Goal: Task Accomplishment & Management: Use online tool/utility

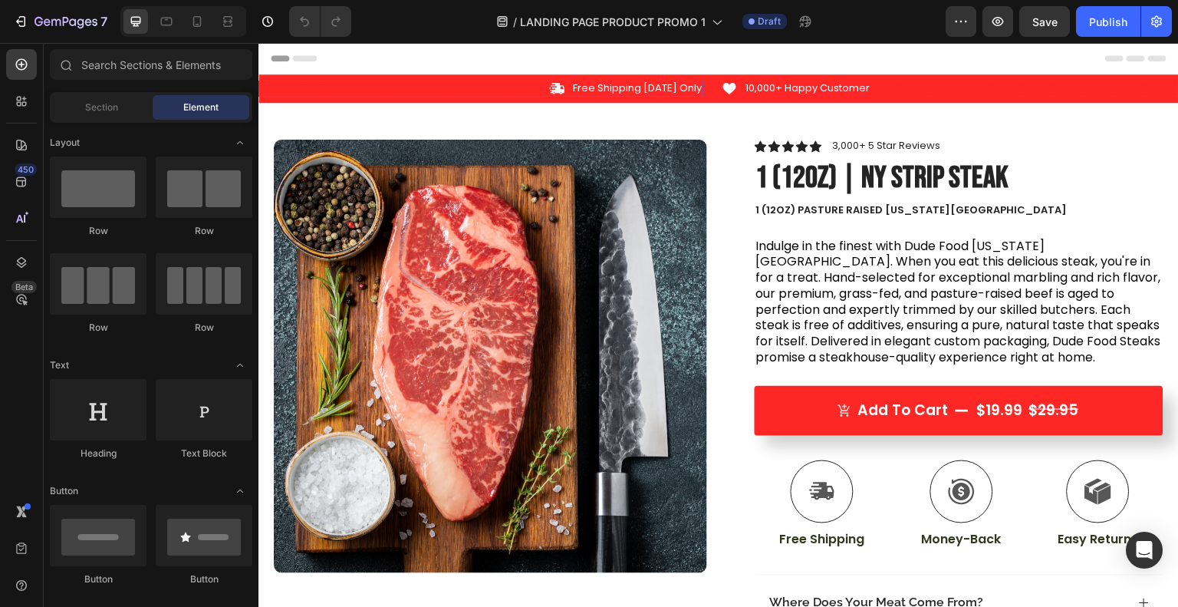
click at [496, 91] on div "Icon Free Shipping [DATE] Only Text Block Row" at bounding box center [480, 89] width 445 height 16
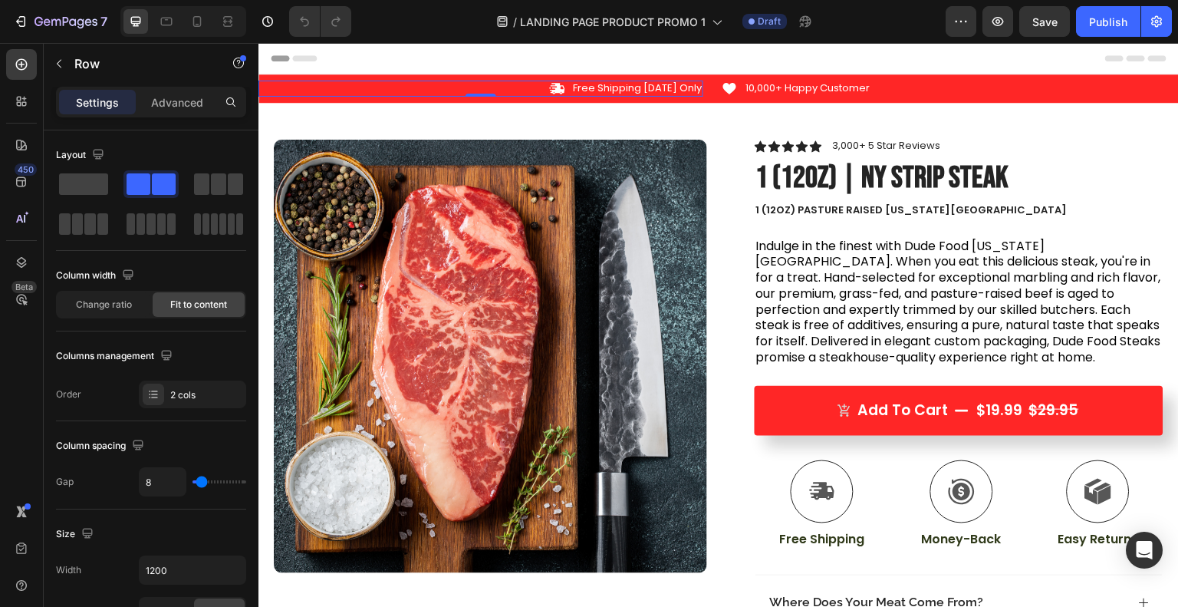
click at [92, 180] on span at bounding box center [83, 183] width 49 height 21
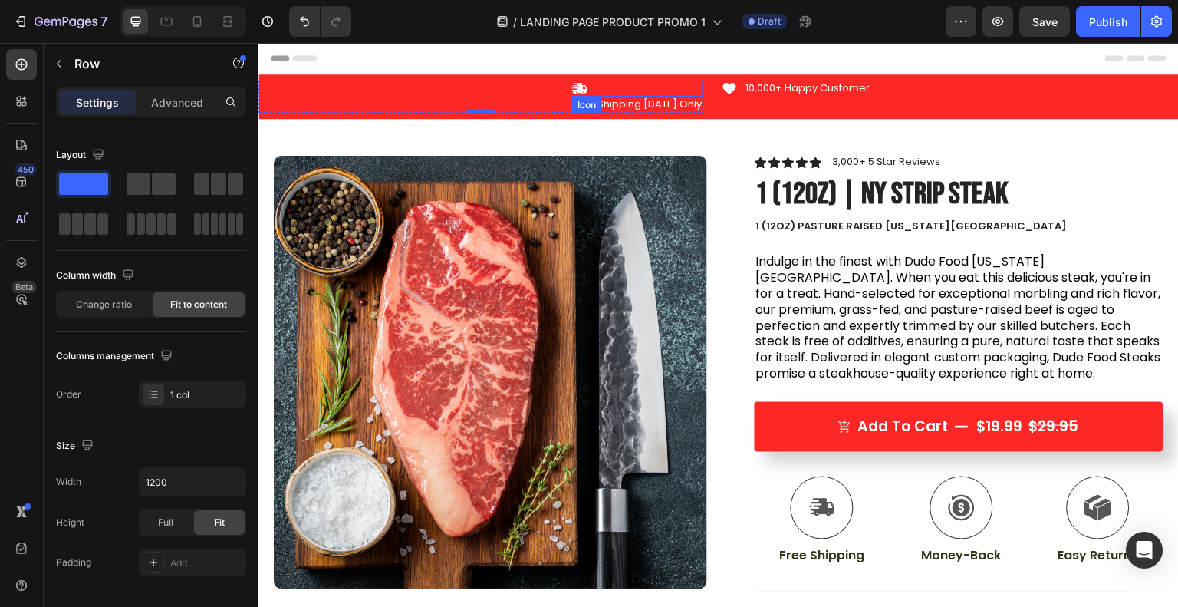
click at [662, 90] on div "Icon" at bounding box center [637, 89] width 132 height 16
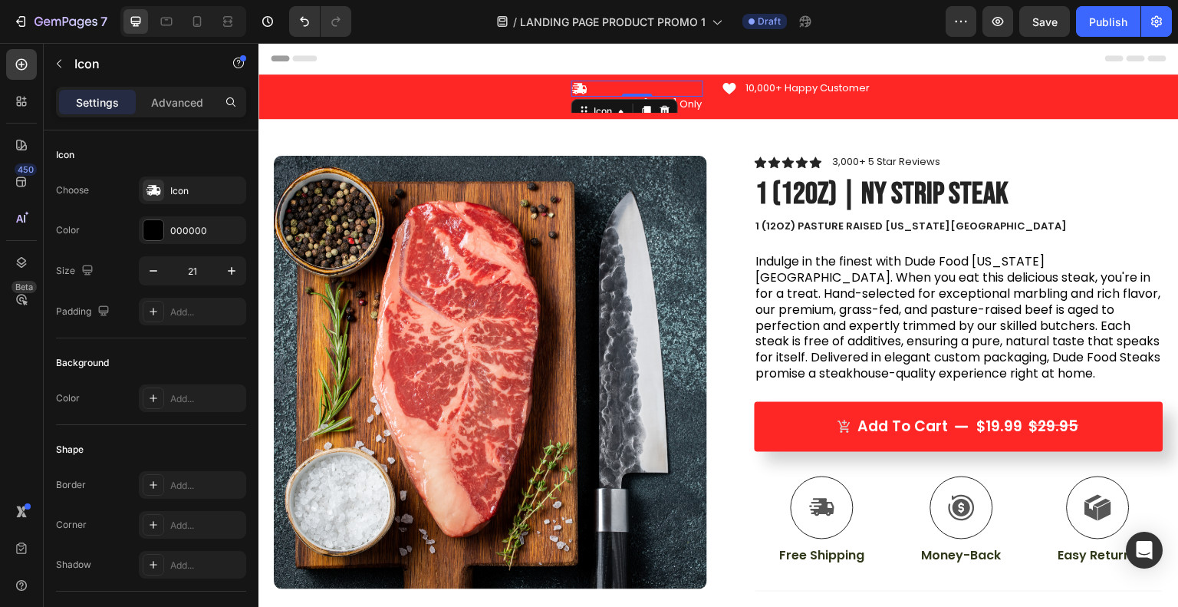
click at [671, 105] on icon at bounding box center [665, 111] width 12 height 12
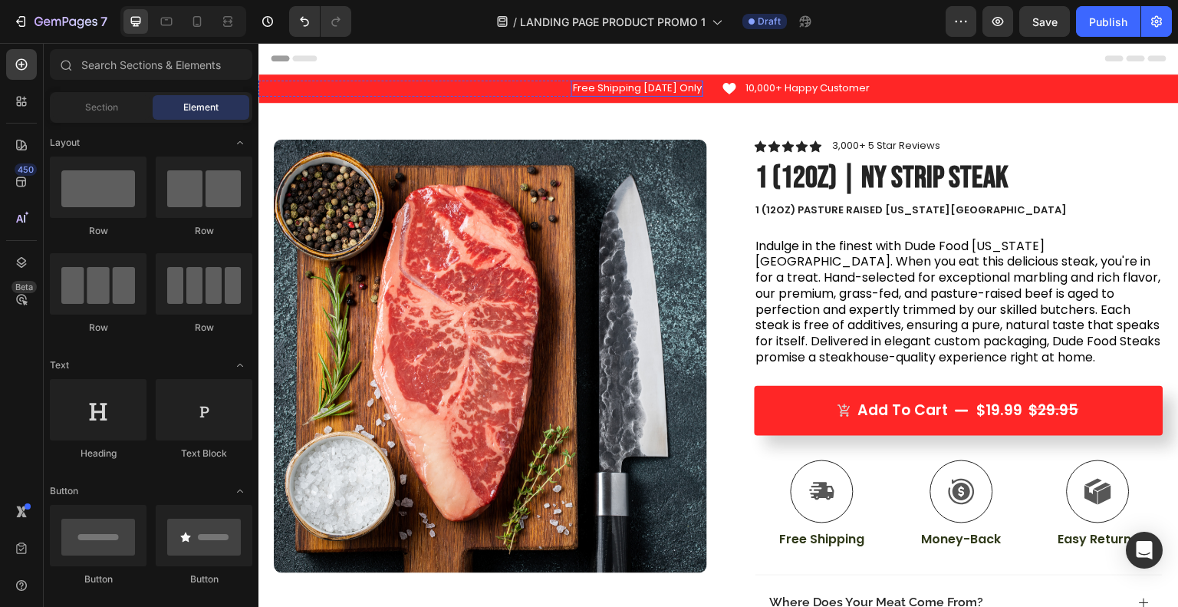
click at [661, 91] on p "Free Shipping [DATE] Only" at bounding box center [637, 88] width 129 height 13
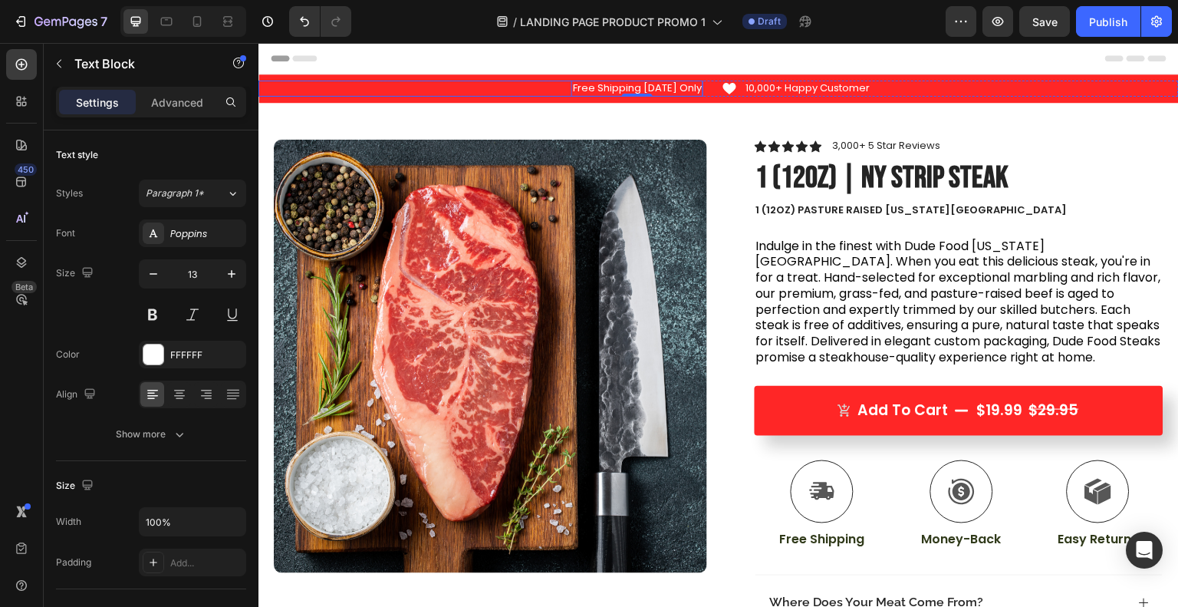
click at [518, 94] on div "Free Shipping [DATE] Only Text Block 0 Row" at bounding box center [480, 89] width 445 height 16
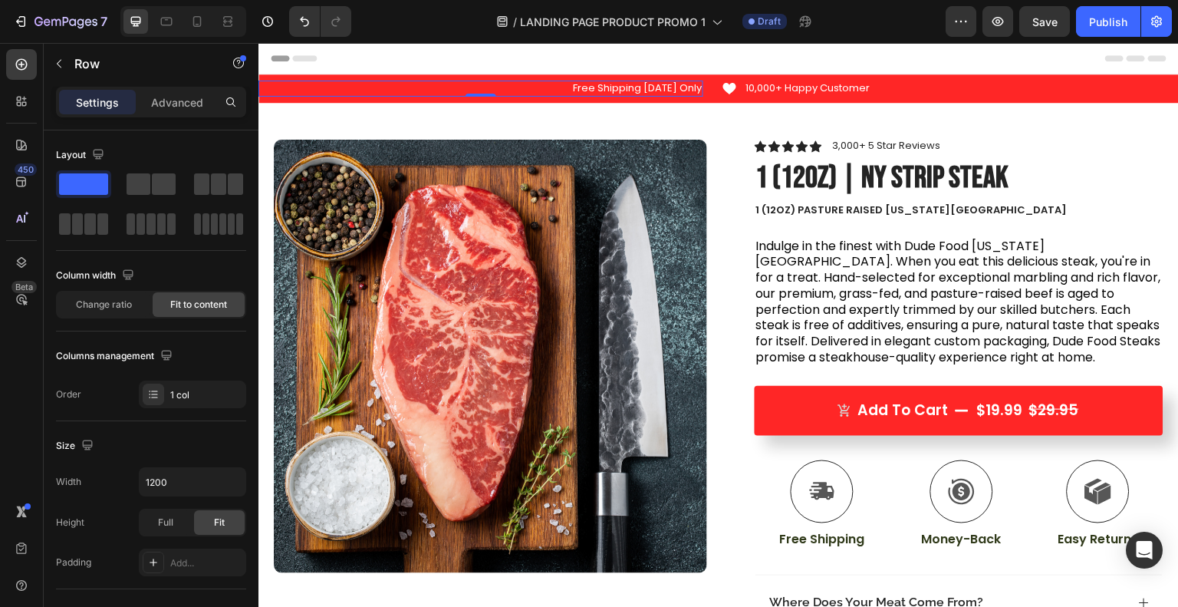
scroll to position [460, 0]
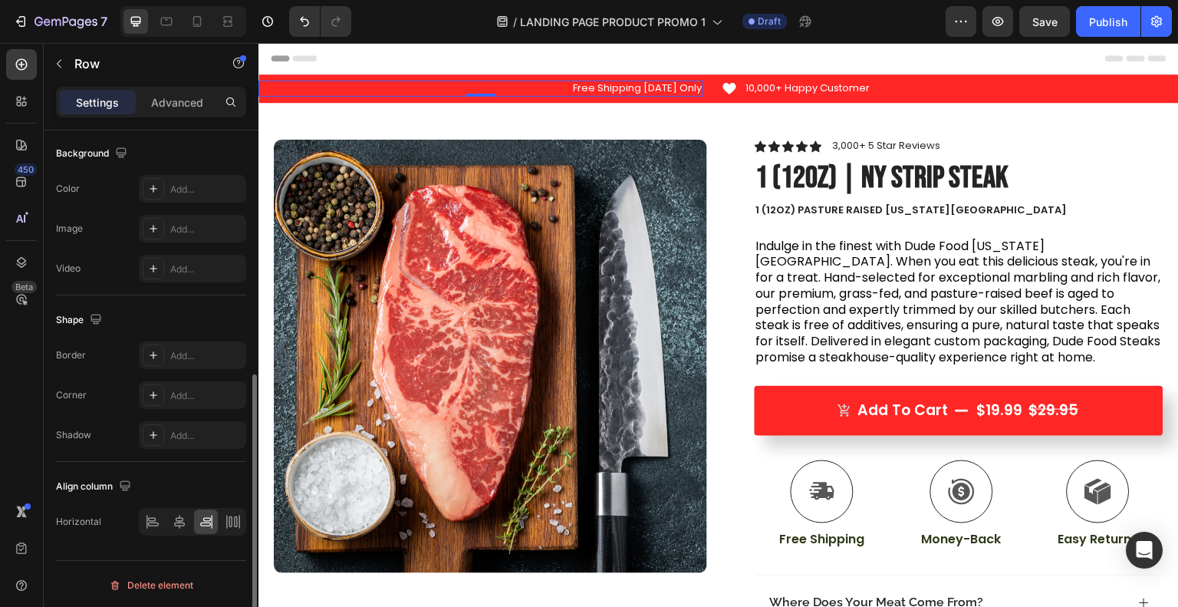
click at [181, 585] on div "Delete element" at bounding box center [151, 585] width 84 height 18
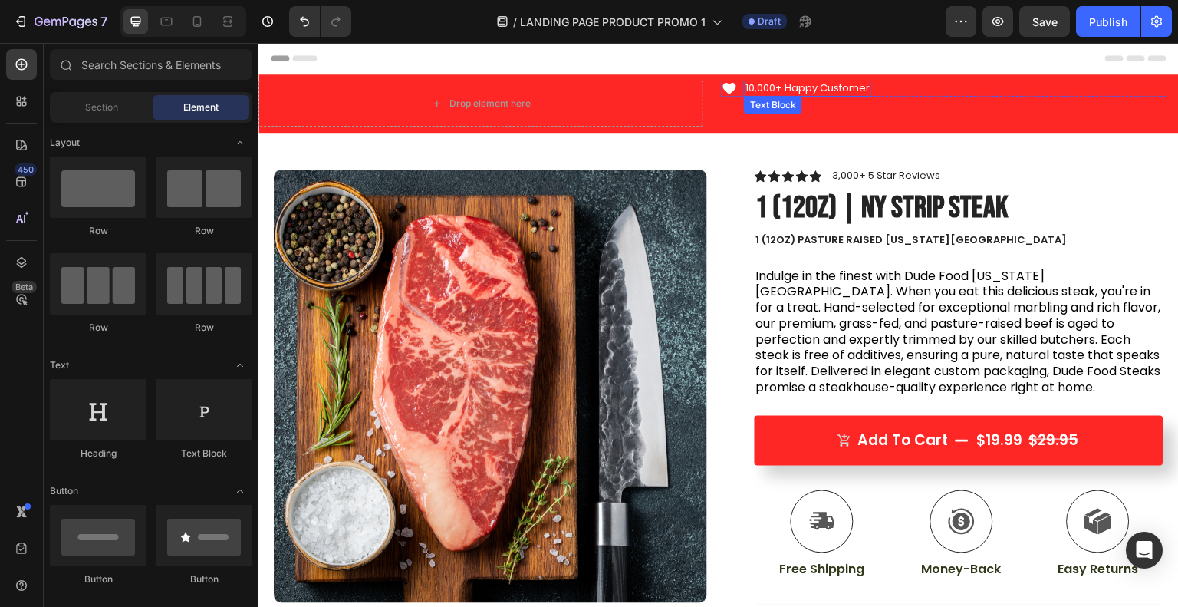
click at [760, 87] on p "10,000+ Happy Customer" at bounding box center [807, 88] width 124 height 13
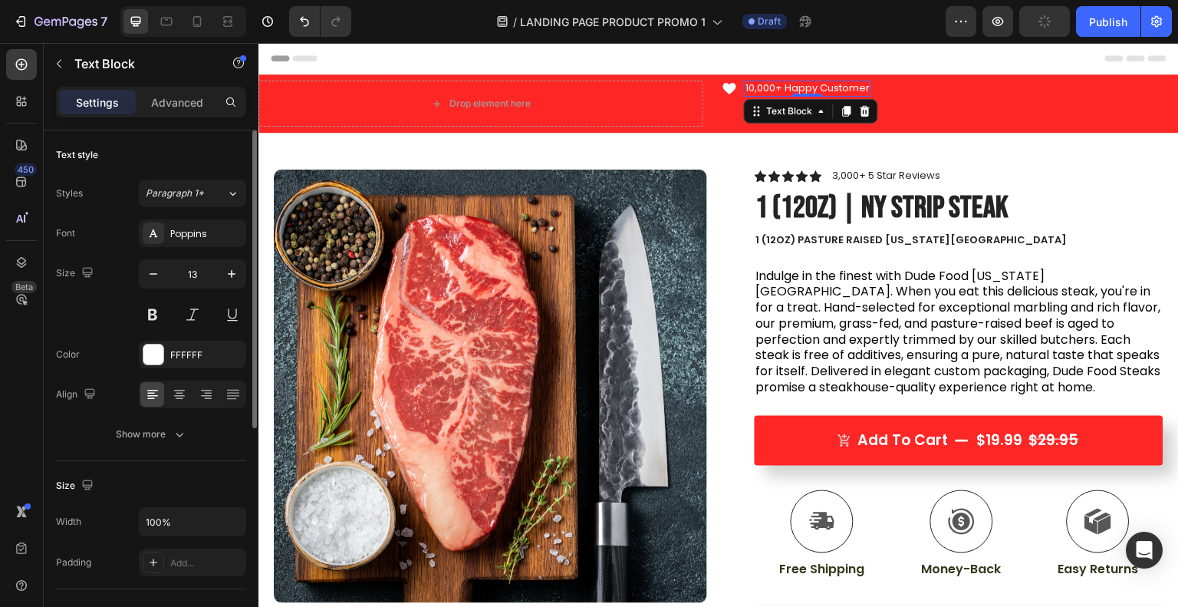
scroll to position [386, 0]
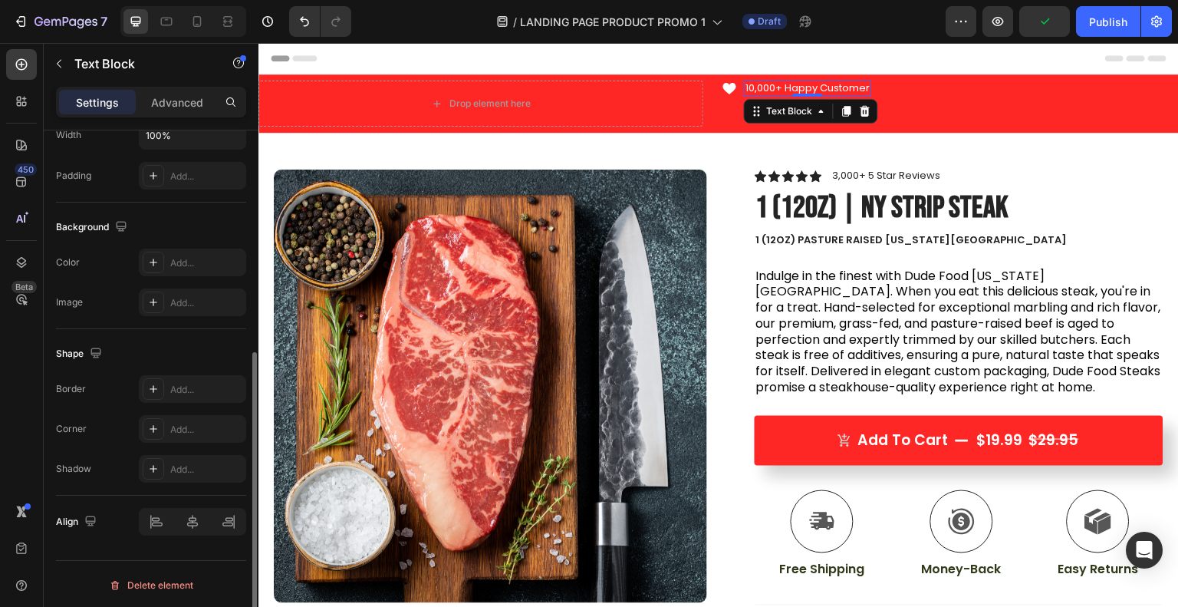
click at [171, 589] on div "Delete element" at bounding box center [151, 585] width 84 height 18
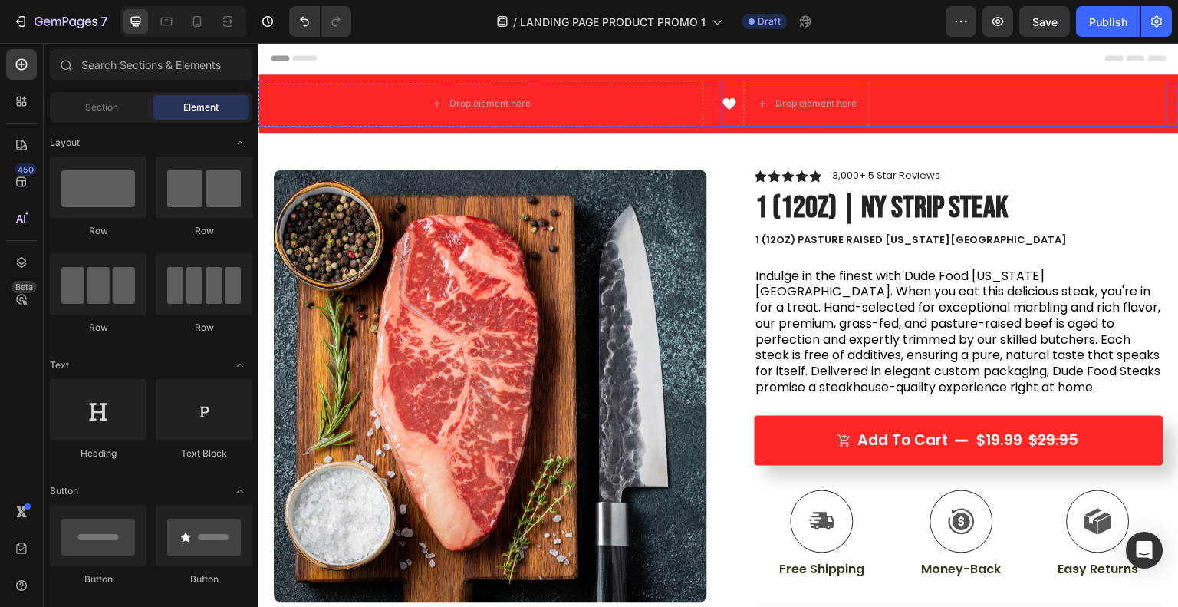
click at [916, 97] on div "Icon Drop element here Row" at bounding box center [944, 104] width 445 height 46
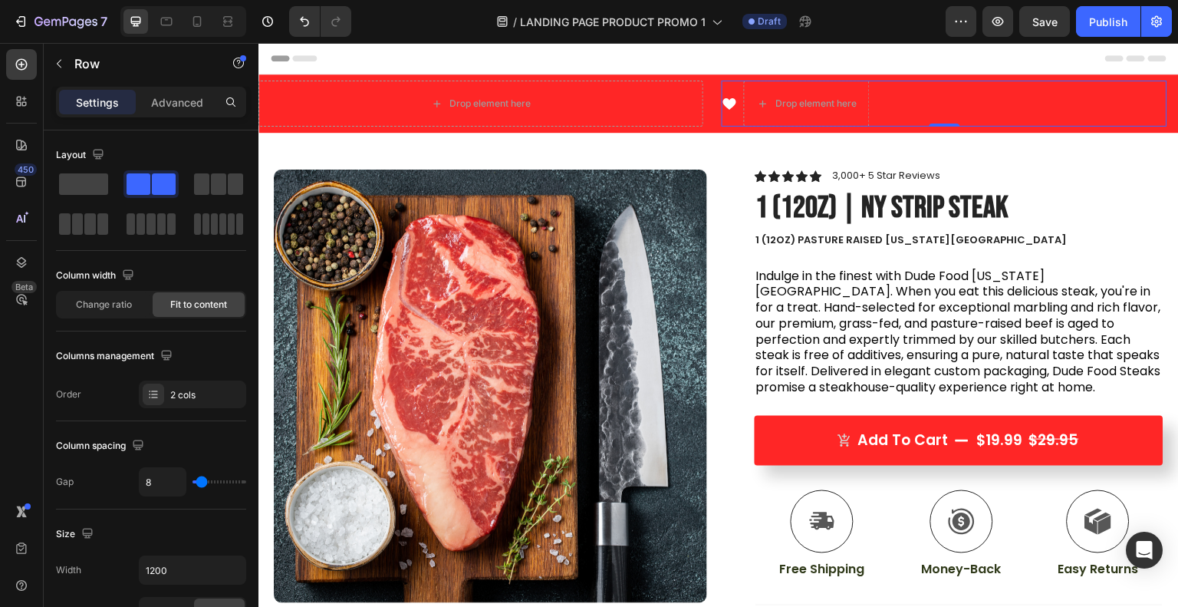
click at [123, 195] on div at bounding box center [150, 184] width 55 height 28
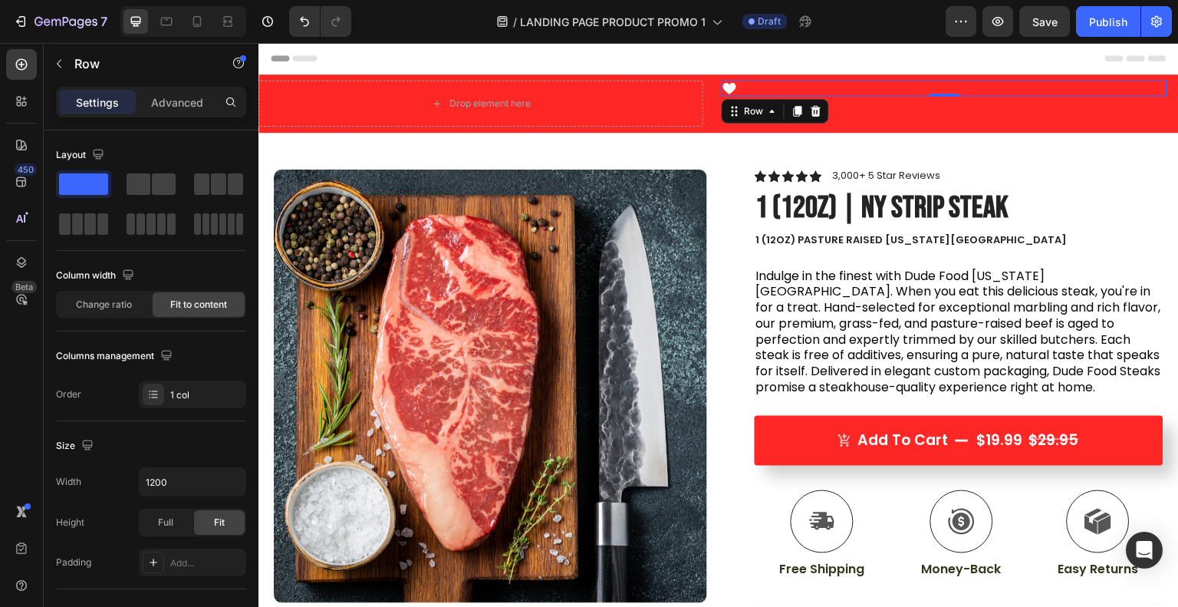
click at [815, 107] on icon at bounding box center [816, 111] width 12 height 12
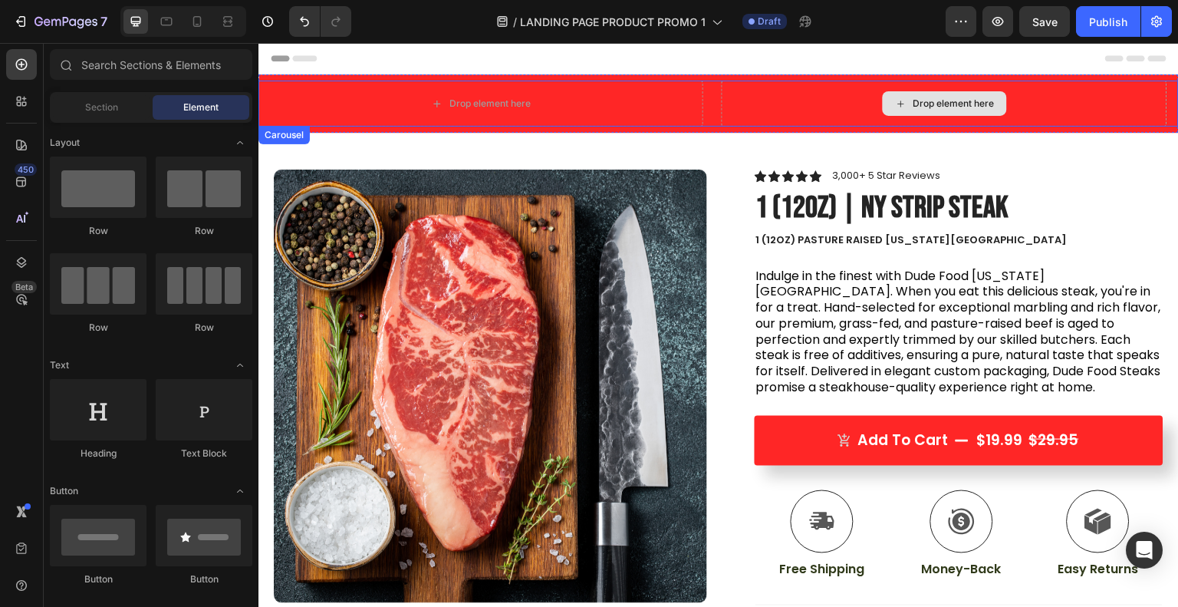
click at [764, 106] on div "Drop element here" at bounding box center [944, 104] width 445 height 46
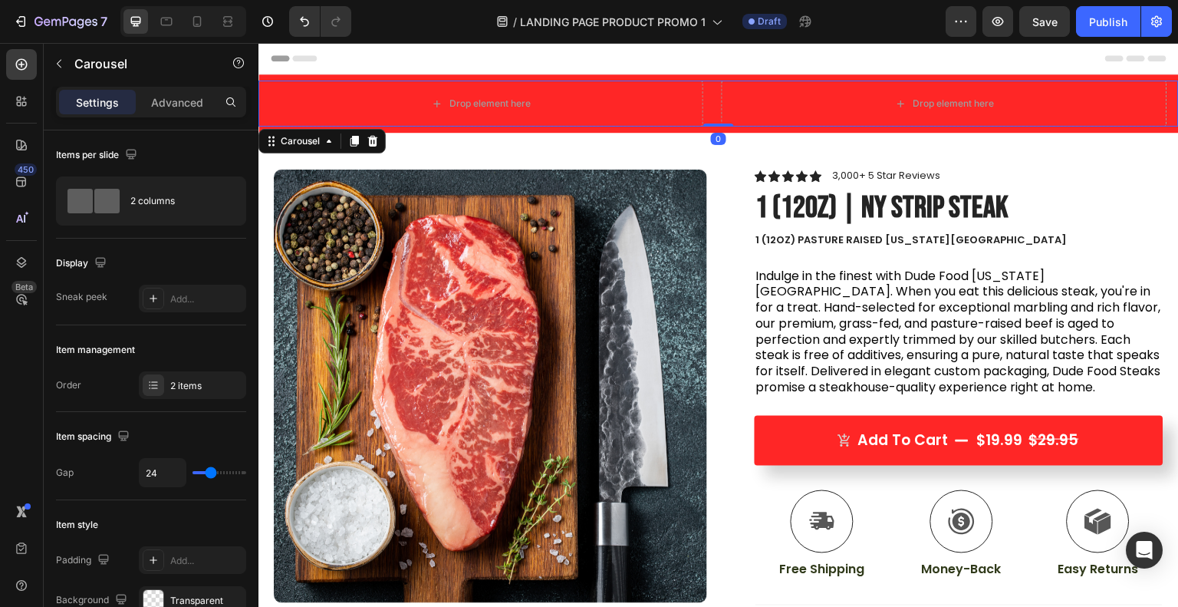
click at [129, 199] on div "2 columns" at bounding box center [151, 200] width 190 height 49
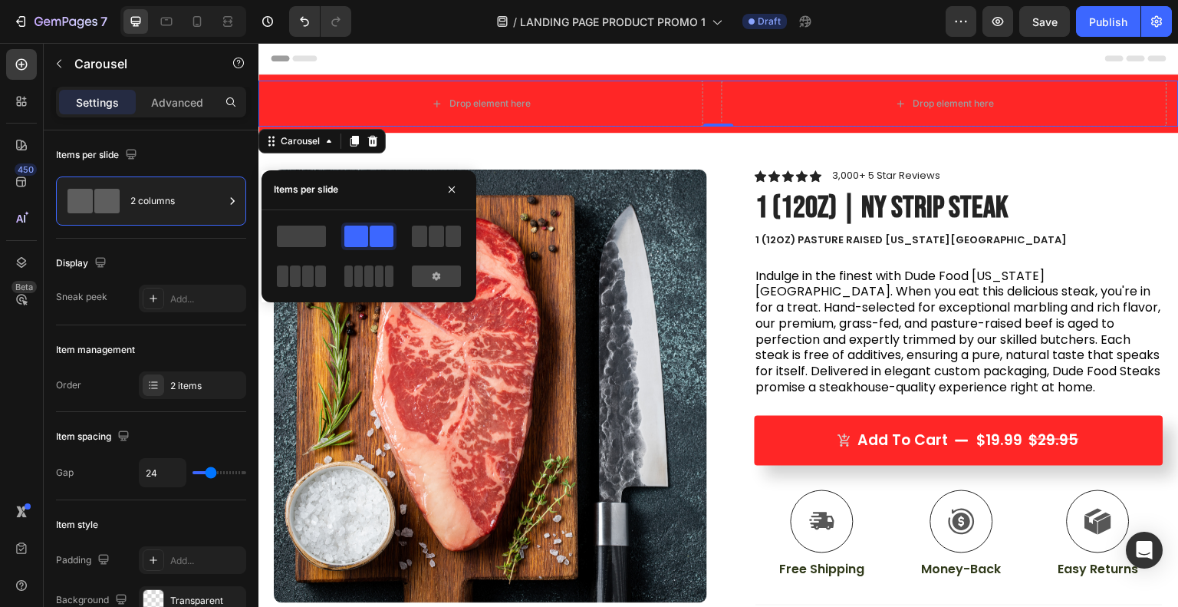
click at [301, 228] on span at bounding box center [301, 235] width 49 height 21
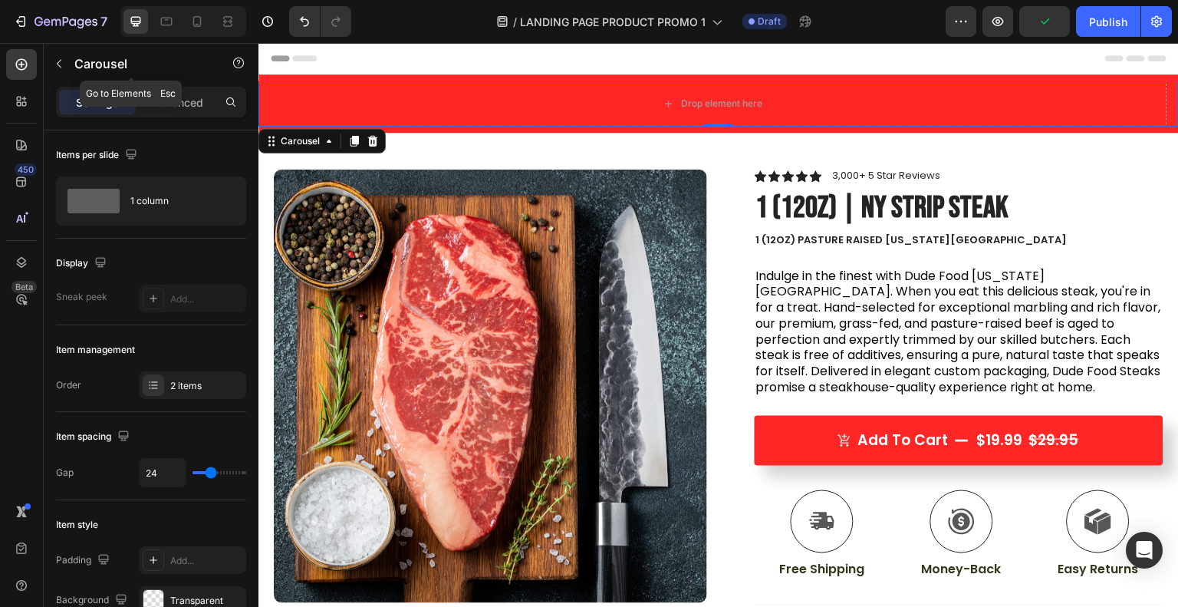
click at [61, 59] on icon "button" at bounding box center [59, 64] width 12 height 12
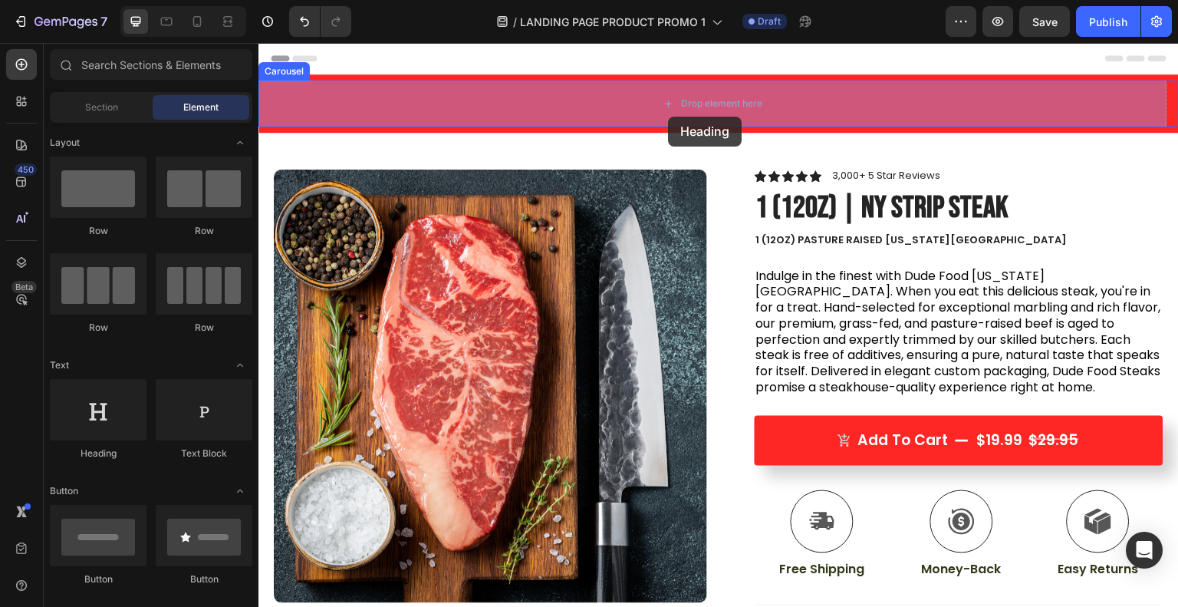
drag, startPoint x: 361, startPoint y: 442, endPoint x: 669, endPoint y: 116, distance: 448.6
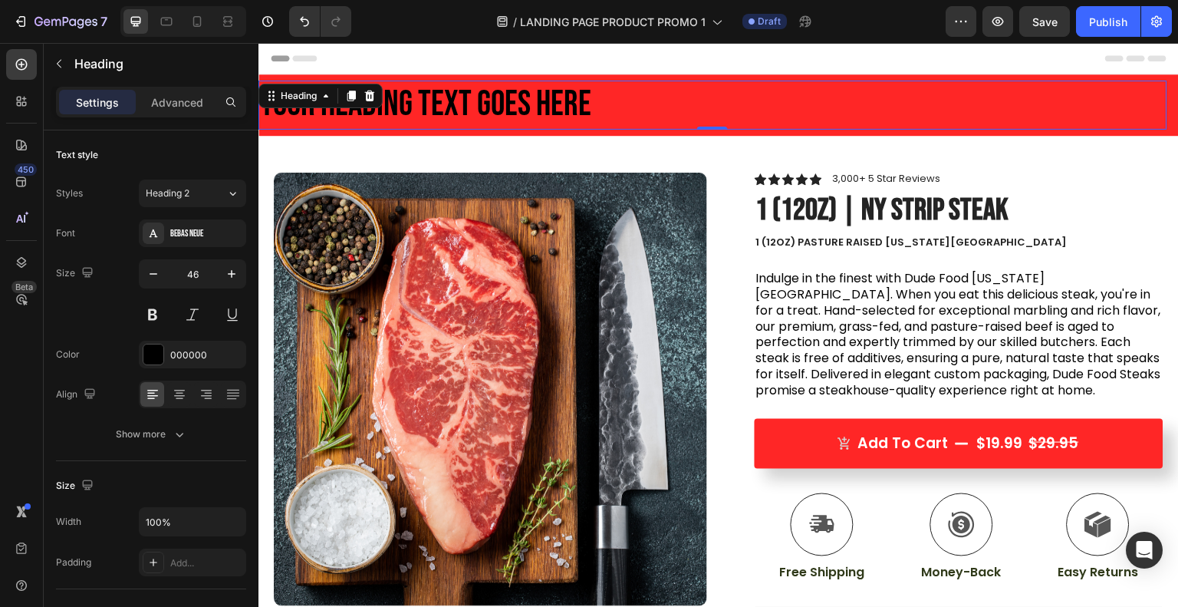
click at [543, 97] on h2 "Your heading text goes here" at bounding box center [712, 105] width 909 height 49
click at [543, 97] on p "Your heading text goes here" at bounding box center [713, 105] width 906 height 46
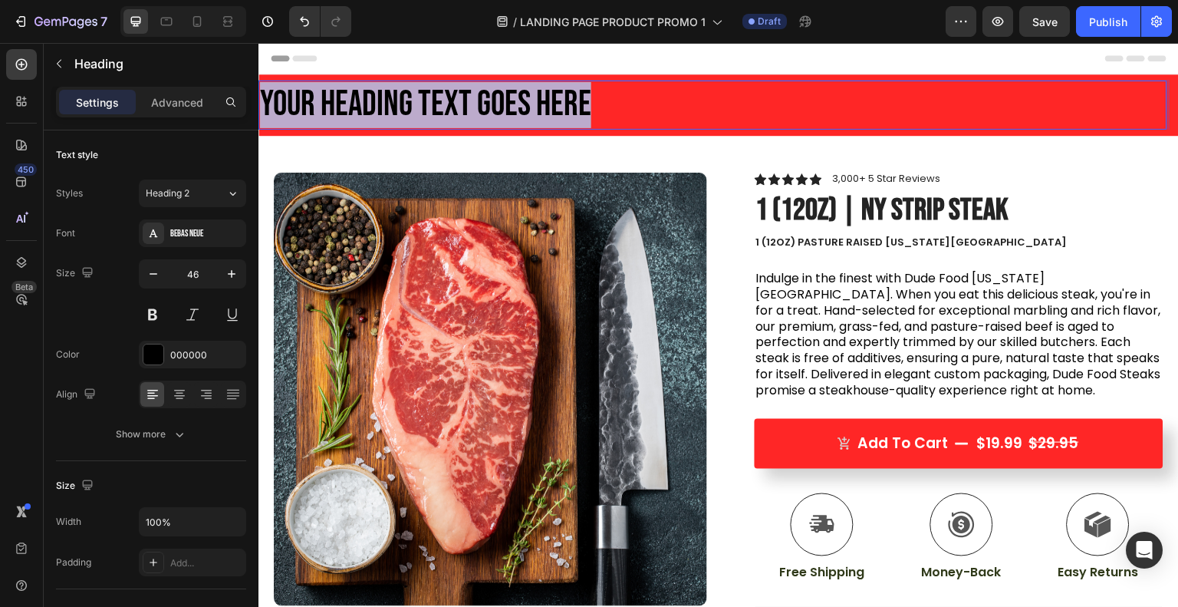
click at [543, 97] on p "Your heading text goes here" at bounding box center [713, 105] width 906 height 46
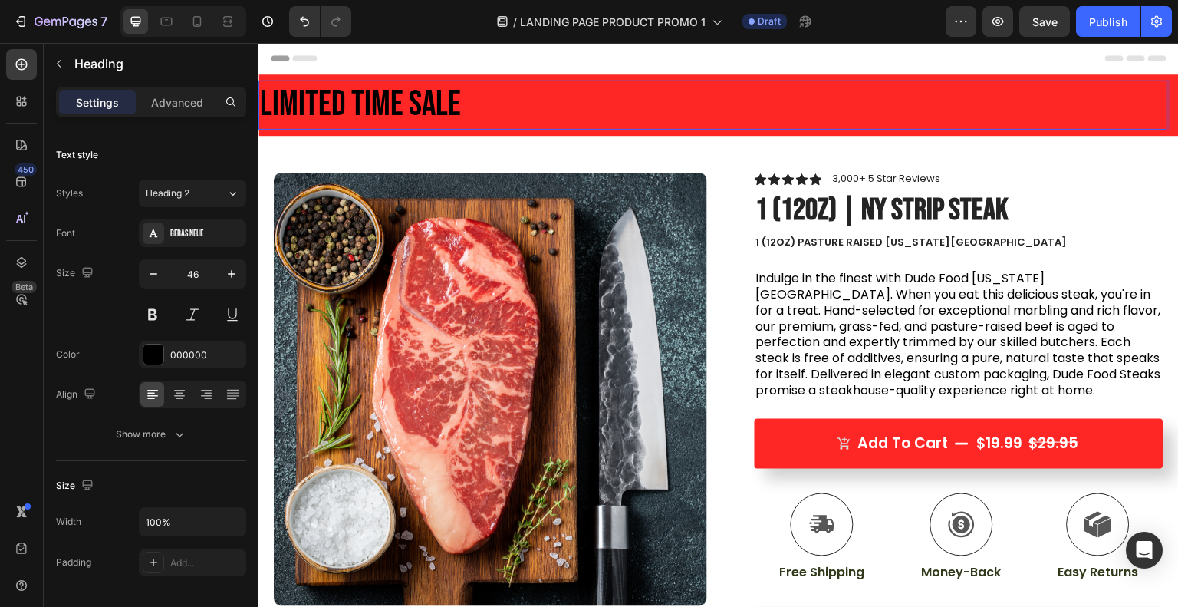
click at [543, 97] on p "Limited Time Sale" at bounding box center [713, 105] width 906 height 46
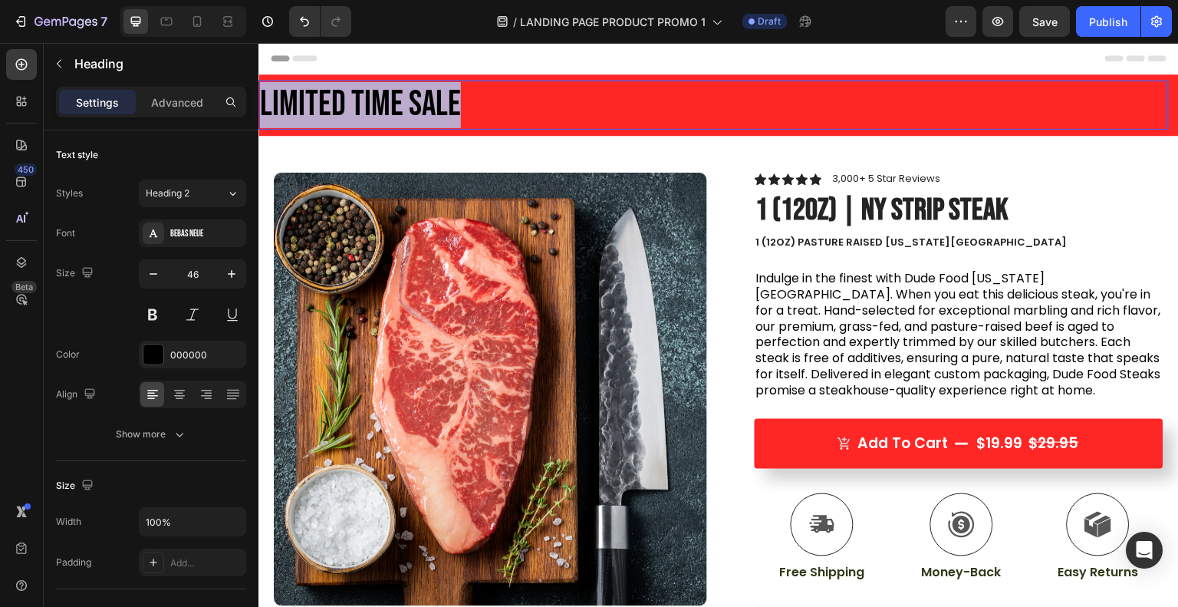
click at [543, 97] on p "Limited Time Sale" at bounding box center [713, 105] width 906 height 46
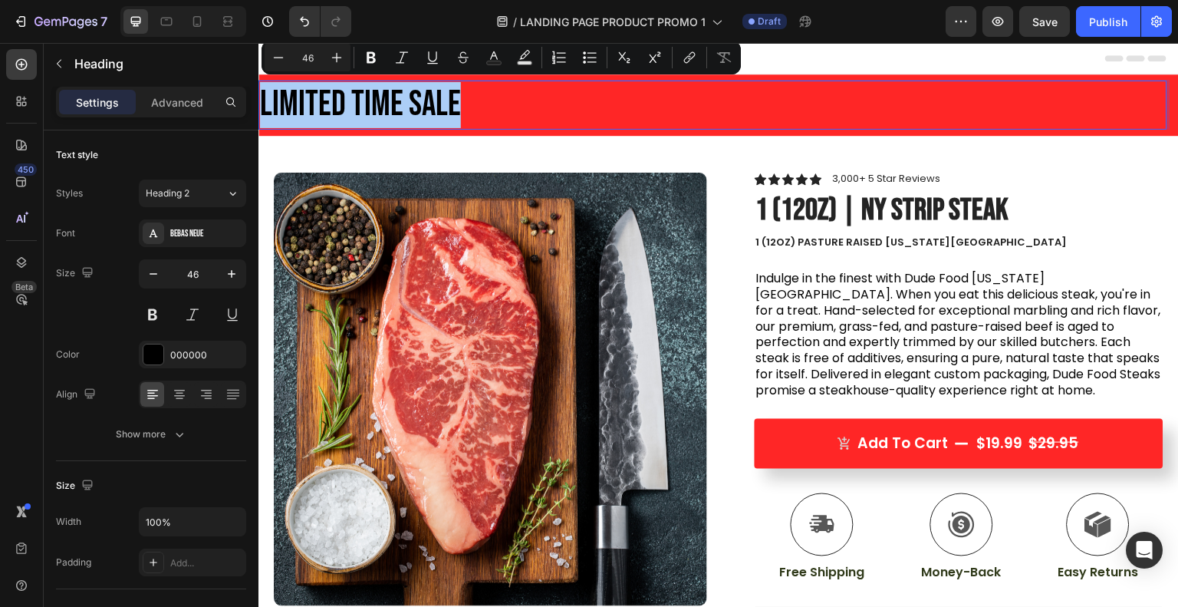
click at [155, 350] on div at bounding box center [153, 354] width 20 height 20
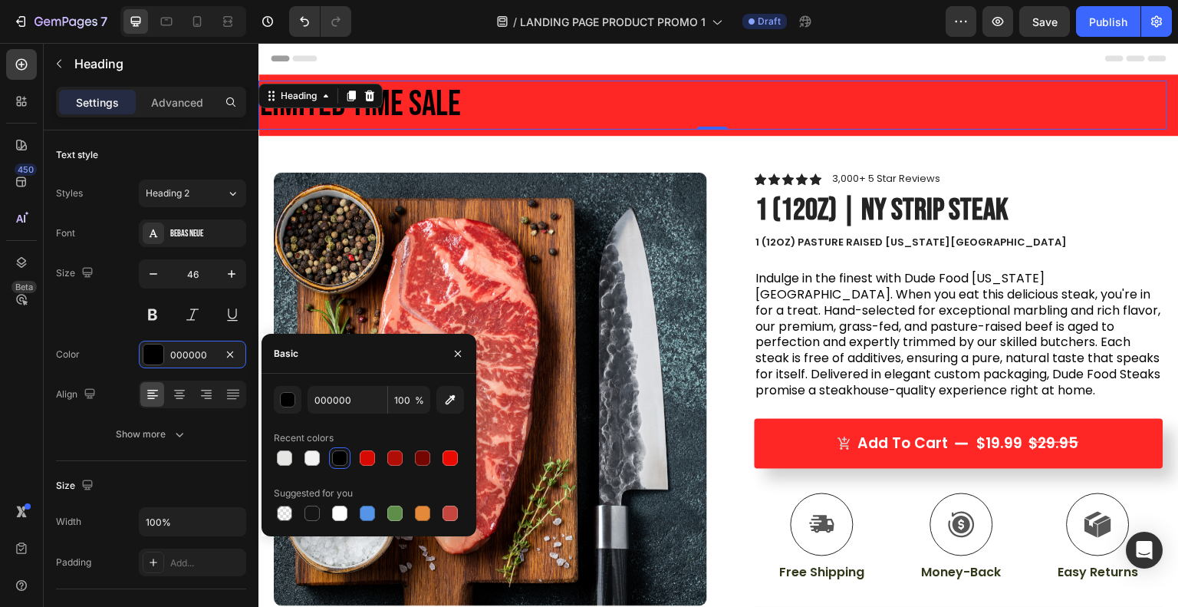
click at [288, 463] on div at bounding box center [284, 457] width 15 height 15
click at [311, 452] on div at bounding box center [311, 457] width 15 height 15
click at [334, 515] on div at bounding box center [339, 512] width 15 height 15
type input "FFFFFF"
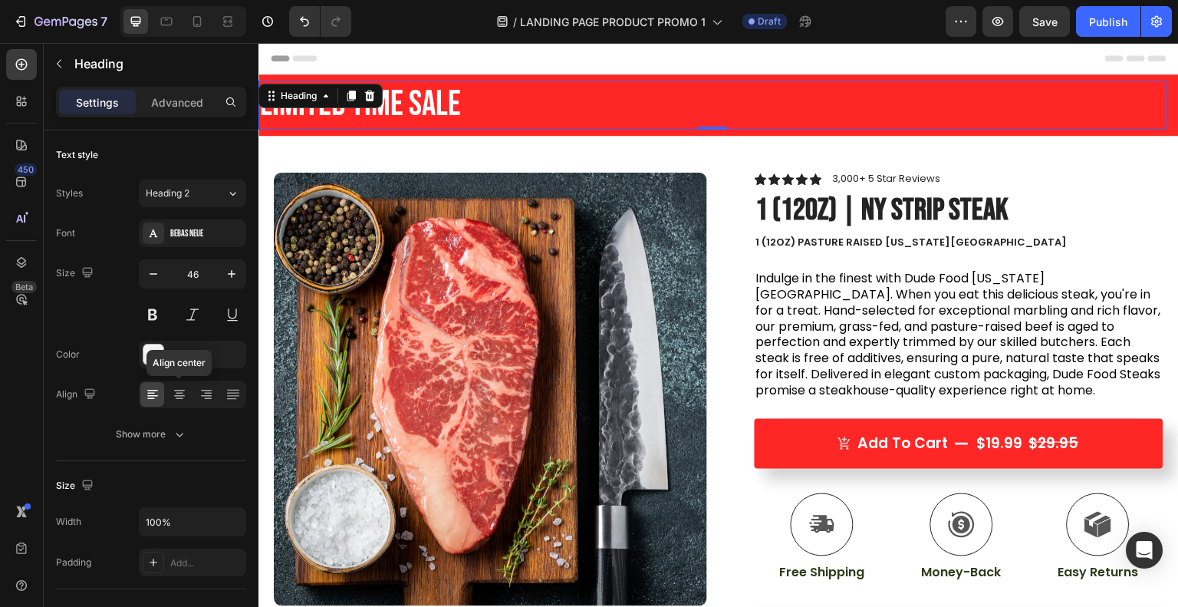
click at [181, 393] on icon at bounding box center [180, 394] width 8 height 2
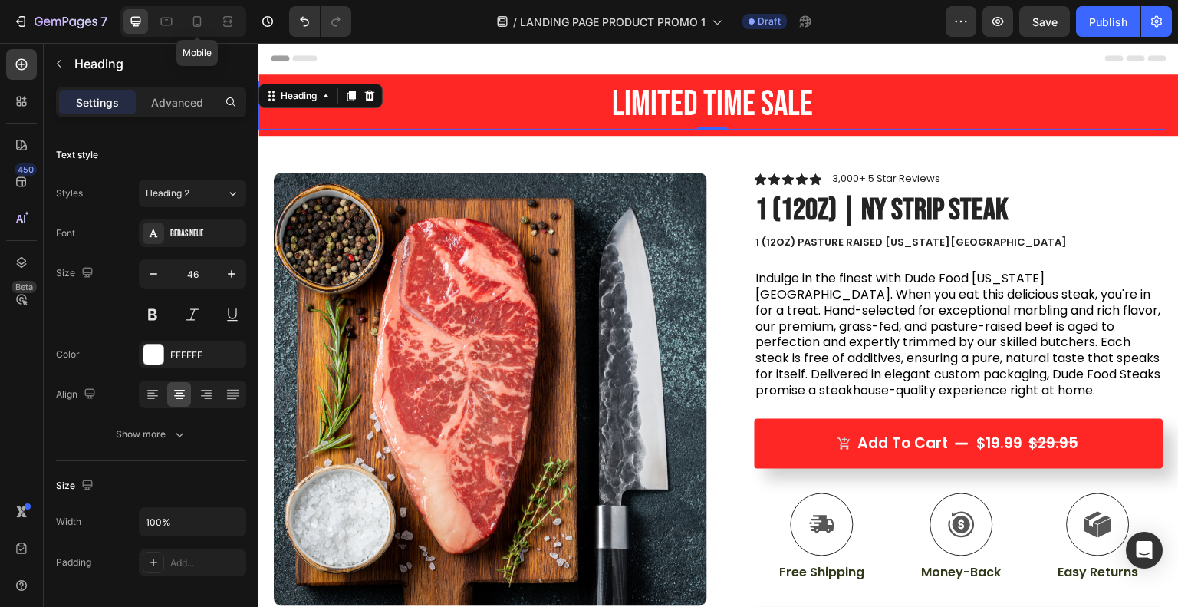
click at [198, 21] on icon at bounding box center [196, 21] width 15 height 15
type input "41"
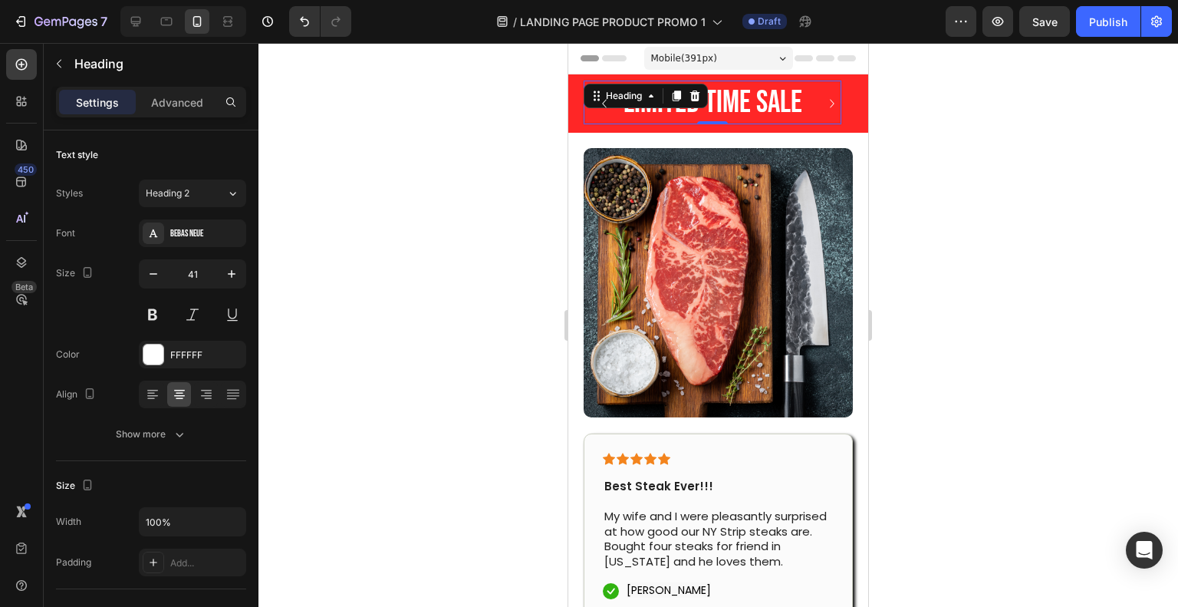
click at [440, 229] on div at bounding box center [717, 325] width 919 height 564
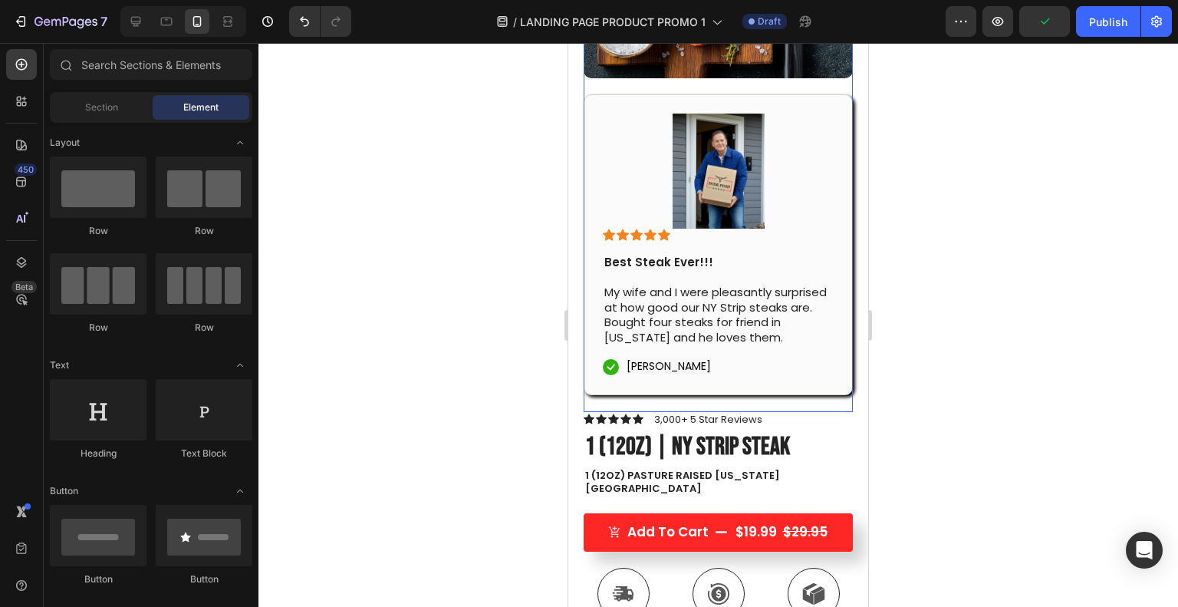
scroll to position [221, 0]
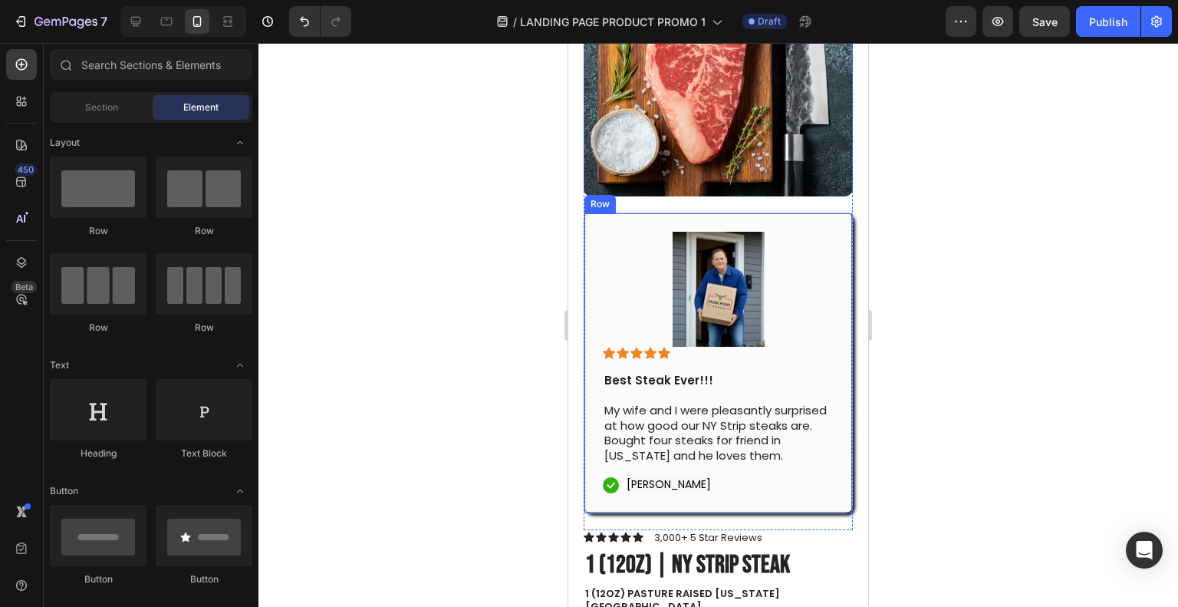
click at [822, 232] on div "Image Icon Icon Icon Icon Icon Icon List Best Steak Ever!!! My wife and I were …" at bounding box center [718, 362] width 269 height 301
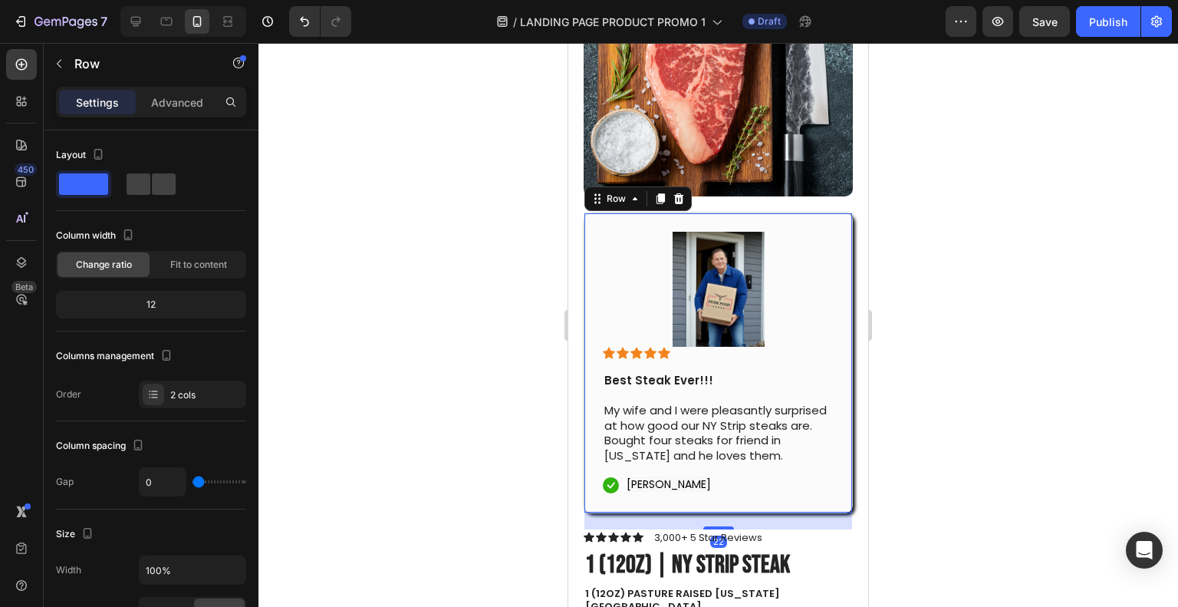
click at [609, 192] on div "Row" at bounding box center [615, 199] width 25 height 14
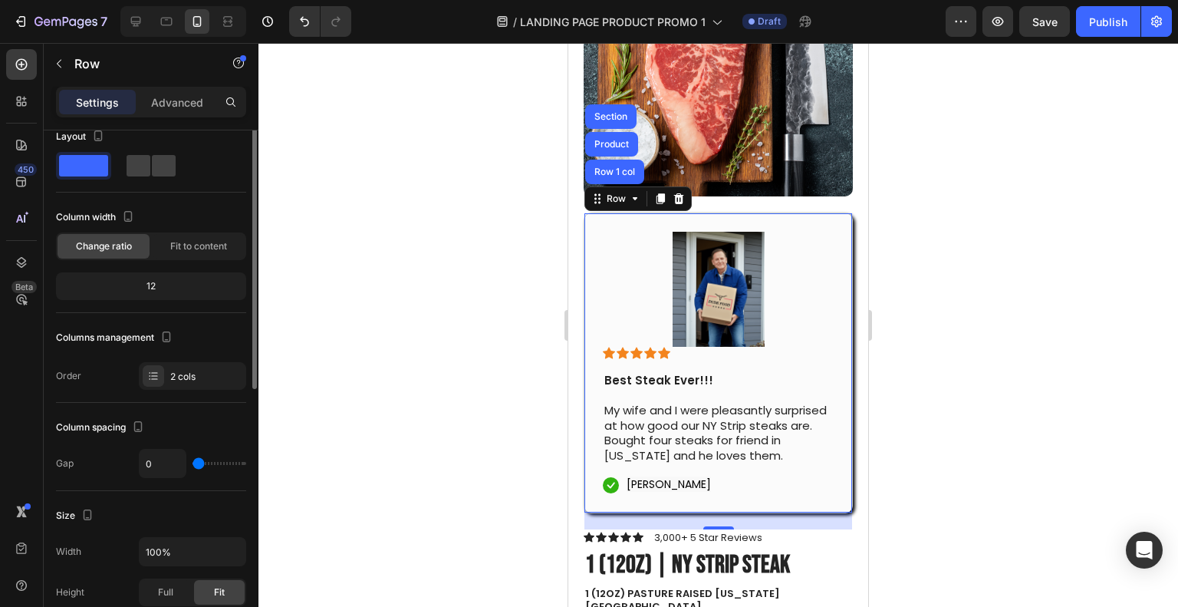
scroll to position [0, 0]
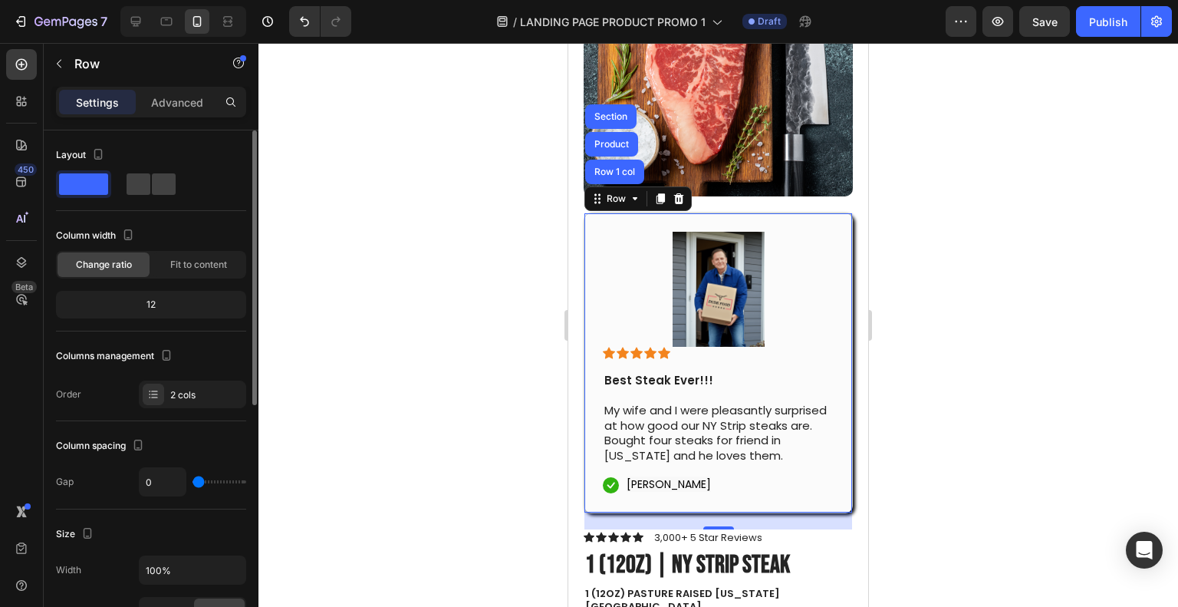
click at [166, 104] on p "Advanced" at bounding box center [177, 102] width 52 height 16
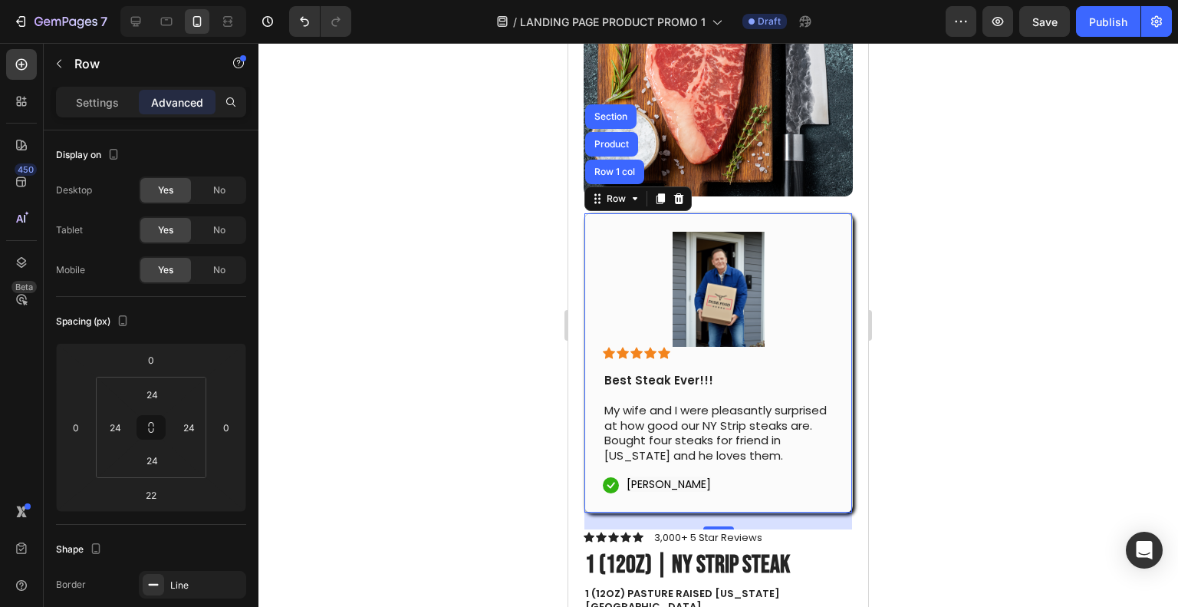
click at [212, 222] on div "No" at bounding box center [219, 230] width 51 height 25
click at [215, 266] on span "No" at bounding box center [219, 270] width 12 height 14
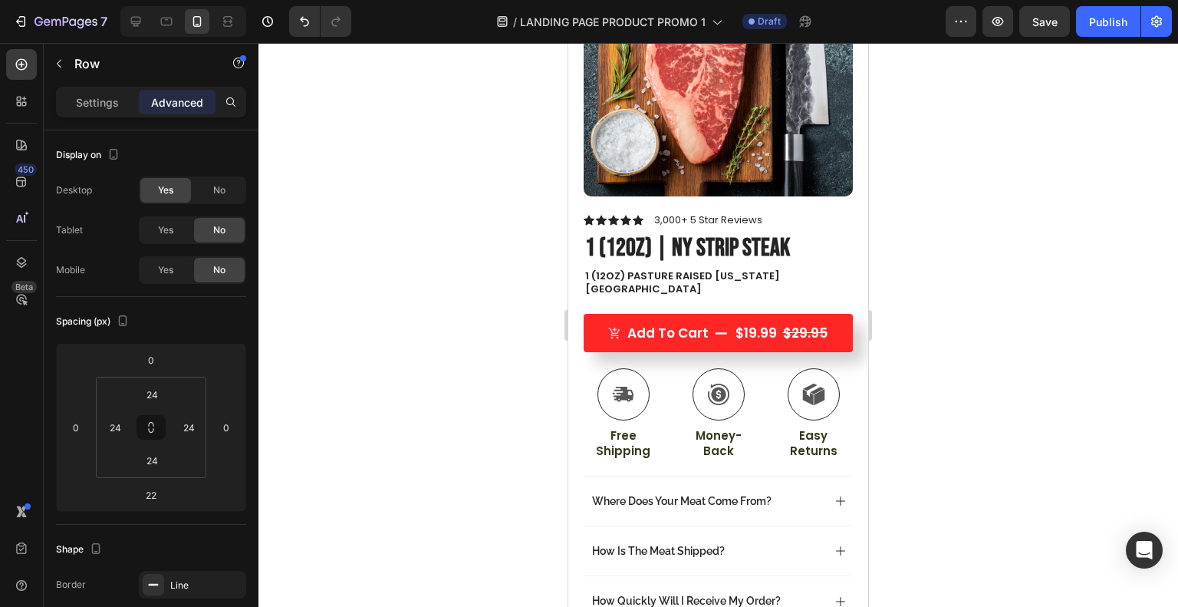
click at [471, 314] on div at bounding box center [717, 325] width 919 height 564
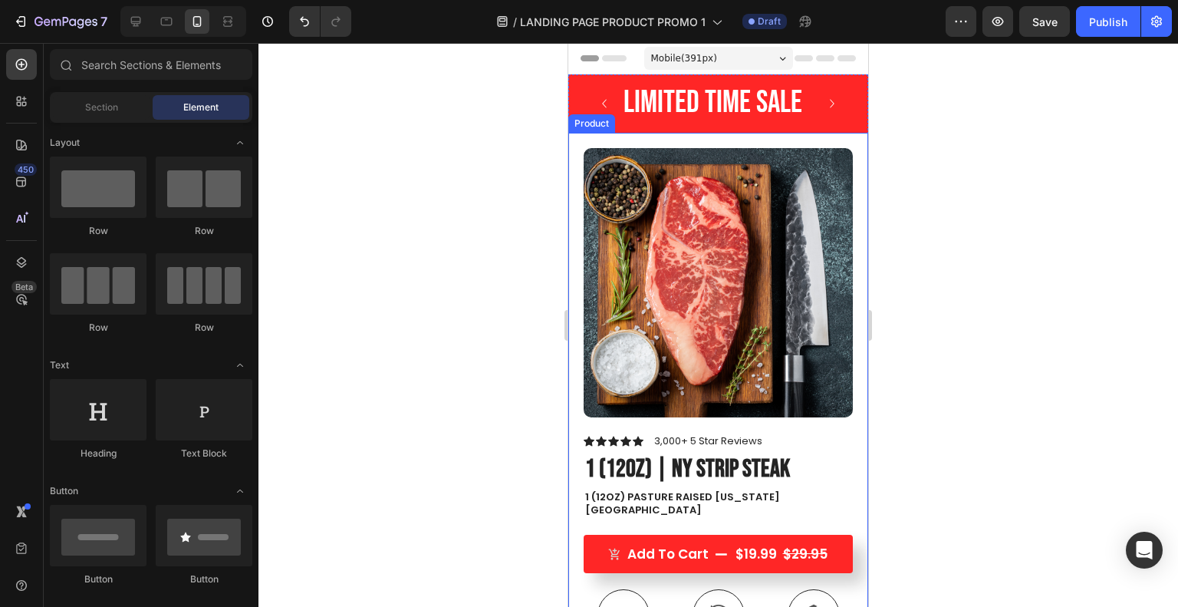
click at [469, 278] on div at bounding box center [717, 325] width 919 height 564
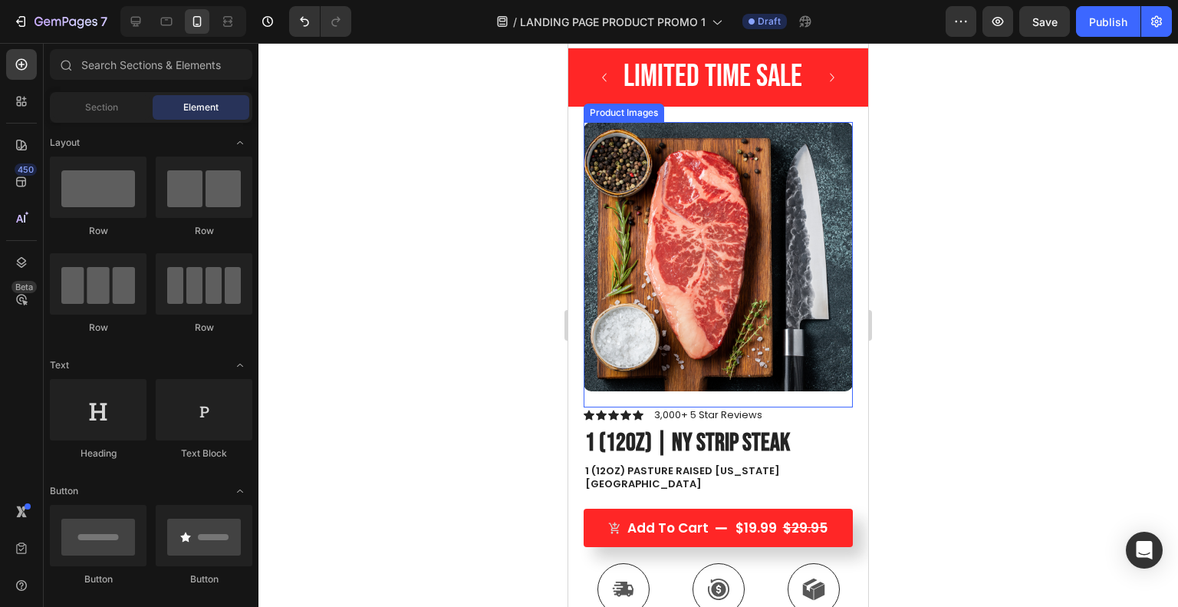
scroll to position [27, 0]
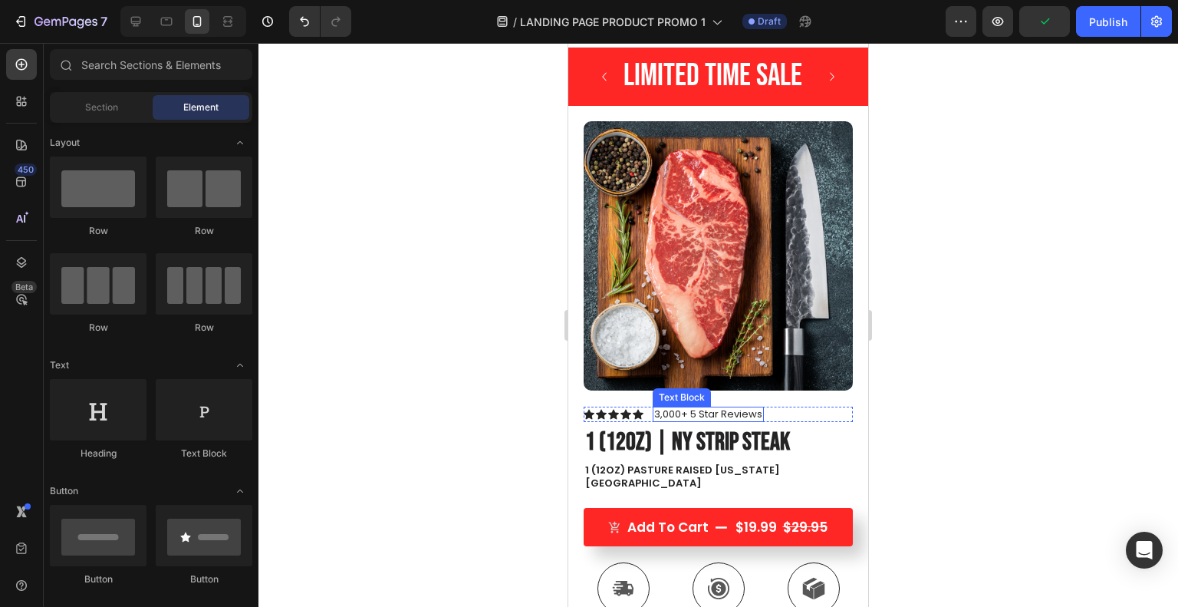
click at [677, 408] on p "3,000+ 5 Star Reviews" at bounding box center [708, 414] width 108 height 12
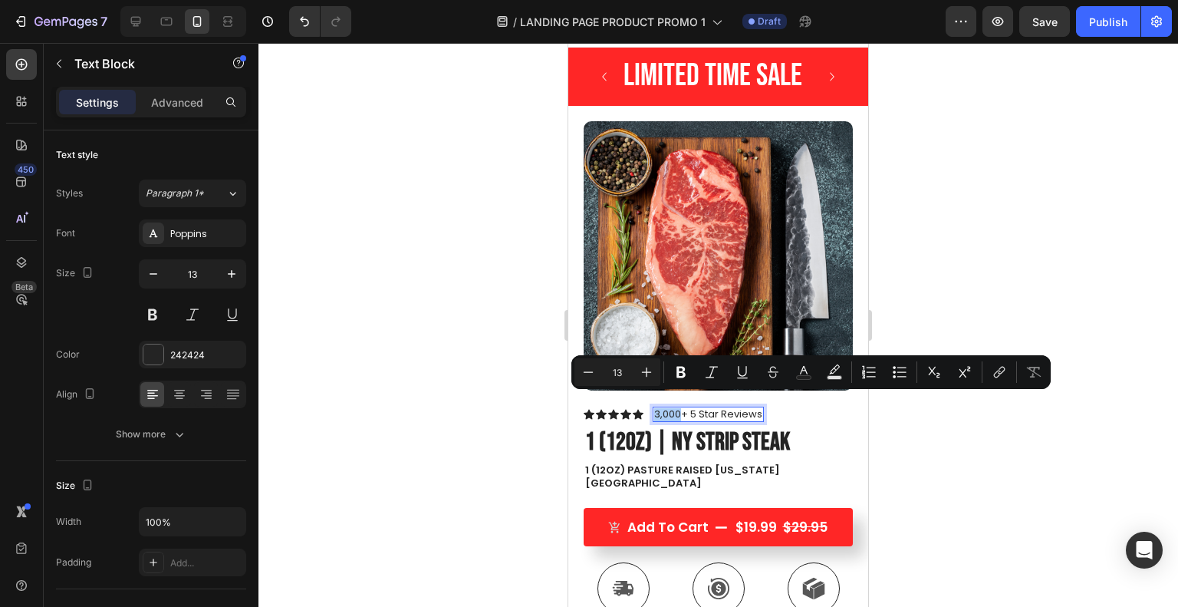
click at [523, 398] on div at bounding box center [717, 325] width 919 height 564
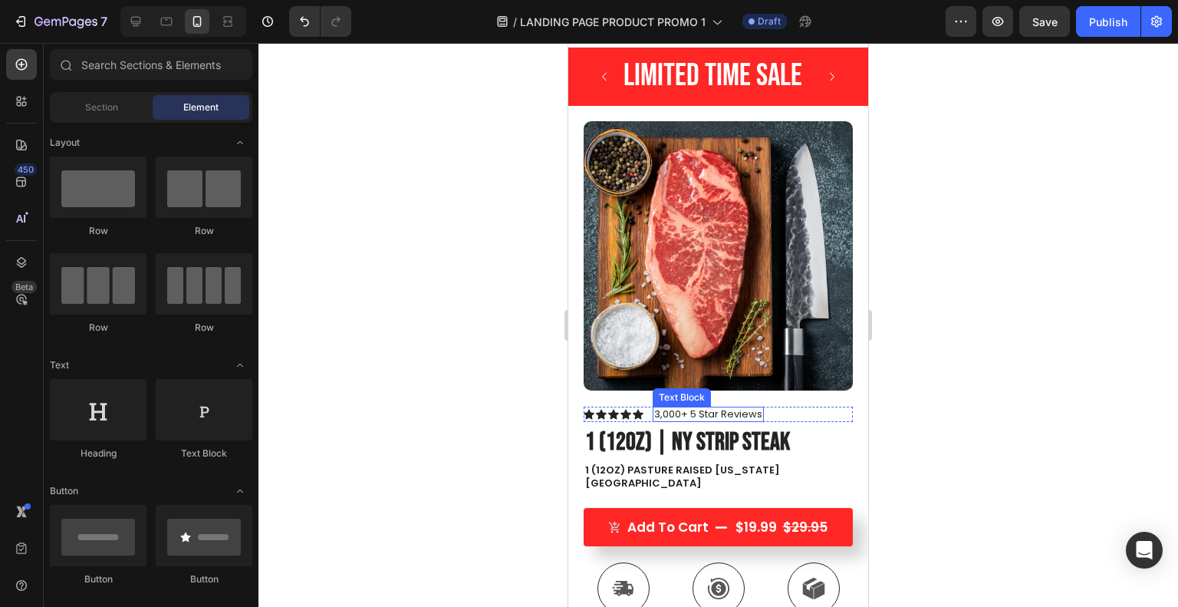
click at [681, 408] on p "3,000+ 5 Star Reviews" at bounding box center [708, 414] width 108 height 12
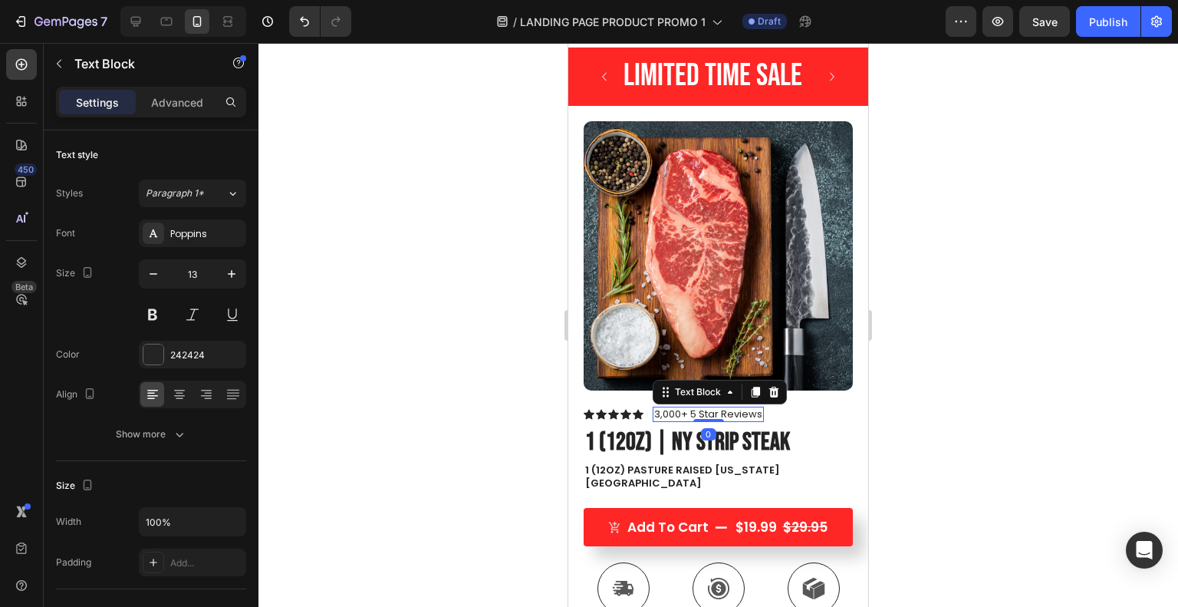
click at [161, 353] on div at bounding box center [153, 354] width 20 height 20
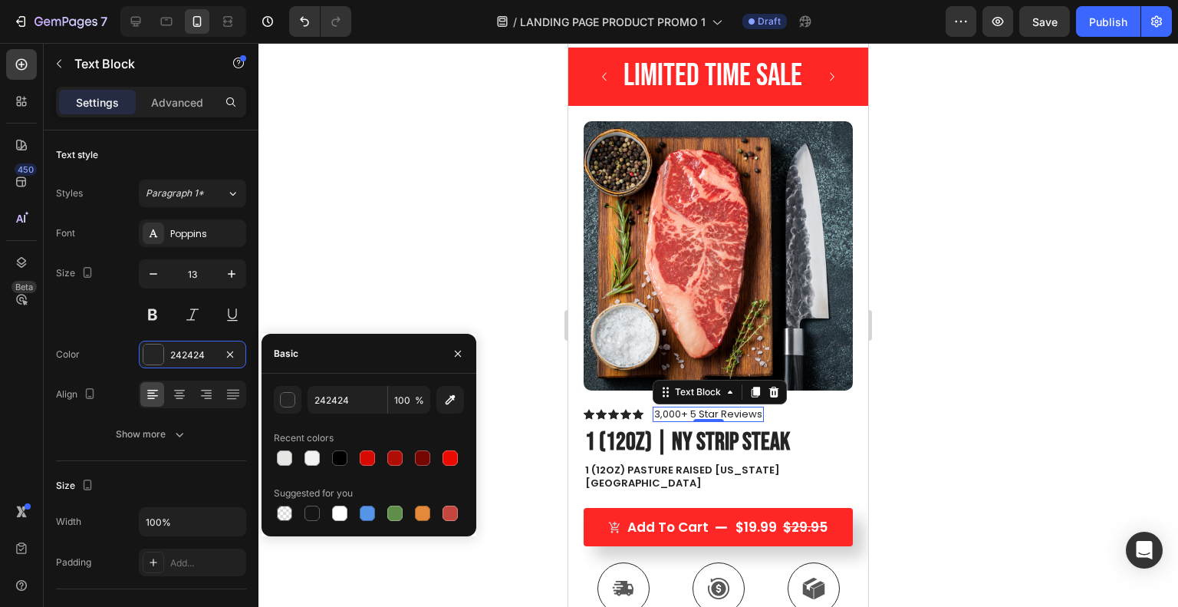
click at [336, 456] on div at bounding box center [339, 457] width 15 height 15
type input "000000"
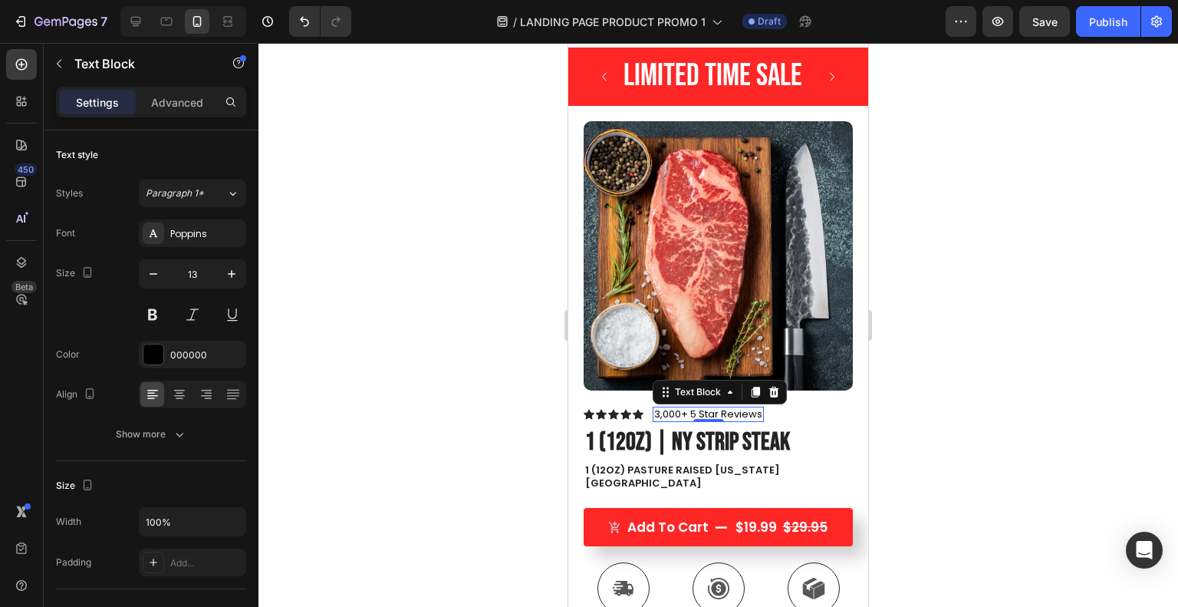
click at [387, 303] on div at bounding box center [717, 325] width 919 height 564
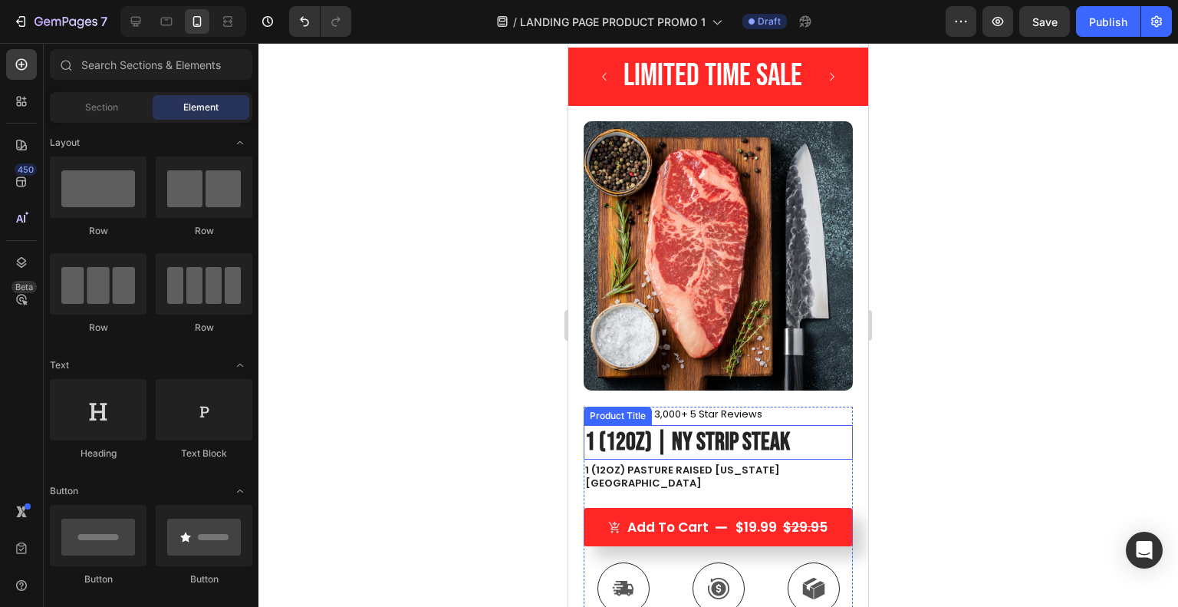
click at [792, 426] on h1 "1 (12oz) | NY Strip Steak" at bounding box center [718, 442] width 269 height 35
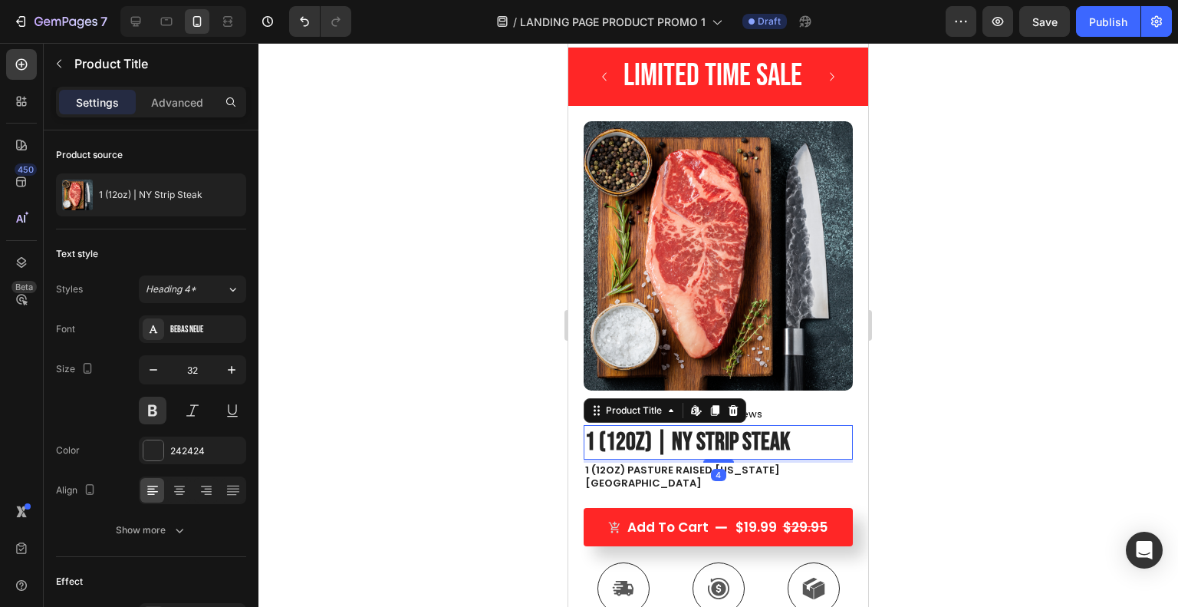
click at [185, 454] on div "242424" at bounding box center [206, 451] width 72 height 14
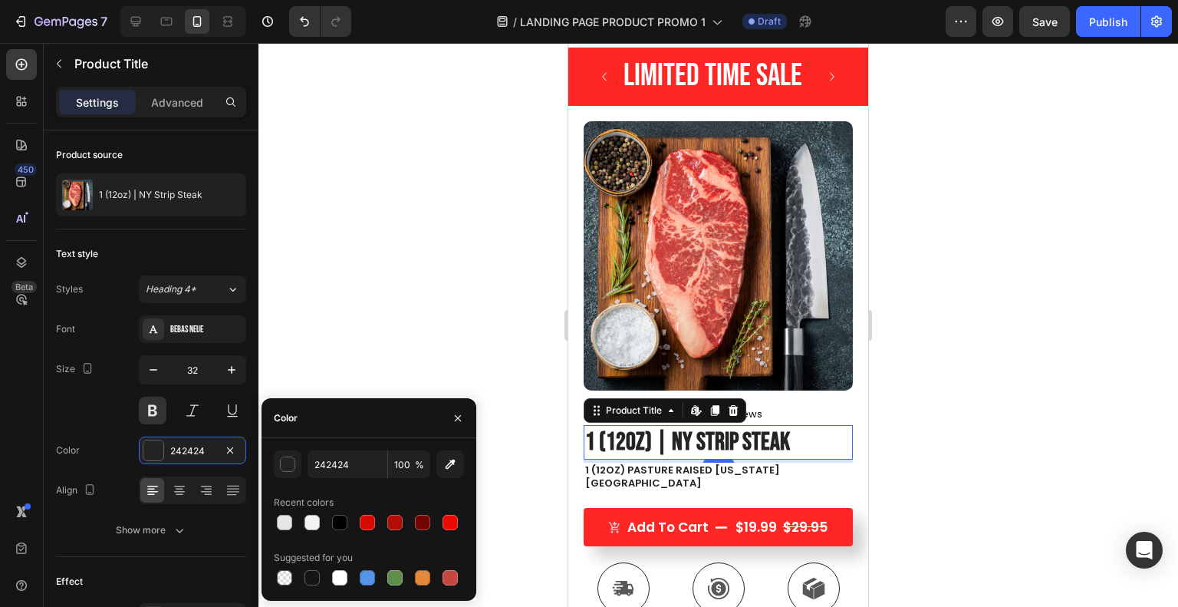
click at [334, 521] on div at bounding box center [339, 522] width 15 height 15
type input "000000"
click at [178, 488] on icon at bounding box center [180, 489] width 8 height 2
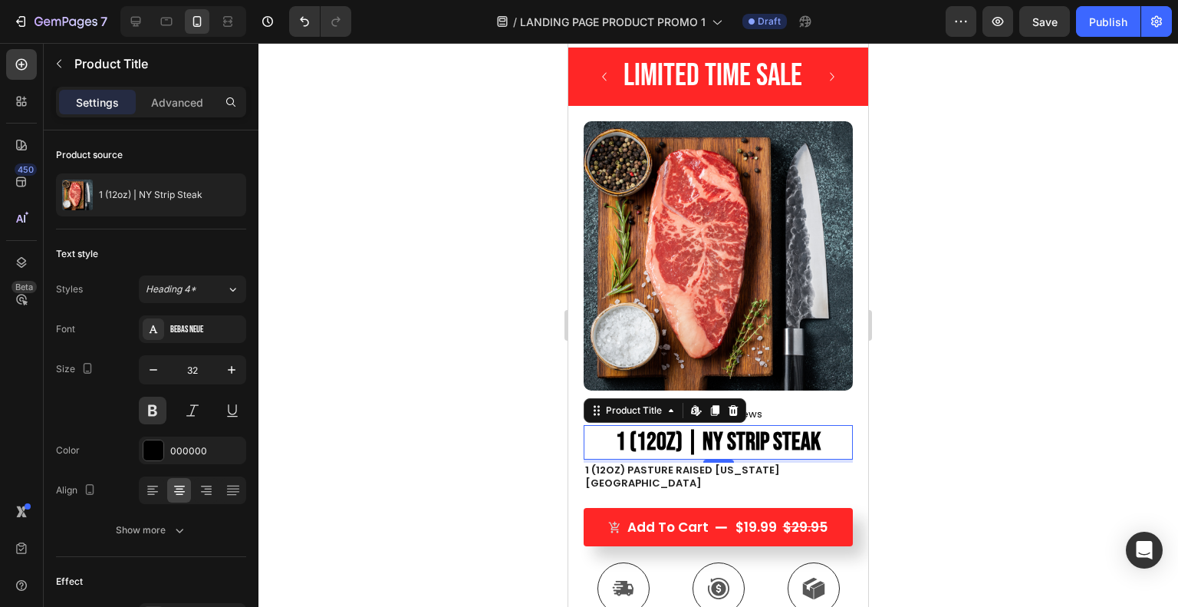
click at [411, 427] on div at bounding box center [717, 325] width 919 height 564
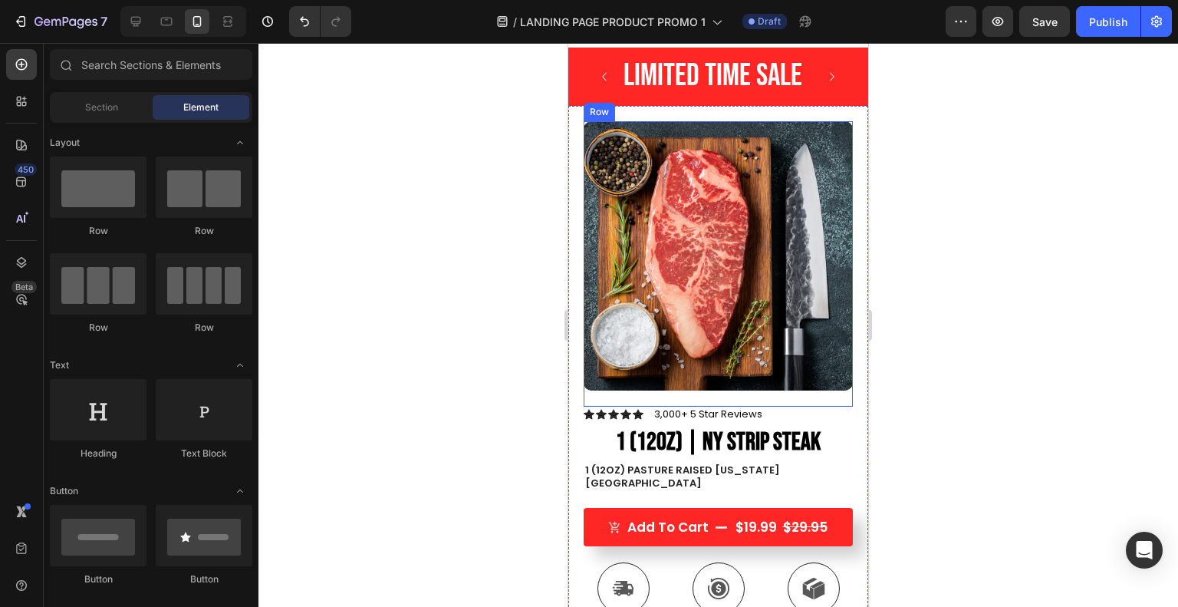
scroll to position [52, 0]
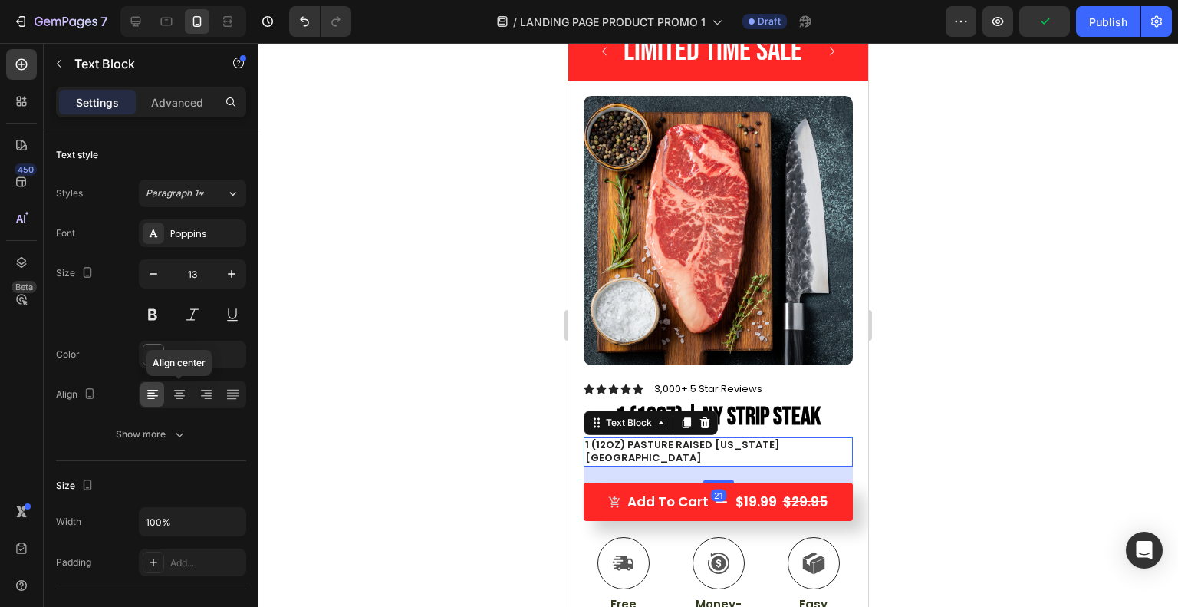
click at [183, 399] on icon at bounding box center [179, 393] width 15 height 15
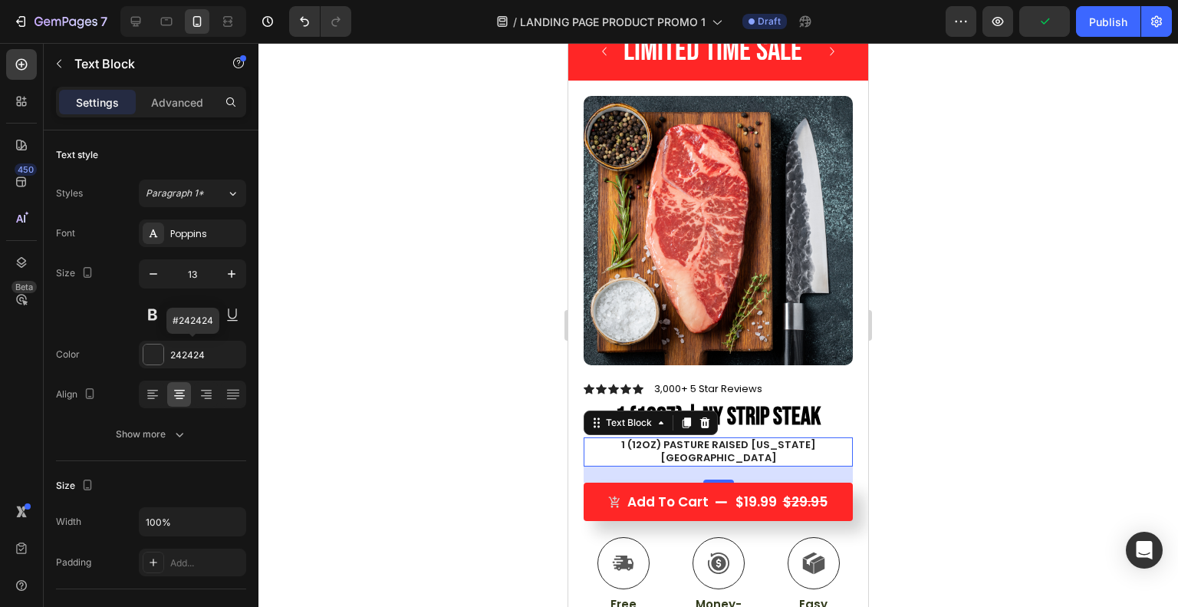
click at [163, 363] on div "242424" at bounding box center [192, 354] width 107 height 28
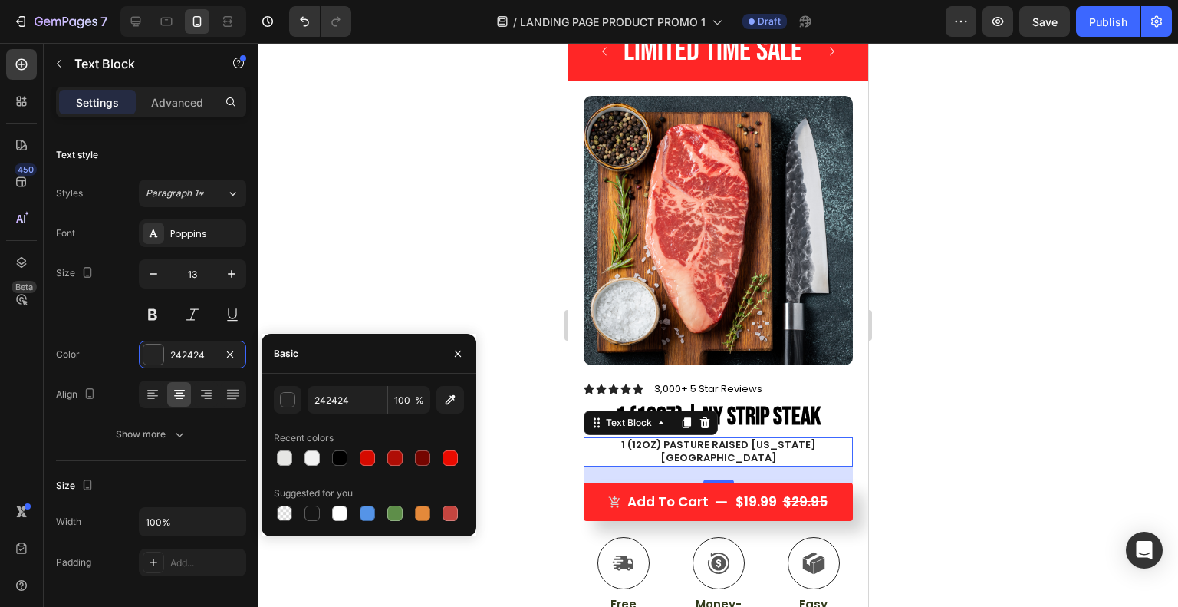
click at [344, 462] on div at bounding box center [339, 457] width 15 height 15
type input "000000"
click at [404, 271] on div at bounding box center [717, 325] width 919 height 564
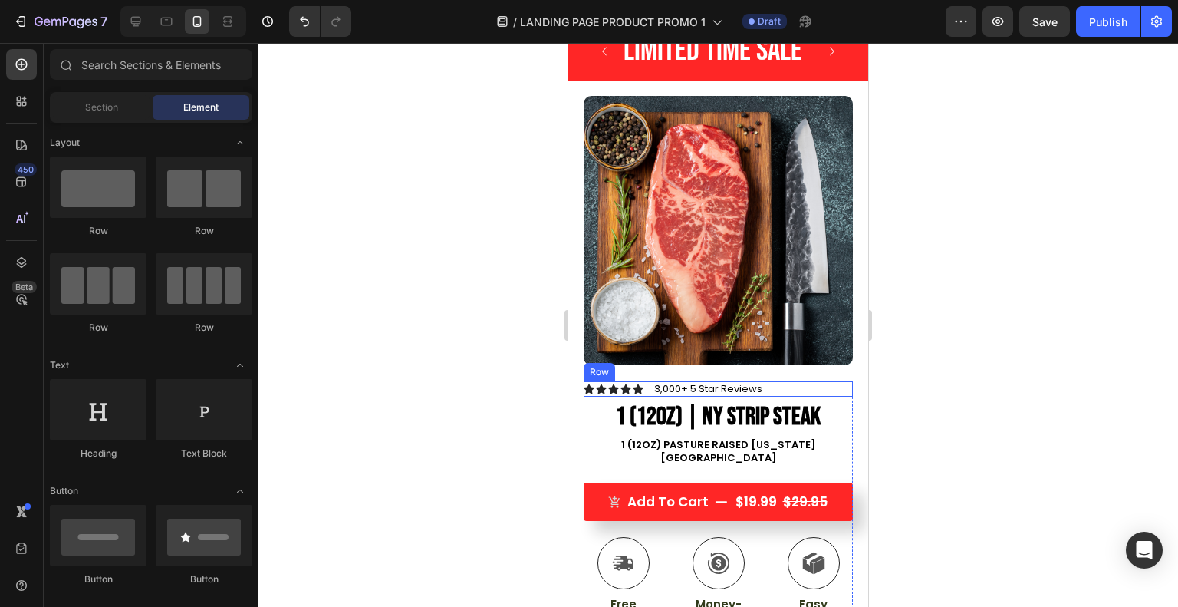
click at [784, 381] on div "Icon Icon Icon Icon Icon Icon List 3,000+ 5 Star Reviews Text Block Row" at bounding box center [718, 388] width 269 height 15
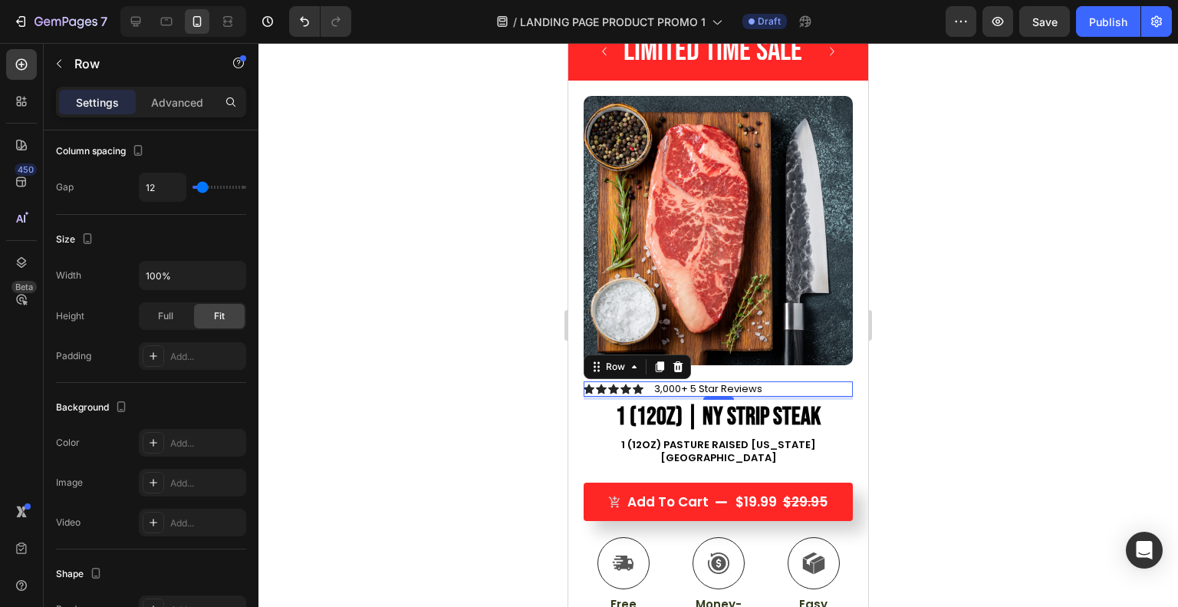
scroll to position [0, 0]
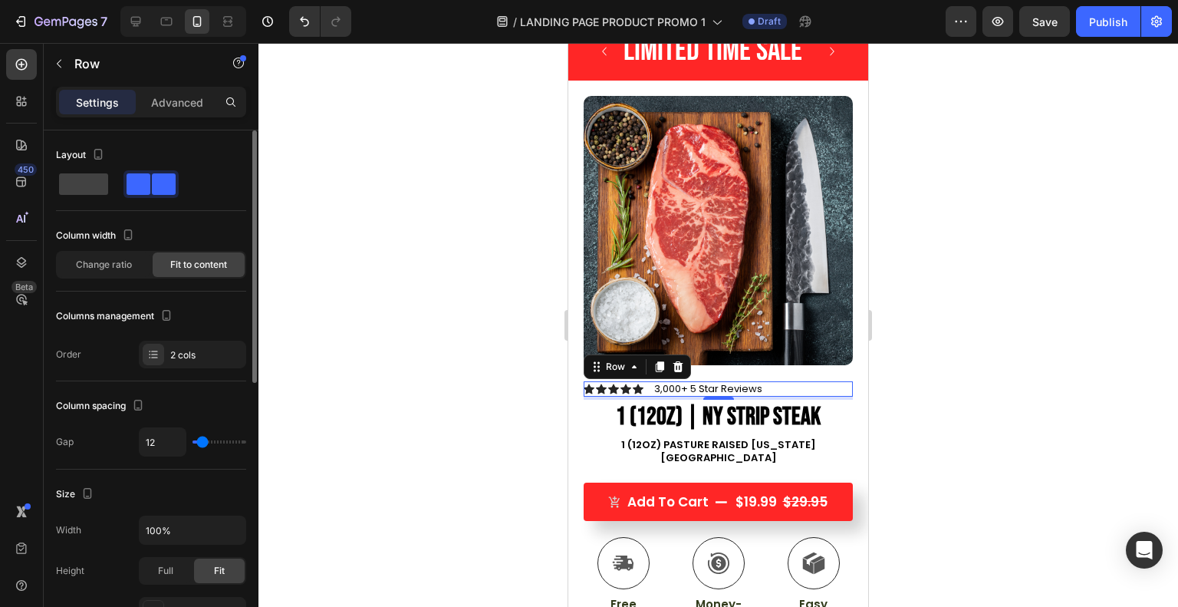
click at [396, 401] on div at bounding box center [717, 325] width 919 height 564
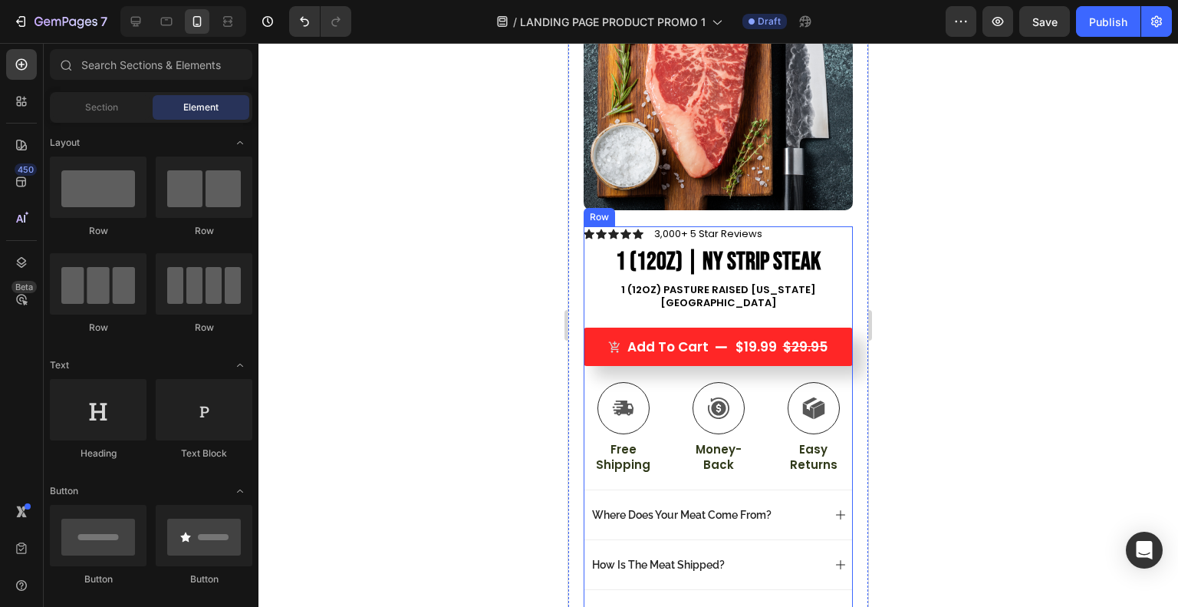
scroll to position [212, 0]
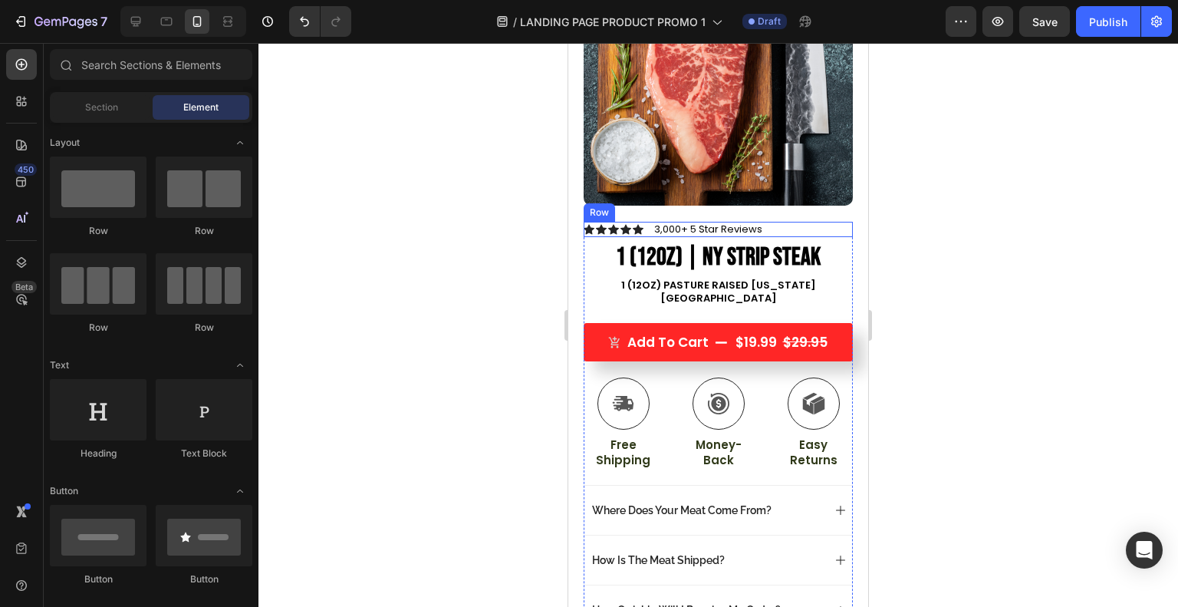
click at [814, 222] on div "Icon Icon Icon Icon Icon Icon List 3,000+ 5 Star Reviews Text Block Row" at bounding box center [718, 229] width 269 height 15
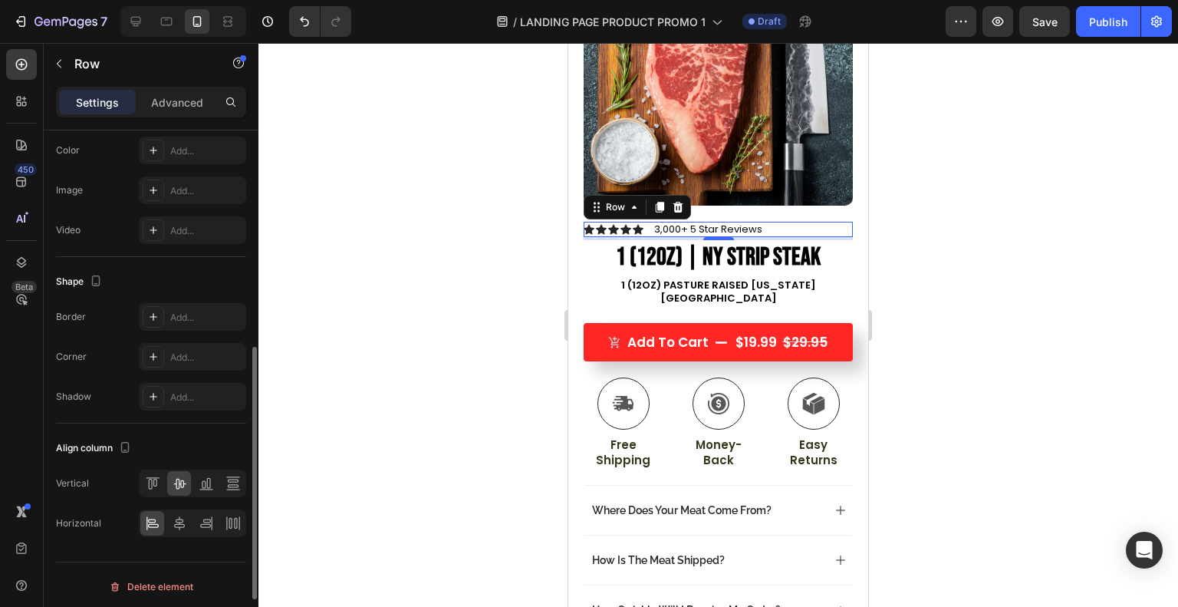
scroll to position [548, 0]
click at [174, 524] on icon at bounding box center [179, 521] width 15 height 15
click at [363, 435] on div at bounding box center [717, 325] width 919 height 564
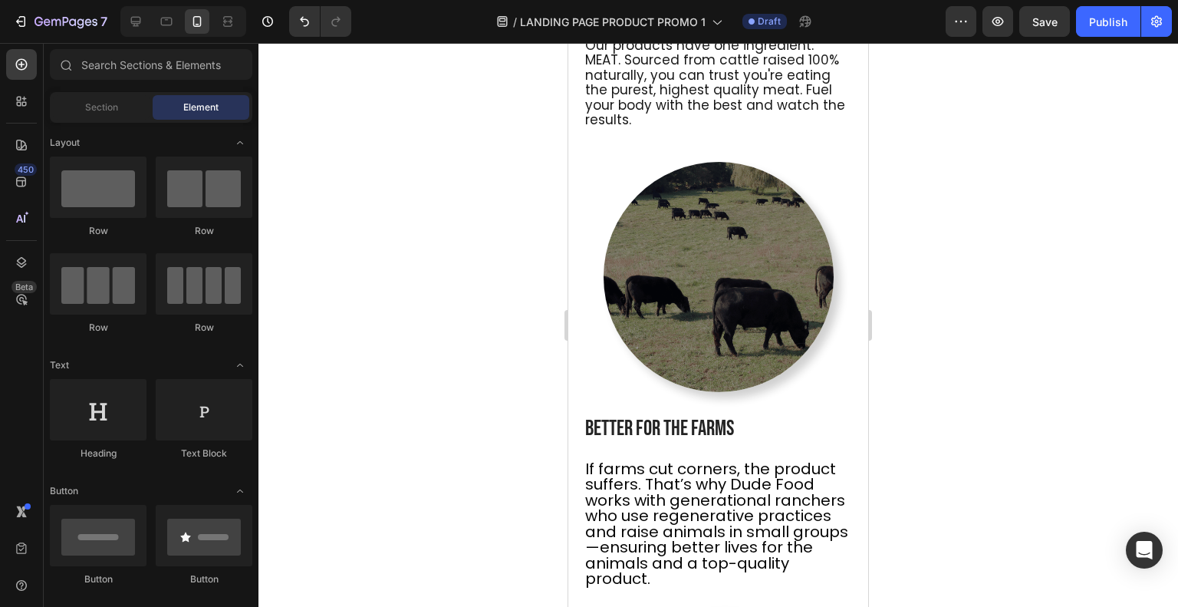
scroll to position [1297, 0]
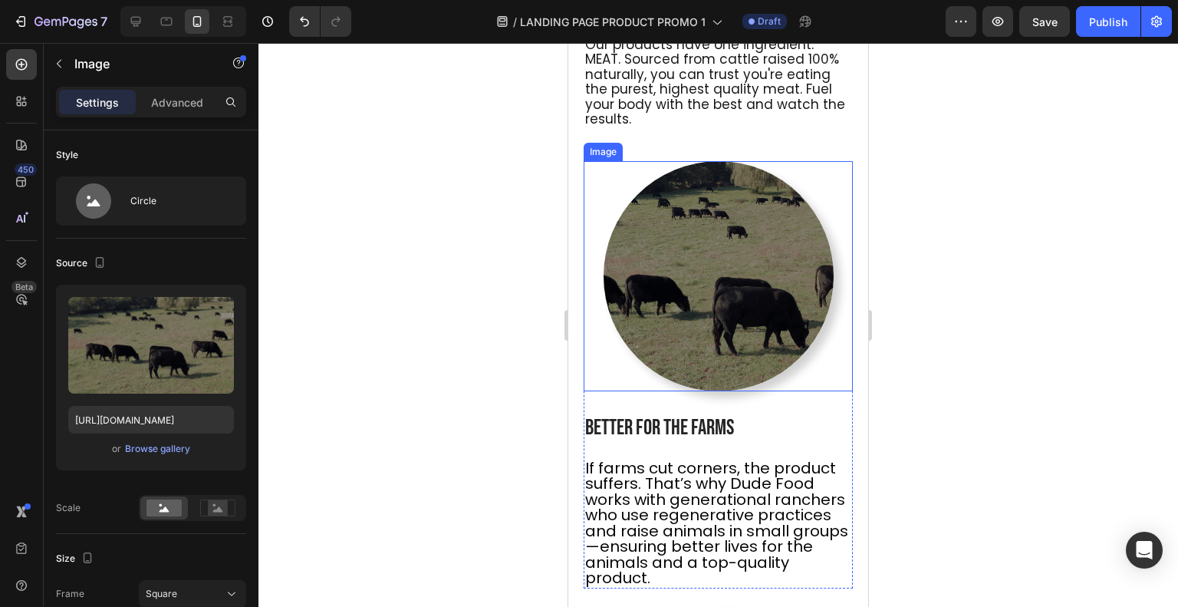
click at [682, 291] on img at bounding box center [718, 276] width 230 height 230
click at [145, 444] on div "Browse gallery" at bounding box center [157, 449] width 65 height 14
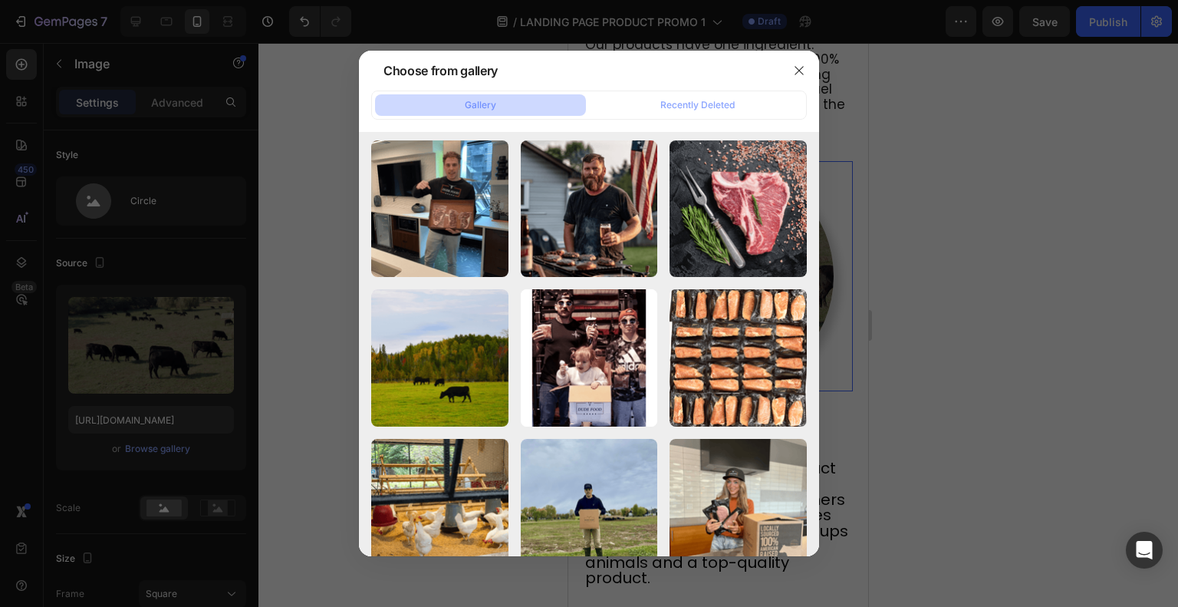
scroll to position [15566, 0]
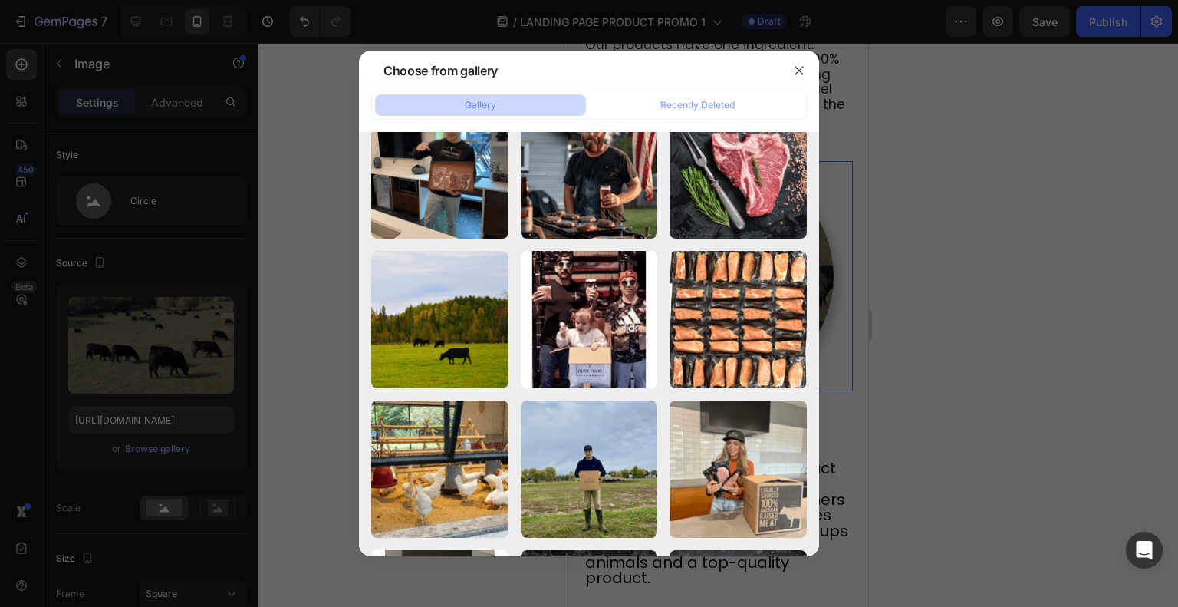
click at [0, 0] on p "670.97 kb" at bounding box center [0, 0] width 0 height 0
type input "[URL][DOMAIN_NAME]"
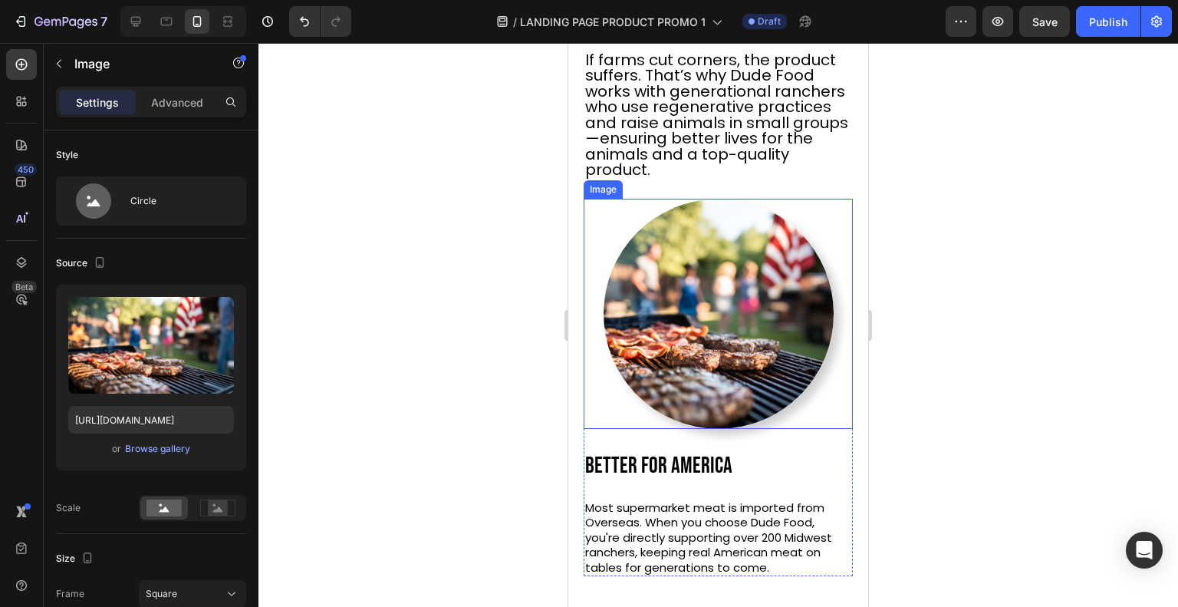
scroll to position [548, 0]
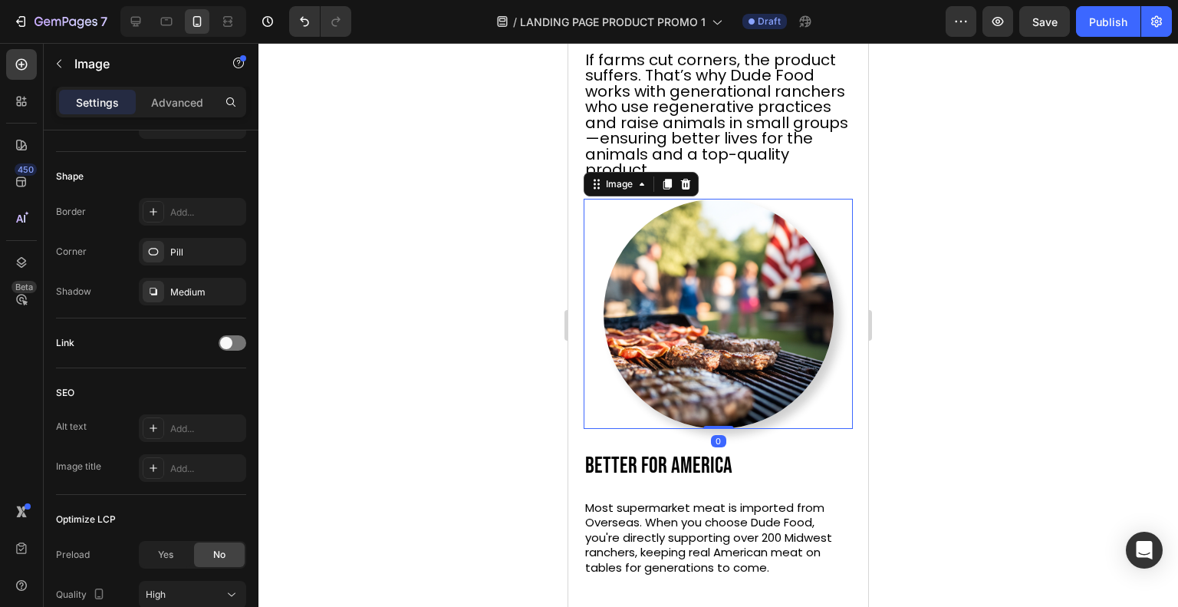
click at [958, 284] on div at bounding box center [717, 325] width 919 height 564
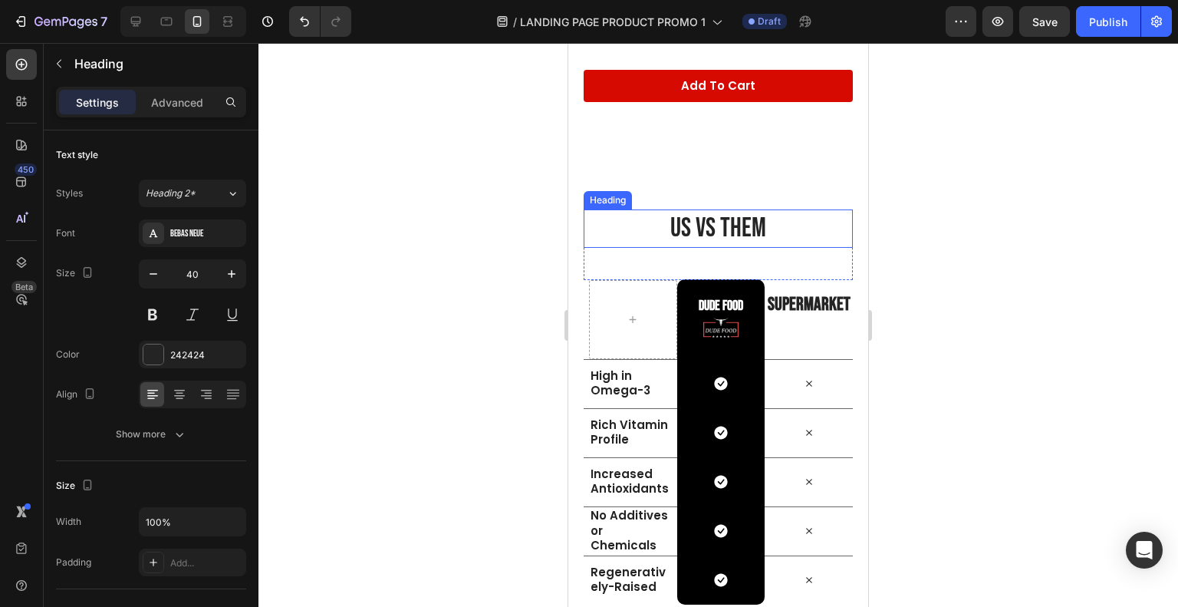
scroll to position [3240, 0]
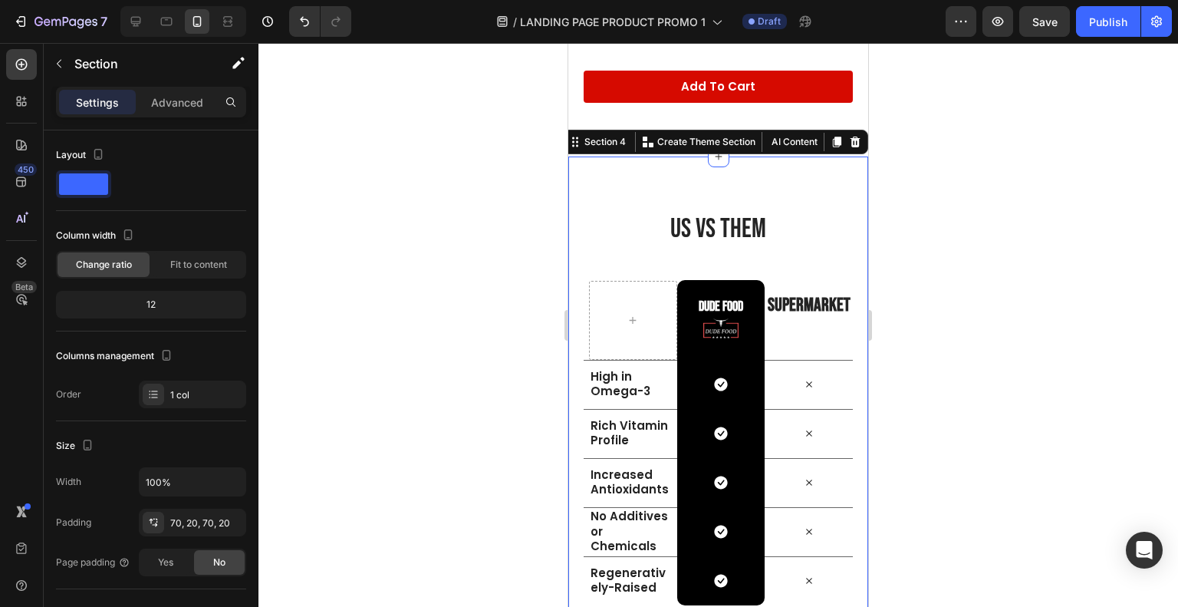
click at [850, 136] on icon at bounding box center [855, 141] width 10 height 11
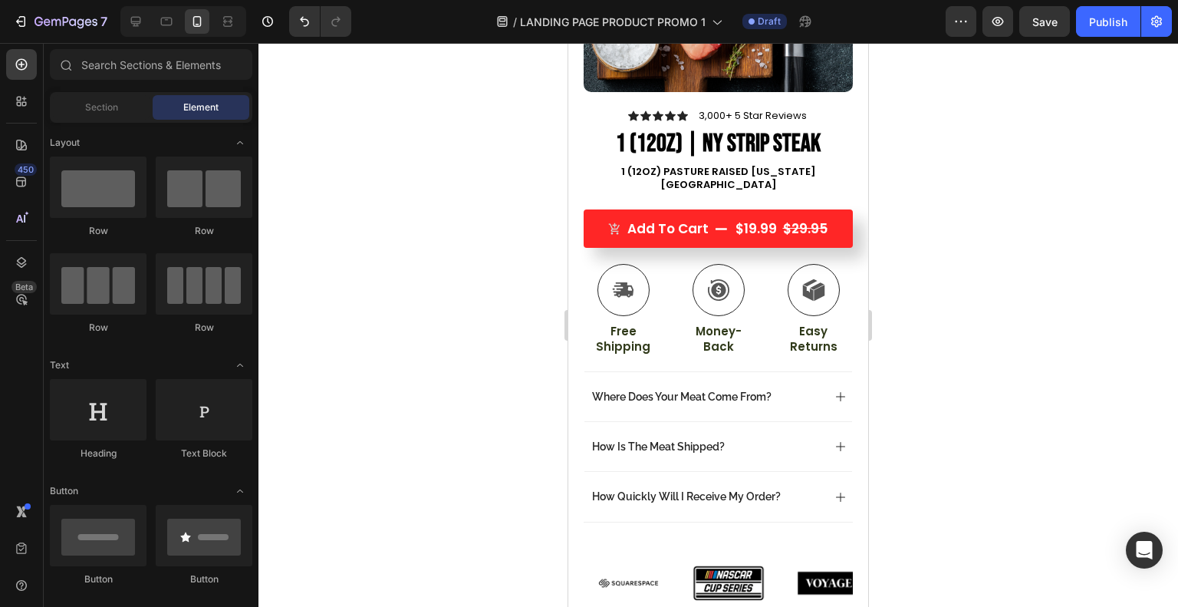
scroll to position [425, 0]
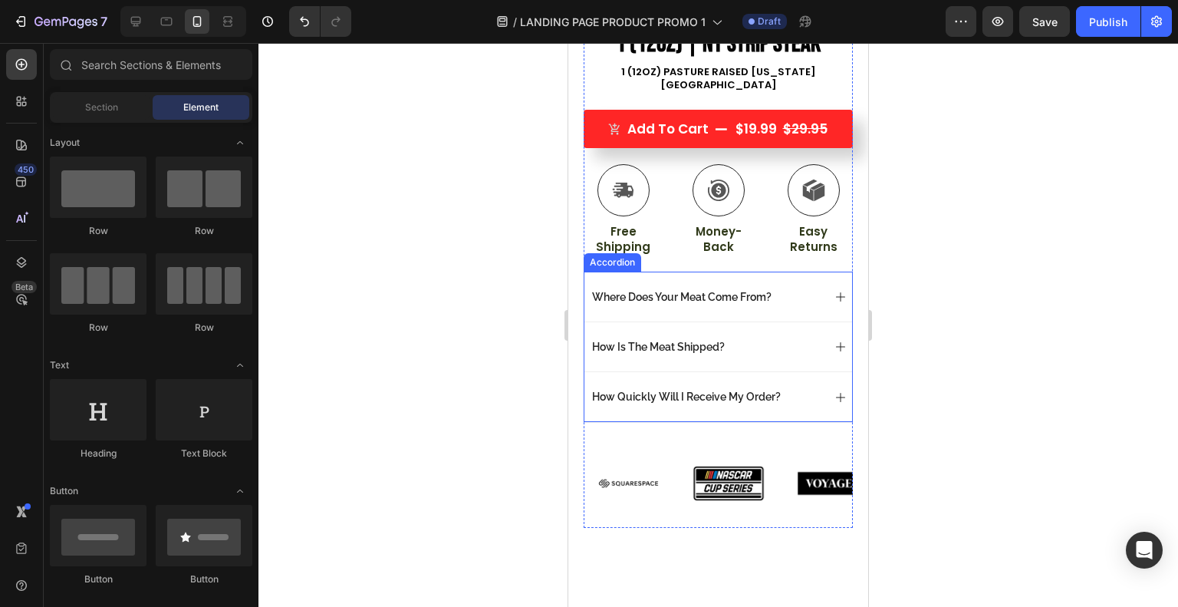
click at [610, 255] on div "Accordion" at bounding box center [612, 262] width 51 height 14
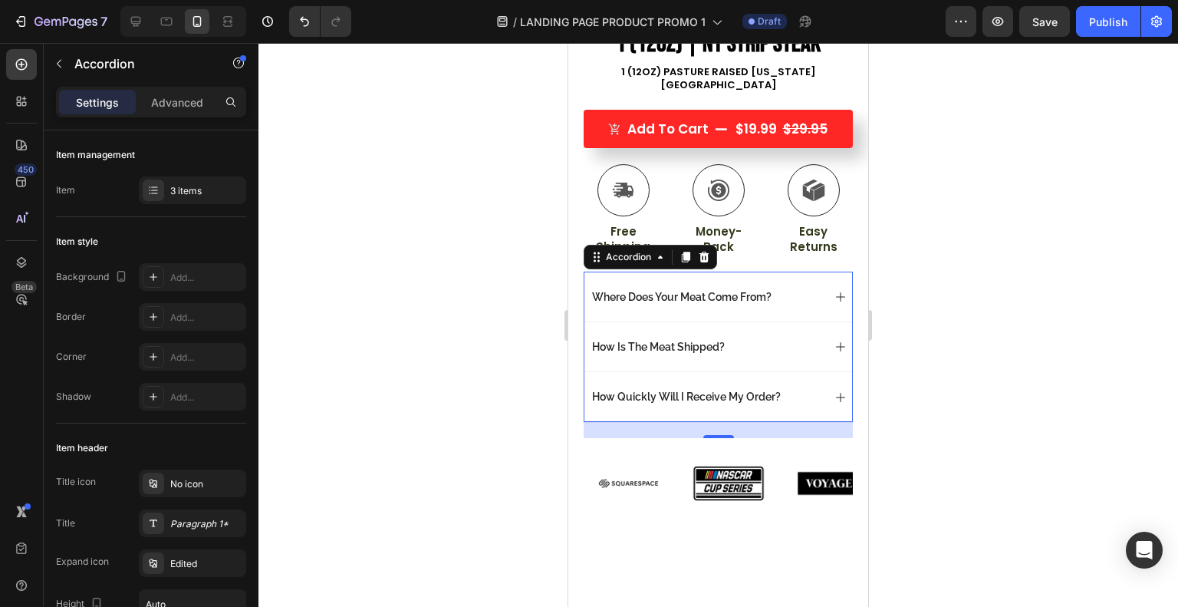
click at [1061, 391] on div at bounding box center [717, 325] width 919 height 564
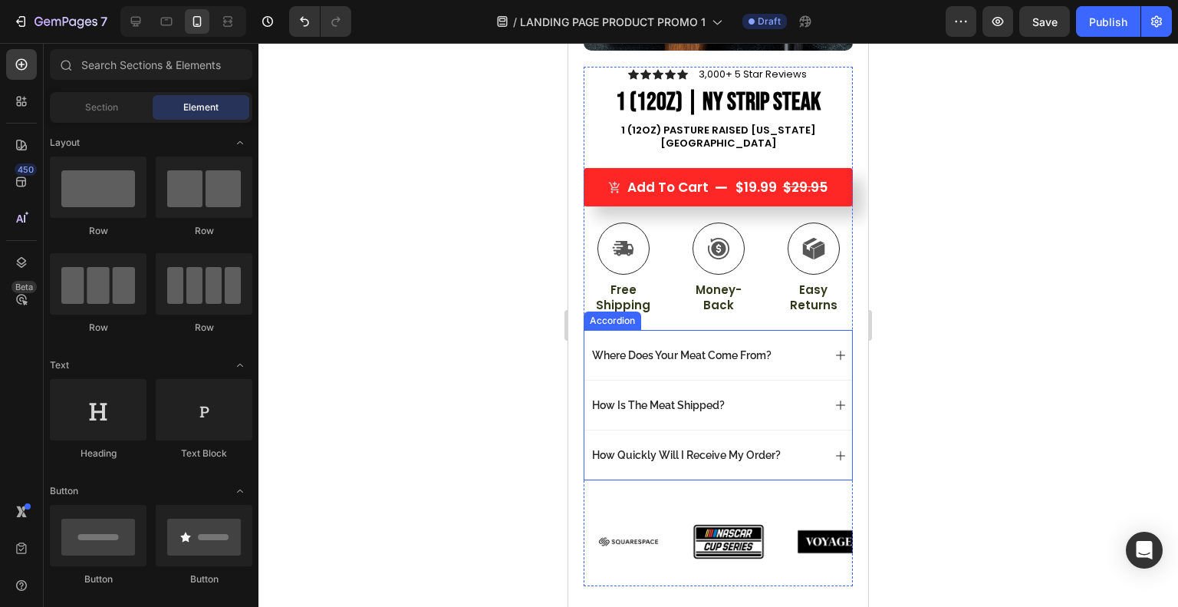
scroll to position [480, 0]
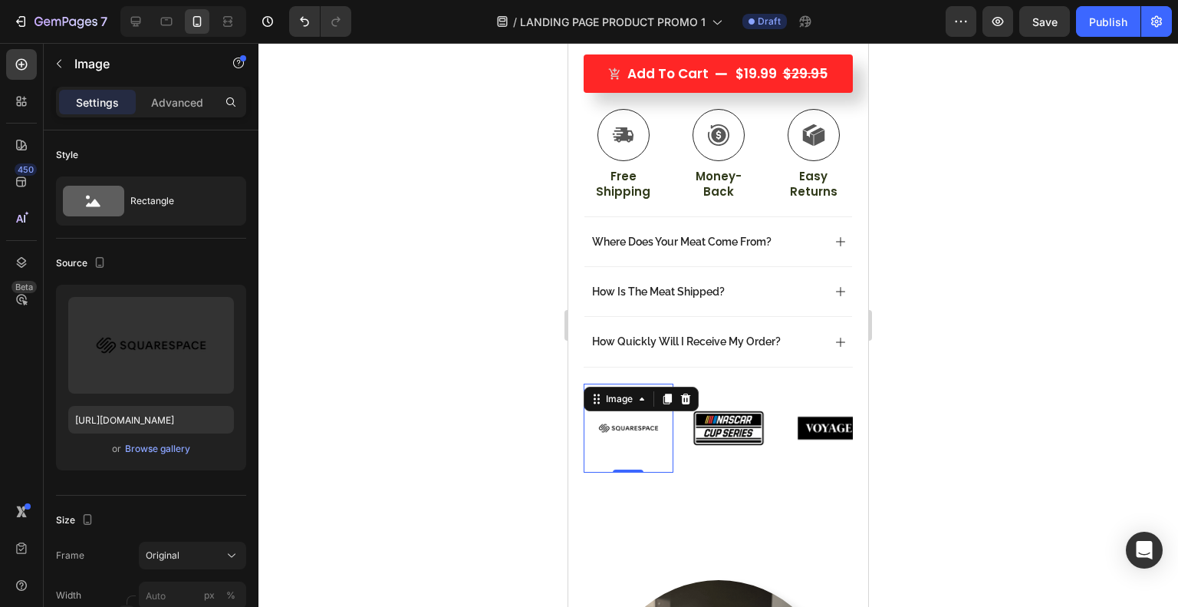
click at [628, 392] on div "Image" at bounding box center [619, 399] width 33 height 14
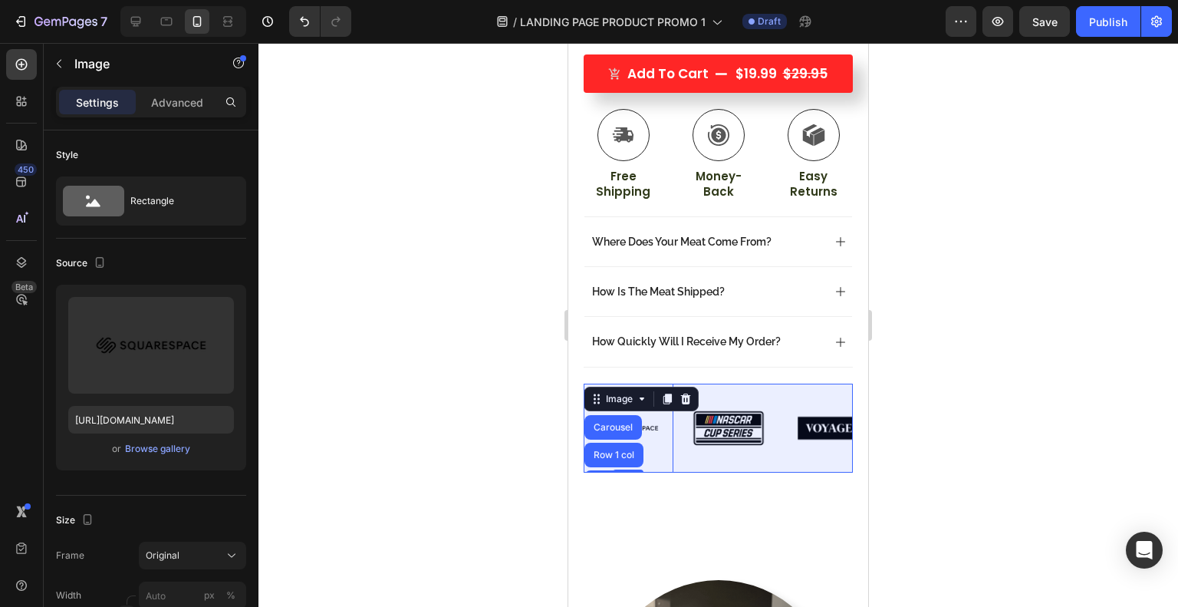
click at [623, 422] on div "Carousel" at bounding box center [612, 426] width 45 height 9
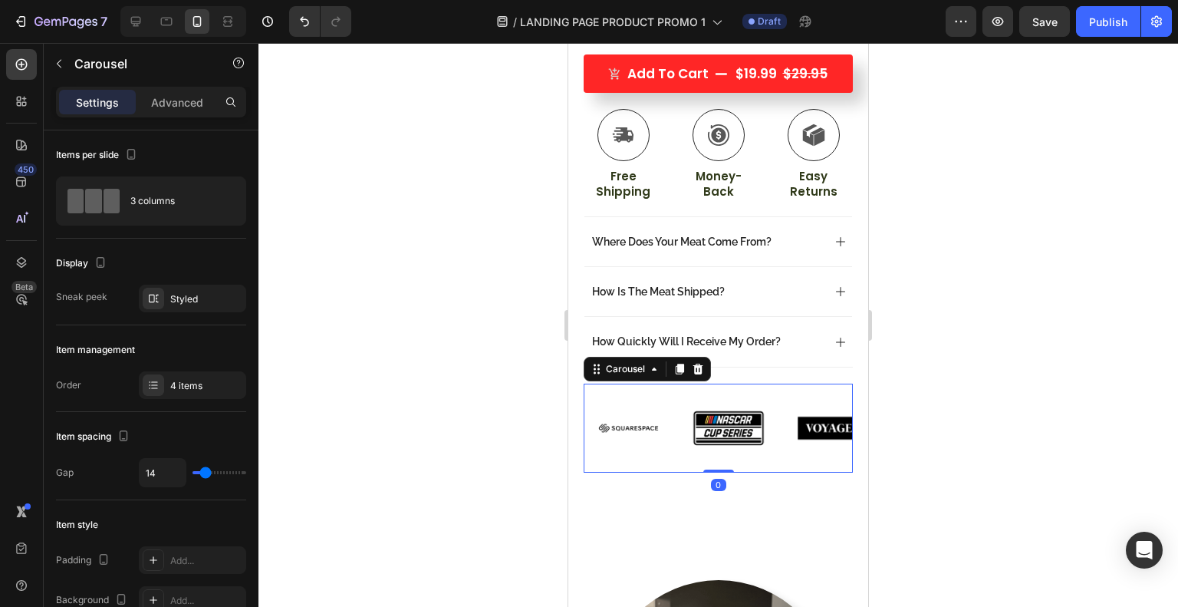
click at [697, 363] on icon at bounding box center [698, 368] width 10 height 11
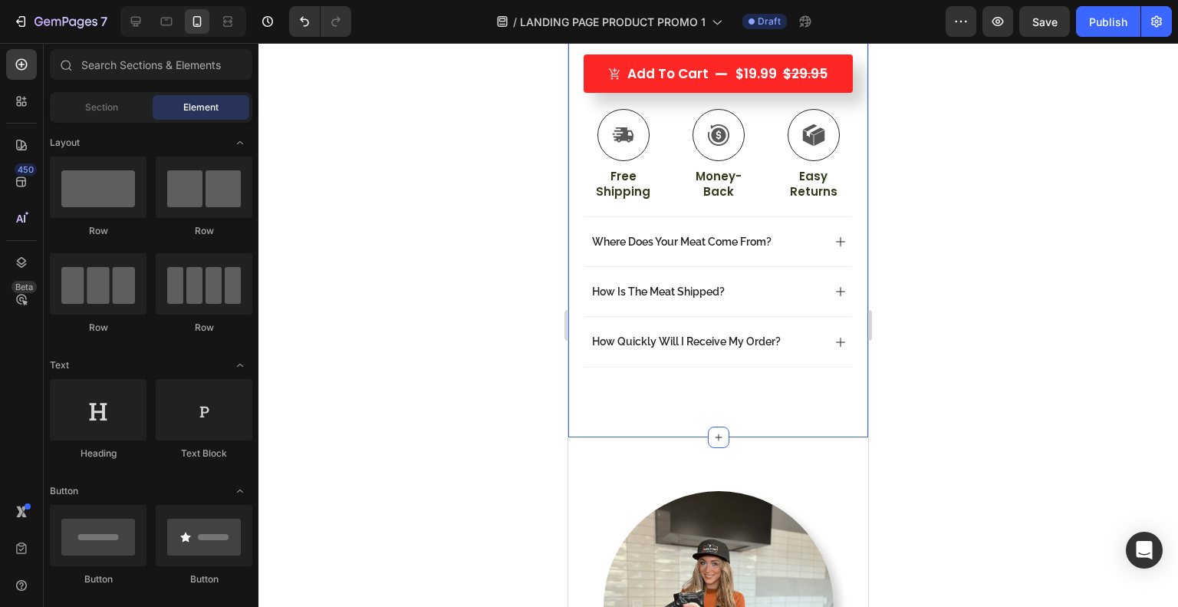
click at [715, 433] on icon at bounding box center [718, 436] width 7 height 7
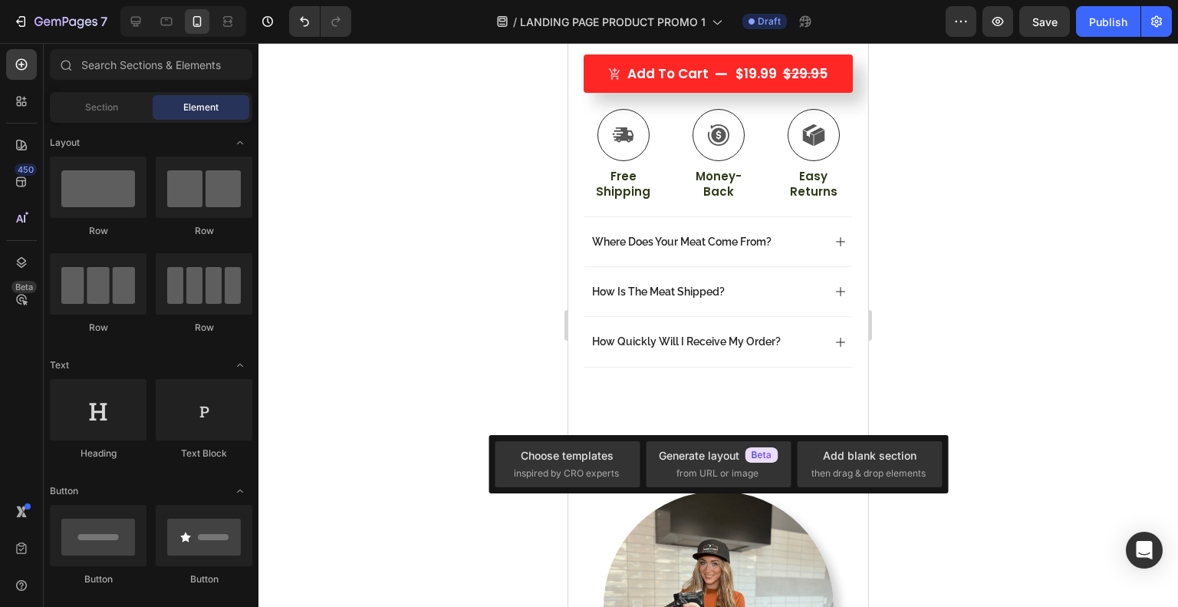
click at [891, 464] on div "Add blank section then drag & drop elements" at bounding box center [869, 463] width 117 height 33
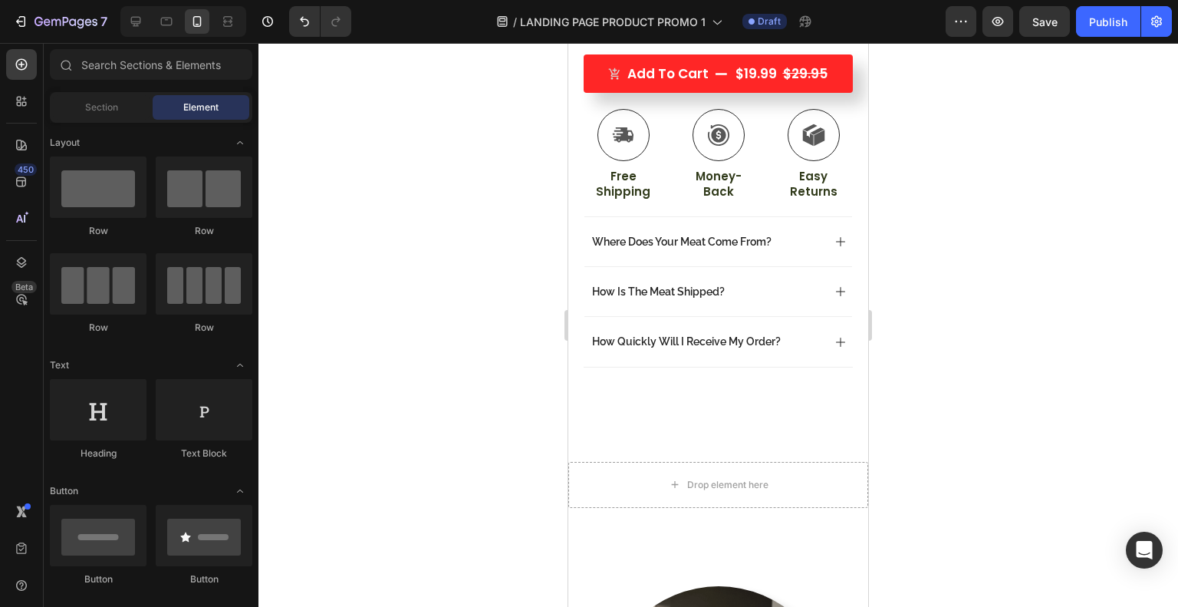
click at [101, 103] on span "Section" at bounding box center [101, 107] width 33 height 14
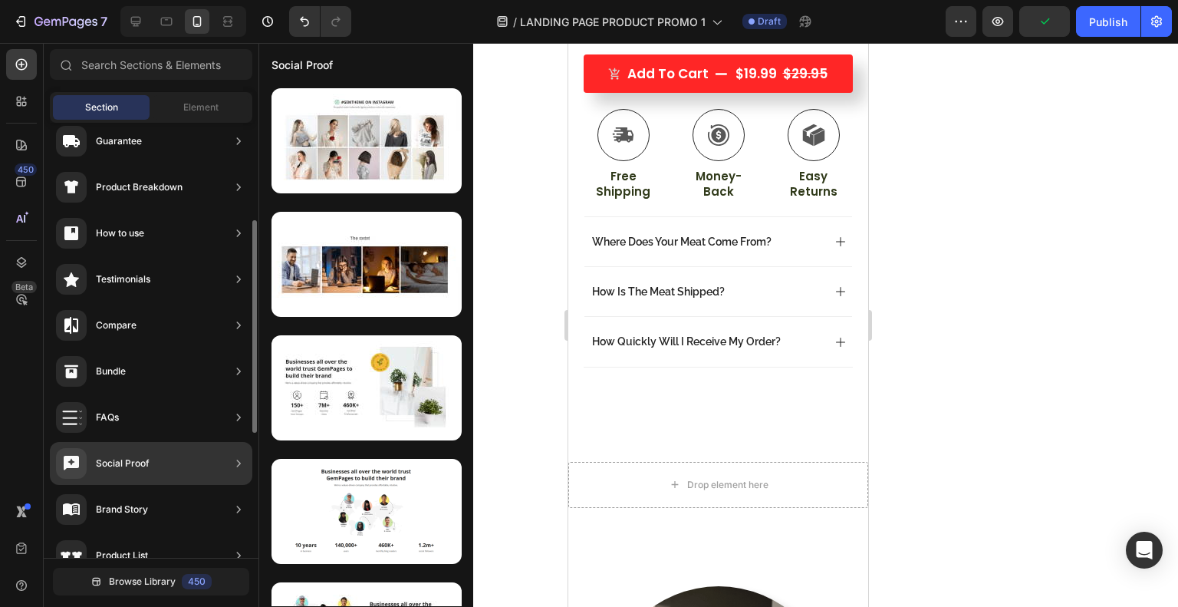
scroll to position [454, 0]
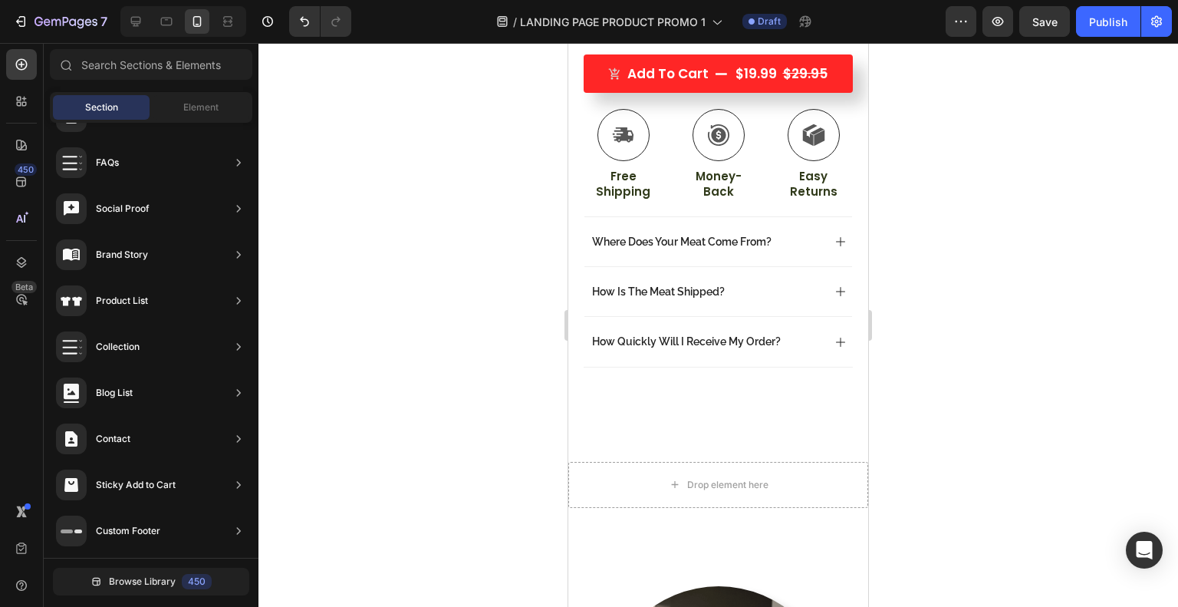
click at [126, 579] on span "Browse Library" at bounding box center [142, 581] width 67 height 14
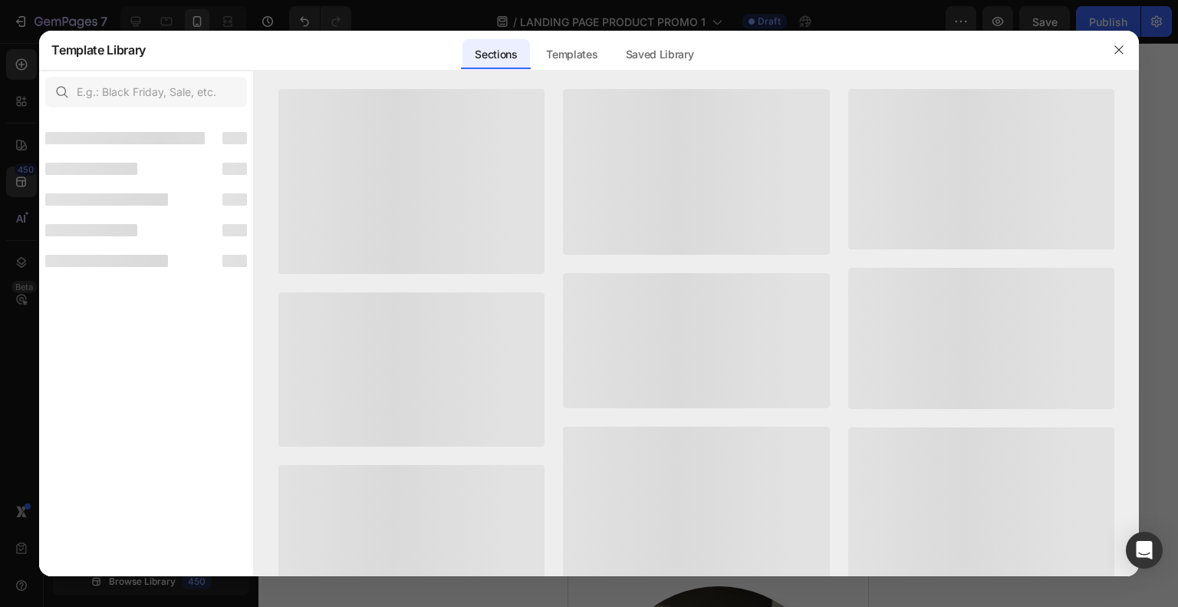
scroll to position [436, 0]
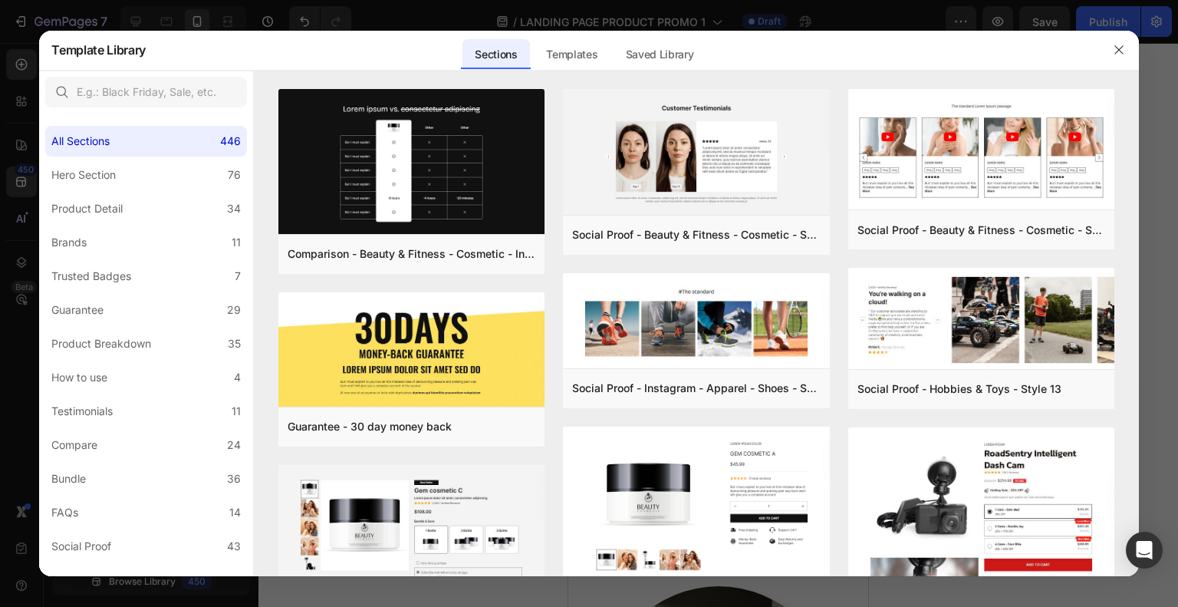
click at [1121, 48] on icon "button" at bounding box center [1118, 49] width 8 height 8
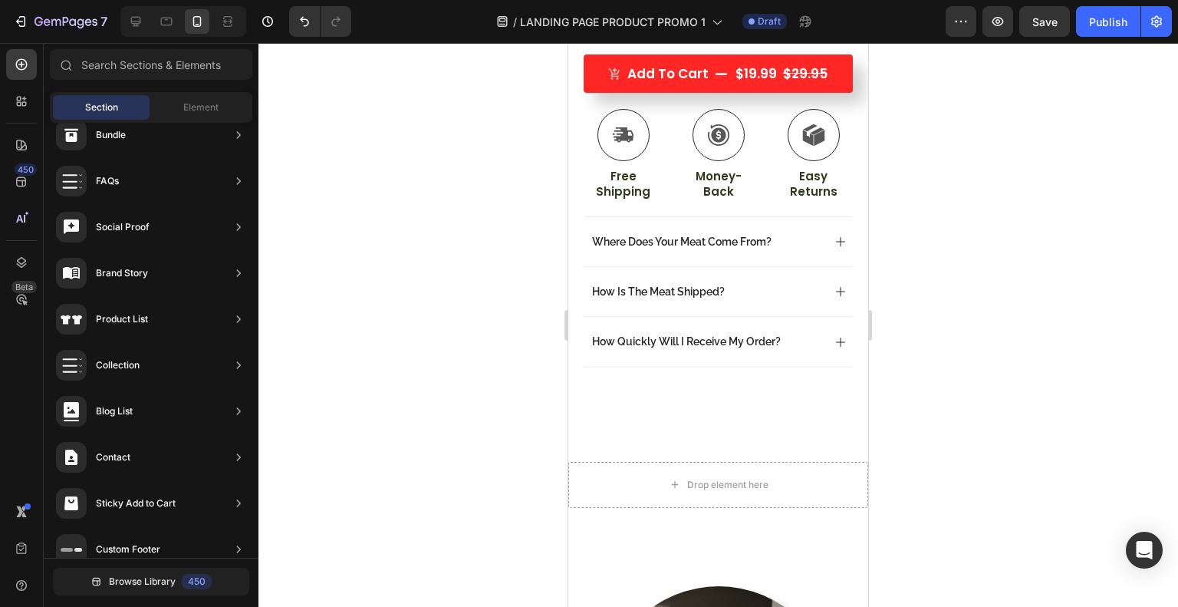
click at [212, 104] on span "Element" at bounding box center [200, 107] width 35 height 14
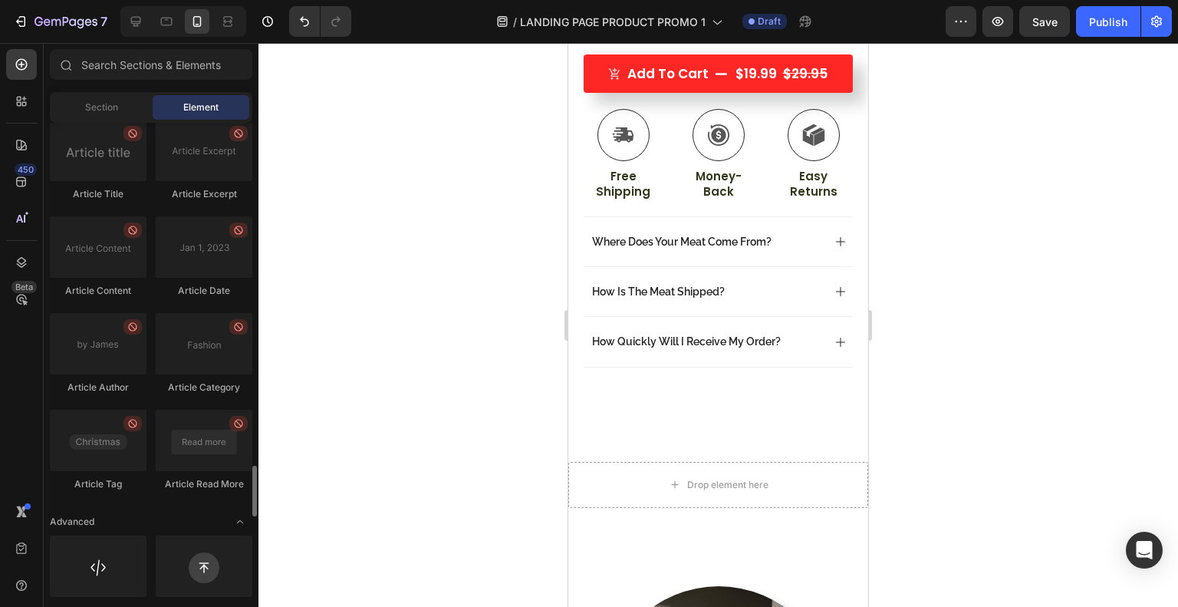
scroll to position [4064, 0]
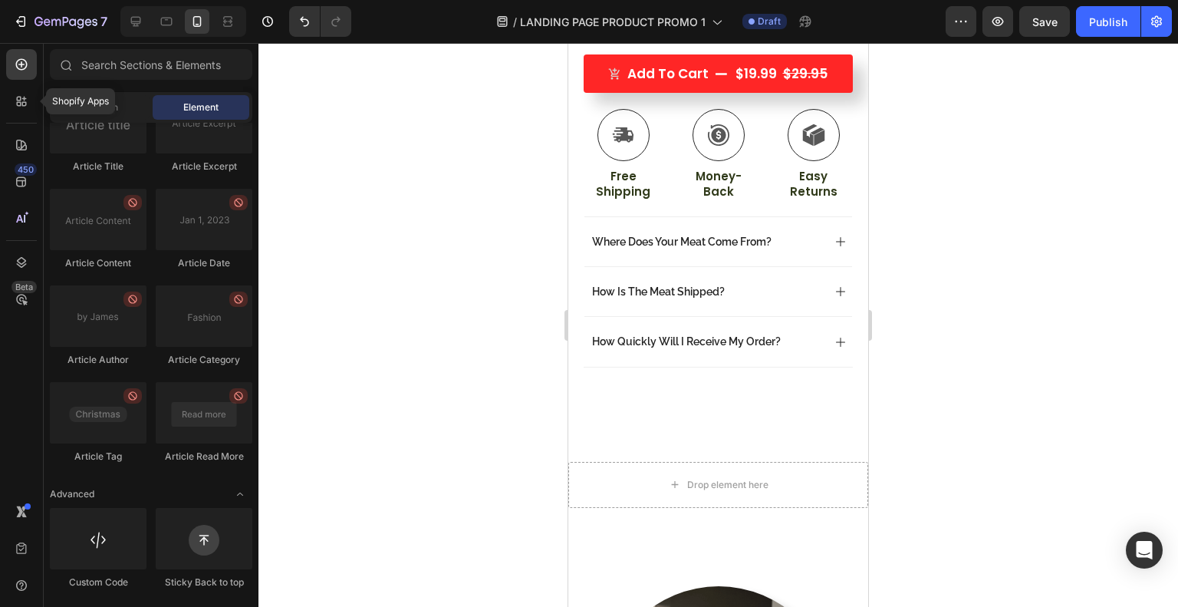
click at [24, 105] on icon at bounding box center [24, 104] width 5 height 5
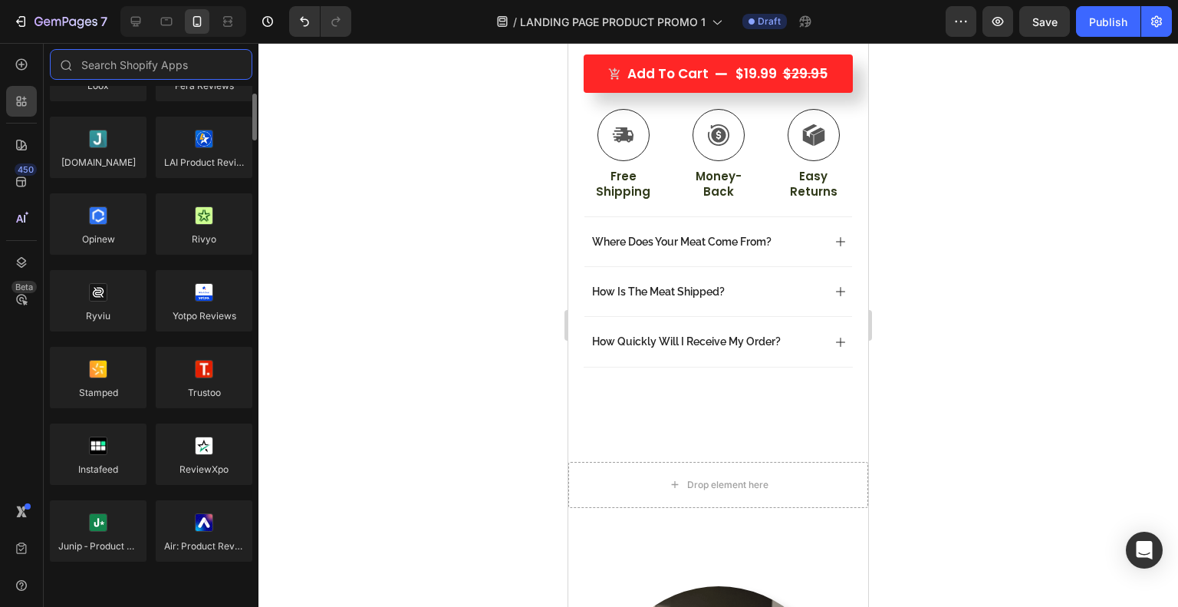
scroll to position [0, 0]
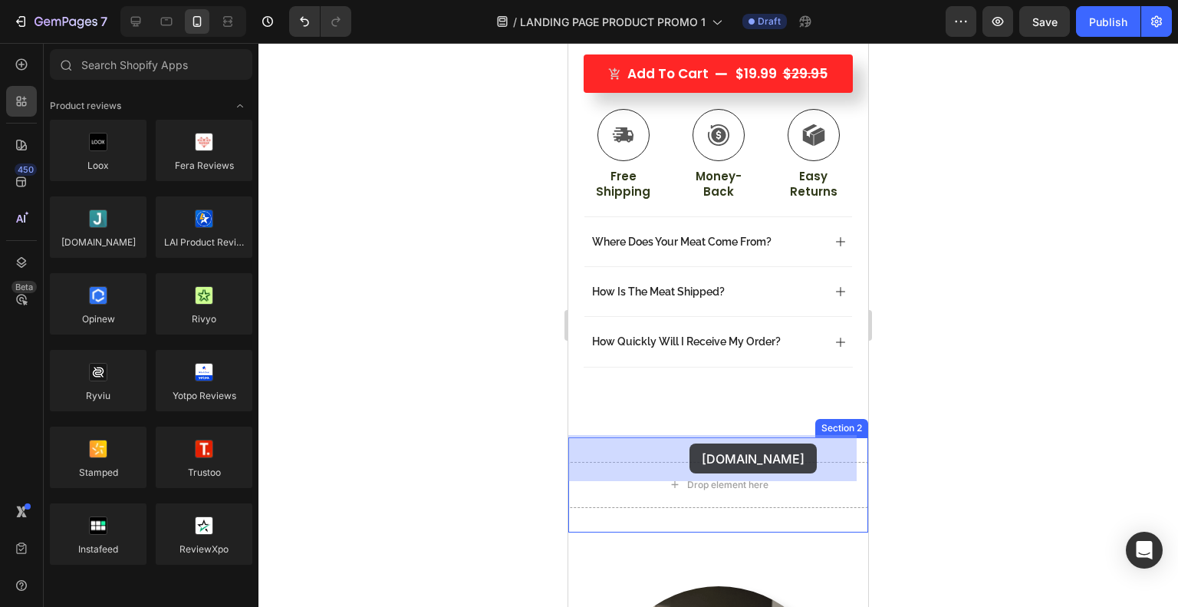
drag, startPoint x: 666, startPoint y: 270, endPoint x: 692, endPoint y: 445, distance: 176.6
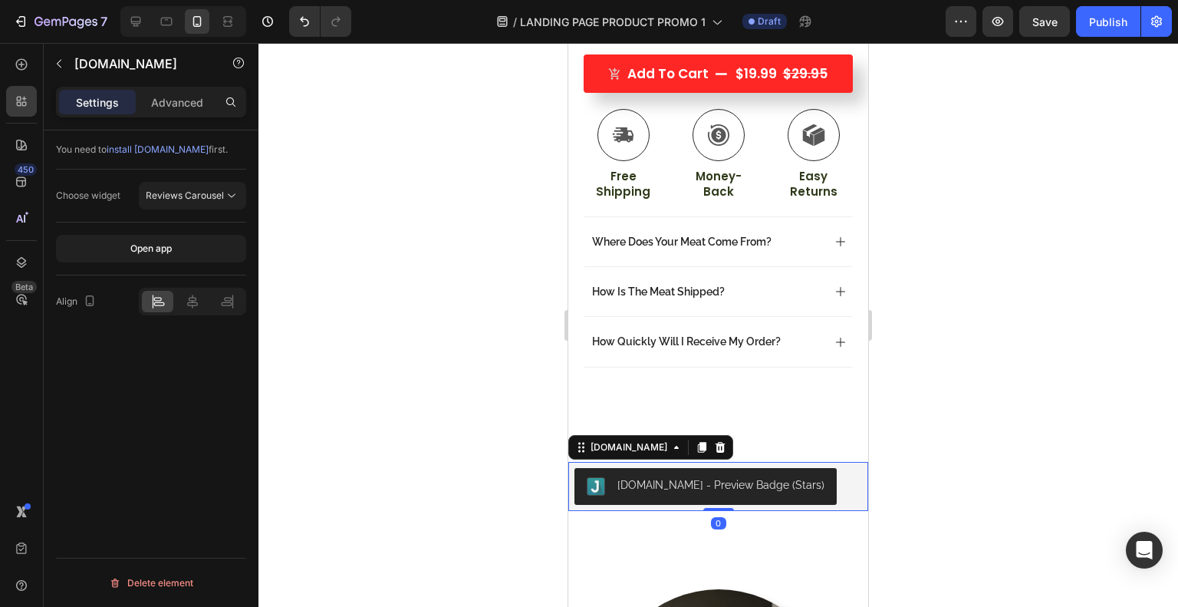
click at [219, 196] on span "Reviews Carousel" at bounding box center [185, 195] width 78 height 12
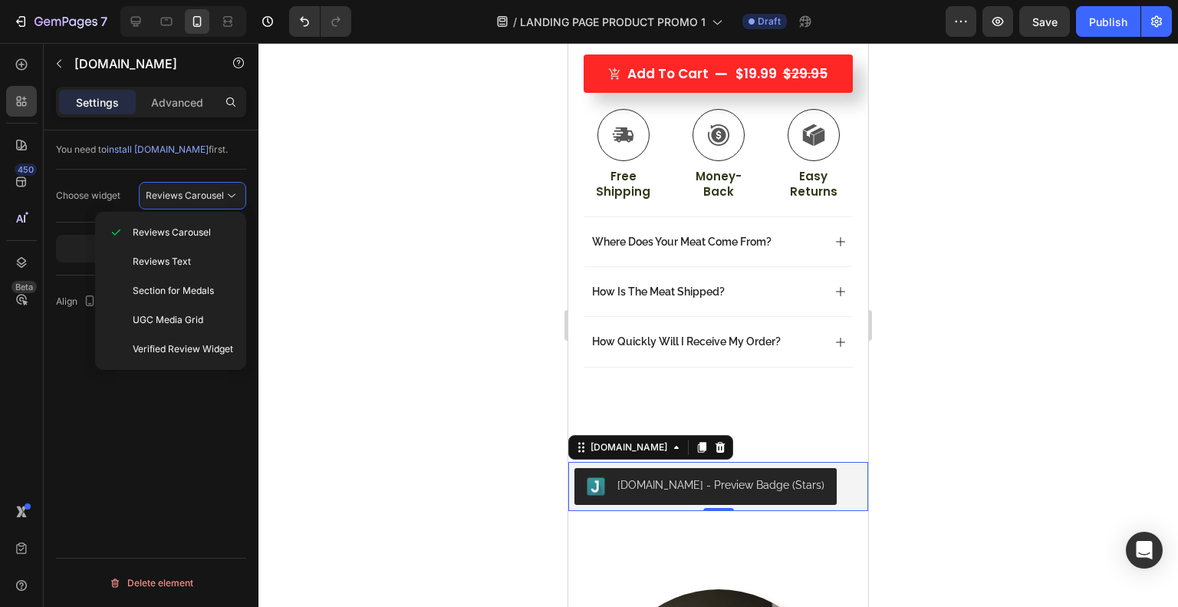
click at [281, 273] on div at bounding box center [717, 325] width 919 height 564
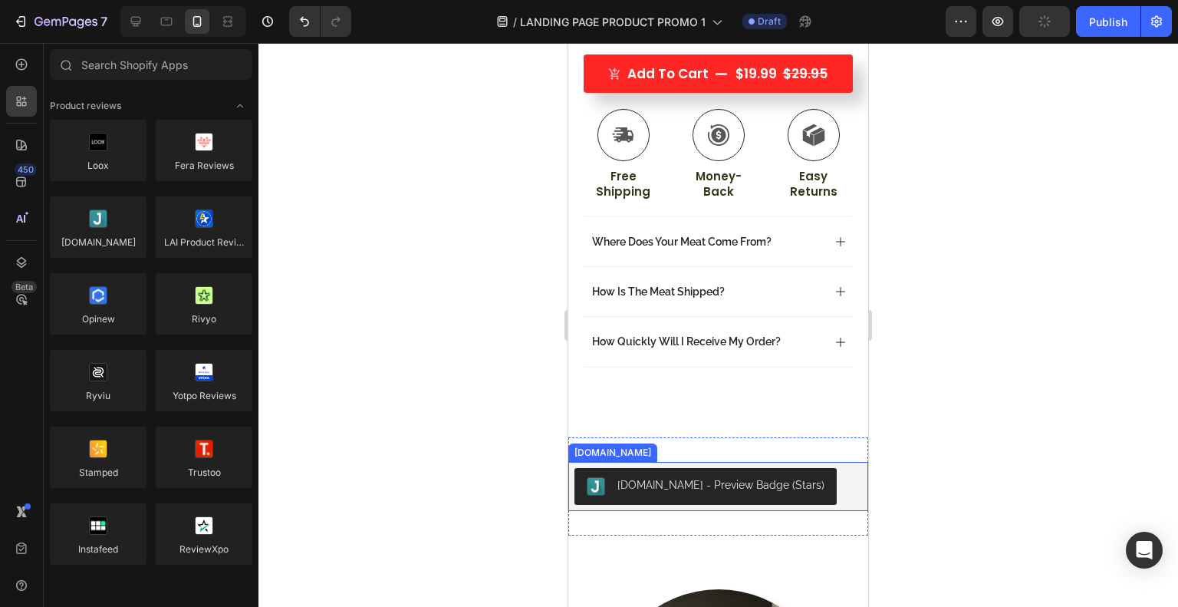
click at [805, 471] on div "[DOMAIN_NAME] - Preview Badge (Stars)" at bounding box center [718, 486] width 288 height 37
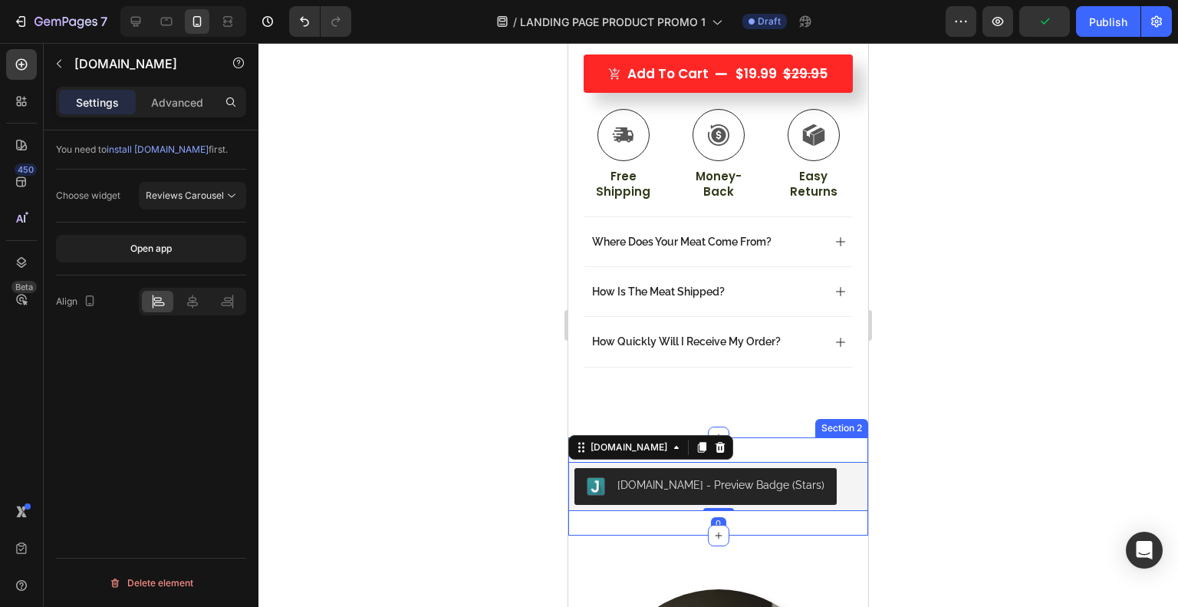
click at [794, 437] on div "[DOMAIN_NAME] - Preview Badge (Stars) [DOMAIN_NAME] 0 Section 2" at bounding box center [718, 486] width 300 height 98
click at [695, 477] on div "[DOMAIN_NAME] - Preview Badge (Stars)" at bounding box center [720, 485] width 207 height 16
click at [196, 300] on icon at bounding box center [192, 301] width 11 height 14
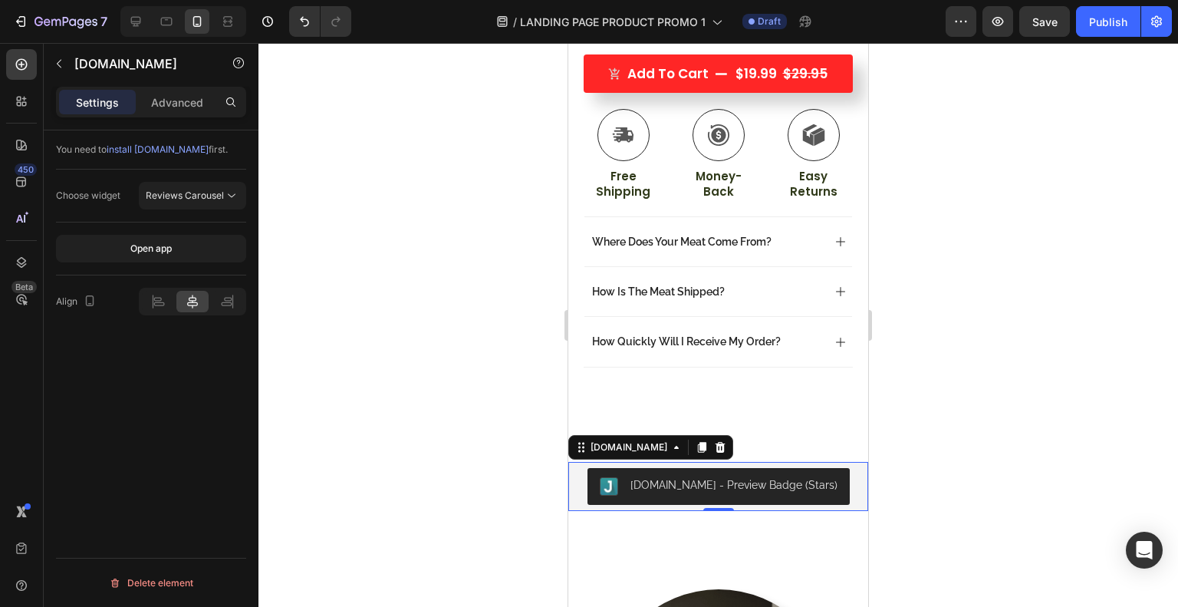
click at [362, 321] on div at bounding box center [717, 325] width 919 height 564
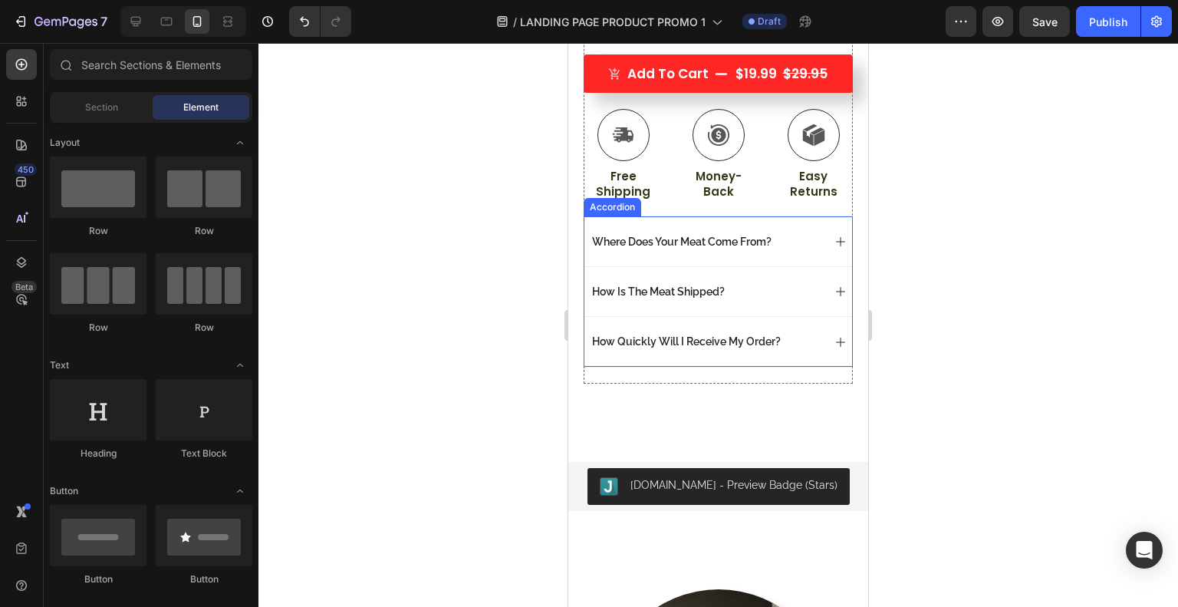
scroll to position [514, 0]
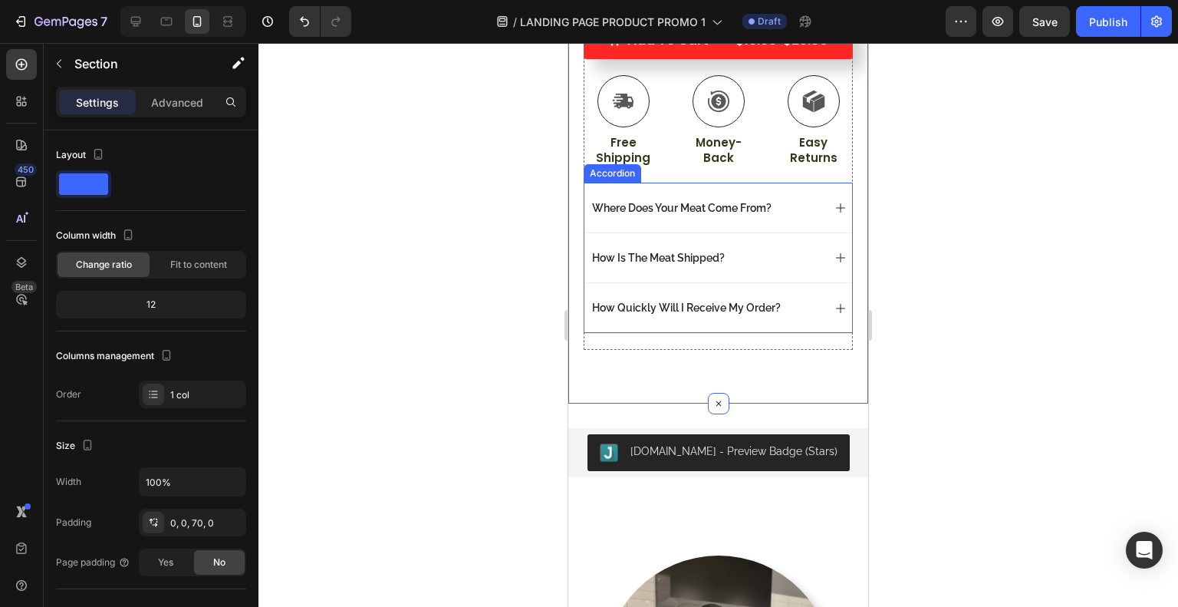
click at [817, 282] on div "How Quickly Will I Receive My Order?" at bounding box center [718, 307] width 268 height 50
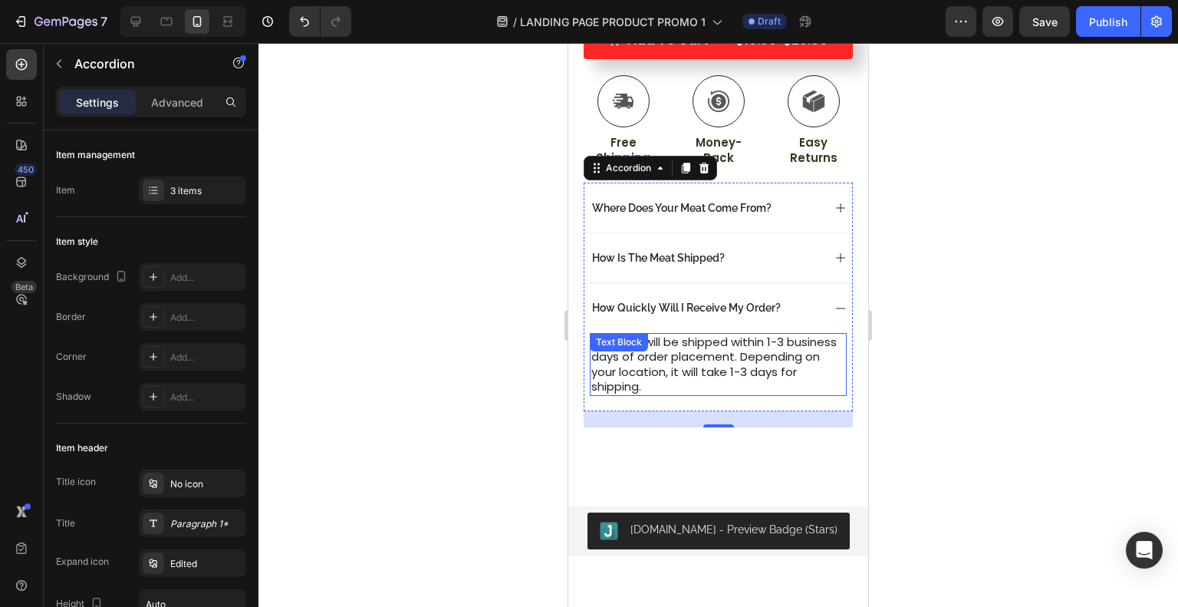
click at [821, 342] on p "All boxes will be shipped within 1-3 business days of order placement. Dependin…" at bounding box center [718, 364] width 254 height 60
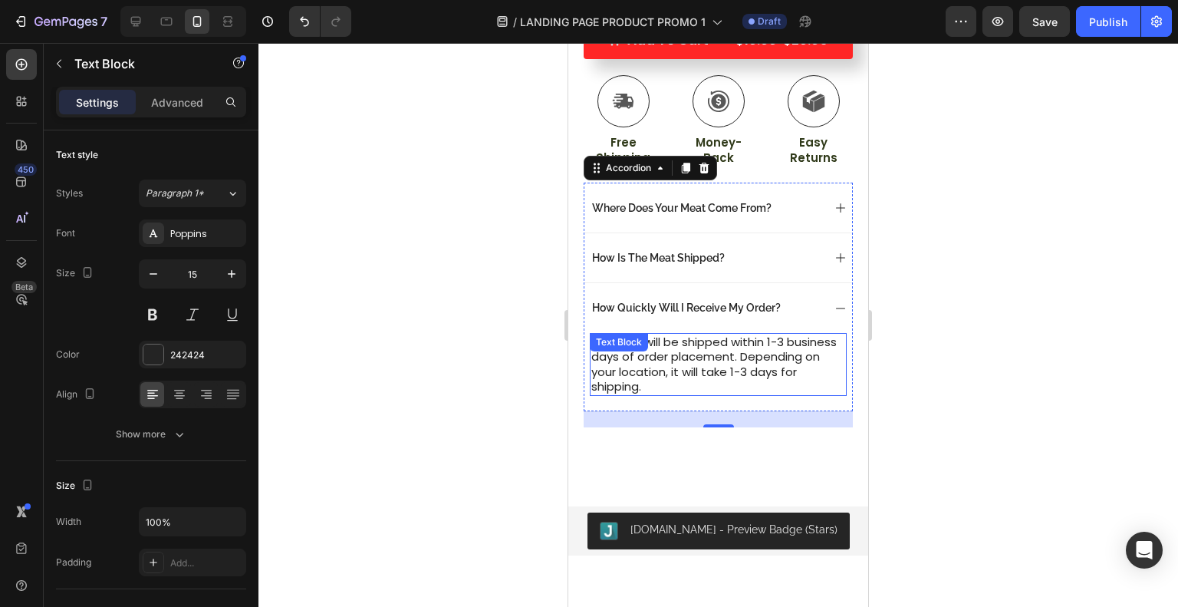
click at [821, 342] on p "All boxes will be shipped within 1-3 business days of order placement. Dependin…" at bounding box center [718, 364] width 254 height 60
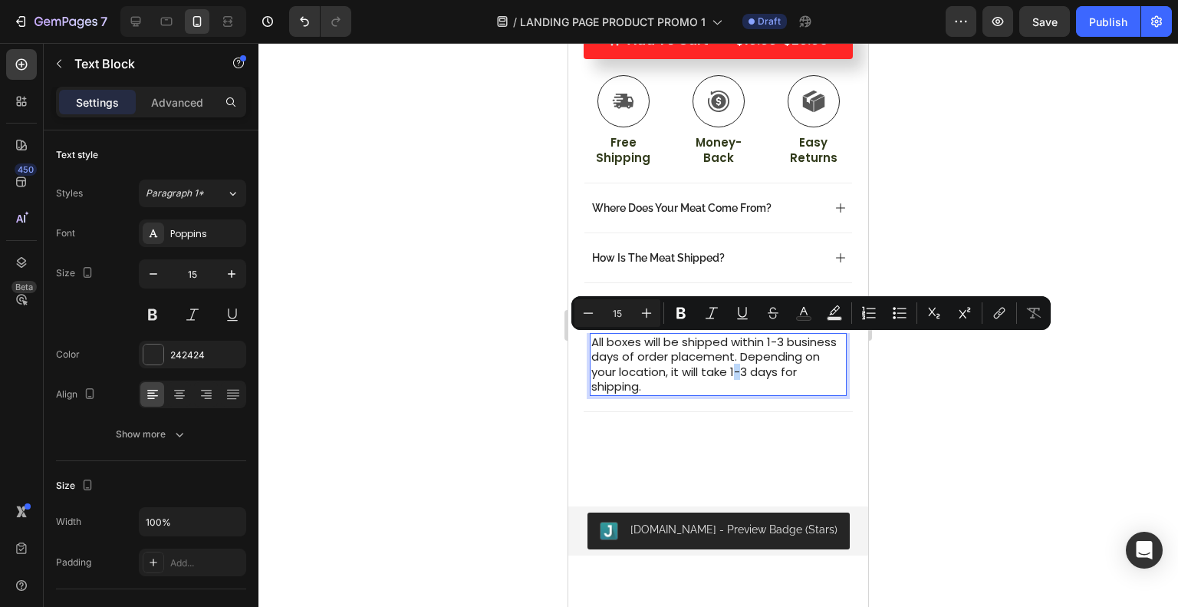
click at [828, 344] on p "All boxes will be shipped within 1-3 business days of order placement. Dependin…" at bounding box center [718, 364] width 254 height 60
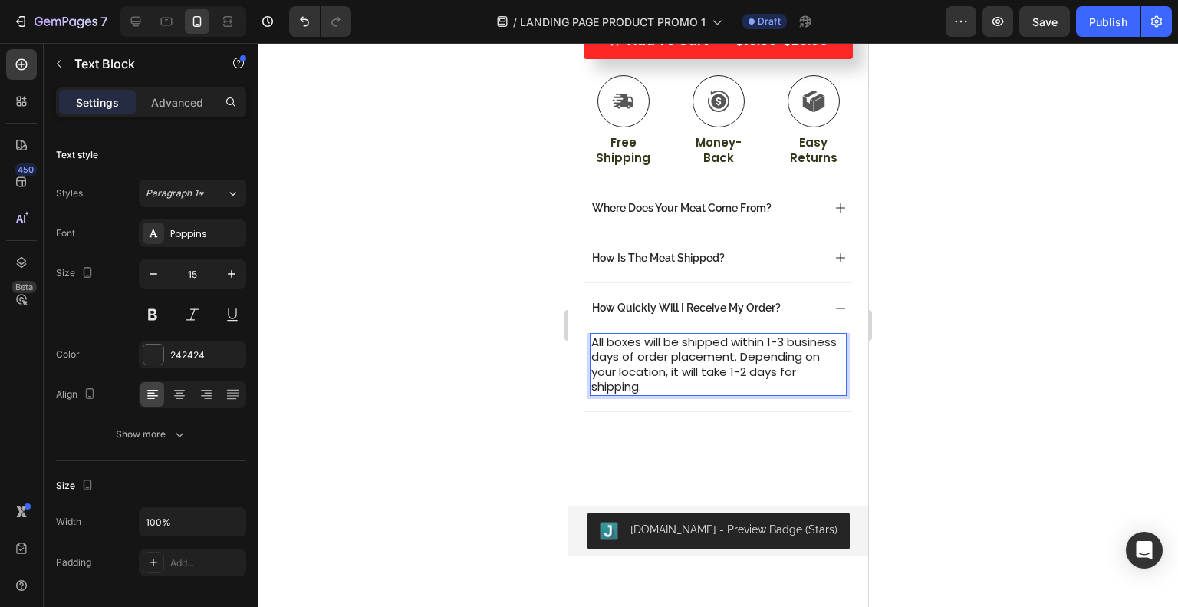
click at [469, 346] on div at bounding box center [717, 325] width 919 height 564
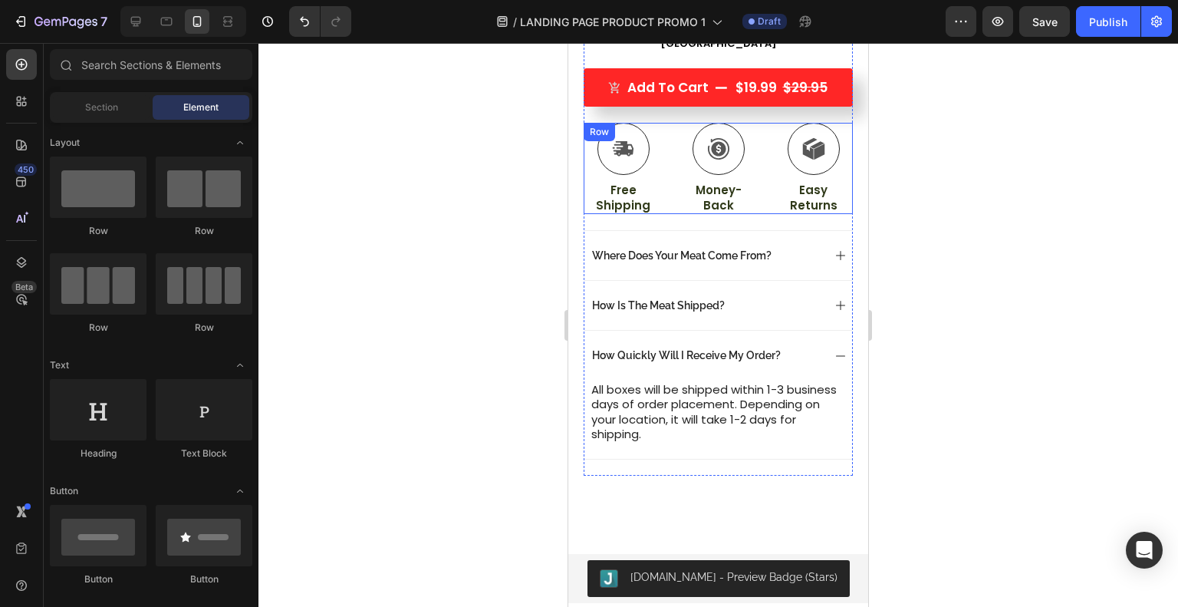
scroll to position [465, 0]
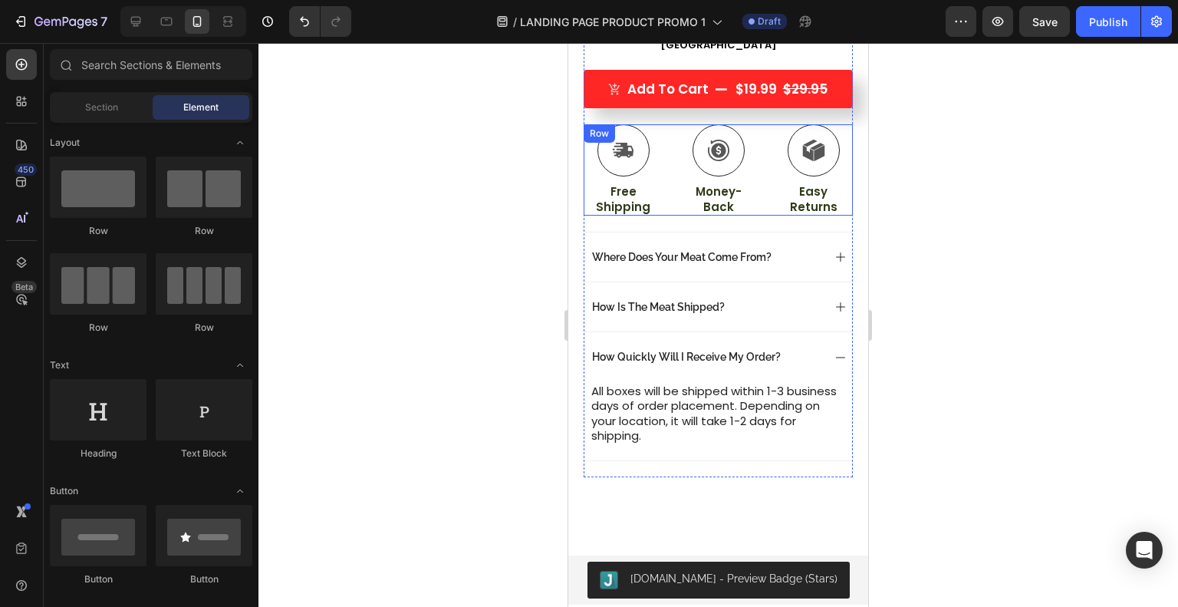
click at [662, 150] on div "Icon Free Shipping Text Block Icon Money-Back Text Block Icon Easy Returns Text…" at bounding box center [718, 169] width 269 height 91
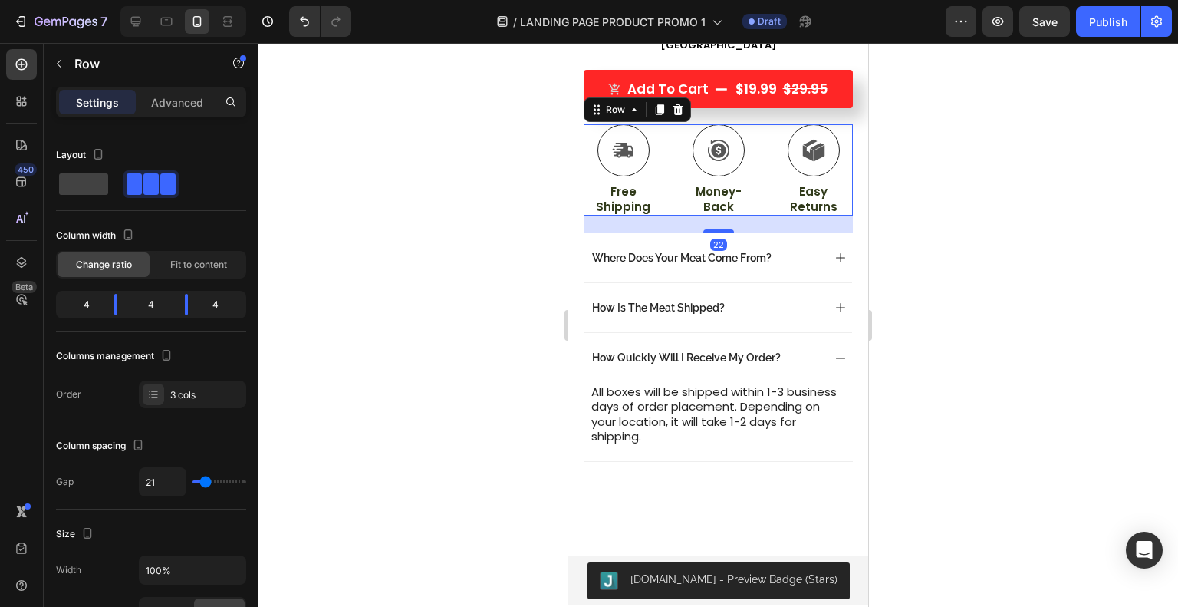
click at [714, 229] on div at bounding box center [718, 230] width 31 height 3
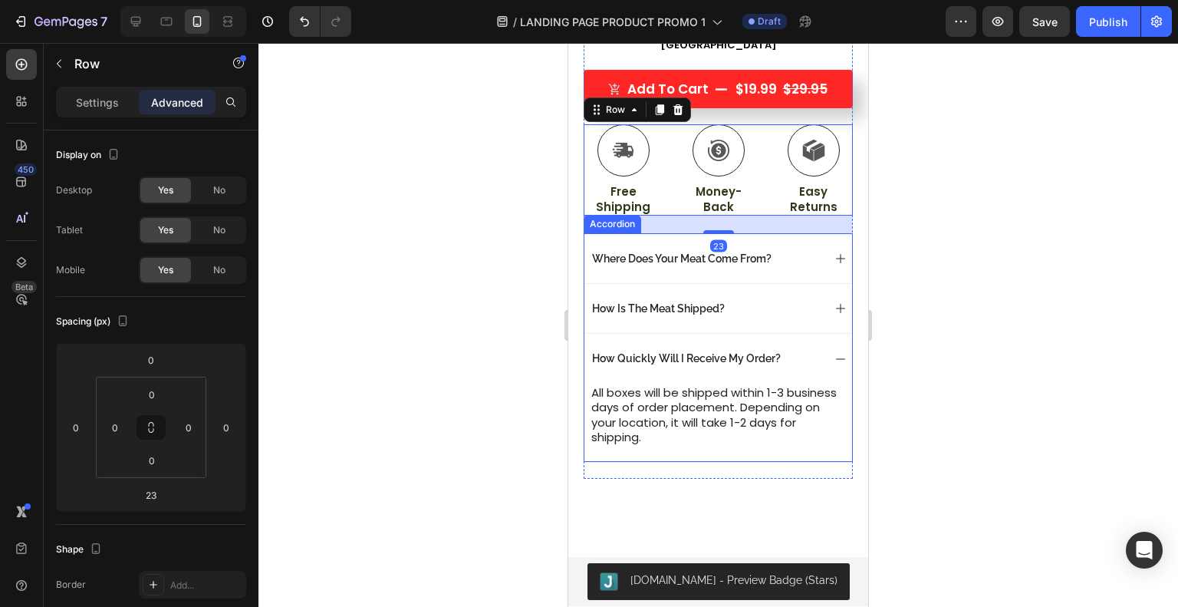
click at [902, 235] on div at bounding box center [717, 325] width 919 height 564
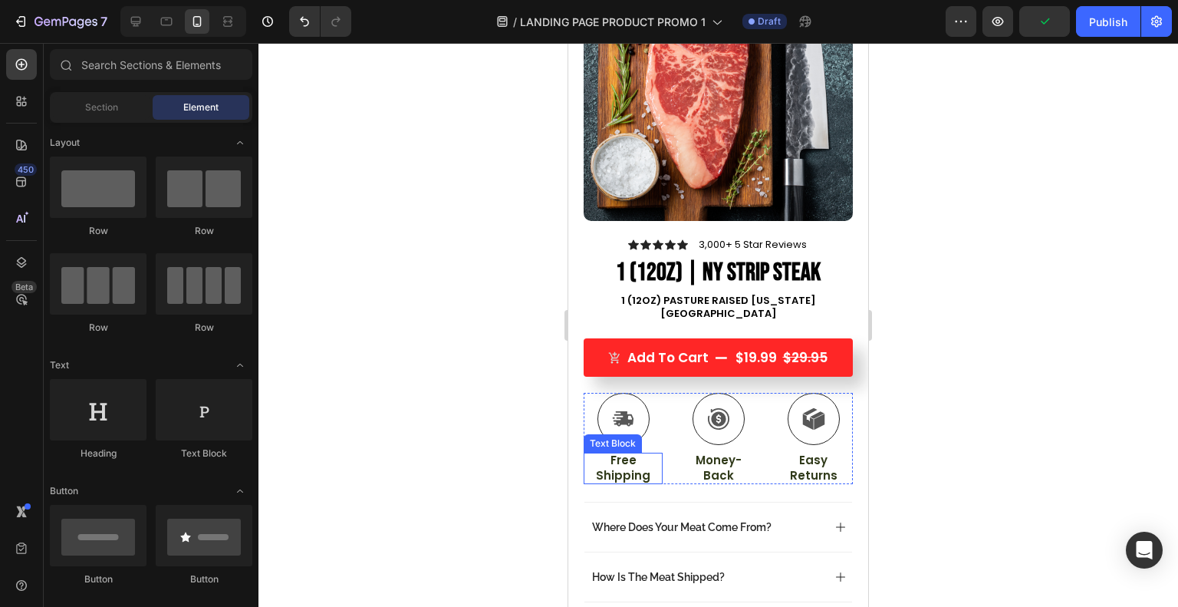
scroll to position [173, 0]
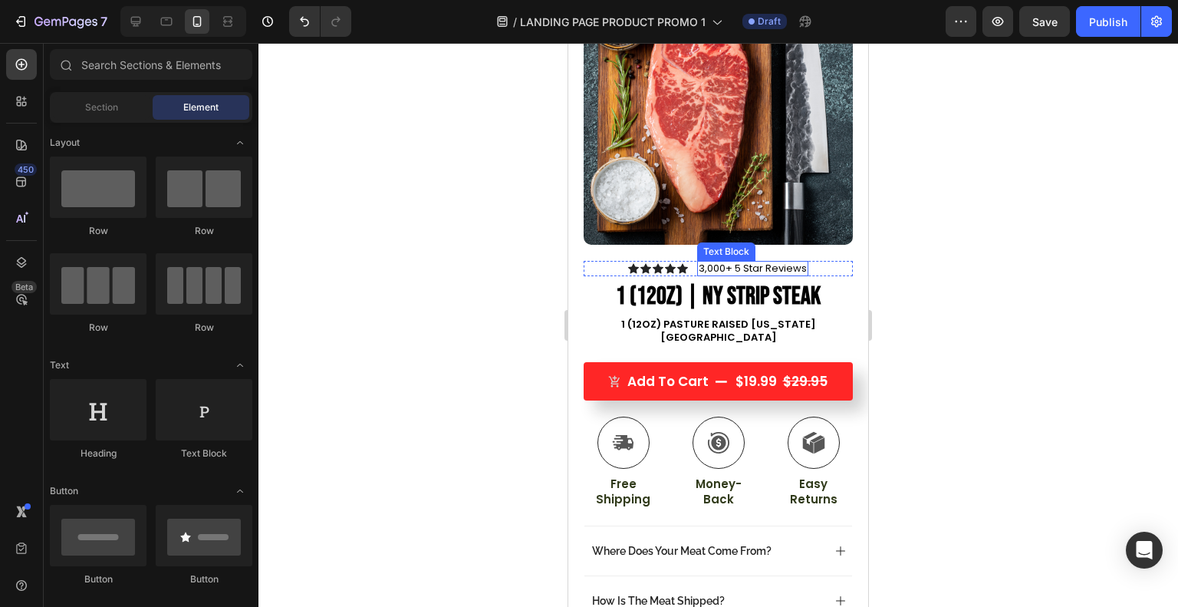
click at [702, 262] on p "3,000+ 5 Star Reviews" at bounding box center [753, 268] width 108 height 12
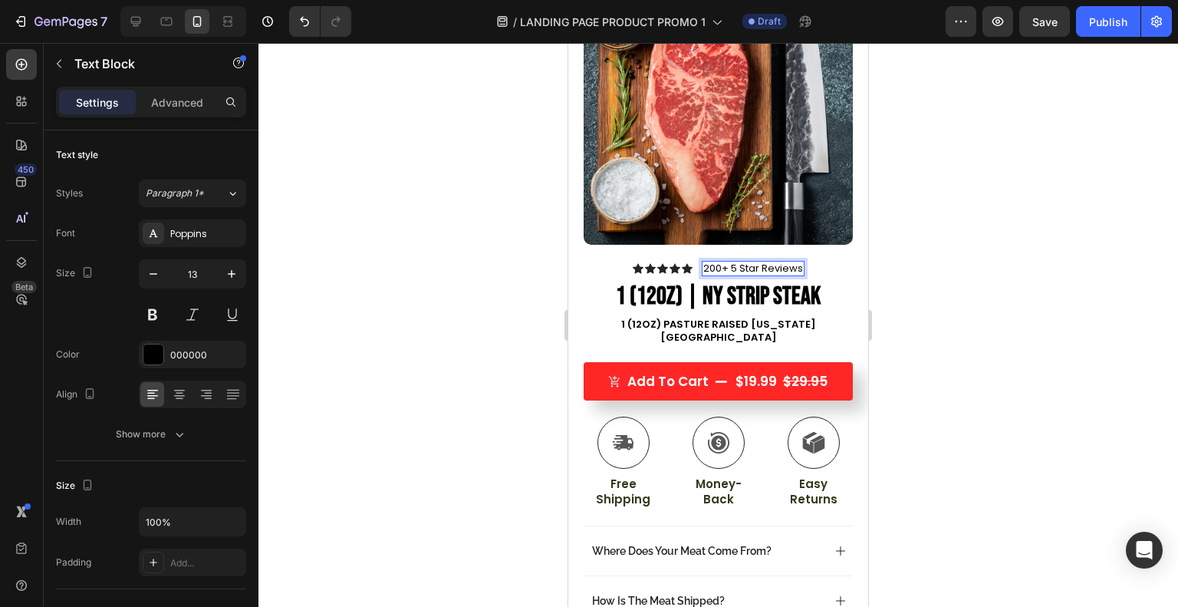
click at [531, 281] on div at bounding box center [717, 325] width 919 height 564
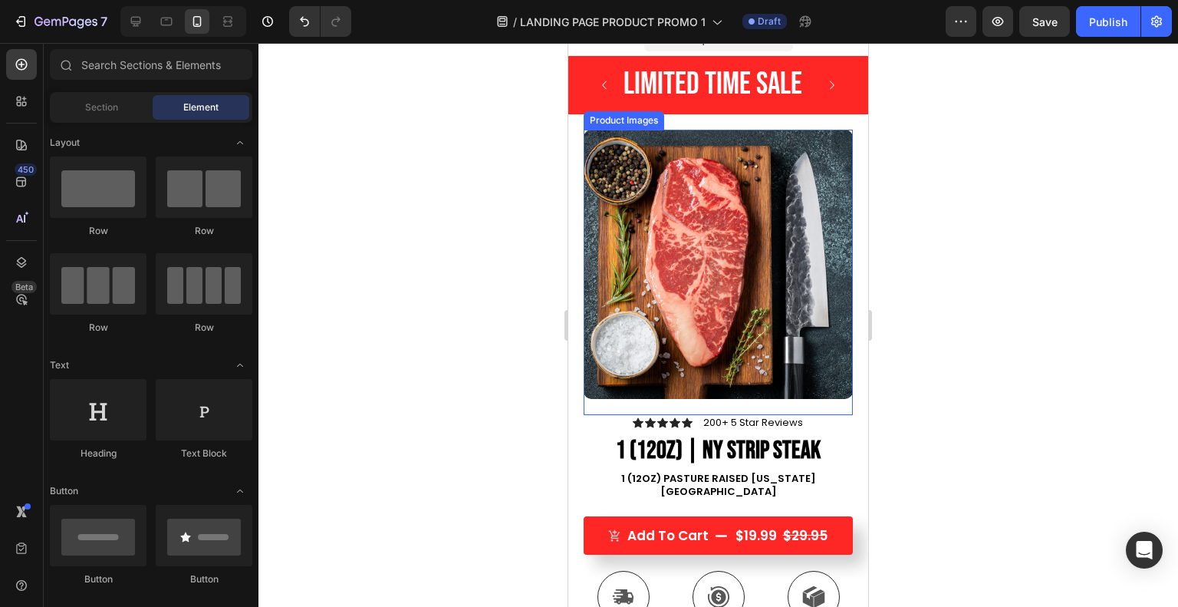
scroll to position [0, 0]
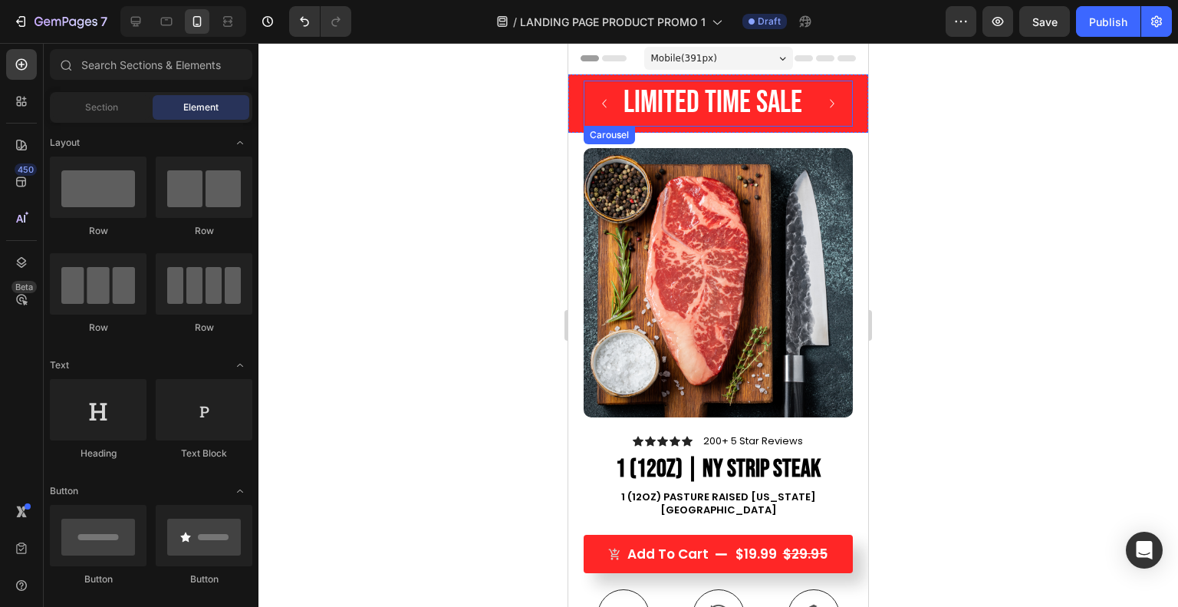
click at [824, 104] on icon "Carousel Next Arrow" at bounding box center [832, 103] width 17 height 17
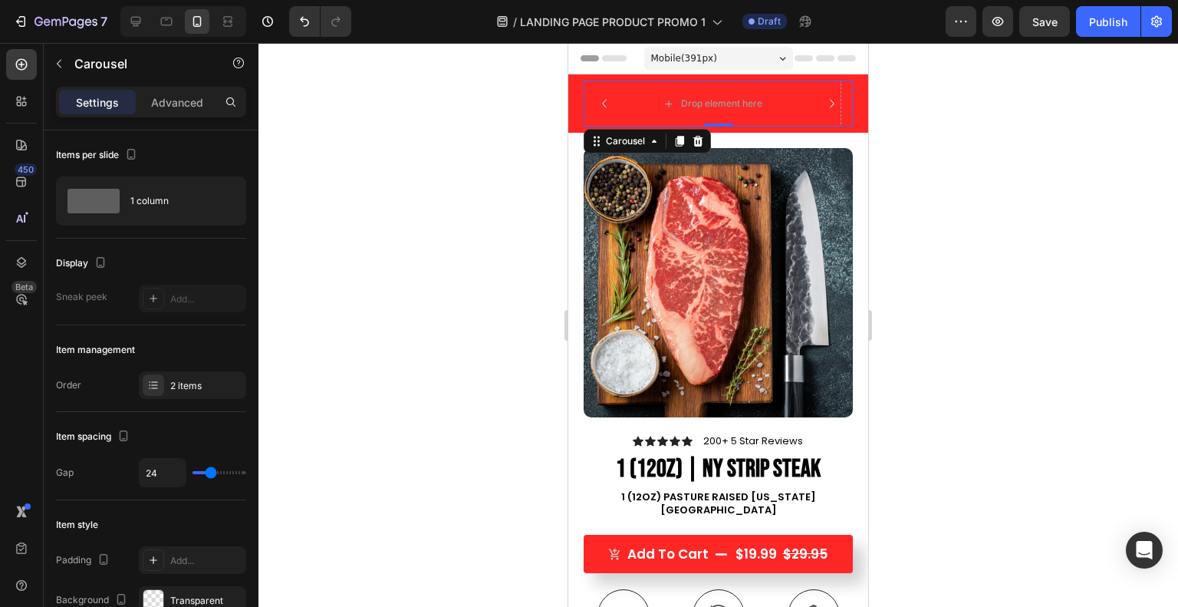
click at [824, 104] on icon "Carousel Next Arrow" at bounding box center [832, 103] width 17 height 17
click at [178, 386] on div "2 items" at bounding box center [206, 386] width 72 height 14
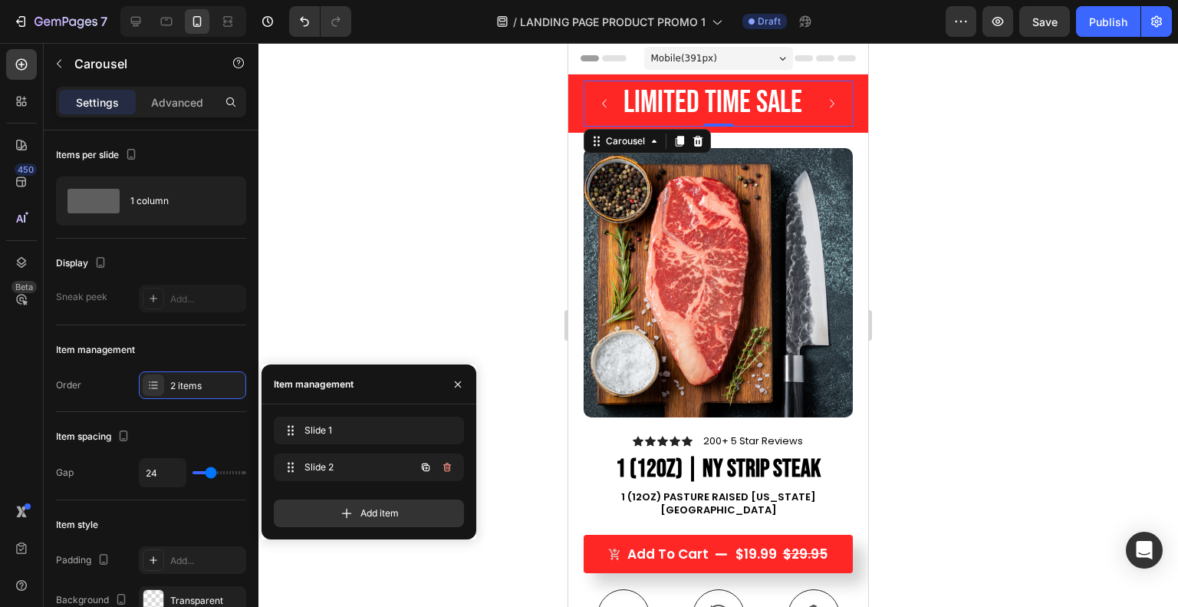
click at [451, 462] on icon "button" at bounding box center [447, 467] width 12 height 12
click at [439, 465] on div "Delete" at bounding box center [436, 467] width 28 height 14
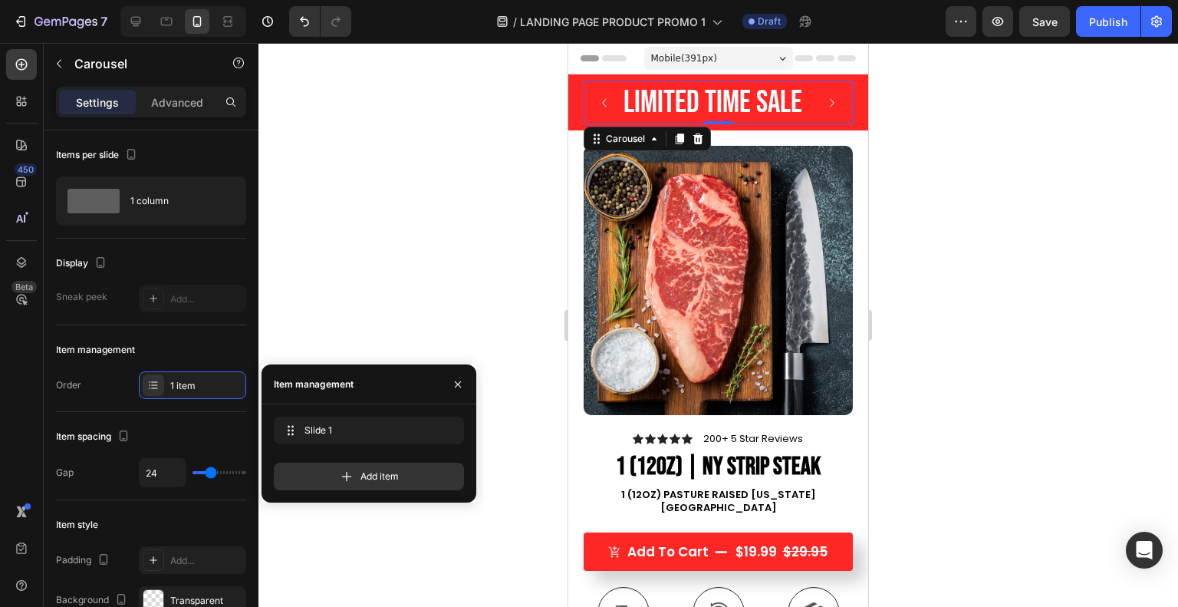
click at [454, 320] on div at bounding box center [717, 325] width 919 height 564
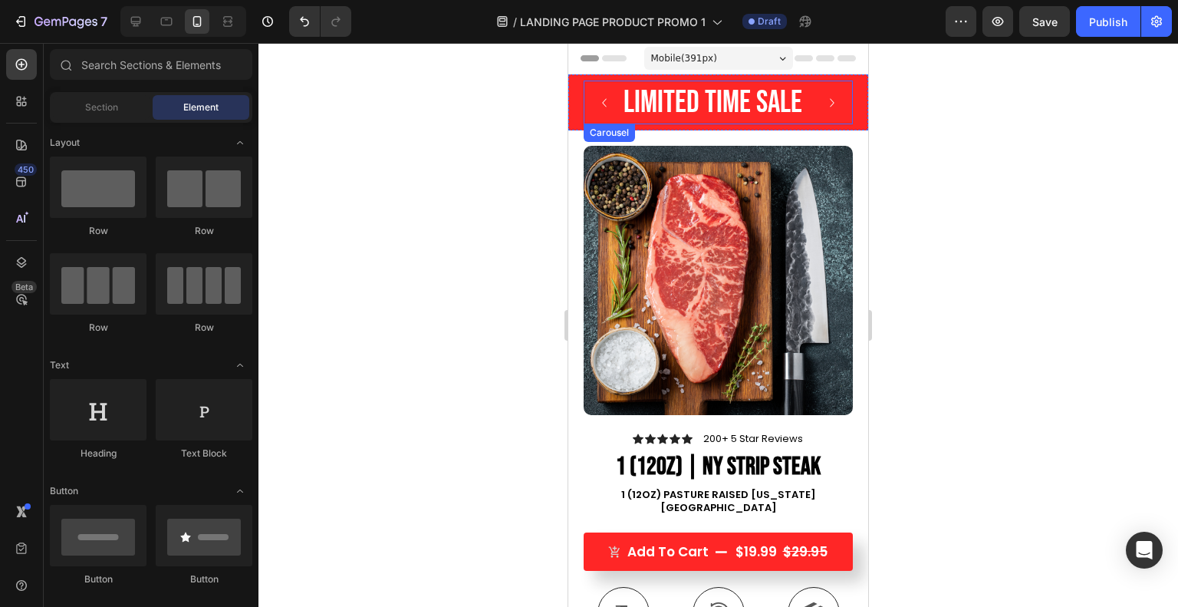
click at [824, 100] on icon "Carousel Next Arrow" at bounding box center [832, 102] width 17 height 17
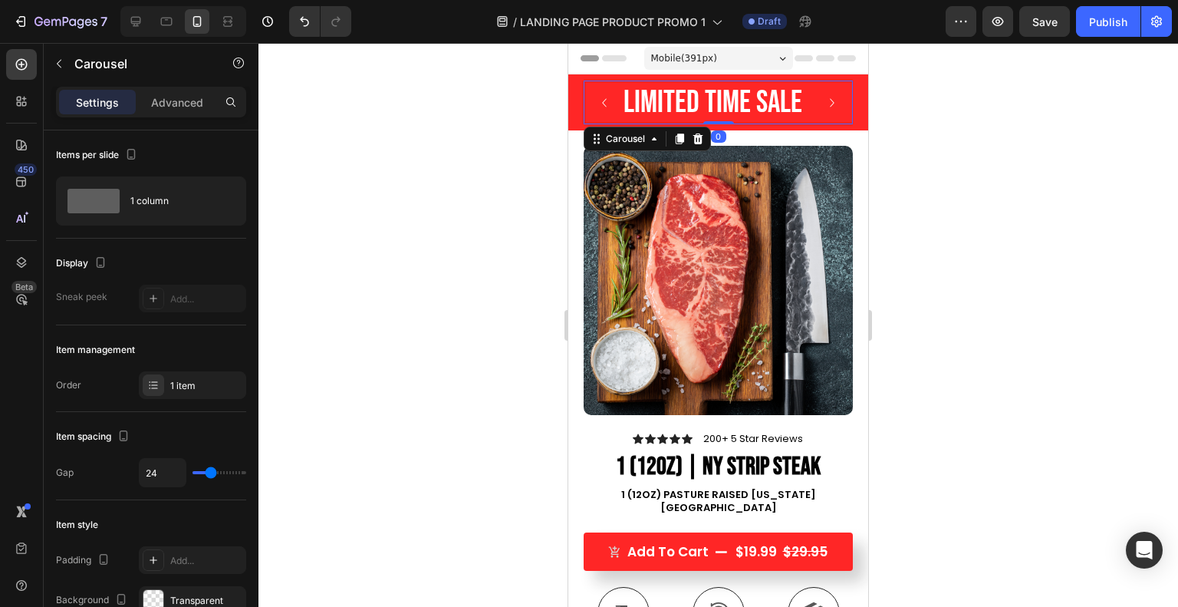
click at [824, 100] on icon "Carousel Next Arrow" at bounding box center [832, 102] width 17 height 17
click at [409, 202] on div at bounding box center [717, 325] width 919 height 564
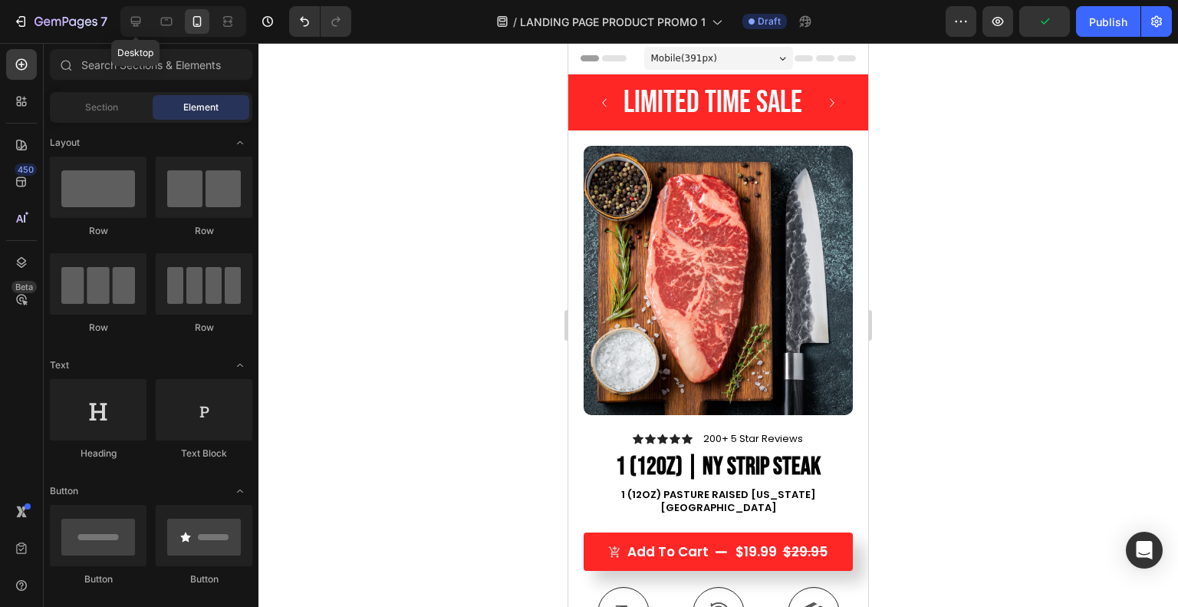
click at [132, 21] on icon at bounding box center [135, 21] width 15 height 15
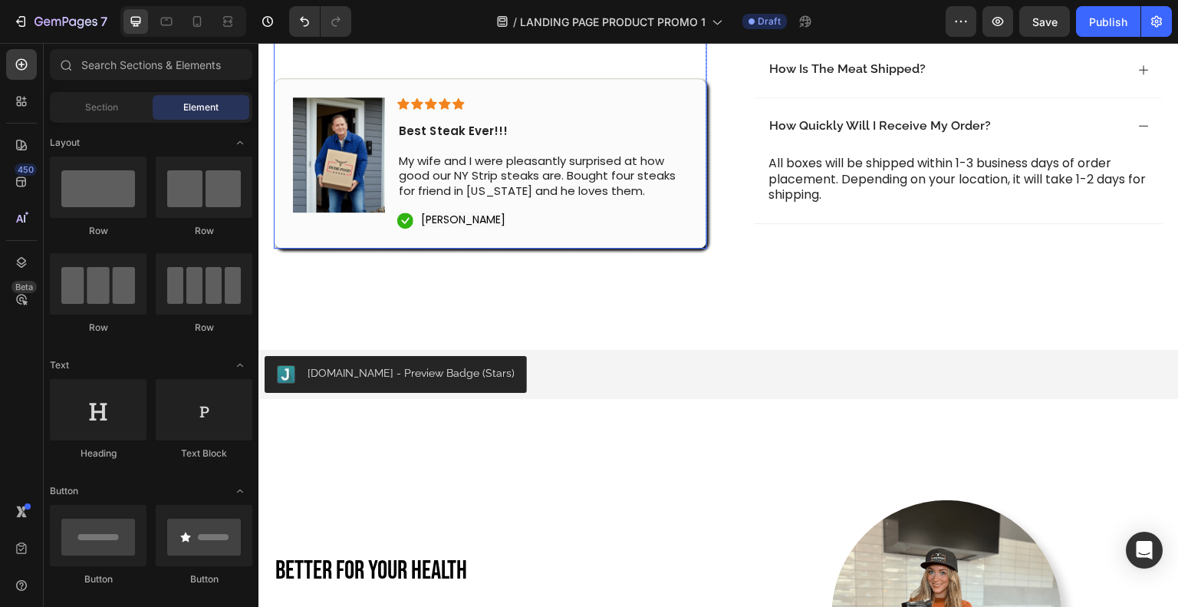
scroll to position [678, 0]
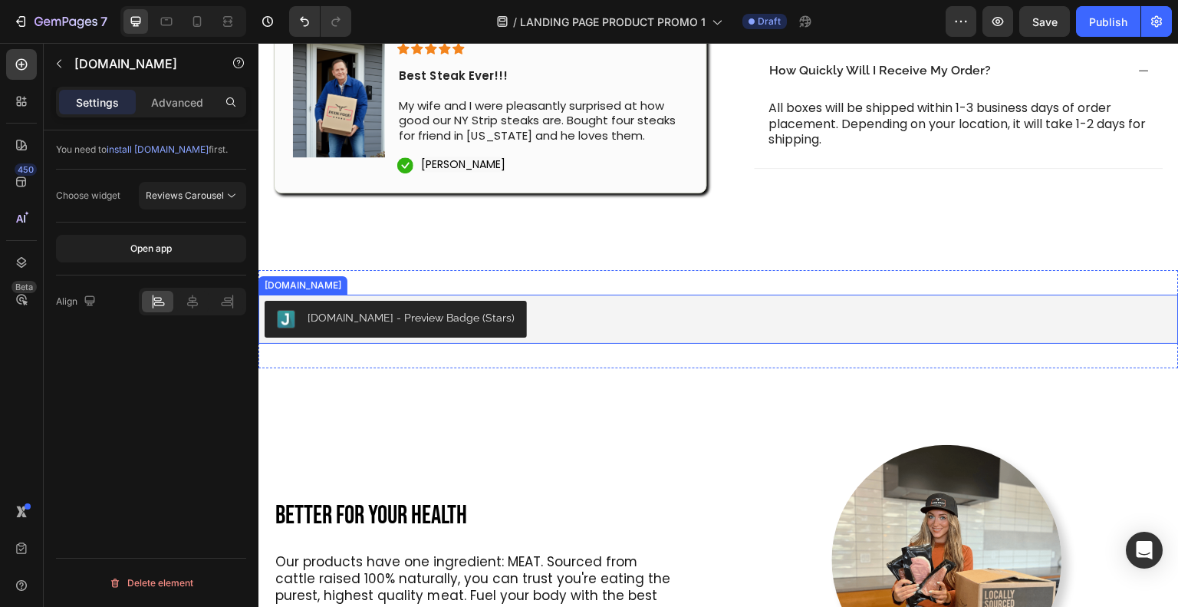
click at [639, 318] on div "[DOMAIN_NAME] - Preview Badge (Stars)" at bounding box center [719, 319] width 908 height 37
click at [192, 299] on icon at bounding box center [192, 301] width 11 height 14
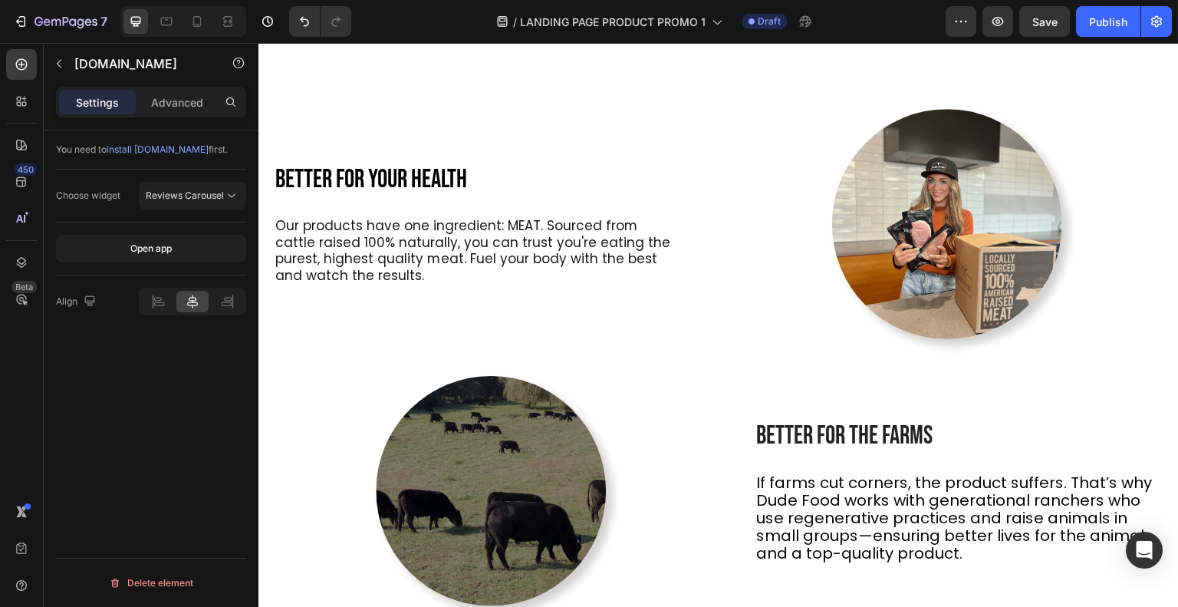
scroll to position [1023, 0]
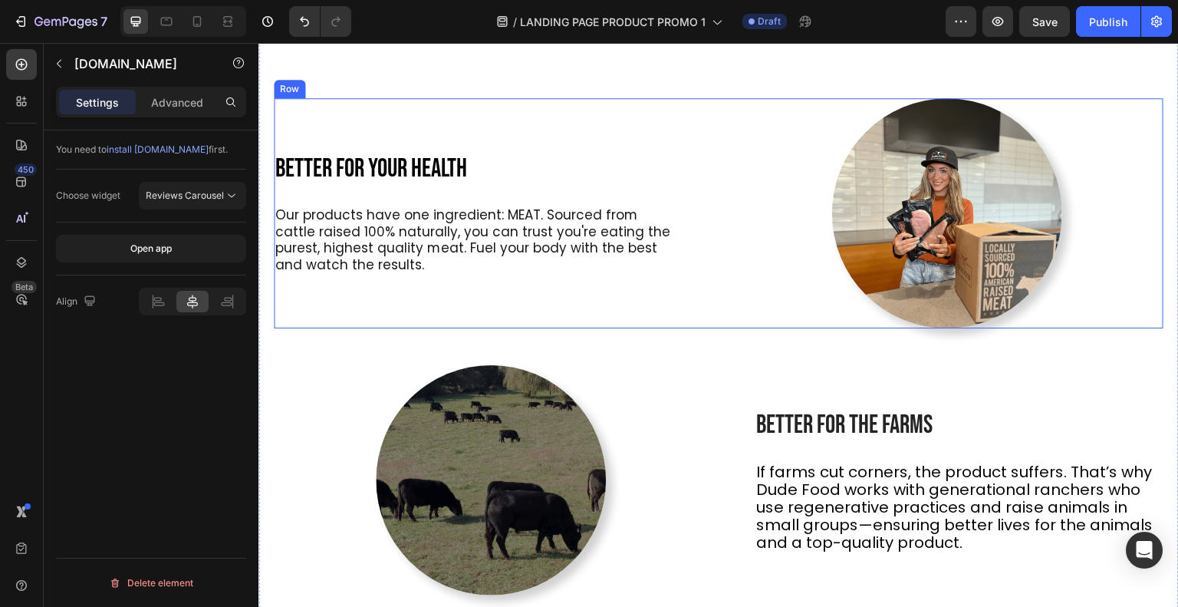
click at [610, 304] on div "Better For Your Health Heading Our products have one ingredient: MEAT. Sourced …" at bounding box center [490, 213] width 433 height 230
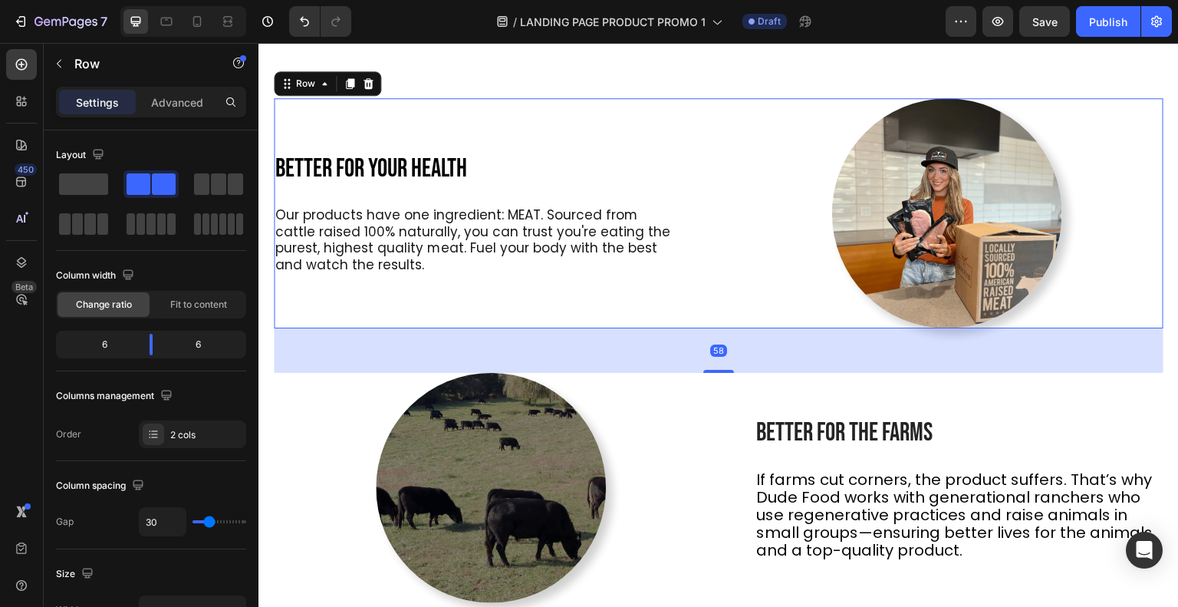
drag, startPoint x: 718, startPoint y: 363, endPoint x: 718, endPoint y: 371, distance: 7.7
click at [718, 371] on div at bounding box center [718, 371] width 31 height 3
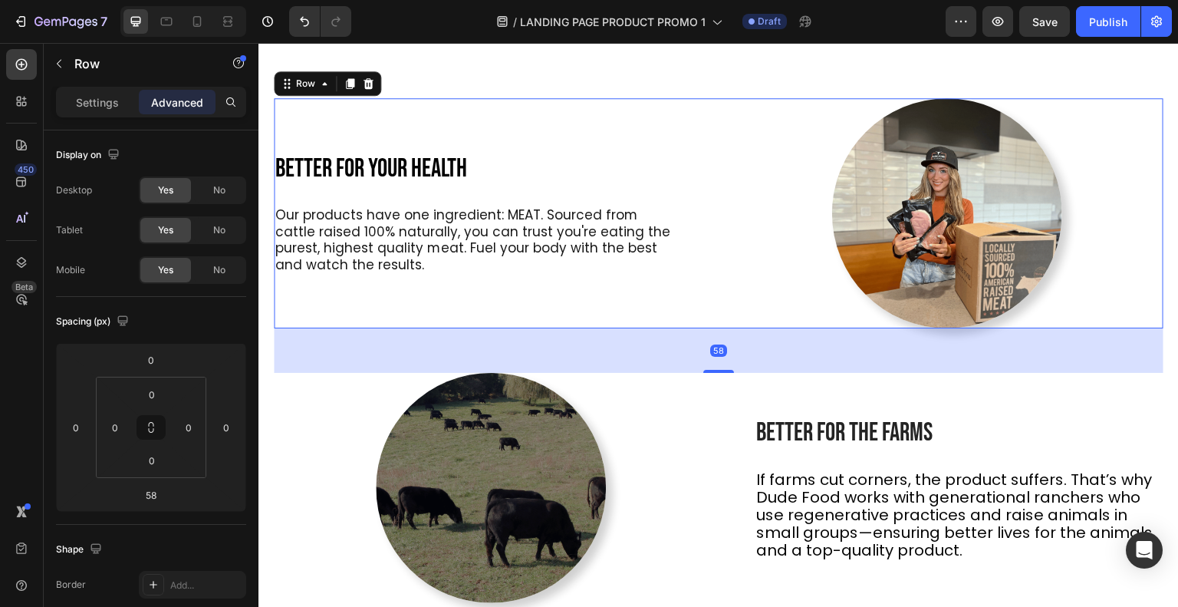
scroll to position [1107, 0]
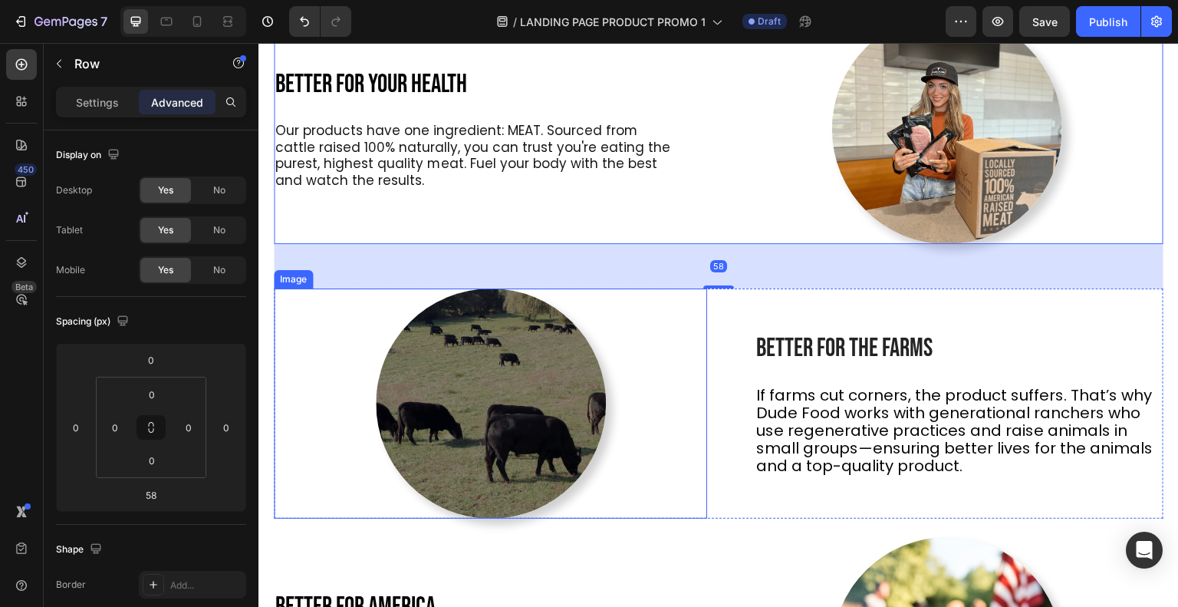
click at [513, 418] on img at bounding box center [491, 403] width 230 height 230
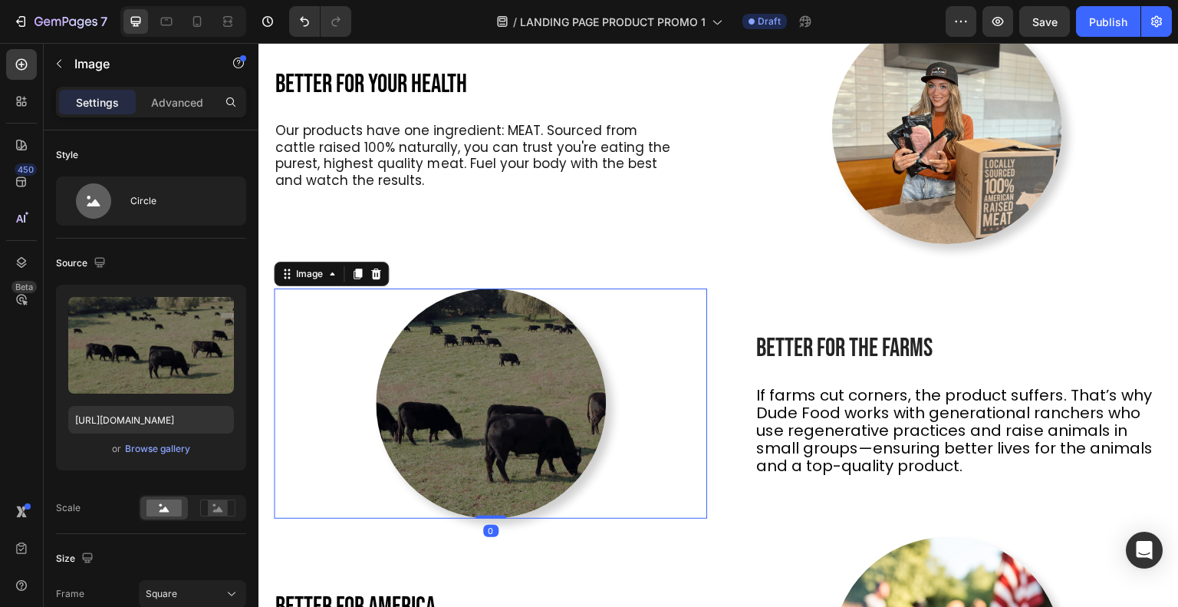
click at [160, 452] on div "Browse gallery" at bounding box center [157, 449] width 65 height 14
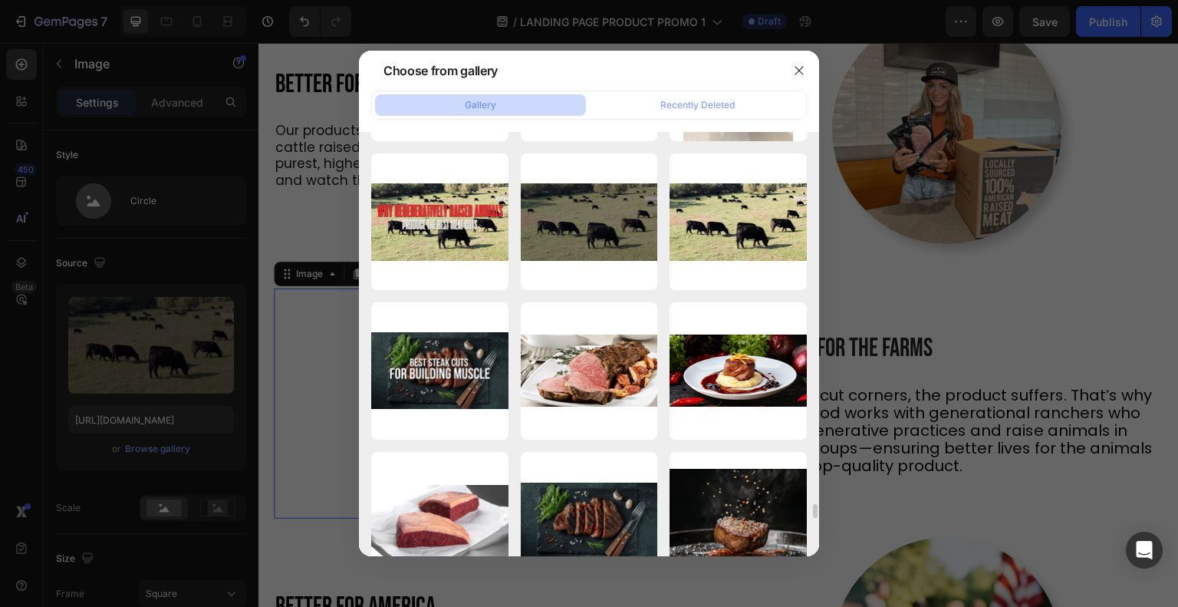
scroll to position [11332, 0]
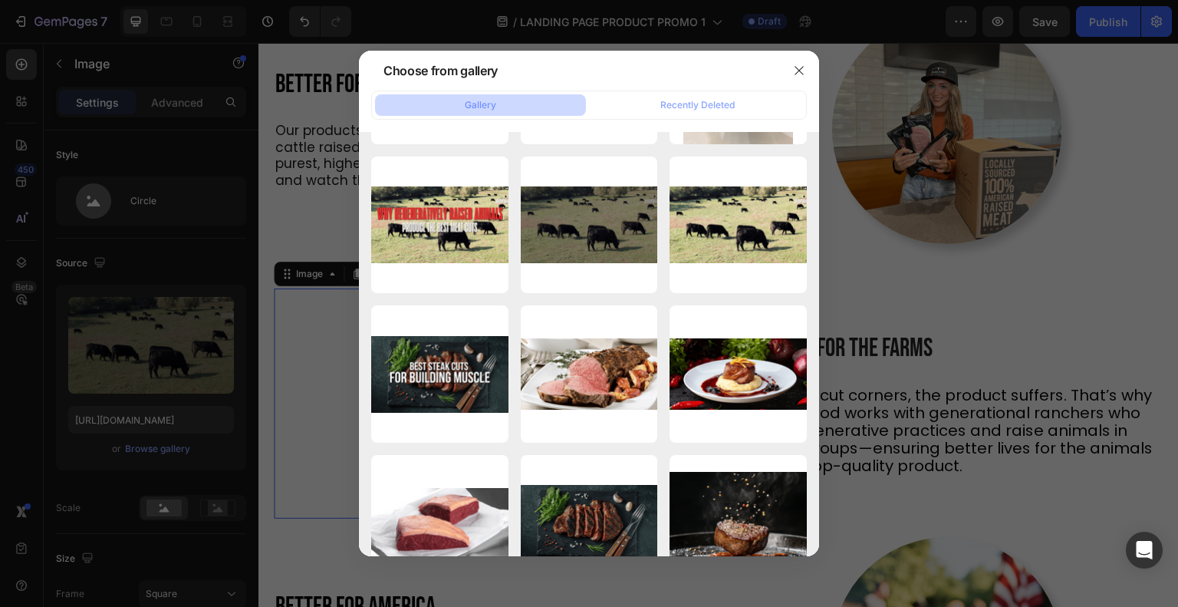
click at [0, 0] on div "DF BLOG HEADERS.png 1665.49 kb" at bounding box center [0, 0] width 0 height 0
type input "[URL][DOMAIN_NAME]"
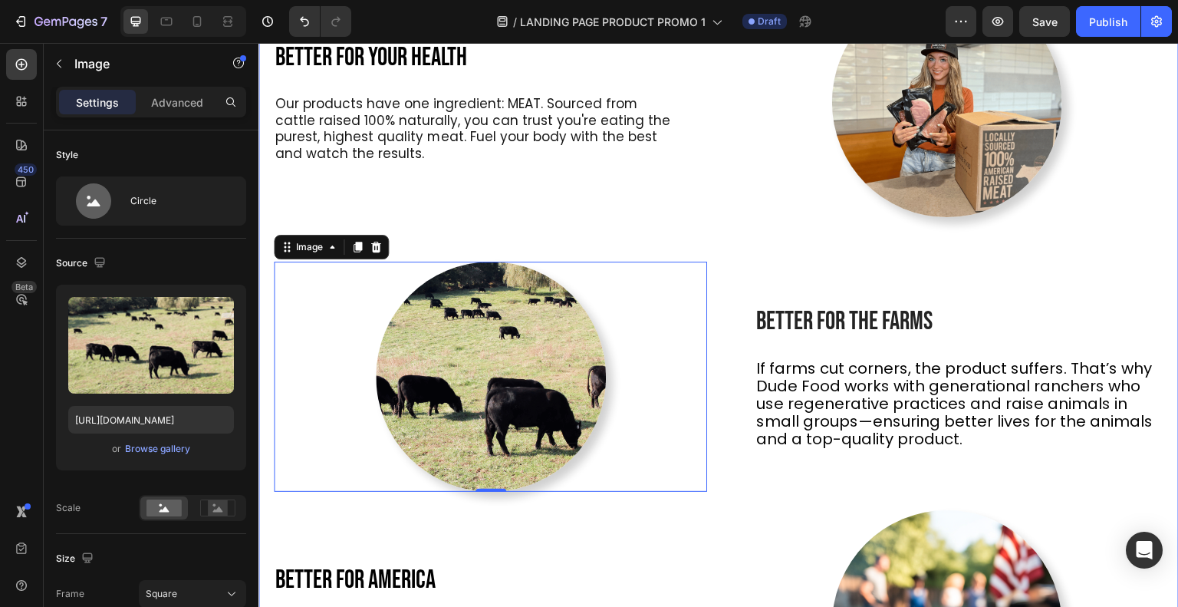
scroll to position [1135, 0]
click at [676, 231] on div "Better For Your Health Heading Our products have one ingredient: MEAT. Sourced …" at bounding box center [718, 381] width 889 height 790
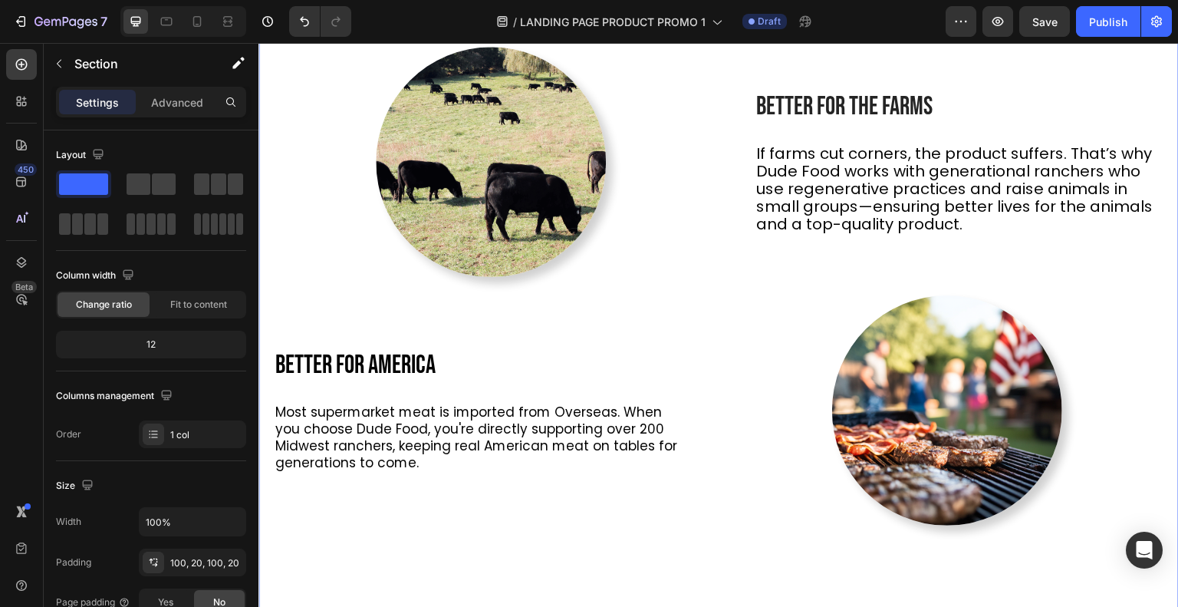
scroll to position [1356, 0]
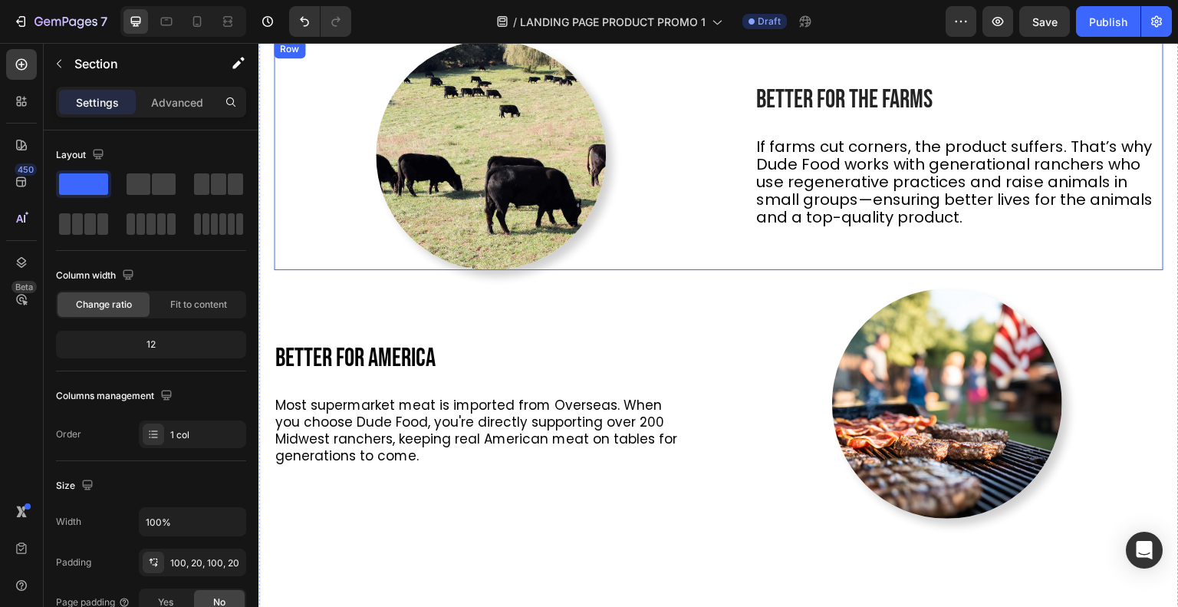
click at [704, 248] on div "Better for the farms Heading If farms cut corners, the product suffers. That’s …" at bounding box center [718, 155] width 889 height 230
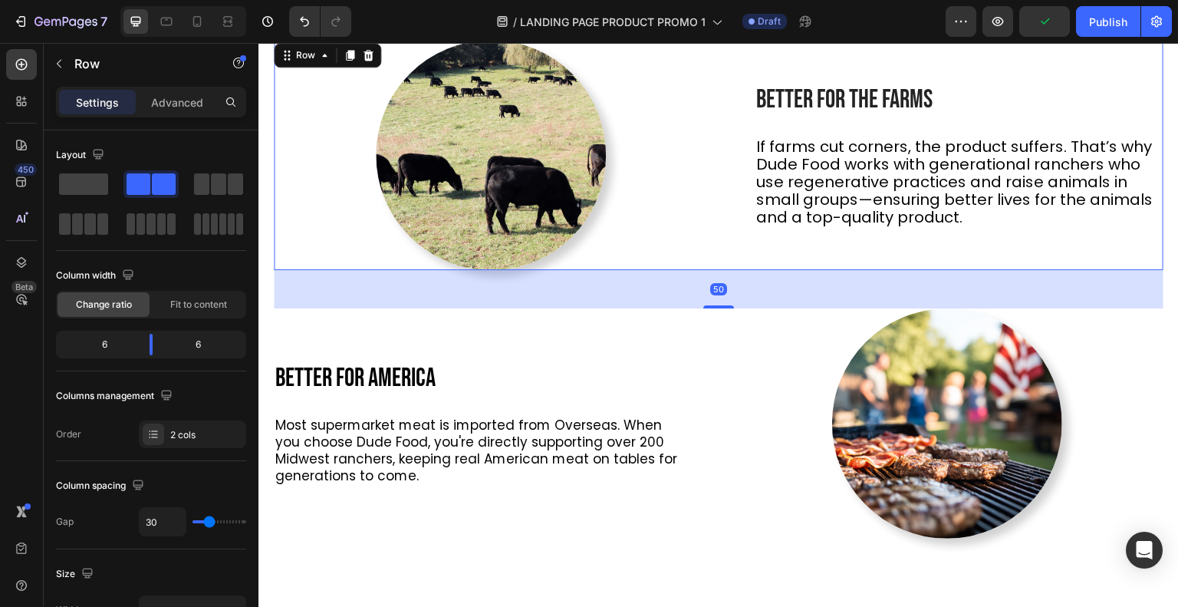
drag, startPoint x: 722, startPoint y: 287, endPoint x: 722, endPoint y: 307, distance: 19.9
click at [722, 307] on div at bounding box center [718, 306] width 31 height 3
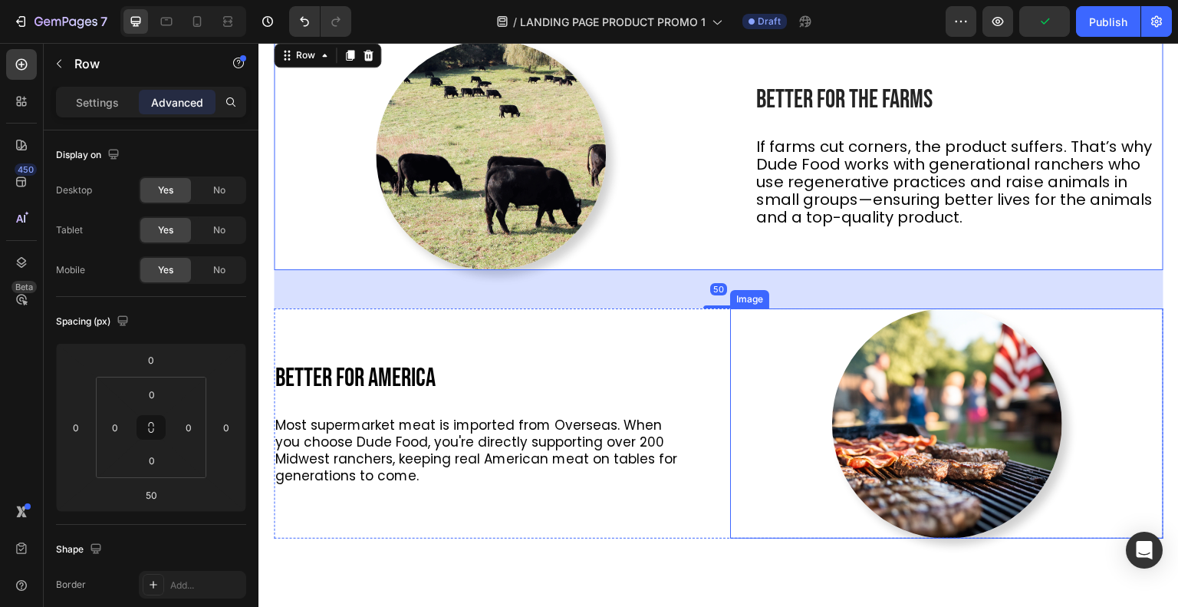
click at [730, 350] on div at bounding box center [946, 423] width 433 height 230
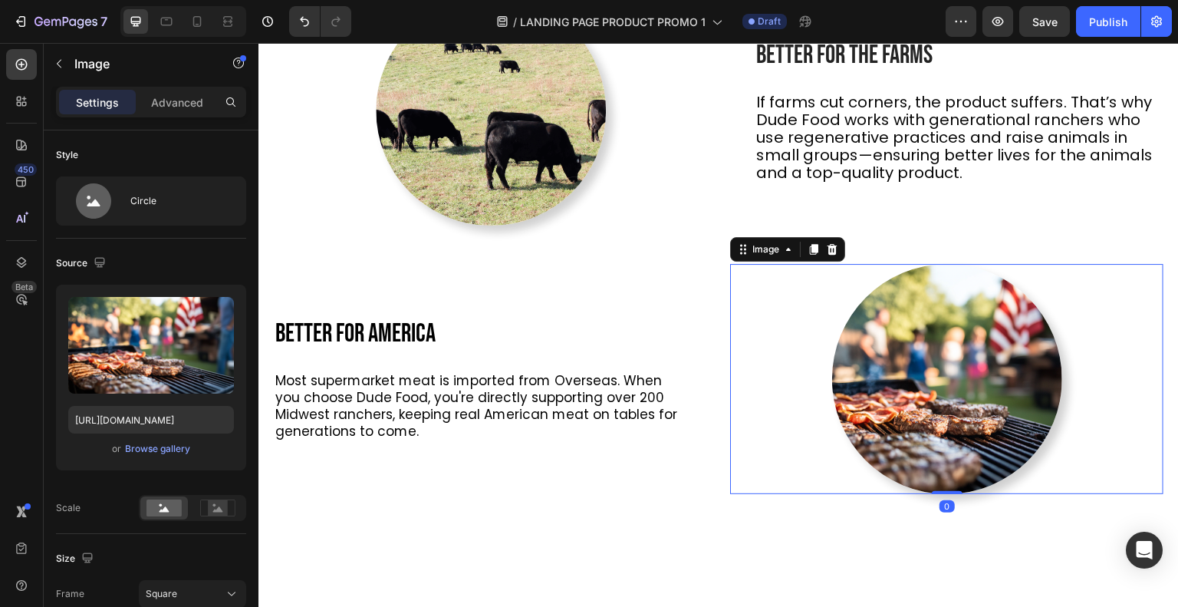
scroll to position [1435, 0]
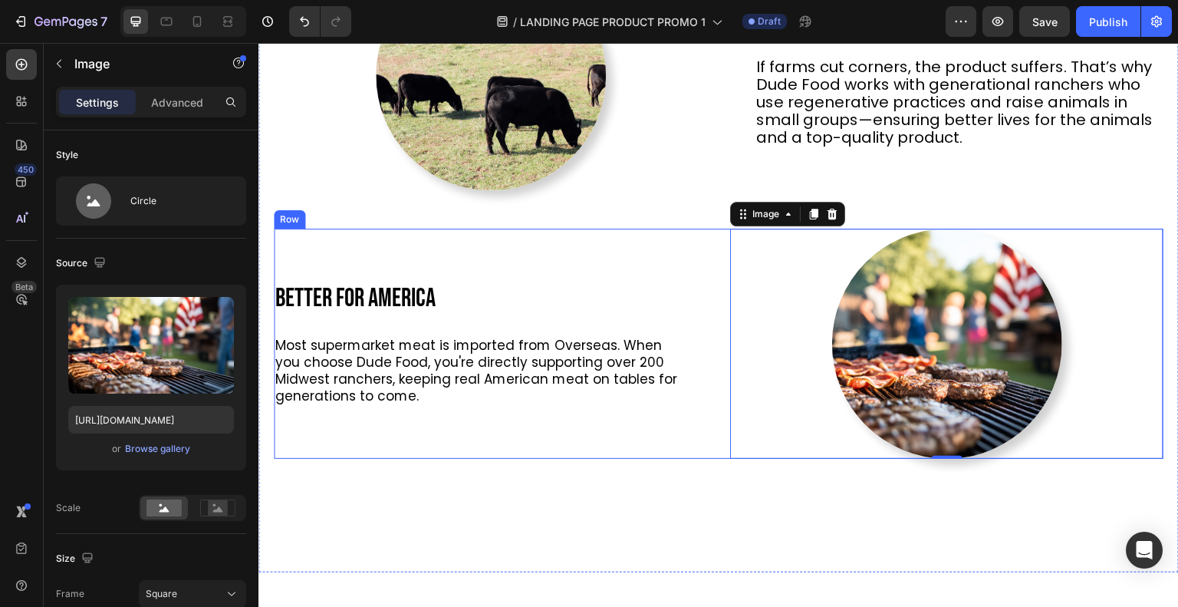
click at [593, 247] on div "Better For America Heading Most supermarket meat is imported from Overseas. Whe…" at bounding box center [490, 343] width 433 height 230
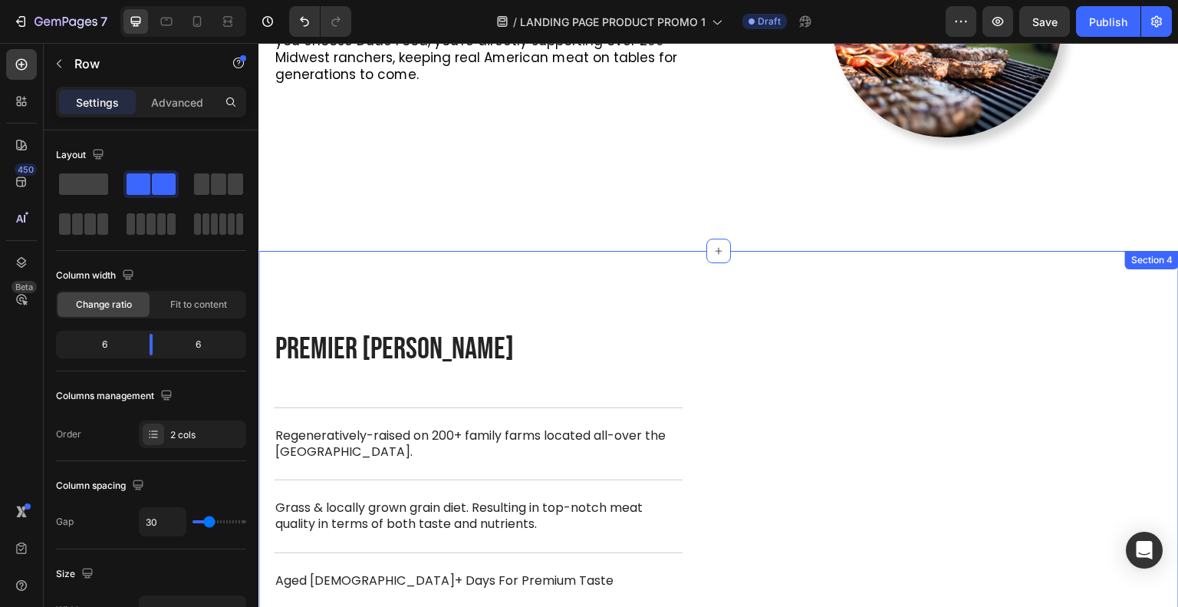
scroll to position [1754, 0]
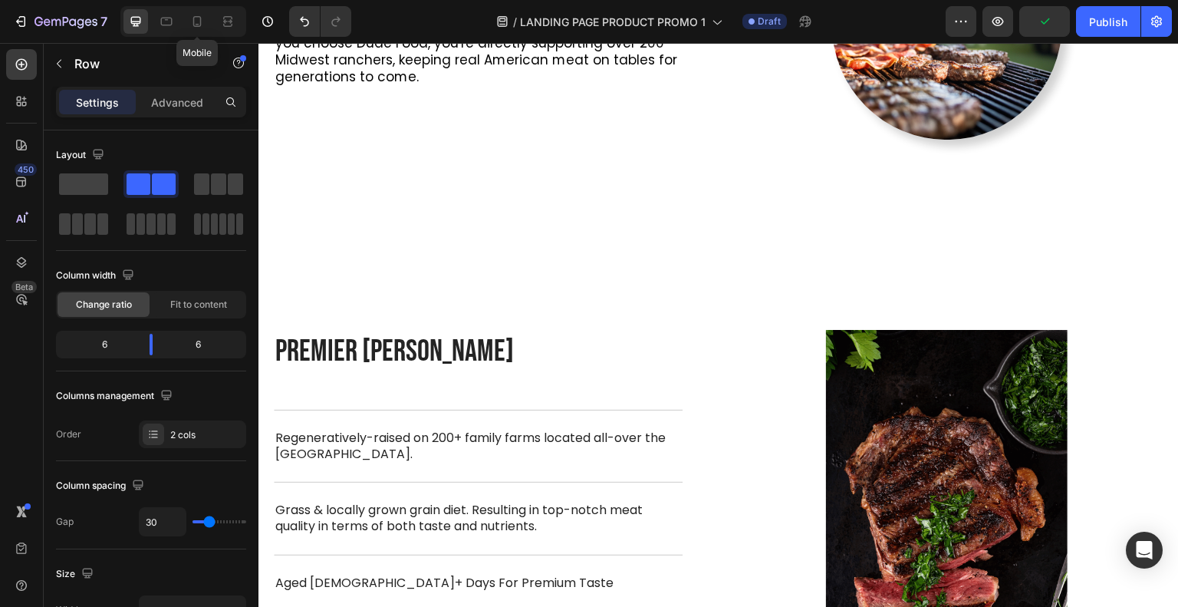
click at [206, 18] on div at bounding box center [197, 21] width 25 height 25
type input "0"
type input "100%"
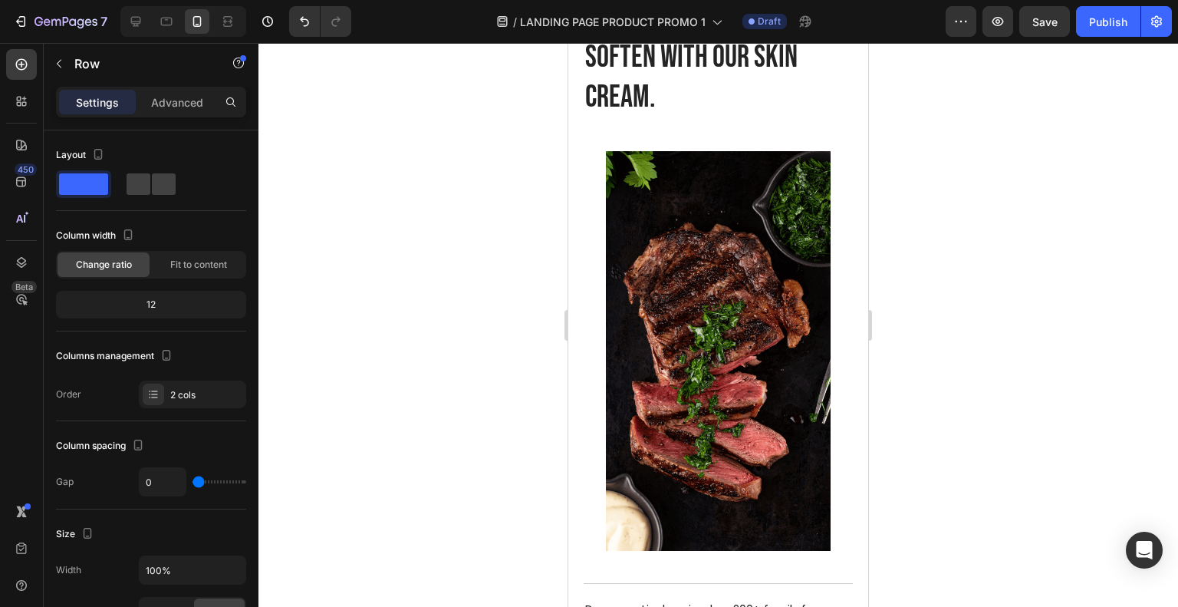
scroll to position [2368, 0]
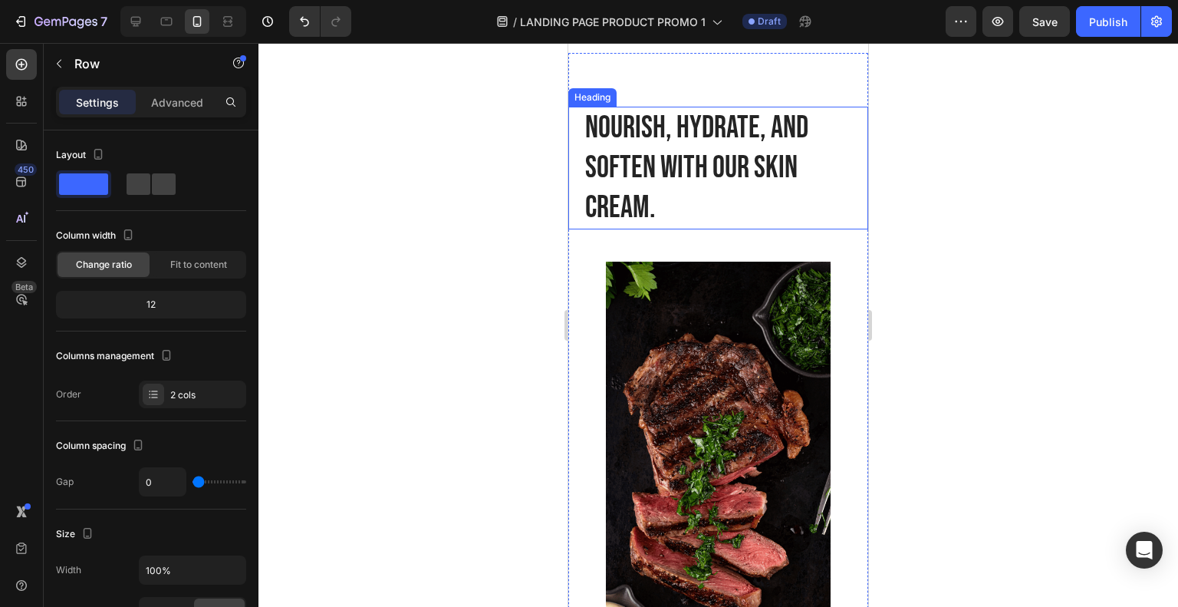
click at [724, 167] on h2 "Nourish, hydrate, and soften with our skin cream." at bounding box center [718, 168] width 269 height 123
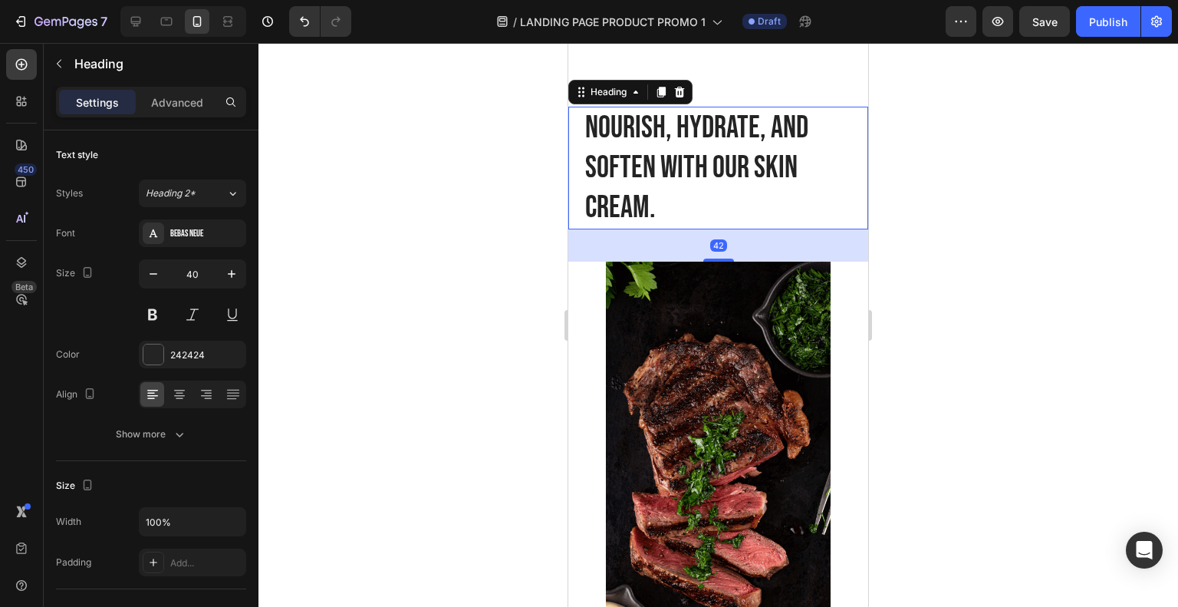
click at [724, 167] on p "Nourish, hydrate, and soften with our skin cream." at bounding box center [718, 168] width 266 height 120
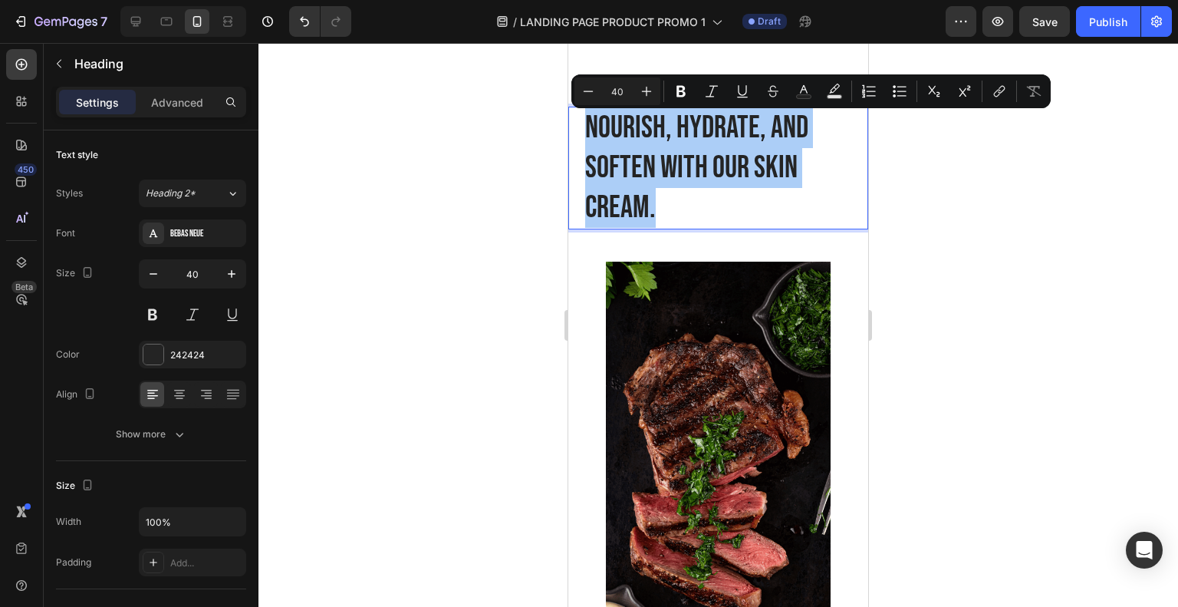
click at [794, 88] on button "Text Color" at bounding box center [804, 91] width 28 height 28
type input "242424"
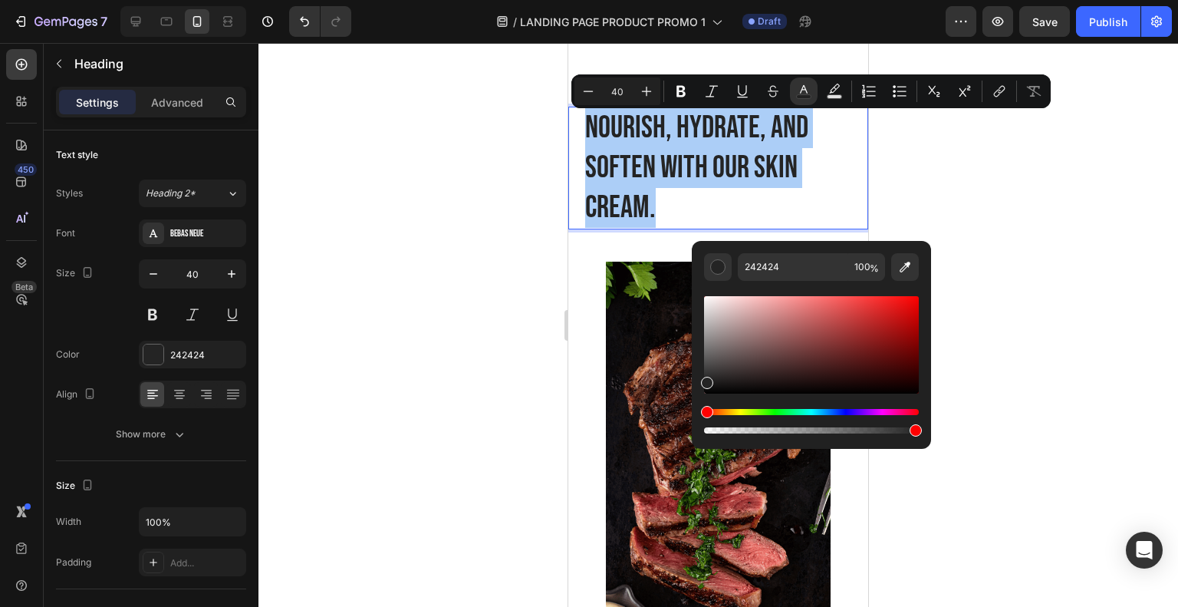
click at [155, 357] on div at bounding box center [153, 354] width 20 height 20
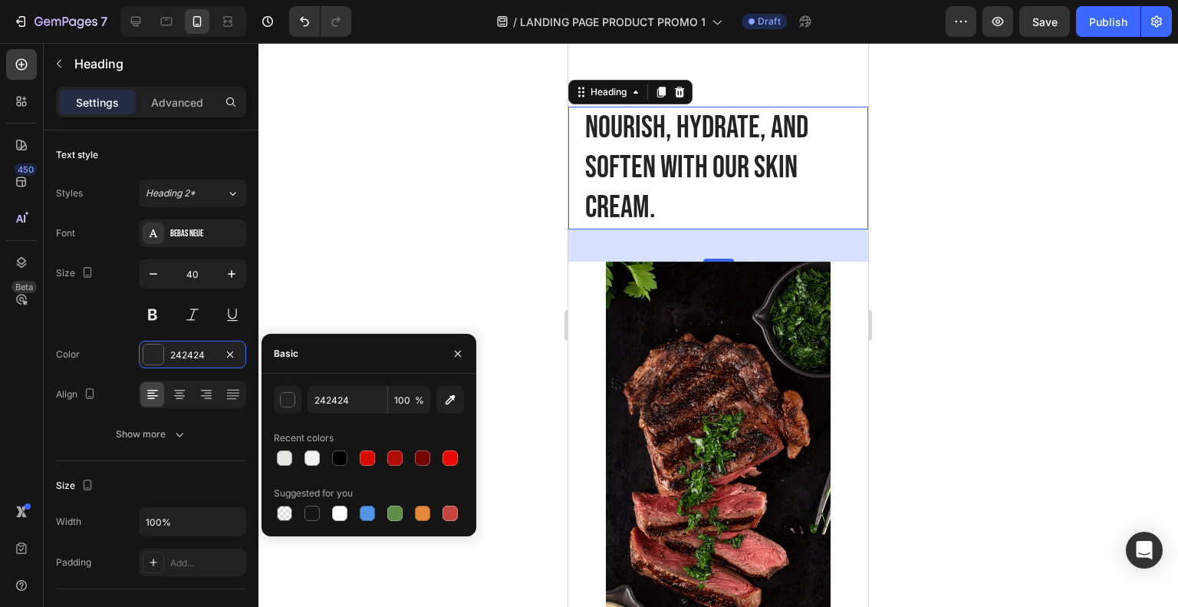
click at [334, 455] on div at bounding box center [339, 457] width 15 height 15
type input "000000"
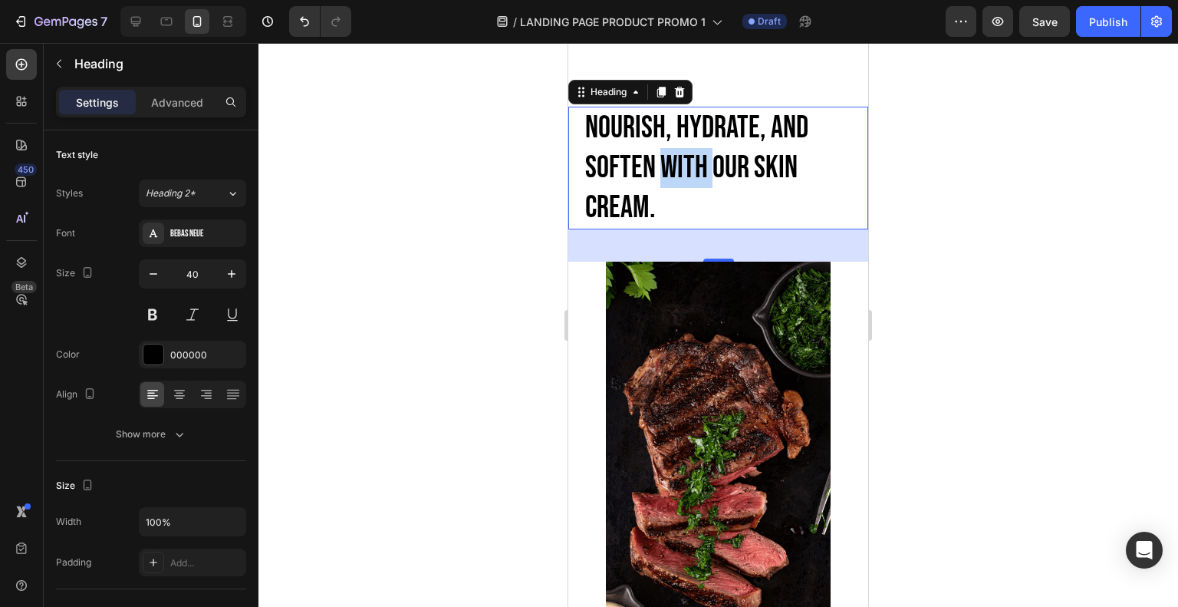
click at [686, 176] on p "Nourish, hydrate, and soften with our skin cream." at bounding box center [718, 168] width 266 height 120
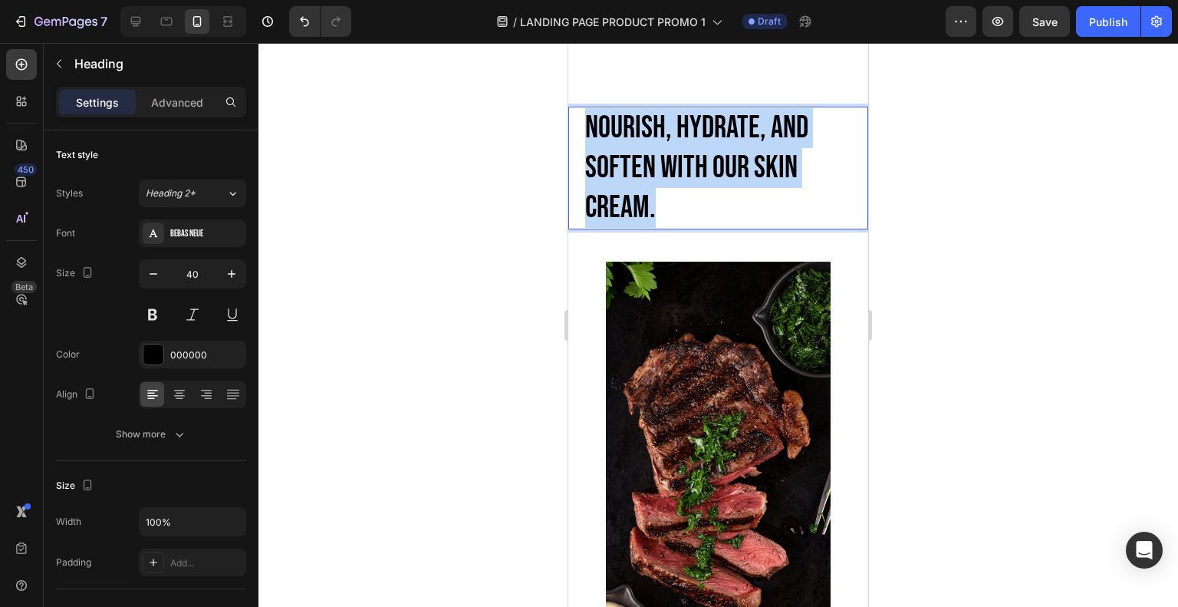
click at [686, 176] on p "Nourish, hydrate, and soften with our skin cream." at bounding box center [718, 168] width 266 height 120
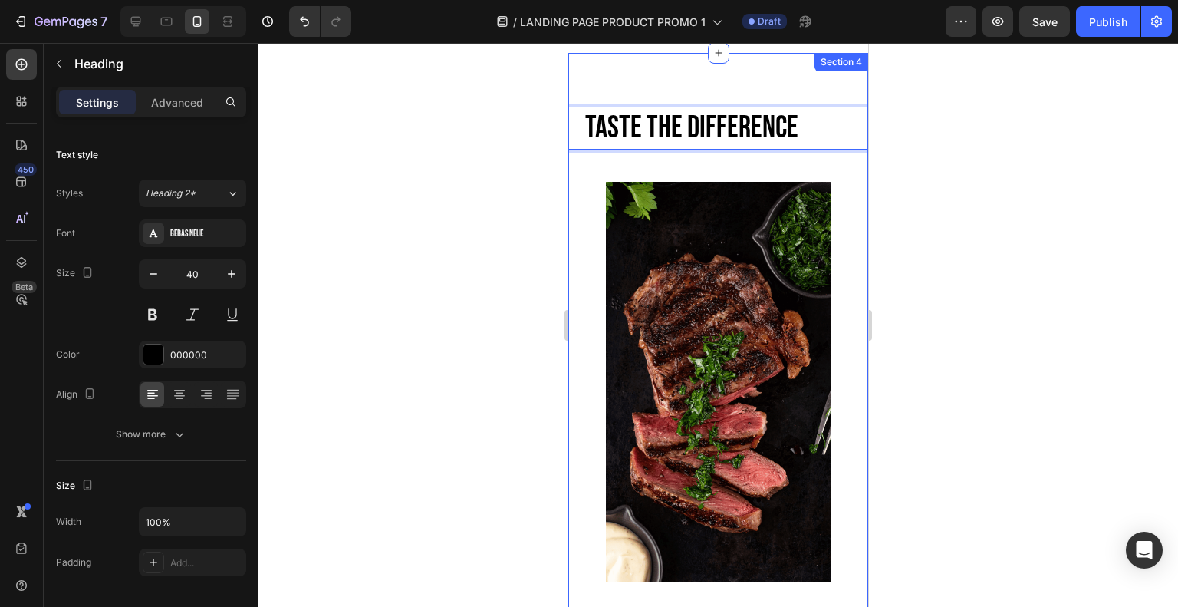
click at [466, 177] on div at bounding box center [717, 325] width 919 height 564
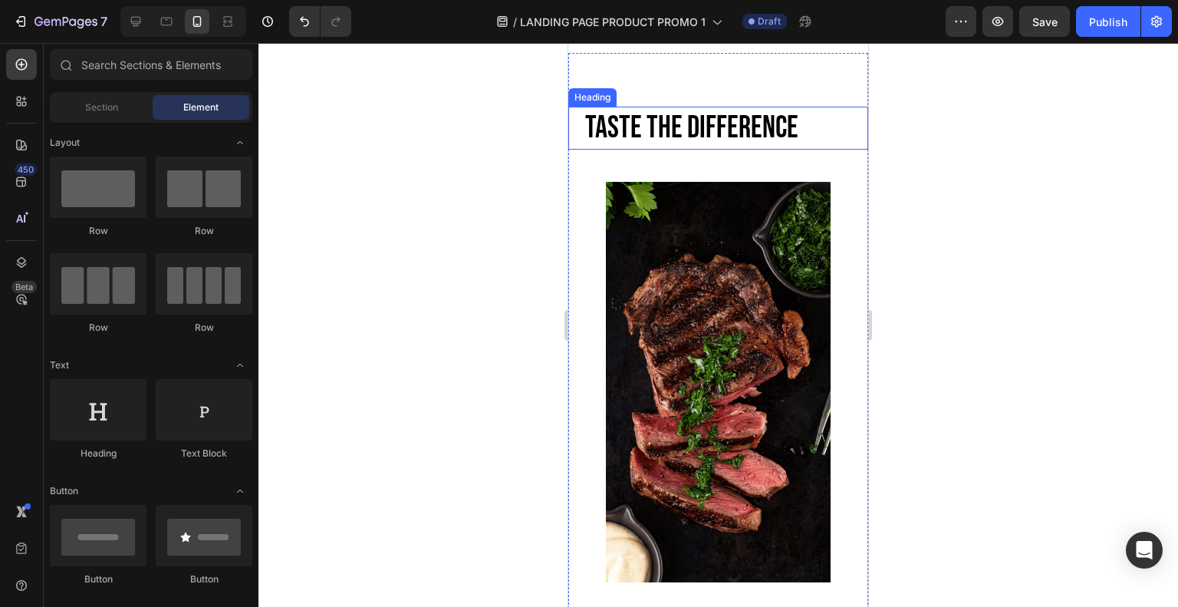
click at [648, 131] on p "Taste The Difference" at bounding box center [718, 128] width 266 height 40
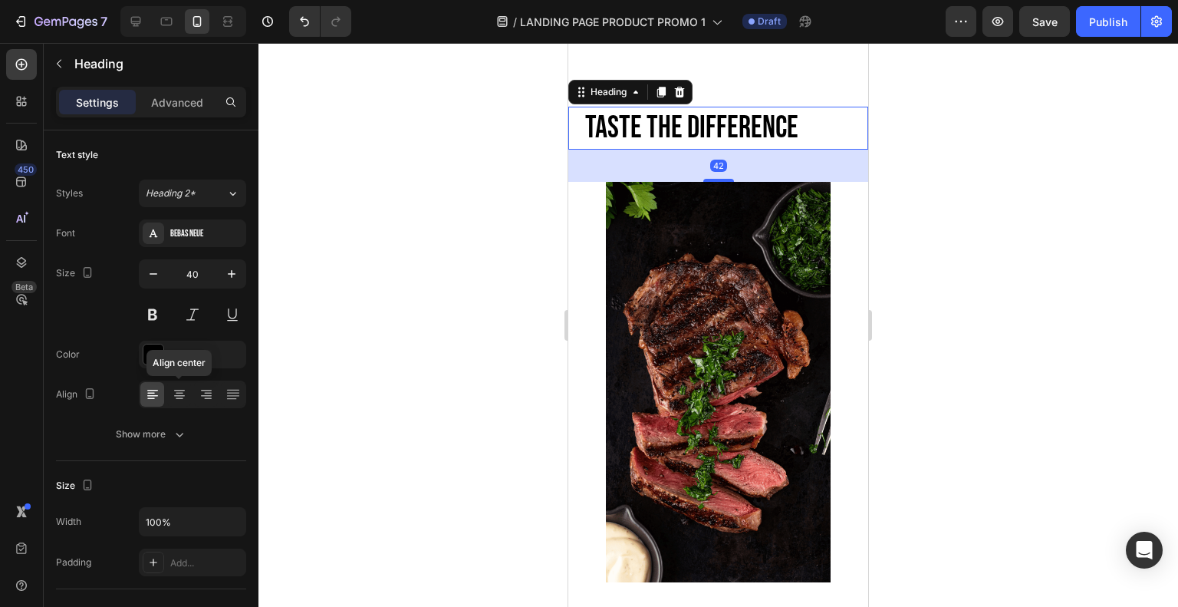
click at [184, 390] on icon at bounding box center [179, 393] width 15 height 15
click at [543, 304] on div at bounding box center [717, 325] width 919 height 564
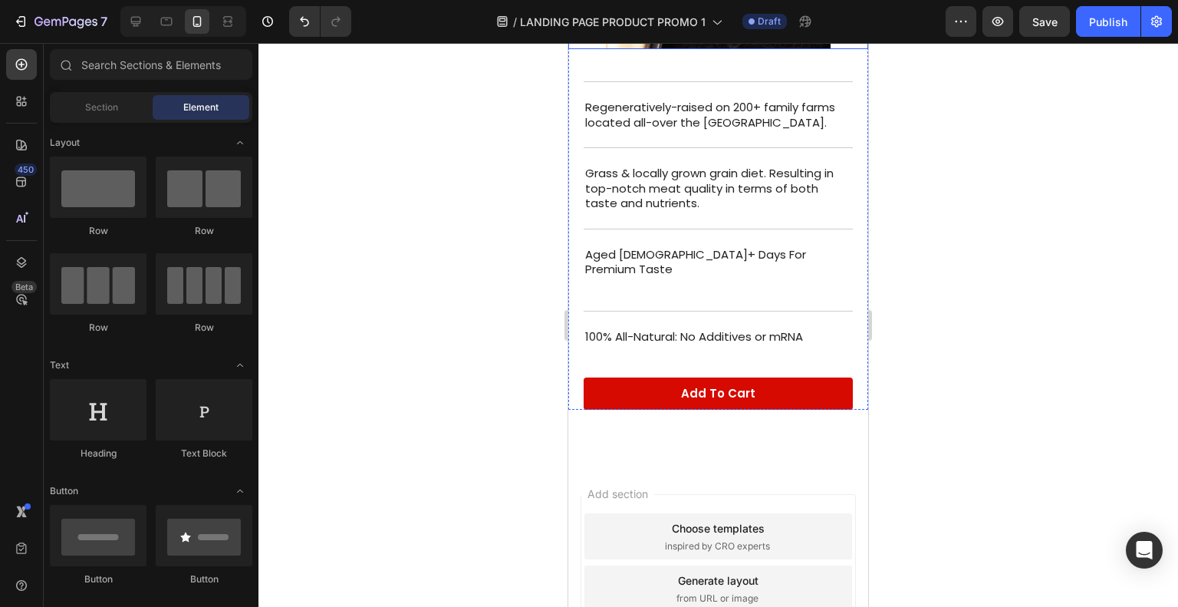
scroll to position [2941, 0]
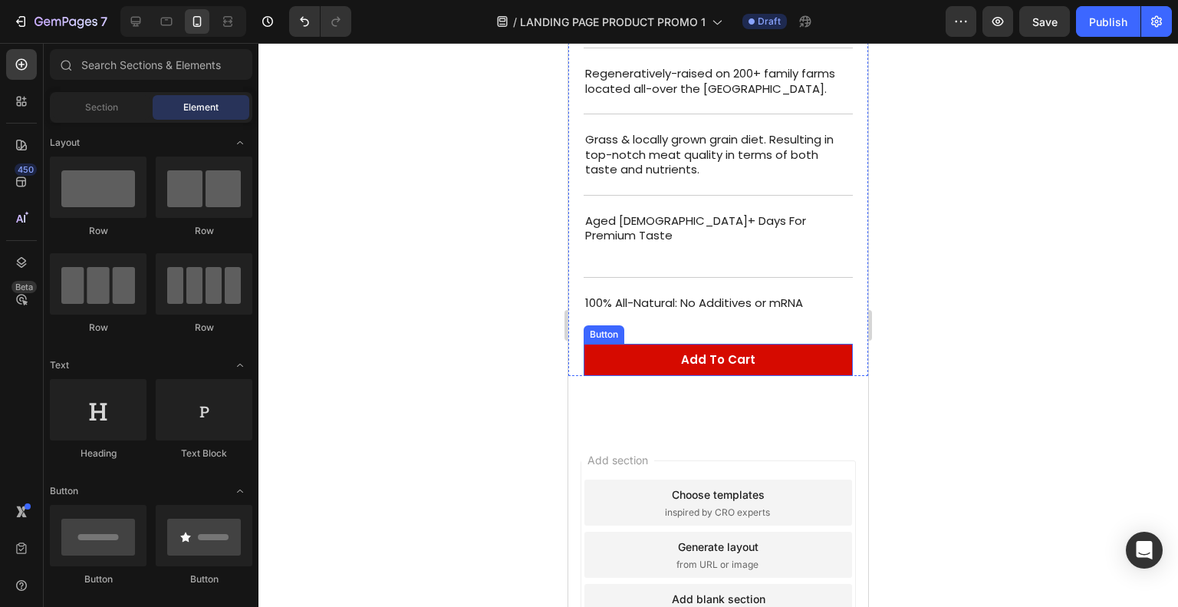
click at [751, 344] on link "Add to Cart" at bounding box center [718, 360] width 269 height 32
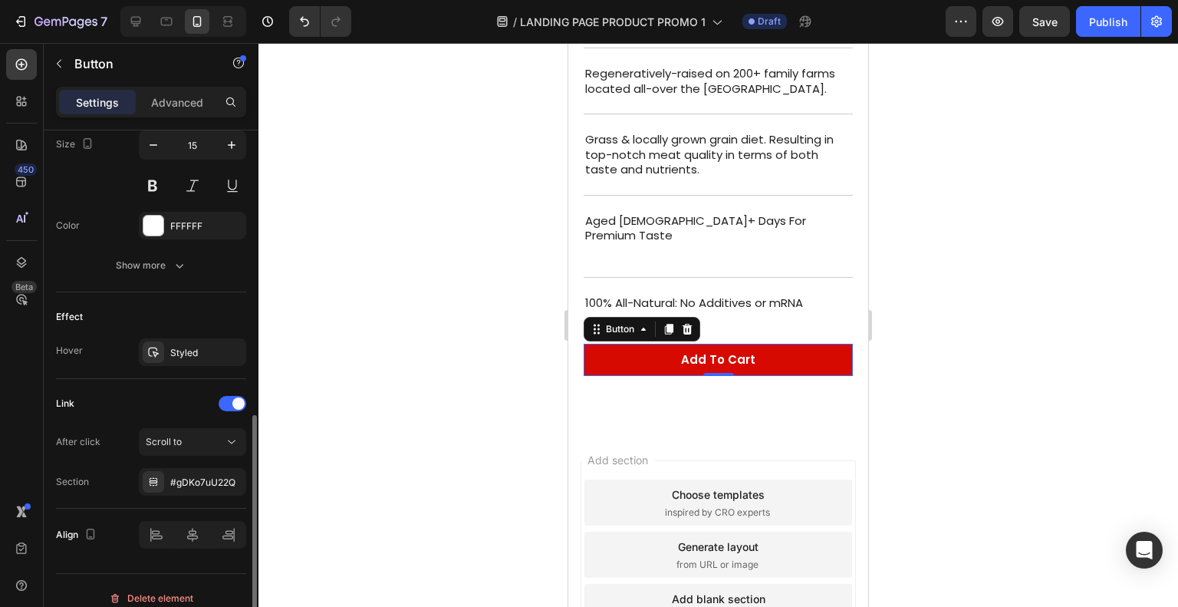
scroll to position [656, 0]
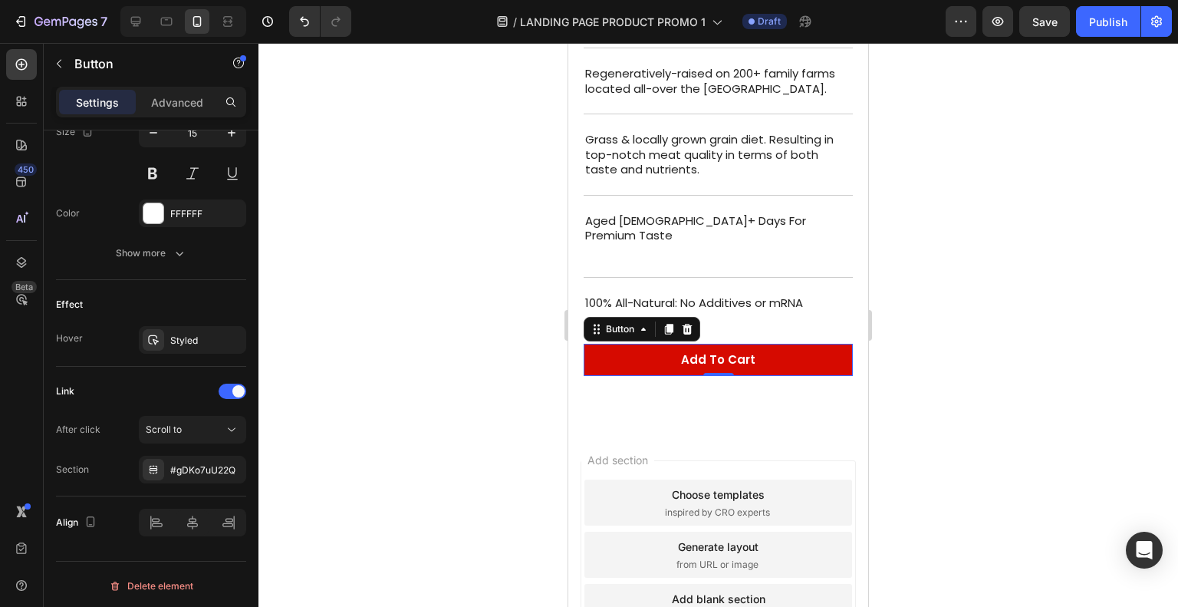
click at [436, 400] on div at bounding box center [717, 325] width 919 height 564
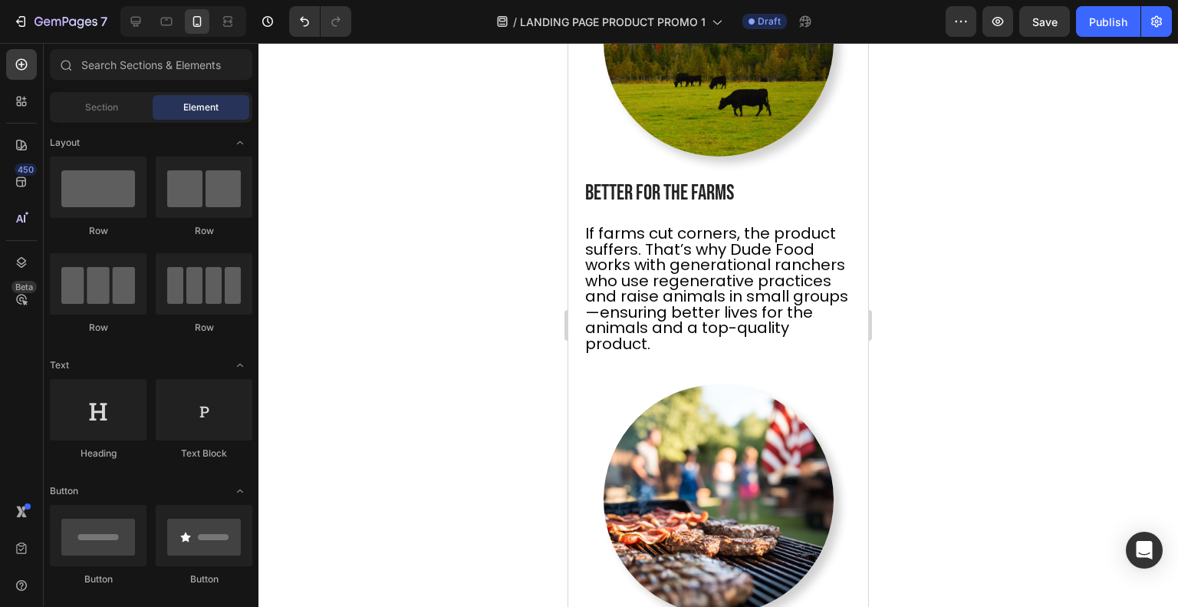
scroll to position [1530, 0]
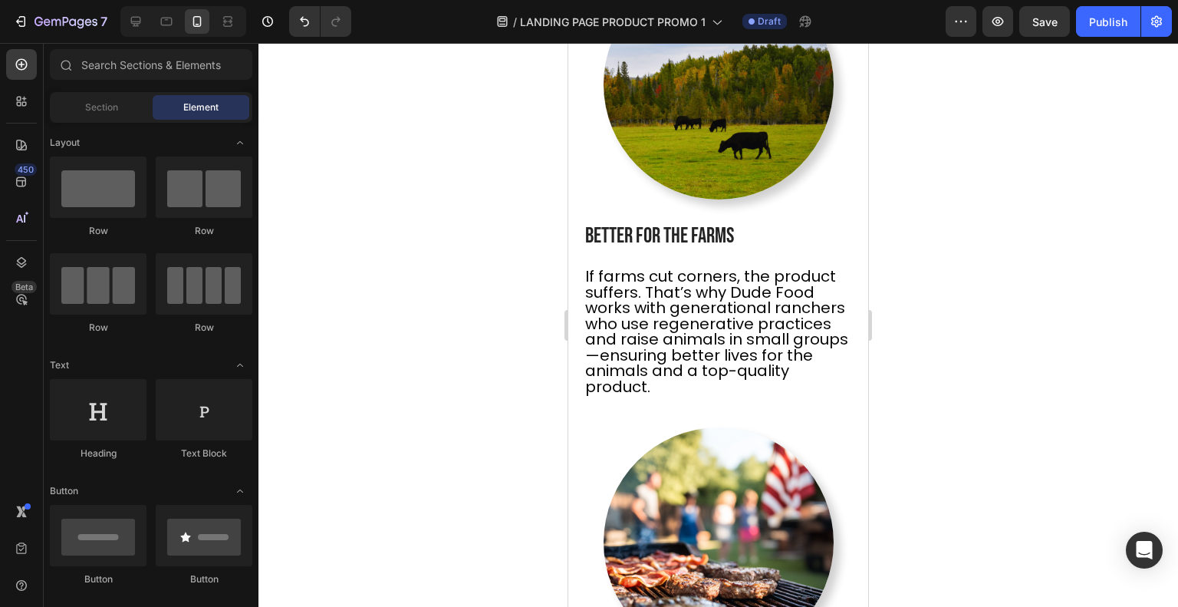
click at [135, 37] on div "7 Version history / LANDING PAGE PRODUCT PROMO 1 Draft Preview Save Publish" at bounding box center [589, 22] width 1178 height 44
click at [135, 33] on div at bounding box center [135, 21] width 25 height 25
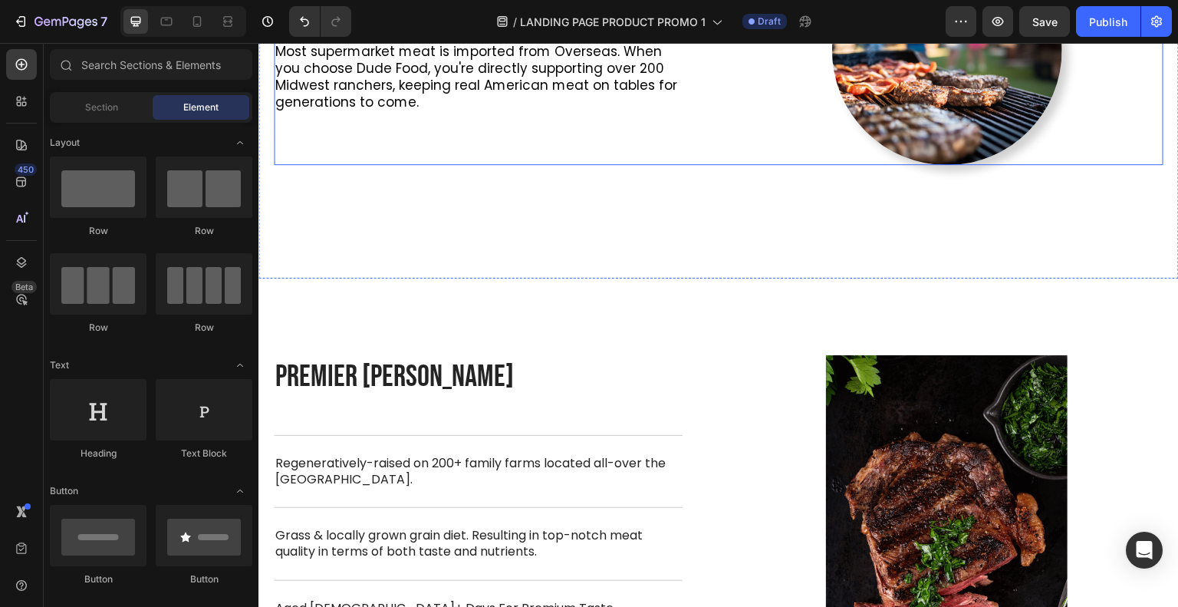
scroll to position [1853, 0]
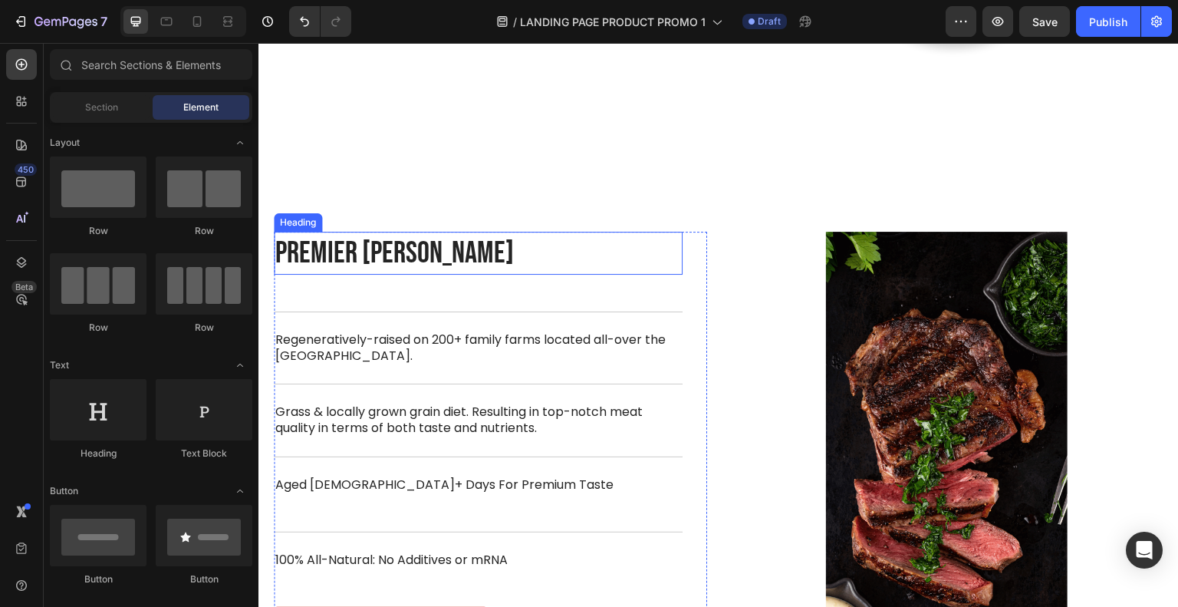
click at [423, 242] on h2 "PREMIER [PERSON_NAME]" at bounding box center [478, 253] width 409 height 43
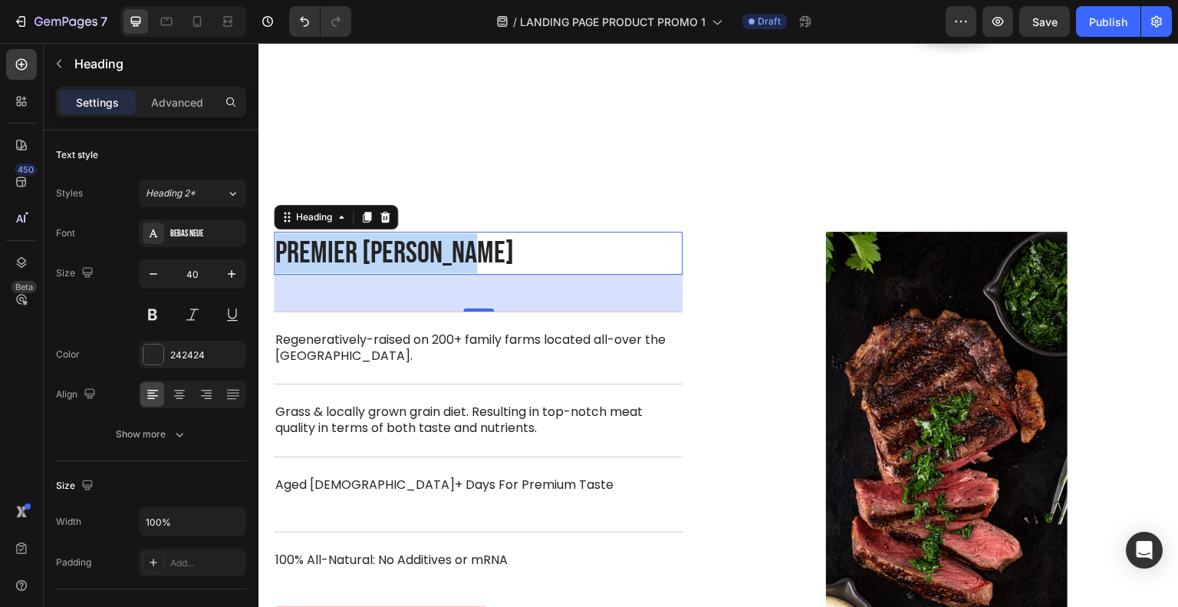
click at [423, 242] on p "PREMIER [PERSON_NAME]" at bounding box center [478, 253] width 406 height 40
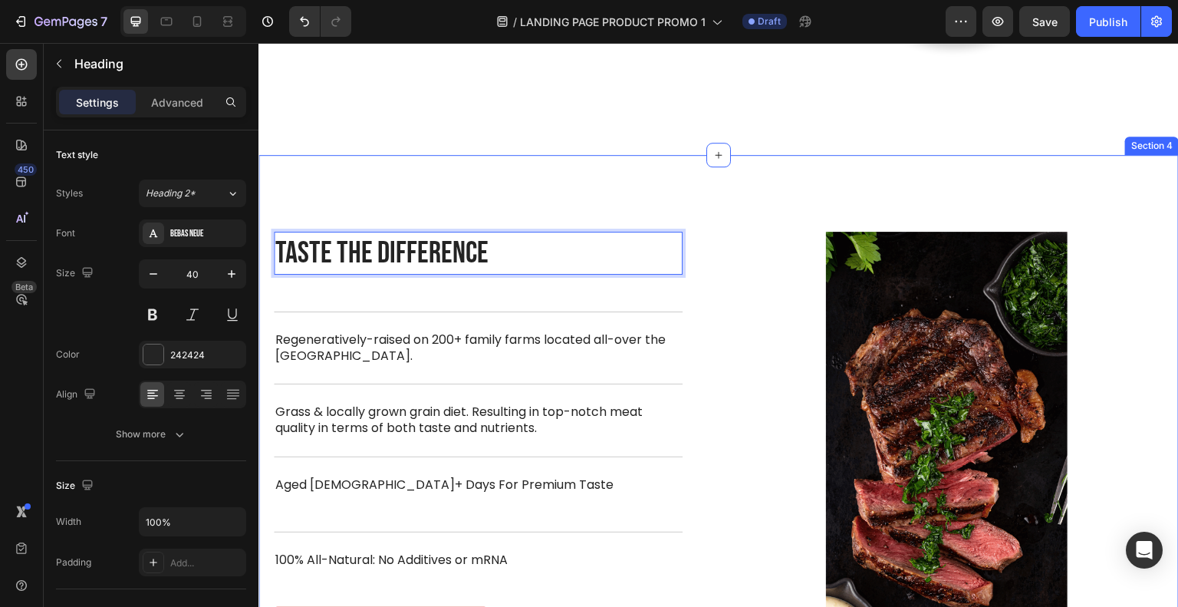
click at [518, 178] on div "Taste The Difference Heading Taste The Difference Heading 48 Regeneratively-rai…" at bounding box center [718, 446] width 920 height 583
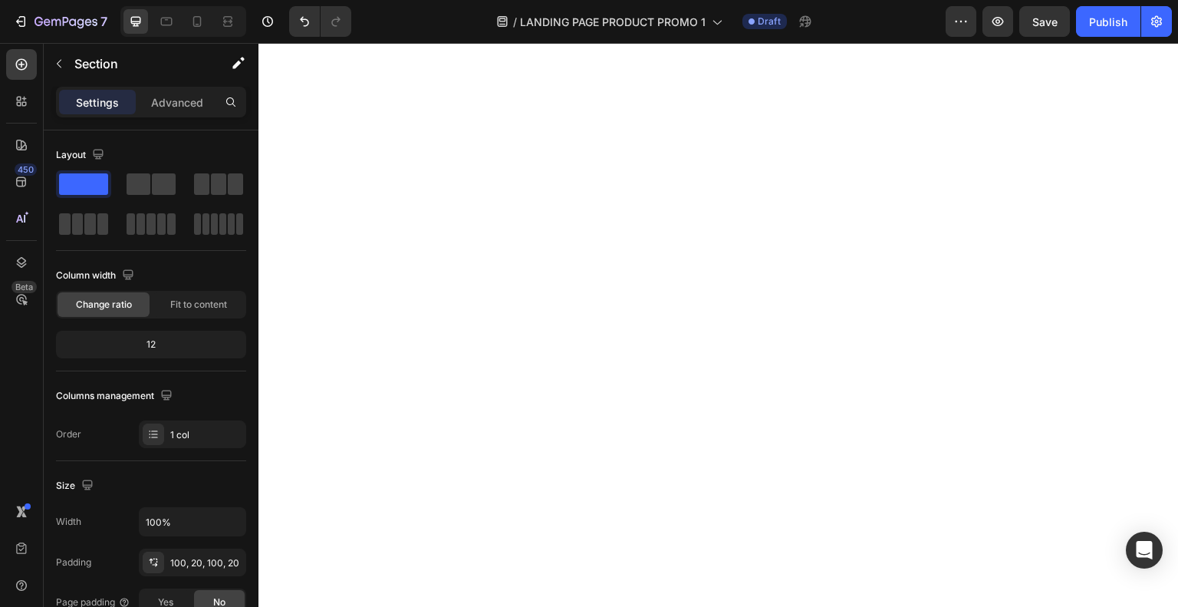
scroll to position [0, 0]
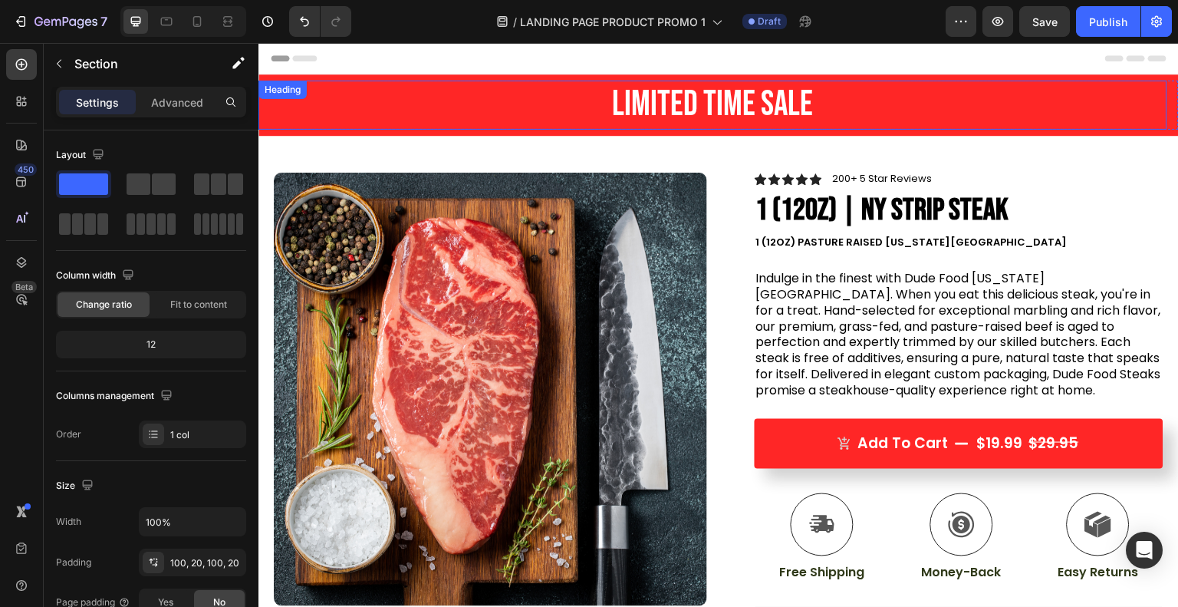
click at [455, 107] on h2 "Limited Time Sale" at bounding box center [712, 105] width 909 height 49
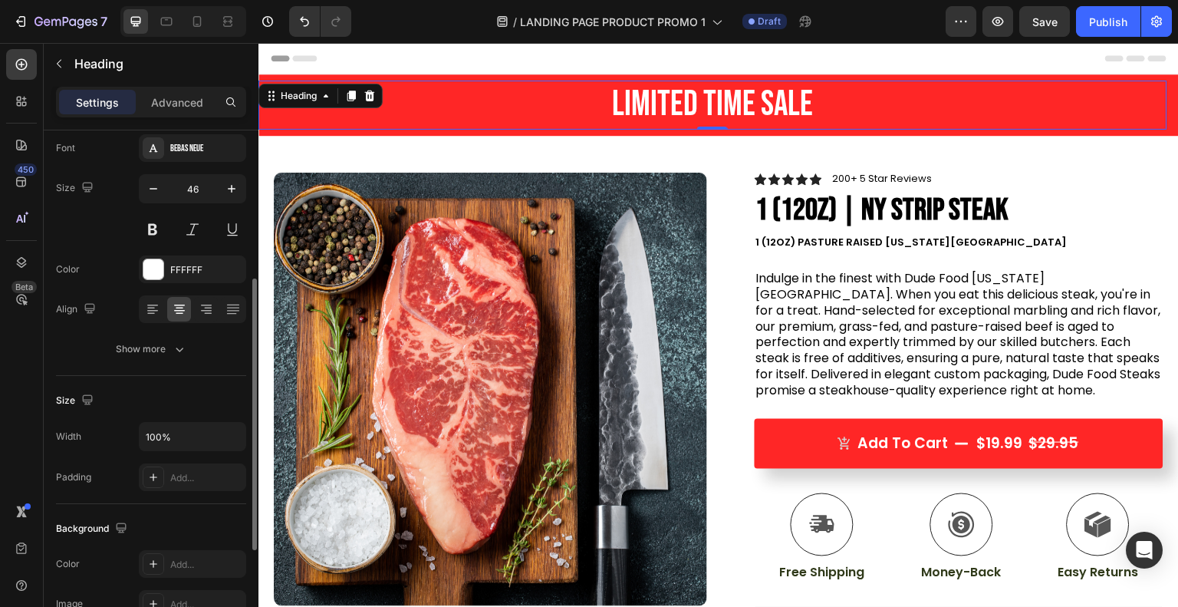
scroll to position [80, 0]
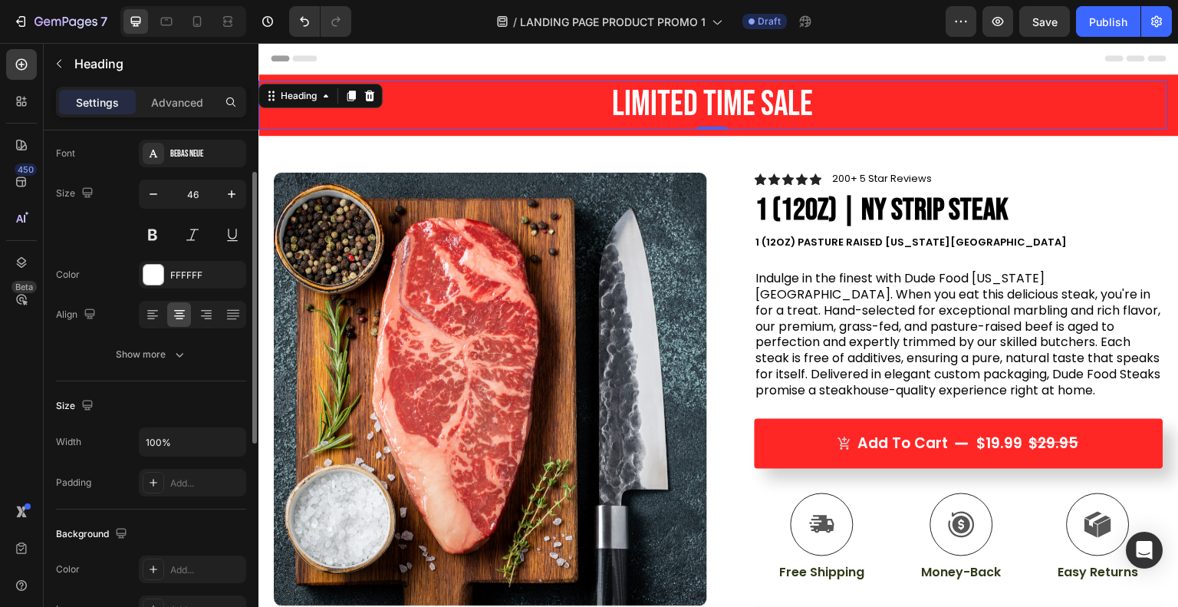
click at [166, 357] on div "Show more" at bounding box center [151, 354] width 71 height 15
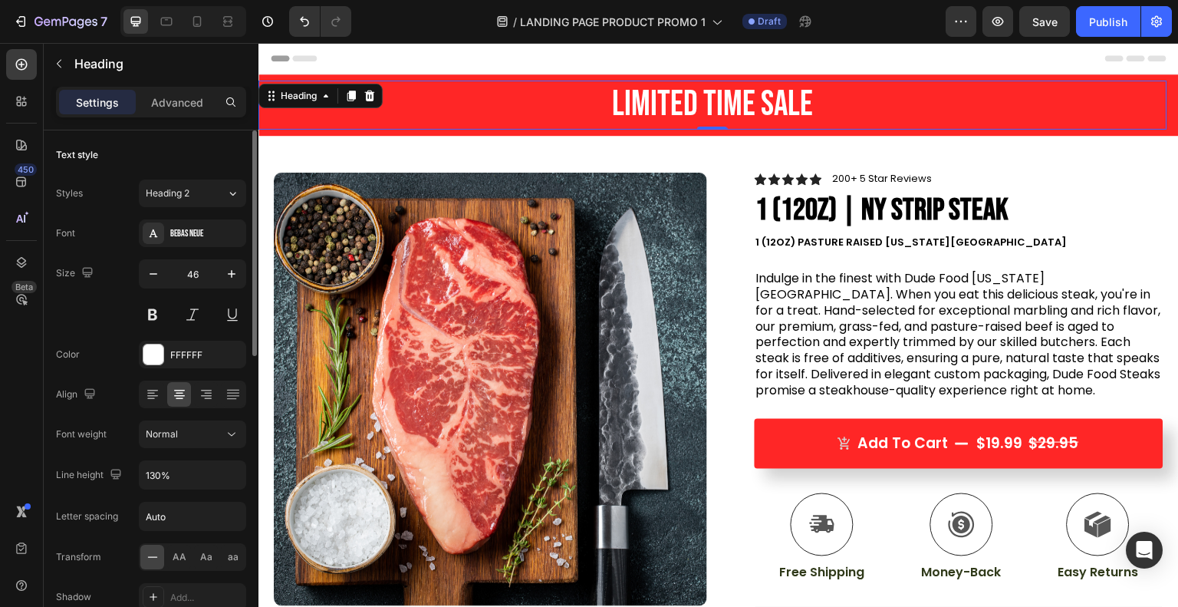
scroll to position [0, 0]
click at [325, 100] on icon at bounding box center [326, 96] width 12 height 12
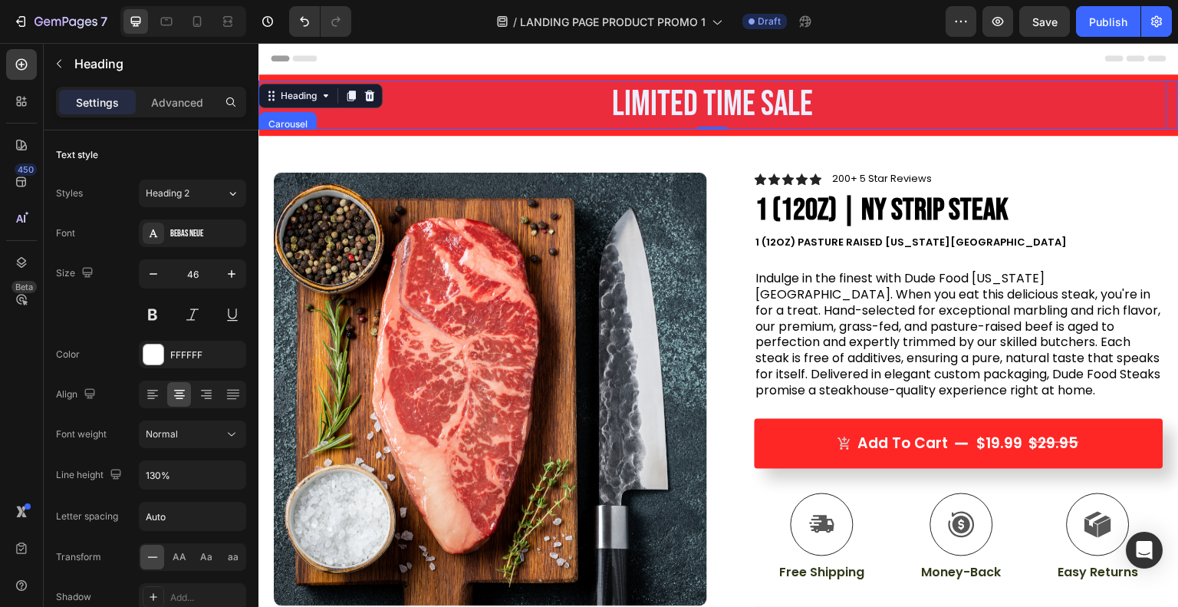
click at [298, 120] on div "Carousel" at bounding box center [287, 124] width 45 height 9
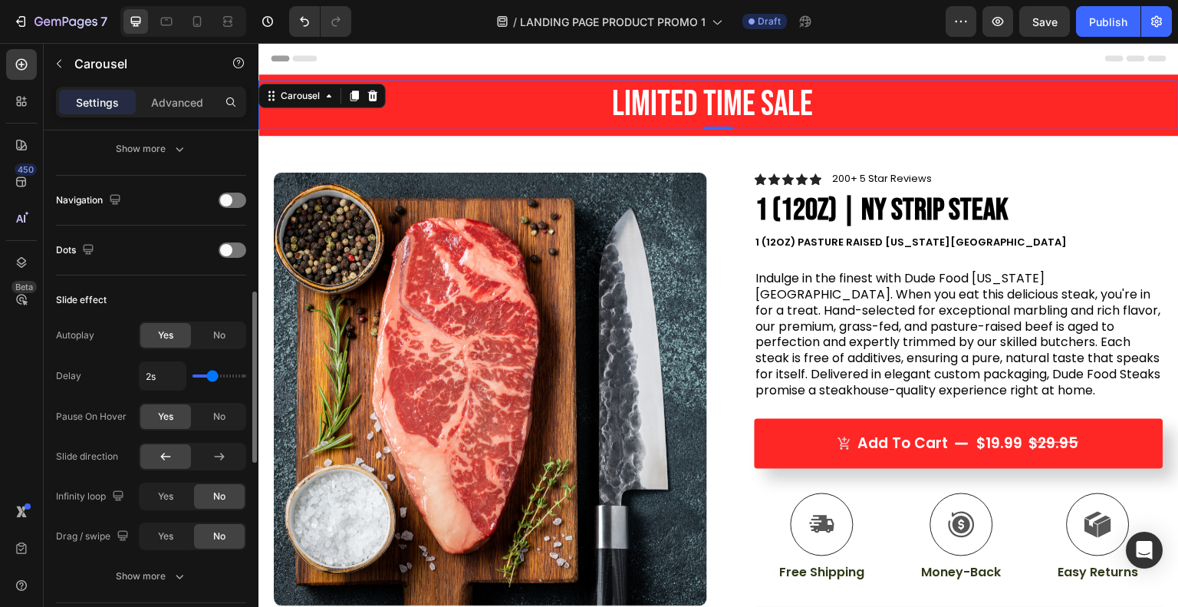
scroll to position [491, 0]
click at [214, 328] on span "No" at bounding box center [219, 335] width 12 height 14
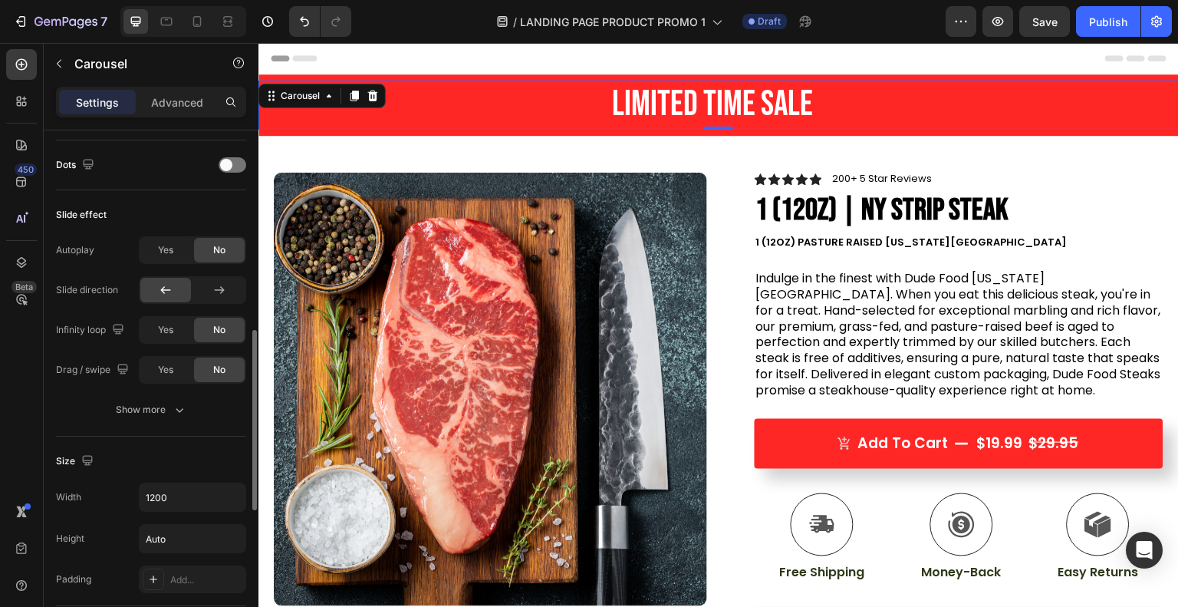
scroll to position [585, 0]
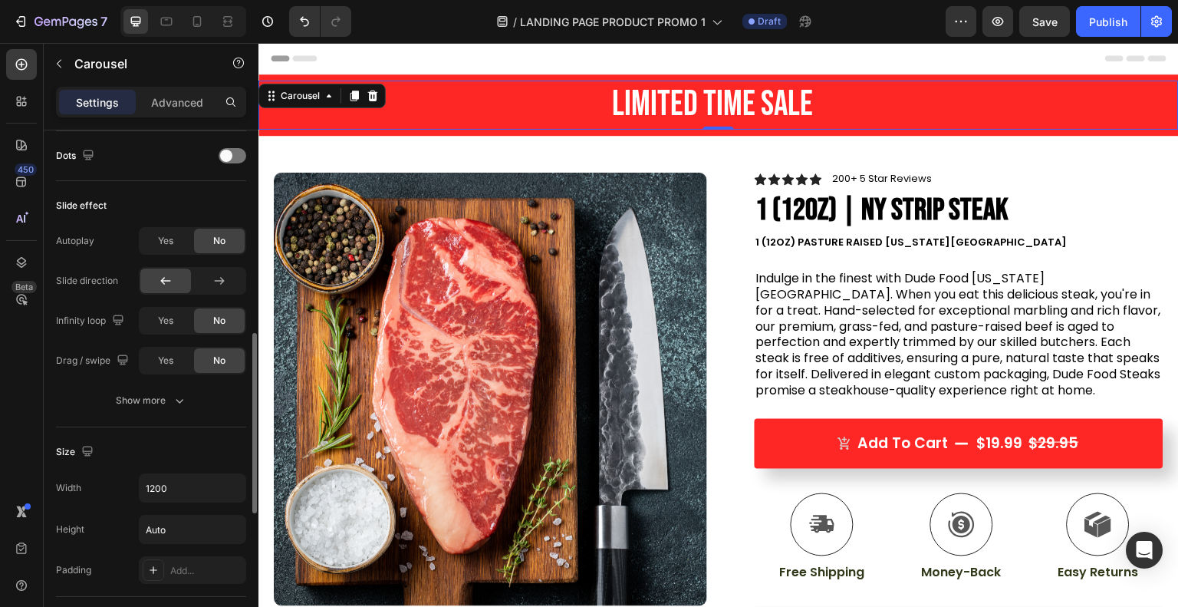
click at [169, 317] on span "Yes" at bounding box center [165, 321] width 15 height 14
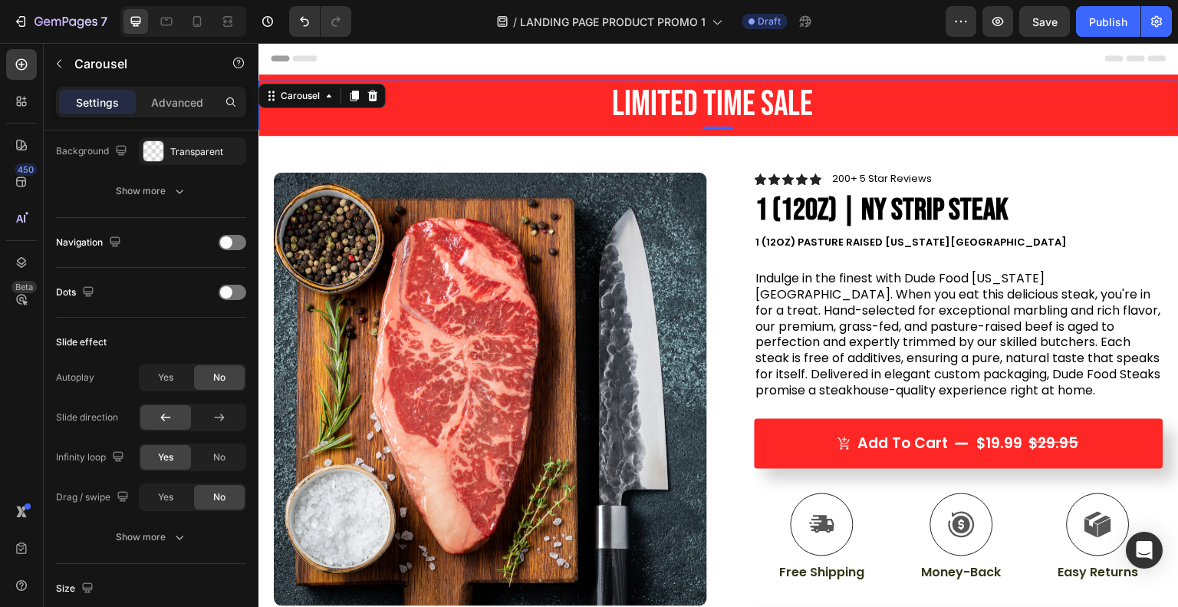
scroll to position [0, 0]
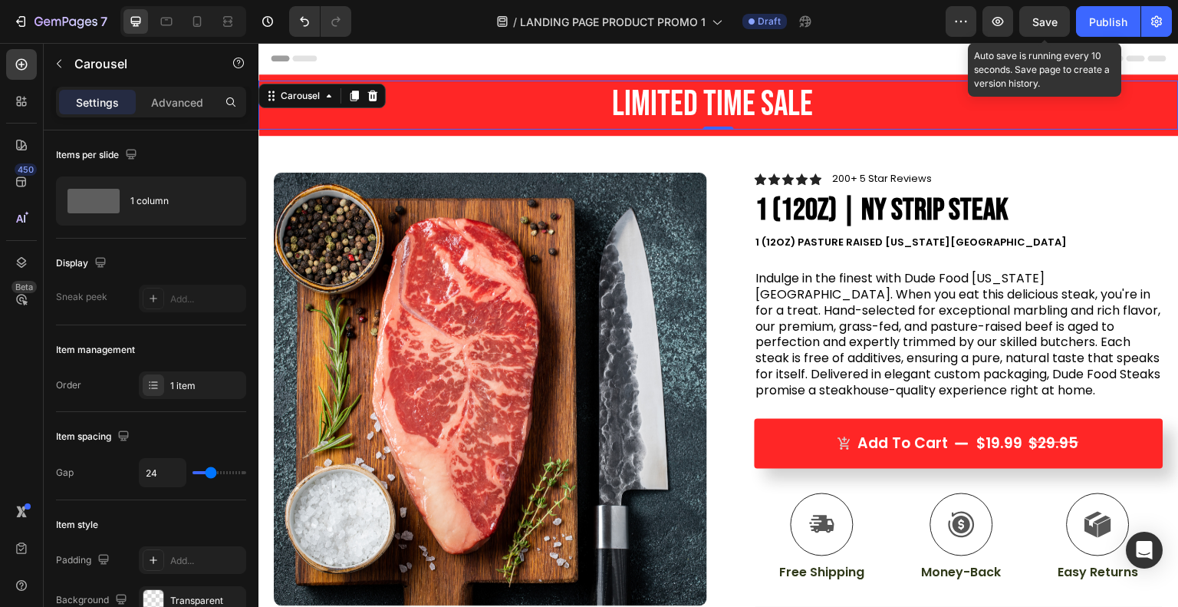
click at [1040, 12] on button "Save" at bounding box center [1044, 21] width 51 height 31
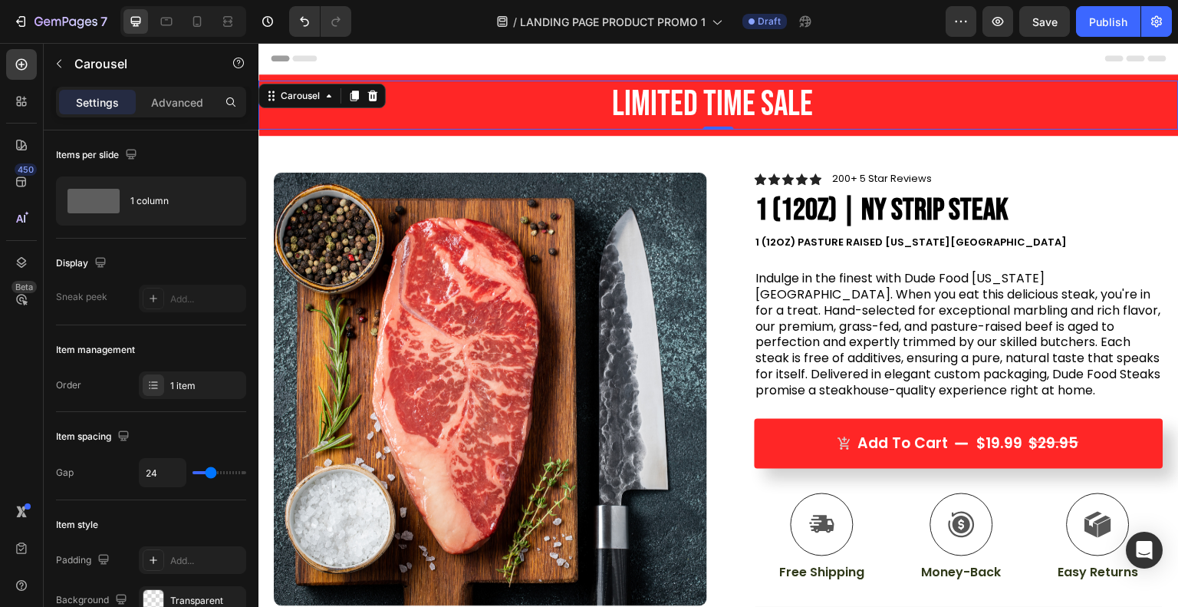
click at [853, 46] on div "Header" at bounding box center [719, 58] width 896 height 31
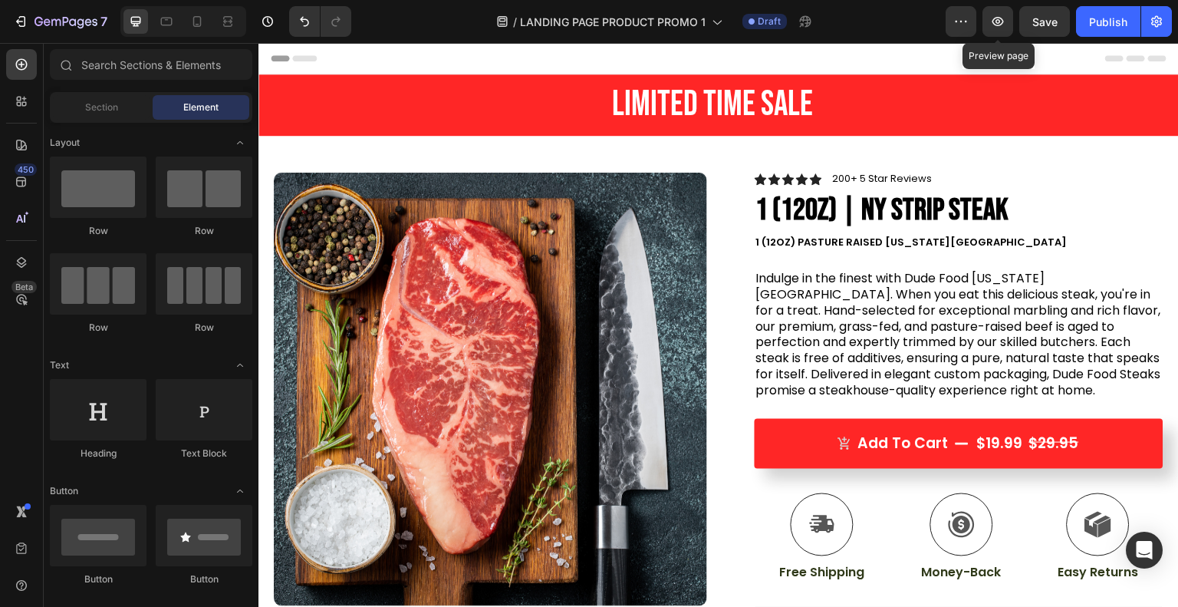
click at [994, 24] on icon "button" at bounding box center [997, 21] width 15 height 15
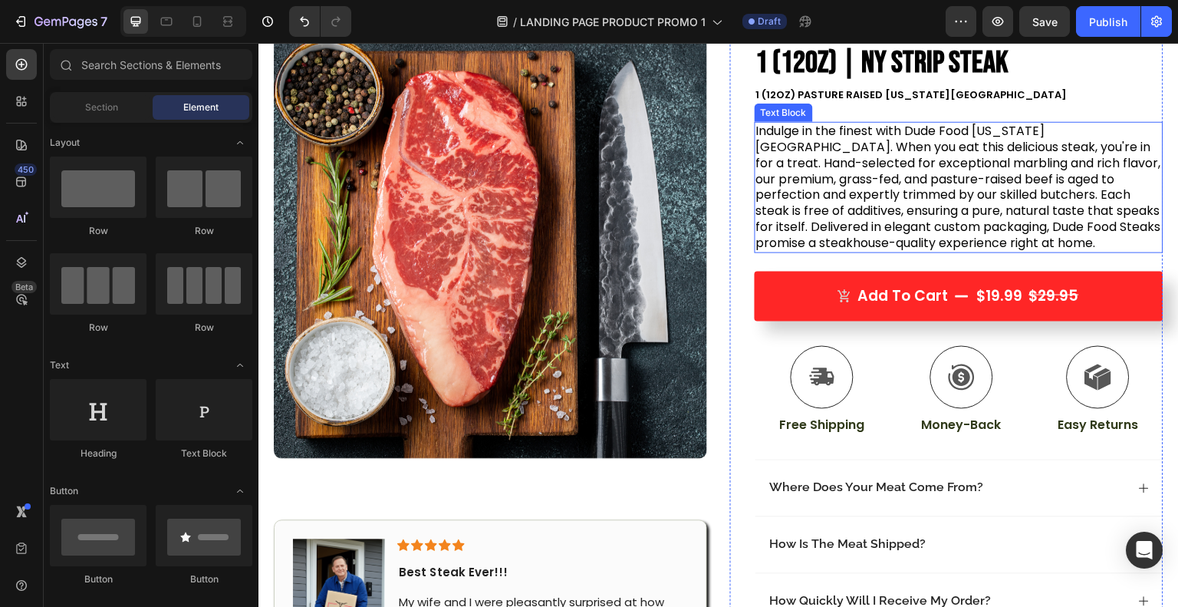
scroll to position [149, 0]
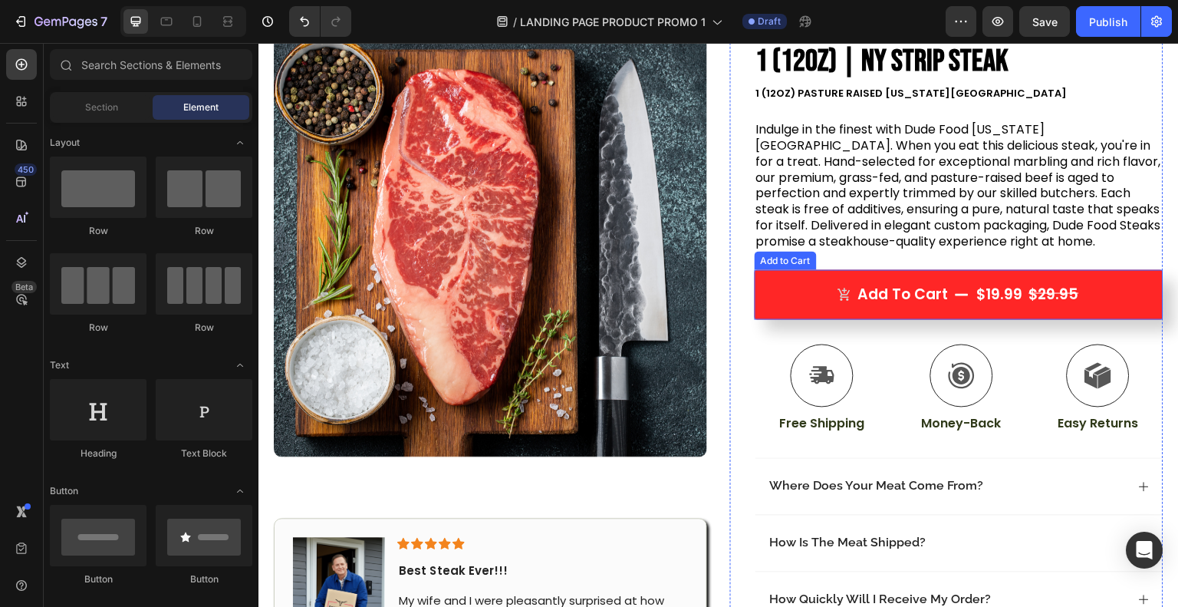
click at [804, 303] on button "Add to cart $19.99 $29.95" at bounding box center [959, 295] width 409 height 50
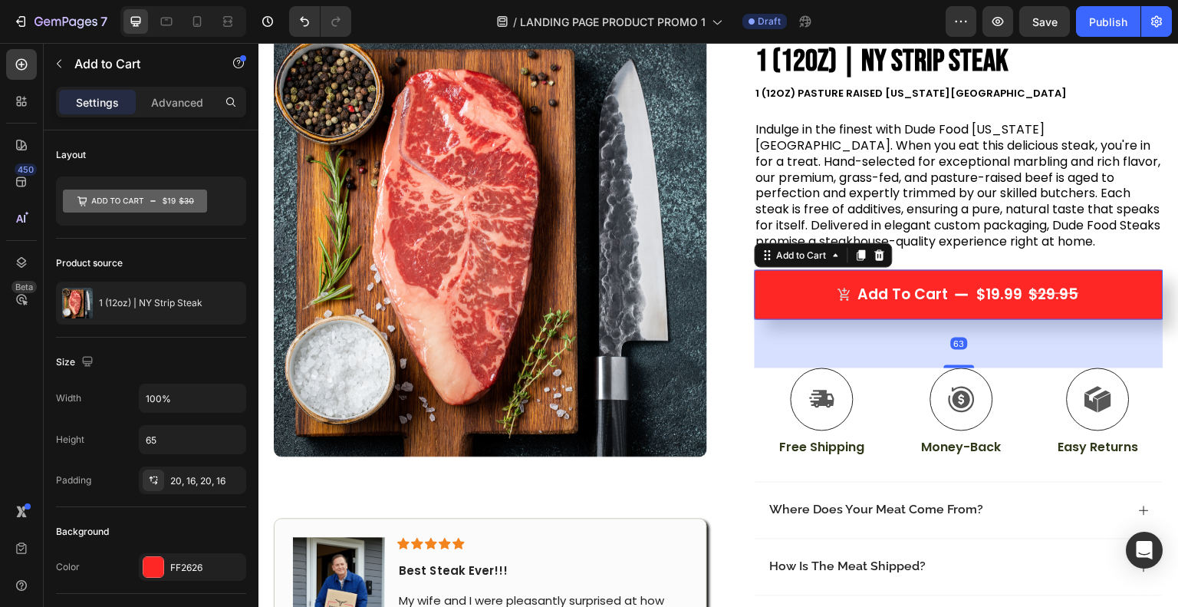
drag, startPoint x: 945, startPoint y: 340, endPoint x: 945, endPoint y: 365, distance: 25.3
click at [945, 365] on div at bounding box center [959, 366] width 31 height 3
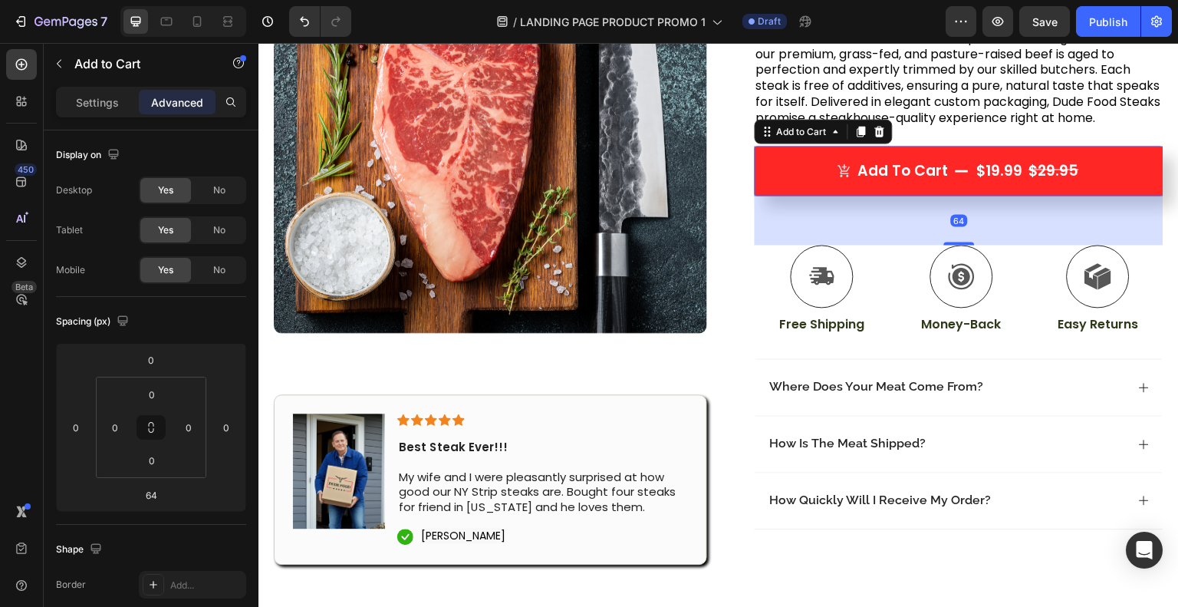
scroll to position [278, 0]
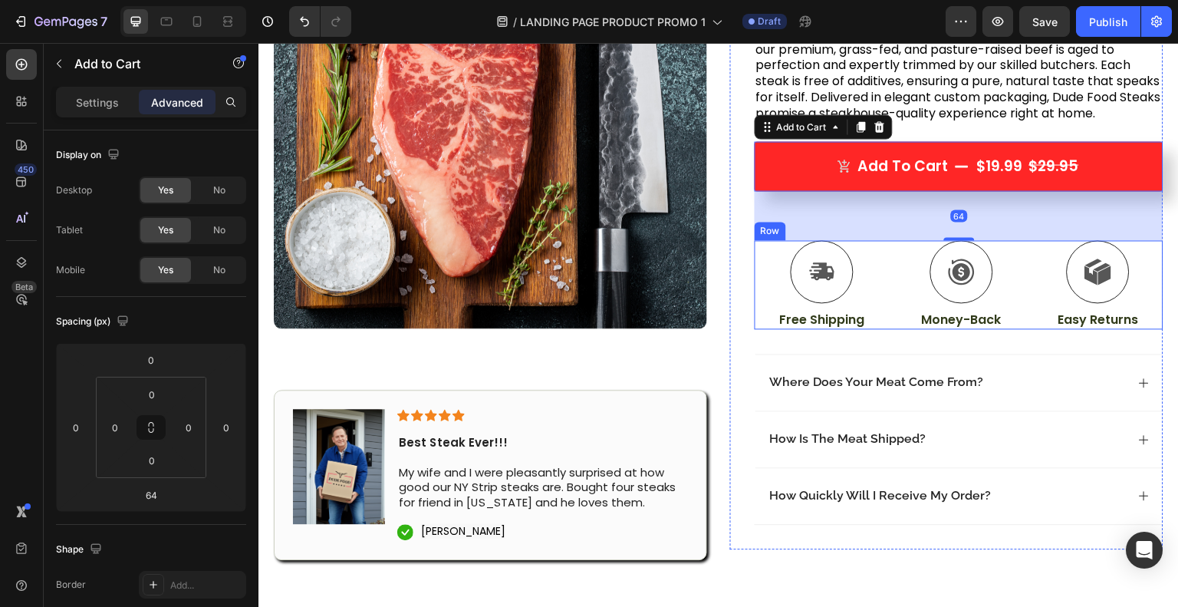
click at [756, 316] on div "Icon Free Shipping Text Block Icon Money-Back Text Block Icon Easy Returns Text…" at bounding box center [959, 285] width 409 height 90
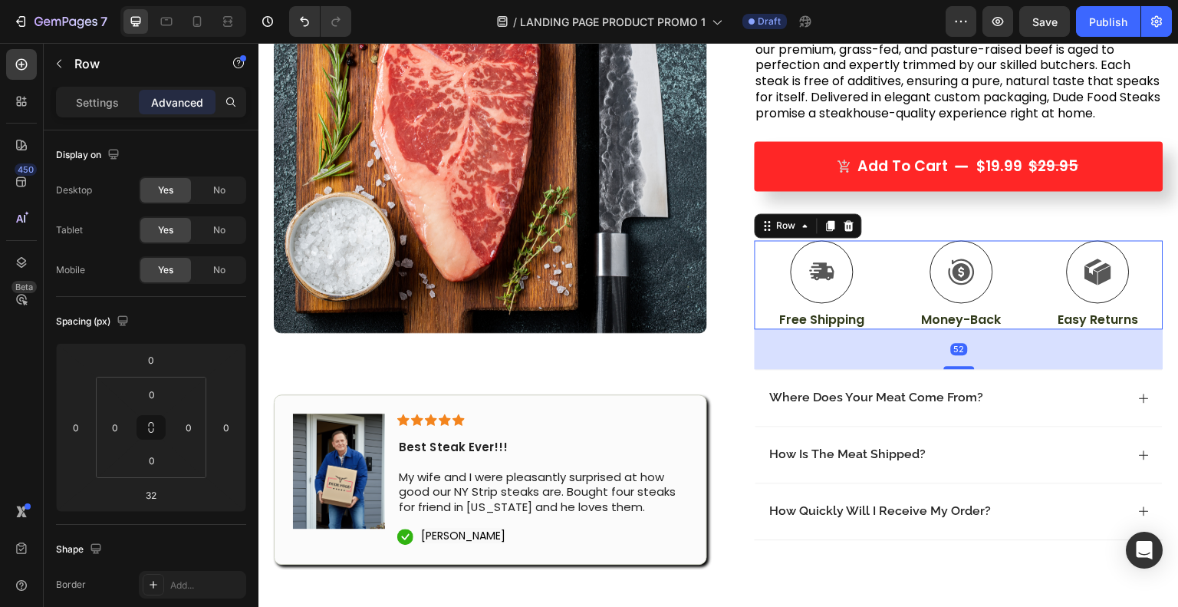
drag, startPoint x: 950, startPoint y: 352, endPoint x: 950, endPoint y: 368, distance: 16.1
click at [950, 368] on div "Icon Icon Icon Icon Icon Icon List 200+ 5 Star Reviews Text Block Row 1 (12oz) …" at bounding box center [959, 229] width 409 height 669
type input "52"
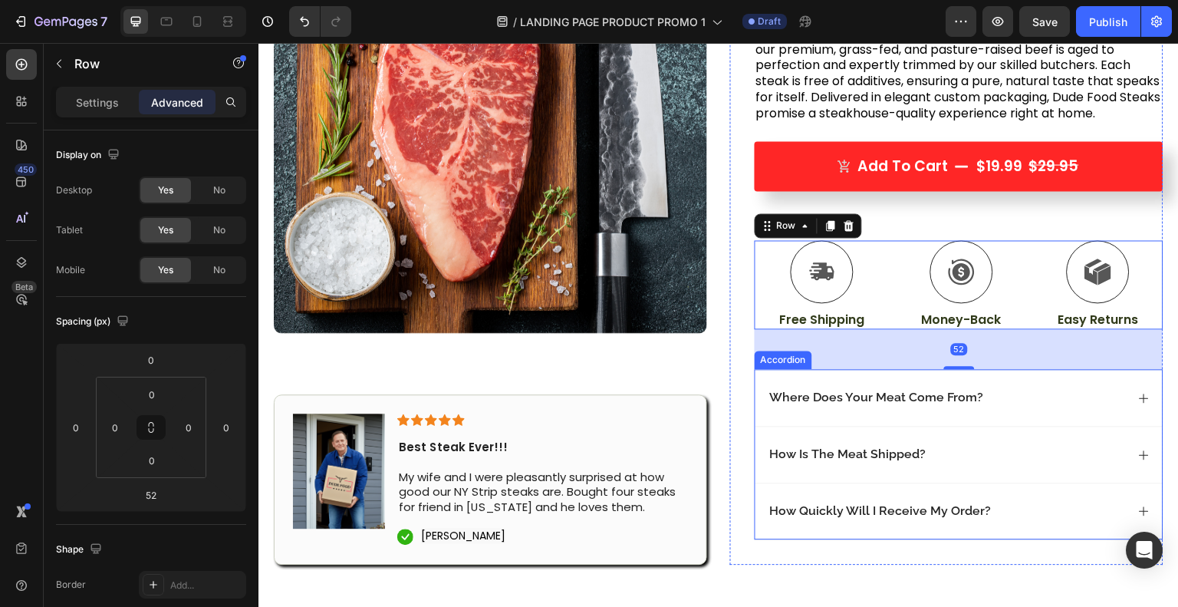
click at [950, 393] on p "Where Does Your Meat Come From?" at bounding box center [877, 398] width 214 height 16
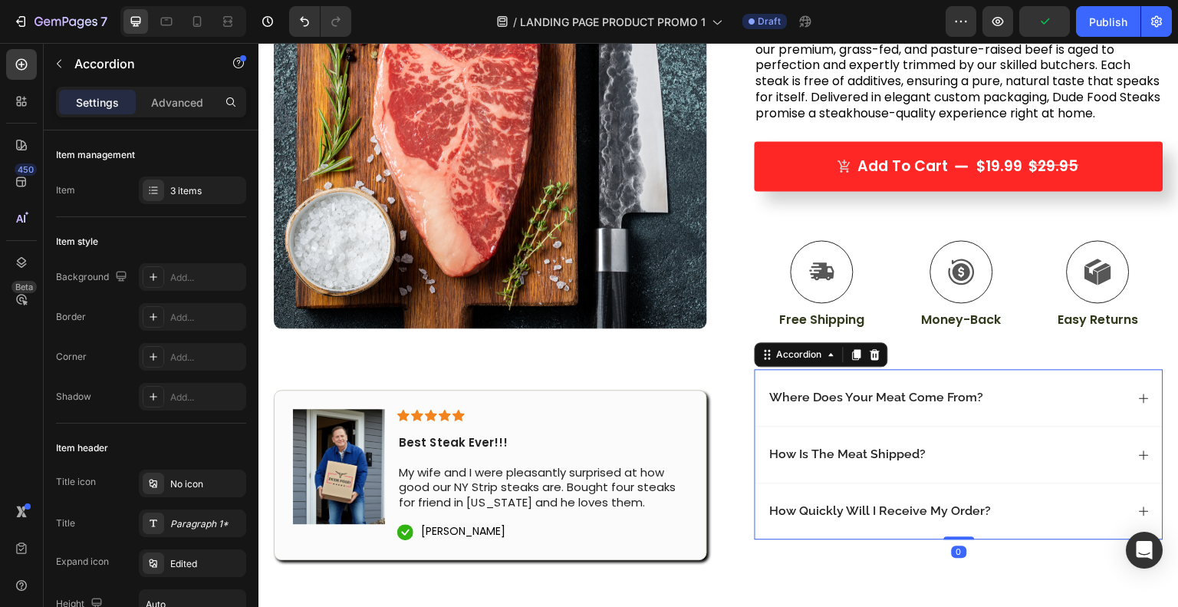
drag, startPoint x: 945, startPoint y: 558, endPoint x: 945, endPoint y: 513, distance: 45.2
click at [945, 513] on div "Where Does Your Meat Come From? How Is The Meat Shipped? How Quickly Will I Rec…" at bounding box center [959, 454] width 409 height 170
type input "100%"
type input "100"
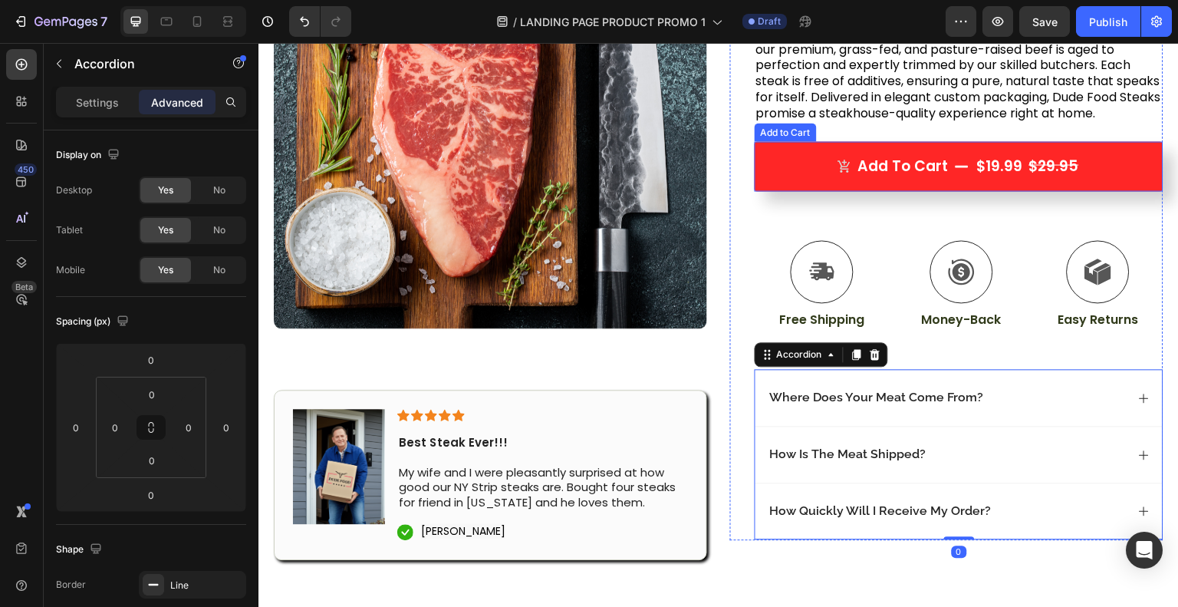
click at [887, 183] on button "Add to cart $19.99 $29.95" at bounding box center [959, 166] width 409 height 50
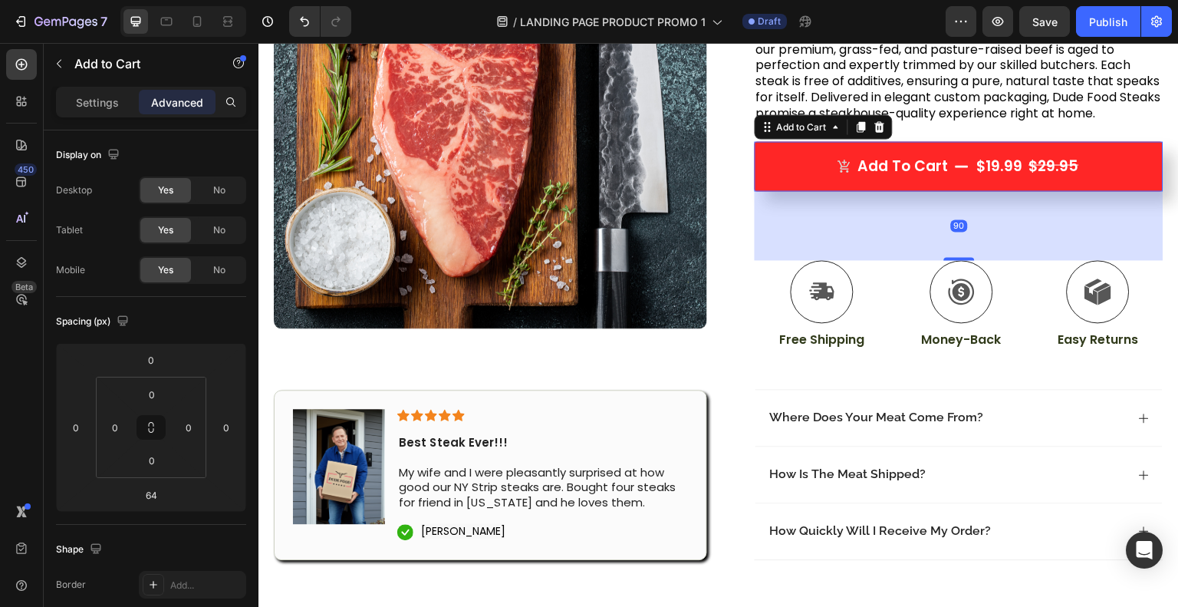
drag, startPoint x: 961, startPoint y: 235, endPoint x: 961, endPoint y: 255, distance: 19.9
click at [961, 257] on div at bounding box center [959, 258] width 31 height 3
type input "90"
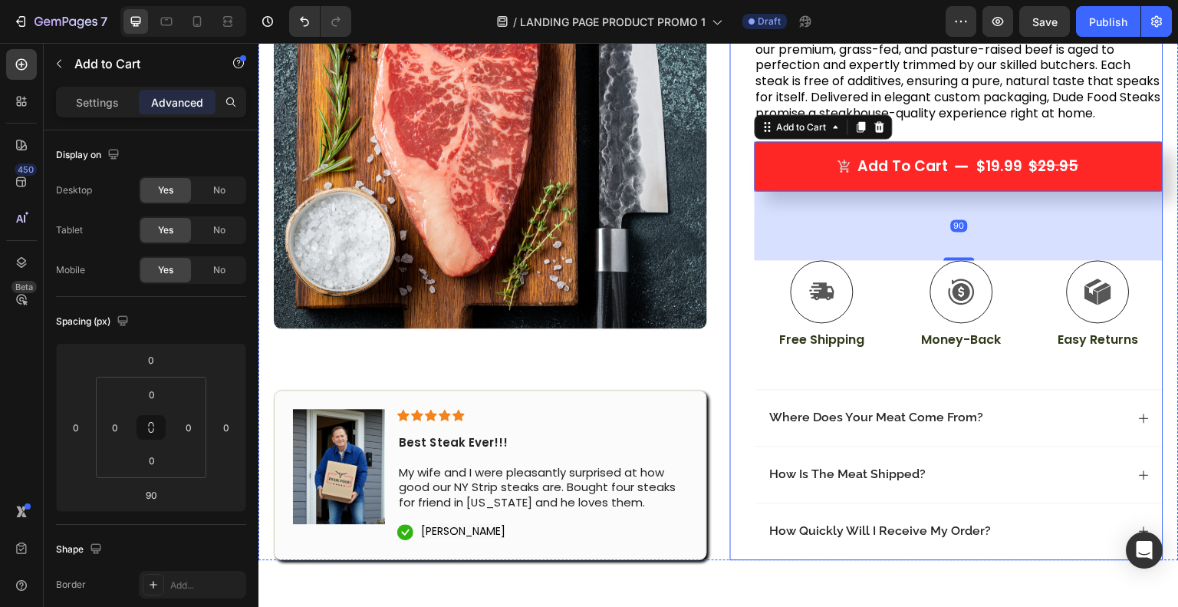
click at [740, 334] on div "Icon Icon Icon Icon Icon Icon List 200+ 5 Star Reviews Text Block Row 1 (12oz) …" at bounding box center [946, 227] width 433 height 665
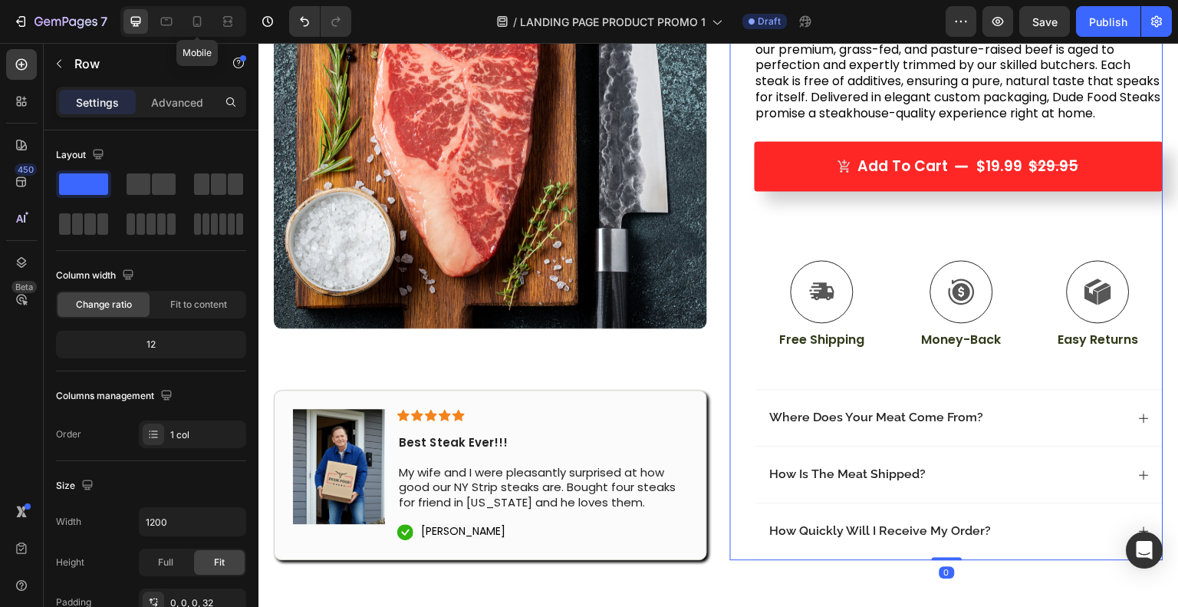
click at [193, 21] on icon at bounding box center [197, 21] width 8 height 11
type input "100%"
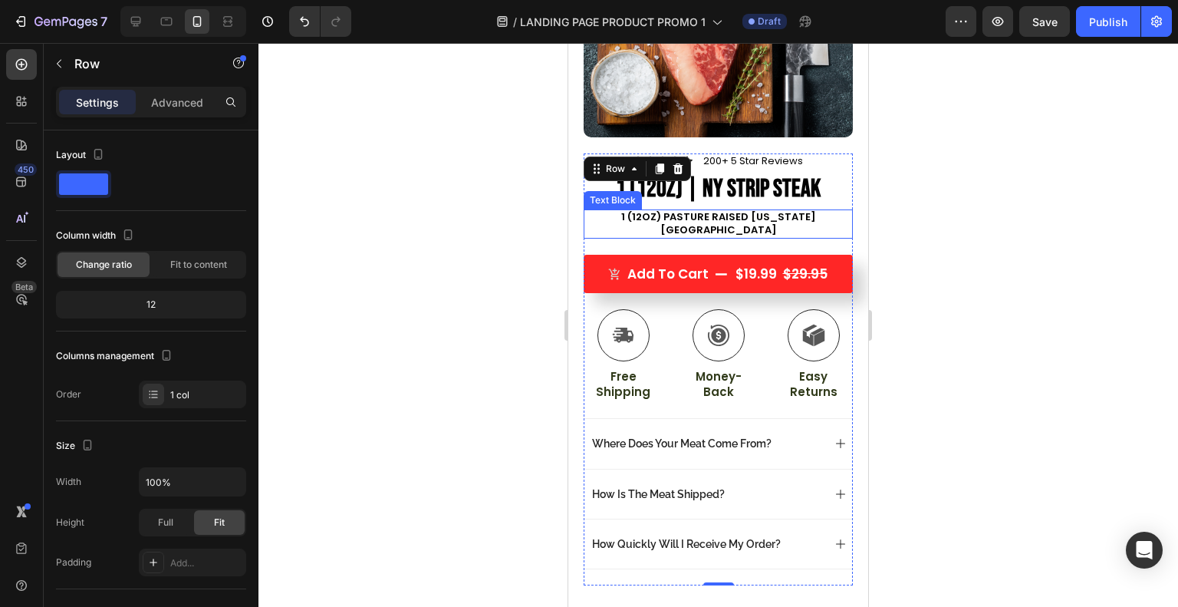
scroll to position [322, 0]
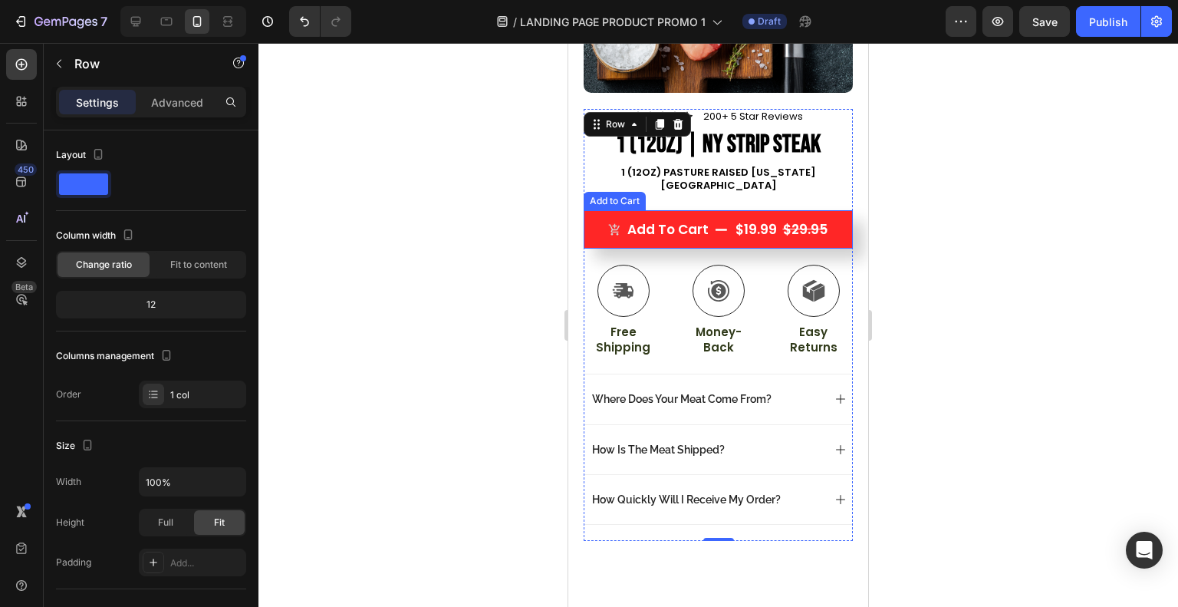
click at [614, 221] on span "Add to cart" at bounding box center [614, 229] width 13 height 17
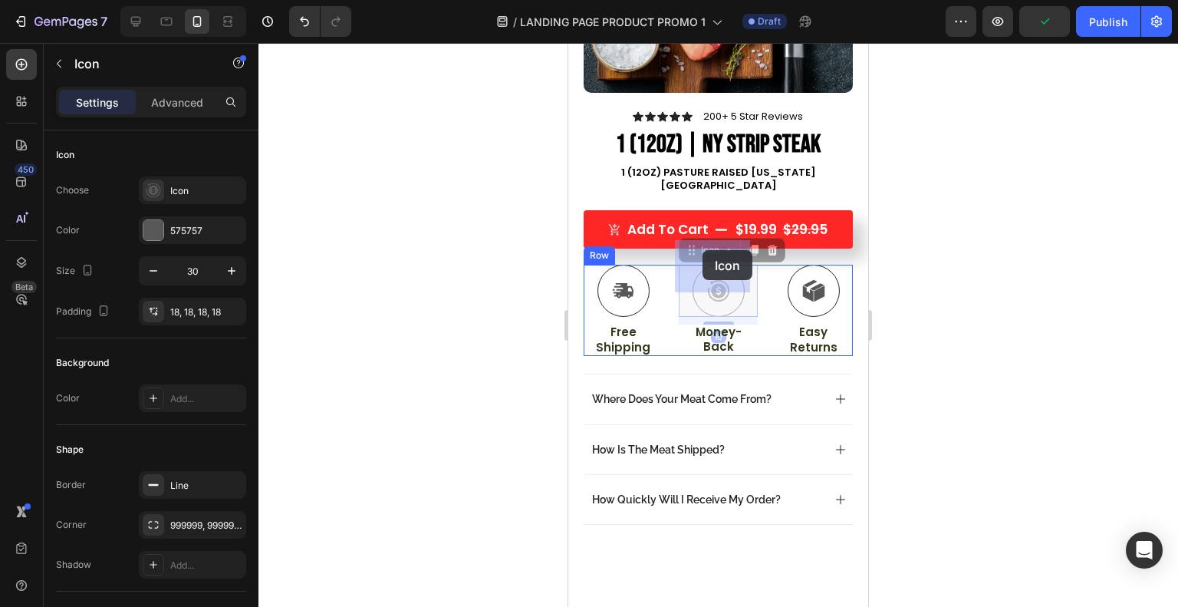
drag, startPoint x: 702, startPoint y: 239, endPoint x: 702, endPoint y: 249, distance: 10.0
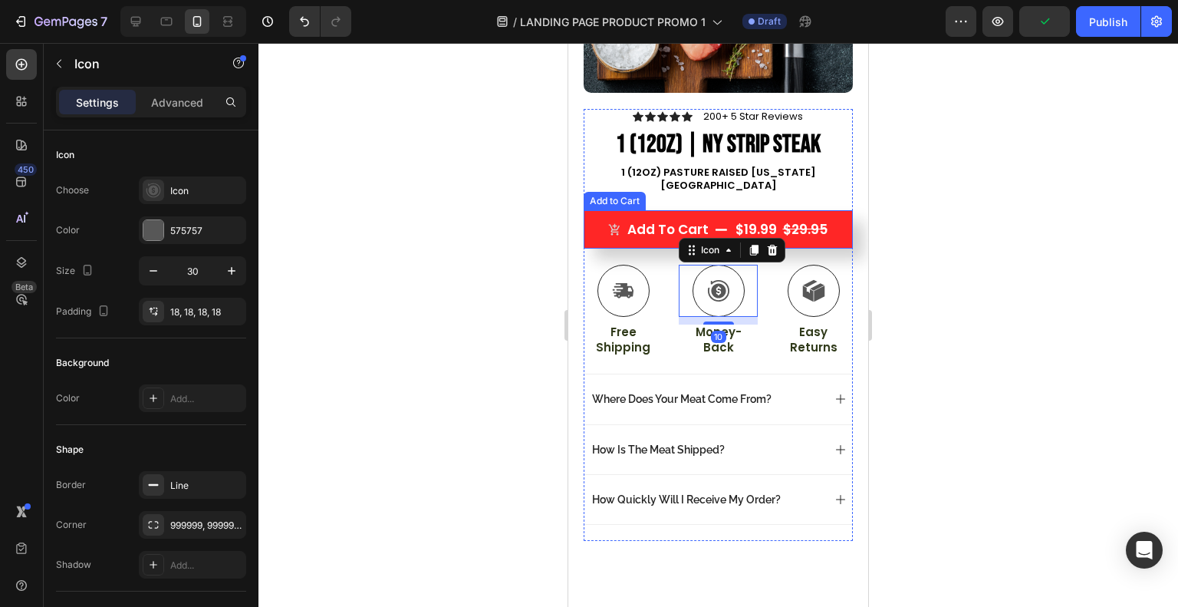
click at [608, 223] on icon "Add to cart" at bounding box center [614, 229] width 13 height 13
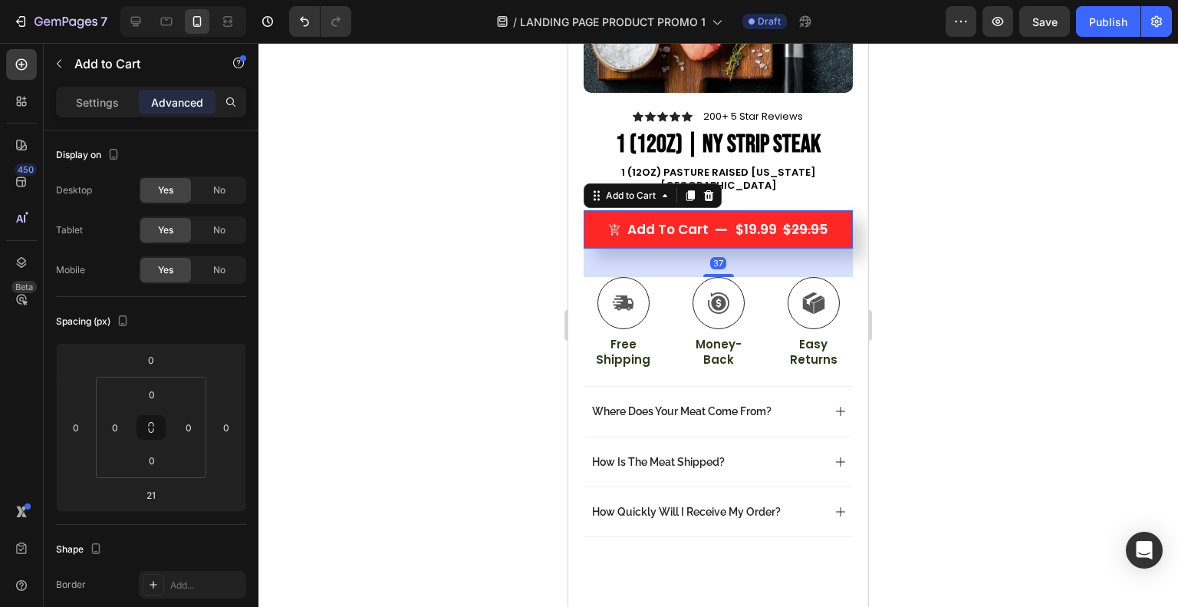
drag, startPoint x: 702, startPoint y: 236, endPoint x: 702, endPoint y: 249, distance: 13.0
click at [703, 274] on div at bounding box center [718, 275] width 31 height 3
type input "38"
click at [955, 311] on div at bounding box center [717, 325] width 919 height 564
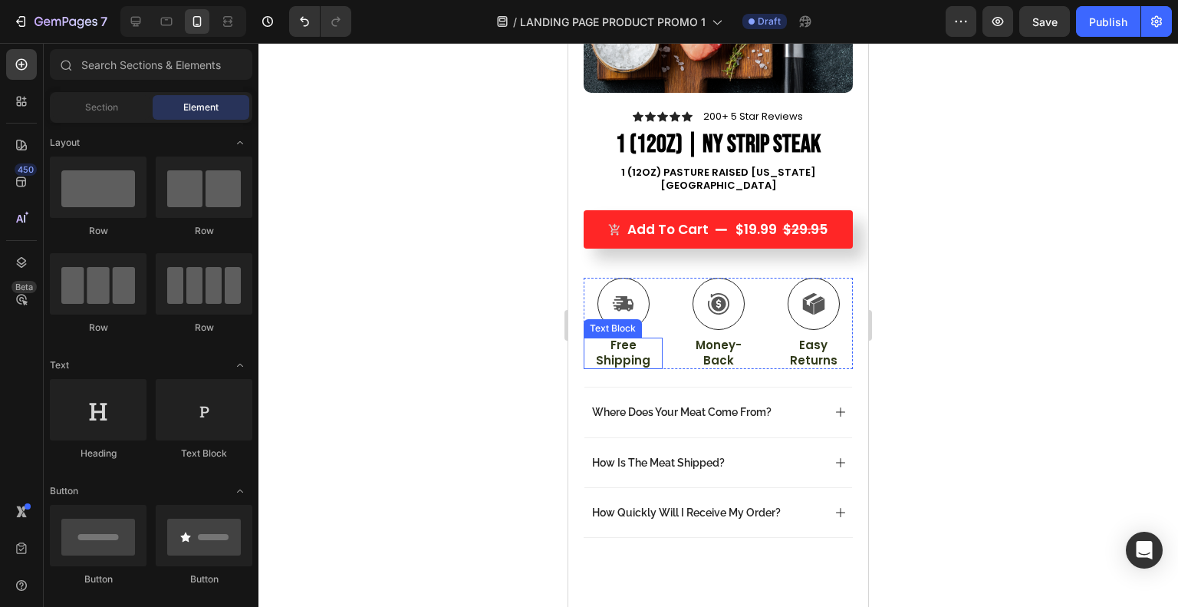
click at [628, 337] on p "Free Shipping" at bounding box center [623, 352] width 76 height 30
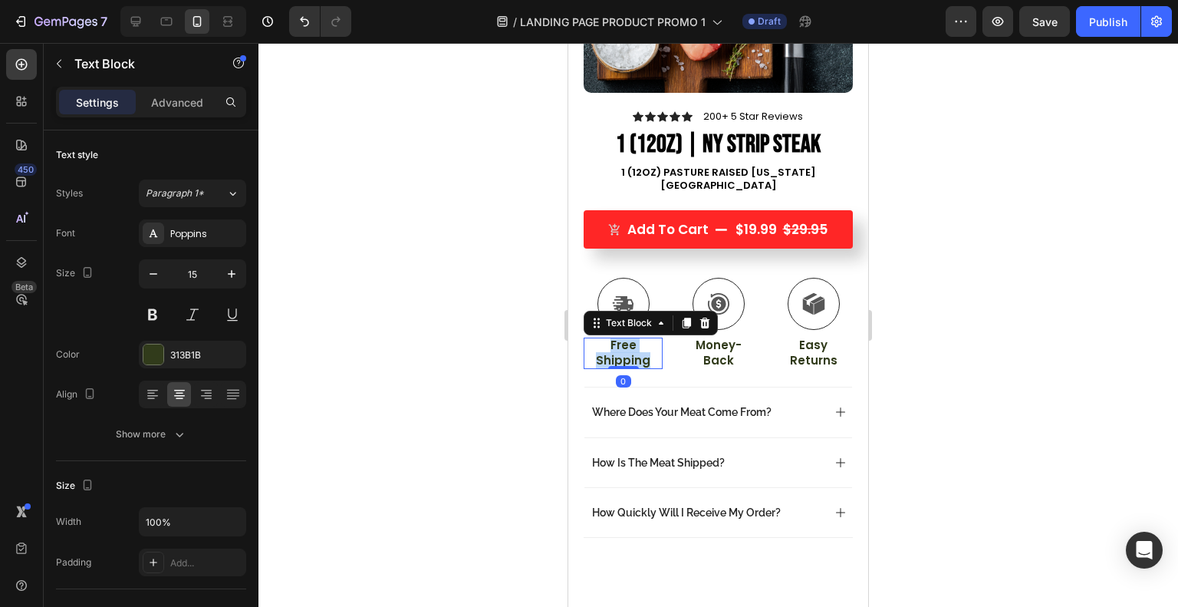
click at [628, 337] on p "Free Shipping" at bounding box center [623, 352] width 76 height 30
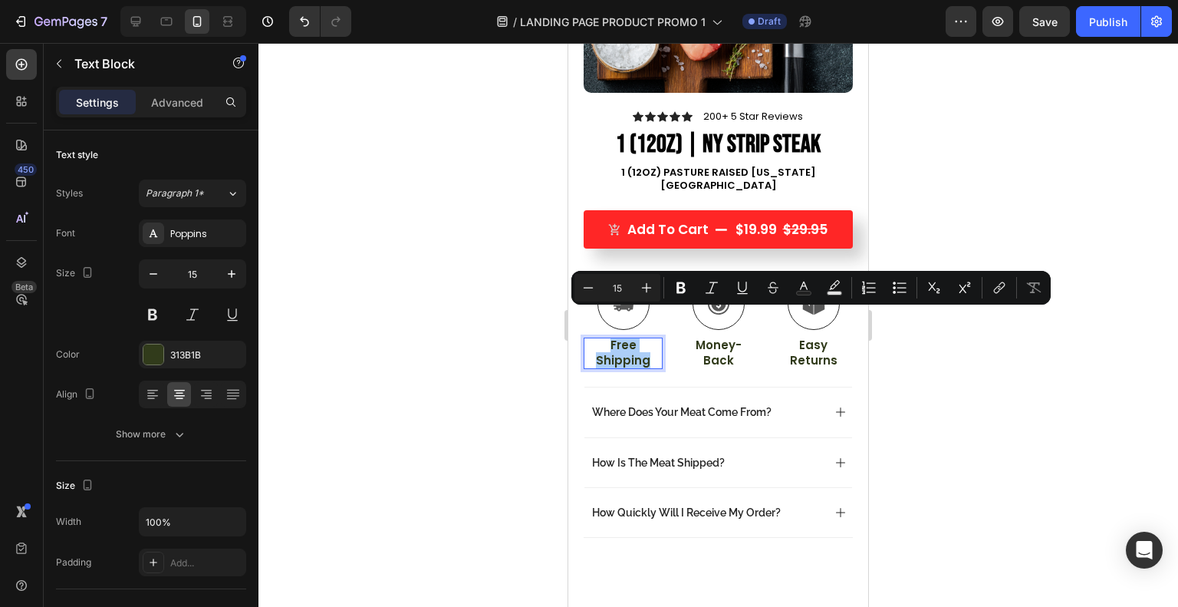
click at [493, 288] on div at bounding box center [717, 325] width 919 height 564
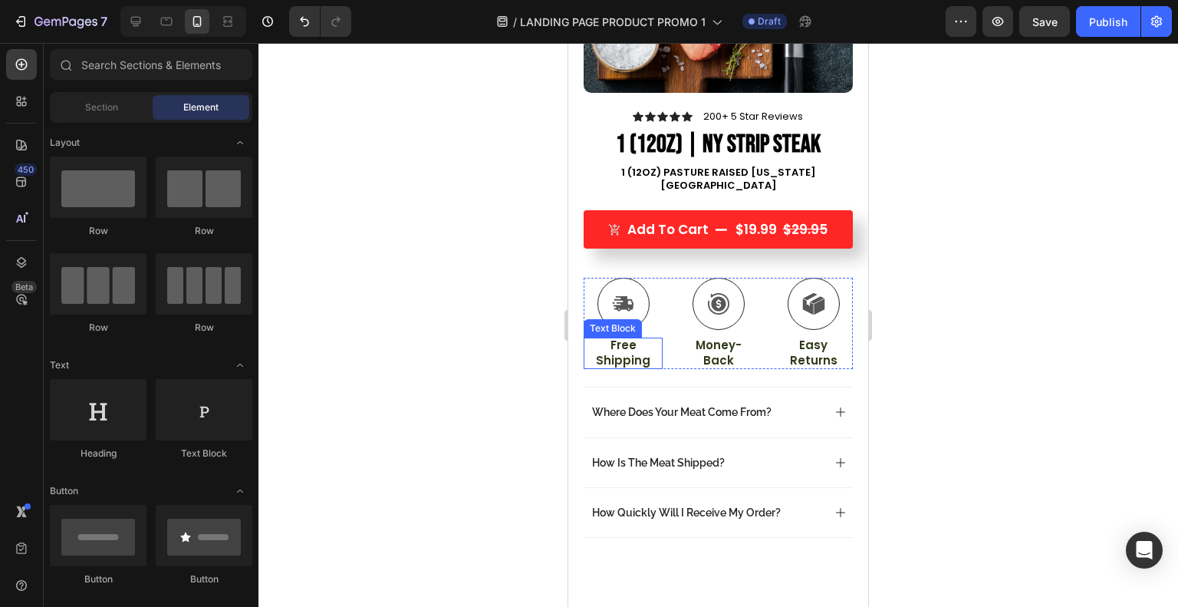
click at [624, 337] on p "Free Shipping" at bounding box center [623, 352] width 76 height 30
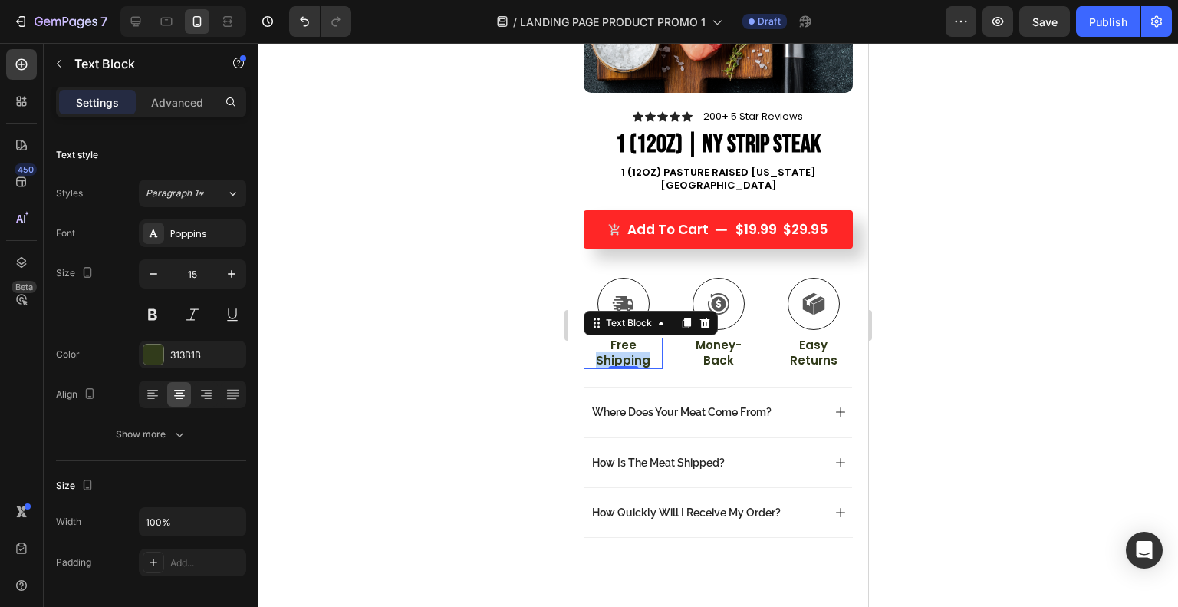
click at [636, 337] on p "Free Shipping" at bounding box center [623, 352] width 76 height 30
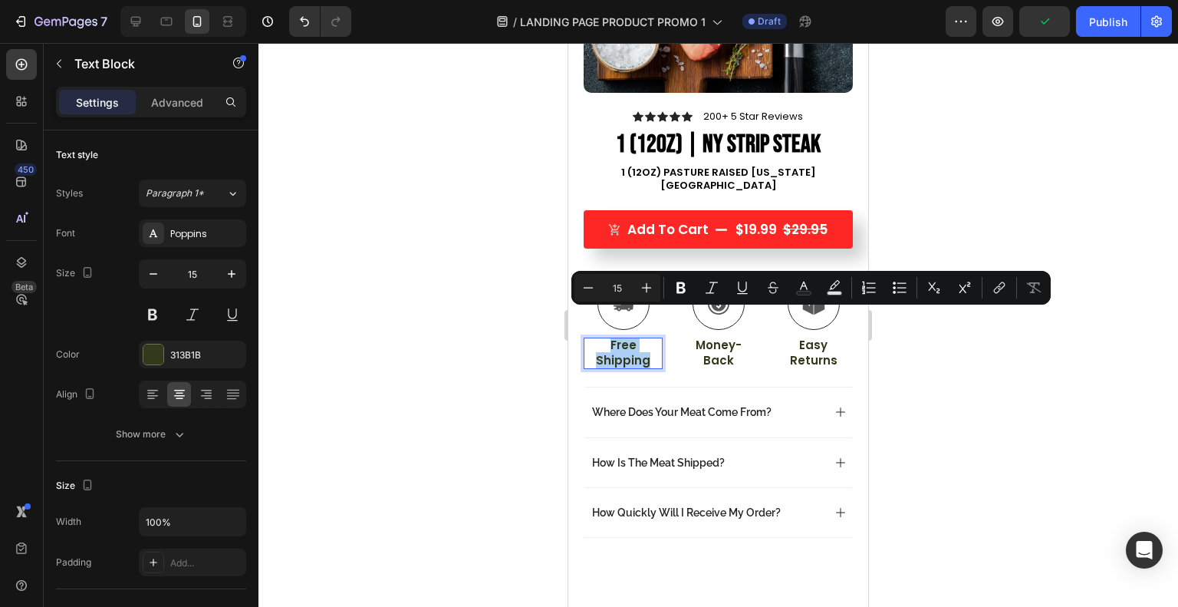
click at [795, 285] on button "Text Color" at bounding box center [804, 288] width 28 height 28
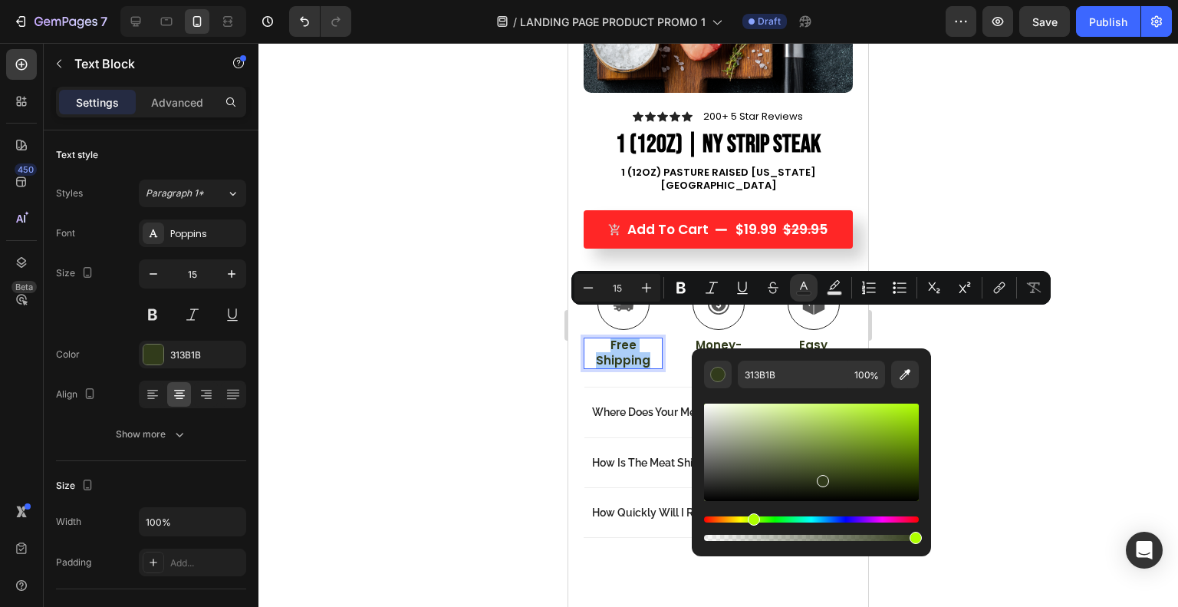
click at [151, 355] on div at bounding box center [153, 354] width 20 height 20
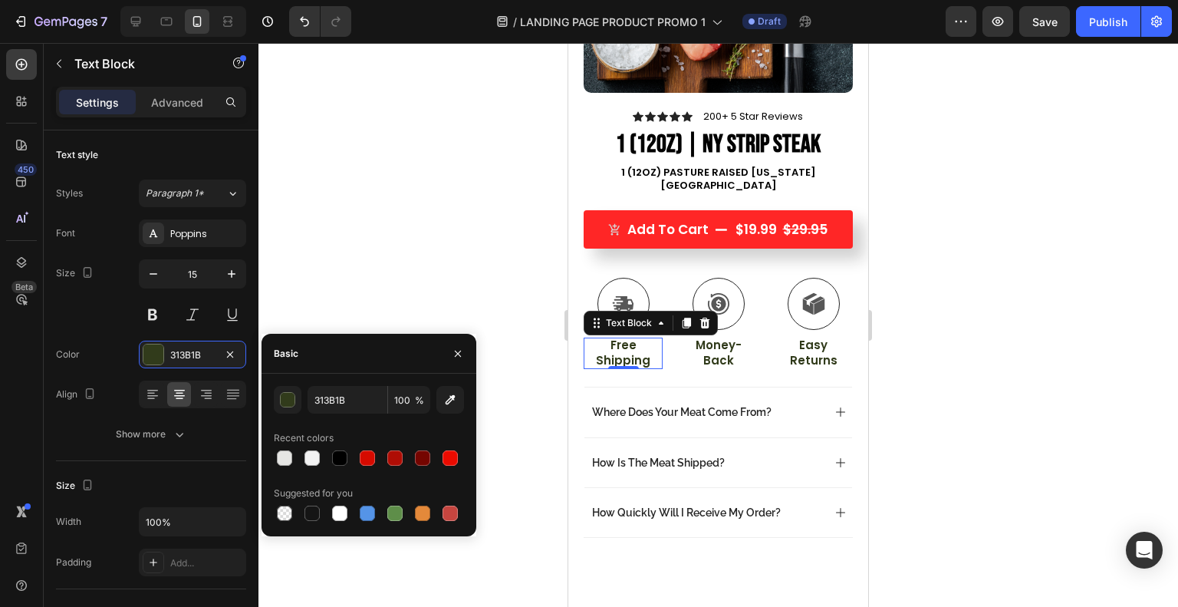
click at [333, 455] on div at bounding box center [339, 457] width 15 height 15
type input "000000"
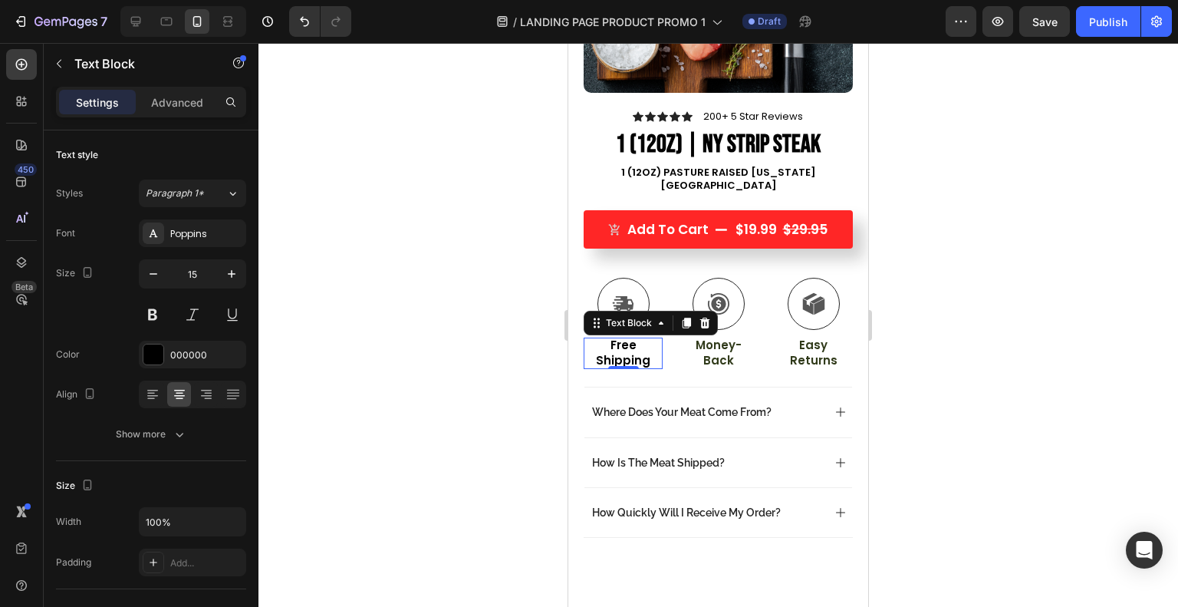
click at [381, 294] on div at bounding box center [717, 325] width 919 height 564
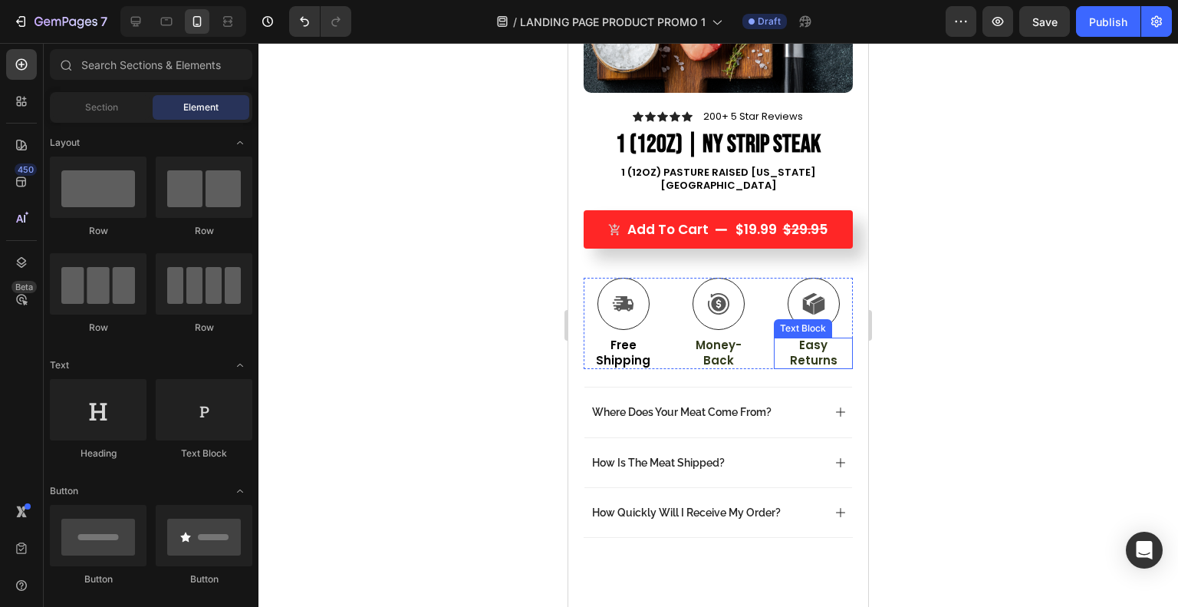
click at [800, 337] on p "Easy Returns" at bounding box center [813, 352] width 76 height 30
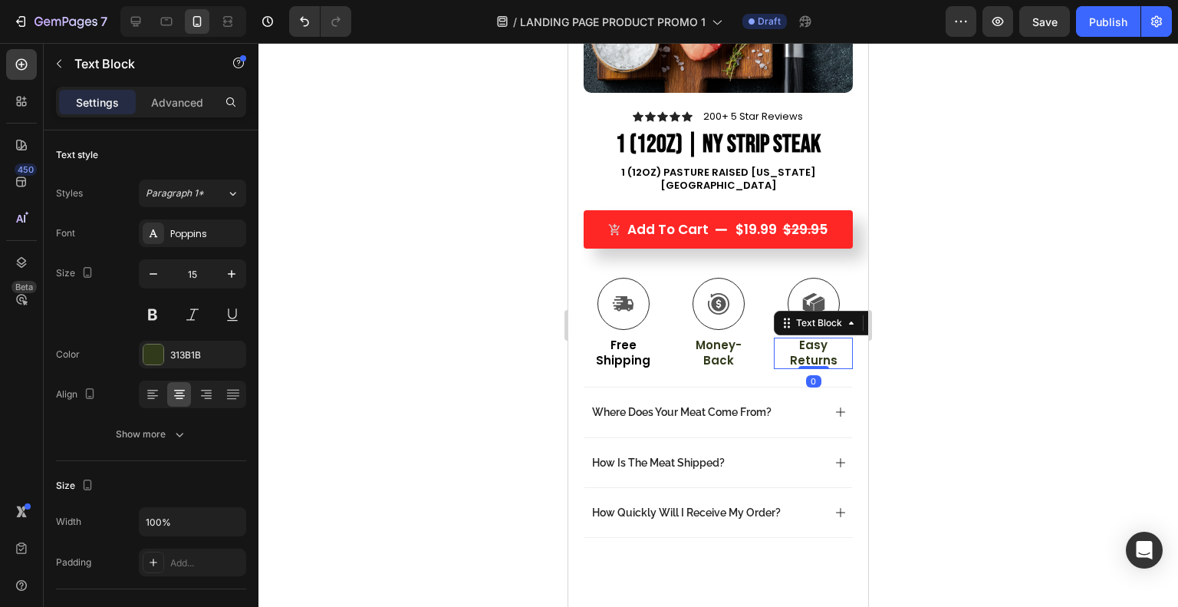
click at [153, 350] on div at bounding box center [153, 354] width 20 height 20
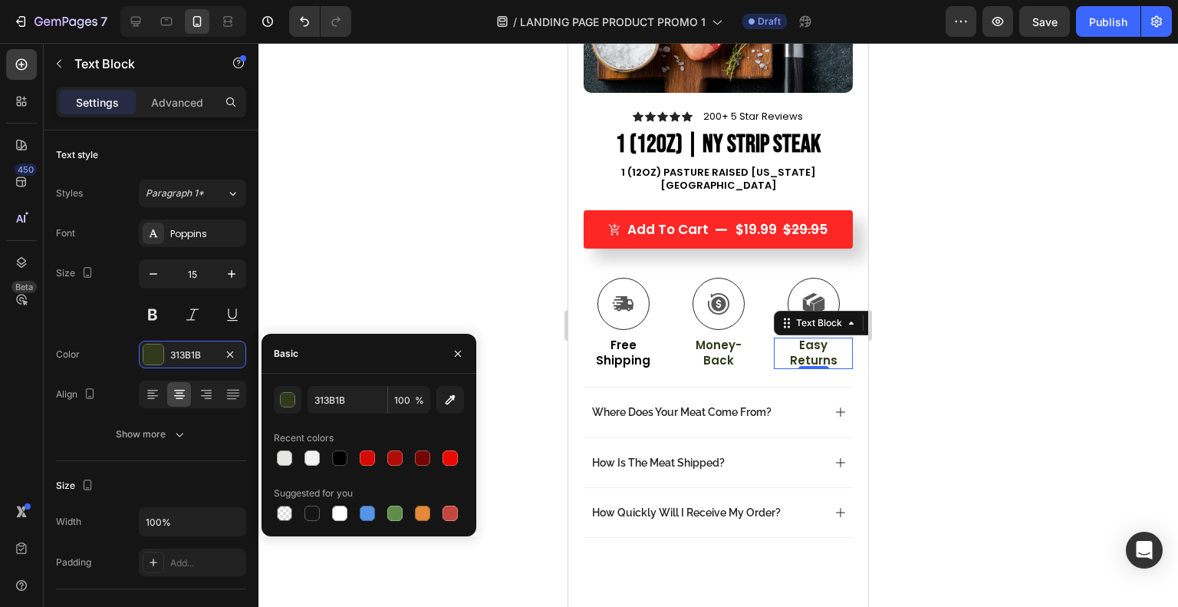
click at [343, 468] on div at bounding box center [339, 457] width 21 height 21
type input "000000"
click at [713, 337] on p "Money-Back" at bounding box center [718, 352] width 76 height 30
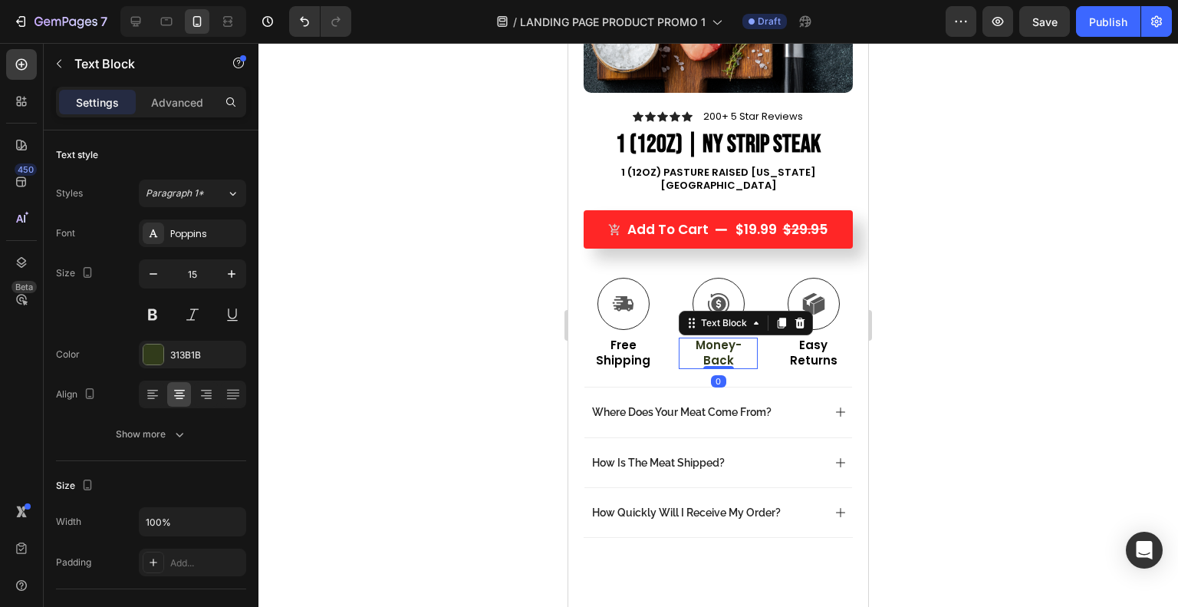
click at [154, 349] on div at bounding box center [153, 354] width 20 height 20
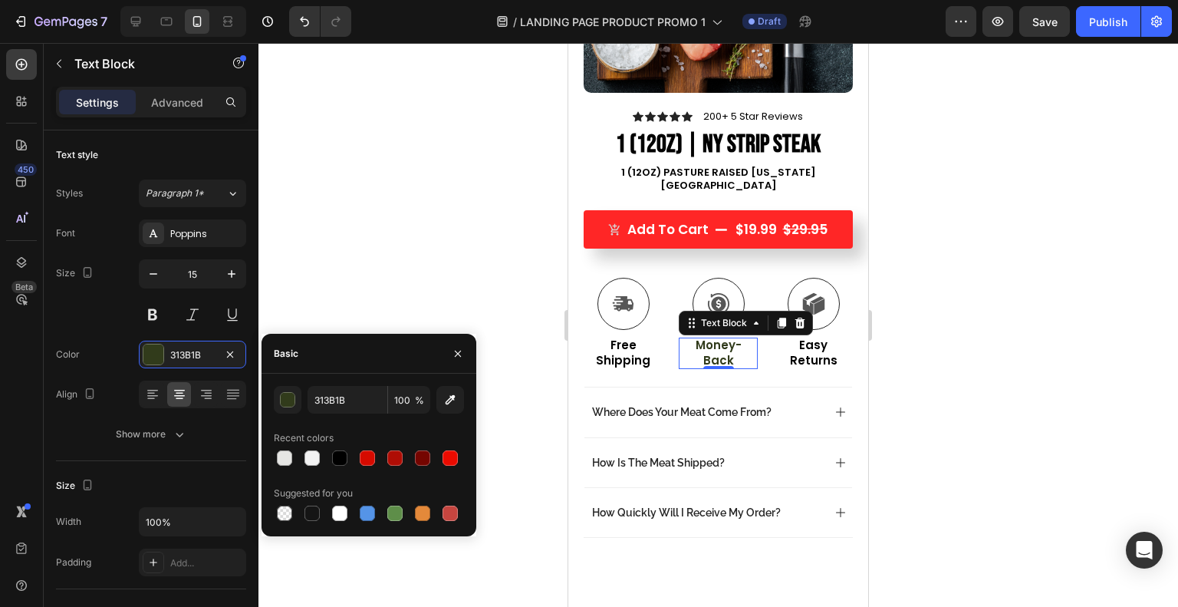
click at [339, 455] on div at bounding box center [339, 457] width 15 height 15
type input "000000"
click at [497, 268] on div at bounding box center [717, 325] width 919 height 564
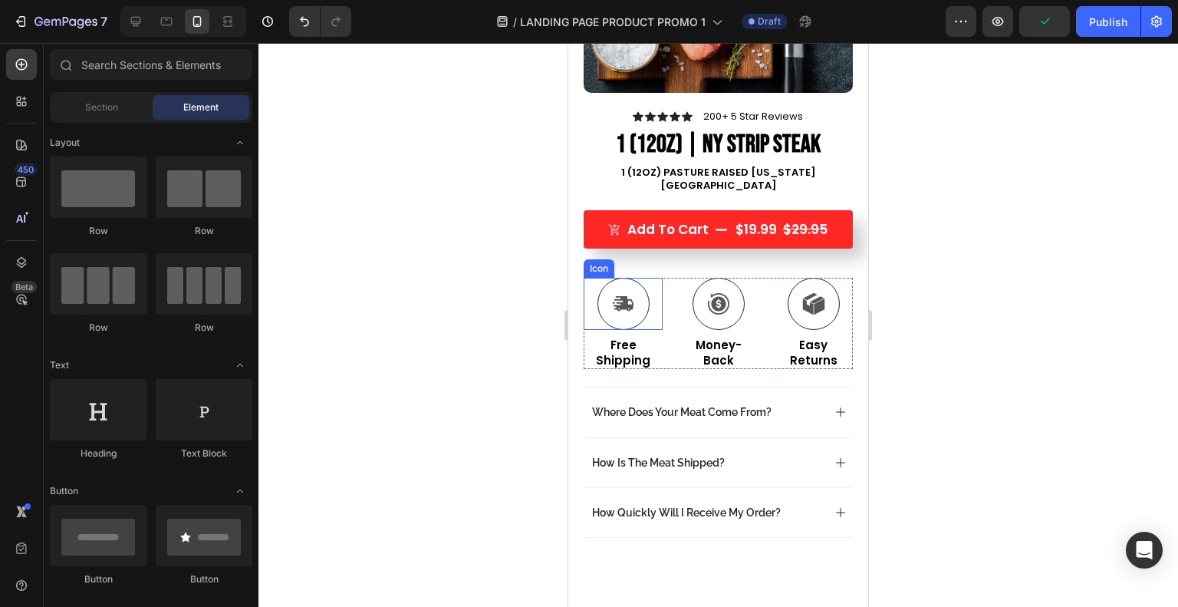
click at [624, 296] on icon at bounding box center [623, 303] width 20 height 15
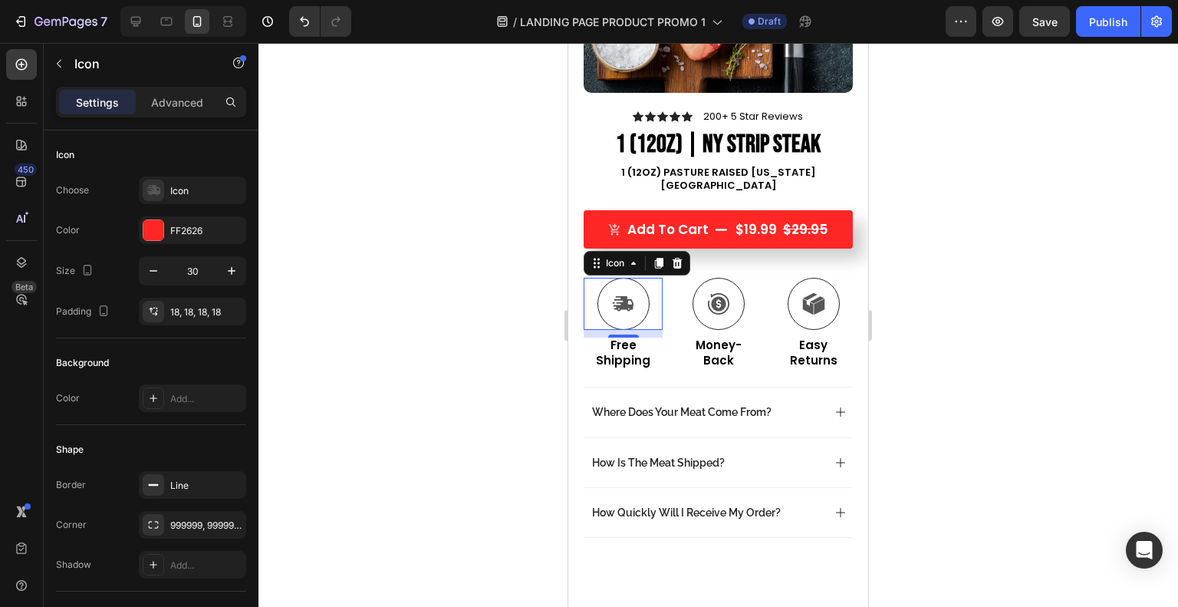
click at [158, 193] on icon at bounding box center [154, 190] width 14 height 10
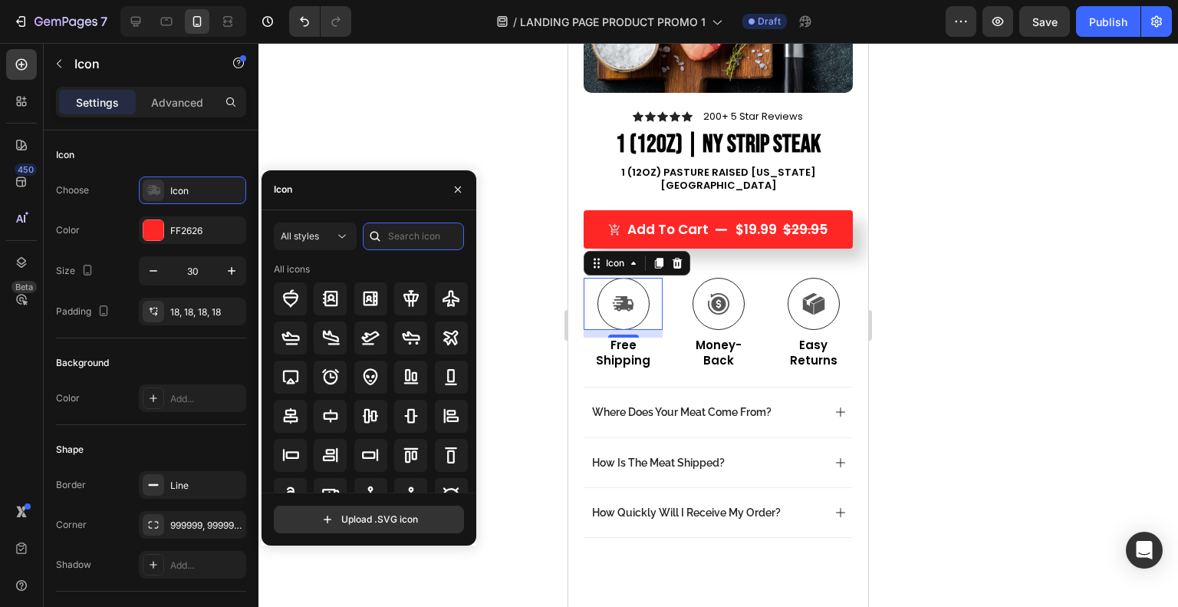
click at [402, 234] on input "text" at bounding box center [413, 236] width 101 height 28
type input "g"
type input "plant"
click at [370, 343] on icon at bounding box center [370, 337] width 18 height 18
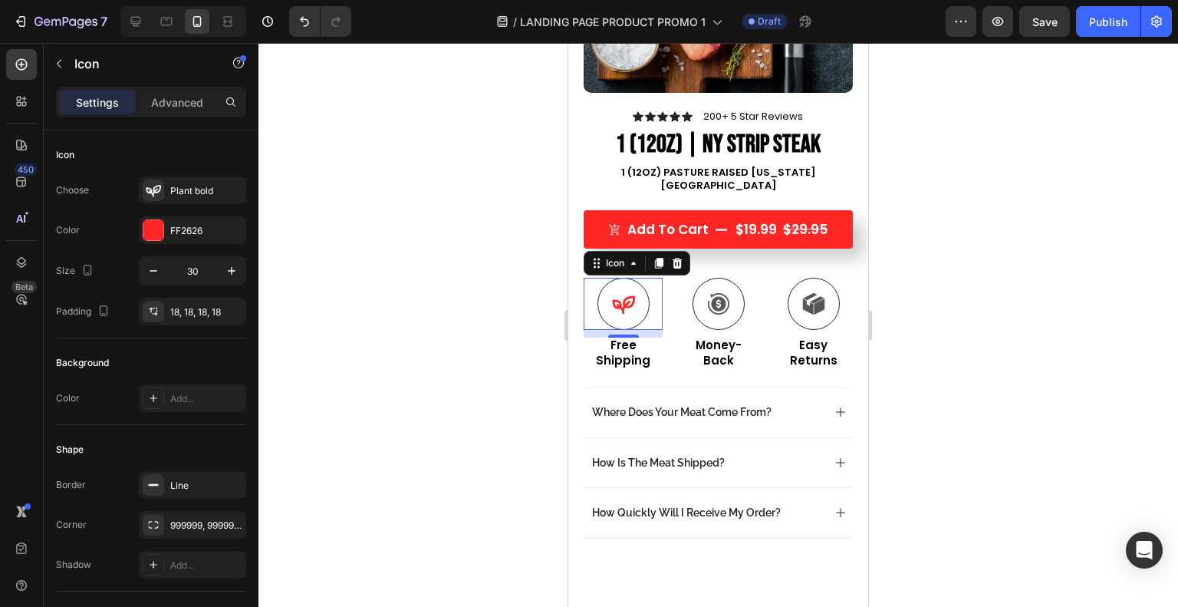
click at [158, 231] on div at bounding box center [153, 230] width 20 height 20
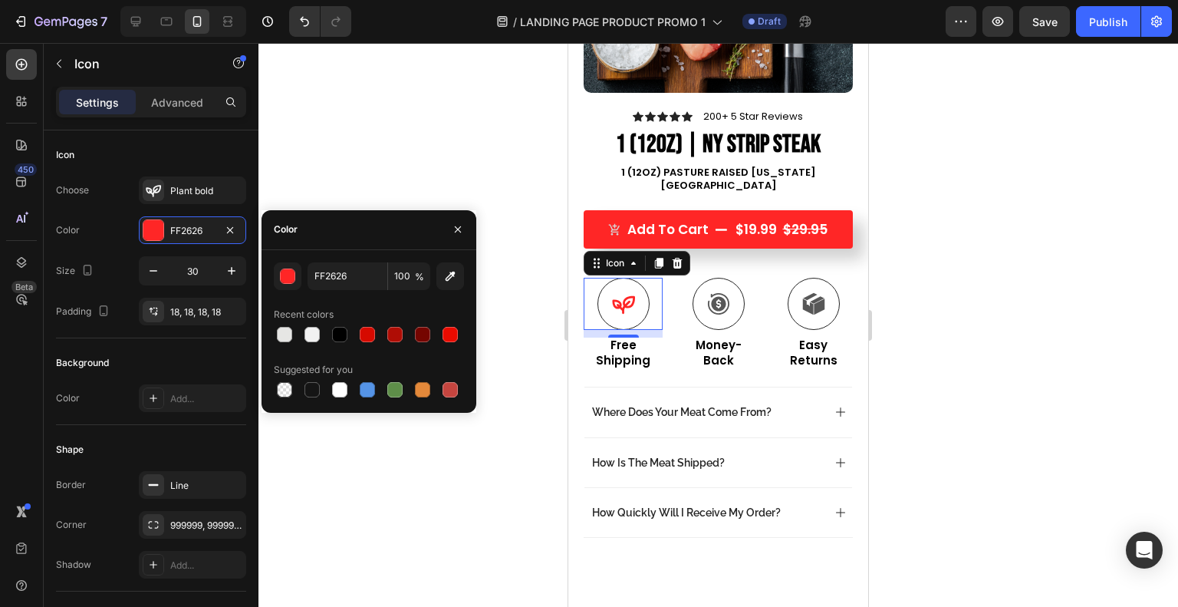
click at [339, 335] on div at bounding box center [339, 334] width 15 height 15
click at [398, 389] on div at bounding box center [394, 389] width 15 height 15
type input "5E8E49"
click at [613, 337] on p "Free Shipping" at bounding box center [623, 352] width 76 height 30
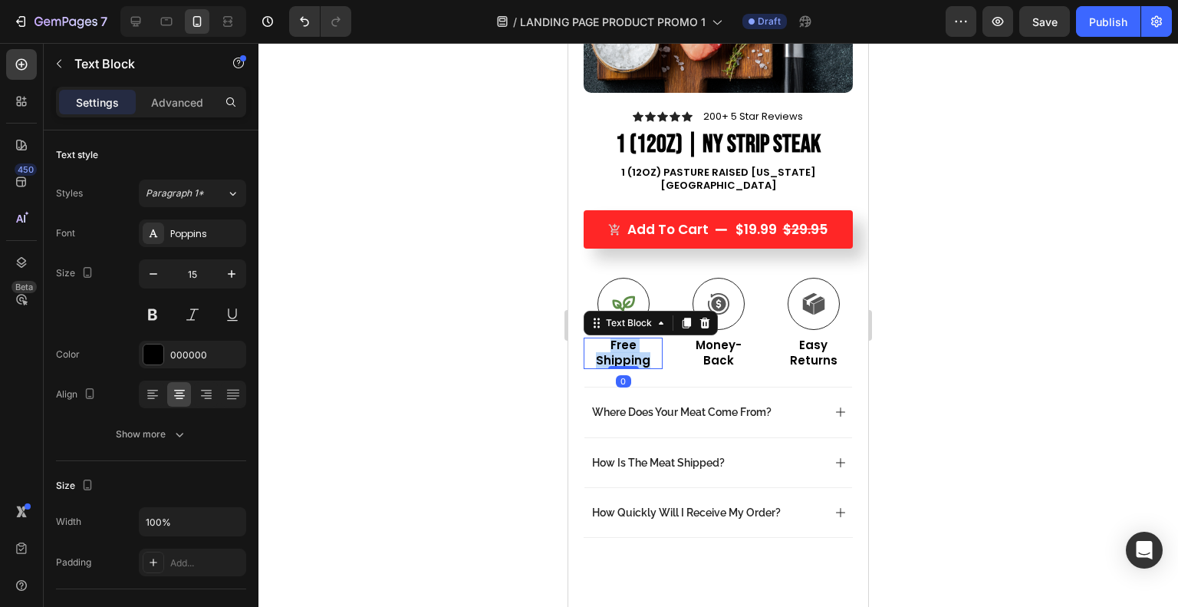
click at [613, 337] on p "Free Shipping" at bounding box center [623, 352] width 76 height 30
click at [459, 317] on div at bounding box center [717, 325] width 919 height 564
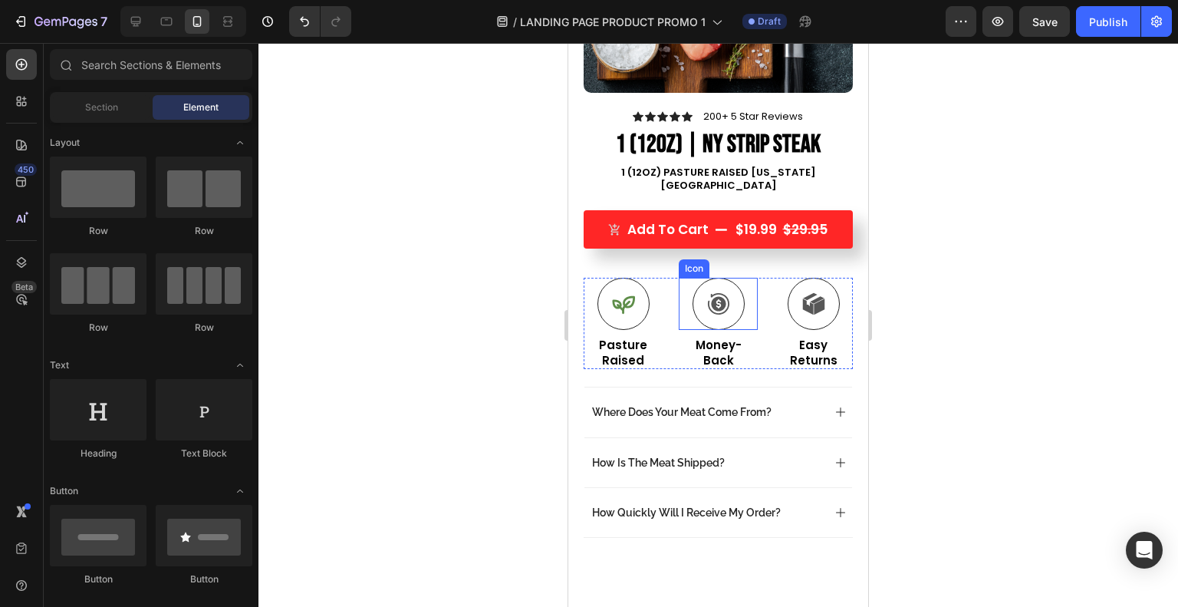
click at [712, 292] on icon at bounding box center [718, 303] width 23 height 23
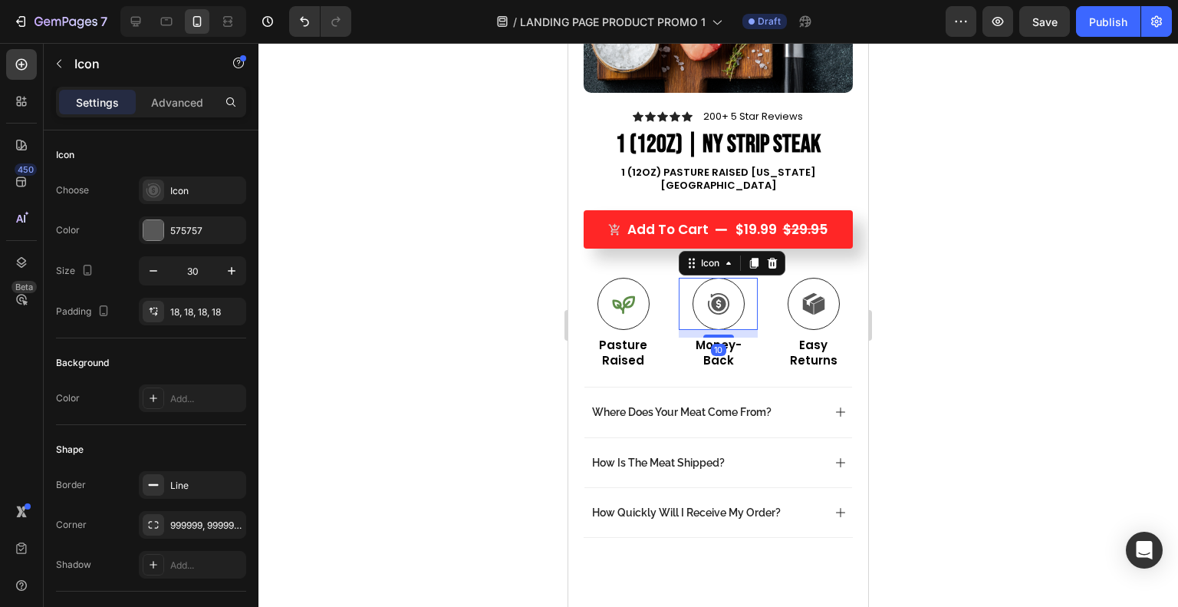
click at [152, 229] on div at bounding box center [153, 230] width 20 height 20
click at [179, 180] on div "Icon" at bounding box center [192, 190] width 107 height 28
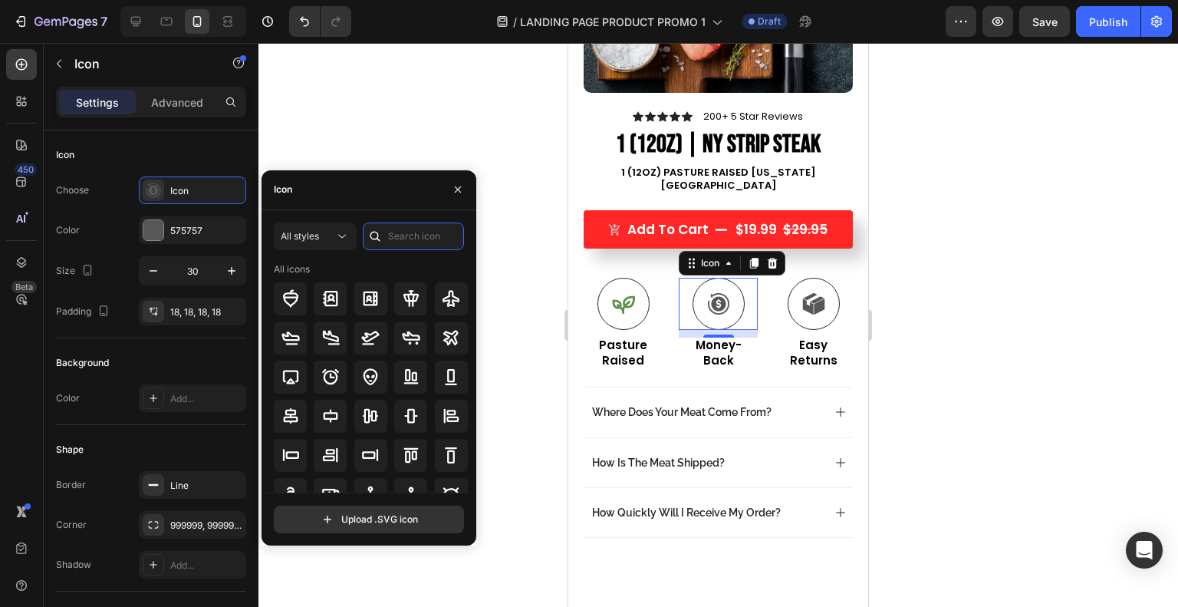
click at [399, 231] on input "text" at bounding box center [413, 236] width 101 height 28
type input "n"
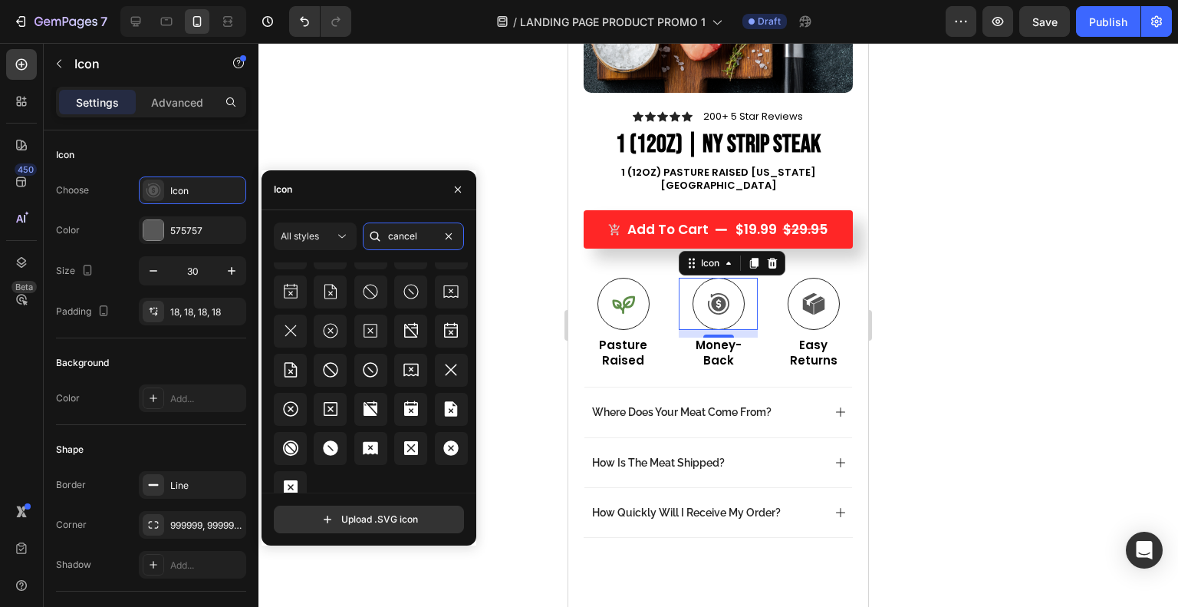
scroll to position [84, 0]
type input "cancel"
click at [443, 446] on icon at bounding box center [450, 448] width 15 height 15
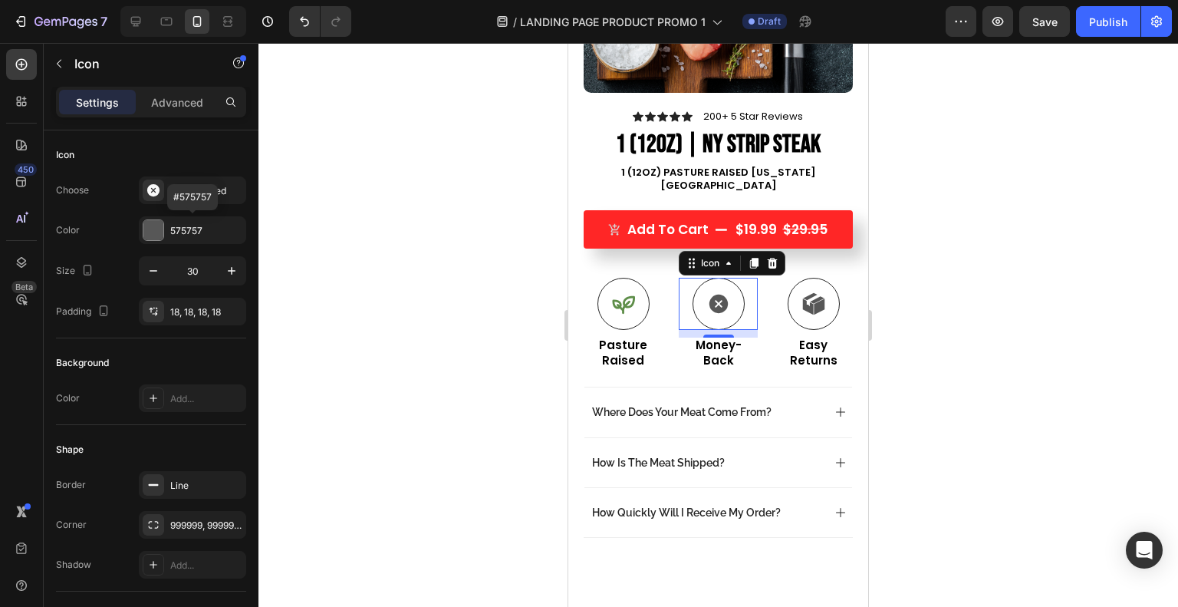
click at [155, 231] on div at bounding box center [153, 230] width 20 height 20
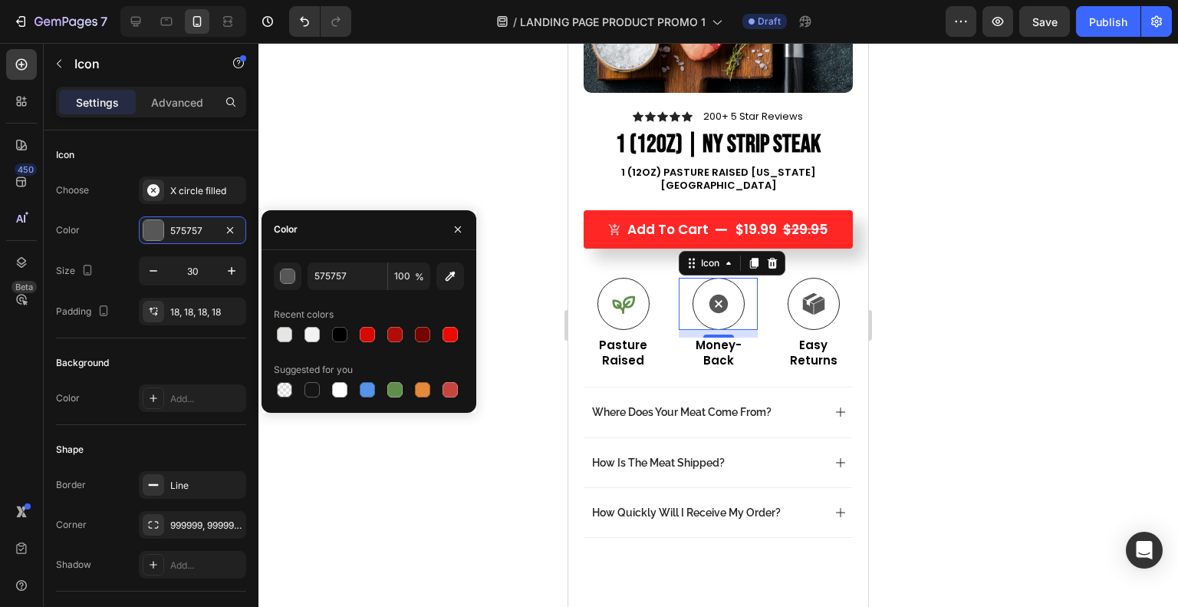
click at [337, 337] on div at bounding box center [339, 334] width 15 height 15
type input "000000"
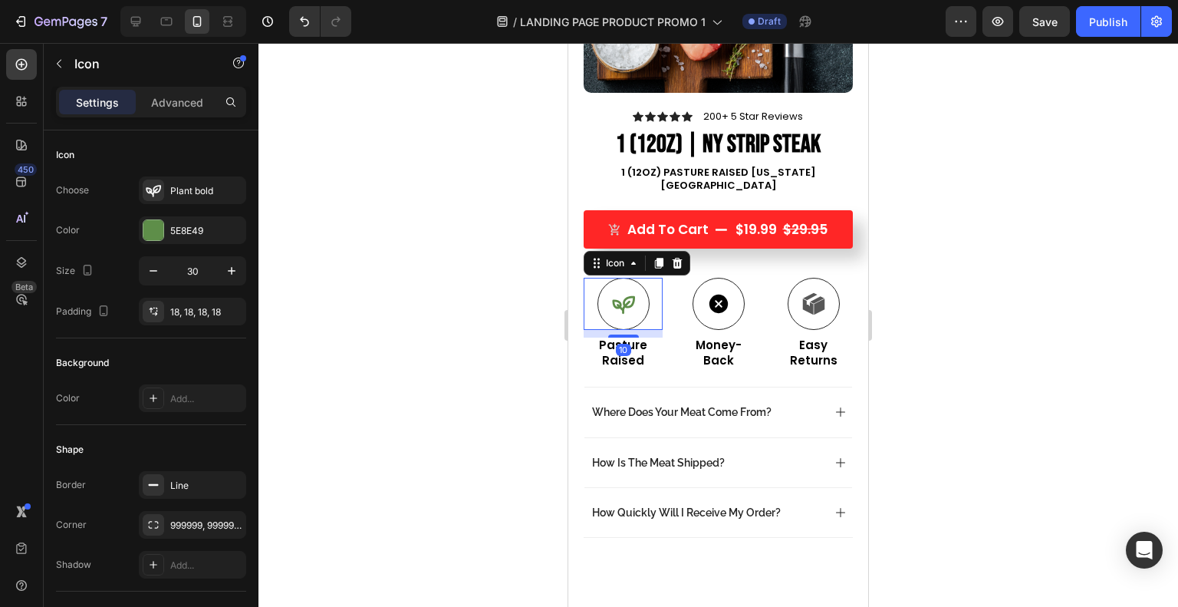
click at [150, 232] on div at bounding box center [153, 230] width 20 height 20
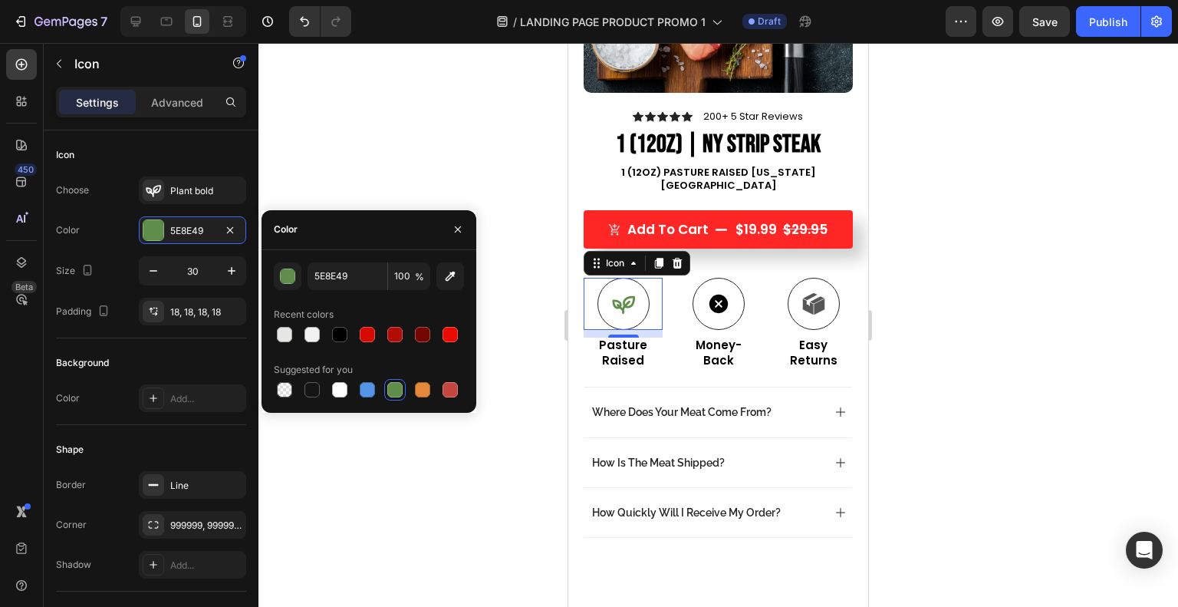
click at [336, 333] on div at bounding box center [339, 334] width 15 height 15
type input "000000"
click at [712, 337] on p "Money-Back" at bounding box center [718, 352] width 76 height 30
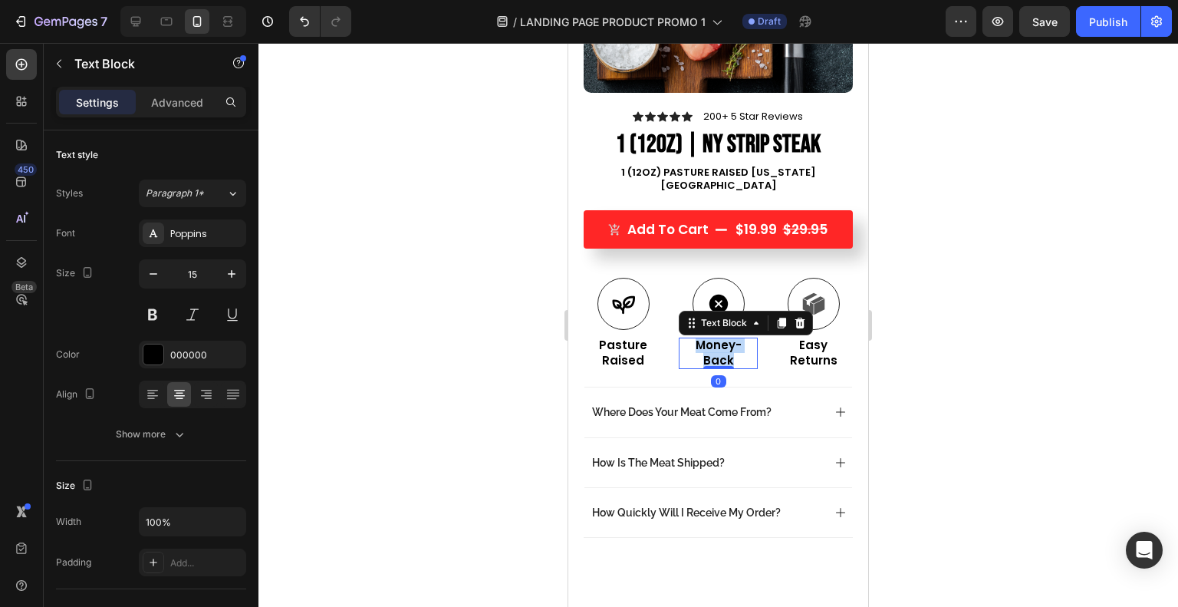
click at [712, 337] on p "Money-Back" at bounding box center [718, 352] width 76 height 30
click at [709, 337] on p "No Addatives" at bounding box center [718, 352] width 76 height 30
click at [886, 299] on div at bounding box center [717, 325] width 919 height 564
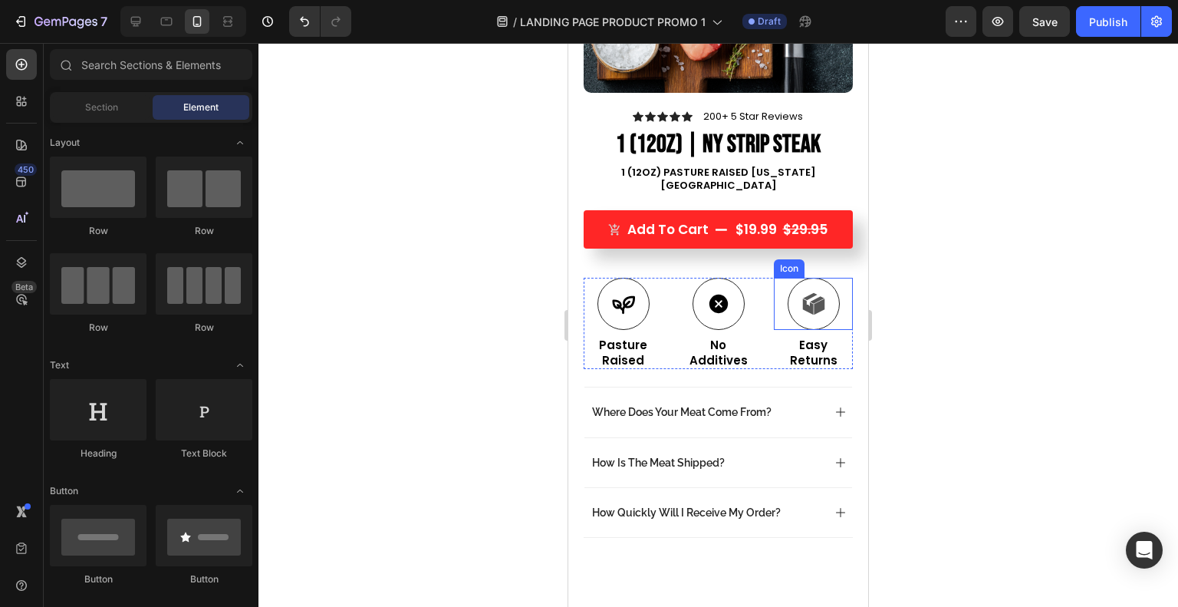
click at [802, 299] on icon at bounding box center [807, 307] width 11 height 16
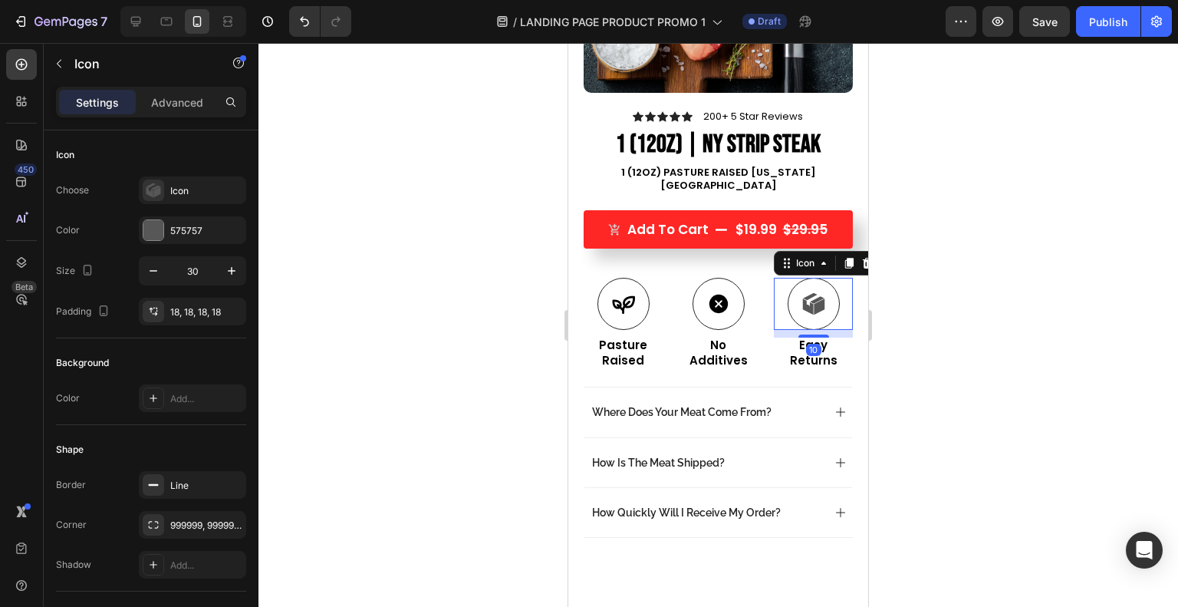
click at [158, 233] on div at bounding box center [153, 230] width 20 height 20
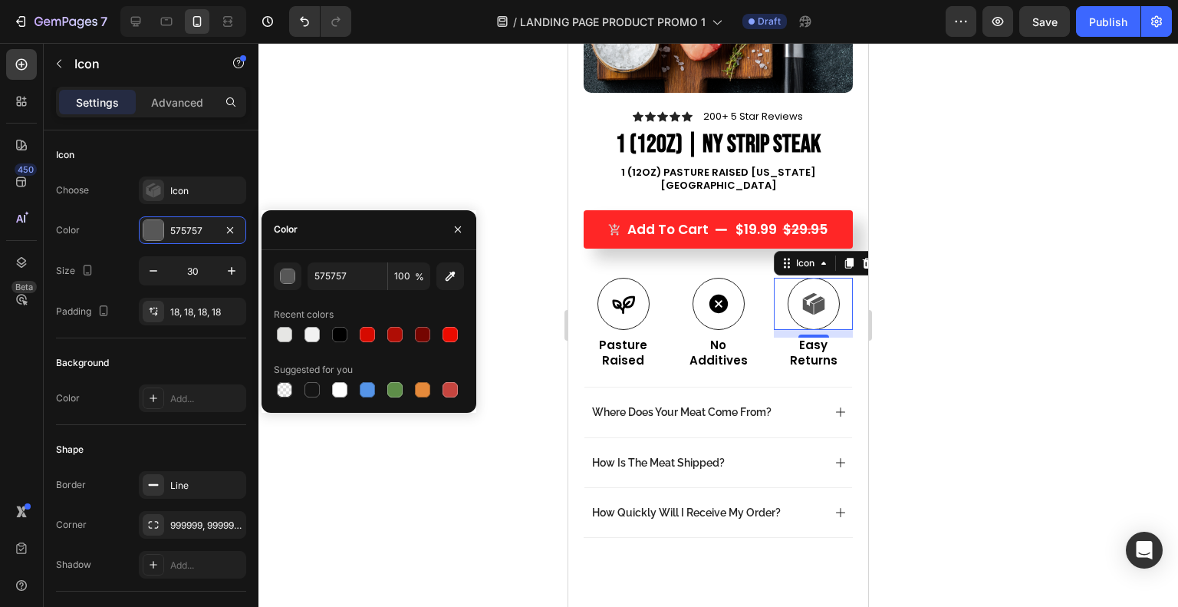
click at [334, 330] on div at bounding box center [339, 334] width 15 height 15
type input "000000"
click at [294, 171] on div at bounding box center [717, 325] width 919 height 564
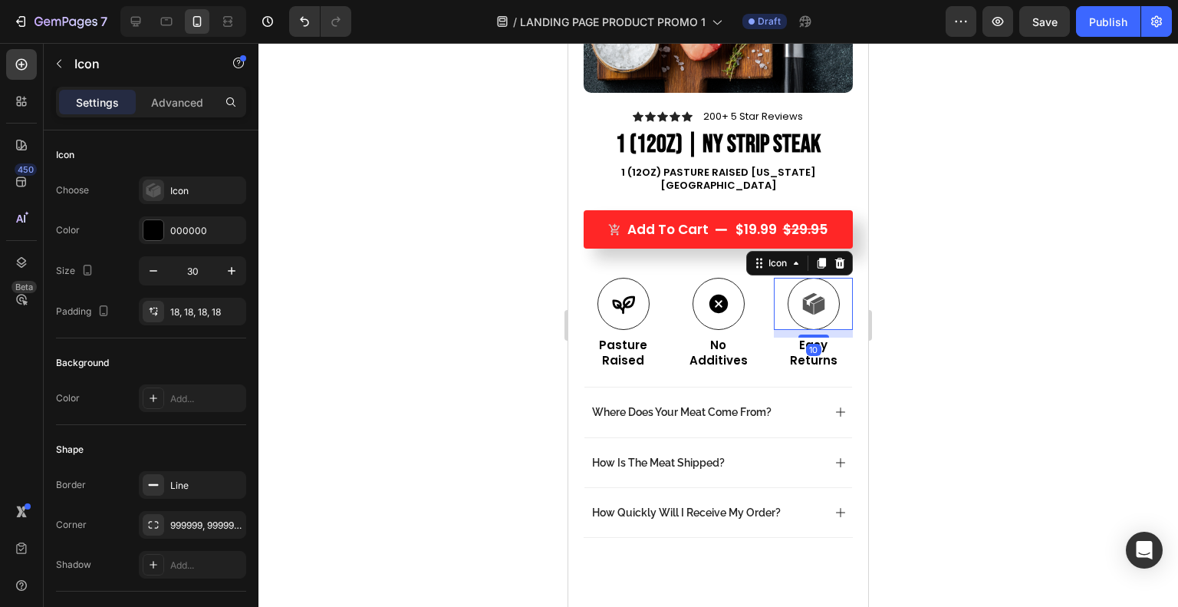
click at [197, 189] on div "Icon" at bounding box center [206, 191] width 72 height 14
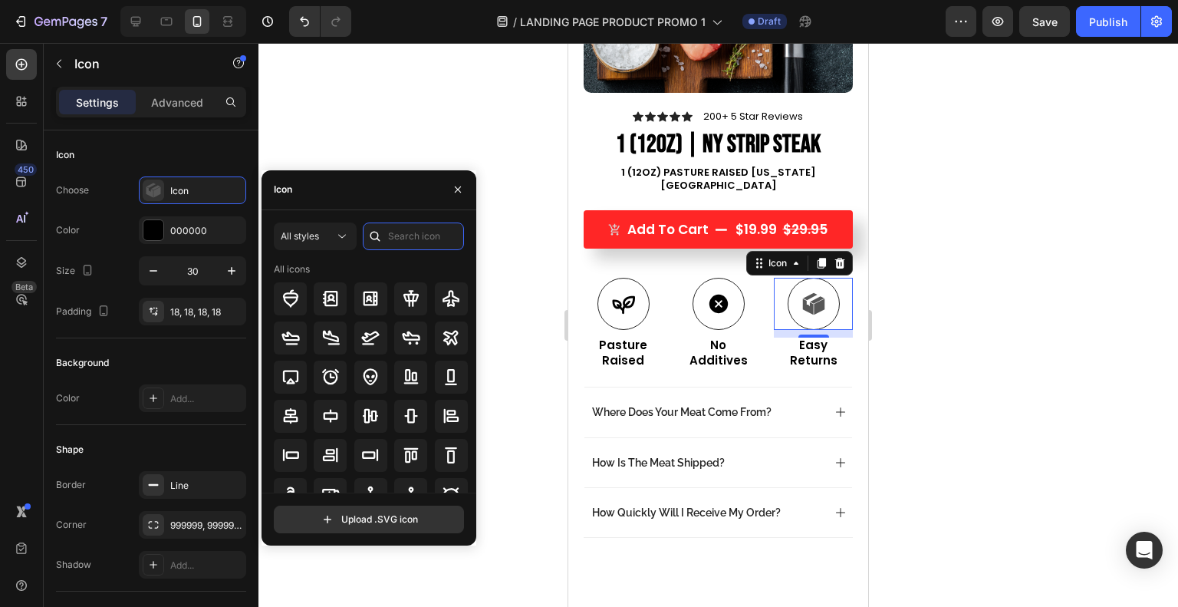
click at [390, 242] on input "text" at bounding box center [413, 236] width 101 height 28
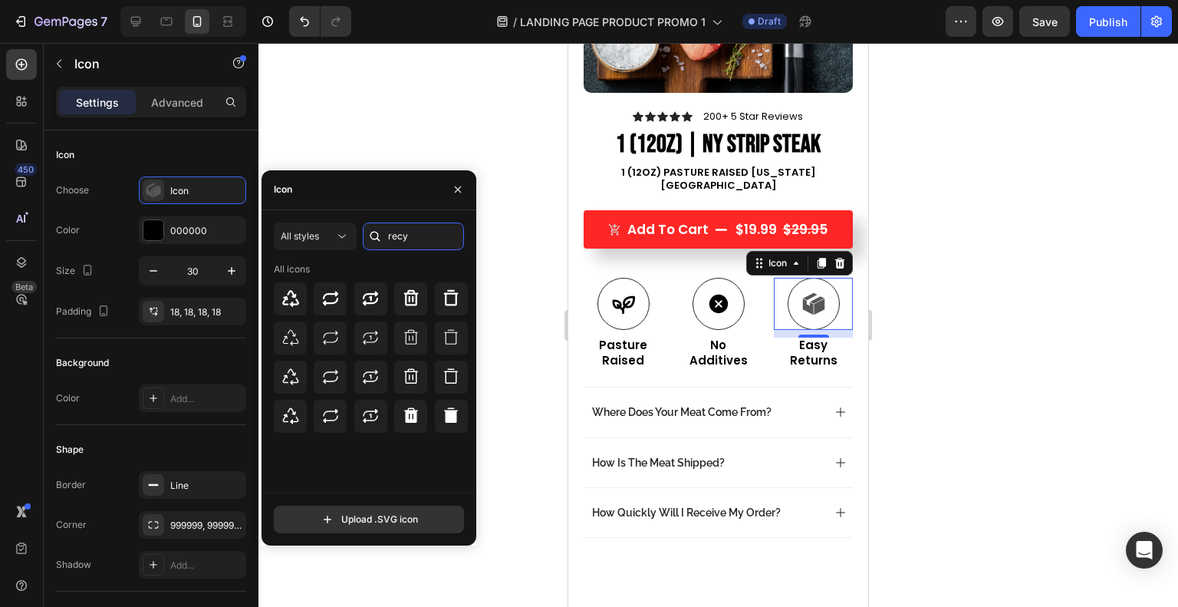
type input "recy"
click at [334, 301] on icon at bounding box center [330, 298] width 18 height 18
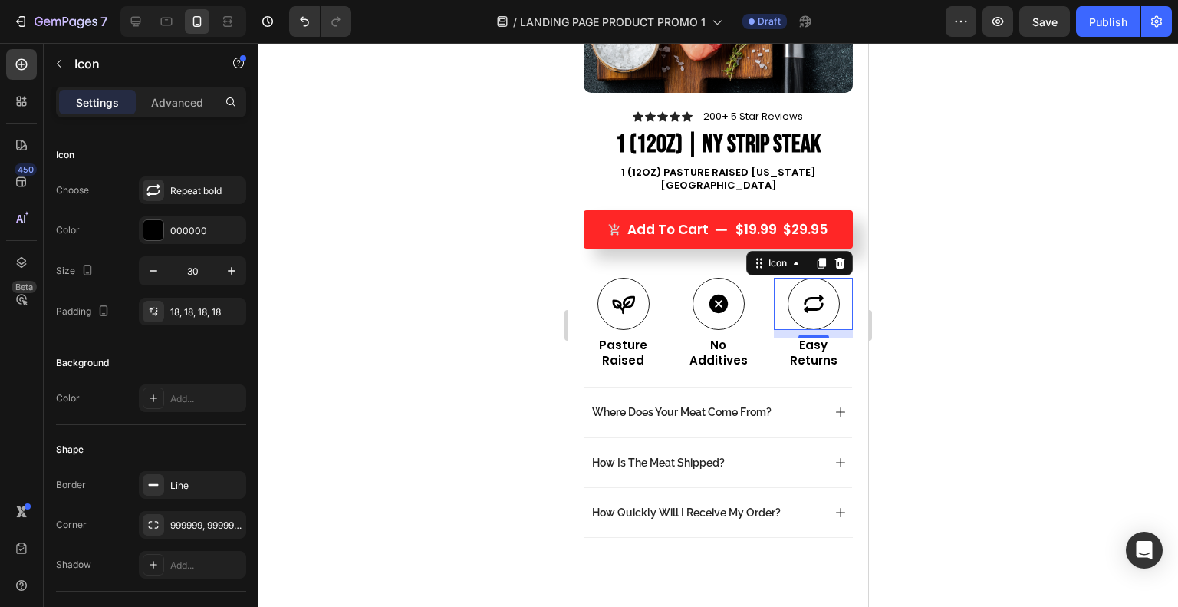
click at [806, 344] on div "10" at bounding box center [813, 350] width 15 height 12
click at [939, 327] on div at bounding box center [717, 325] width 919 height 564
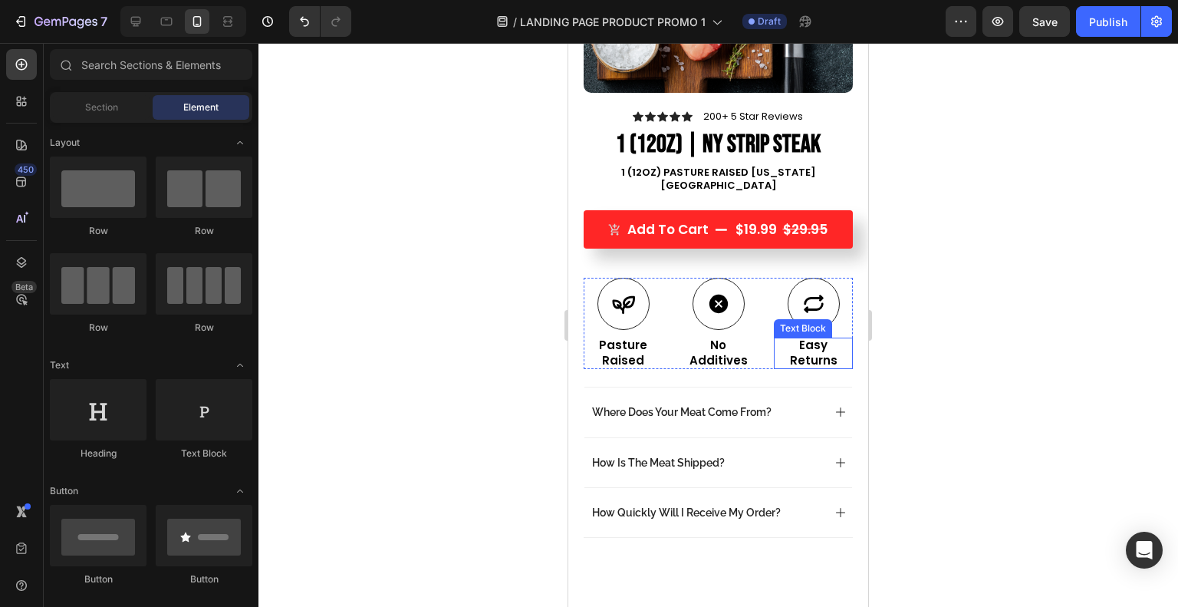
click at [791, 337] on p "Easy Returns" at bounding box center [813, 352] width 76 height 30
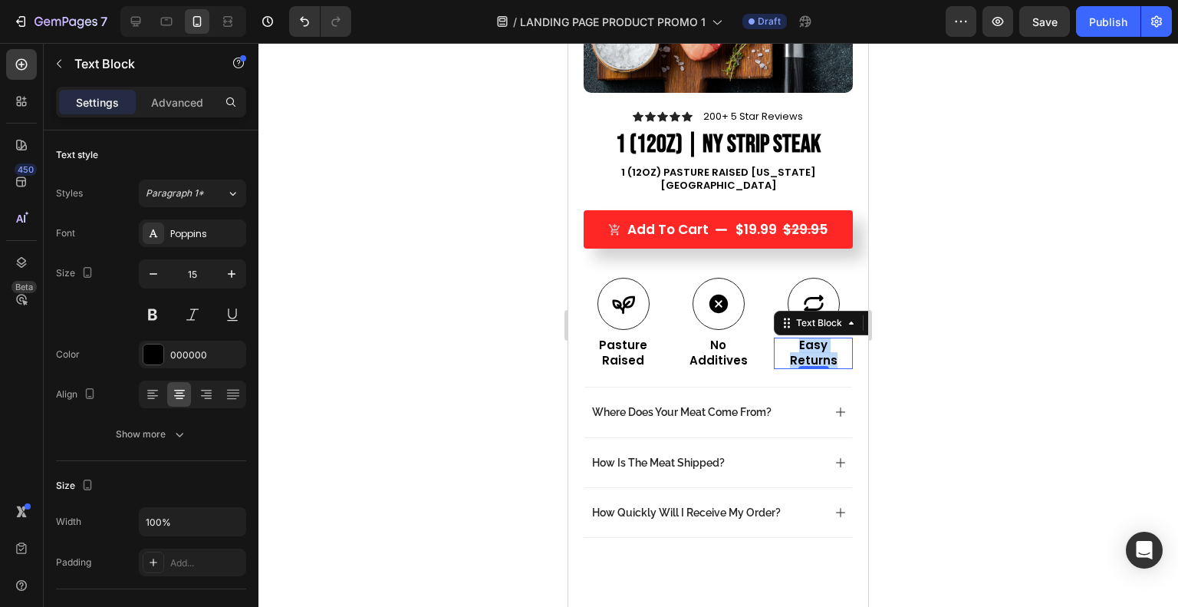
click at [791, 337] on p "Easy Returns" at bounding box center [813, 352] width 76 height 30
click at [940, 315] on div at bounding box center [717, 325] width 919 height 564
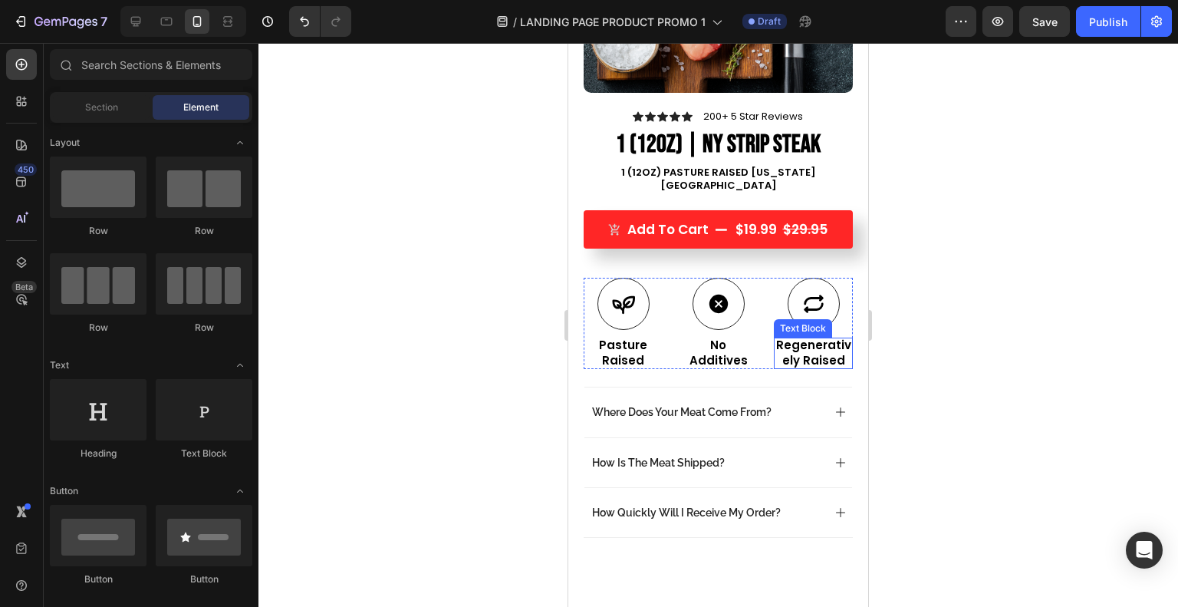
click at [803, 337] on p "Regeneratively Raised" at bounding box center [813, 352] width 76 height 30
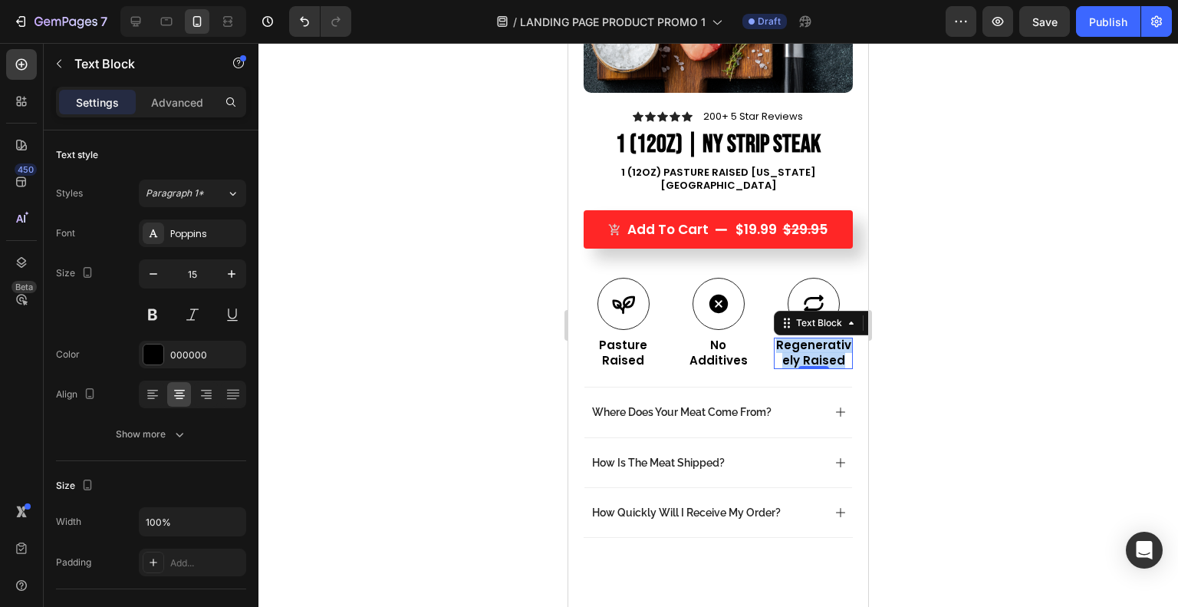
click at [803, 337] on p "Regeneratively Raised" at bounding box center [813, 352] width 76 height 30
click at [805, 292] on icon at bounding box center [813, 303] width 23 height 23
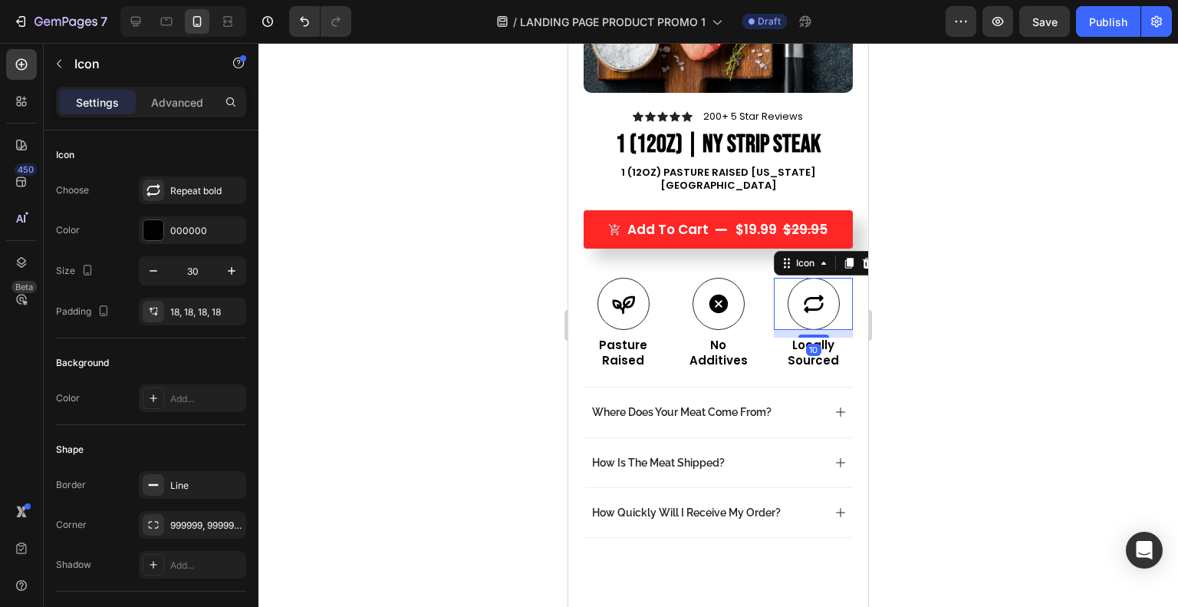
click at [195, 179] on div "Repeat bold" at bounding box center [192, 190] width 107 height 28
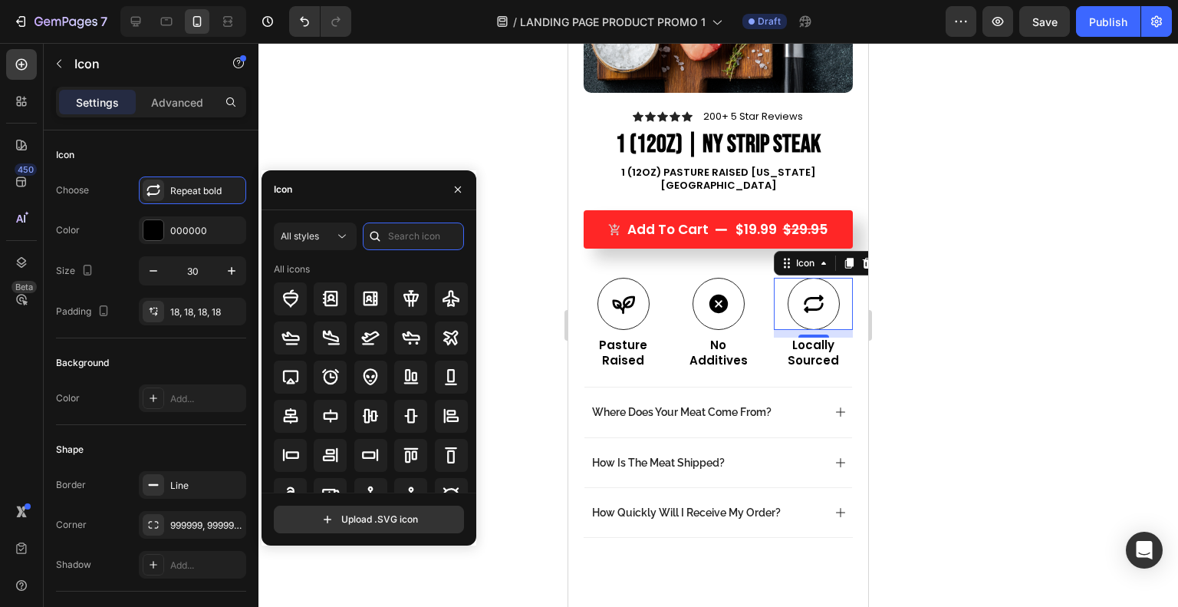
click at [394, 230] on input "text" at bounding box center [413, 236] width 101 height 28
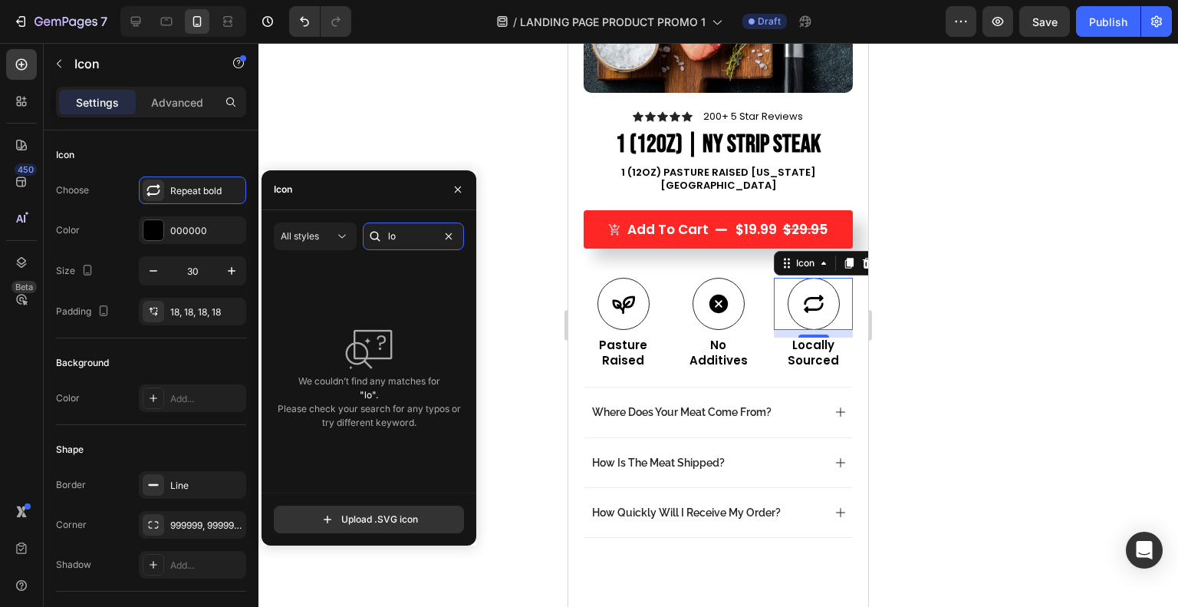
type input "l"
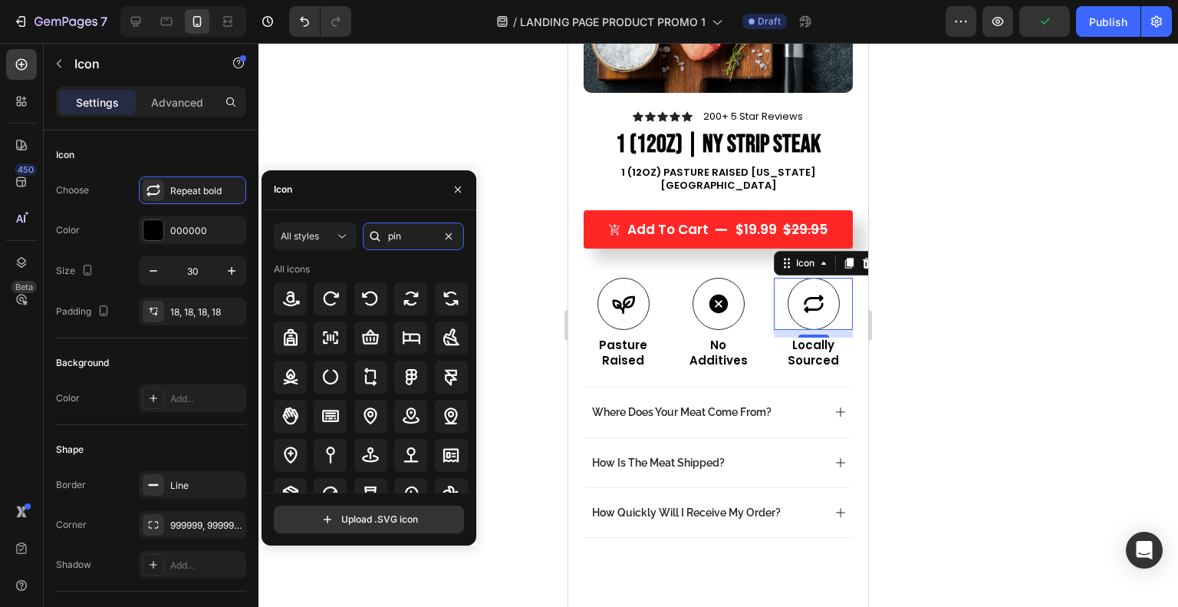
type input "pin"
click at [368, 459] on icon at bounding box center [370, 454] width 18 height 18
click at [966, 365] on div at bounding box center [717, 325] width 919 height 564
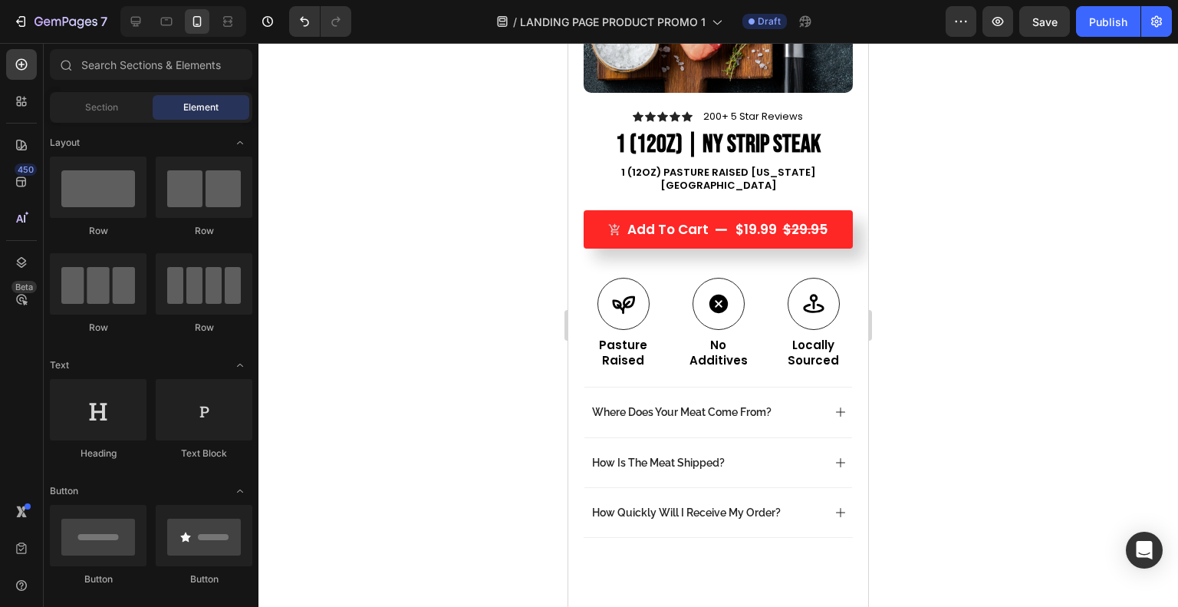
click at [966, 365] on div at bounding box center [717, 325] width 919 height 564
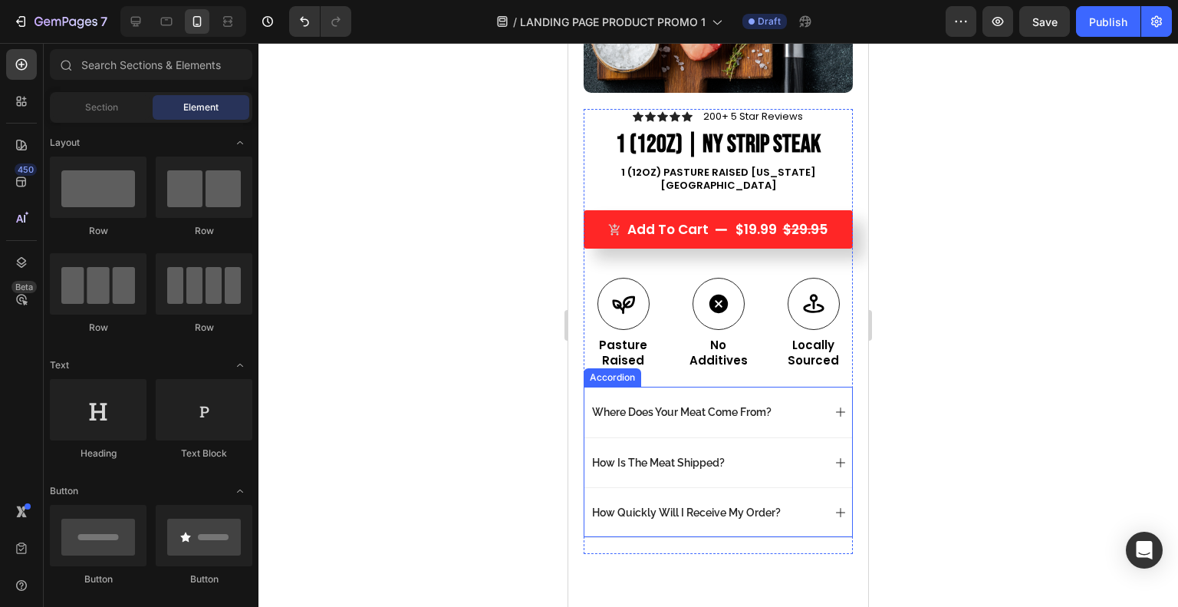
click at [764, 405] on p "Where Does Your Meat Come From?" at bounding box center [681, 412] width 179 height 14
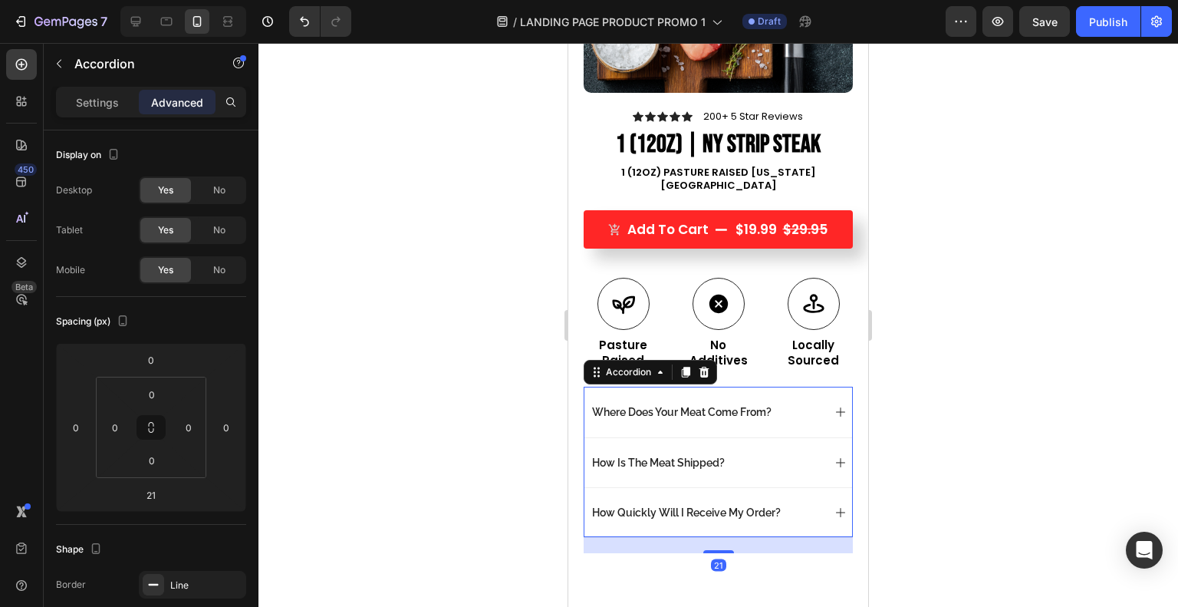
click at [764, 405] on p "Where Does Your Meat Come From?" at bounding box center [681, 412] width 179 height 14
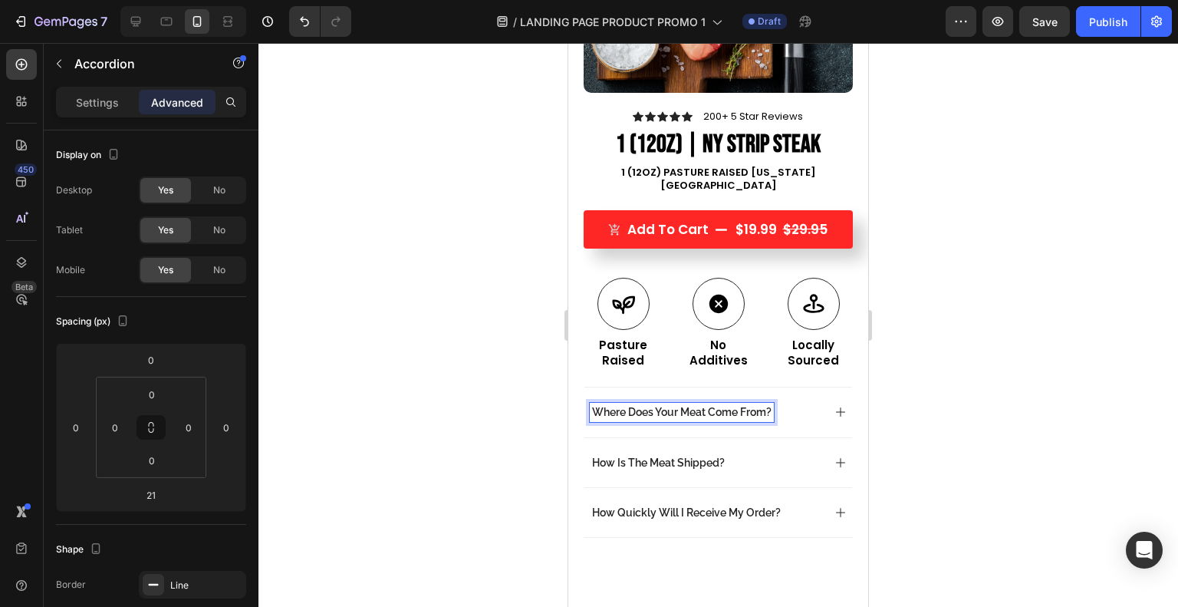
click at [834, 406] on icon at bounding box center [840, 412] width 12 height 12
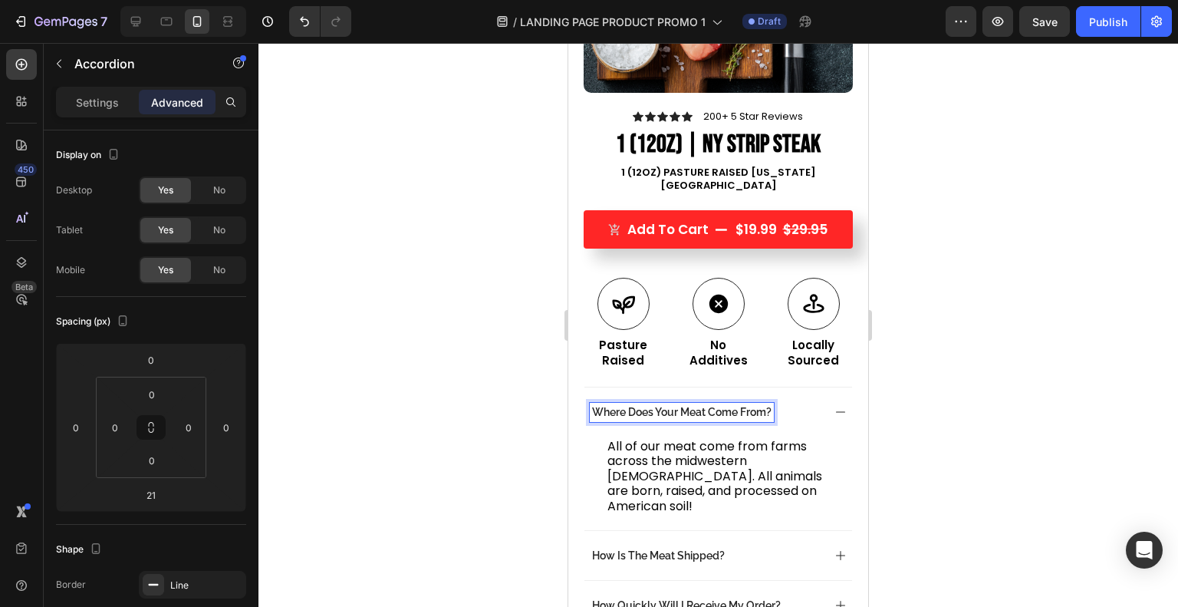
click at [488, 368] on div at bounding box center [717, 325] width 919 height 564
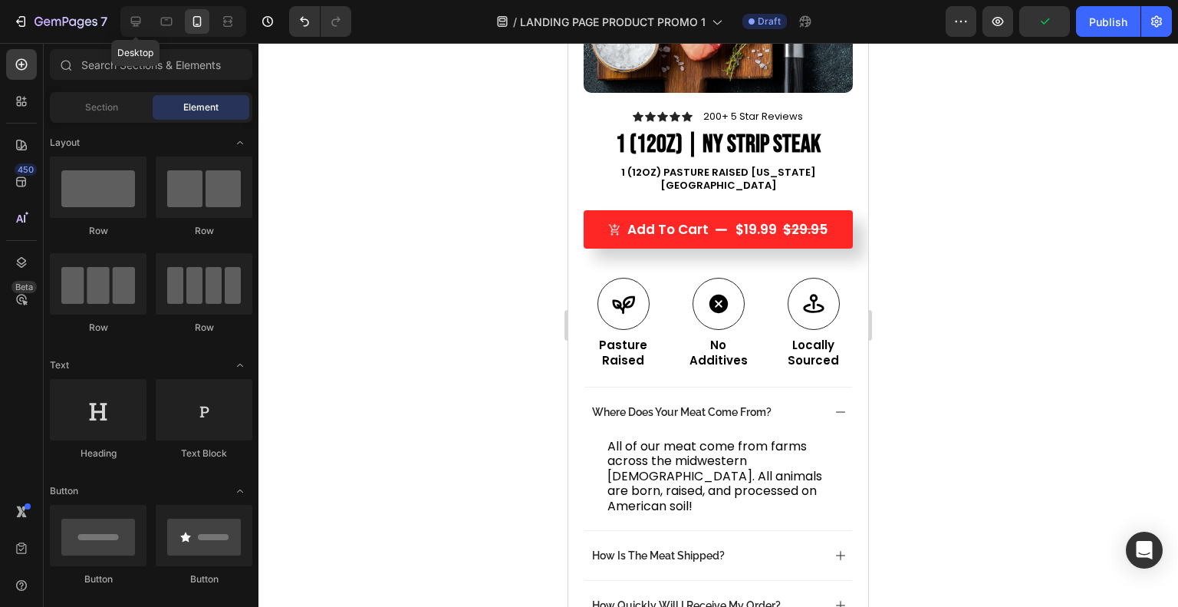
click at [140, 21] on icon at bounding box center [136, 22] width 10 height 10
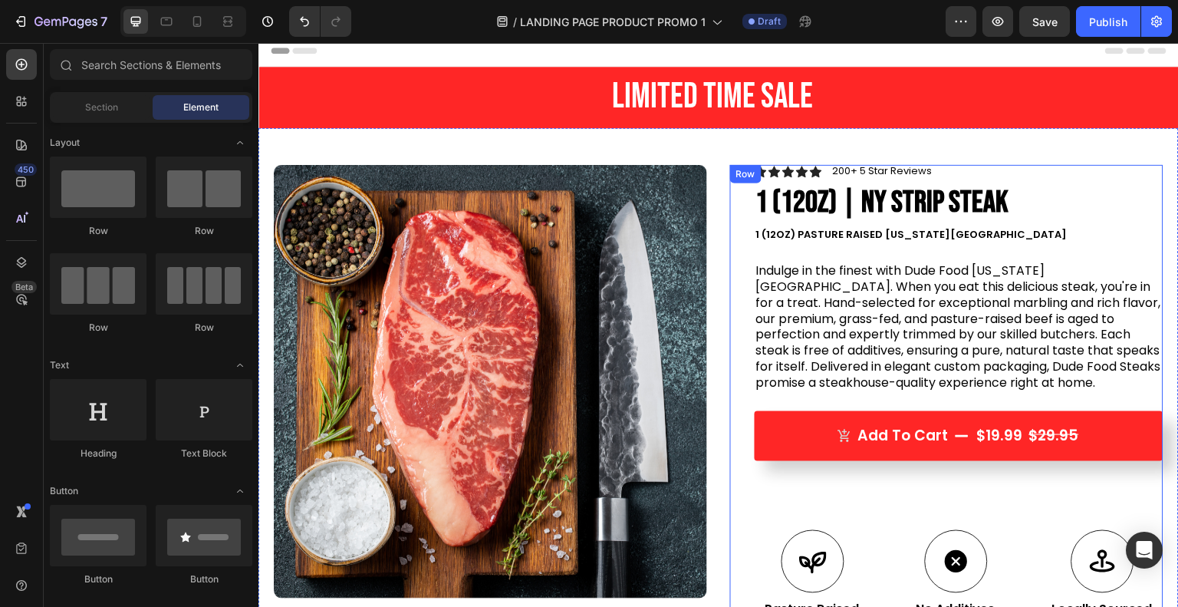
scroll to position [8, 0]
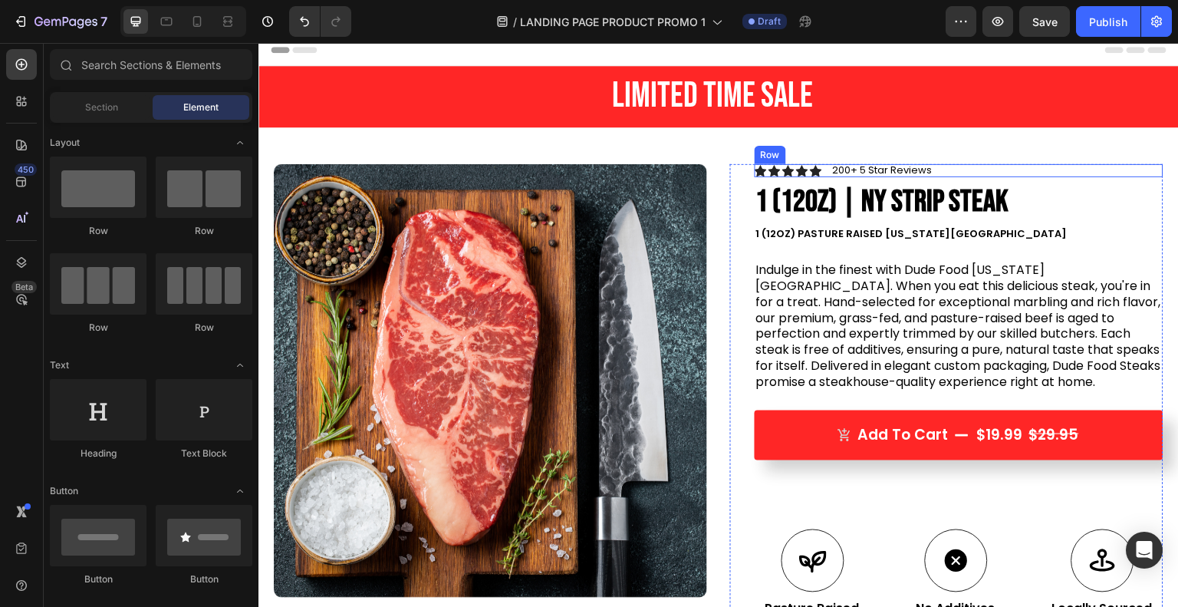
click at [969, 168] on div "Icon Icon Icon Icon Icon Icon List 200+ 5 Star Reviews Text Block Row" at bounding box center [959, 171] width 409 height 14
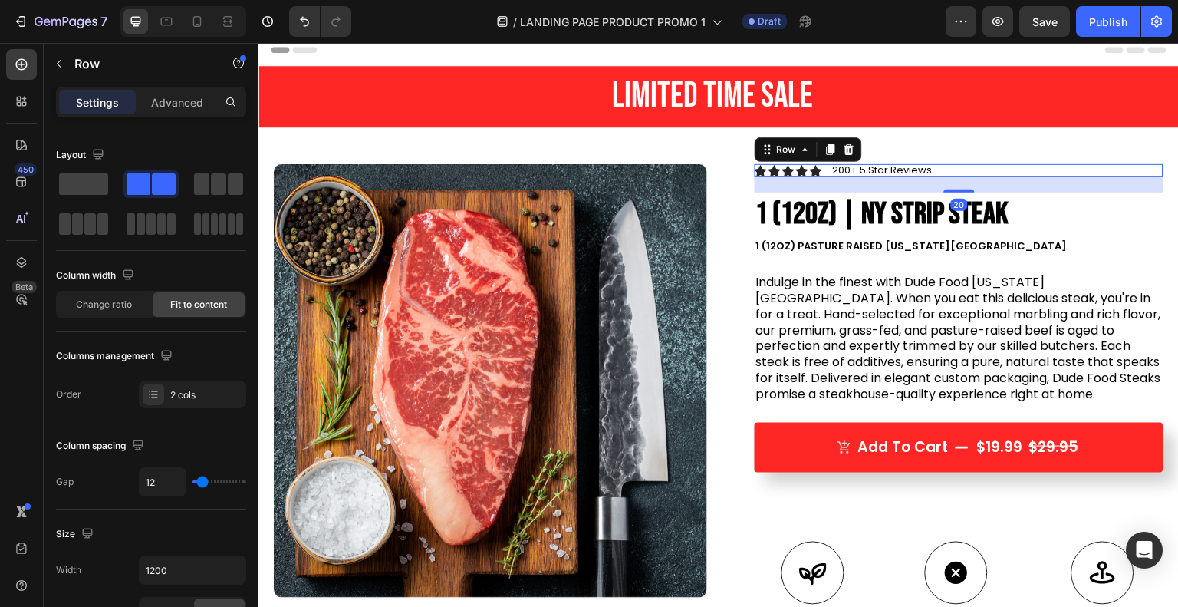
drag, startPoint x: 945, startPoint y: 177, endPoint x: 945, endPoint y: 189, distance: 12.3
click at [945, 189] on div at bounding box center [959, 190] width 31 height 3
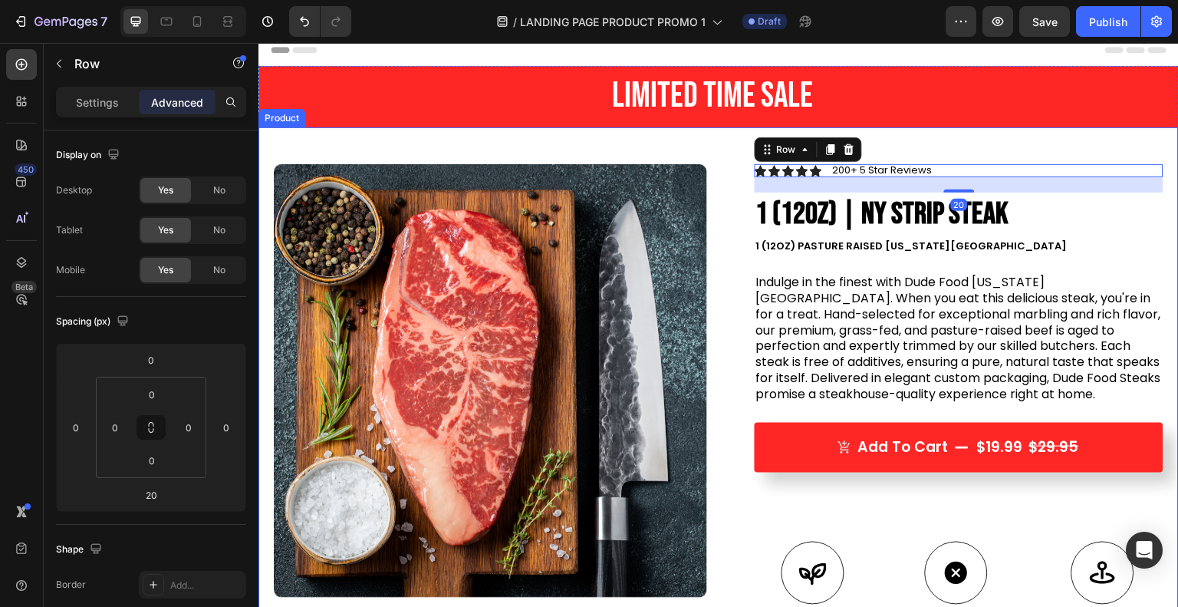
click at [1003, 147] on div "Product Images Image Icon Icon Icon Icon Icon Icon List Best Steak Ever!!! My w…" at bounding box center [718, 518] width 920 height 783
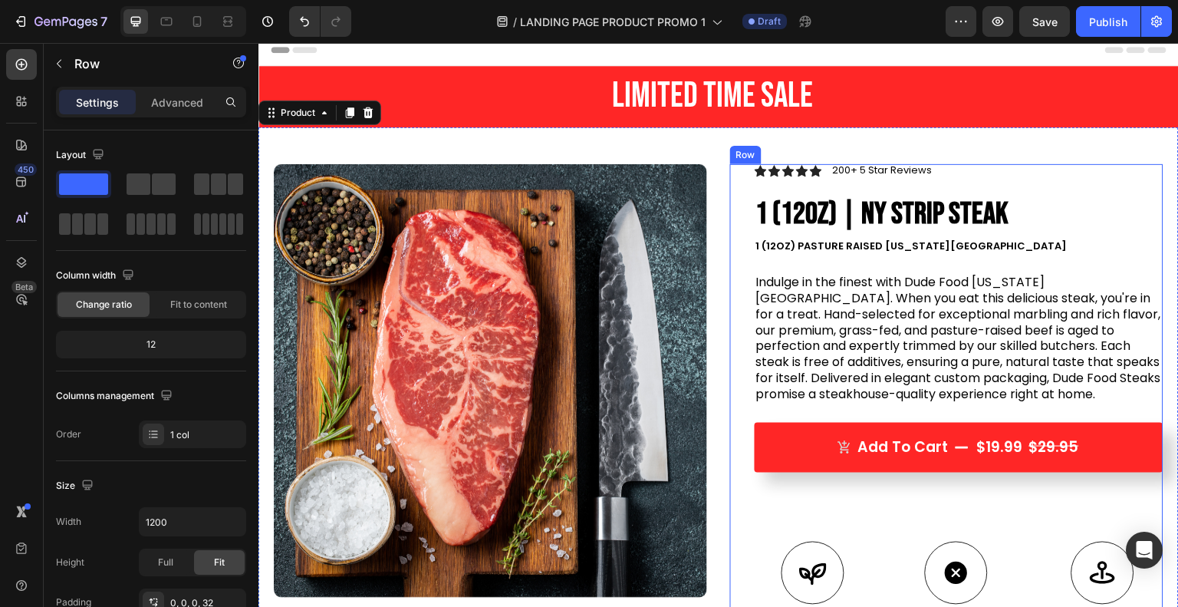
click at [738, 250] on div "Icon Icon Icon Icon Icon Icon List 200+ 5 Star Reviews Text Block Row 1 (12oz) …" at bounding box center [946, 537] width 433 height 746
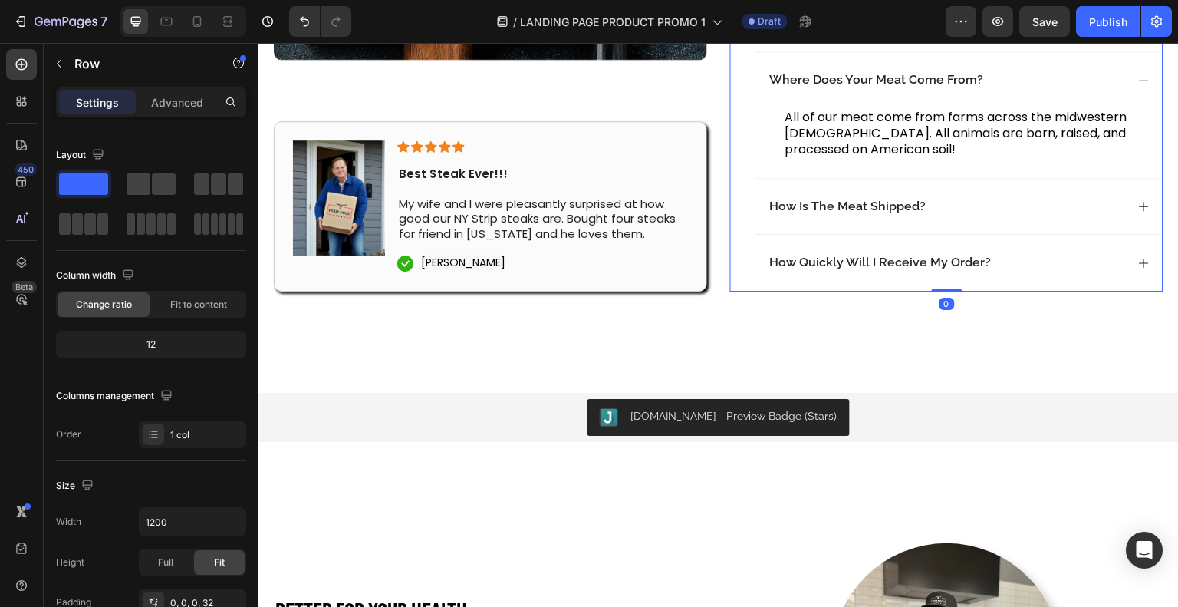
scroll to position [629, 0]
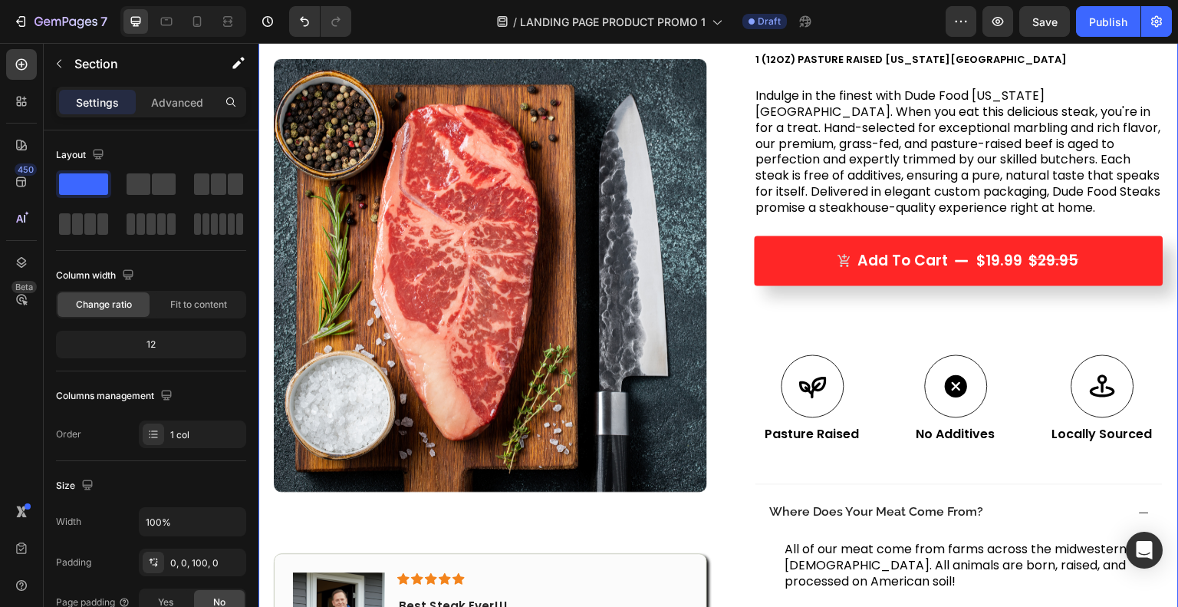
scroll to position [0, 0]
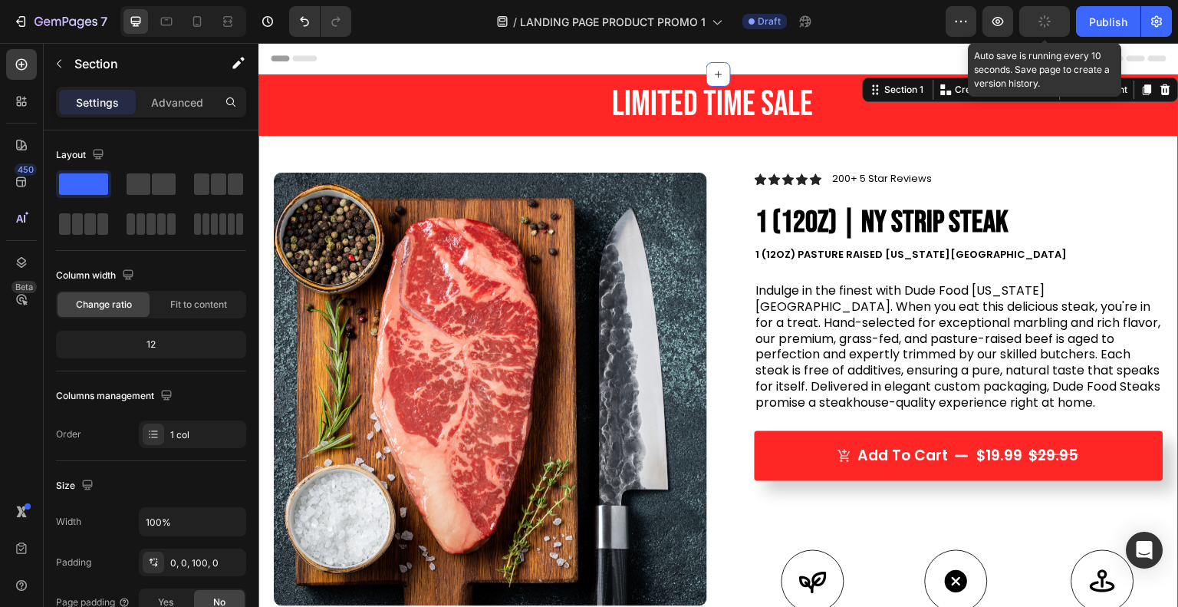
click at [1042, 24] on icon "button" at bounding box center [1044, 21] width 15 height 15
click at [998, 21] on icon "button" at bounding box center [997, 21] width 15 height 15
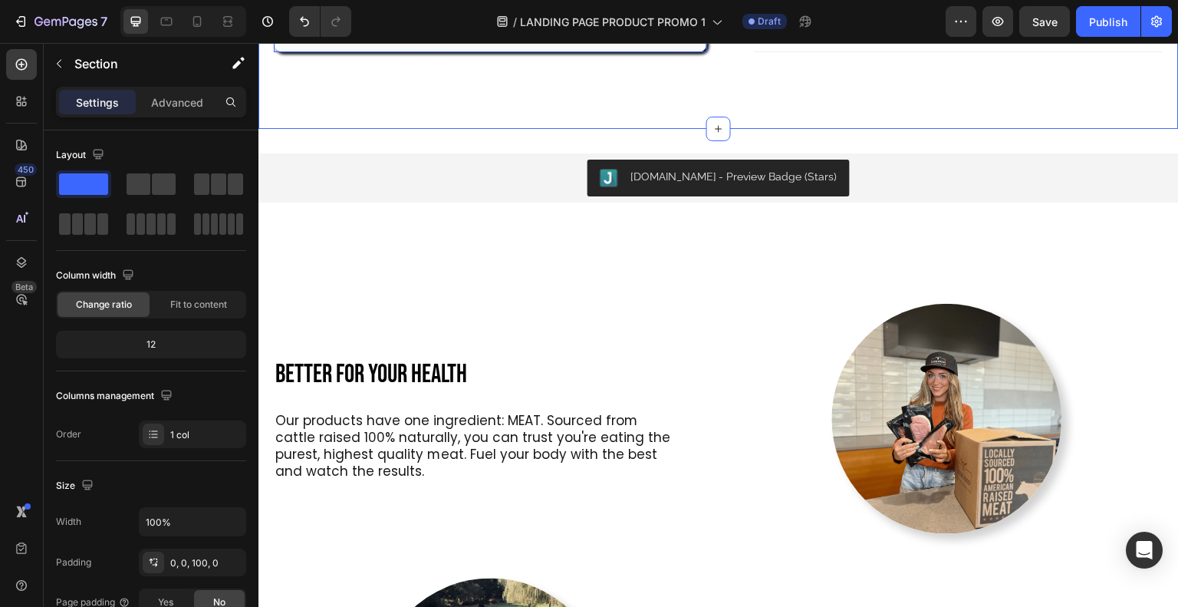
scroll to position [868, 0]
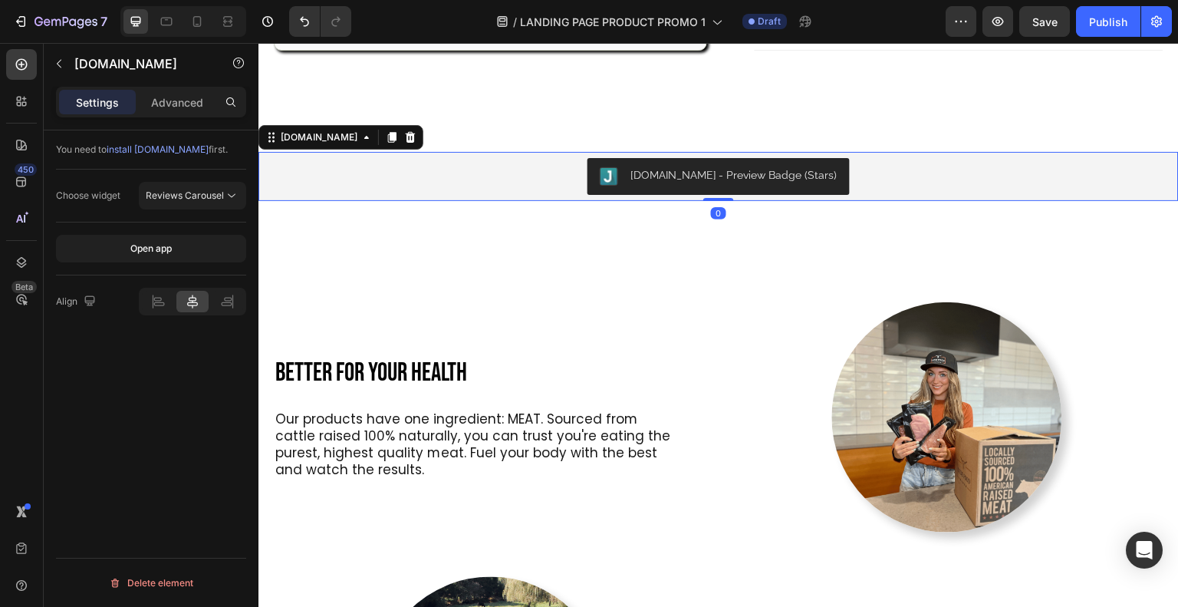
click at [216, 196] on span "Reviews Carousel" at bounding box center [185, 195] width 78 height 12
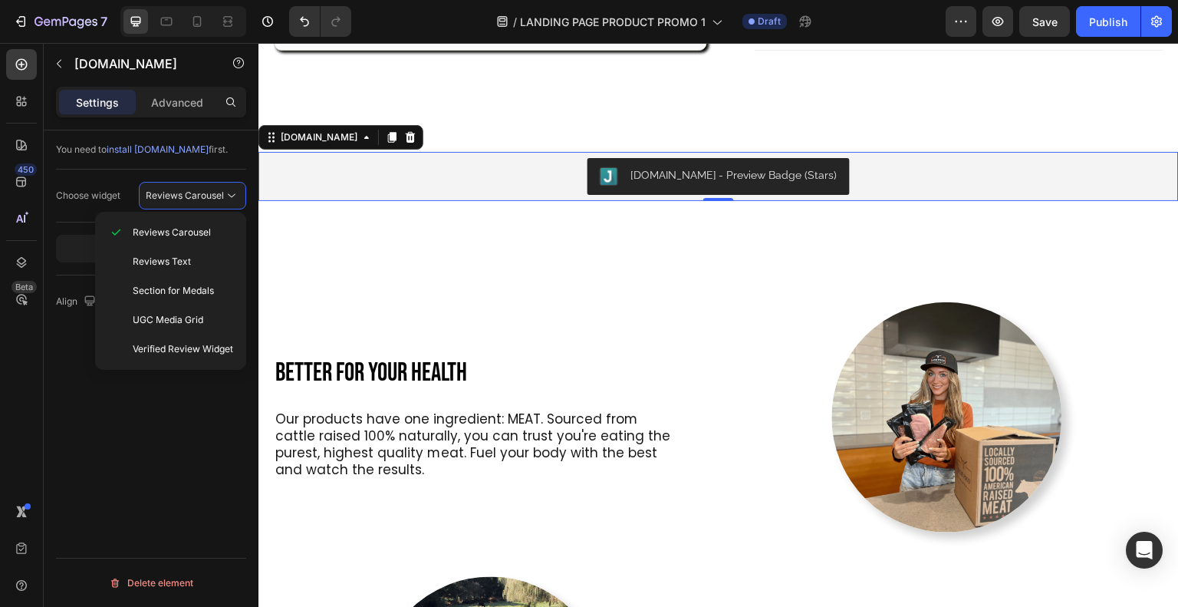
click at [209, 276] on div "Reviews Text" at bounding box center [170, 290] width 139 height 29
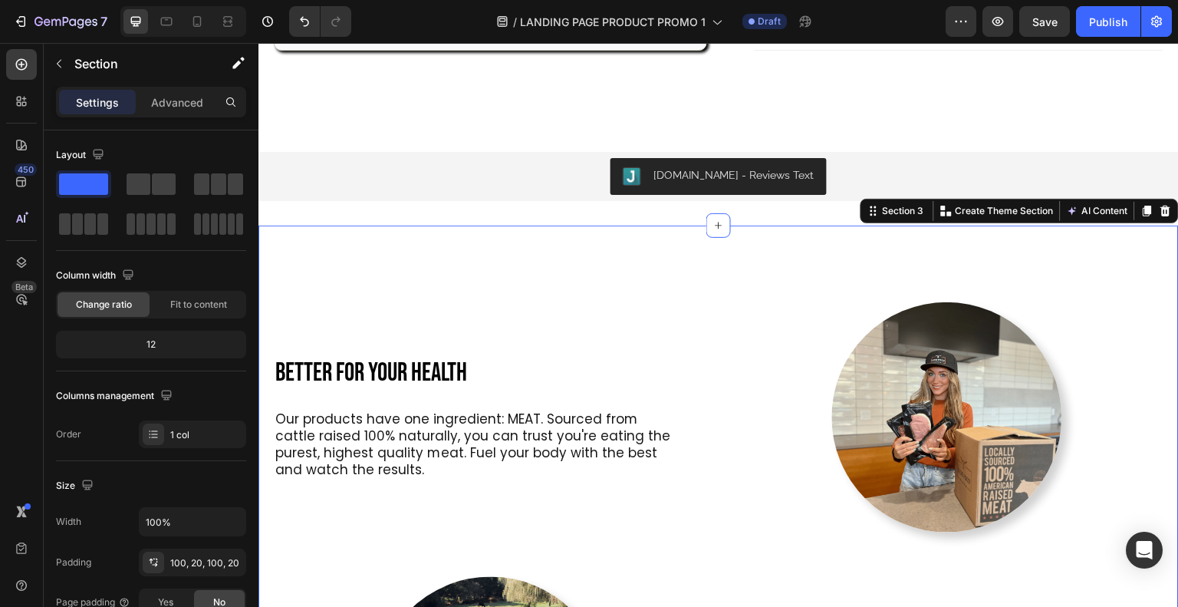
click at [1102, 25] on div "Publish" at bounding box center [1108, 22] width 38 height 16
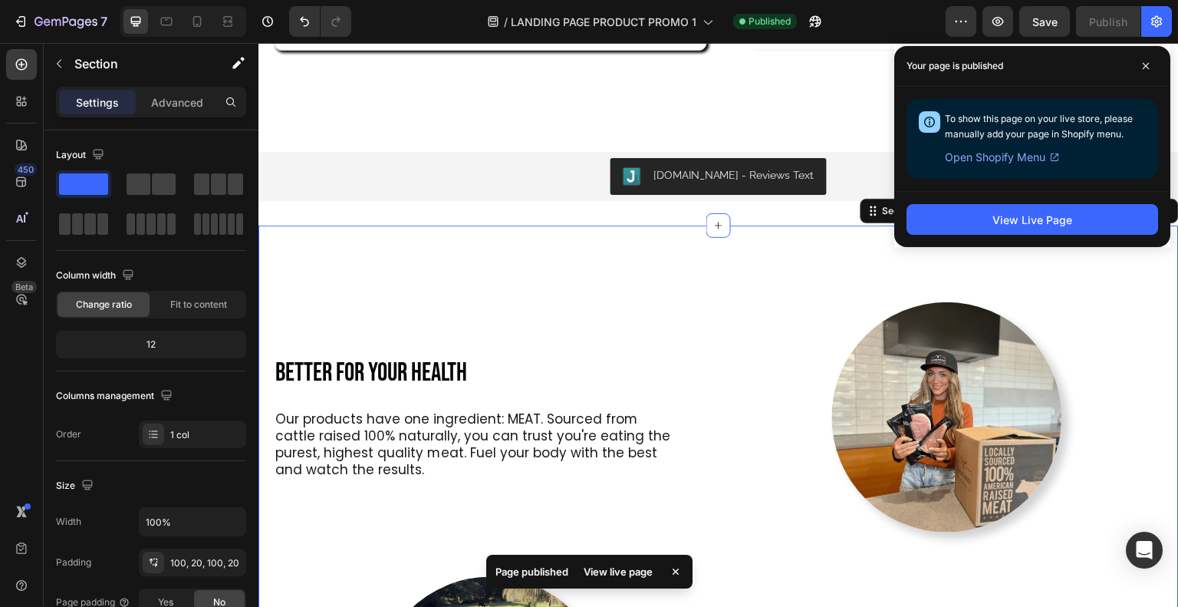
click at [996, 212] on div "View Live Page" at bounding box center [1032, 220] width 80 height 16
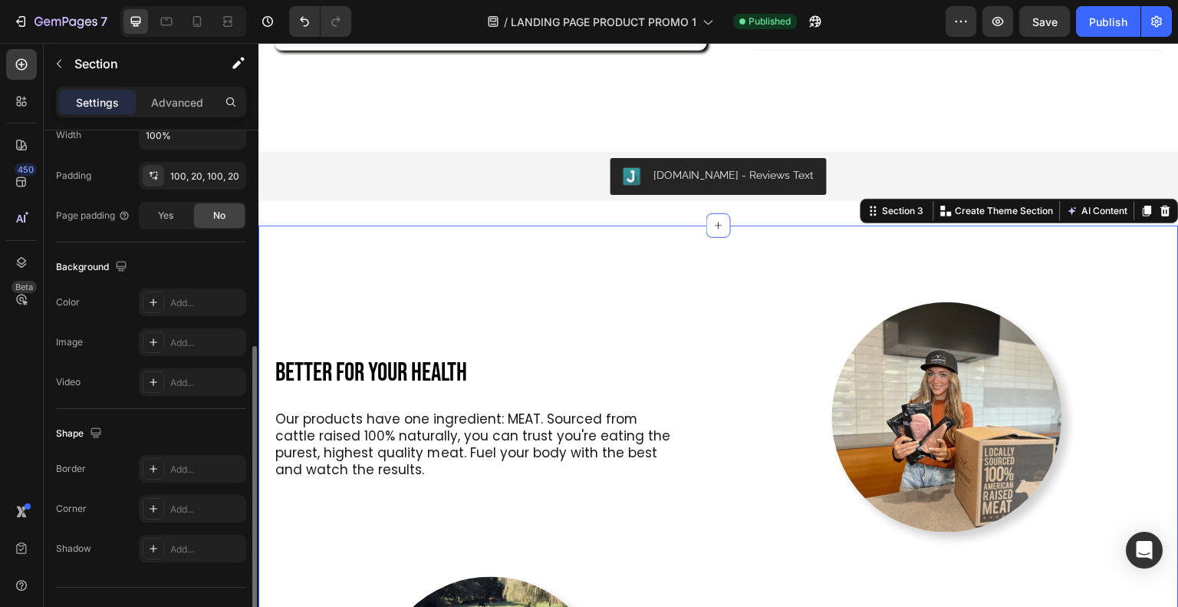
scroll to position [386, 0]
click at [156, 304] on icon at bounding box center [153, 302] width 12 height 12
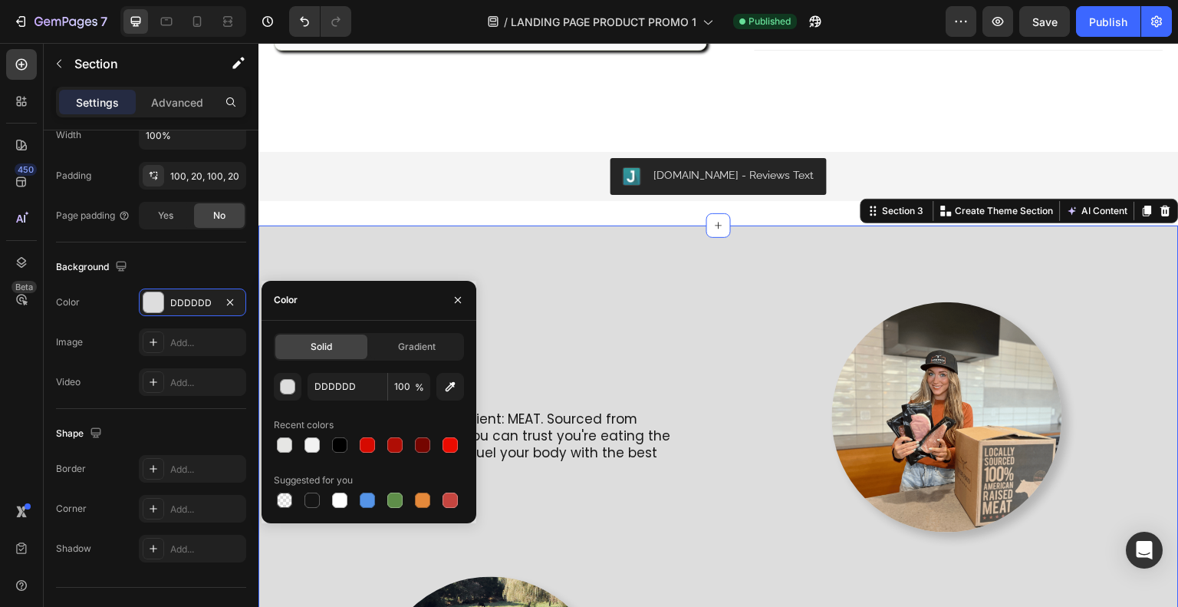
click at [443, 393] on icon "button" at bounding box center [449, 386] width 15 height 15
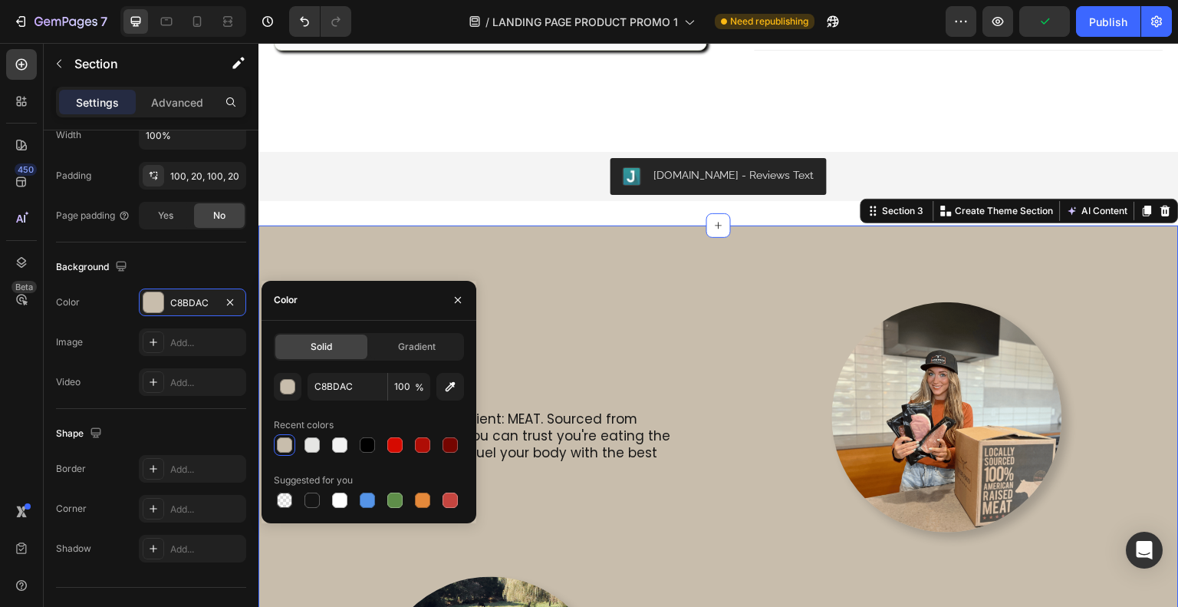
click at [454, 386] on icon "button" at bounding box center [449, 386] width 15 height 15
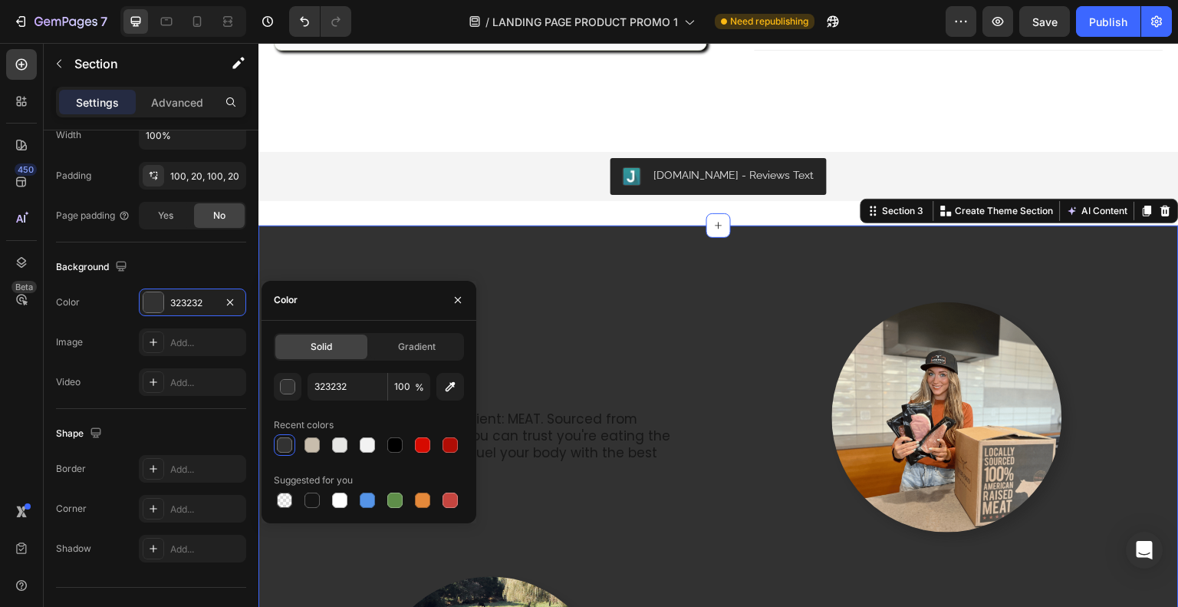
click at [459, 302] on icon "button" at bounding box center [458, 300] width 6 height 6
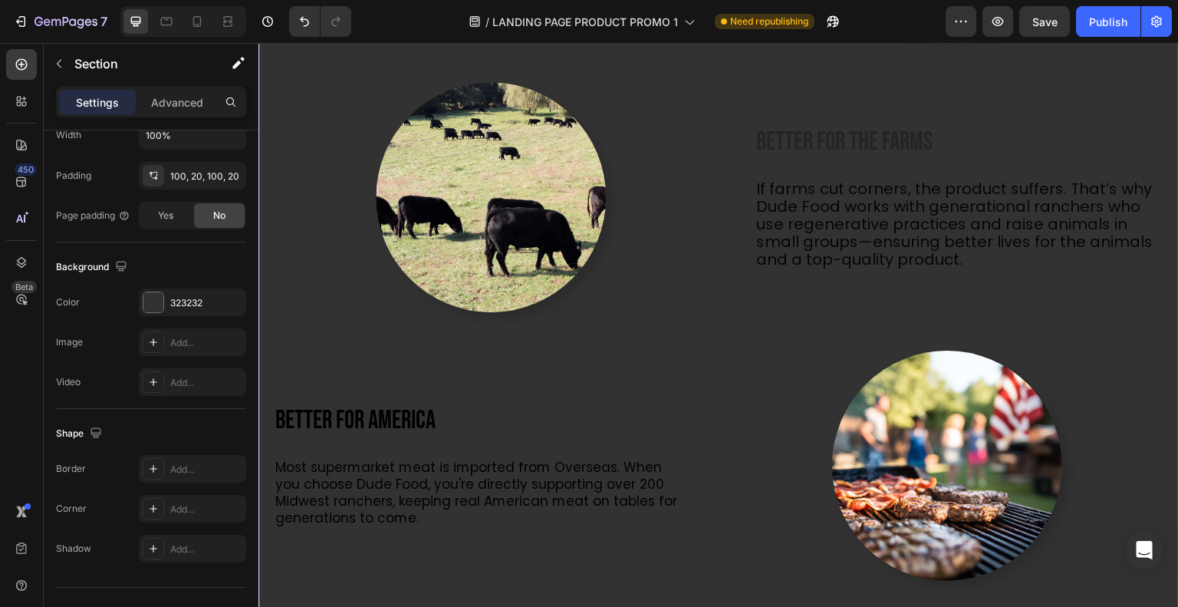
scroll to position [1368, 0]
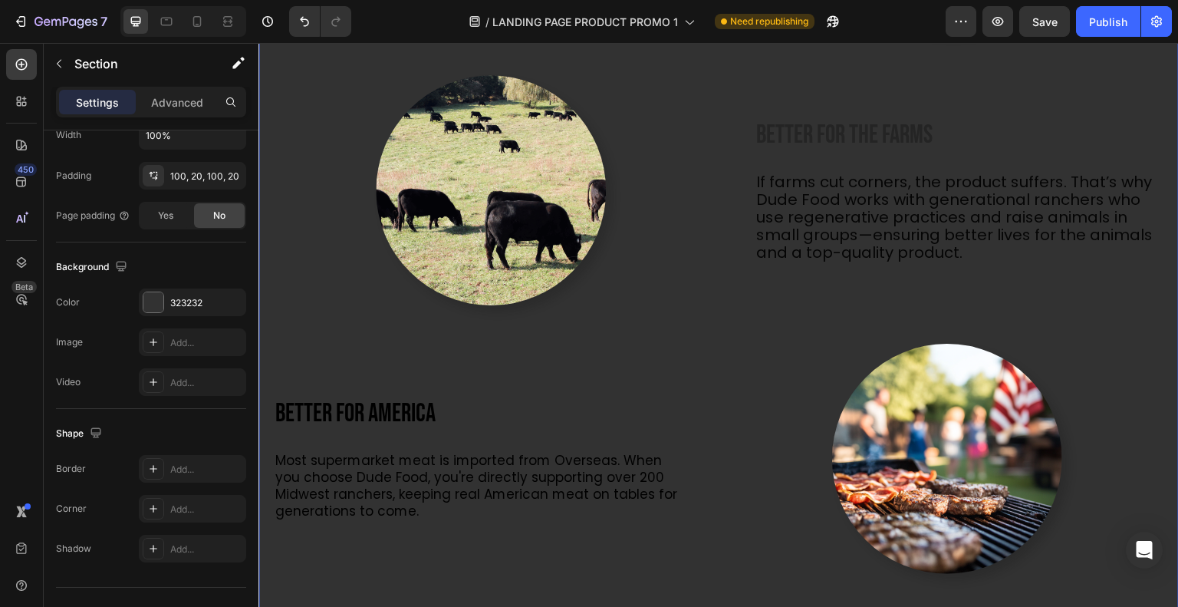
click at [150, 300] on div at bounding box center [153, 302] width 20 height 20
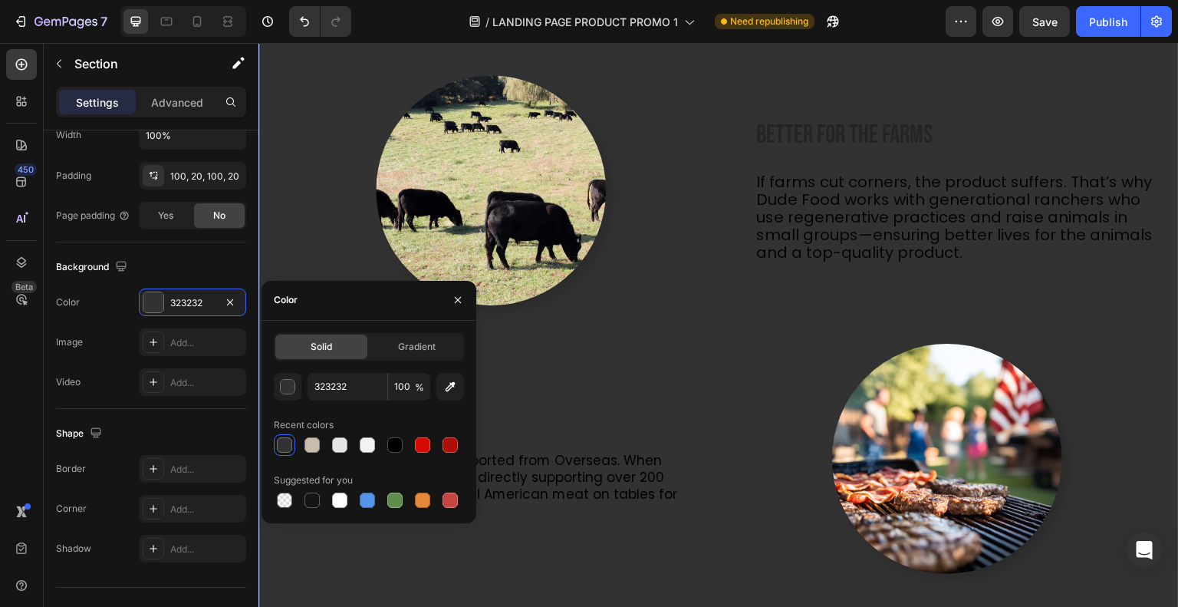
click at [447, 376] on button "button" at bounding box center [450, 387] width 28 height 28
type input "F8FCFF"
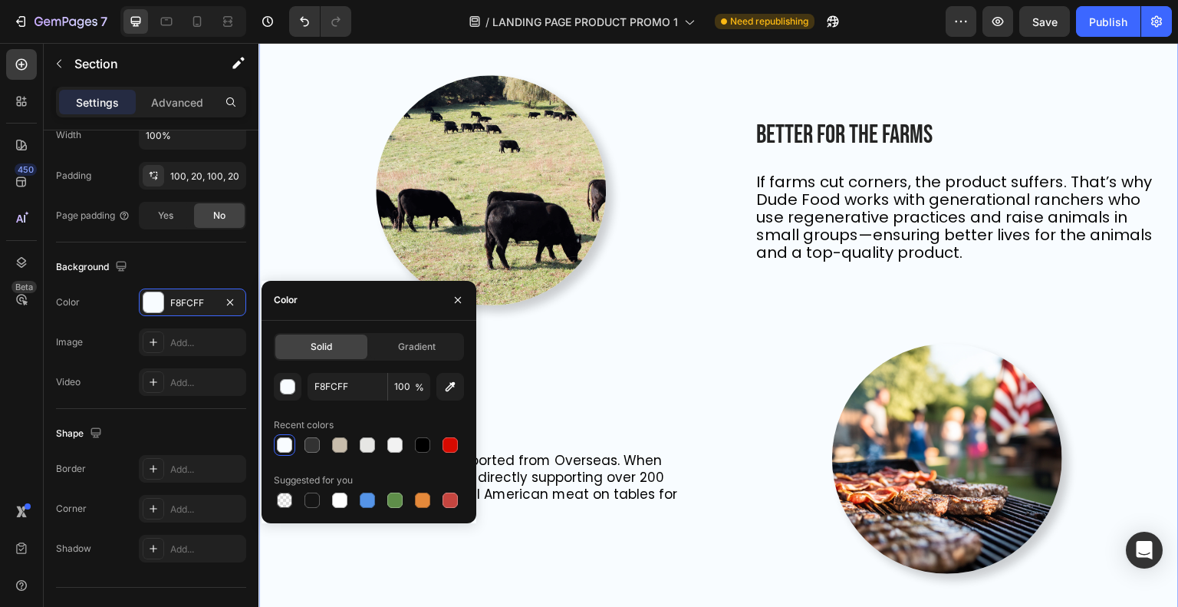
click at [458, 301] on icon "button" at bounding box center [458, 300] width 6 height 6
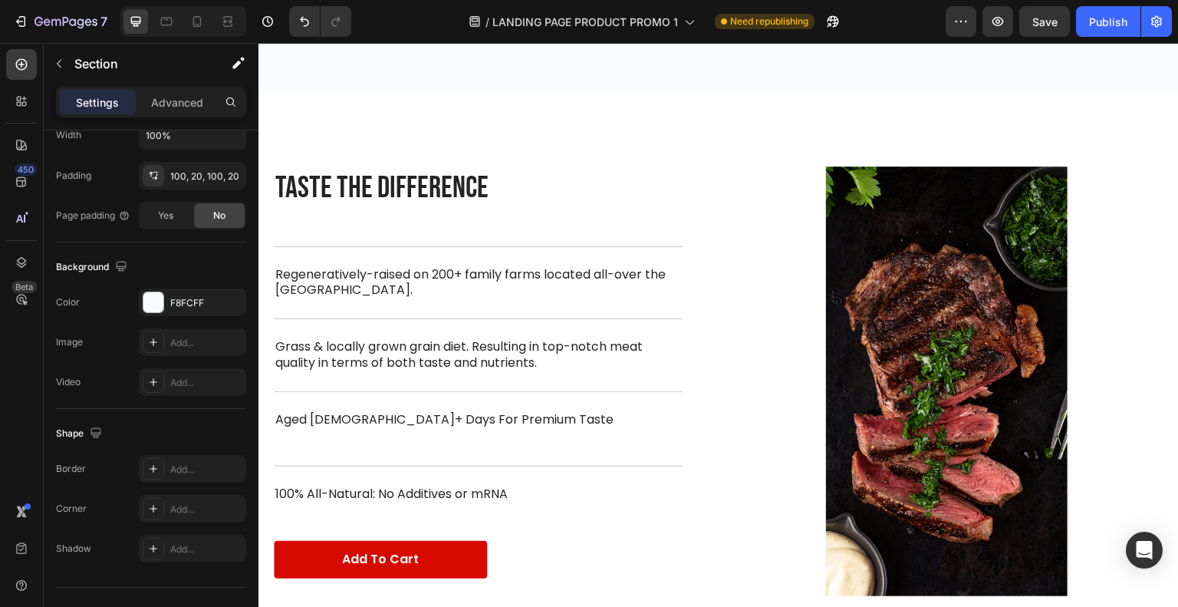
scroll to position [1895, 0]
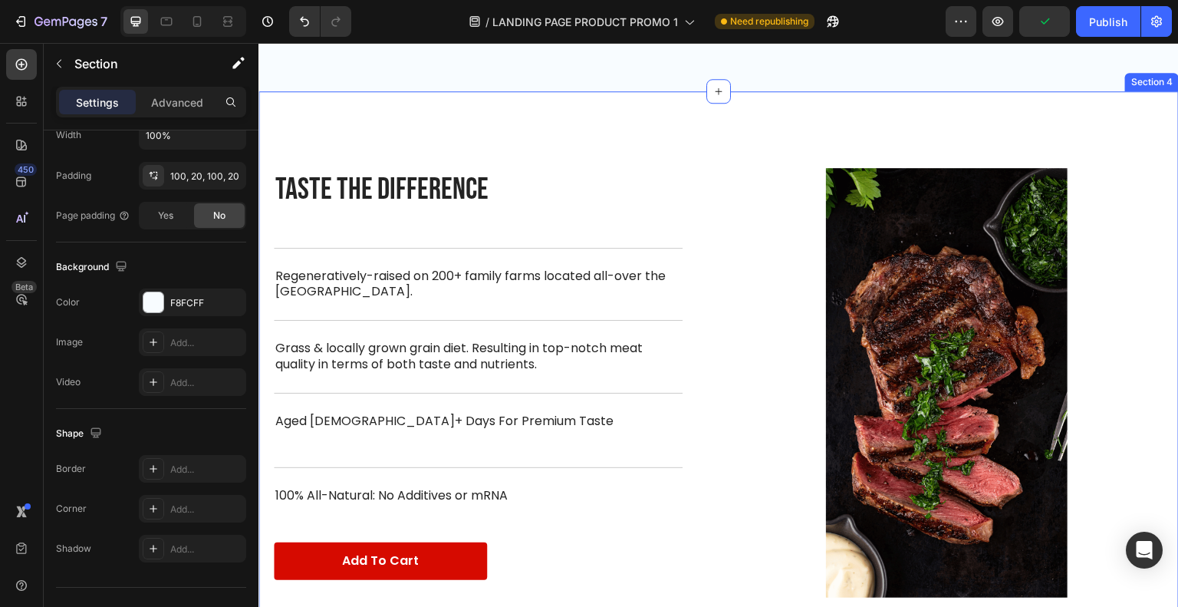
click at [490, 110] on div "Taste The Difference Heading Taste The Difference Heading Regeneratively-raised…" at bounding box center [718, 382] width 920 height 583
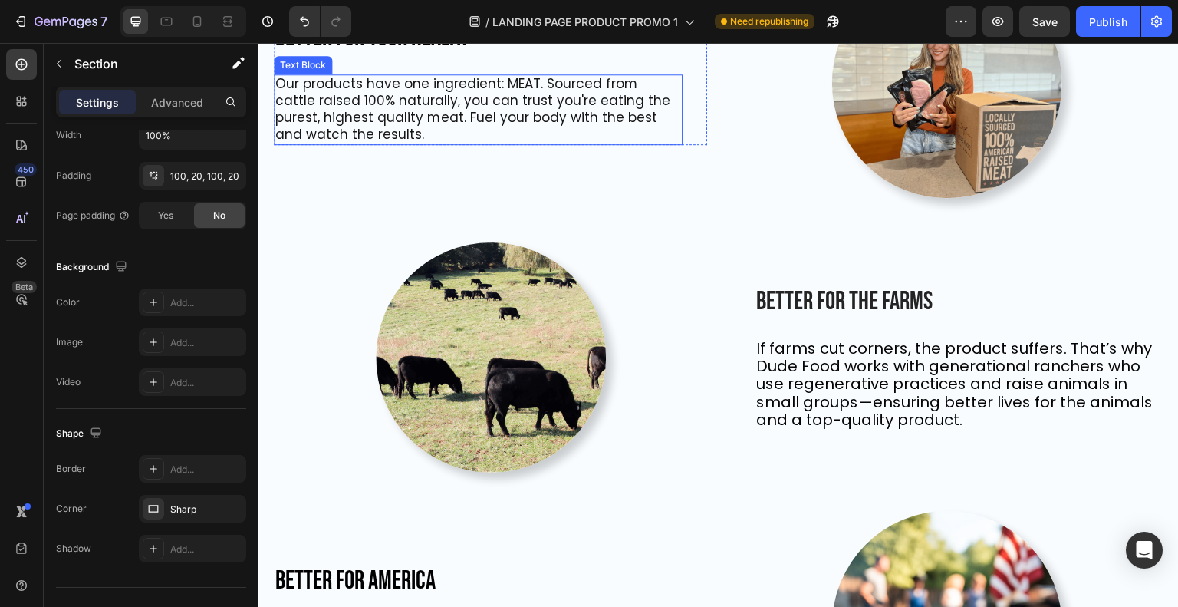
scroll to position [1117, 0]
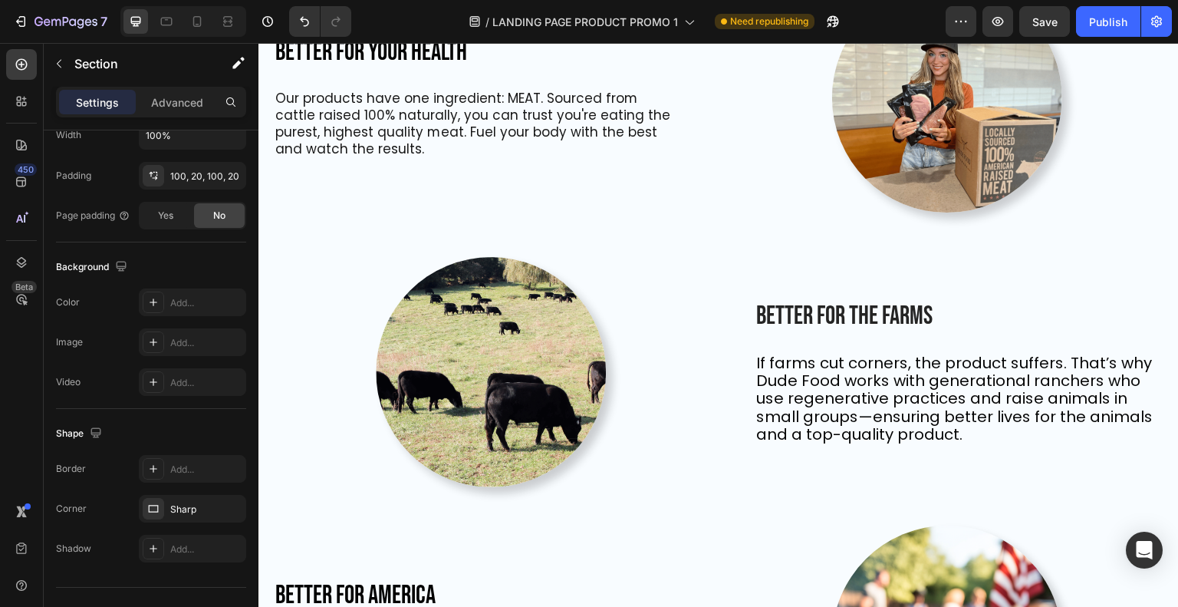
click at [192, 107] on p "Advanced" at bounding box center [177, 102] width 52 height 16
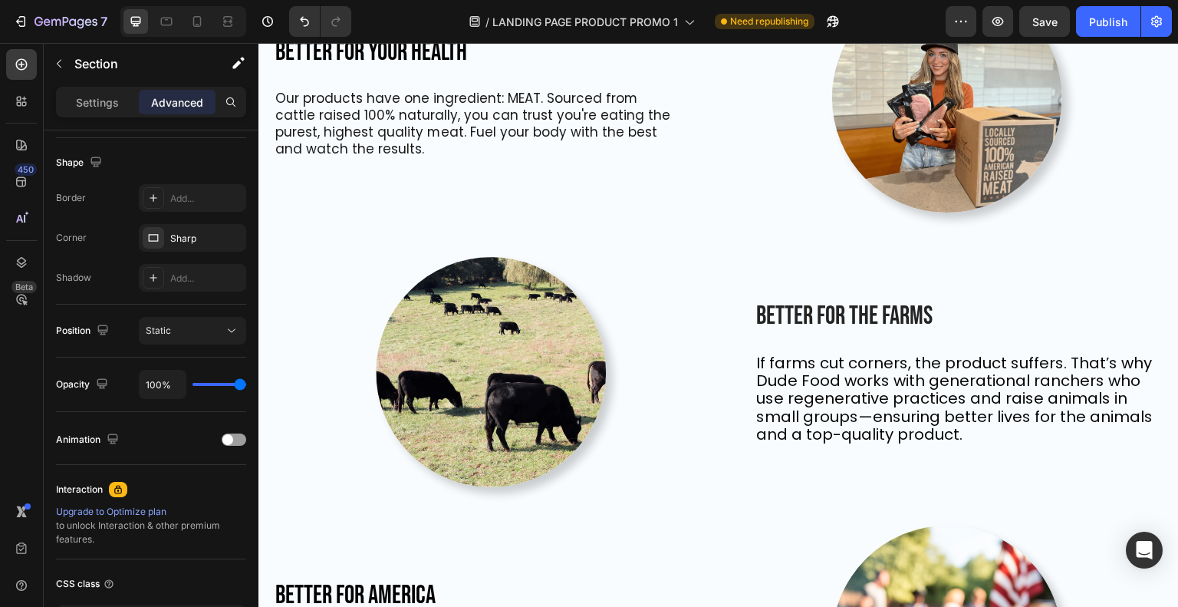
click at [97, 112] on div "Settings" at bounding box center [97, 102] width 77 height 25
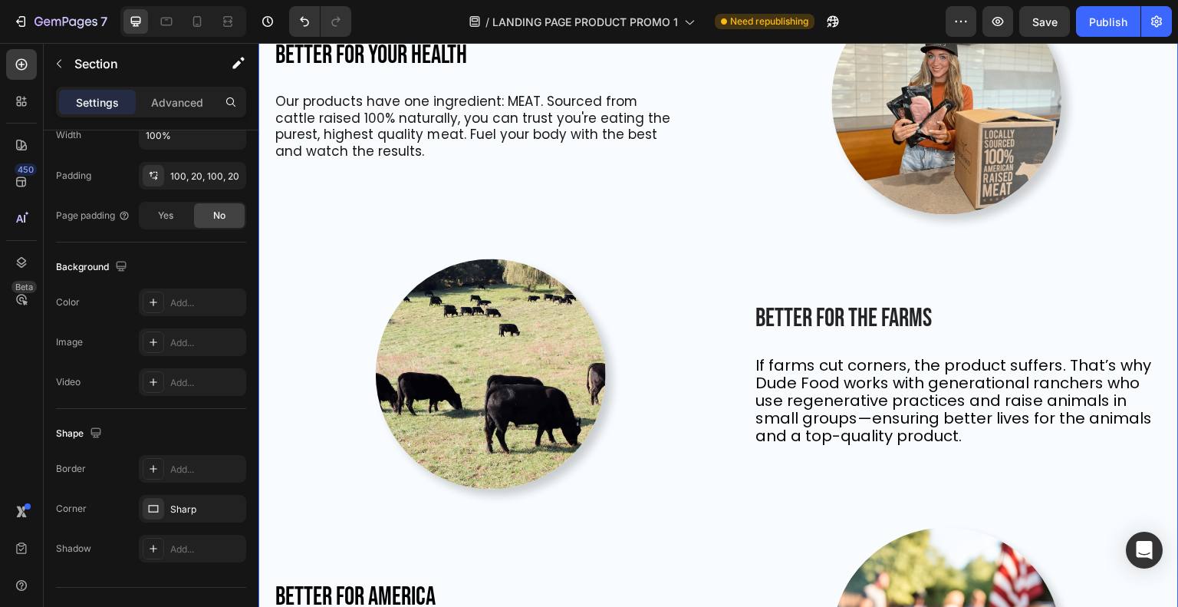
scroll to position [487, 0]
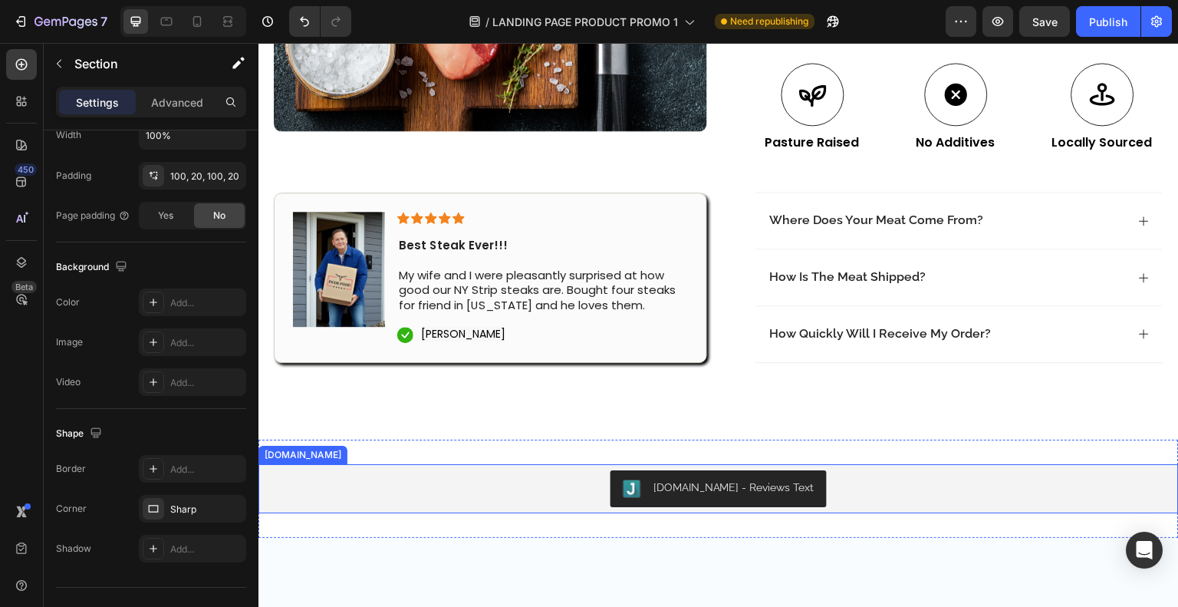
click at [558, 498] on div "[DOMAIN_NAME] - Reviews Text" at bounding box center [719, 488] width 908 height 37
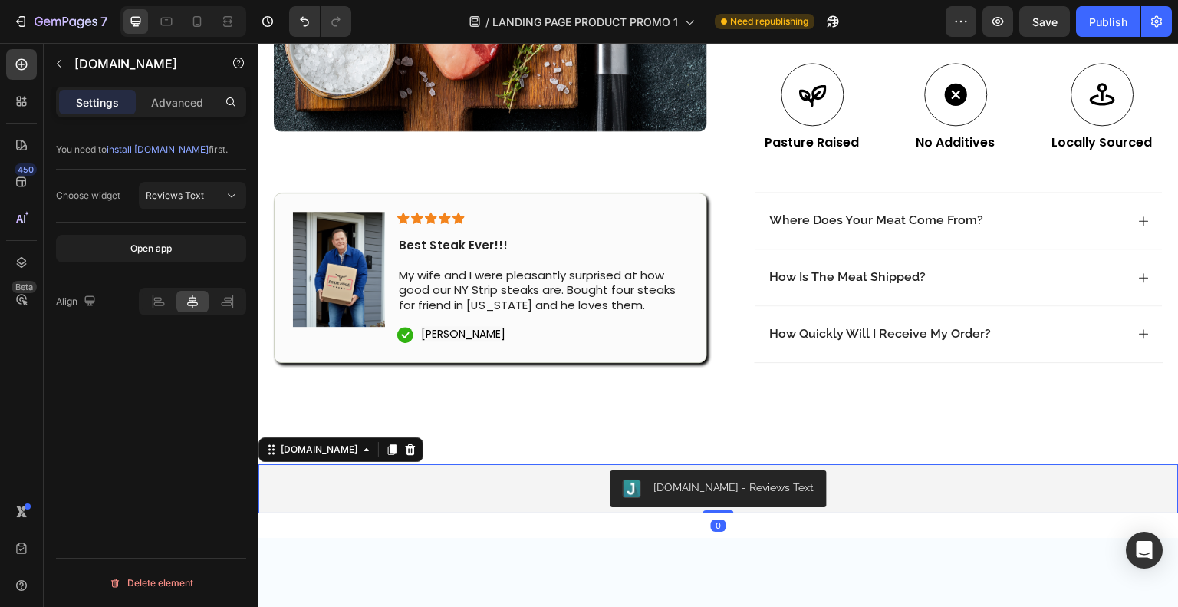
click at [192, 202] on button "Reviews Text" at bounding box center [192, 196] width 107 height 28
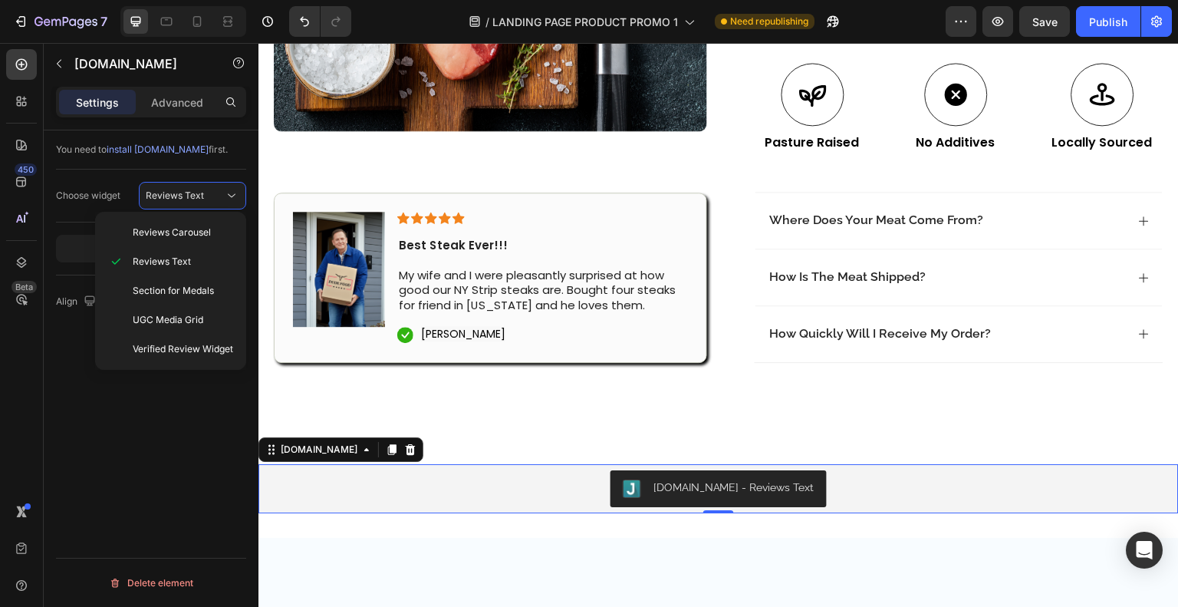
click at [196, 232] on span "Reviews Carousel" at bounding box center [172, 232] width 78 height 14
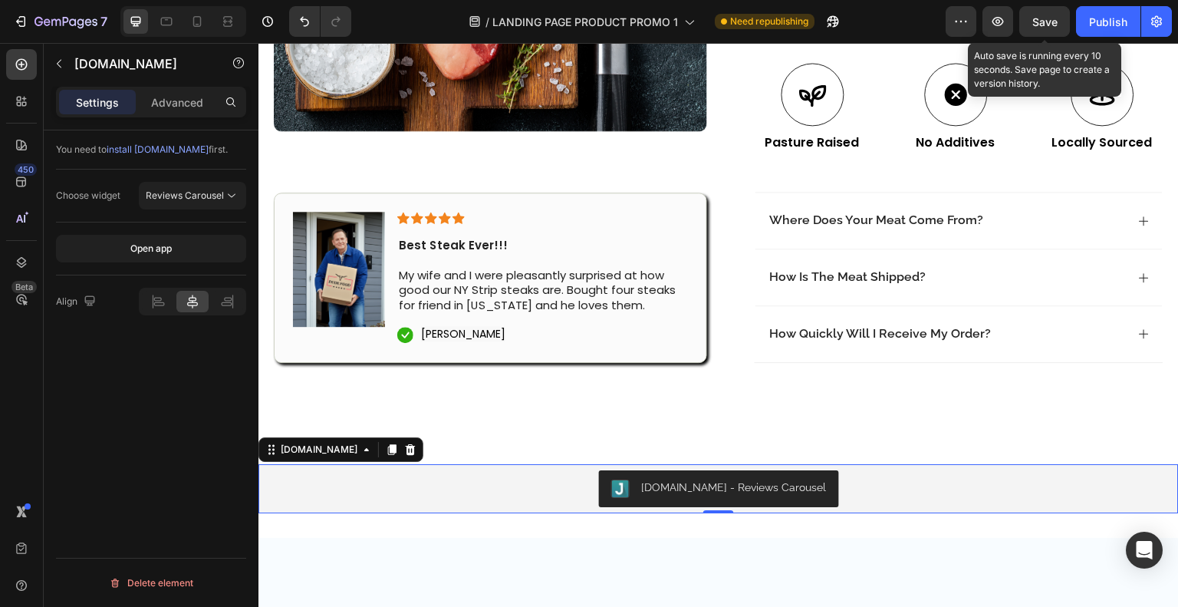
click at [1038, 15] on span "Save" at bounding box center [1044, 21] width 25 height 13
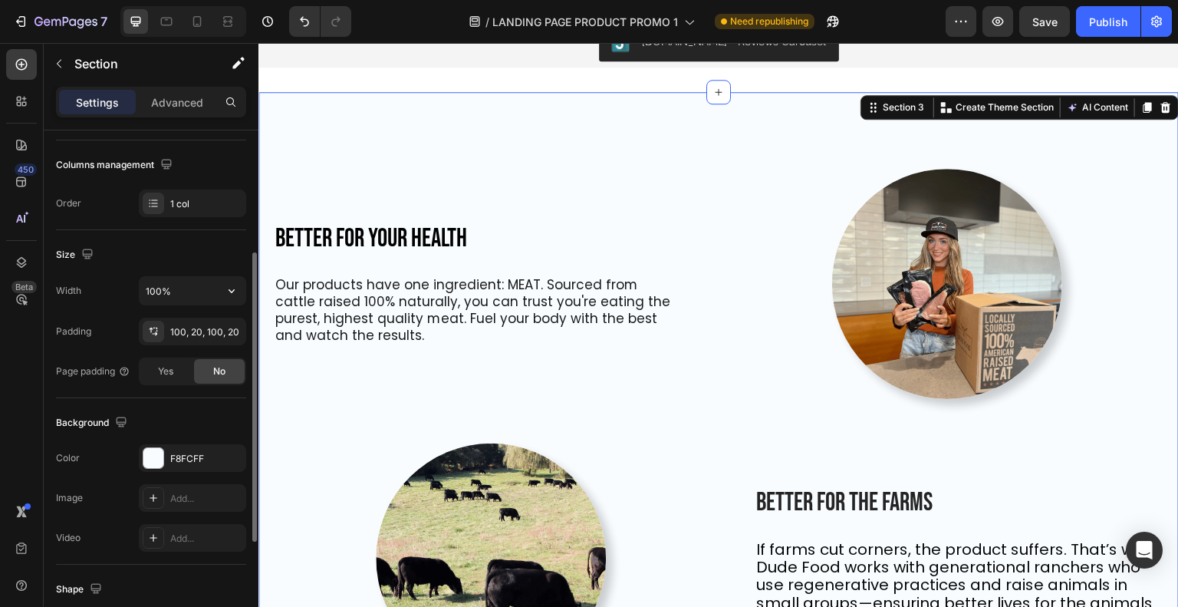
scroll to position [236, 0]
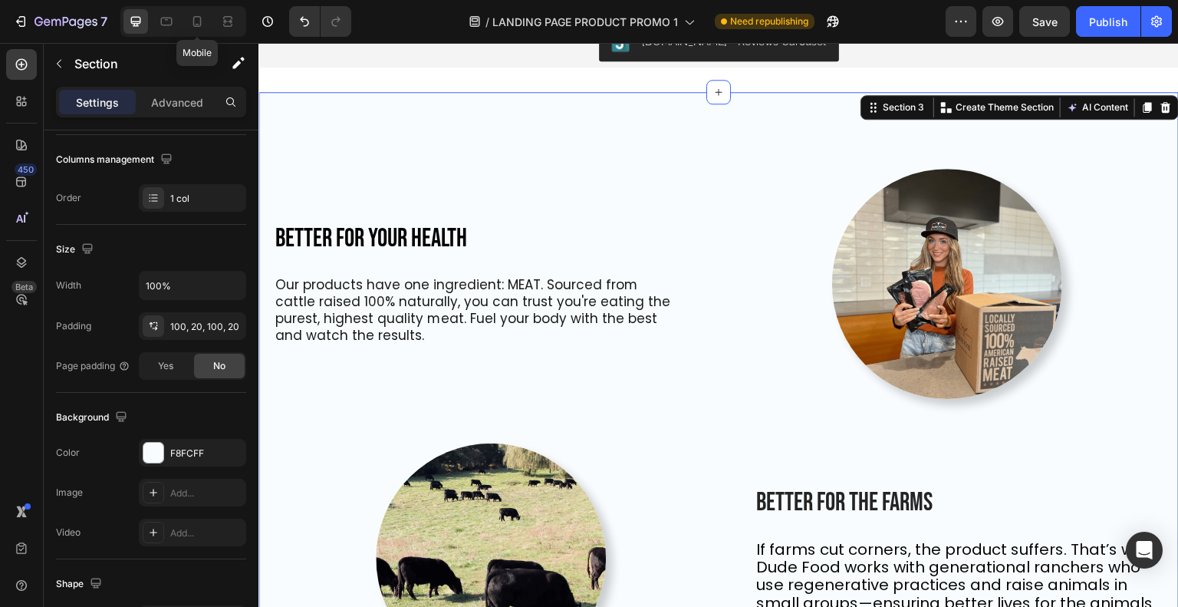
click at [192, 33] on div at bounding box center [197, 21] width 25 height 25
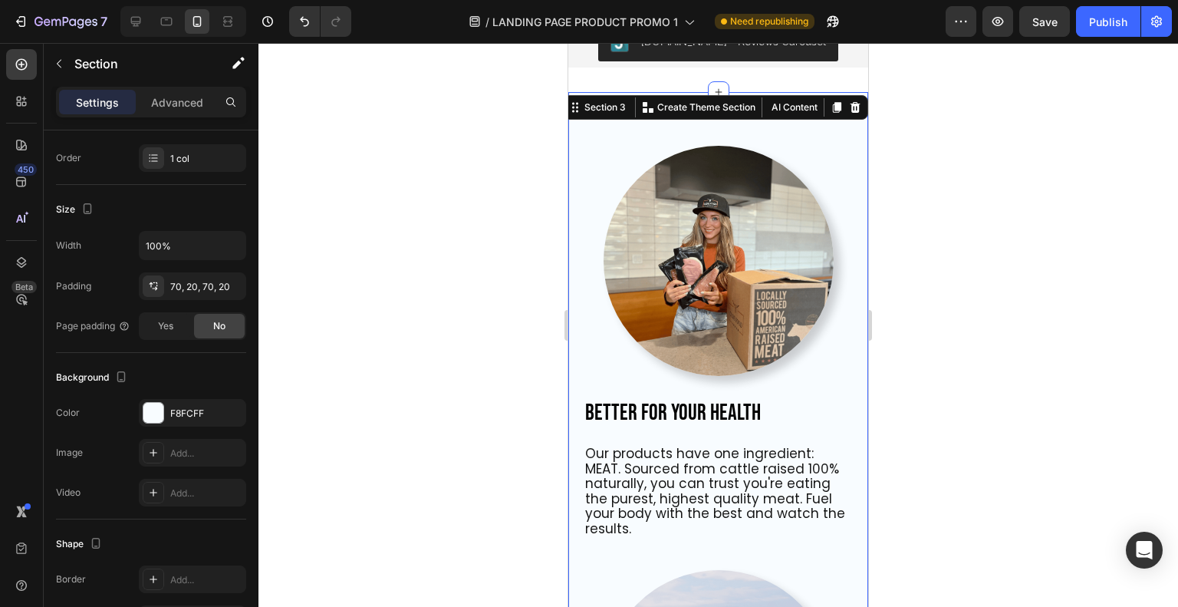
scroll to position [902, 0]
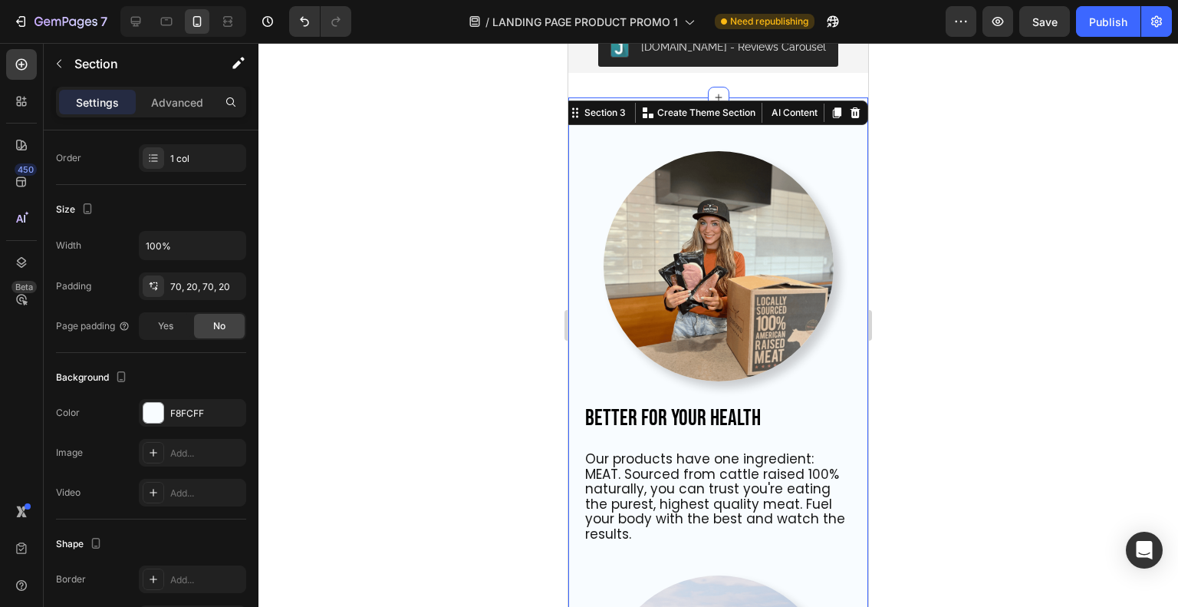
click at [144, 413] on div at bounding box center [153, 413] width 20 height 20
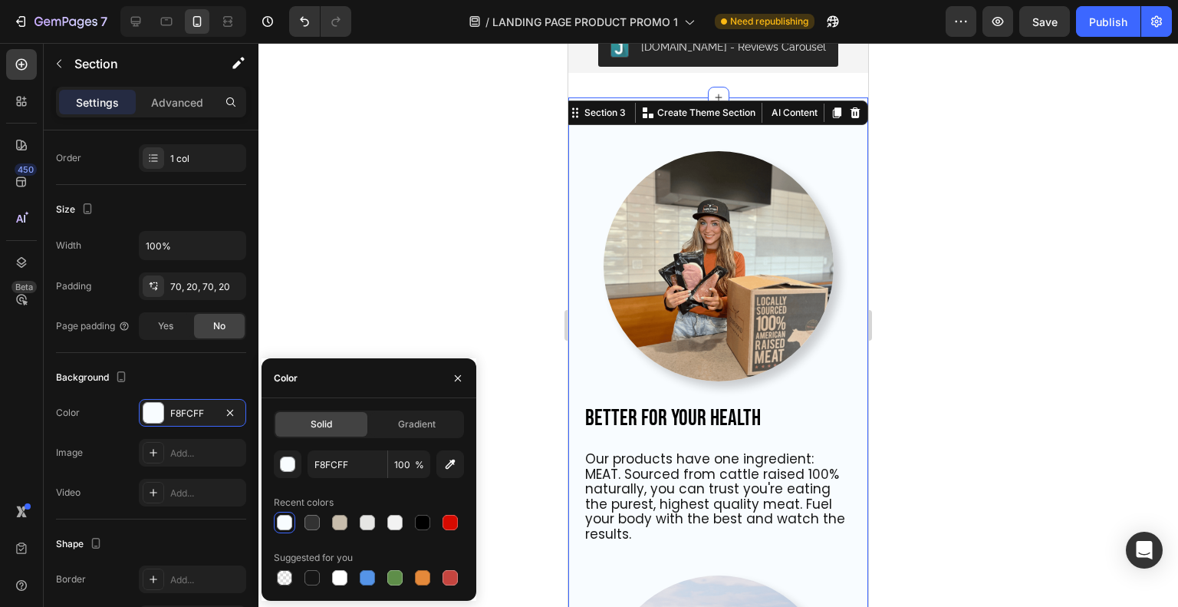
click at [418, 518] on div at bounding box center [422, 522] width 15 height 15
type input "000000"
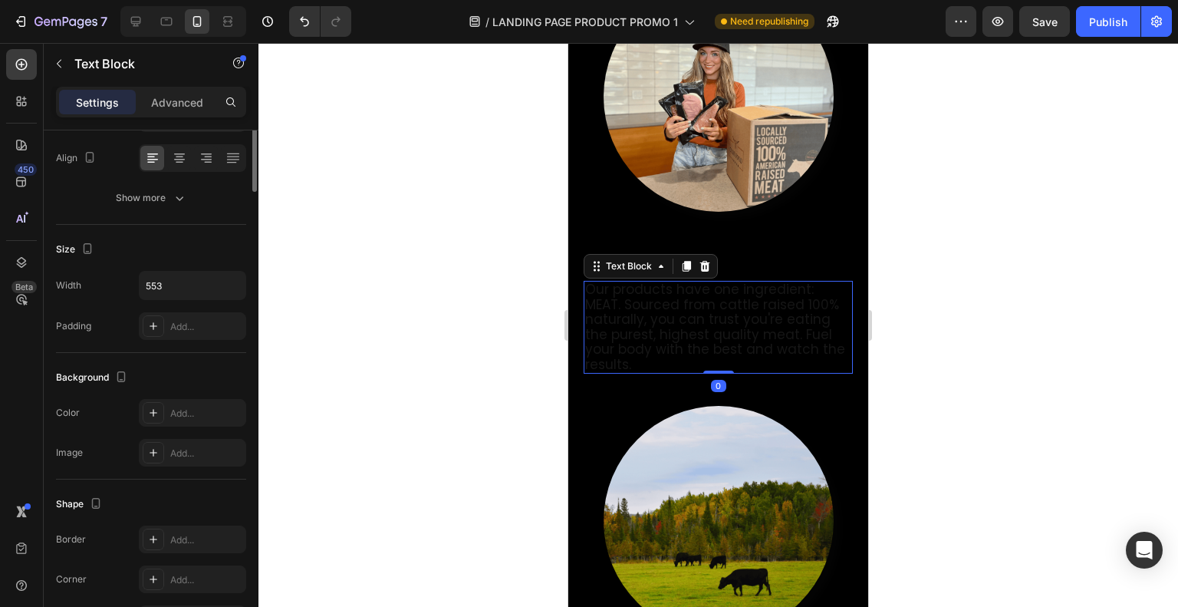
scroll to position [0, 0]
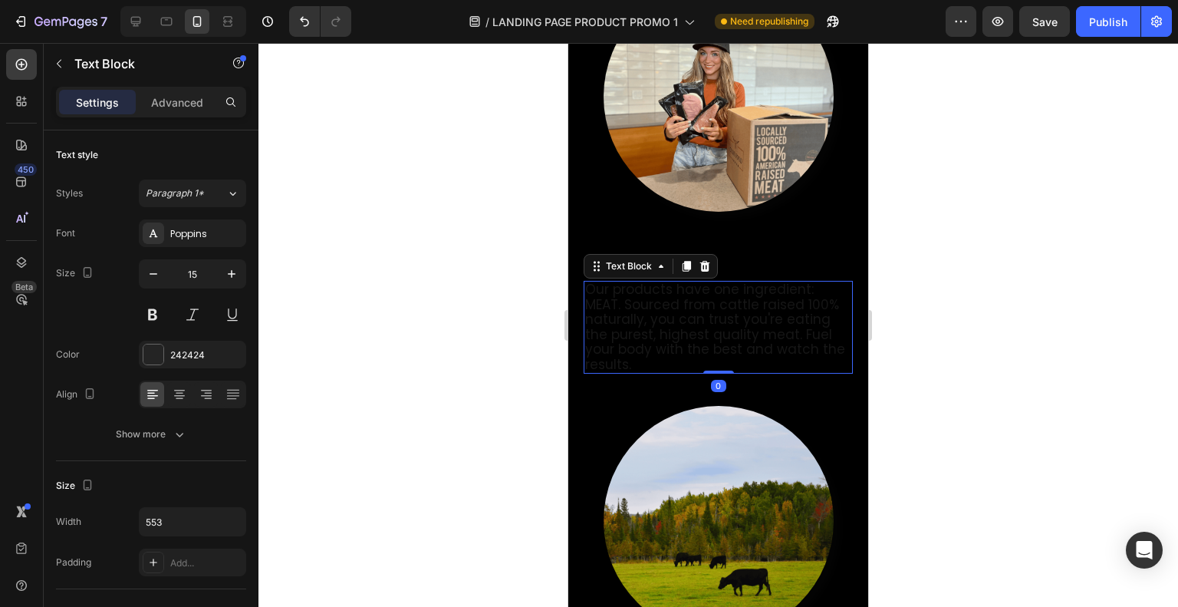
click at [156, 347] on div at bounding box center [153, 354] width 20 height 20
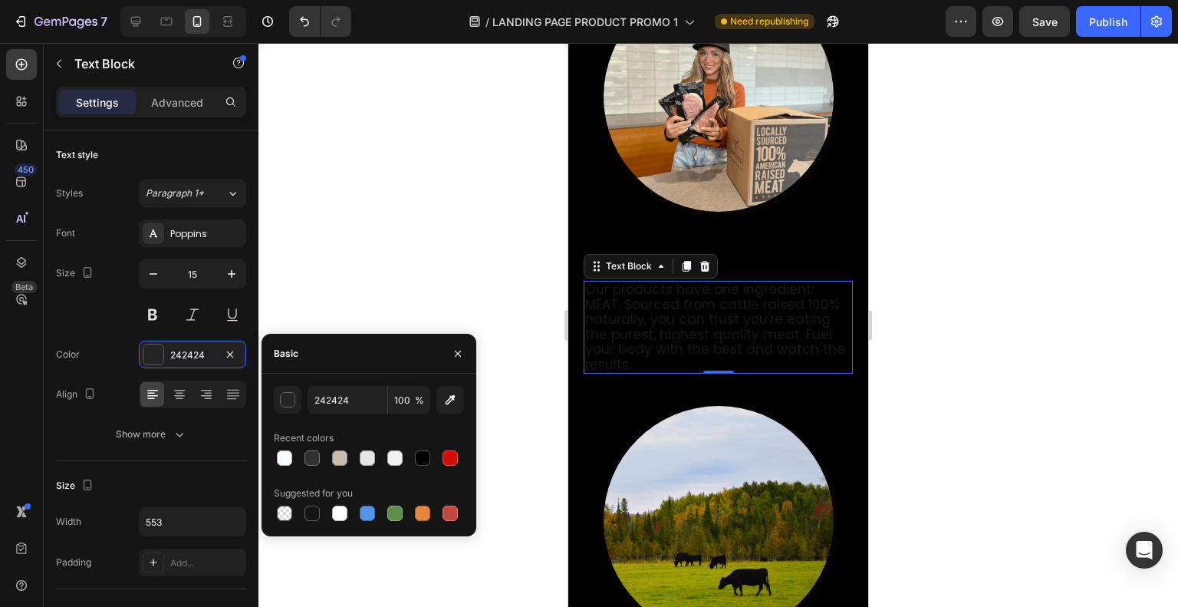
click at [282, 459] on div at bounding box center [284, 457] width 15 height 15
click at [341, 518] on div at bounding box center [339, 512] width 15 height 15
type input "FFFFFF"
click at [752, 309] on span "Our products have one ingredient: MEAT. Sourced from cattle raised 100% natural…" at bounding box center [715, 327] width 260 height 94
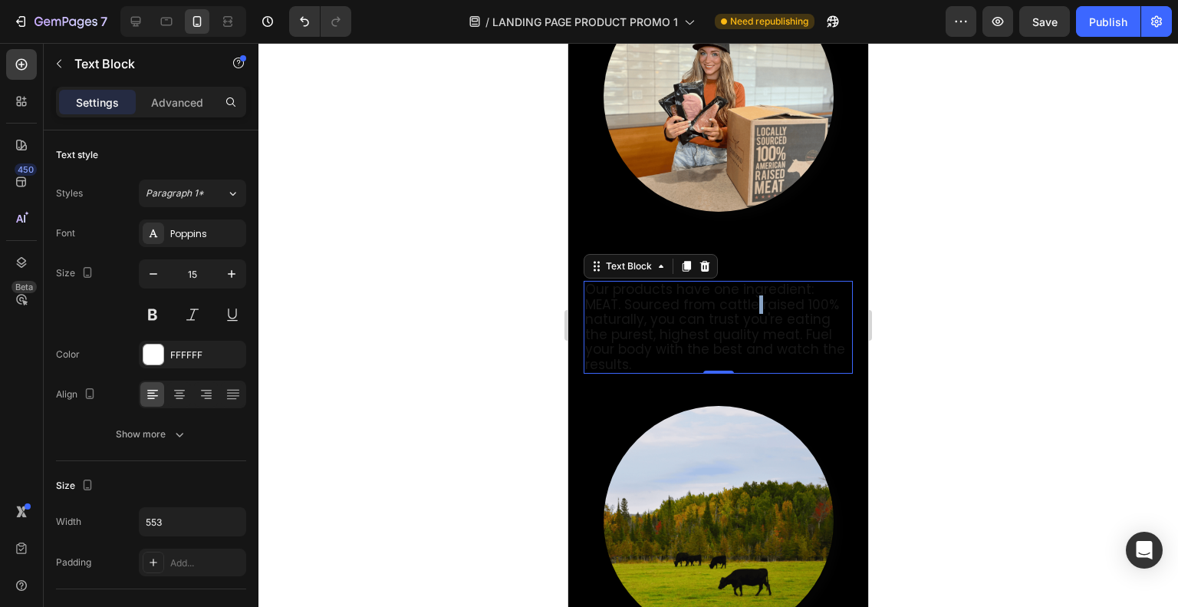
click at [752, 309] on span "Our products have one ingredient: MEAT. Sourced from cattle raised 100% natural…" at bounding box center [715, 327] width 260 height 94
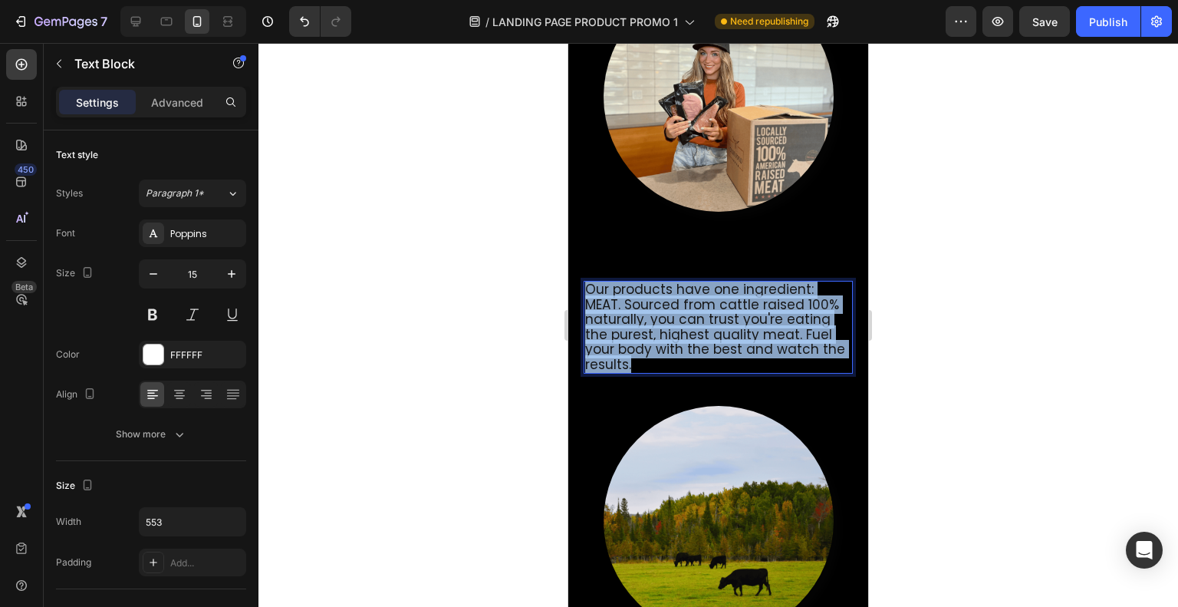
click at [752, 309] on span "Our products have one ingredient: MEAT. Sourced from cattle raised 100% natural…" at bounding box center [715, 327] width 260 height 94
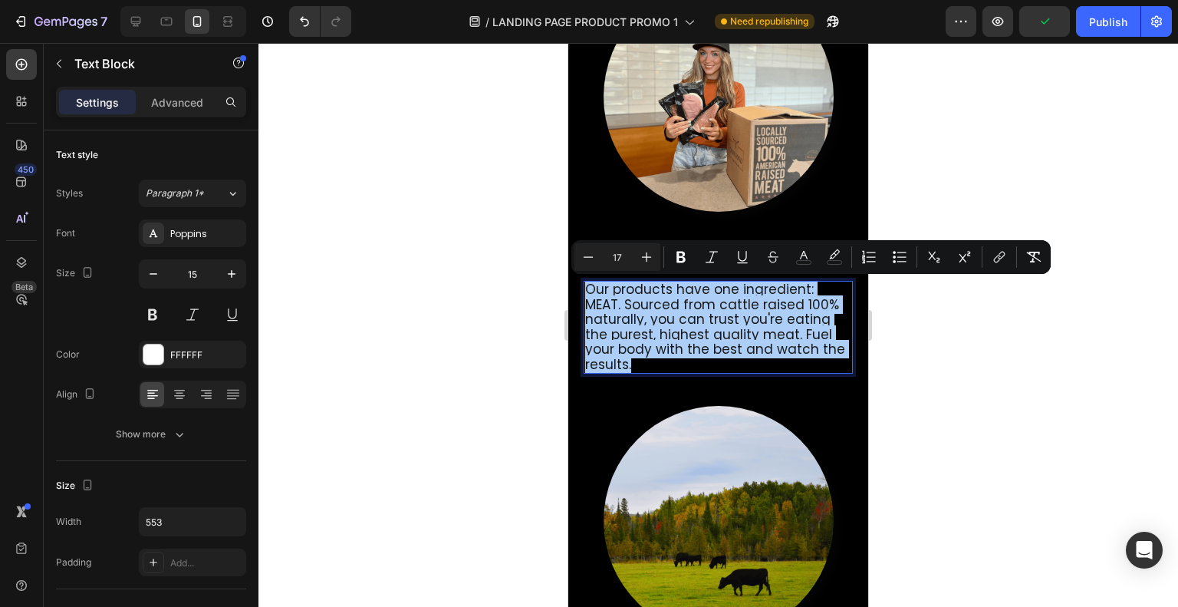
click at [799, 252] on icon "Editor contextual toolbar" at bounding box center [803, 256] width 15 height 15
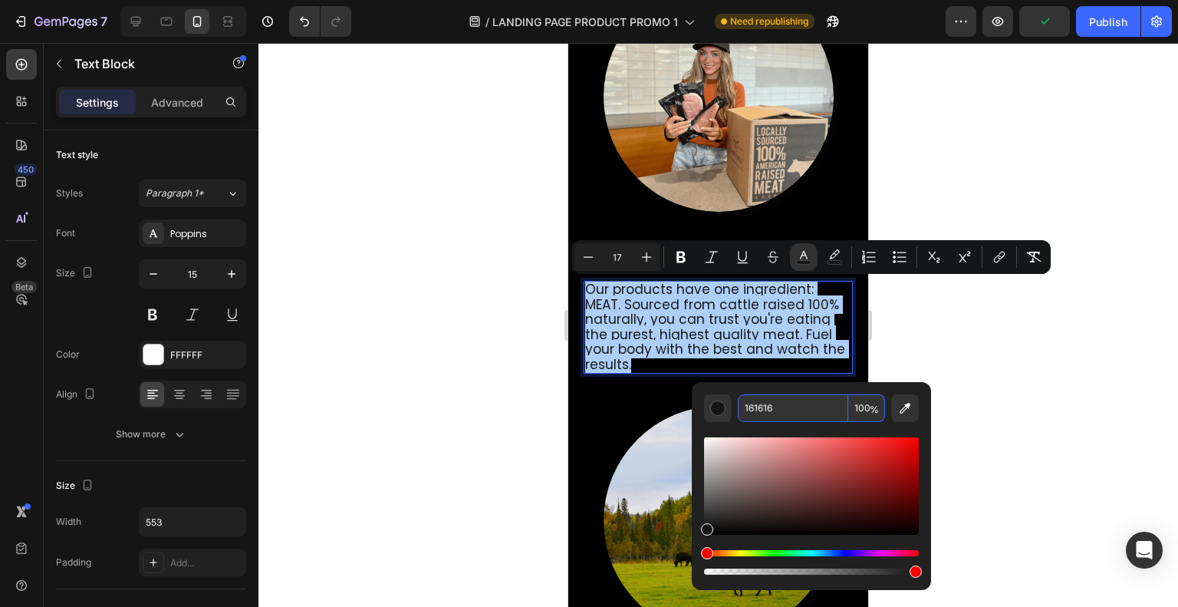
click at [761, 410] on input "161616" at bounding box center [793, 408] width 110 height 28
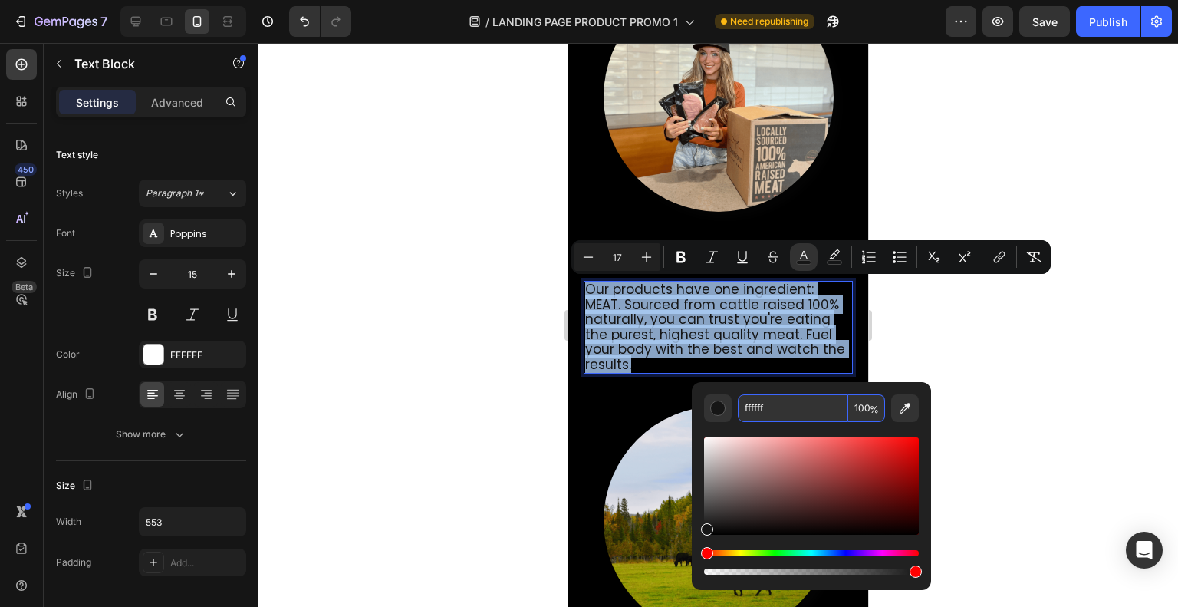
type input "FFFFFF"
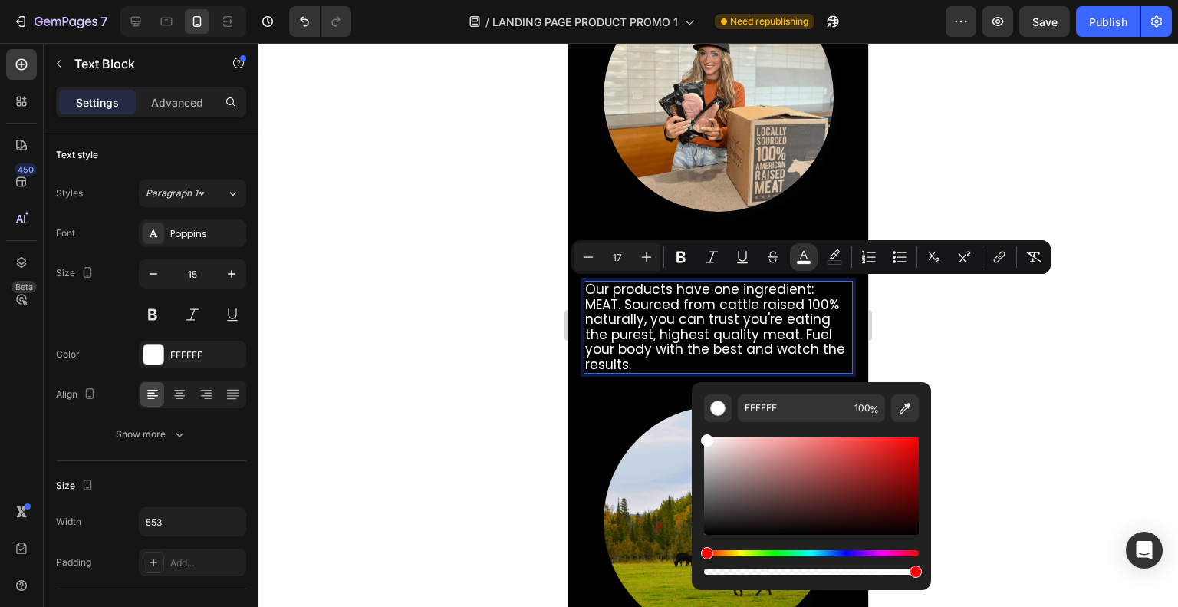
click at [968, 317] on div at bounding box center [717, 325] width 919 height 564
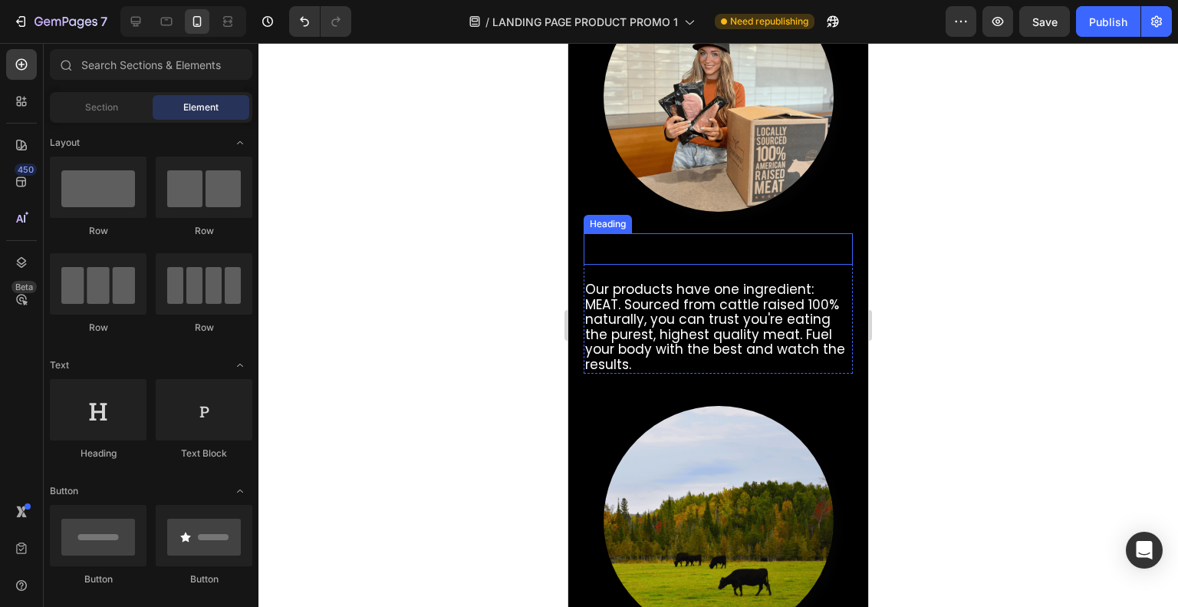
click at [764, 249] on h2 "Better For Your Health" at bounding box center [718, 249] width 269 height 32
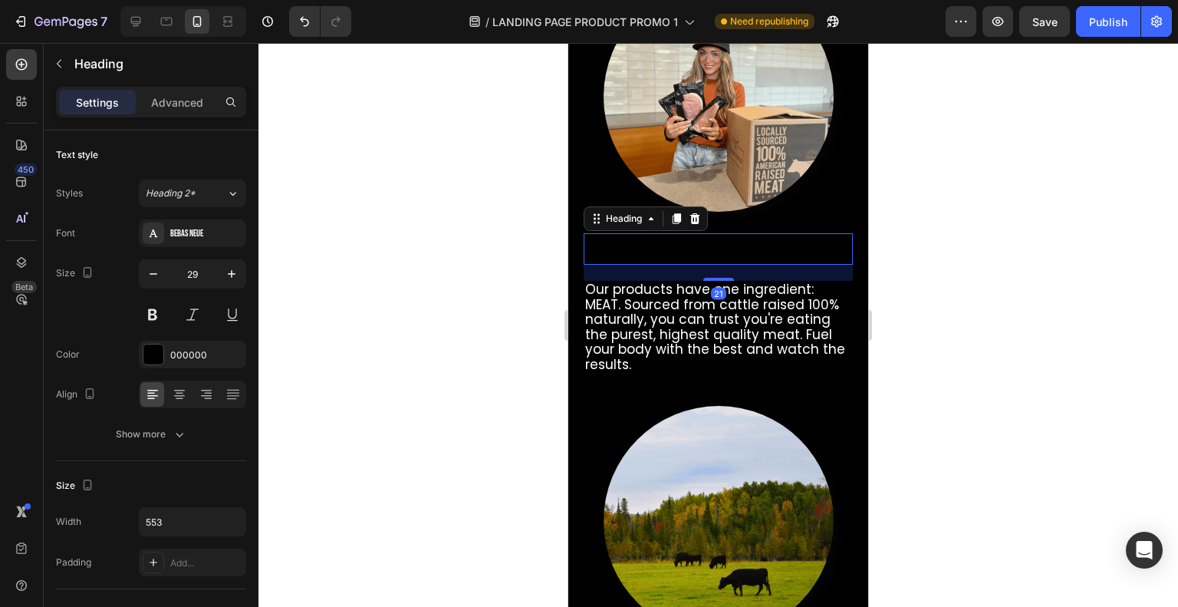
click at [153, 353] on div at bounding box center [153, 354] width 20 height 20
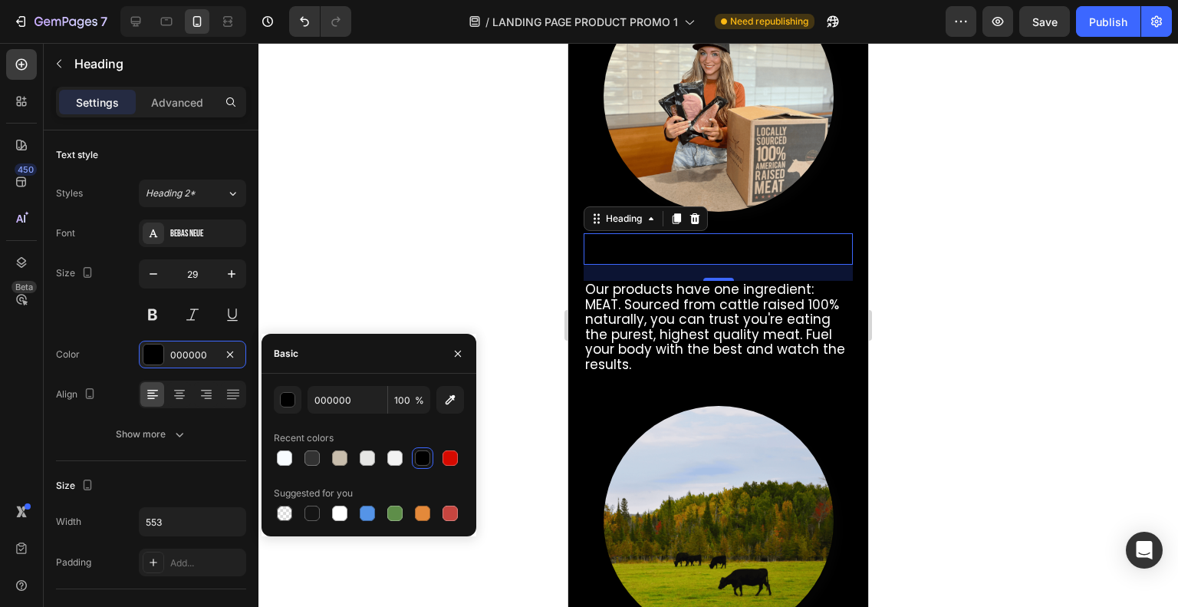
click at [344, 518] on div at bounding box center [339, 512] width 15 height 15
type input "FFFFFF"
click at [445, 343] on div at bounding box center [457, 353] width 37 height 39
click at [669, 256] on h2 "Better For Your Health" at bounding box center [718, 249] width 269 height 32
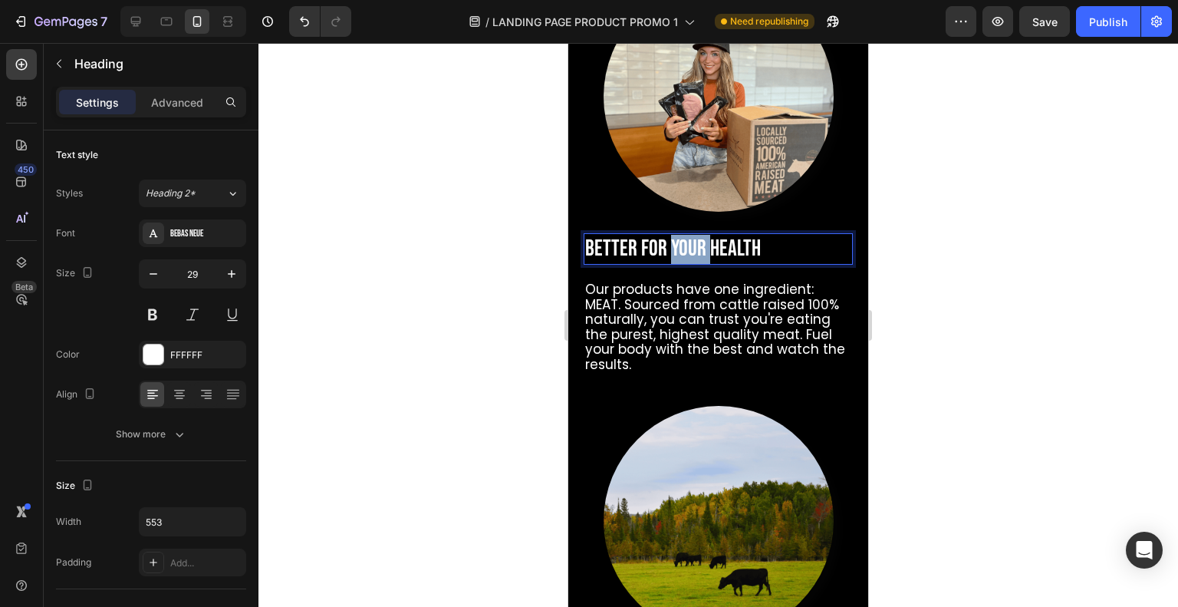
click at [669, 256] on p "Better For Your Health" at bounding box center [718, 249] width 266 height 29
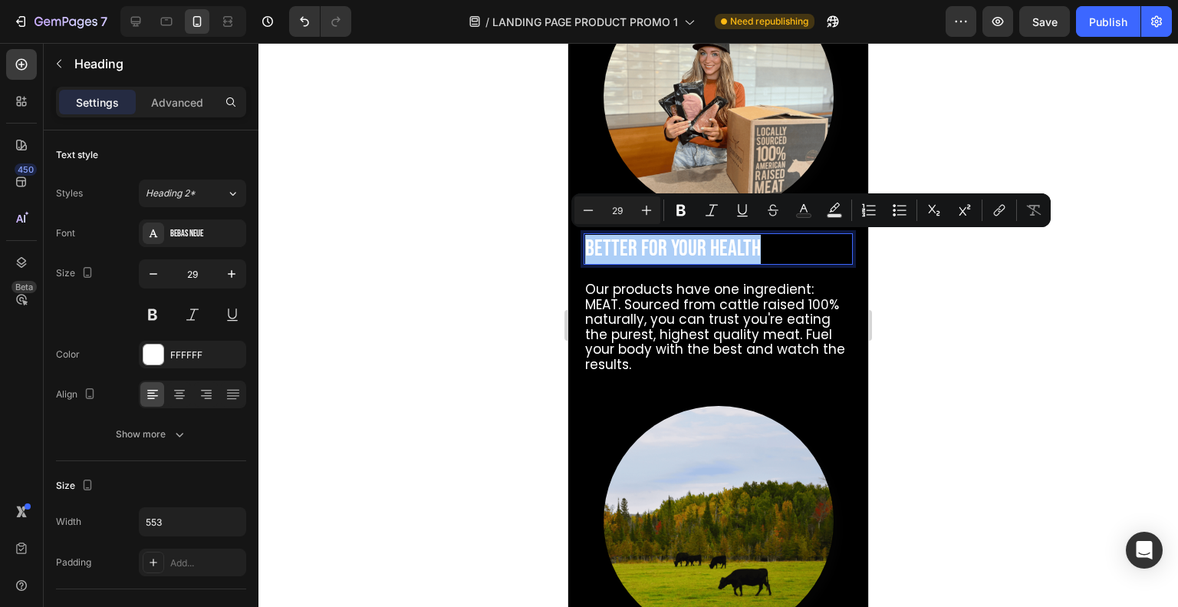
click at [802, 214] on rect "Editor contextual toolbar" at bounding box center [804, 216] width 15 height 4
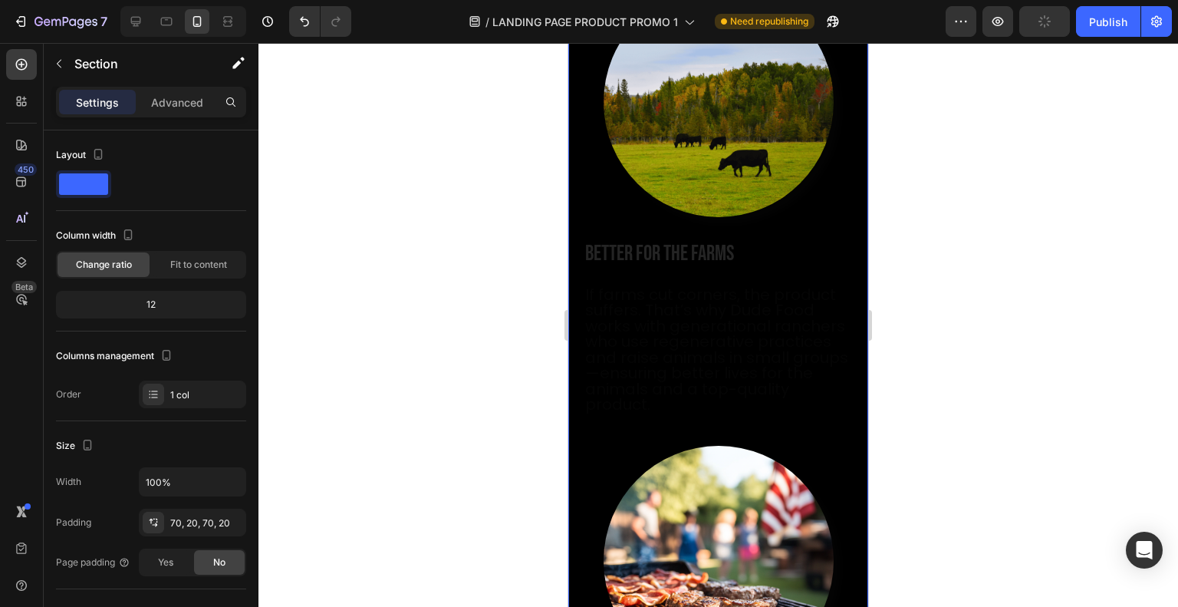
scroll to position [1501, 0]
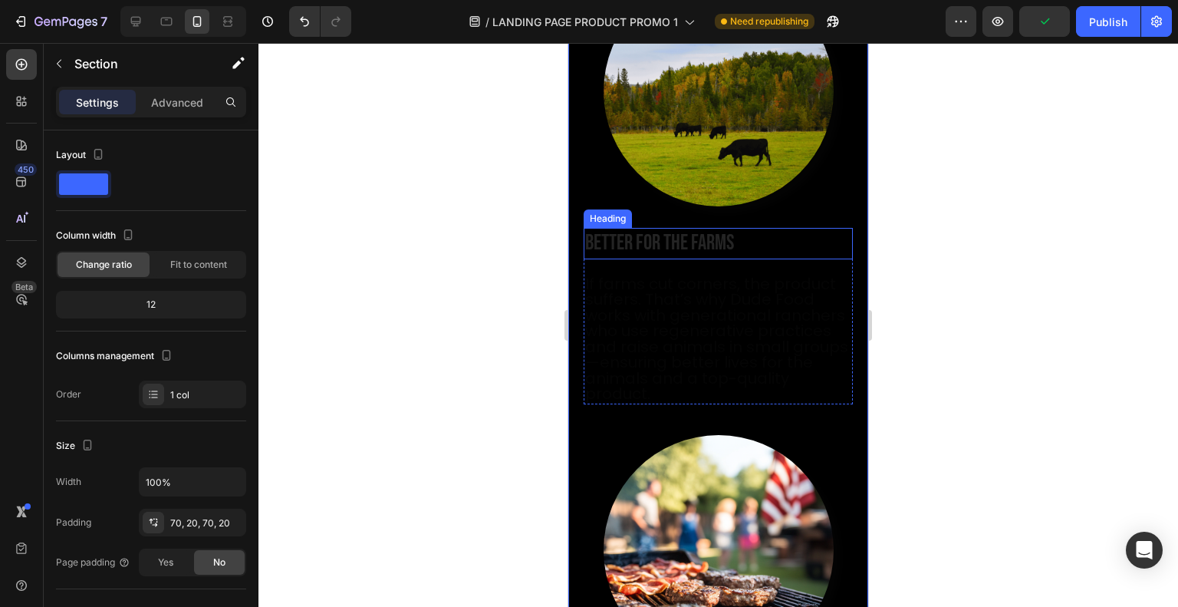
click at [732, 251] on h2 "Better for the farms" at bounding box center [718, 243] width 269 height 31
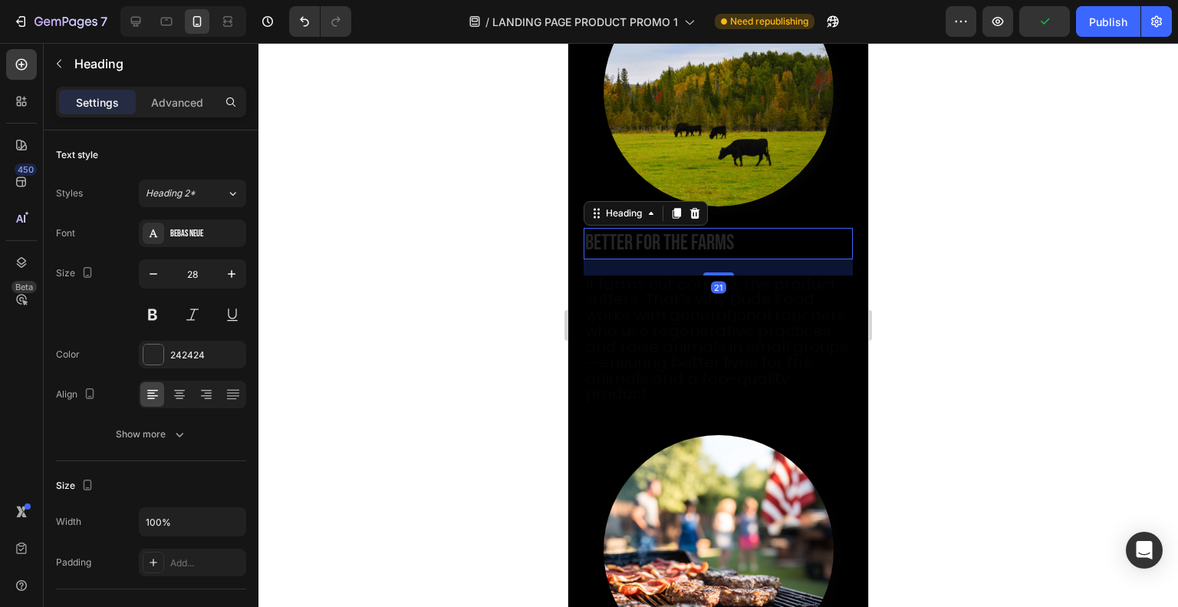
click at [732, 251] on h2 "Better for the farms" at bounding box center [718, 243] width 269 height 31
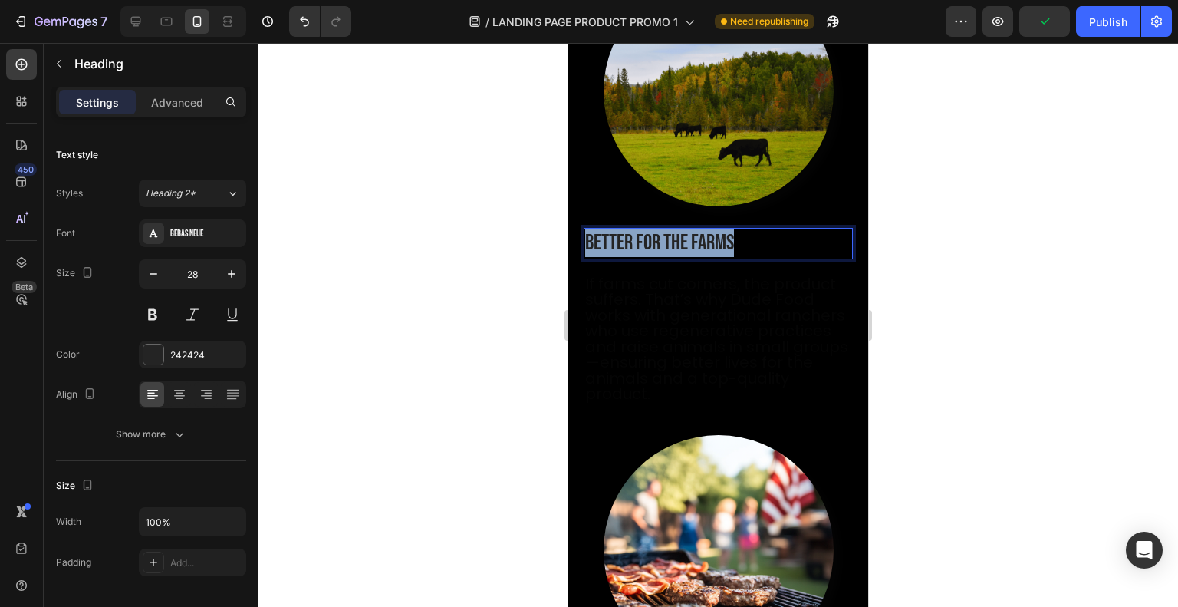
click at [732, 251] on p "Better for the farms" at bounding box center [718, 243] width 266 height 28
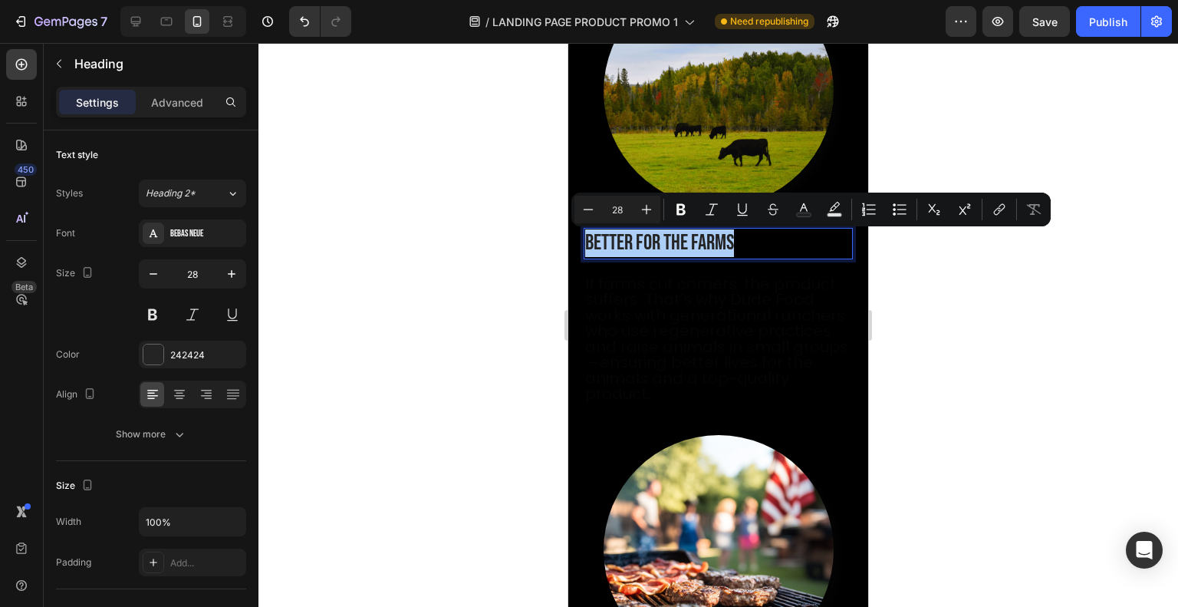
click at [153, 352] on div at bounding box center [153, 354] width 20 height 20
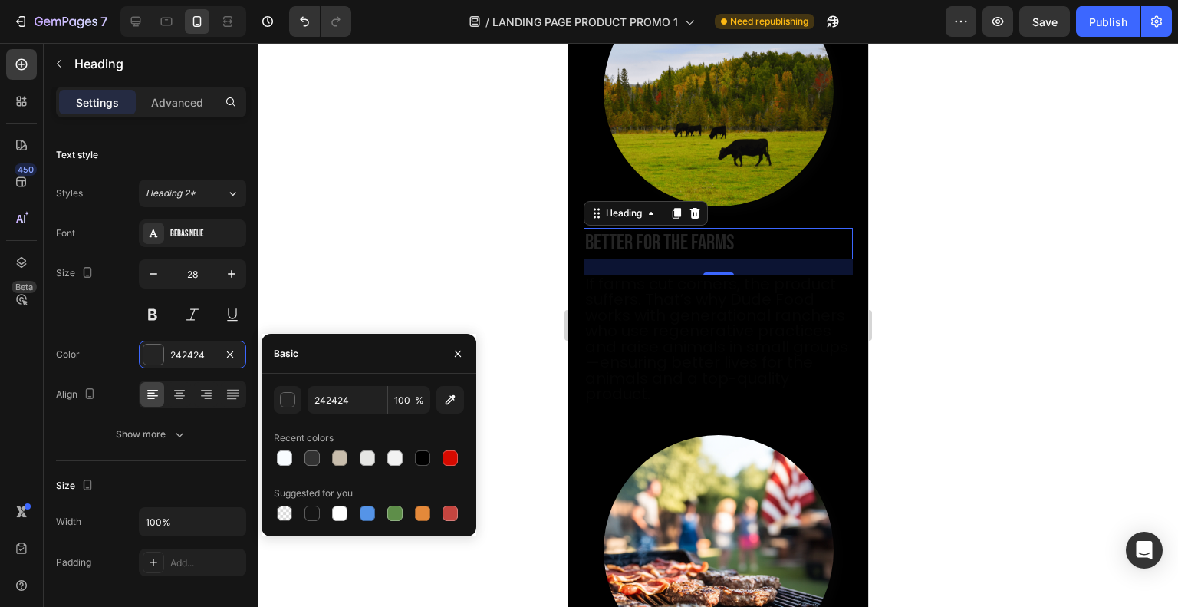
click at [335, 511] on div at bounding box center [339, 512] width 15 height 15
type input "FFFFFF"
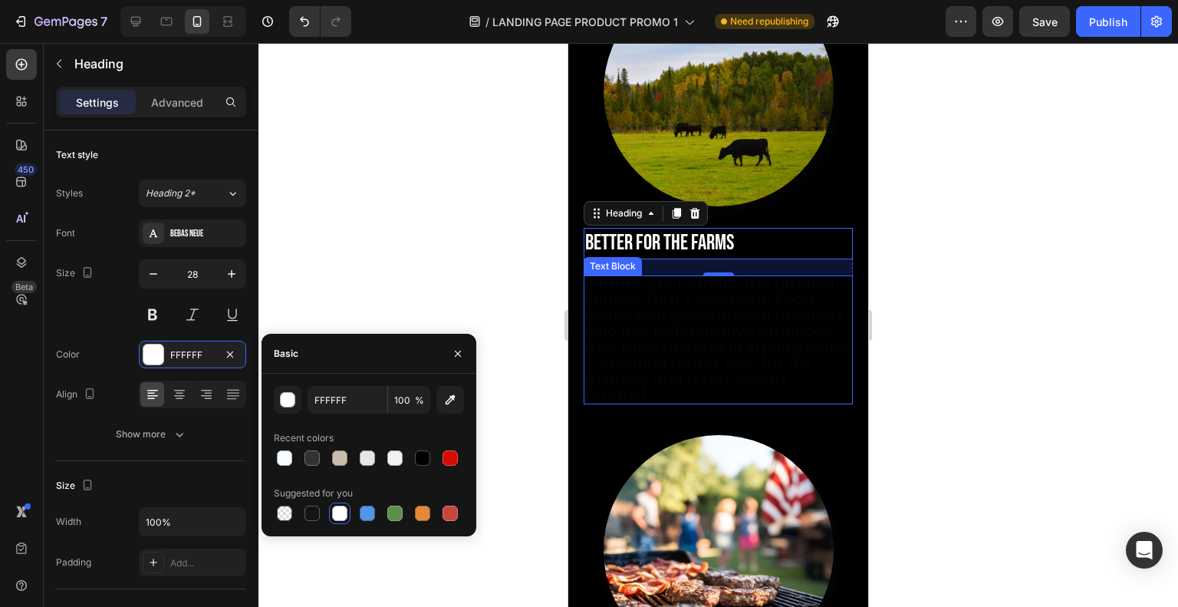
click at [649, 374] on span "If farms cut corners, the product suffers. That’s why Dude Food works with gene…" at bounding box center [716, 339] width 263 height 132
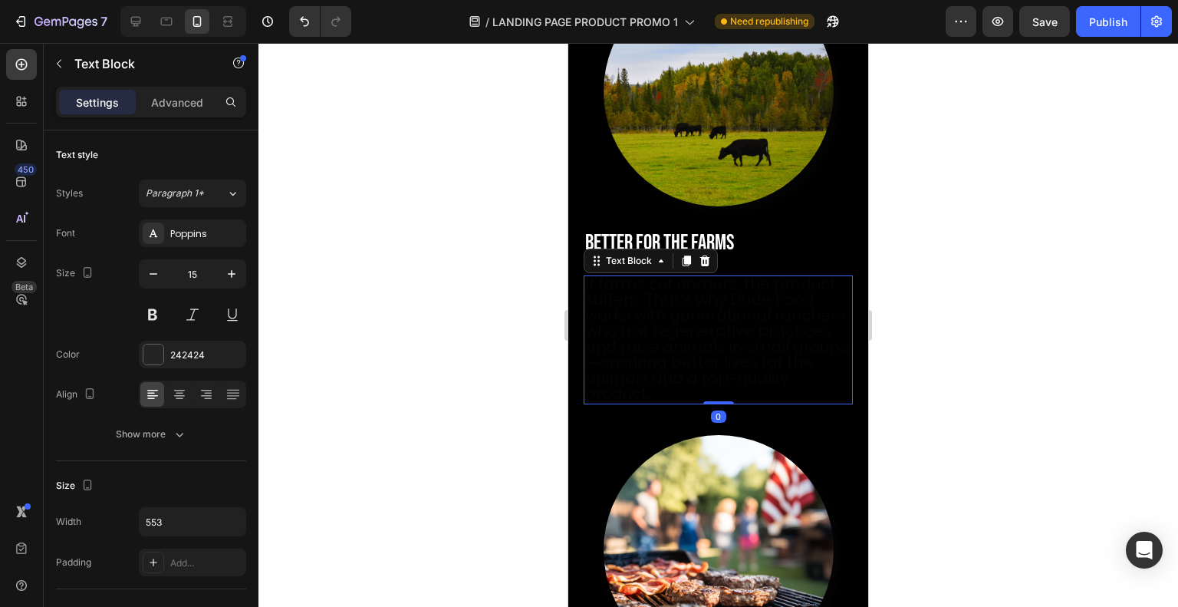
click at [158, 353] on div at bounding box center [153, 354] width 20 height 20
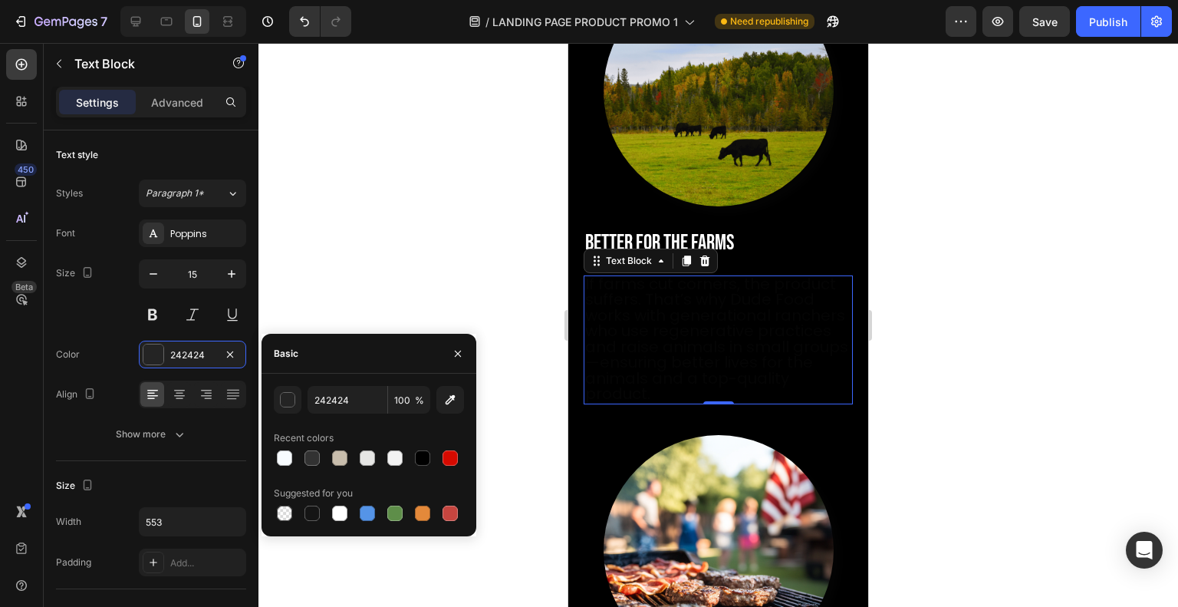
click at [341, 511] on div at bounding box center [339, 512] width 15 height 15
type input "FFFFFF"
click at [616, 326] on span "If farms cut corners, the product suffers. That’s why Dude Food works with gene…" at bounding box center [716, 339] width 263 height 132
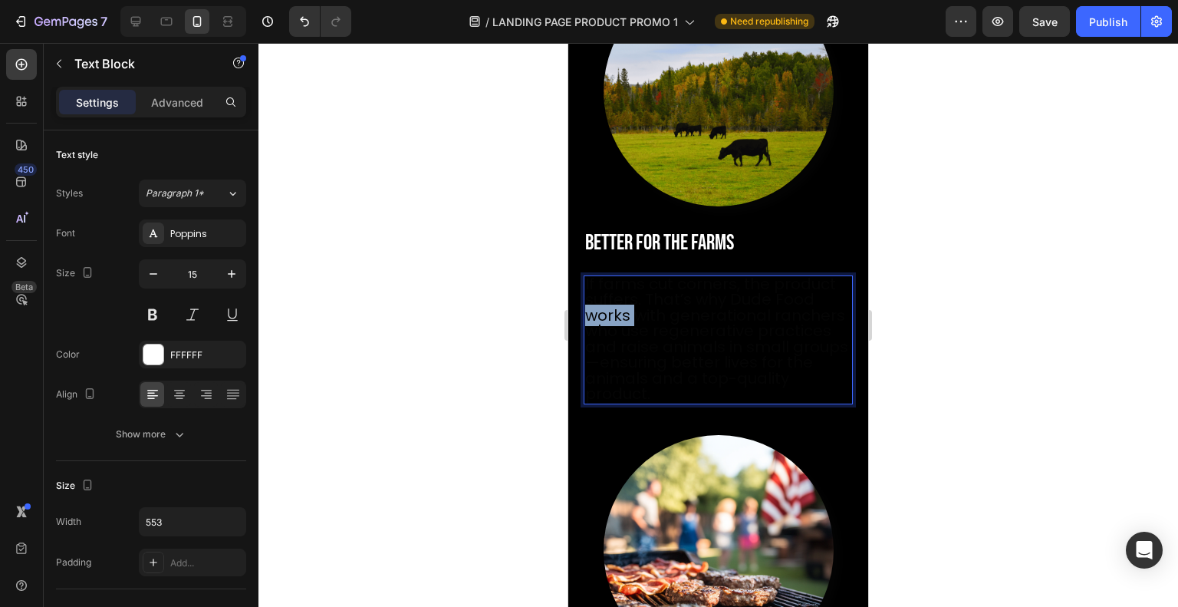
click at [616, 326] on span "If farms cut corners, the product suffers. That’s why Dude Food works with gene…" at bounding box center [716, 339] width 263 height 132
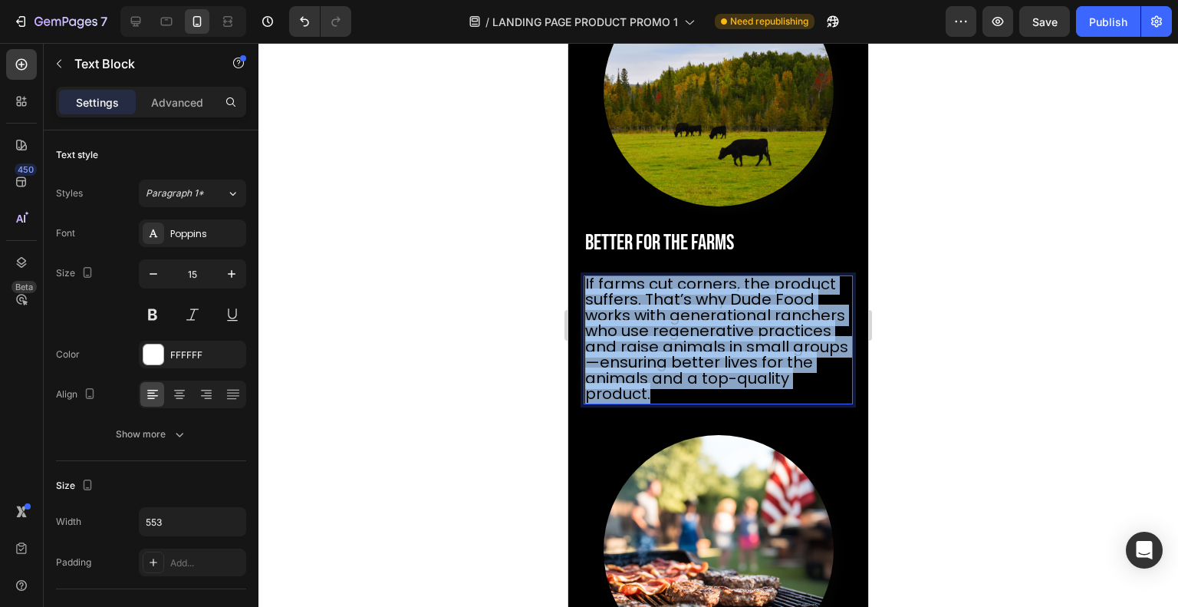
click at [616, 326] on span "If farms cut corners, the product suffers. That’s why Dude Food works with gene…" at bounding box center [716, 339] width 263 height 132
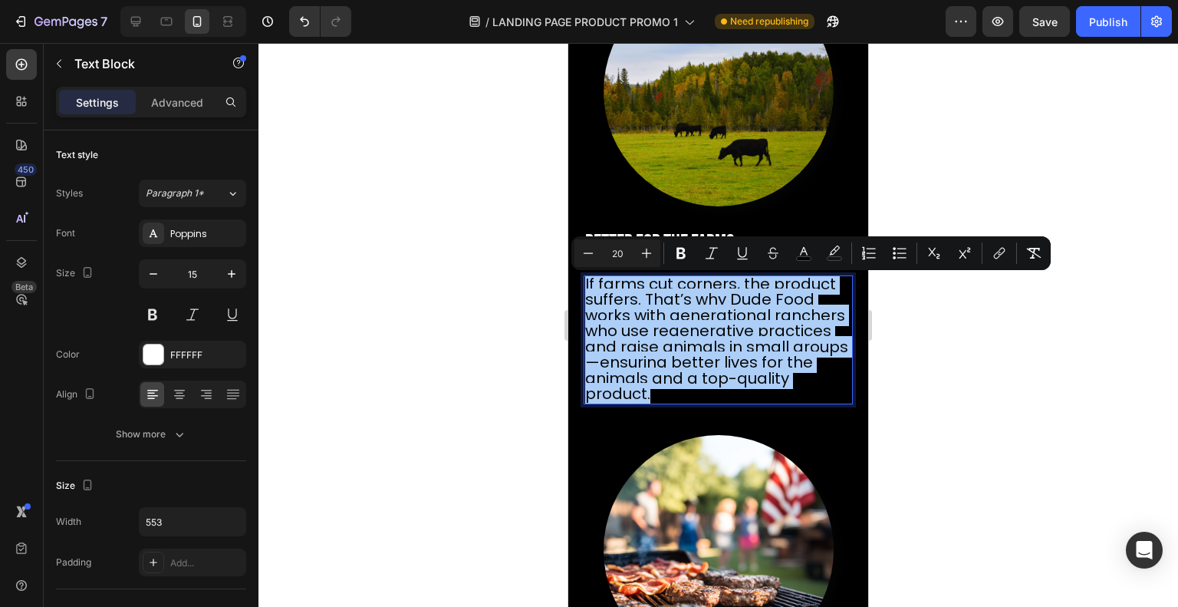
click at [810, 254] on icon "Editor contextual toolbar" at bounding box center [803, 252] width 15 height 15
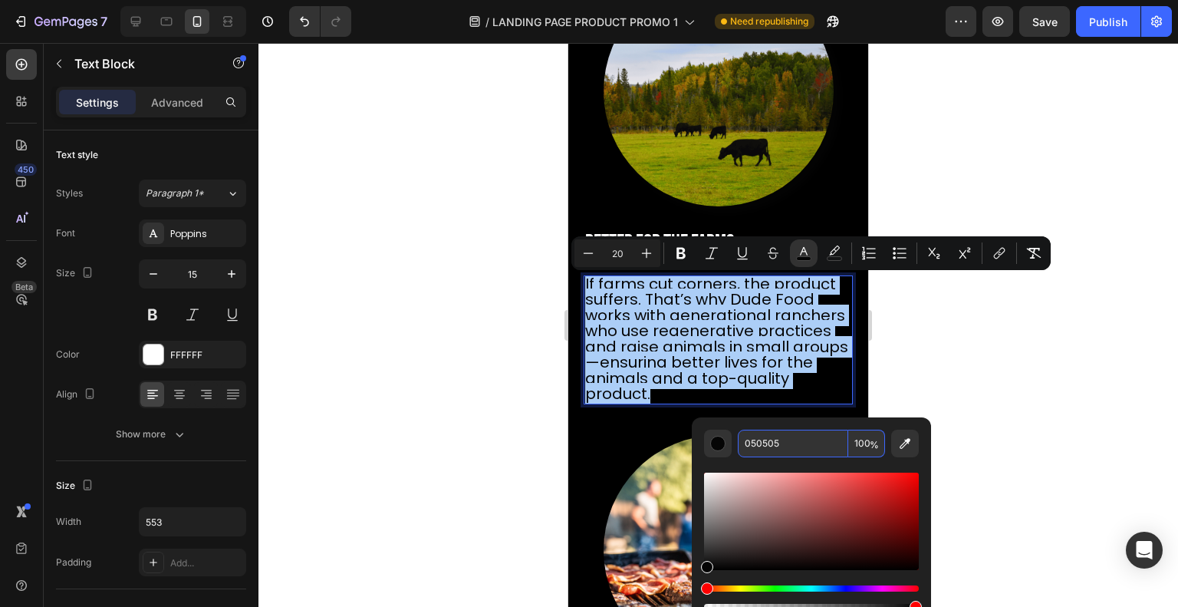
click at [771, 444] on input "050505" at bounding box center [793, 443] width 110 height 28
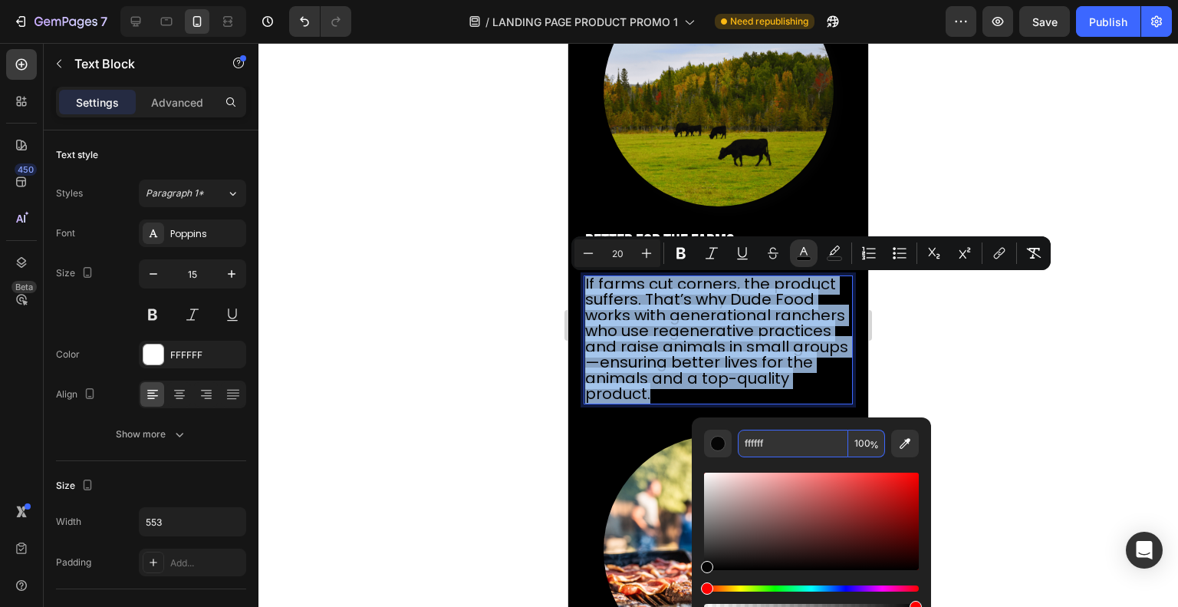
type input "FFFFFF"
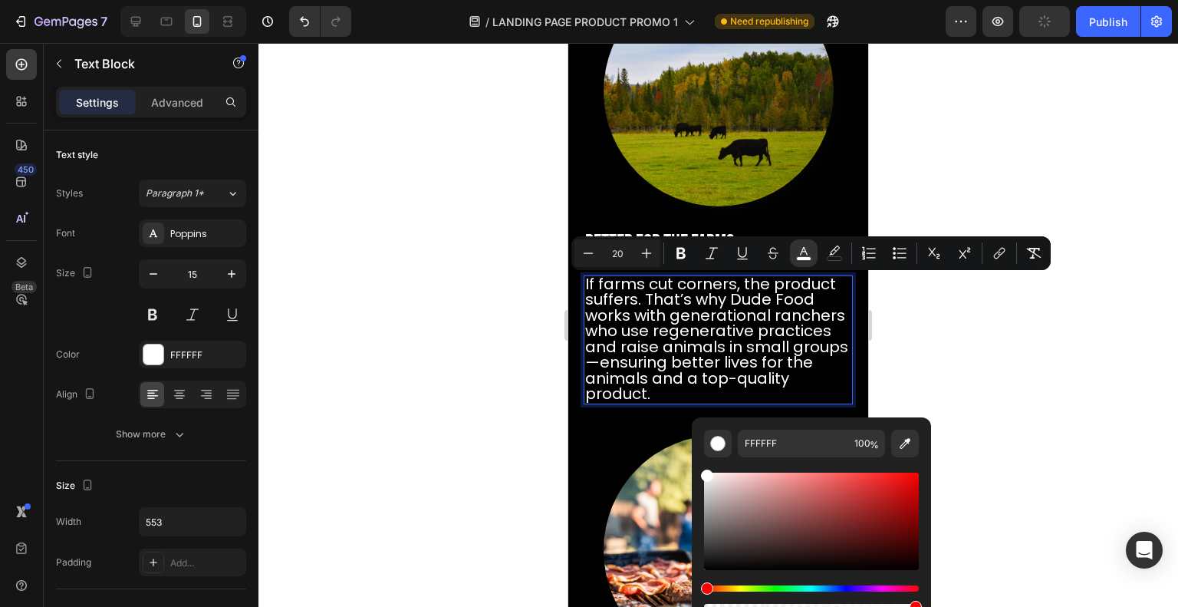
click at [975, 304] on div at bounding box center [717, 325] width 919 height 564
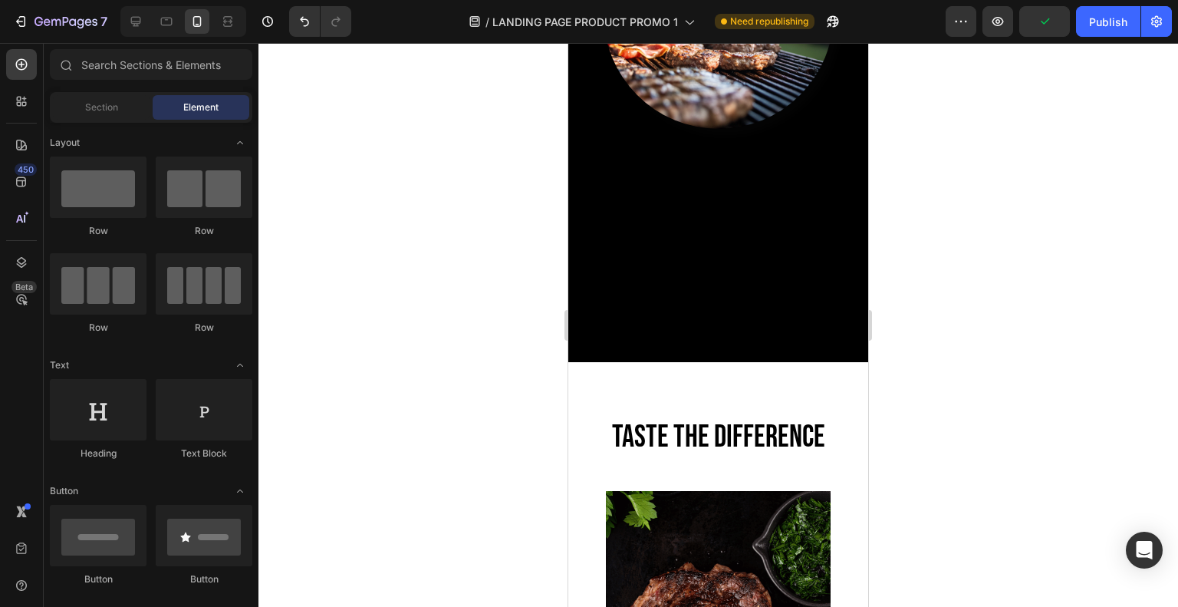
scroll to position [2038, 0]
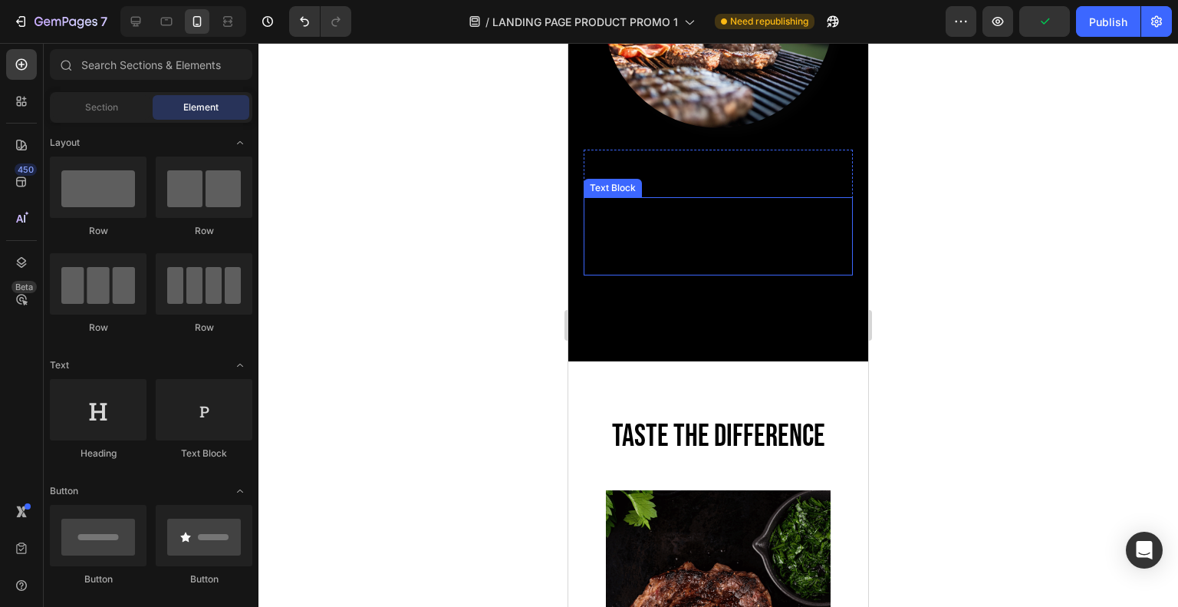
click at [671, 272] on span "Most supermarket meat is imported from Overseas. When you choose Dude Food, you…" at bounding box center [708, 236] width 247 height 76
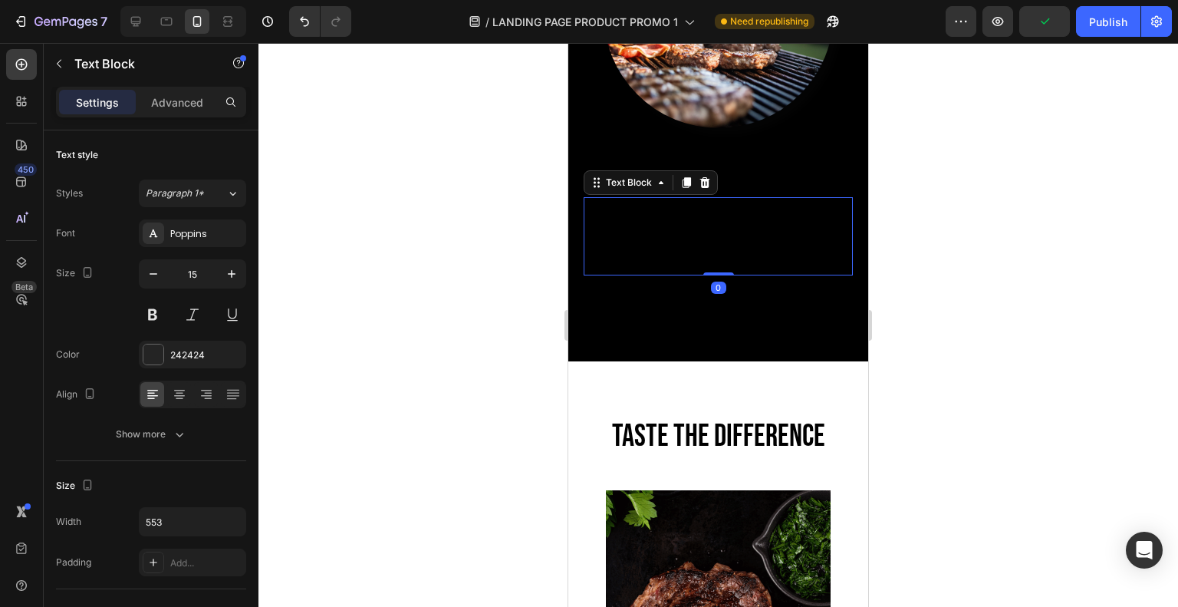
click at [671, 272] on span "Most supermarket meat is imported from Overseas. When you choose Dude Food, you…" at bounding box center [708, 236] width 247 height 76
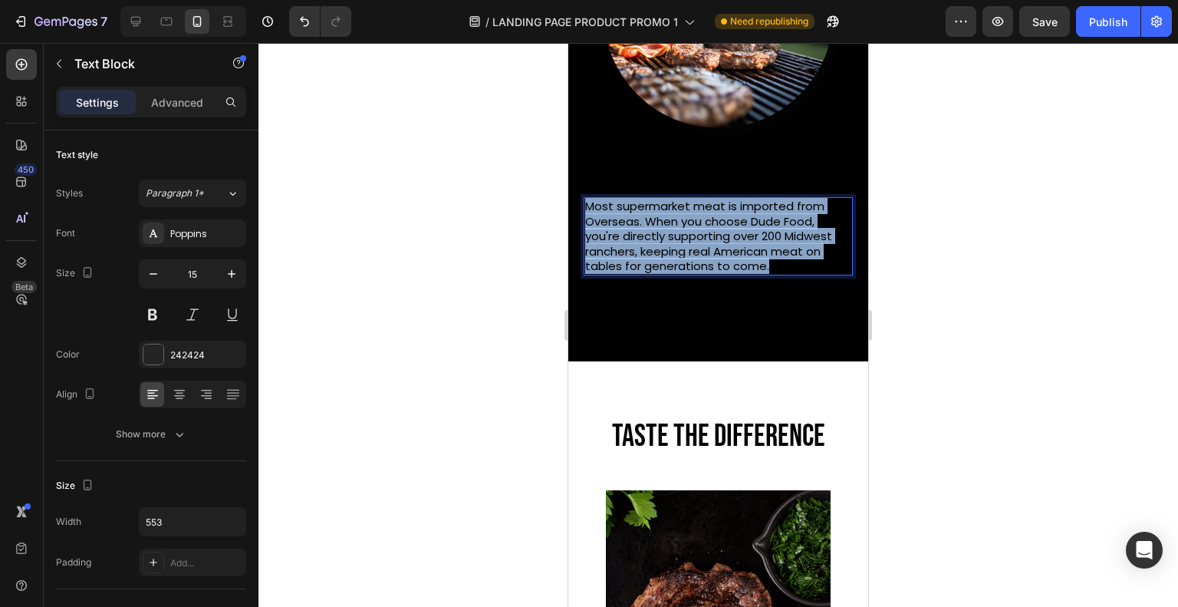
click at [671, 272] on span "Most supermarket meat is imported from Overseas. When you choose Dude Food, you…" at bounding box center [708, 236] width 247 height 76
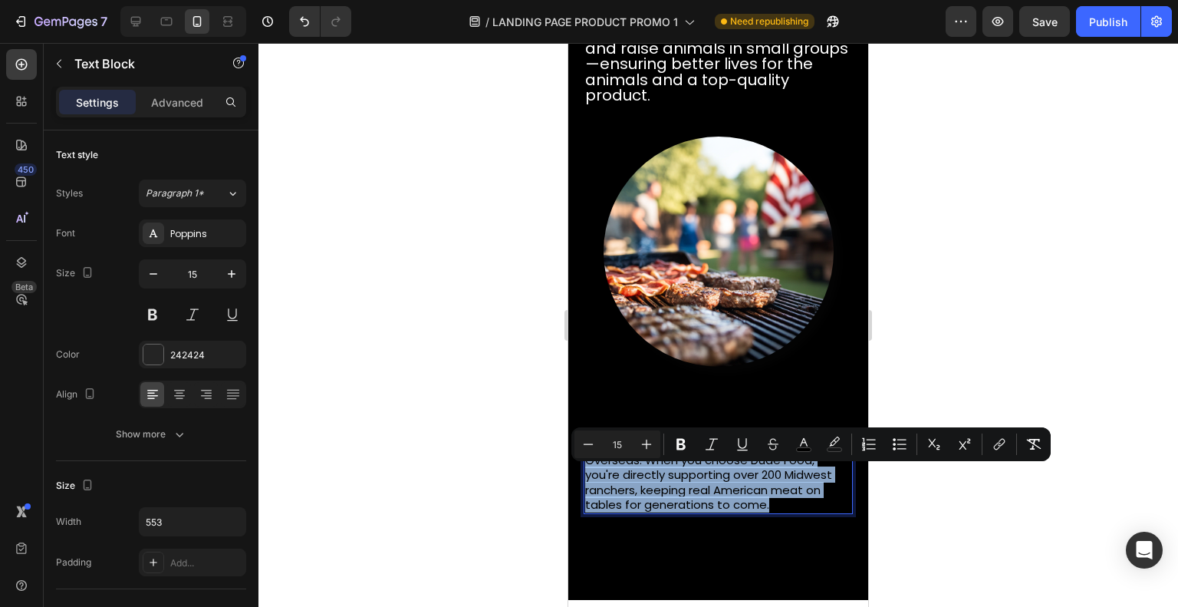
scroll to position [1775, 0]
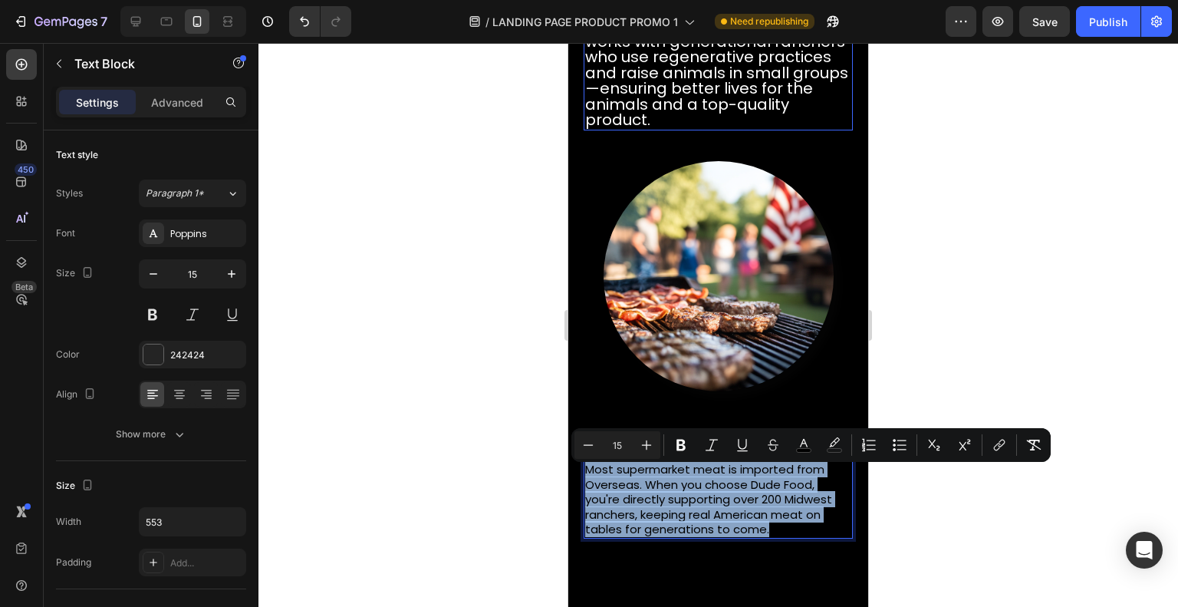
click at [665, 94] on span "If farms cut corners, the product suffers. That’s why Dude Food works with gene…" at bounding box center [716, 65] width 263 height 132
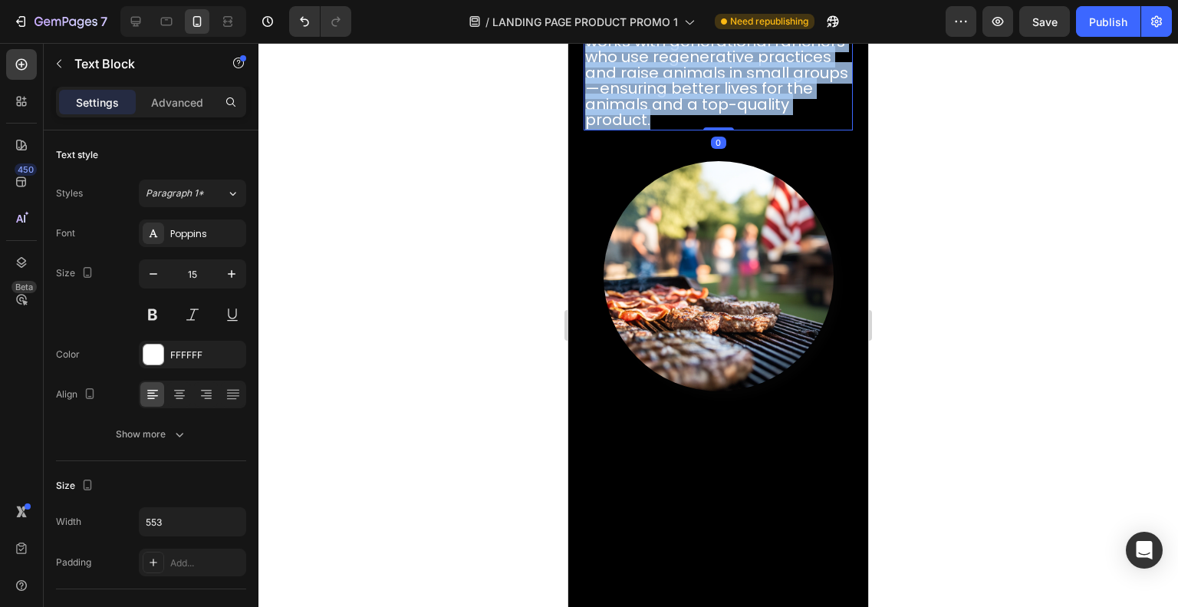
click at [665, 94] on span "If farms cut corners, the product suffers. That’s why Dude Food works with gene…" at bounding box center [716, 65] width 263 height 132
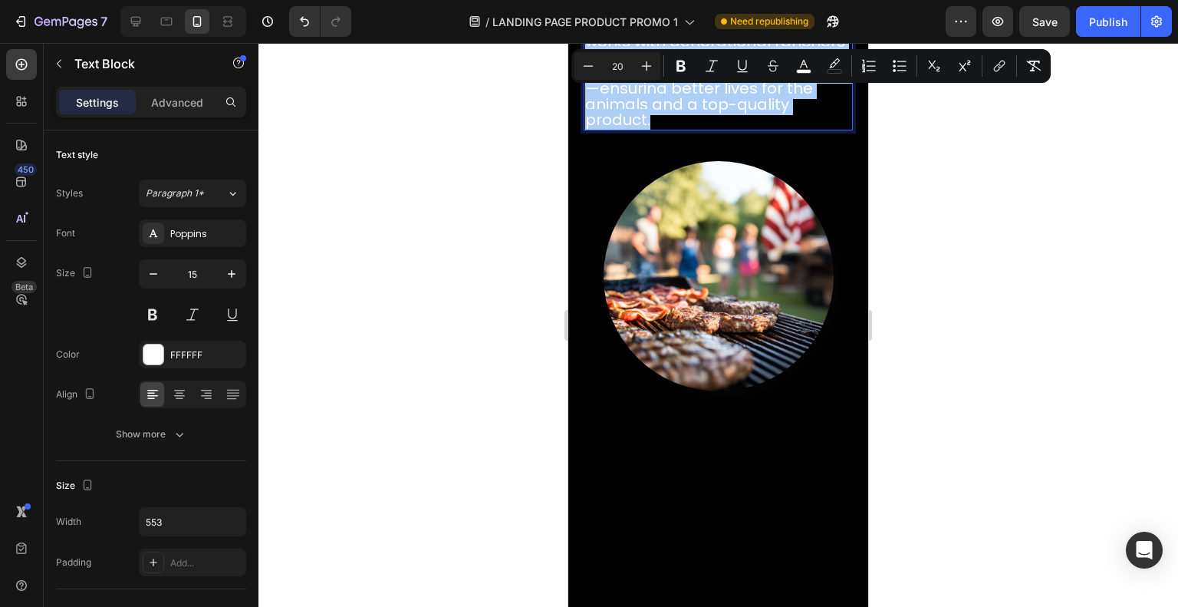
click at [224, 194] on div "Paragraph 1*" at bounding box center [186, 193] width 81 height 14
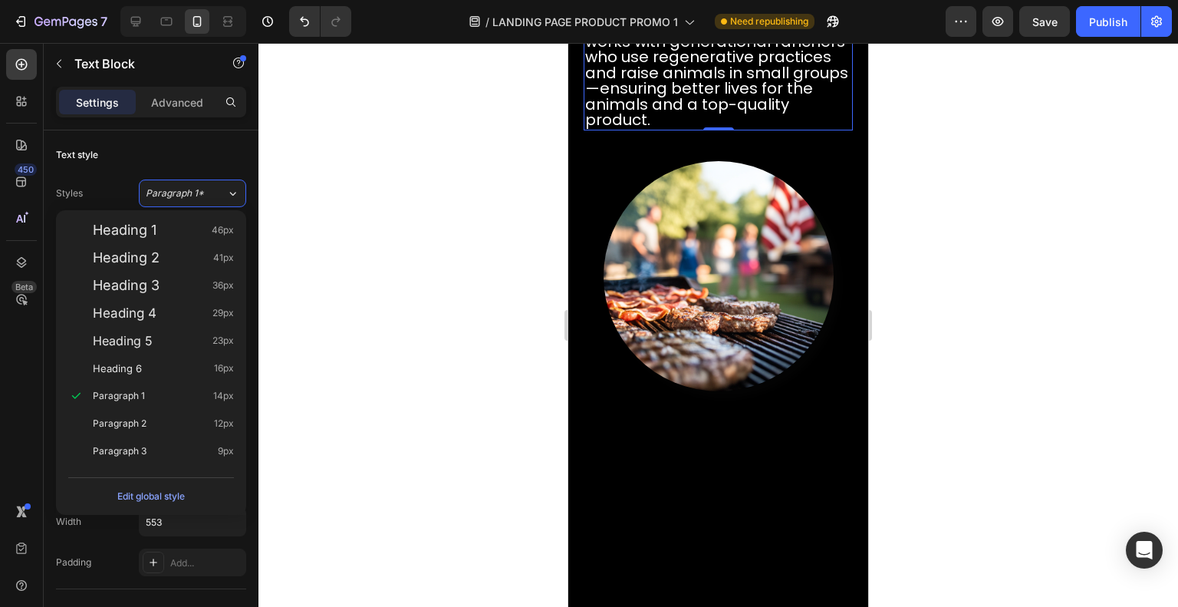
click at [202, 364] on div "Heading 6 16px" at bounding box center [163, 367] width 141 height 15
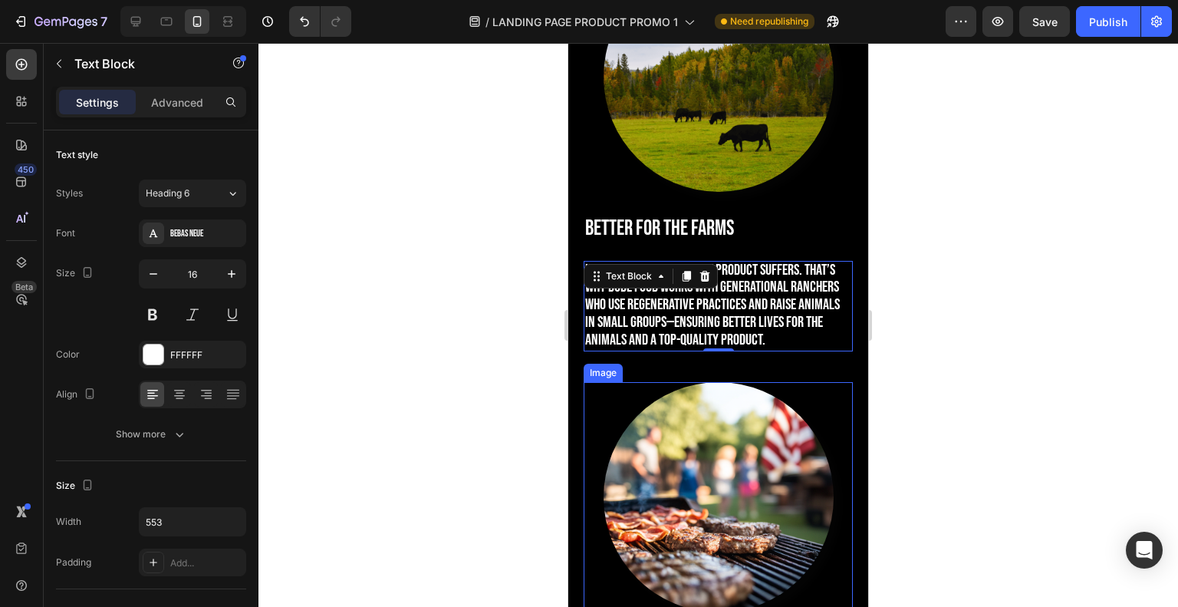
scroll to position [1518, 0]
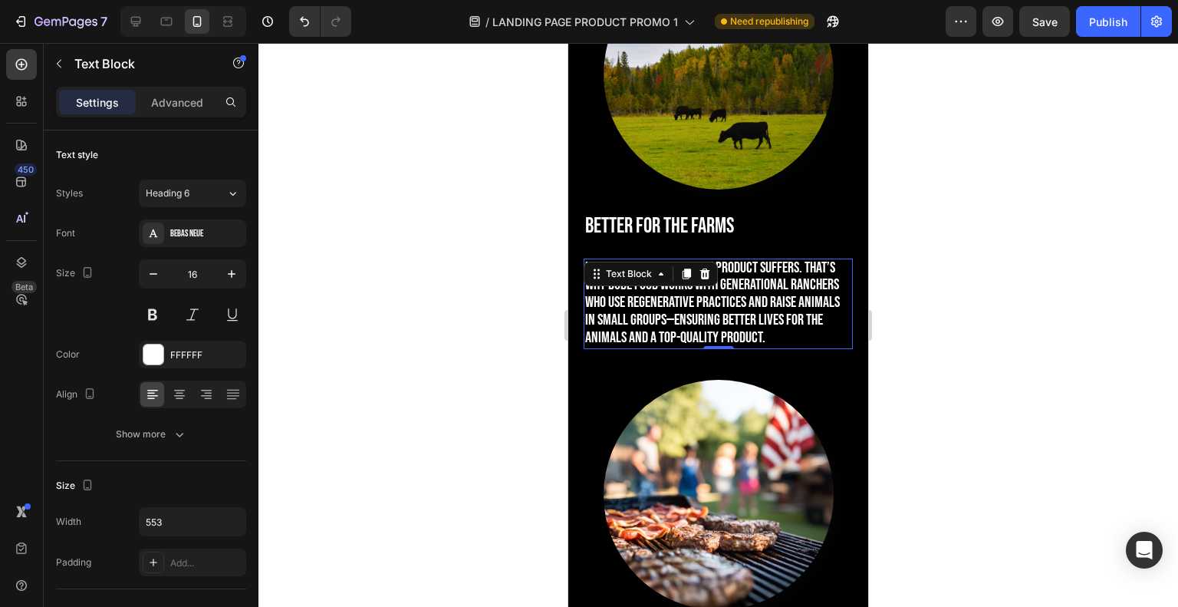
click at [226, 190] on icon at bounding box center [232, 193] width 13 height 15
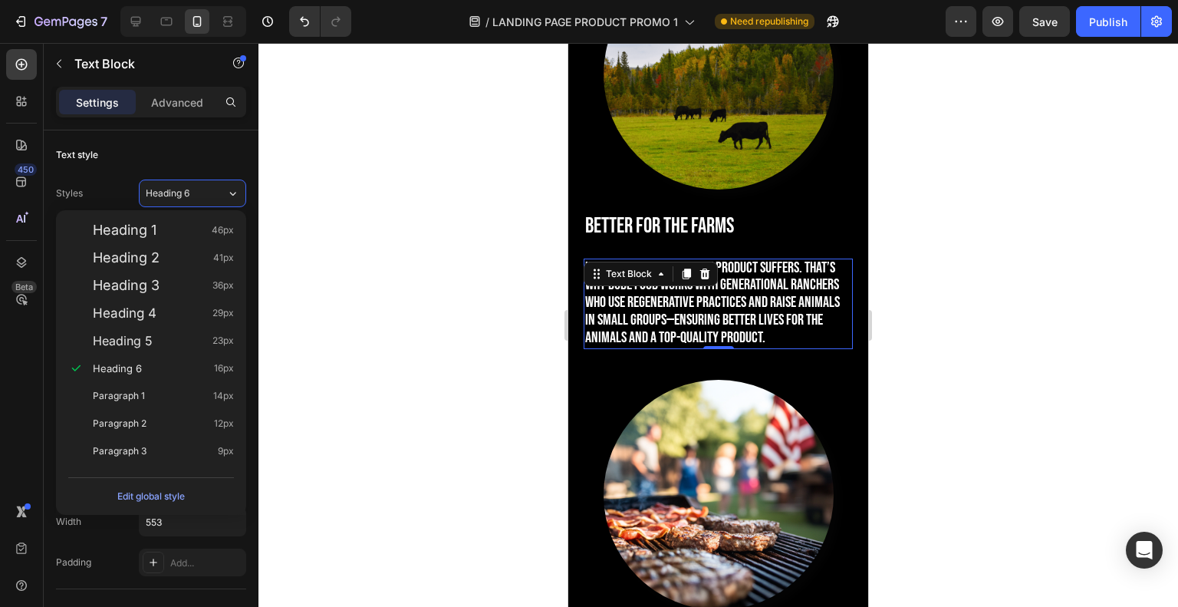
click at [181, 395] on div "Paragraph 1 14px" at bounding box center [163, 395] width 141 height 15
type input "14"
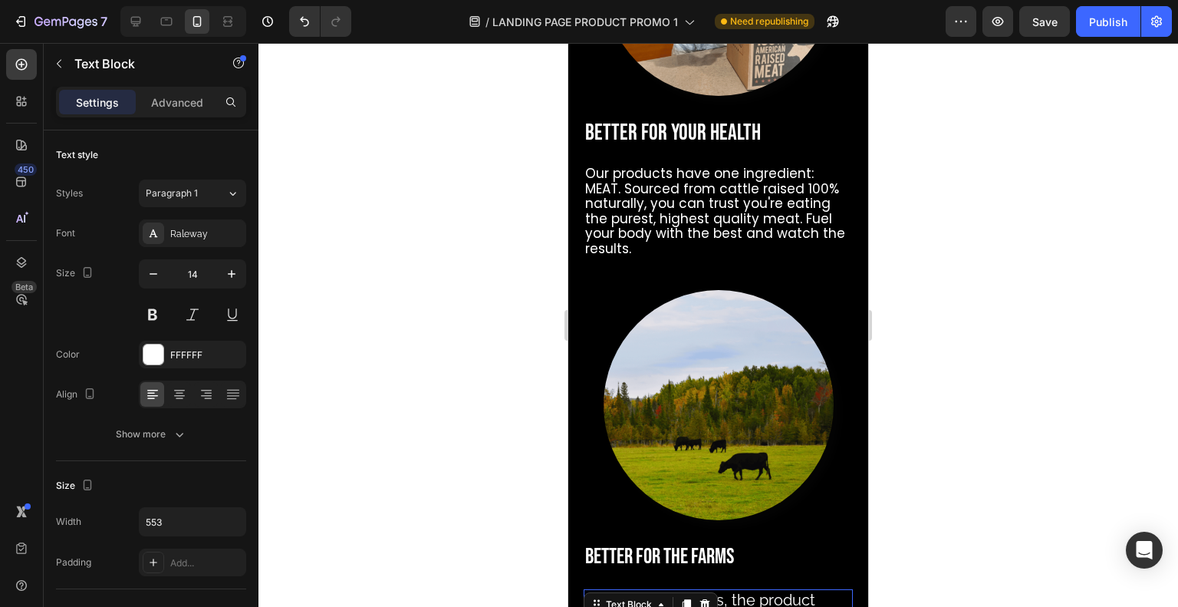
scroll to position [1169, 0]
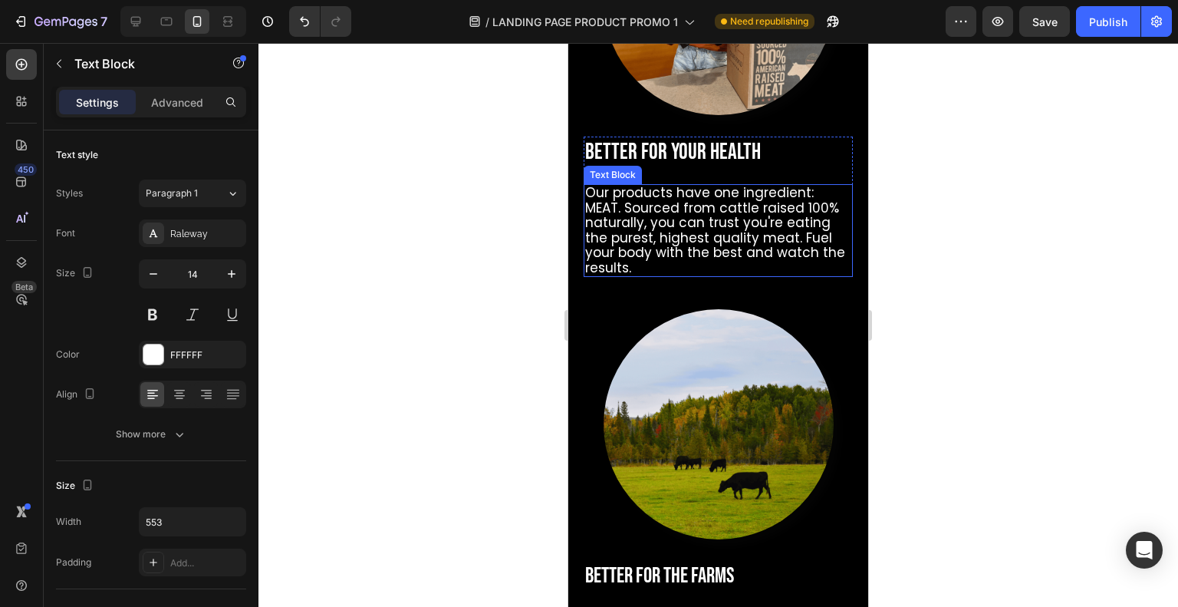
click at [623, 260] on span "Our products have one ingredient: MEAT. Sourced from cattle raised 100% natural…" at bounding box center [715, 230] width 260 height 94
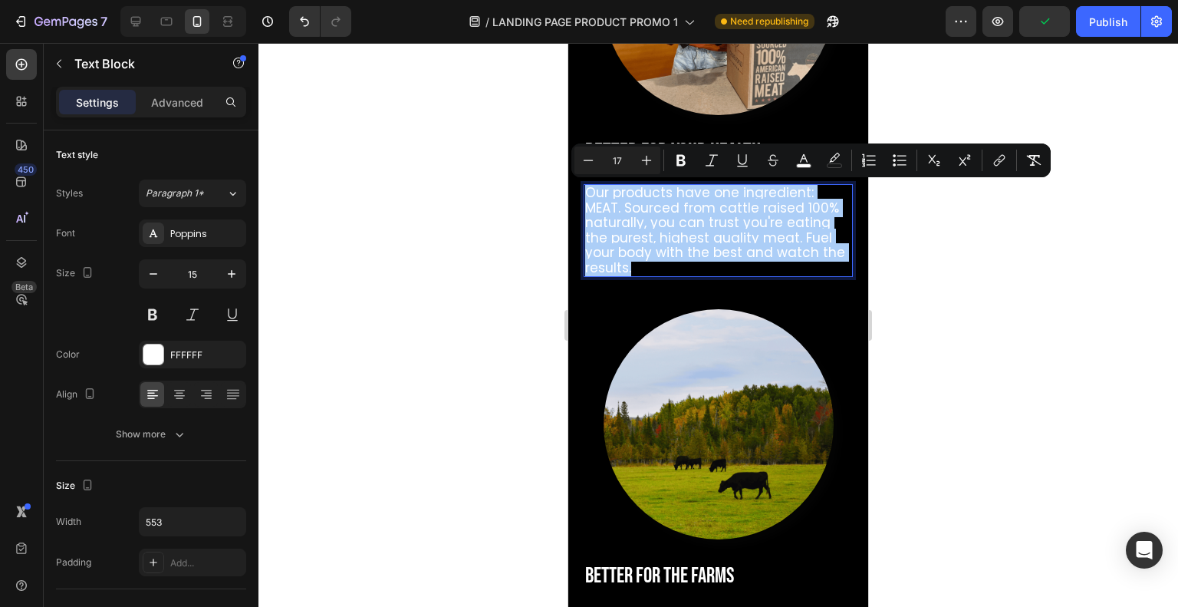
click at [227, 196] on icon at bounding box center [232, 193] width 13 height 15
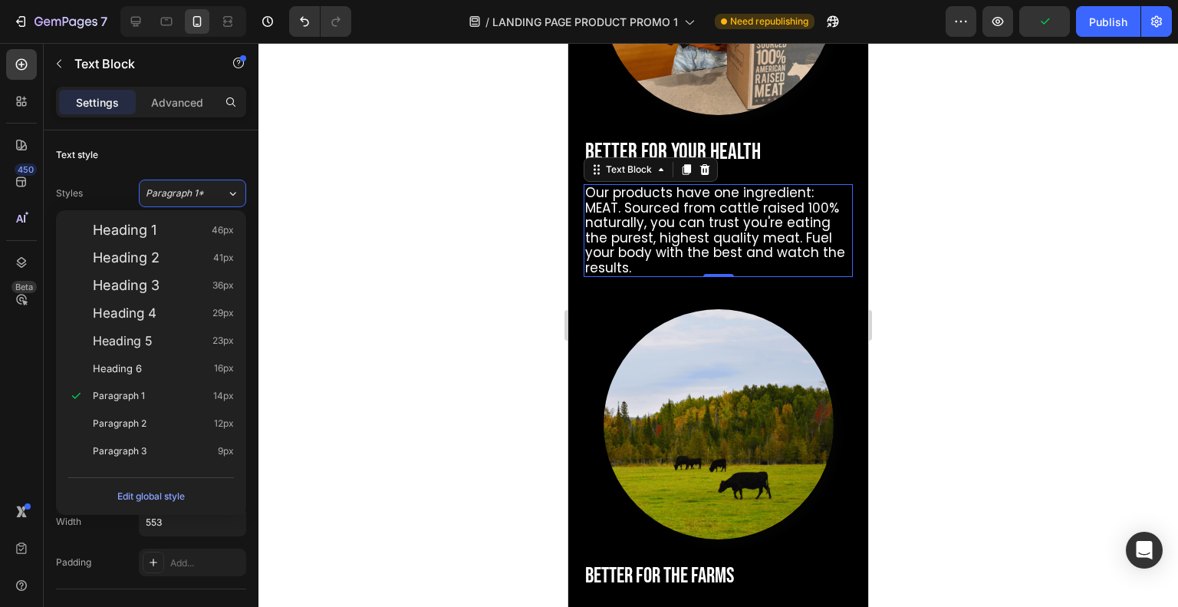
click at [187, 396] on div "Paragraph 1 14px" at bounding box center [163, 395] width 141 height 15
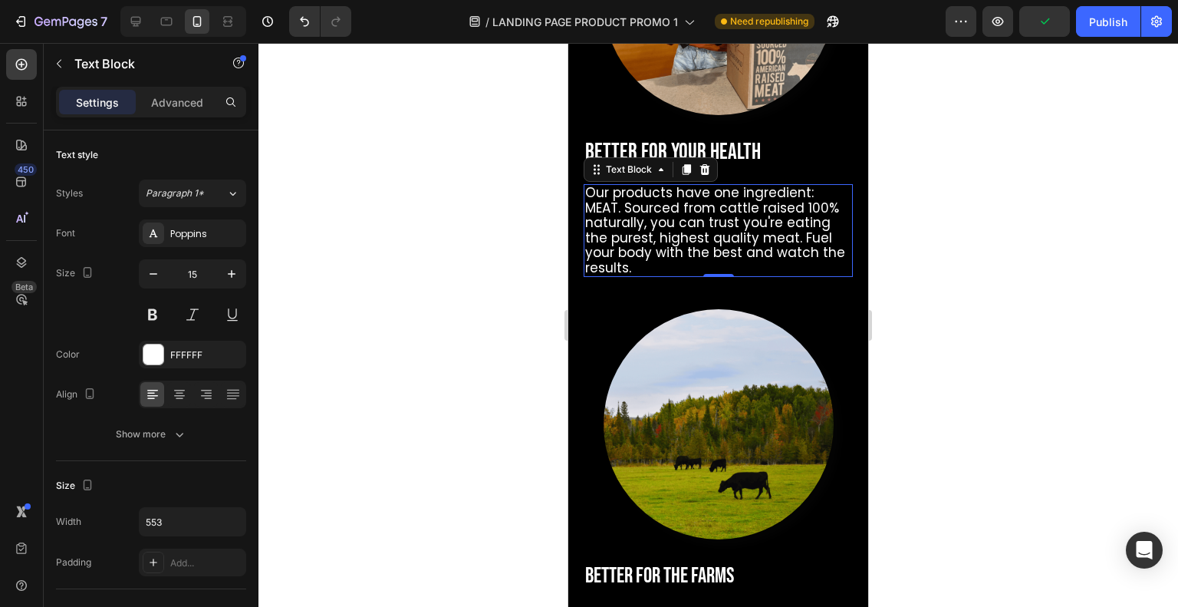
click at [373, 379] on div at bounding box center [717, 325] width 919 height 564
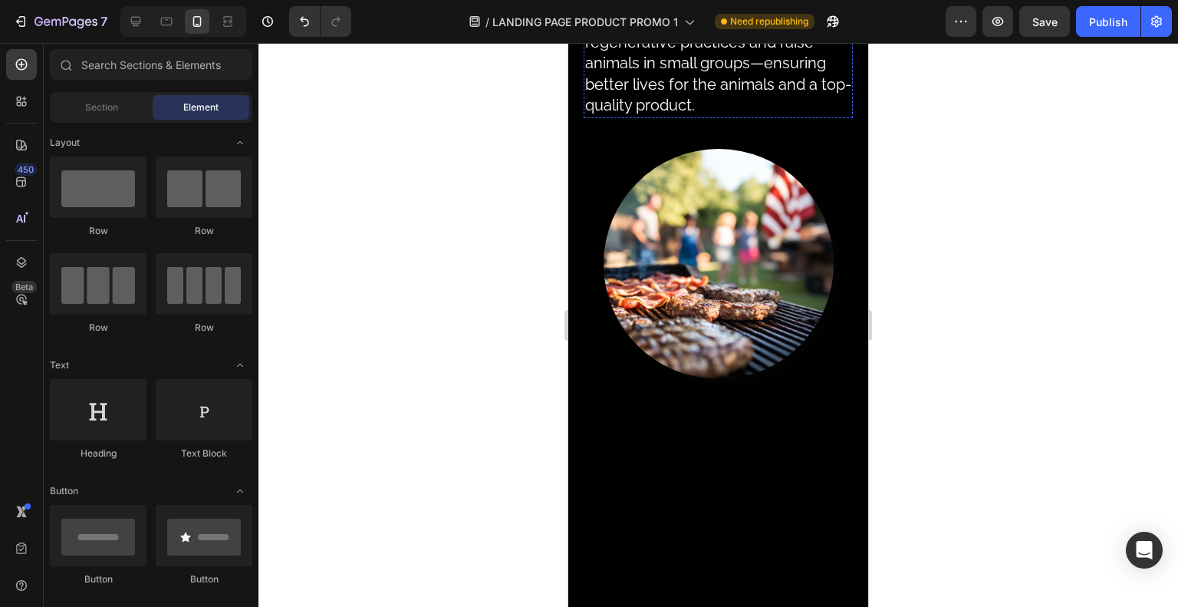
scroll to position [1850, 0]
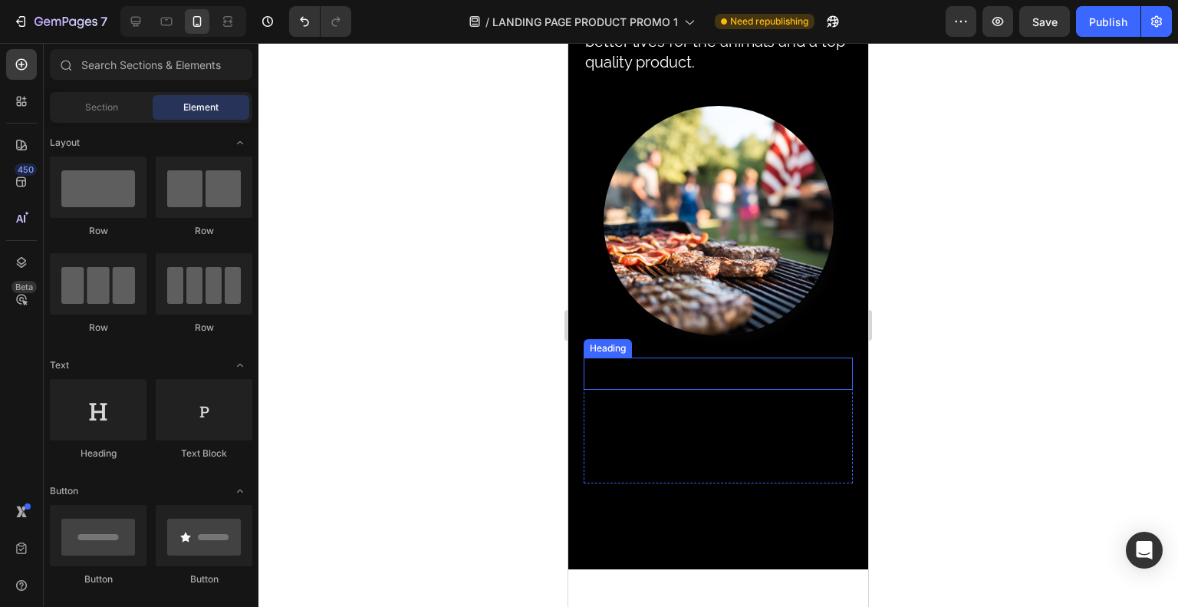
click at [669, 390] on h2 "Better For America" at bounding box center [718, 373] width 269 height 32
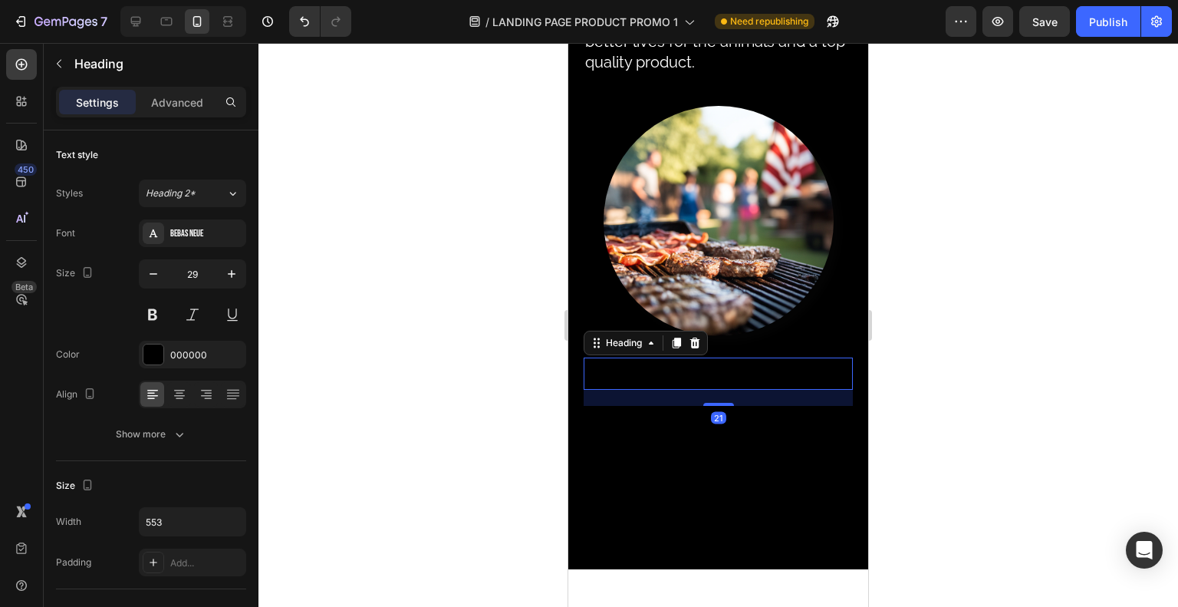
click at [669, 388] on p "Better For America" at bounding box center [718, 373] width 266 height 29
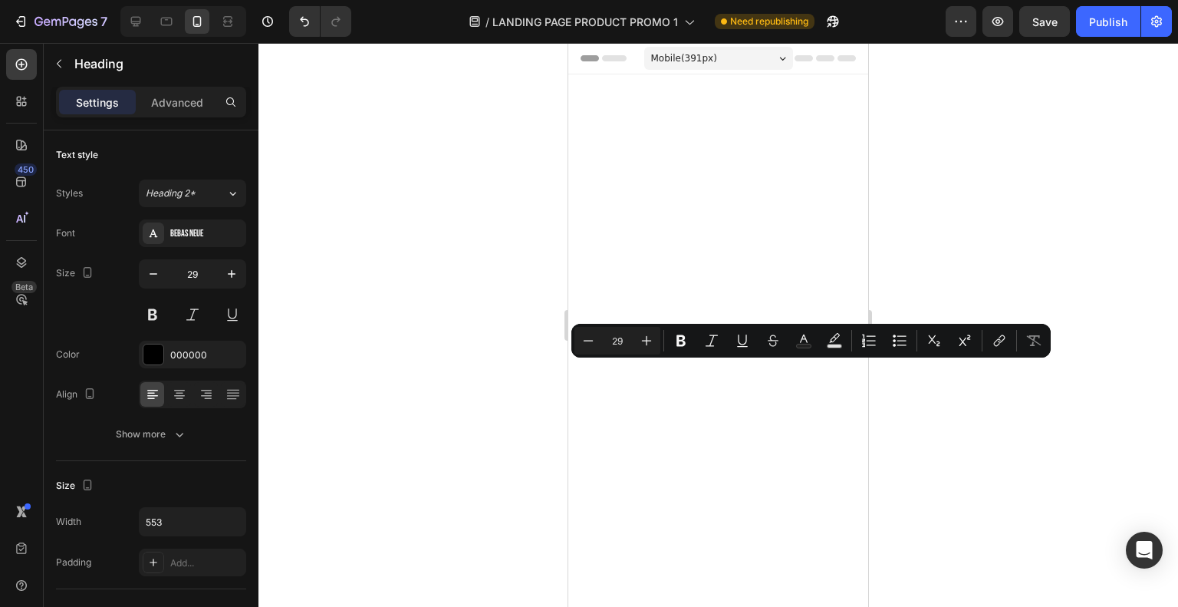
scroll to position [1850, 0]
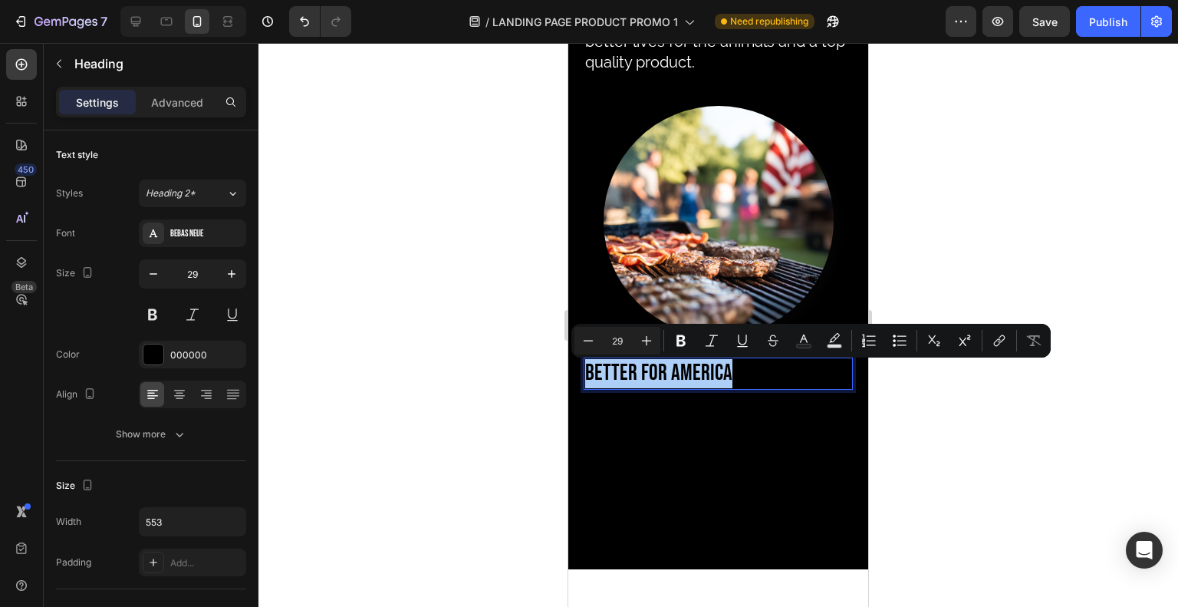
click at [151, 354] on div at bounding box center [153, 354] width 20 height 20
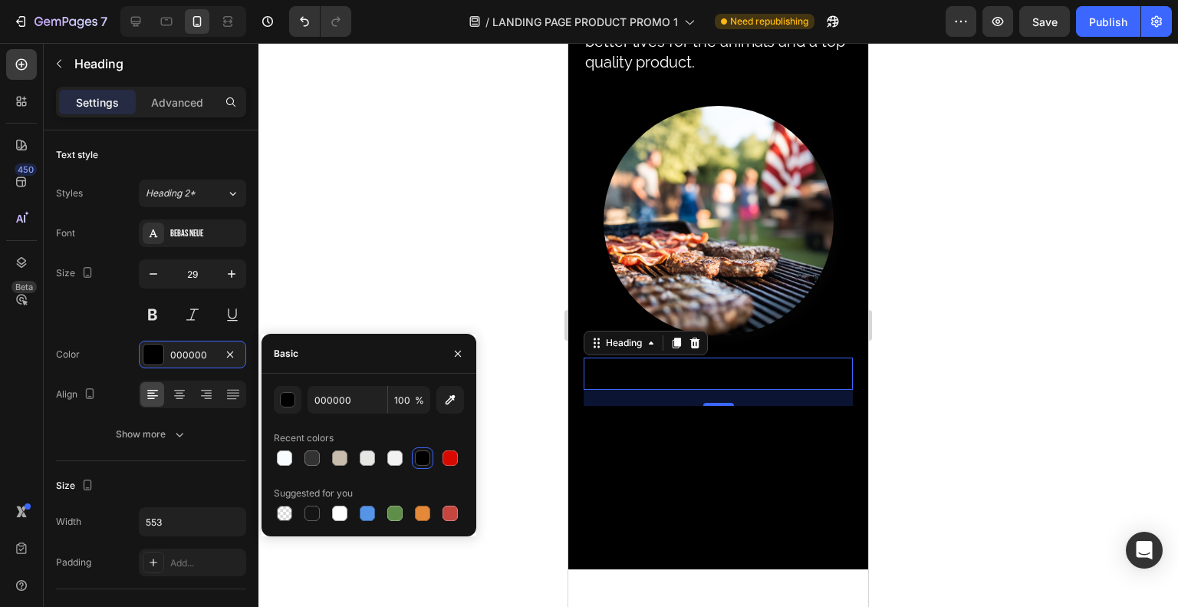
click at [339, 510] on div at bounding box center [339, 512] width 15 height 15
type input "FFFFFF"
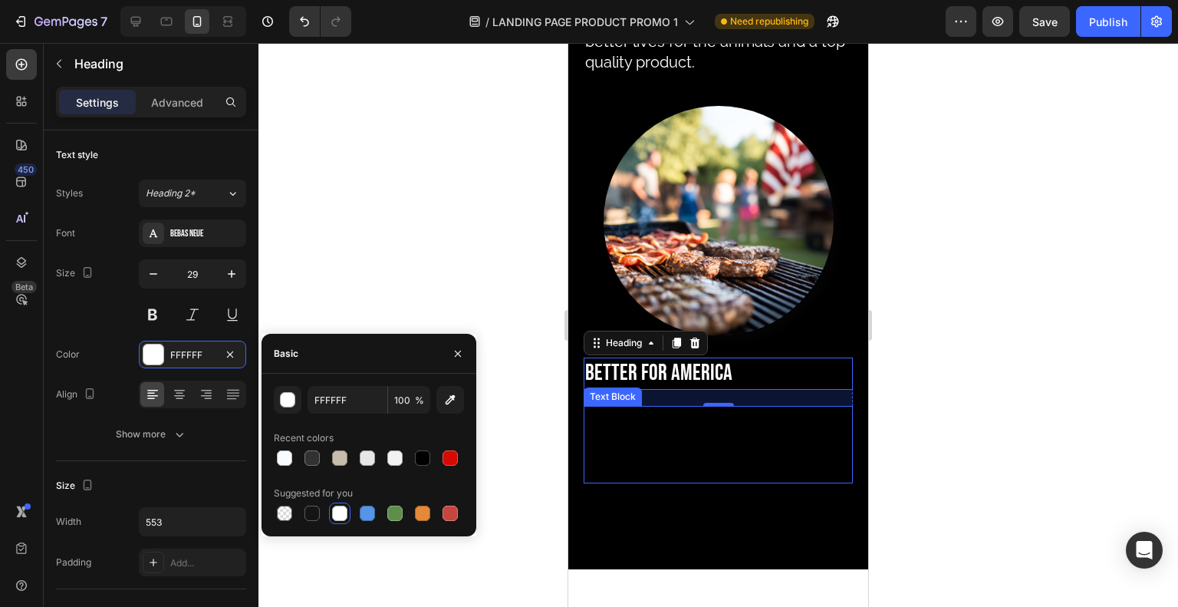
click at [665, 469] on span "Most supermarket meat is imported from Overseas. When you choose Dude Food, you…" at bounding box center [708, 444] width 247 height 76
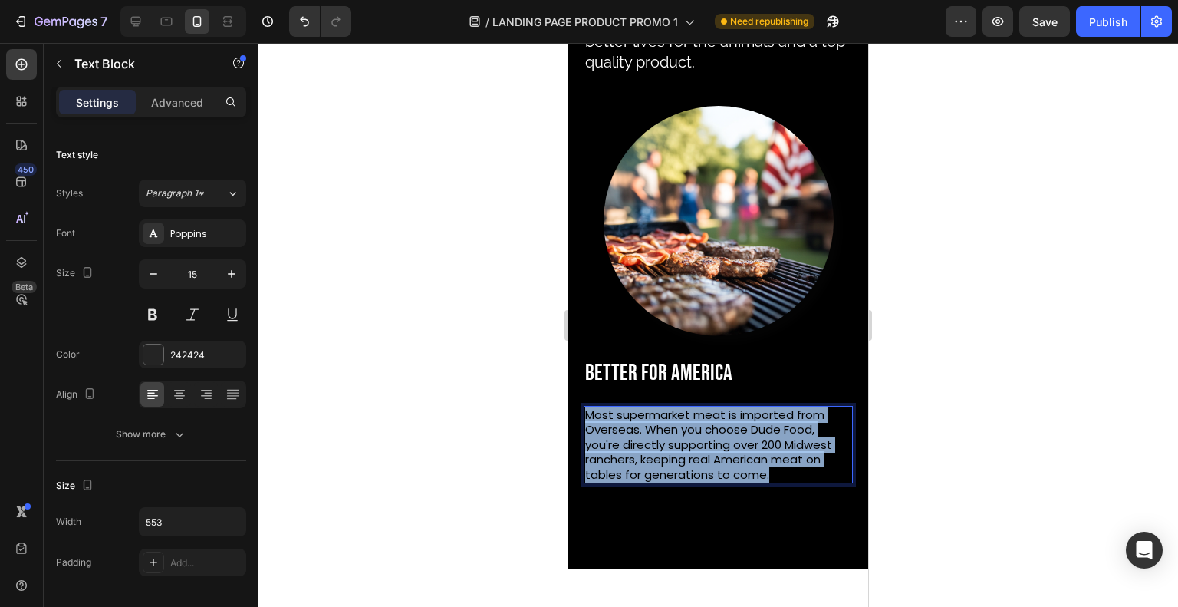
click at [665, 469] on span "Most supermarket meat is imported from Overseas. When you choose Dude Food, you…" at bounding box center [708, 444] width 247 height 76
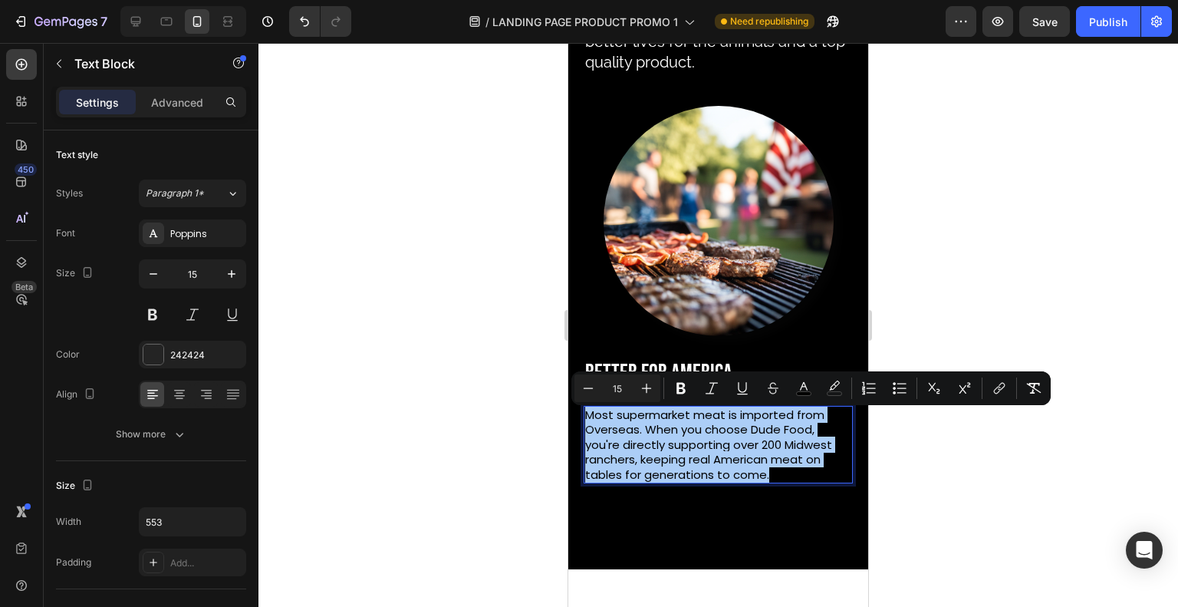
click at [147, 365] on div "242424" at bounding box center [192, 354] width 107 height 28
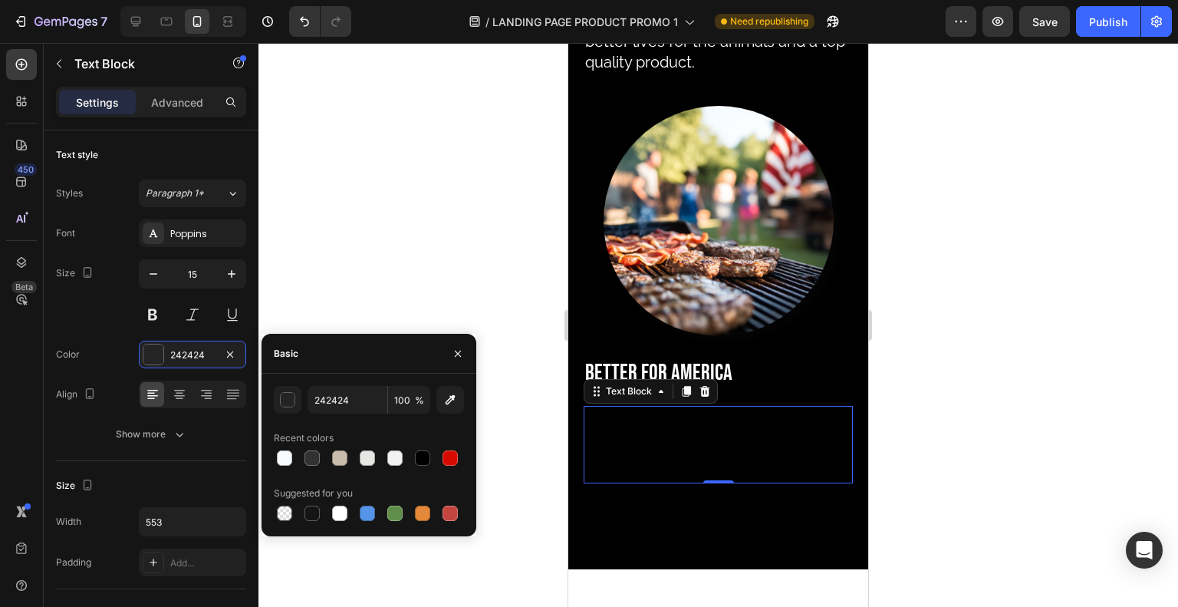
click at [335, 509] on div at bounding box center [339, 512] width 15 height 15
type input "FFFFFF"
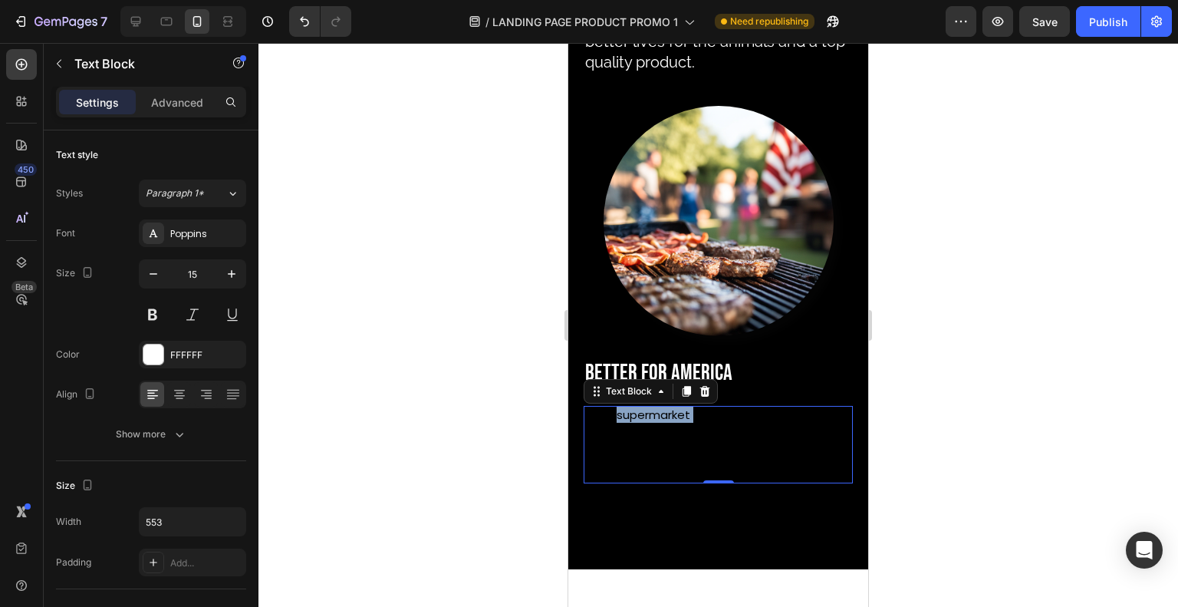
click at [644, 423] on span "Most supermarket meat is imported from Overseas. When you choose Dude Food, you…" at bounding box center [708, 444] width 247 height 76
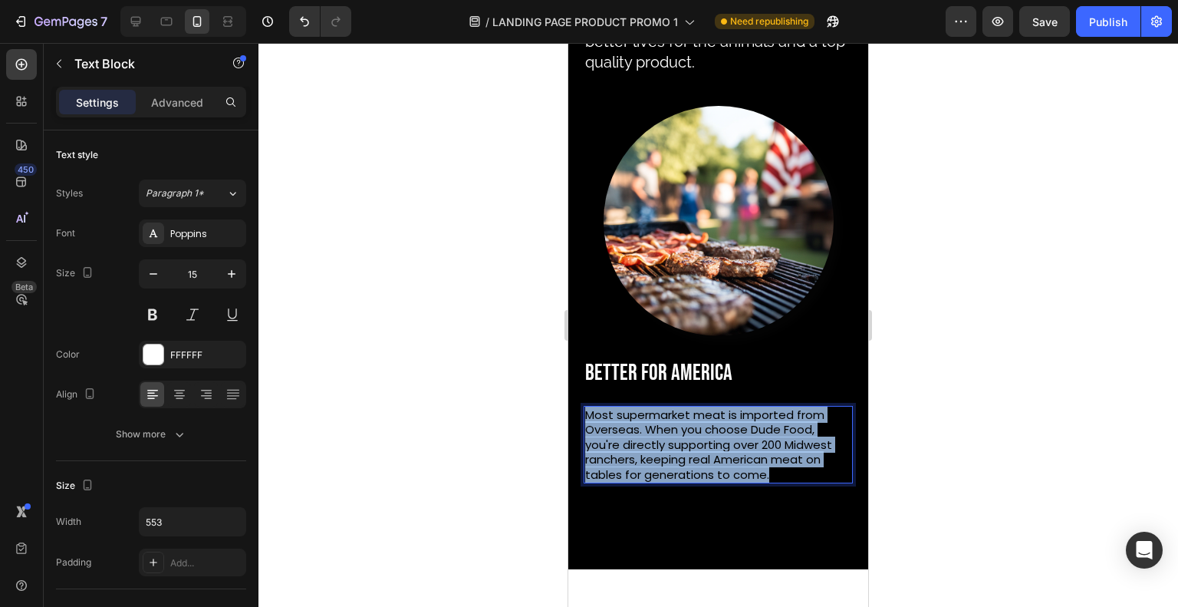
click at [644, 423] on span "Most supermarket meat is imported from Overseas. When you choose Dude Food, you…" at bounding box center [708, 444] width 247 height 76
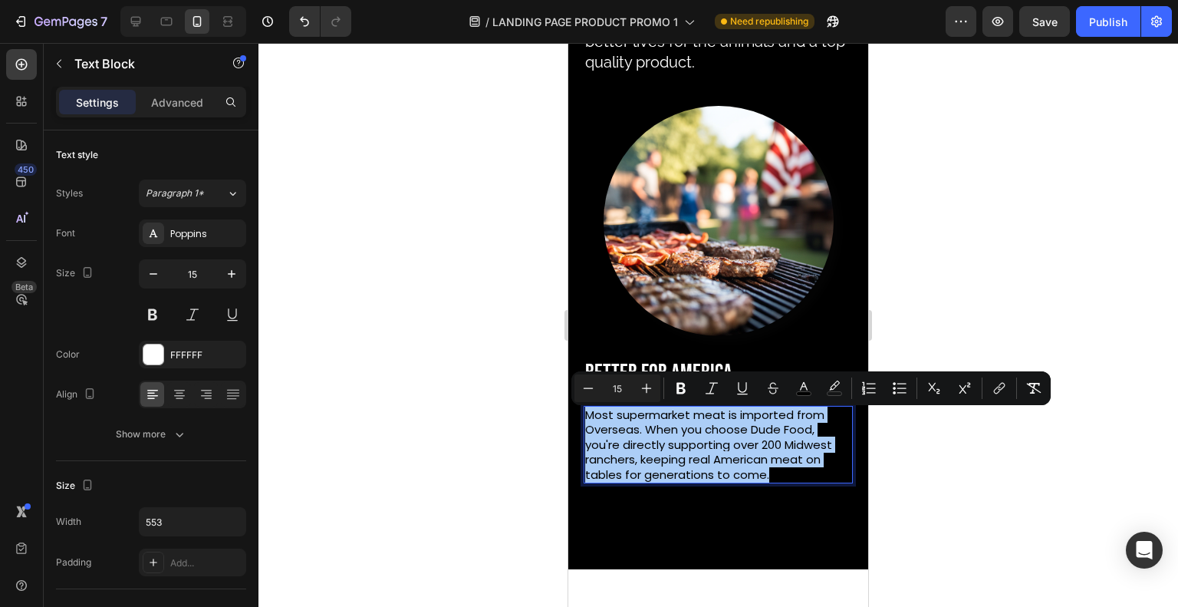
click at [800, 386] on icon "Editor contextual toolbar" at bounding box center [803, 387] width 15 height 15
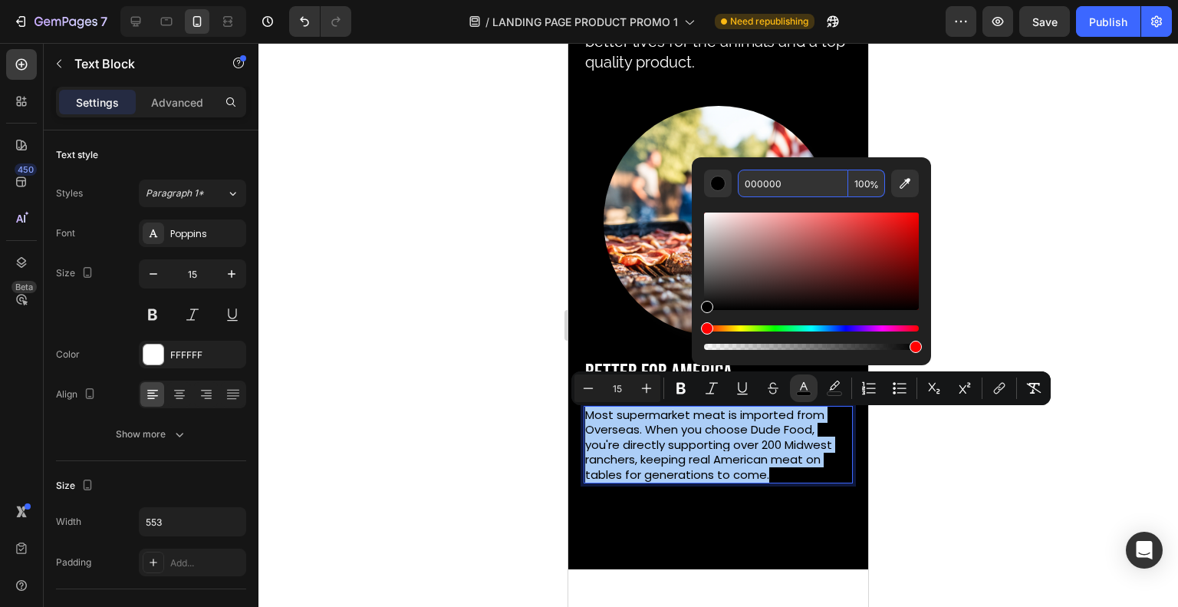
click at [767, 183] on input "000000" at bounding box center [793, 183] width 110 height 28
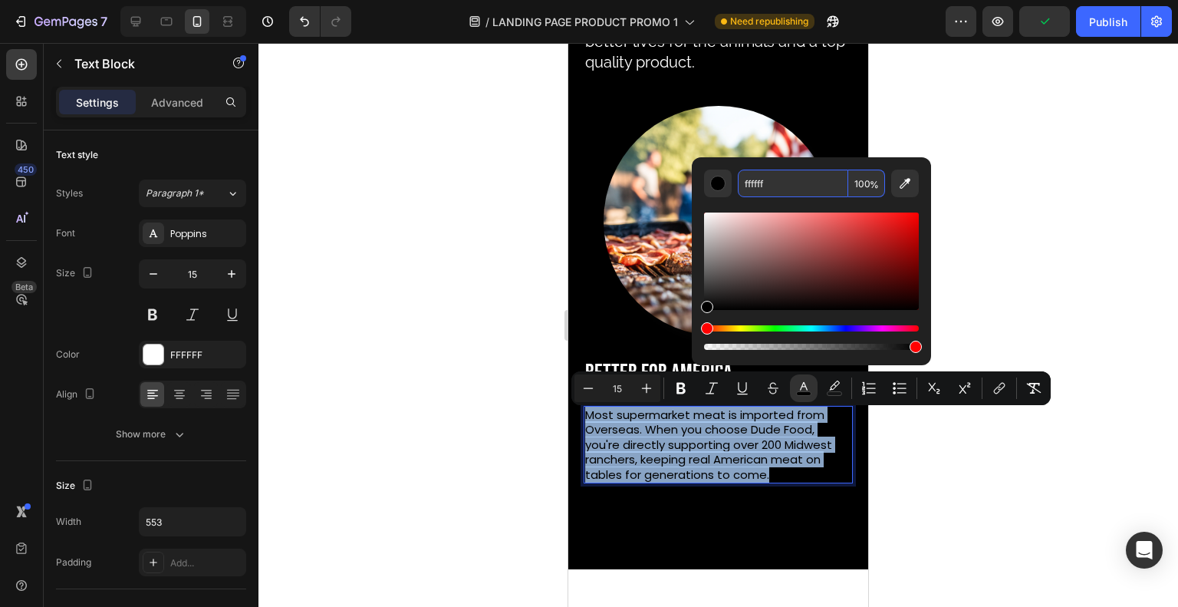
type input "FFFFFF"
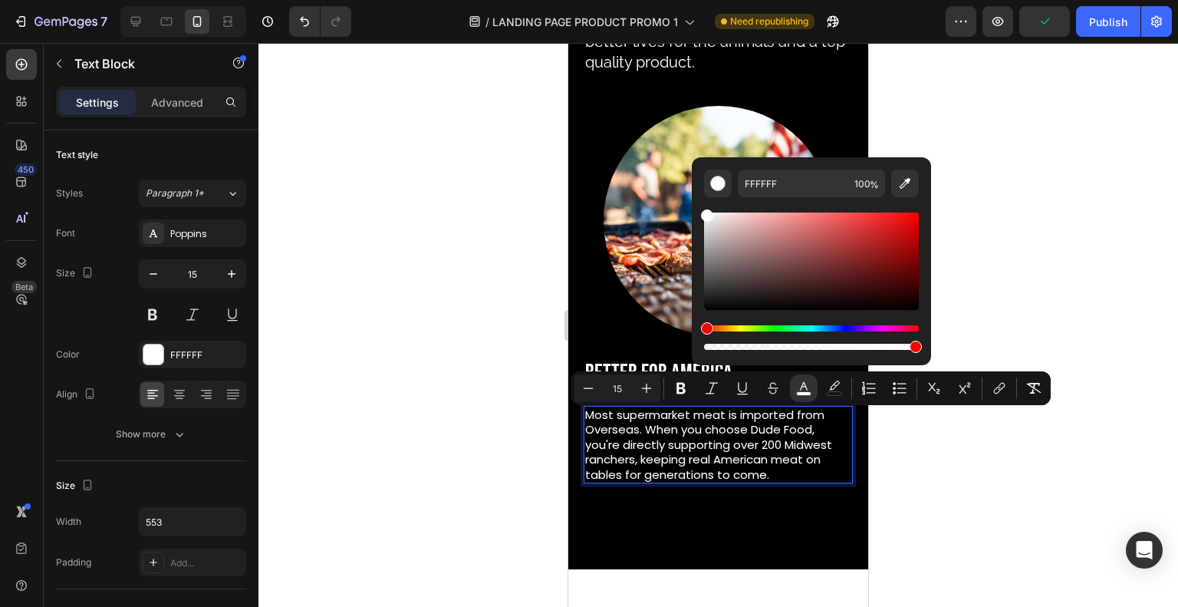
click at [365, 253] on div at bounding box center [717, 325] width 919 height 564
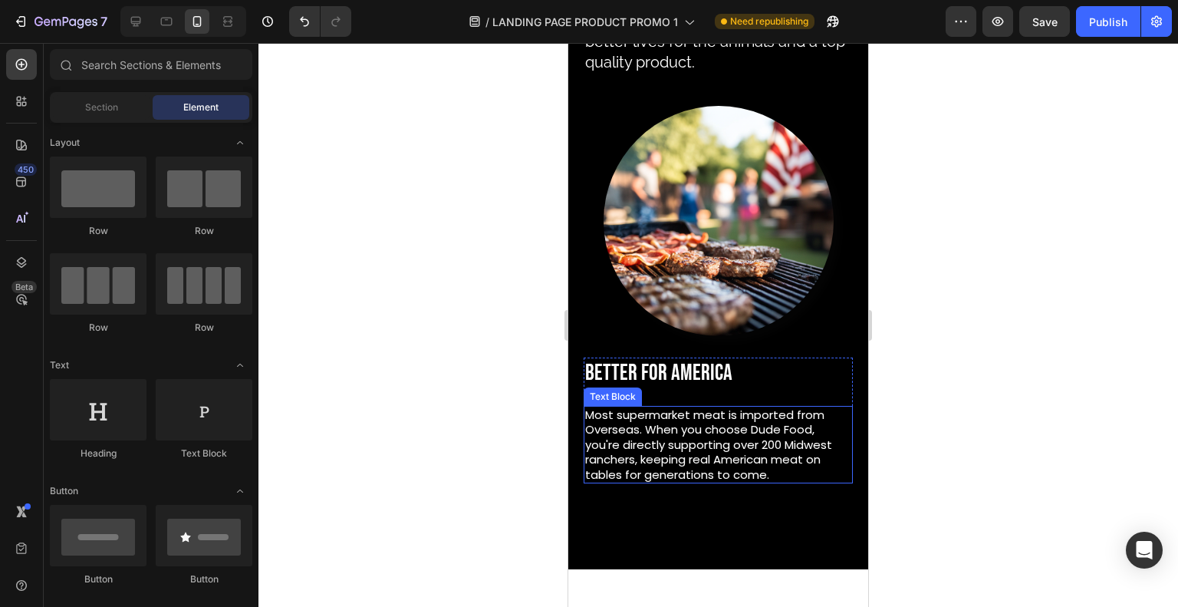
click at [620, 435] on span "Most supermarket meat is imported from Overseas. When you choose Dude Food, you…" at bounding box center [708, 444] width 247 height 76
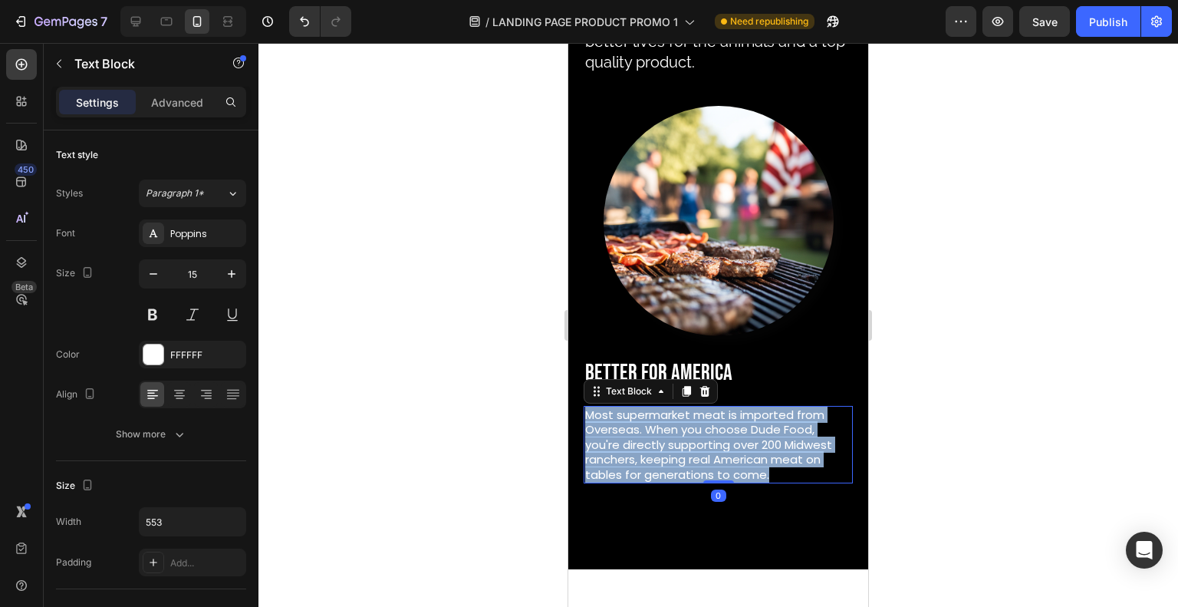
click at [620, 435] on span "Most supermarket meat is imported from Overseas. When you choose Dude Food, you…" at bounding box center [708, 444] width 247 height 76
drag, startPoint x: 620, startPoint y: 435, endPoint x: 818, endPoint y: 303, distance: 238.4
click at [620, 435] on span "Most supermarket meat is imported from Overseas. When you choose Dude Food, you…" at bounding box center [708, 444] width 247 height 76
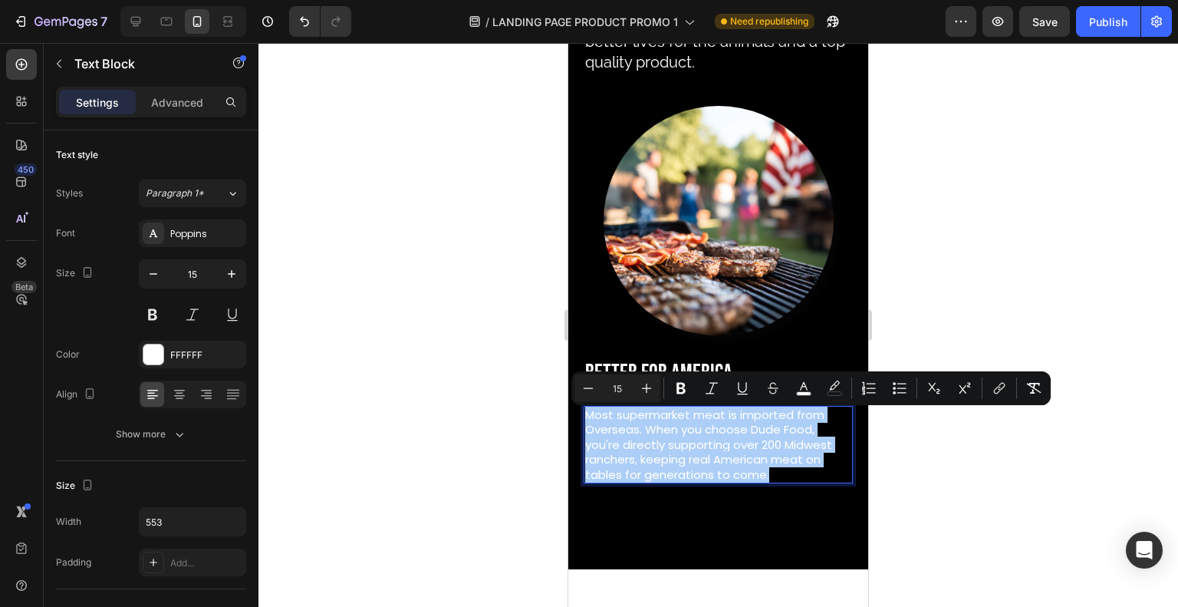
click at [195, 191] on span "Paragraph 1*" at bounding box center [175, 193] width 58 height 14
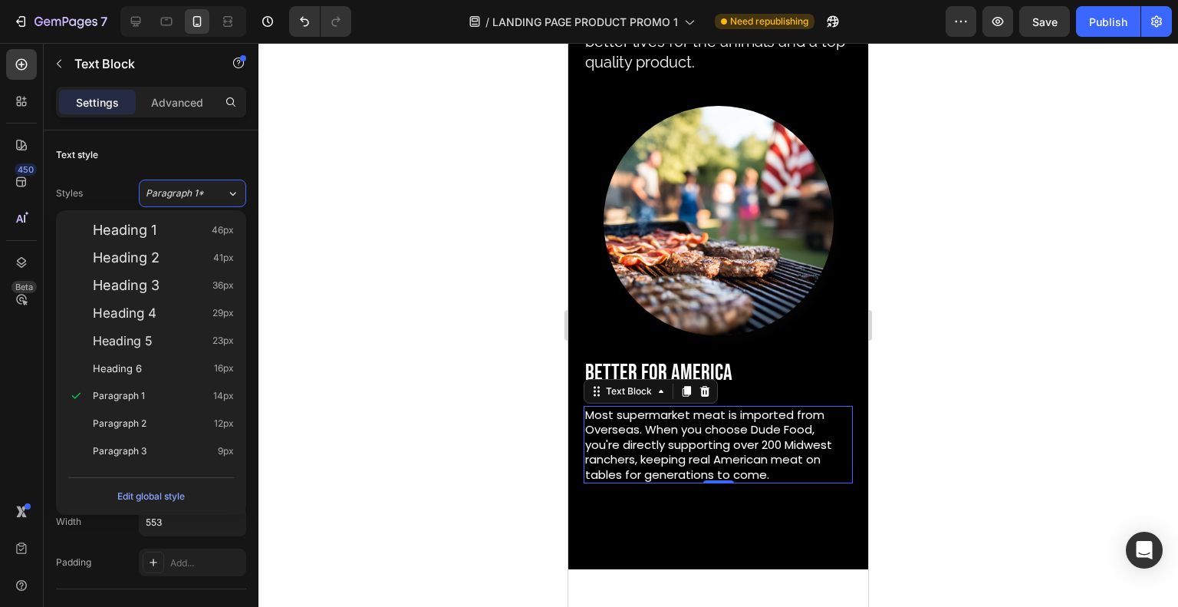
click at [182, 365] on div "Heading 6 16px" at bounding box center [163, 367] width 141 height 15
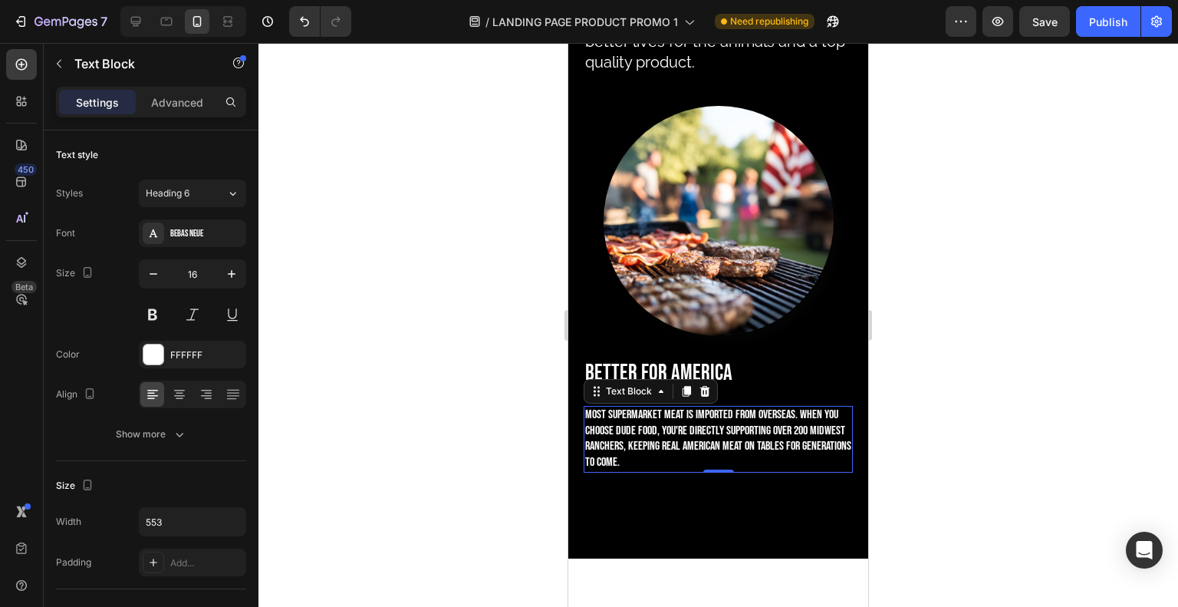
click at [221, 188] on div "Heading 6" at bounding box center [186, 193] width 81 height 14
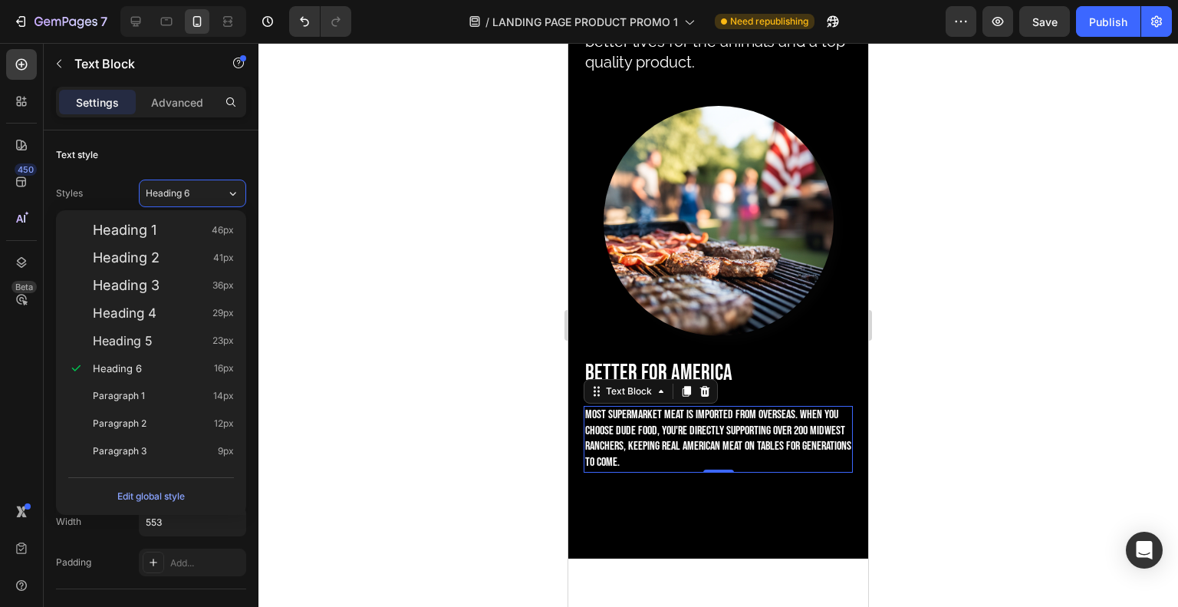
click at [187, 403] on div "Paragraph 1 14px" at bounding box center [163, 395] width 141 height 15
type input "14"
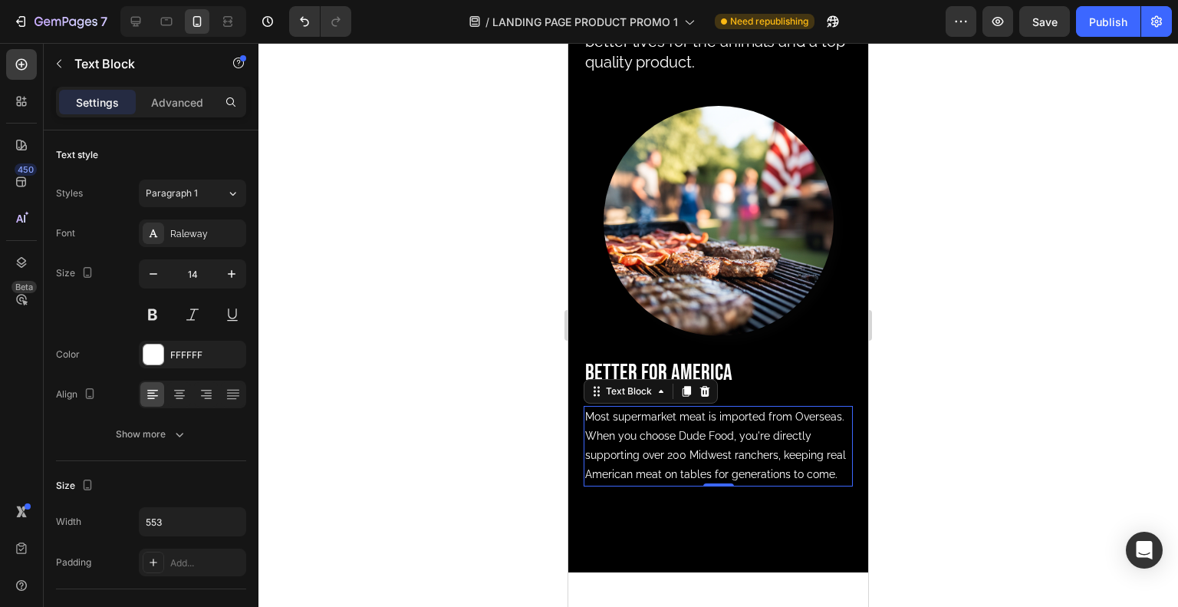
click at [152, 318] on button at bounding box center [153, 315] width 28 height 28
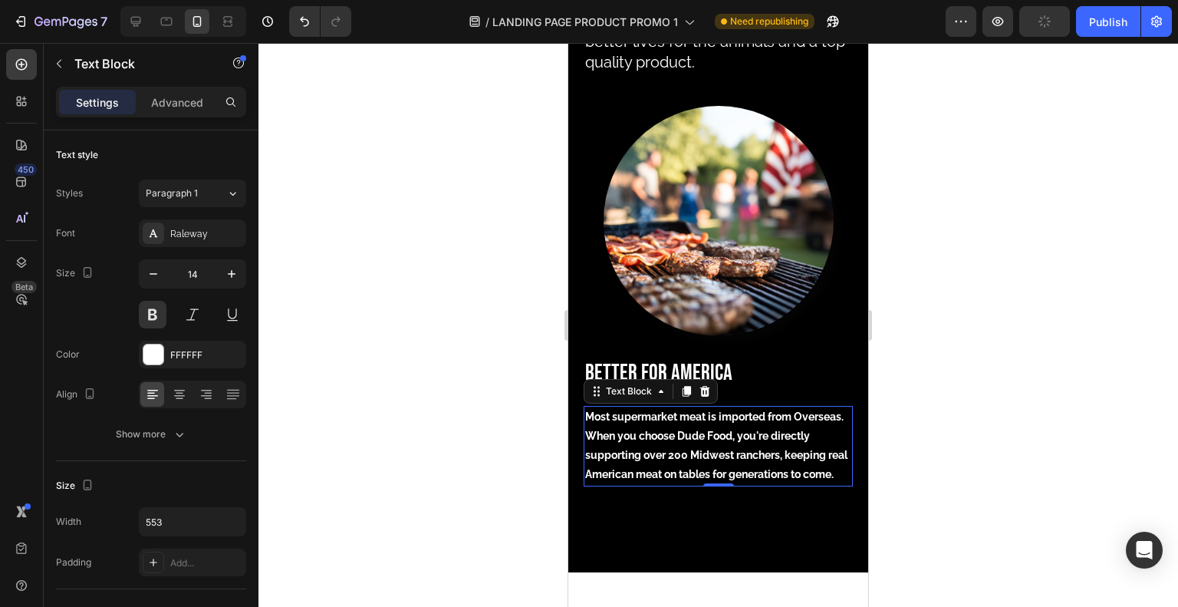
click at [159, 313] on button at bounding box center [153, 315] width 28 height 28
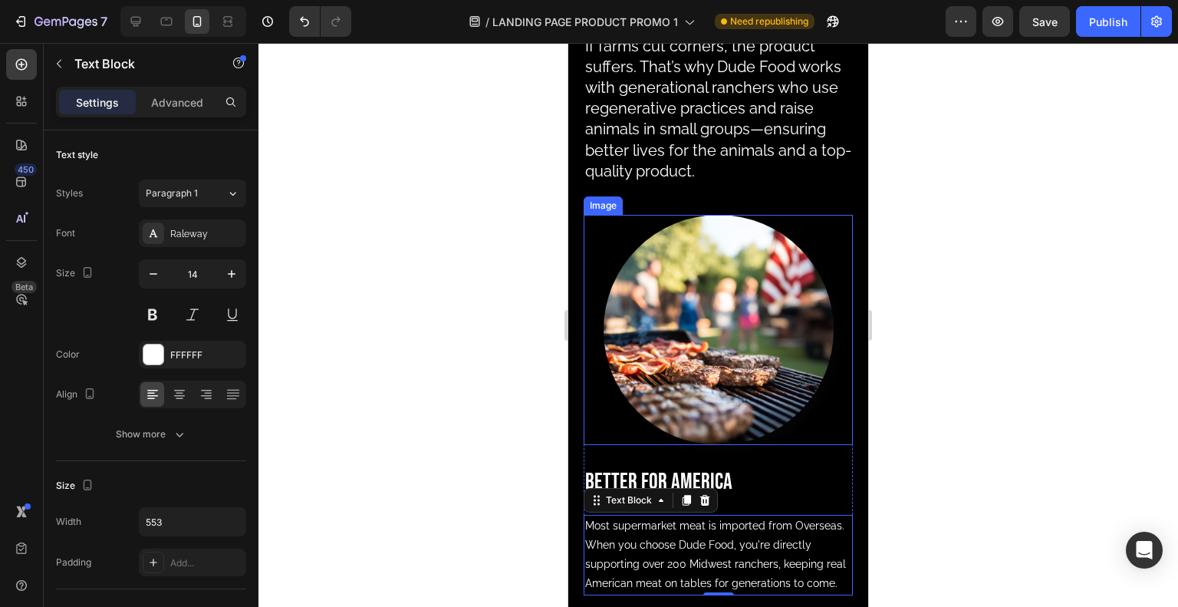
scroll to position [1736, 0]
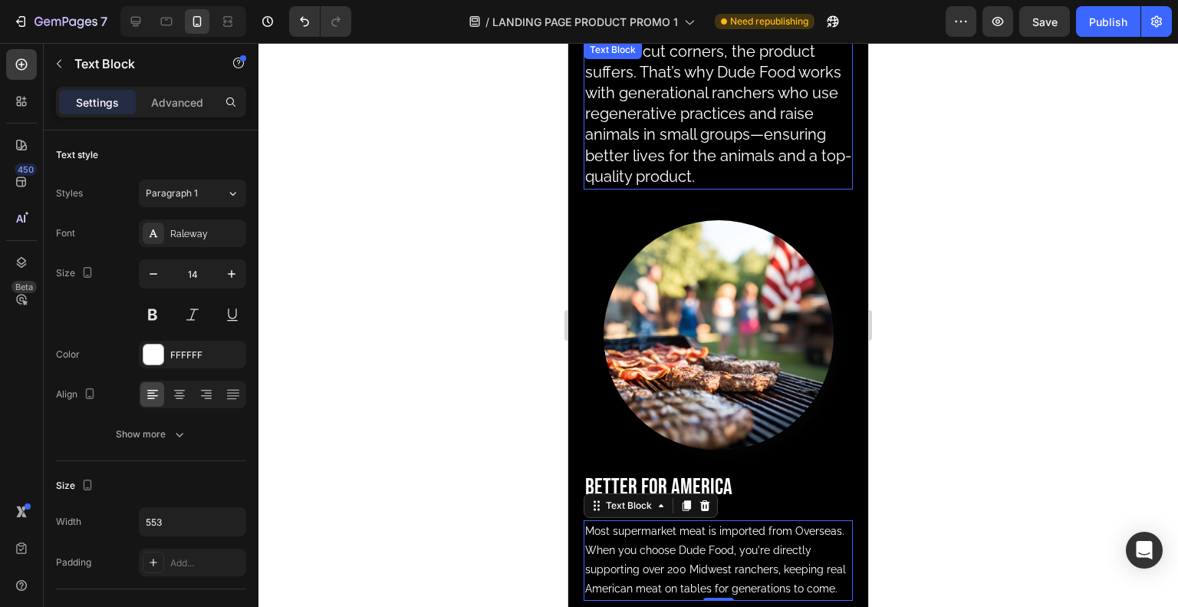
click at [687, 173] on span "If farms cut corners, the product suffers. That’s why Dude Food works with gene…" at bounding box center [718, 113] width 266 height 143
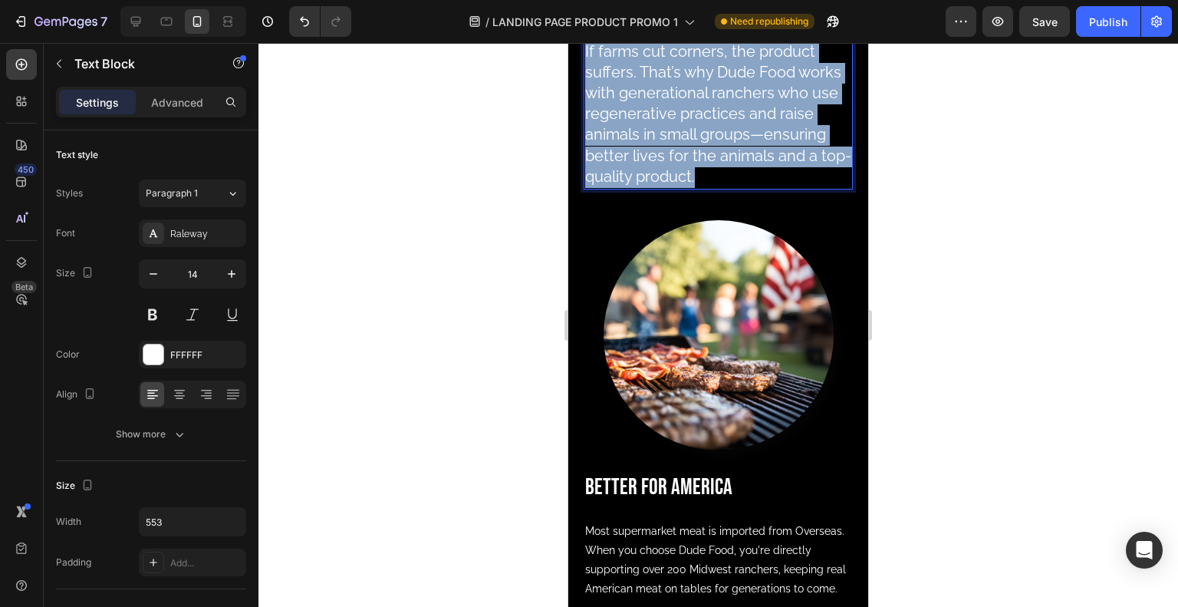
click at [687, 173] on span "If farms cut corners, the product suffers. That’s why Dude Food works with gene…" at bounding box center [718, 113] width 266 height 143
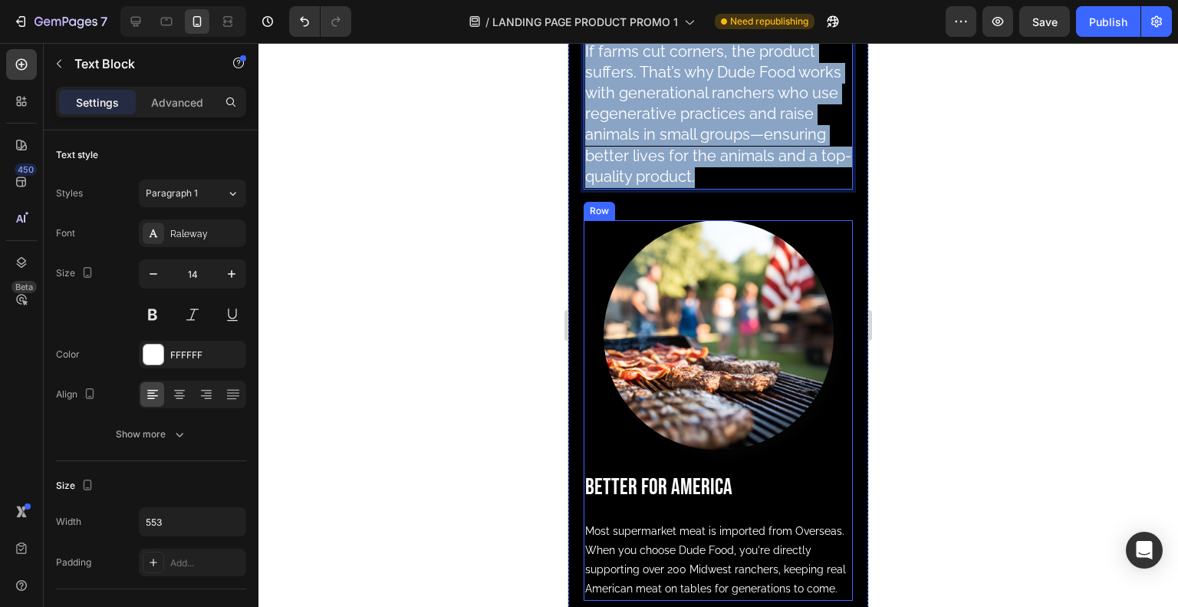
scroll to position [1935, 0]
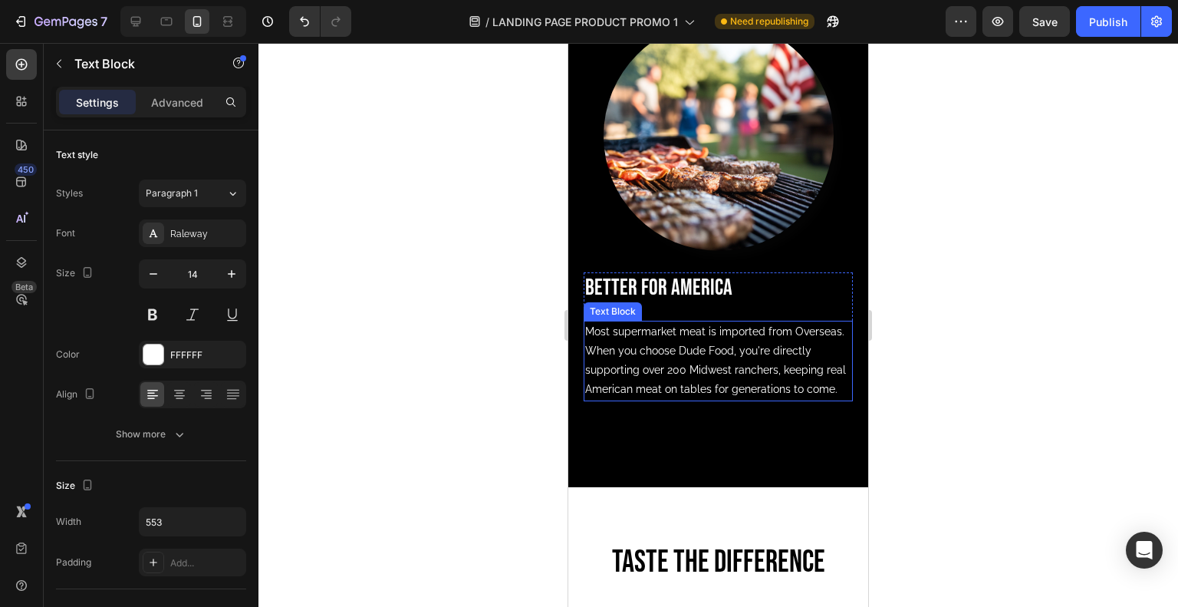
click at [672, 399] on p "Most supermarket meat is imported from Overseas. When you choose Dude Food, you…" at bounding box center [718, 360] width 266 height 77
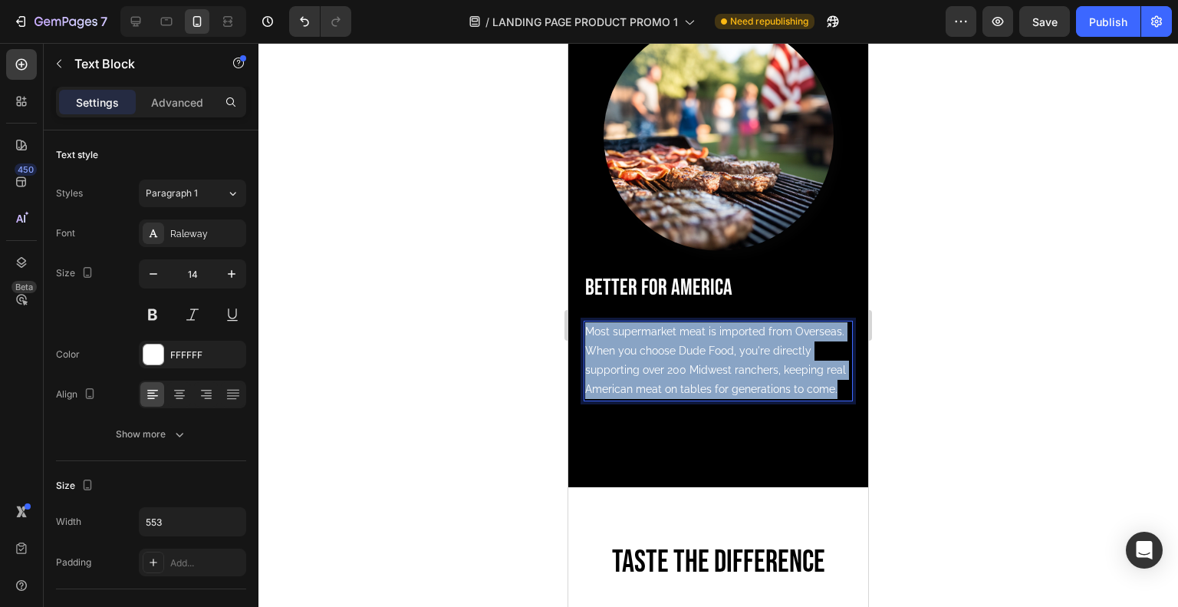
click at [672, 399] on p "Most supermarket meat is imported from Overseas. When you choose Dude Food, you…" at bounding box center [718, 360] width 266 height 77
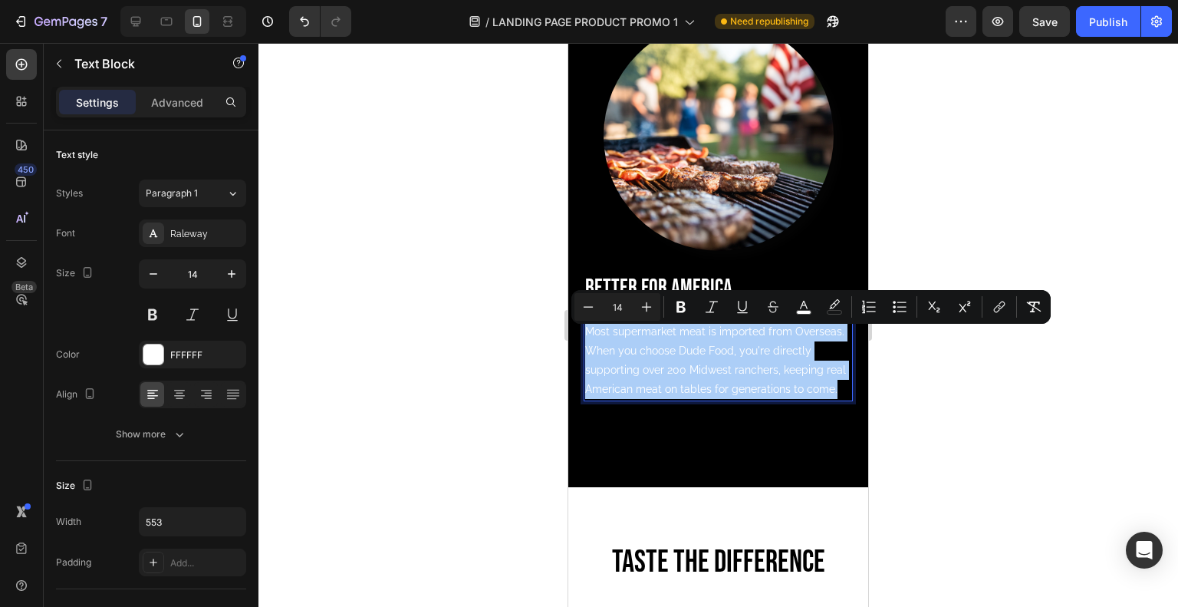
click at [194, 235] on div "Raleway" at bounding box center [206, 234] width 72 height 14
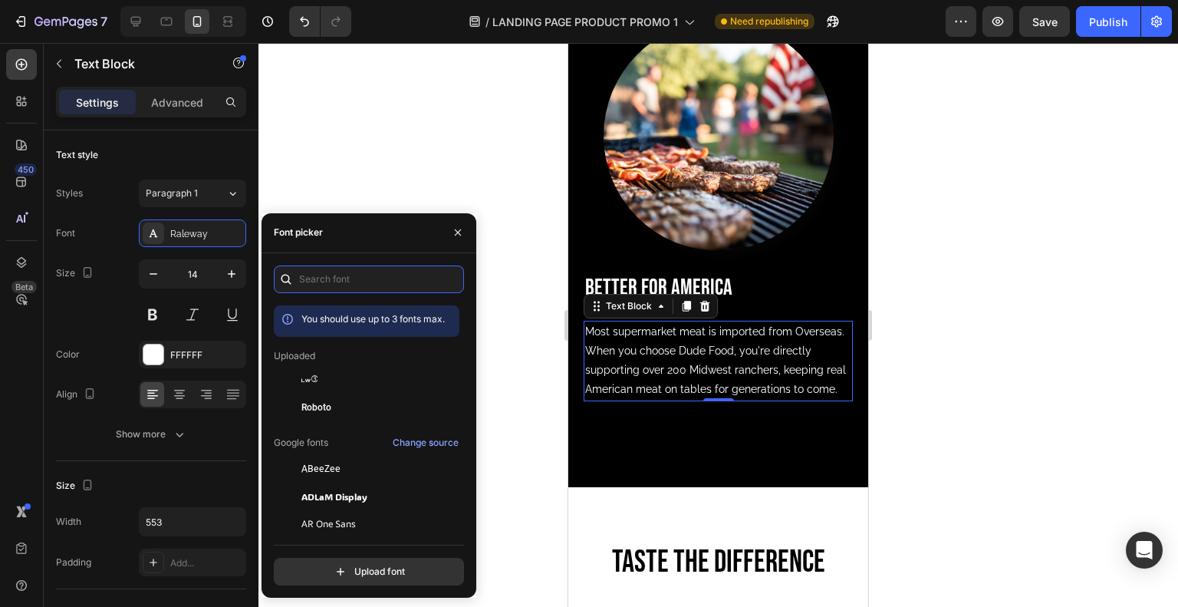
click at [331, 276] on input "text" at bounding box center [369, 279] width 190 height 28
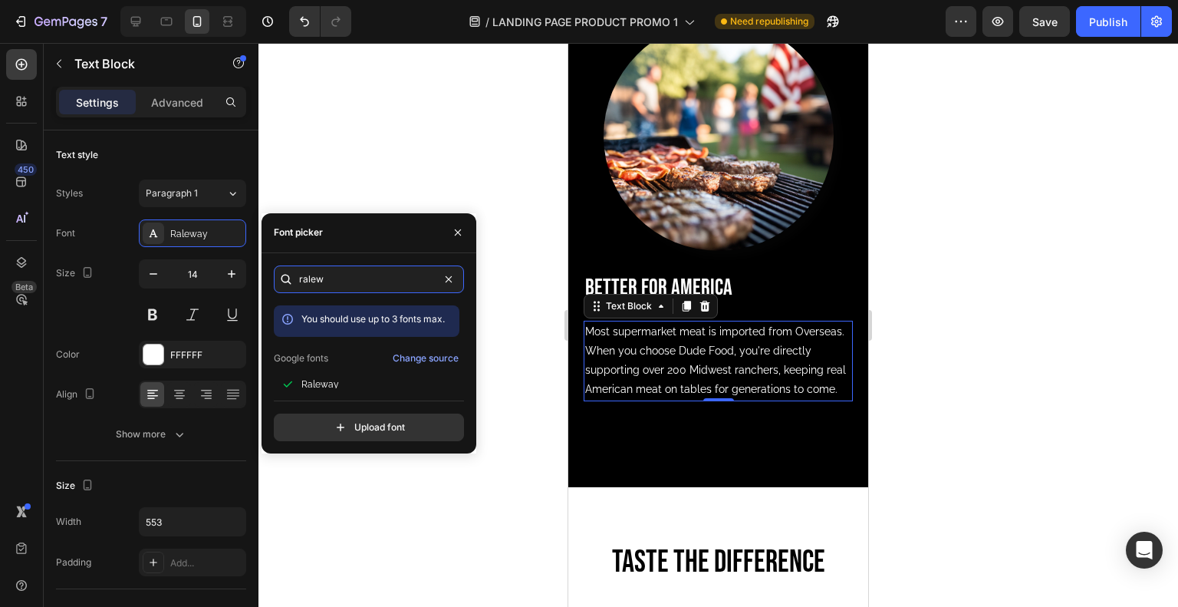
type input "ralew"
click at [331, 387] on span "Raleway" at bounding box center [320, 384] width 38 height 14
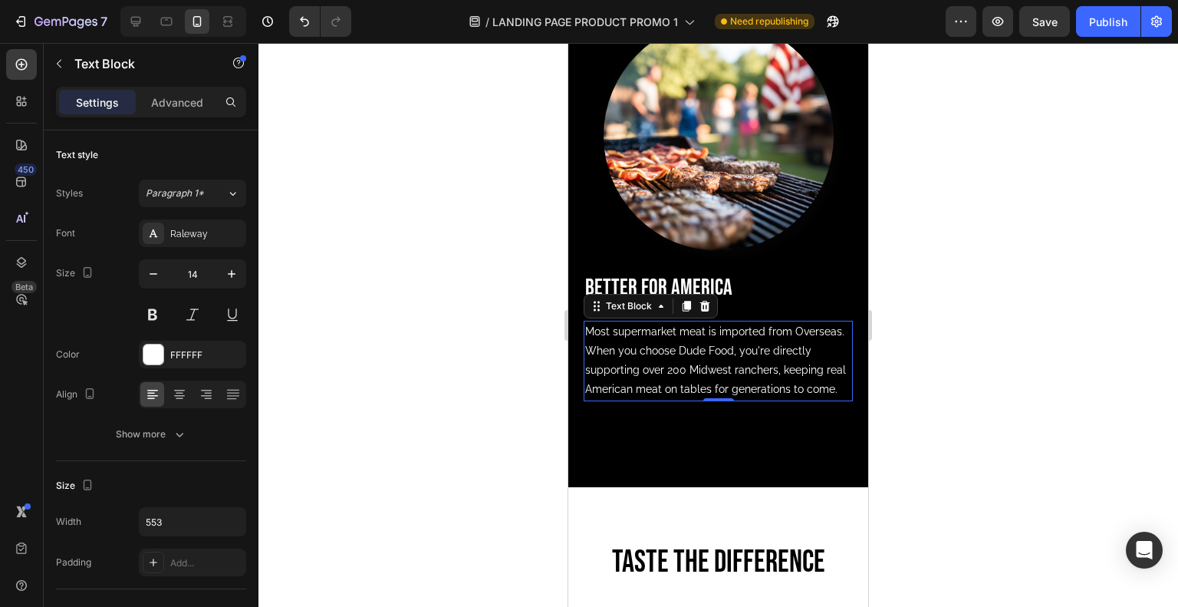
click at [545, 259] on div at bounding box center [717, 325] width 919 height 564
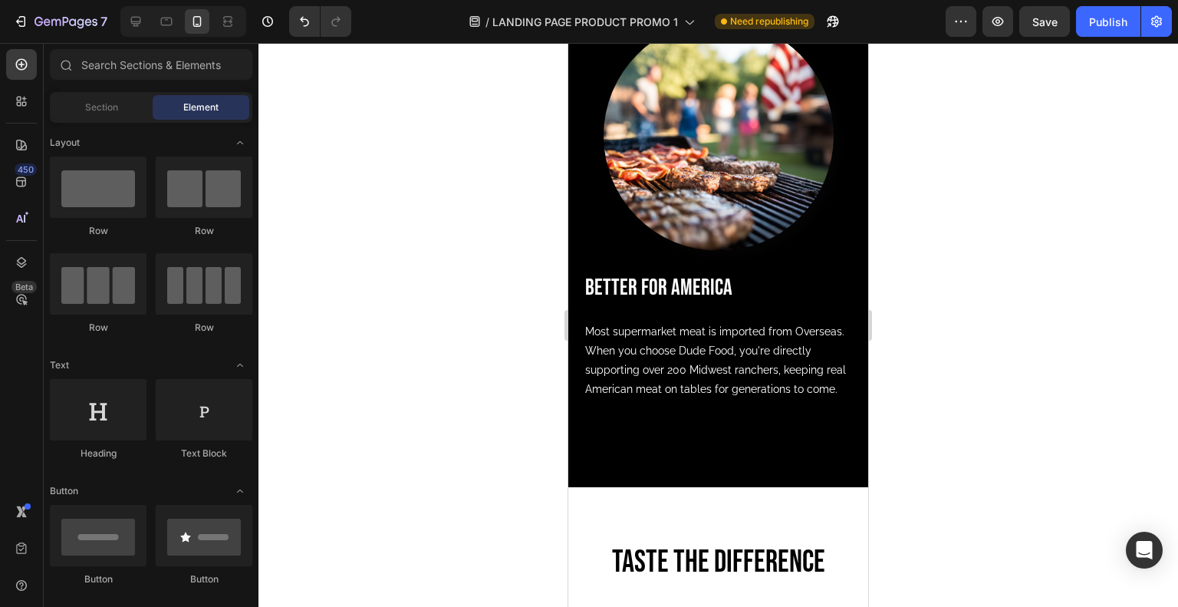
click at [545, 259] on div at bounding box center [717, 325] width 919 height 564
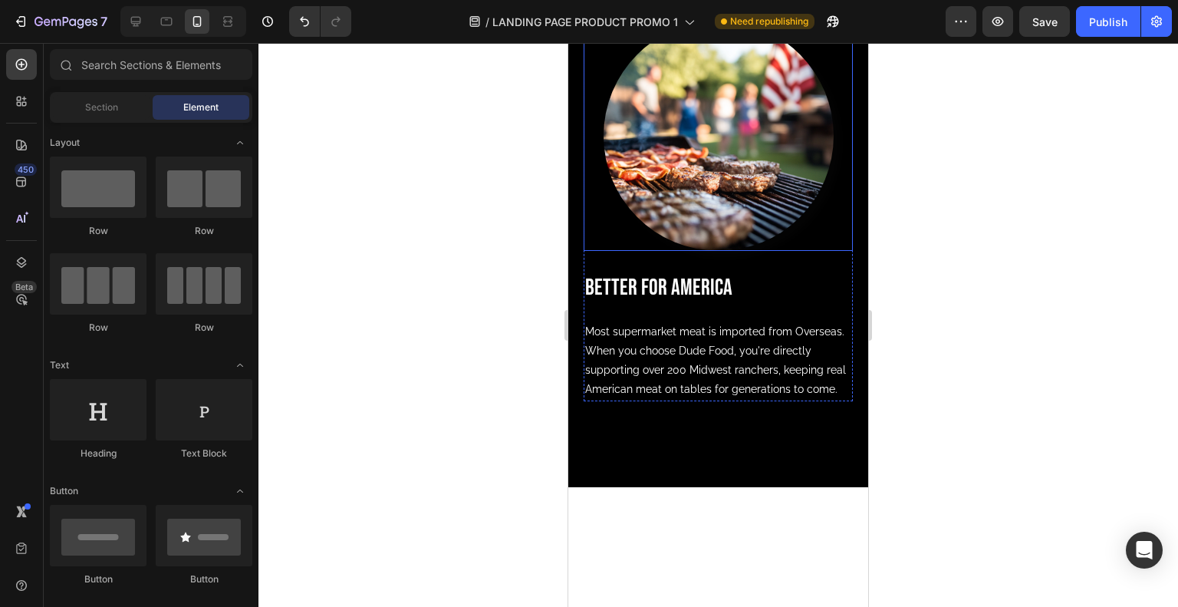
scroll to position [1619, 0]
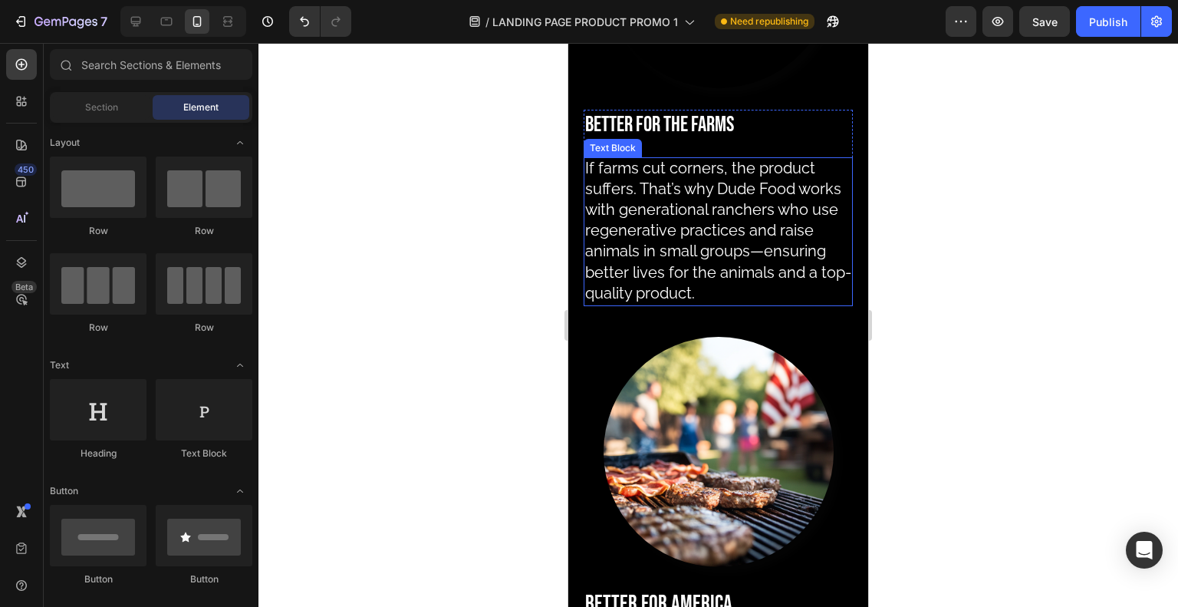
click at [668, 219] on span "If farms cut corners, the product suffers. That’s why Dude Food works with gene…" at bounding box center [718, 230] width 266 height 143
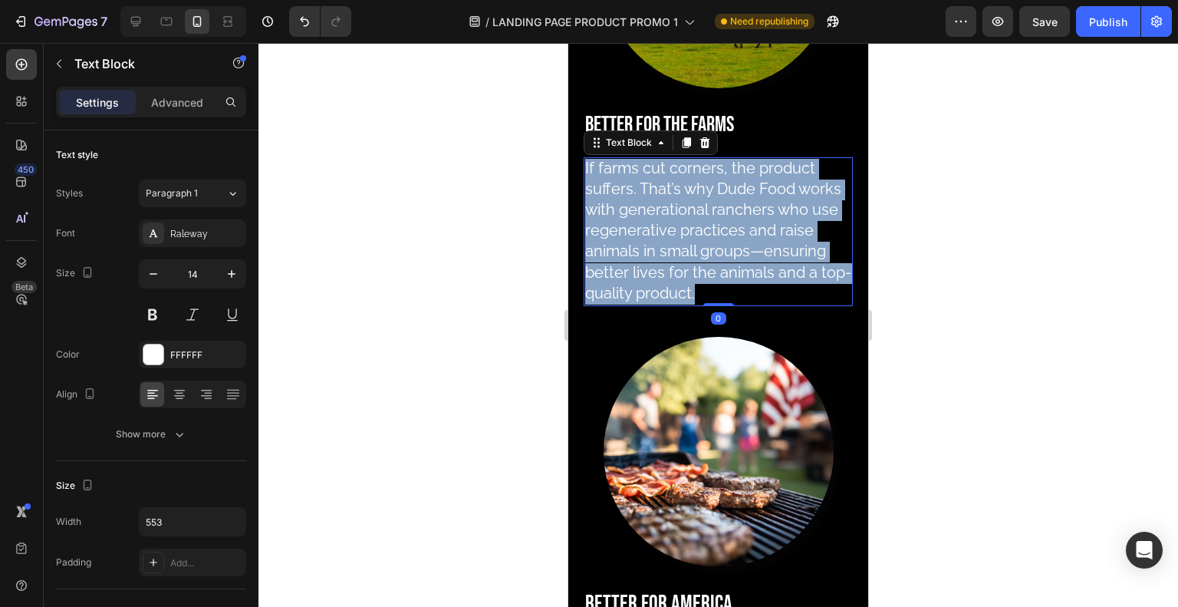
click at [668, 219] on span "If farms cut corners, the product suffers. That’s why Dude Food works with gene…" at bounding box center [718, 230] width 266 height 143
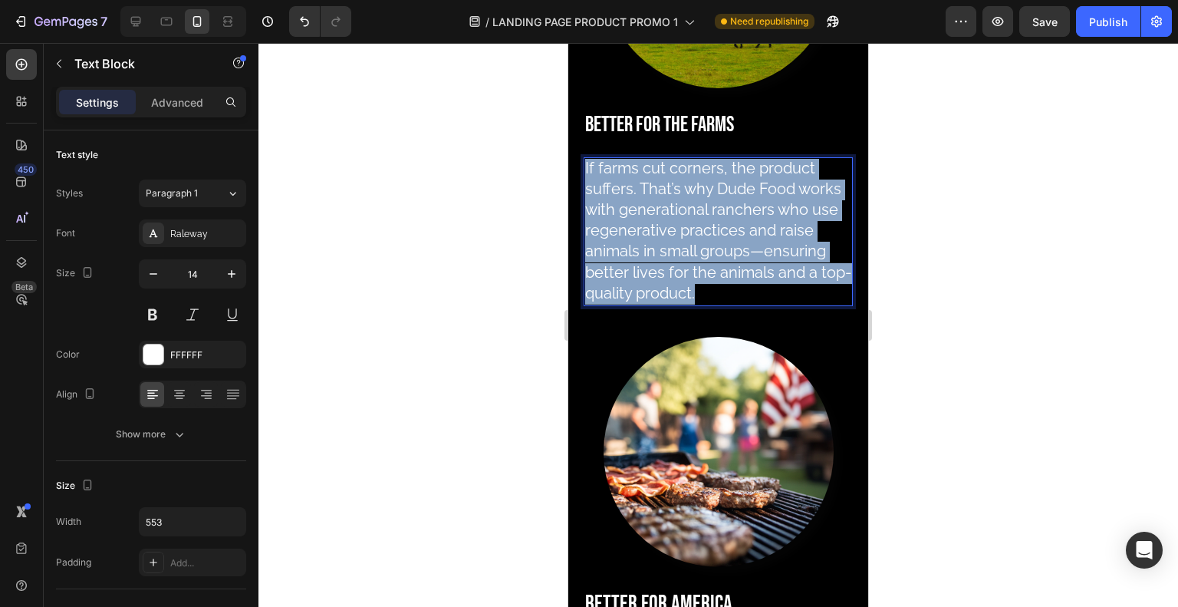
click at [668, 219] on span "If farms cut corners, the product suffers. That’s why Dude Food works with gene…" at bounding box center [718, 230] width 266 height 143
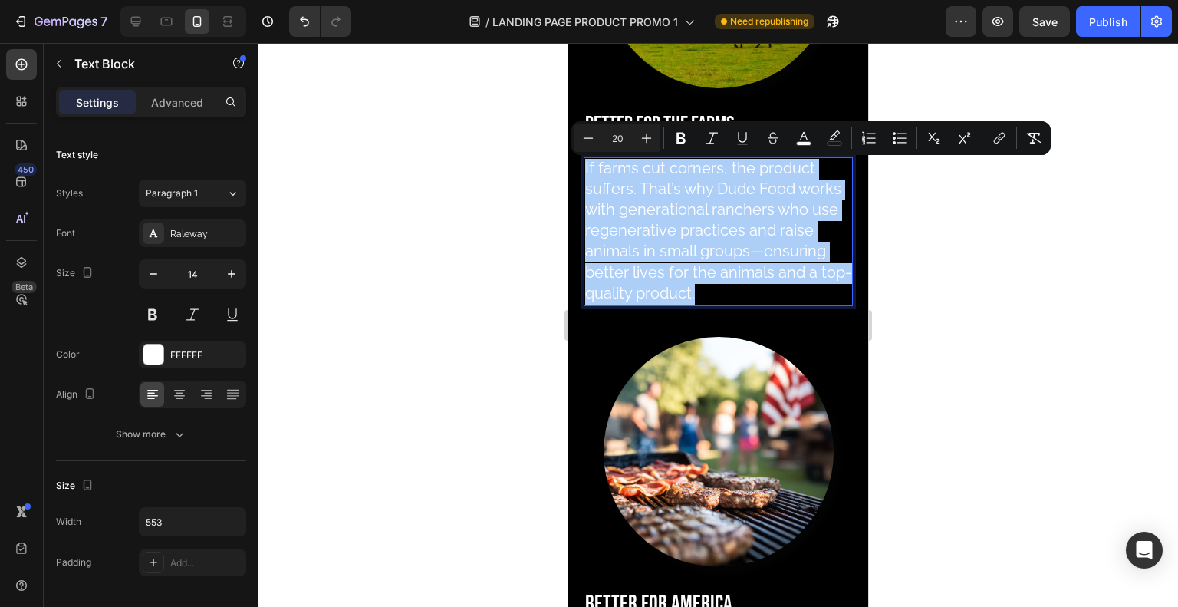
click at [222, 237] on div "Raleway" at bounding box center [206, 234] width 72 height 14
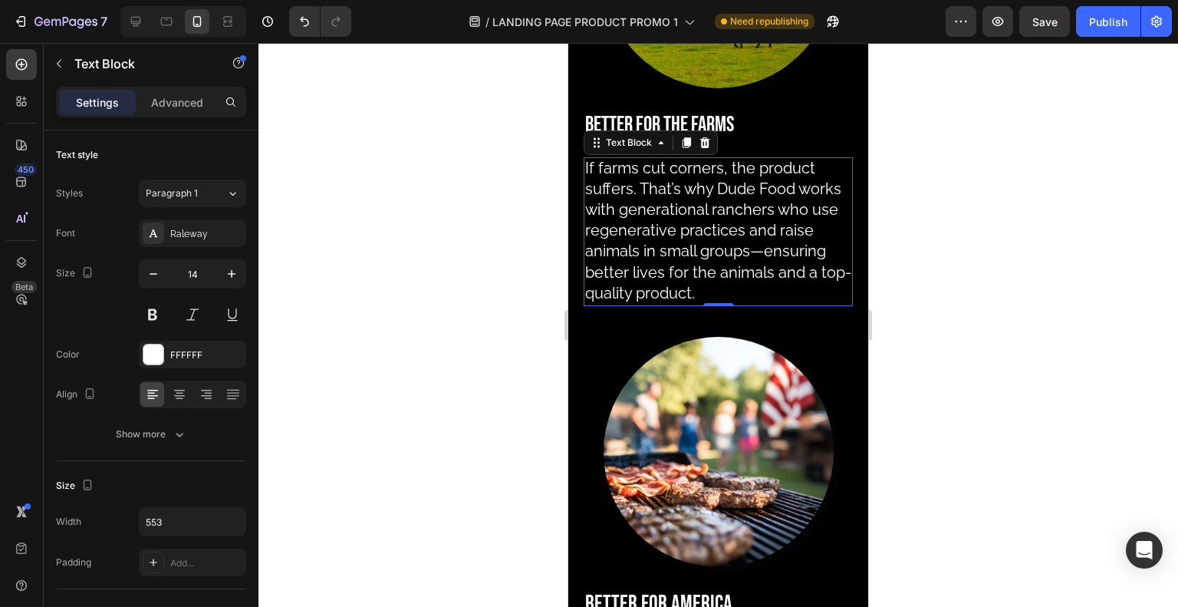
click at [199, 194] on div "Paragraph 1" at bounding box center [177, 193] width 62 height 14
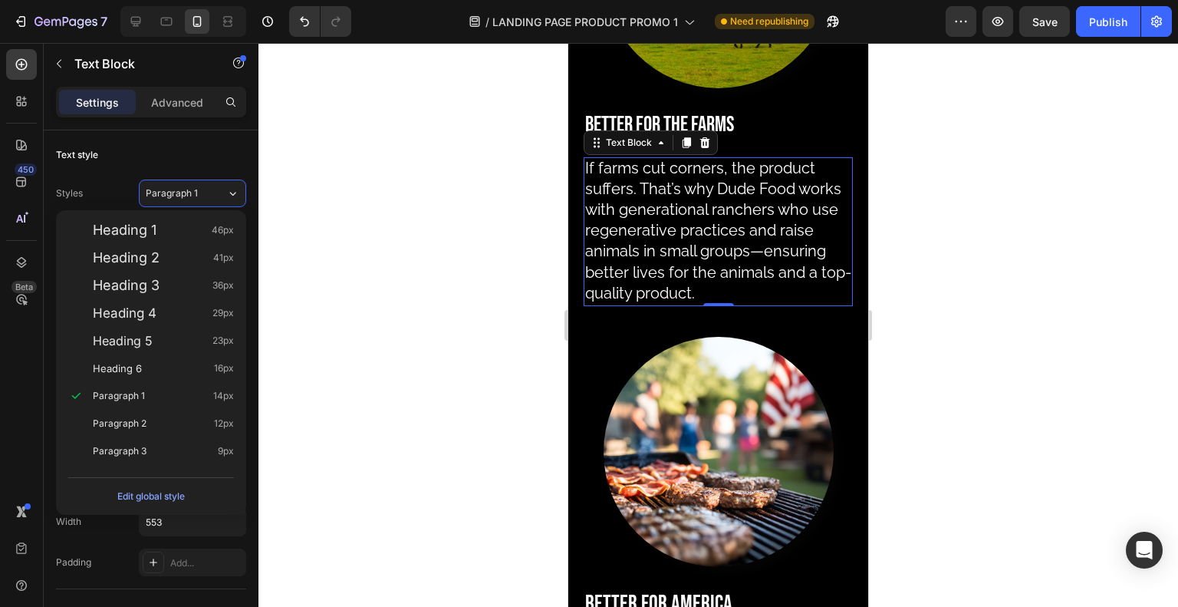
click at [179, 342] on div "Heading 5 23px" at bounding box center [163, 340] width 141 height 15
type input "23"
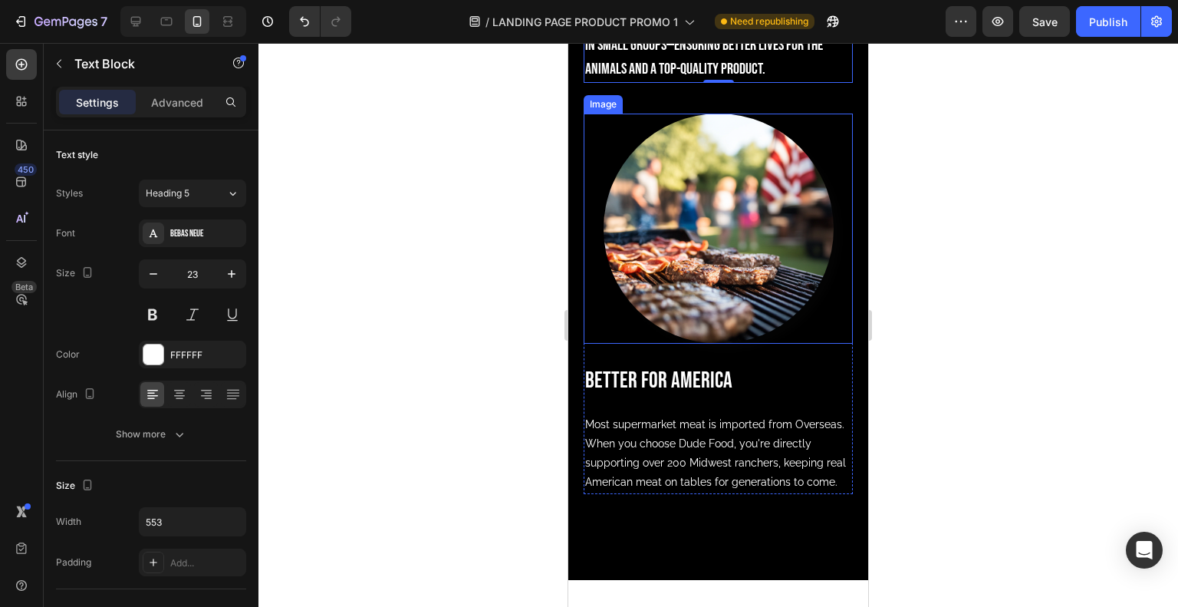
scroll to position [1846, 0]
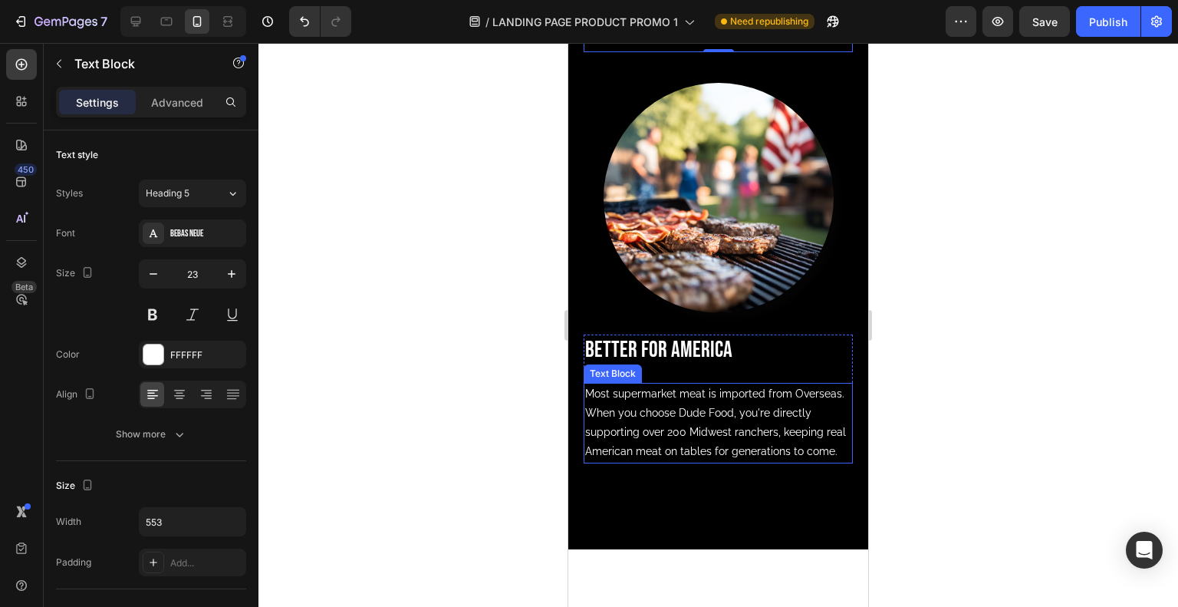
click at [630, 436] on span "Most supermarket meat is imported from Overseas. When you choose Dude Food, you…" at bounding box center [715, 422] width 261 height 71
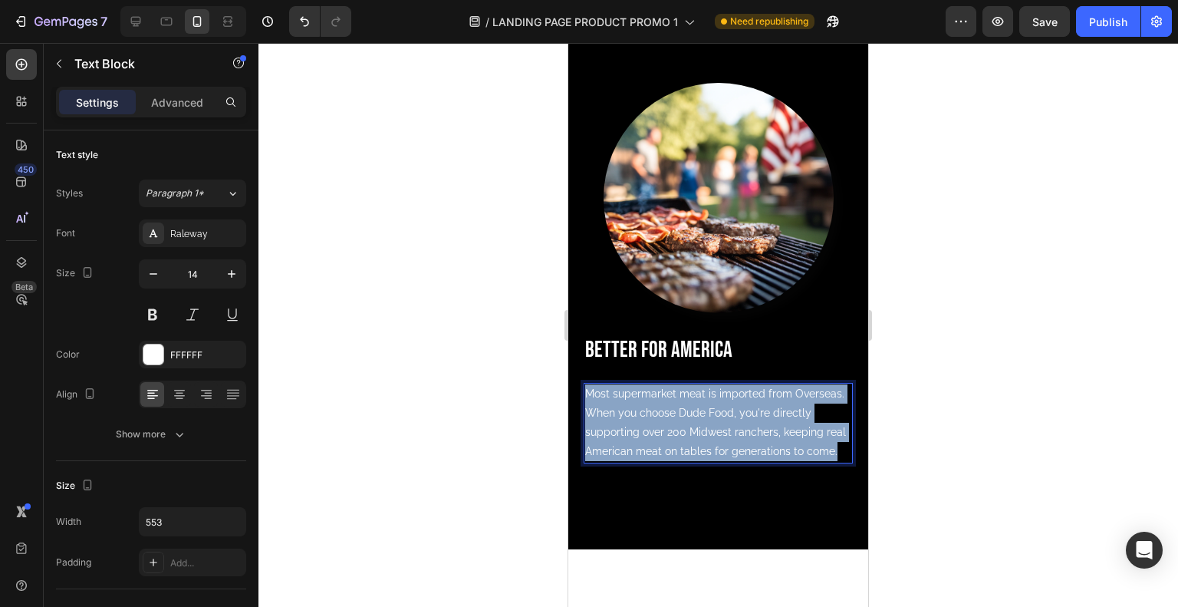
click at [630, 436] on span "Most supermarket meat is imported from Overseas. When you choose Dude Food, you…" at bounding box center [715, 422] width 261 height 71
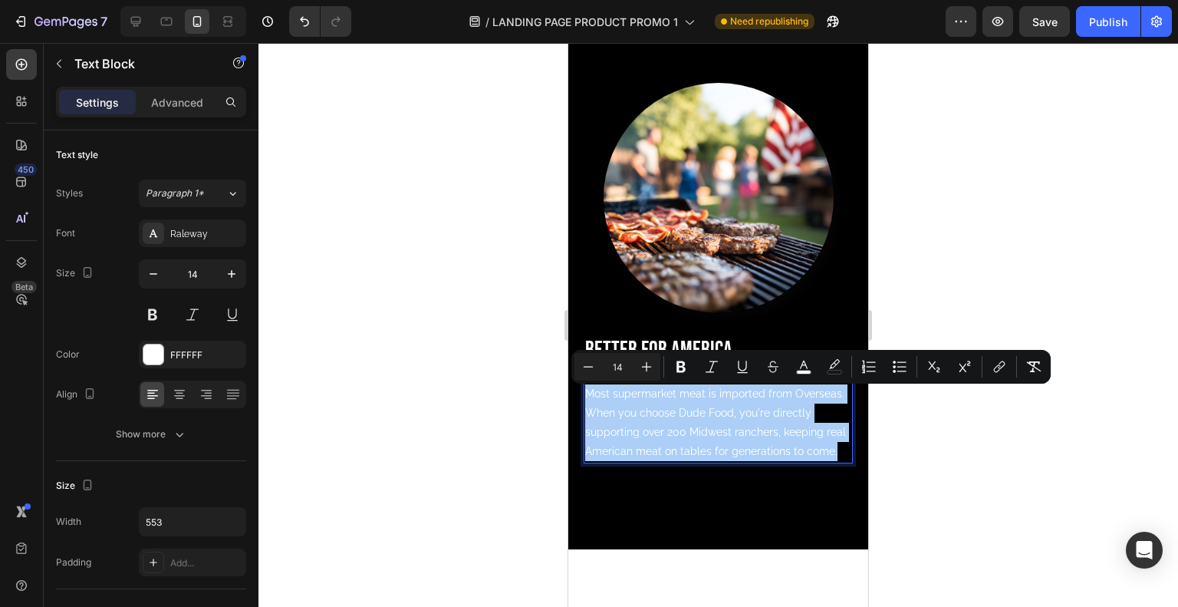
click at [222, 196] on div "Paragraph 1*" at bounding box center [186, 193] width 81 height 14
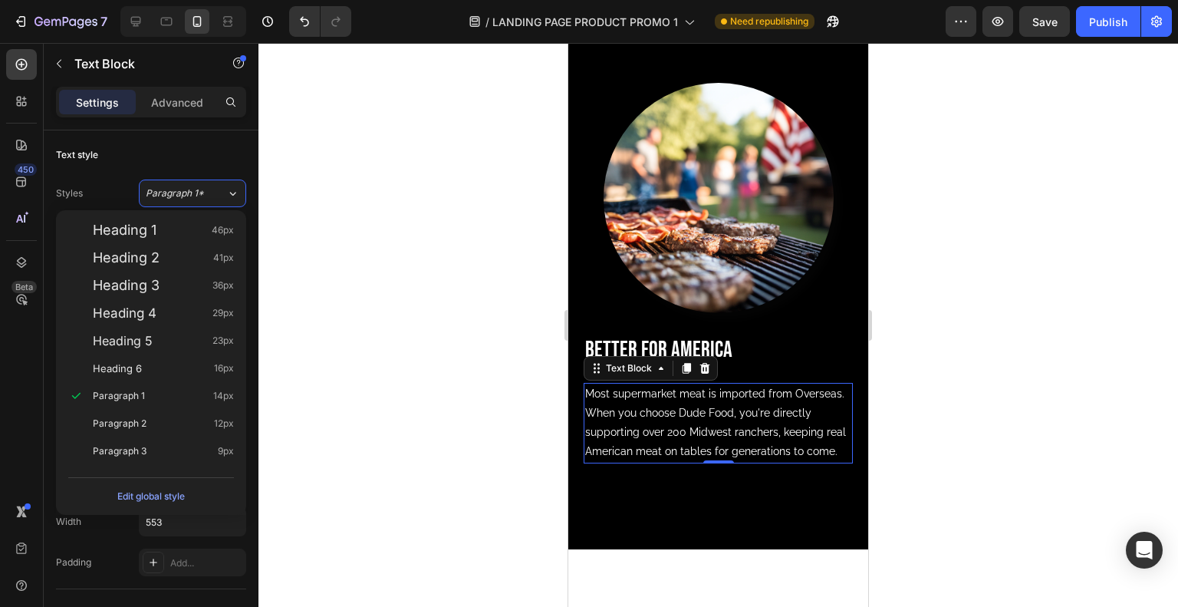
click at [202, 349] on div "Heading 5 23px" at bounding box center [151, 341] width 178 height 28
type input "23"
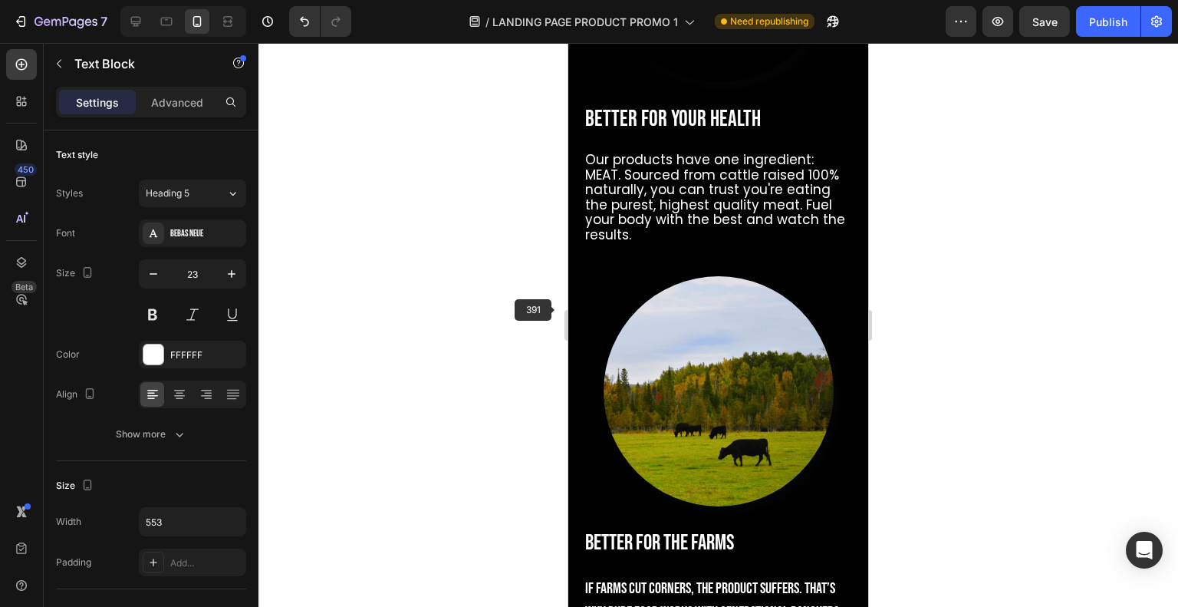
scroll to position [1200, 0]
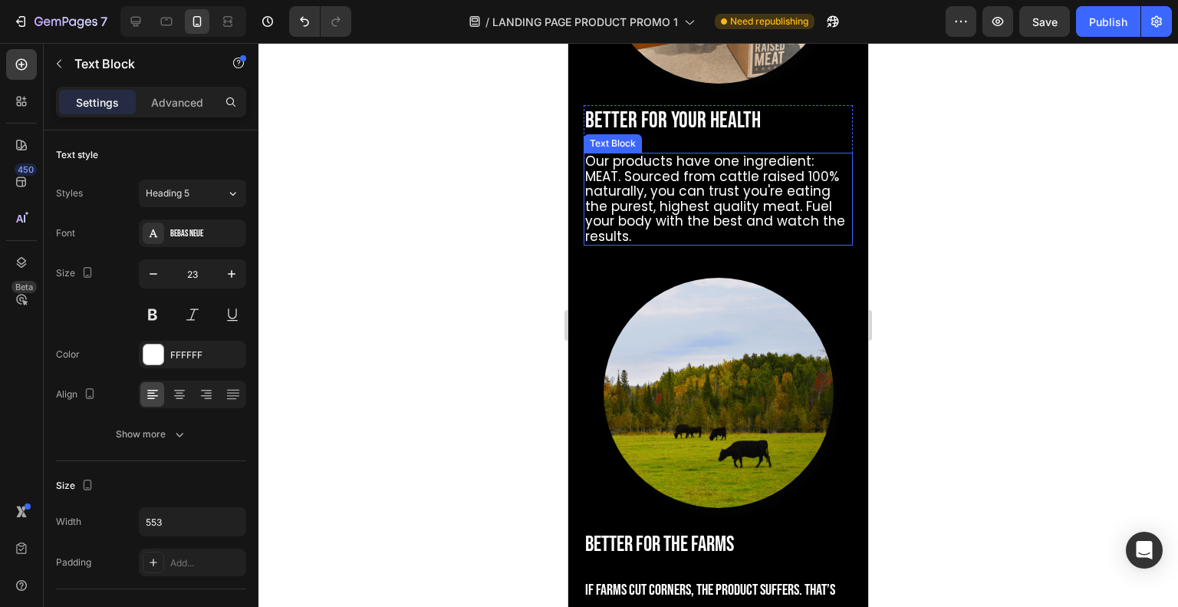
click at [659, 196] on span "Our products have one ingredient: MEAT. Sourced from cattle raised 100% natural…" at bounding box center [715, 199] width 260 height 94
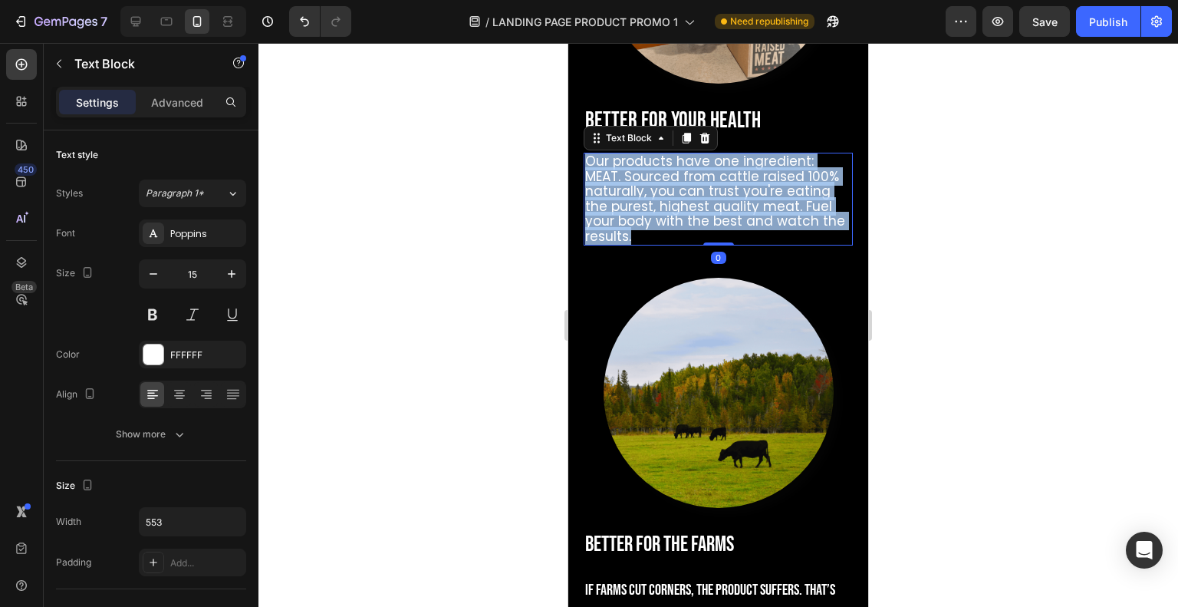
click at [659, 196] on span "Our products have one ingredient: MEAT. Sourced from cattle raised 100% natural…" at bounding box center [715, 199] width 260 height 94
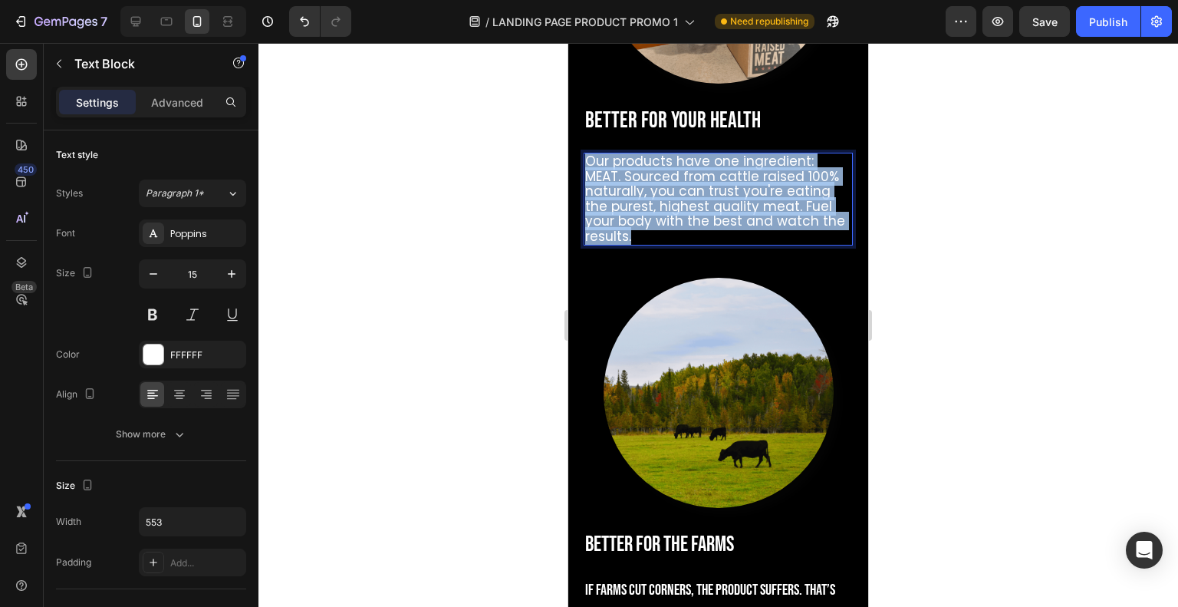
click at [659, 196] on span "Our products have one ingredient: MEAT. Sourced from cattle raised 100% natural…" at bounding box center [715, 199] width 260 height 94
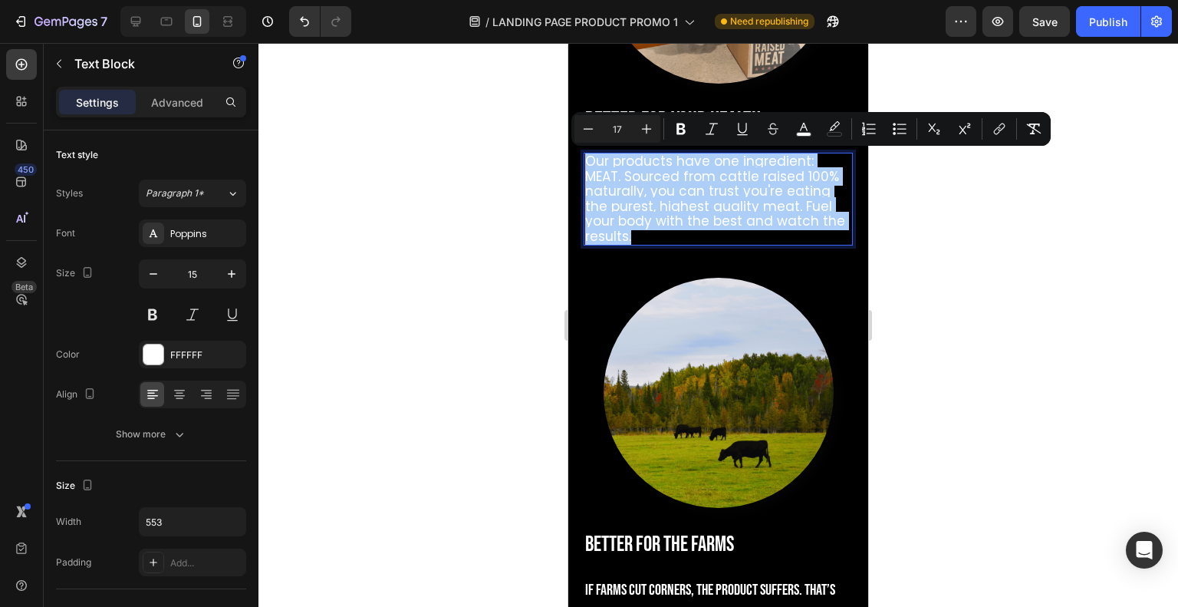
click at [208, 196] on div "Paragraph 1*" at bounding box center [186, 193] width 81 height 14
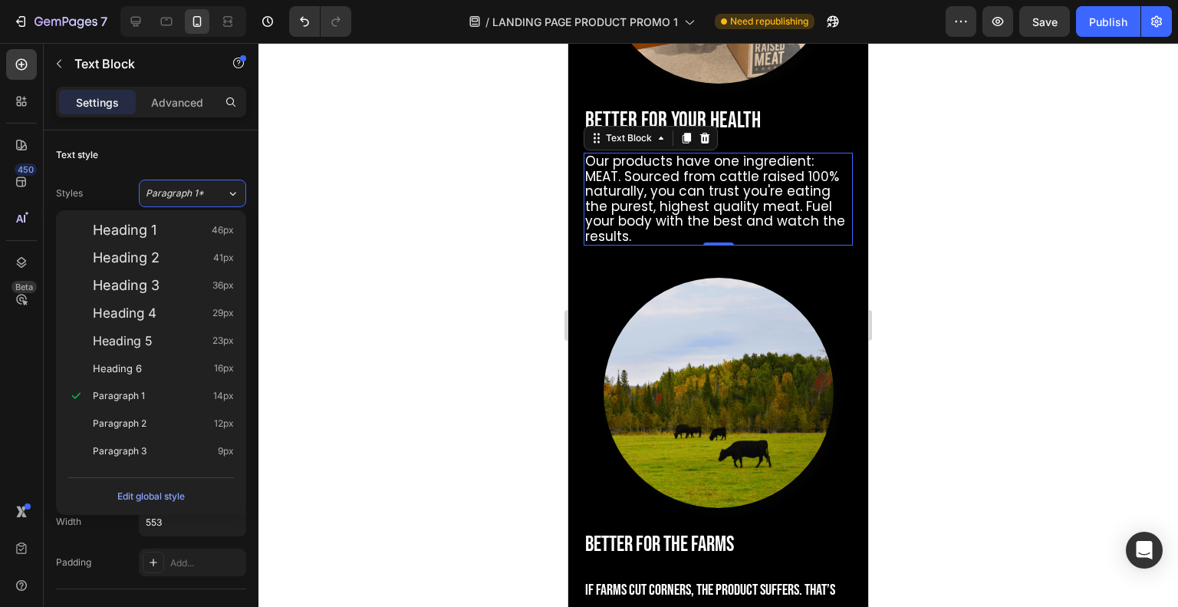
click at [184, 386] on div "Paragraph 1 14px" at bounding box center [151, 396] width 178 height 28
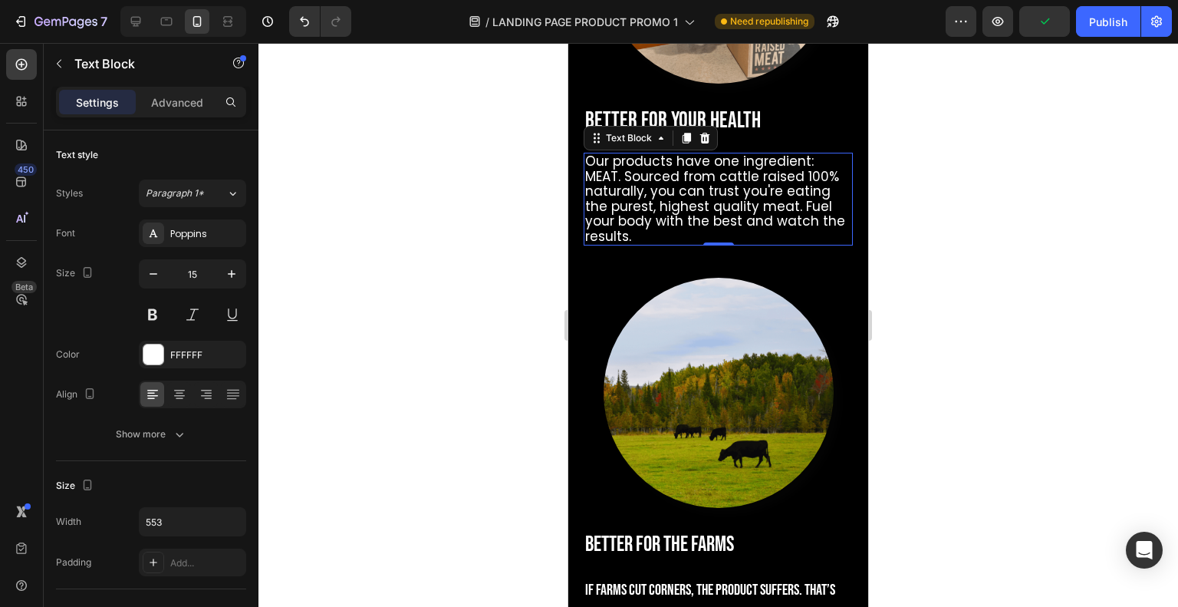
click at [225, 244] on div "Poppins" at bounding box center [192, 233] width 107 height 28
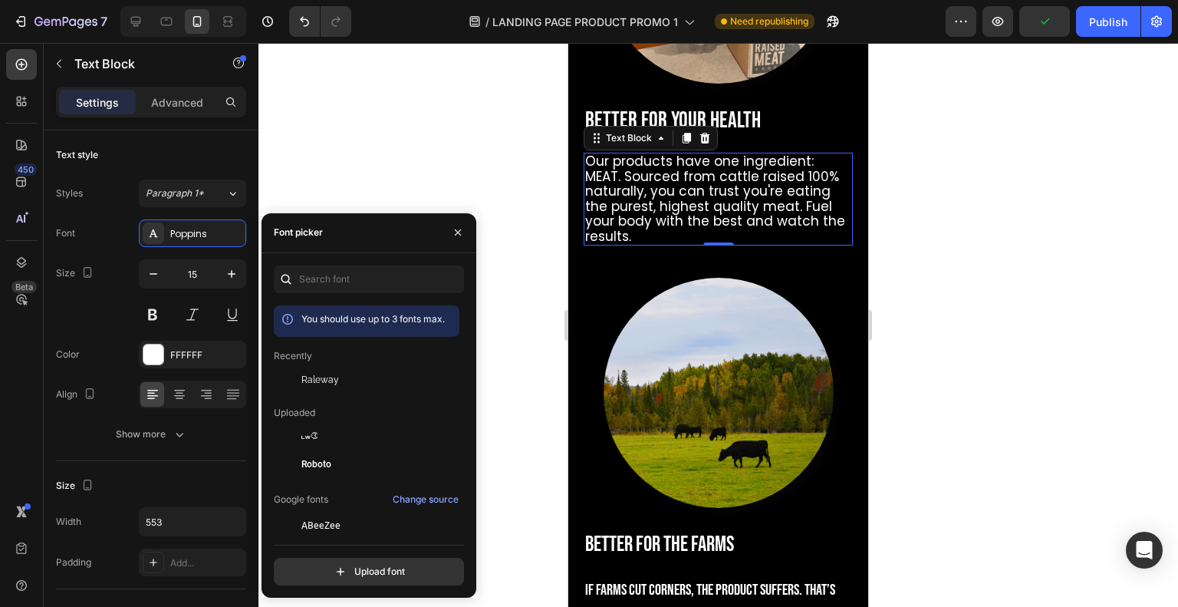
click at [319, 380] on span "Raleway" at bounding box center [320, 380] width 38 height 14
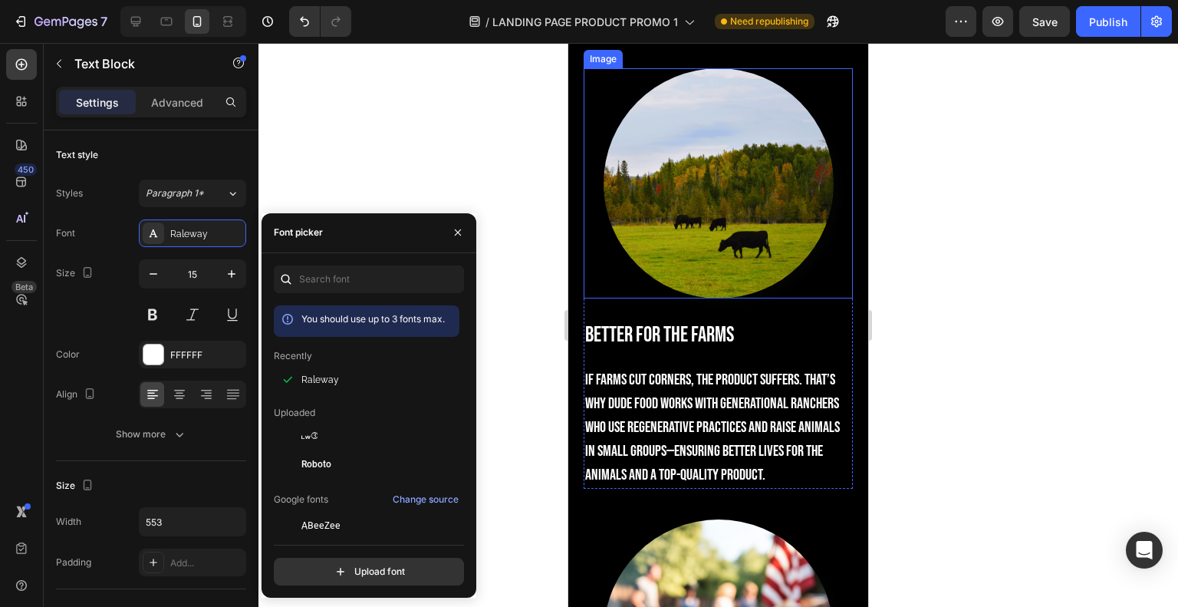
scroll to position [1399, 0]
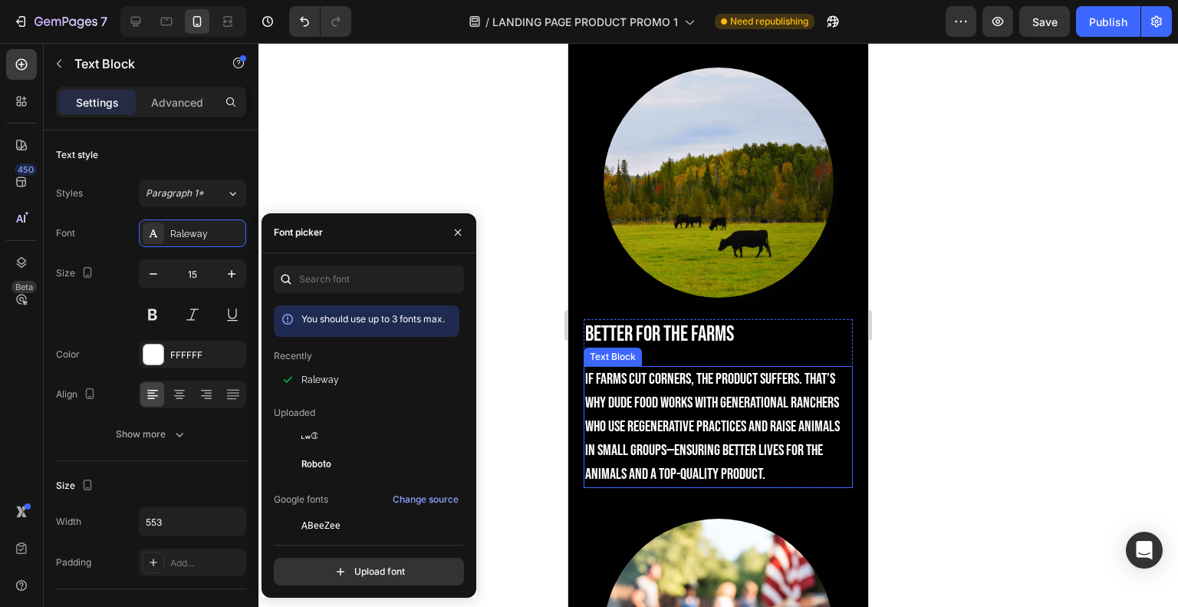
click at [615, 403] on span "If farms cut corners, the product suffers. That’s why Dude Food works with gene…" at bounding box center [712, 426] width 255 height 113
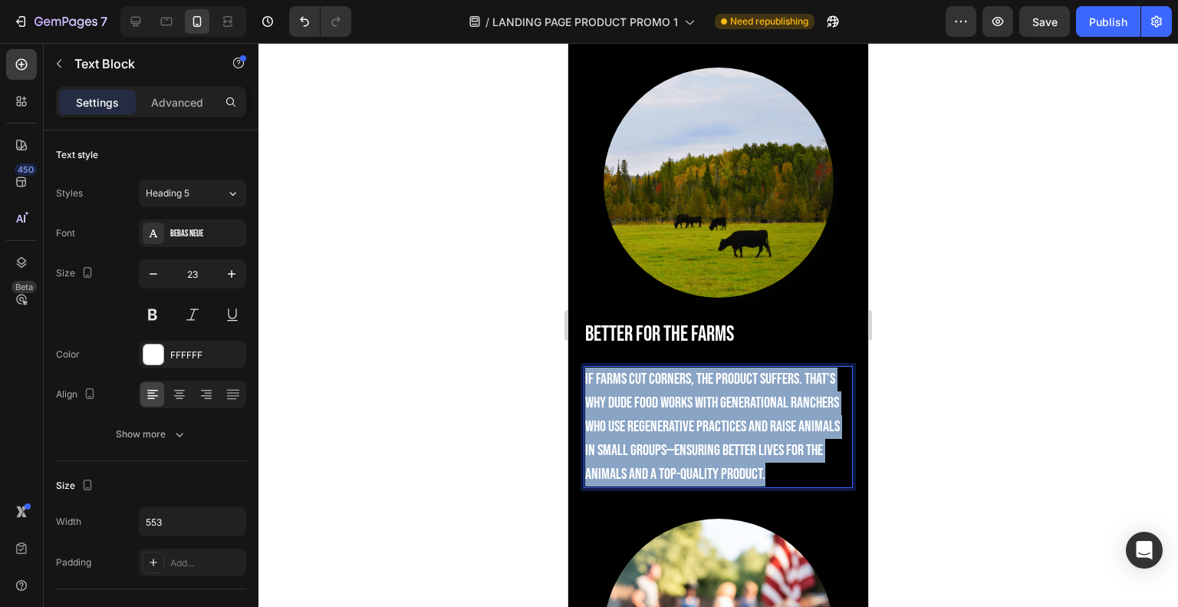
click at [615, 403] on span "If farms cut corners, the product suffers. That’s why Dude Food works with gene…" at bounding box center [712, 426] width 255 height 113
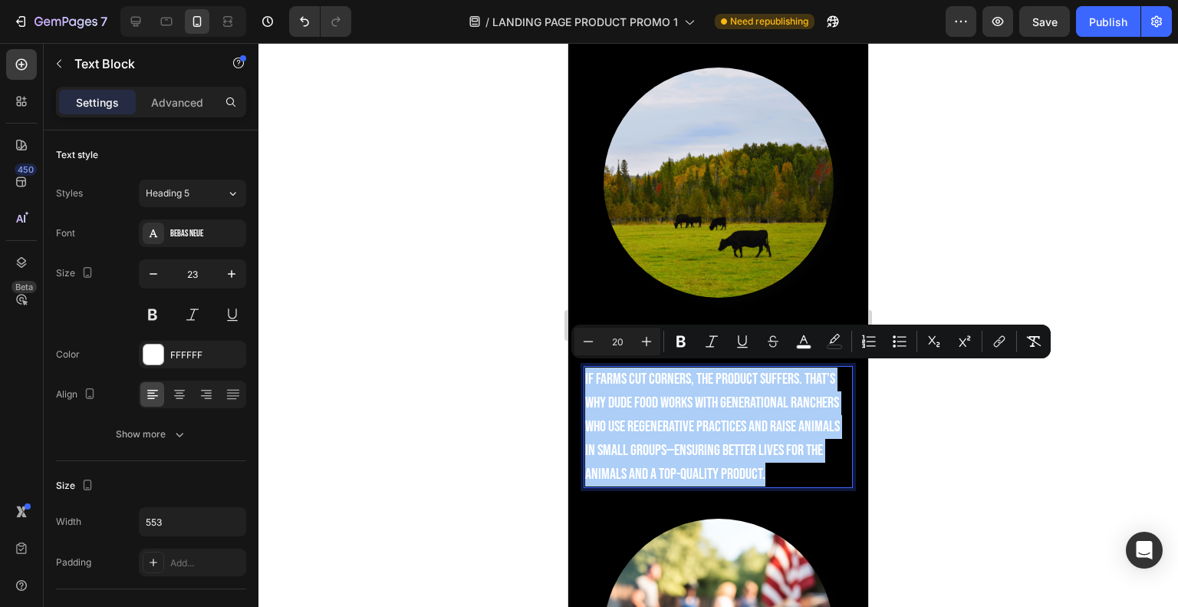
click at [186, 196] on span "Heading 5" at bounding box center [168, 193] width 44 height 14
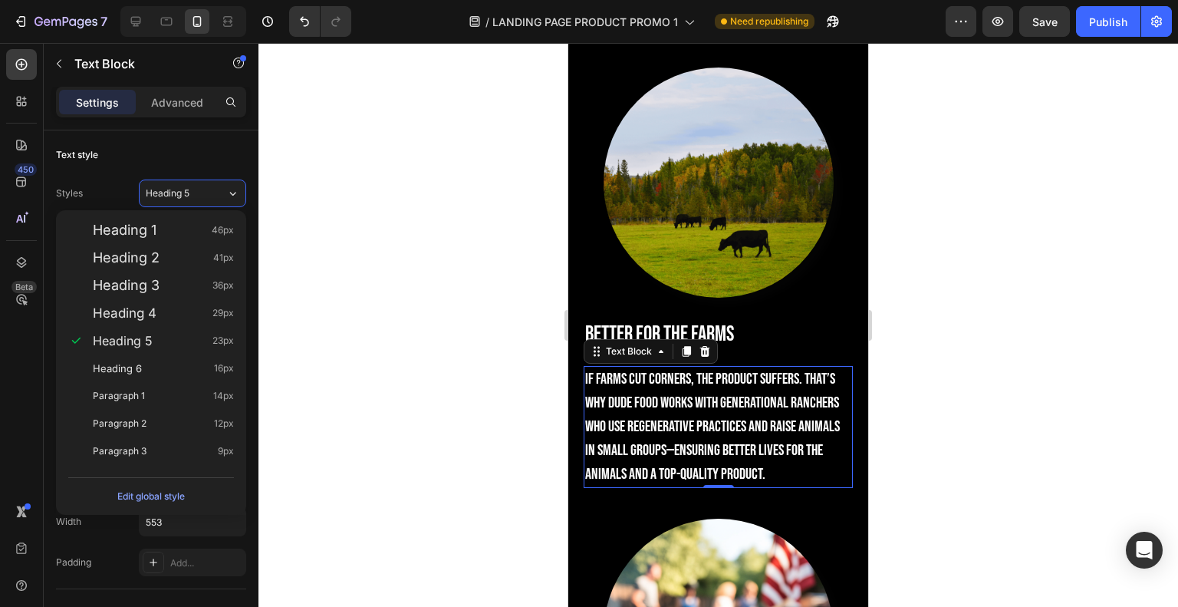
click at [179, 389] on div "Paragraph 1 14px" at bounding box center [163, 395] width 141 height 15
type input "14"
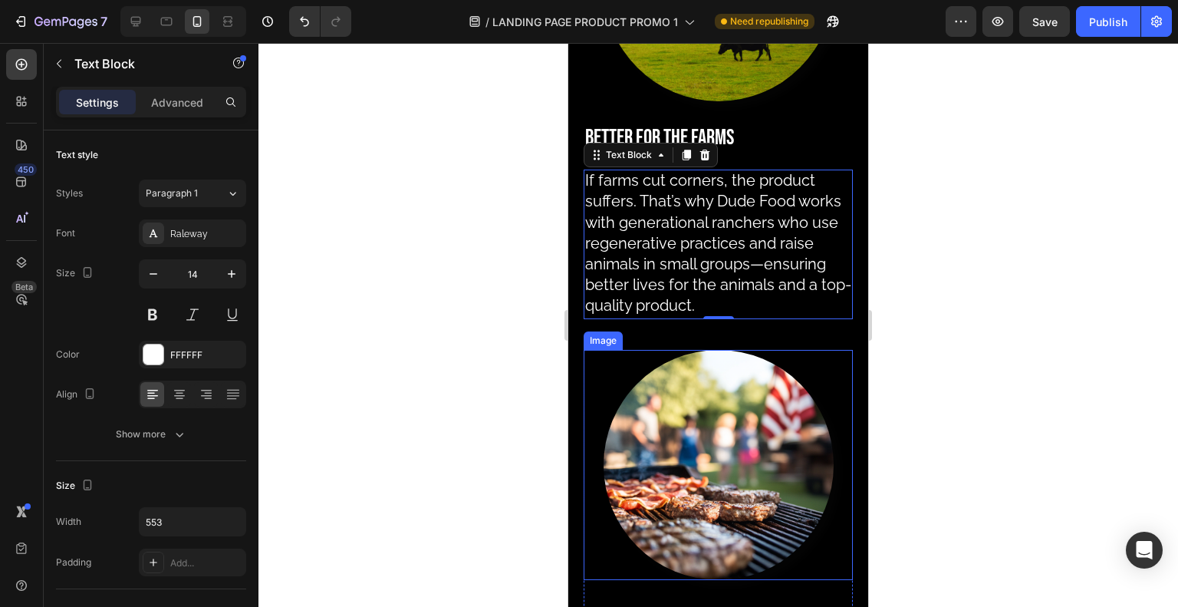
scroll to position [1579, 0]
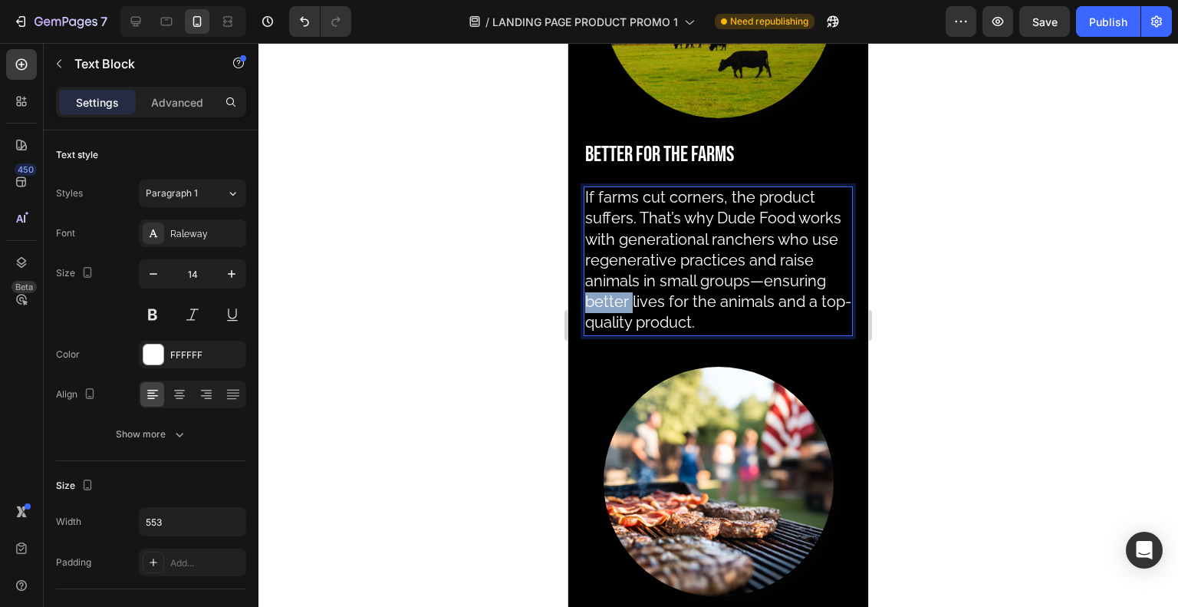
click at [686, 305] on span "If farms cut corners, the product suffers. That’s why Dude Food works with gene…" at bounding box center [718, 259] width 266 height 143
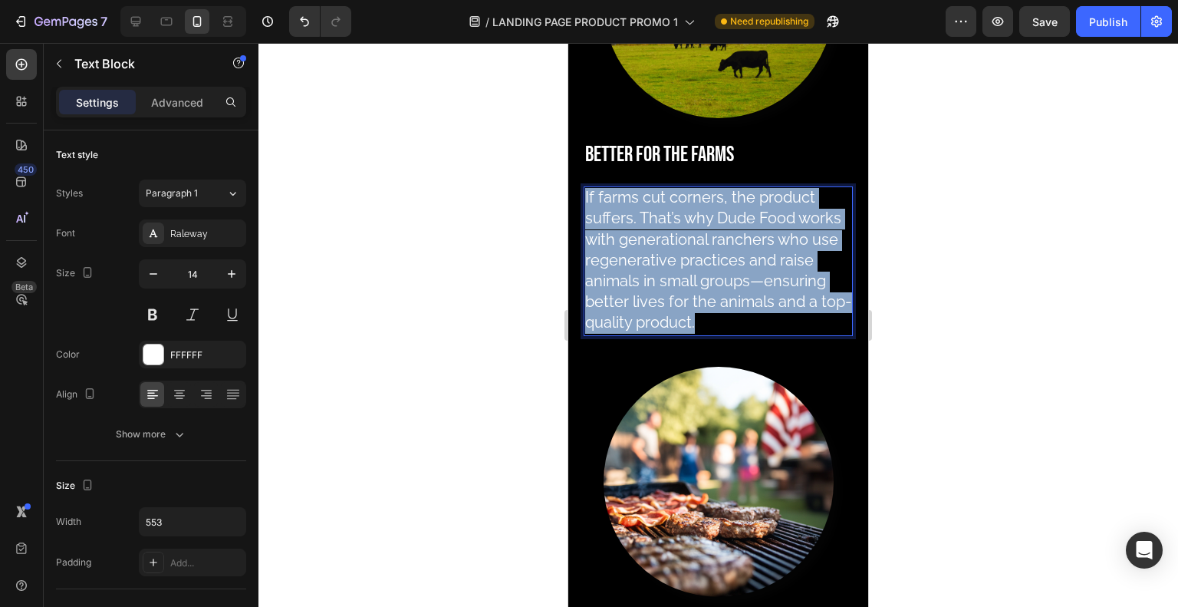
click at [686, 305] on span "If farms cut corners, the product suffers. That’s why Dude Food works with gene…" at bounding box center [718, 259] width 266 height 143
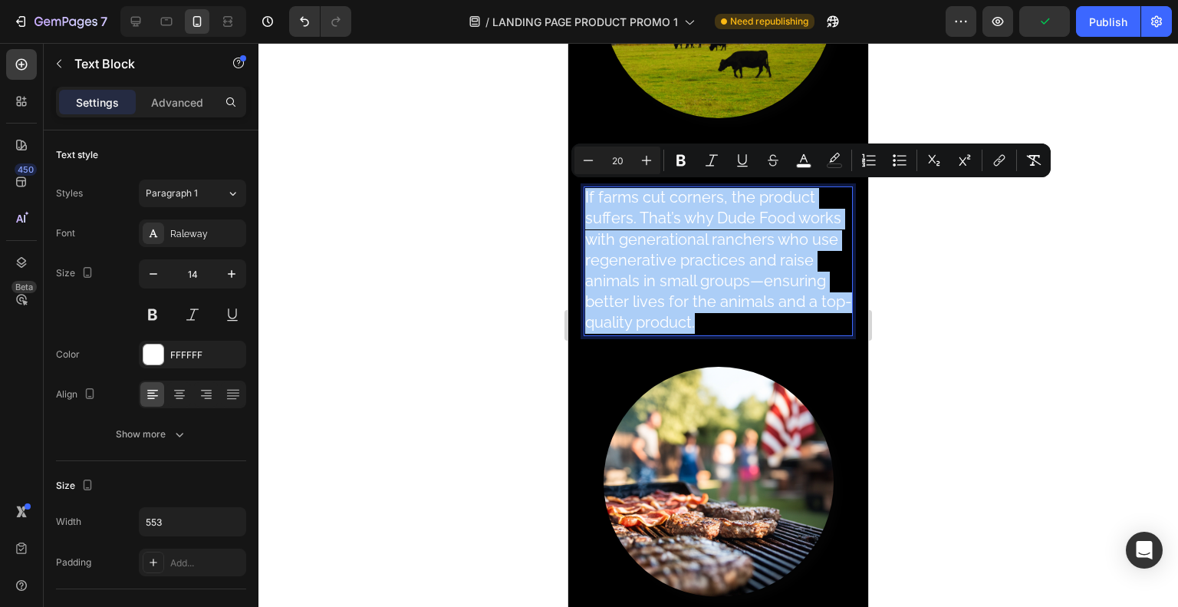
click at [596, 166] on button "Minus" at bounding box center [588, 160] width 28 height 28
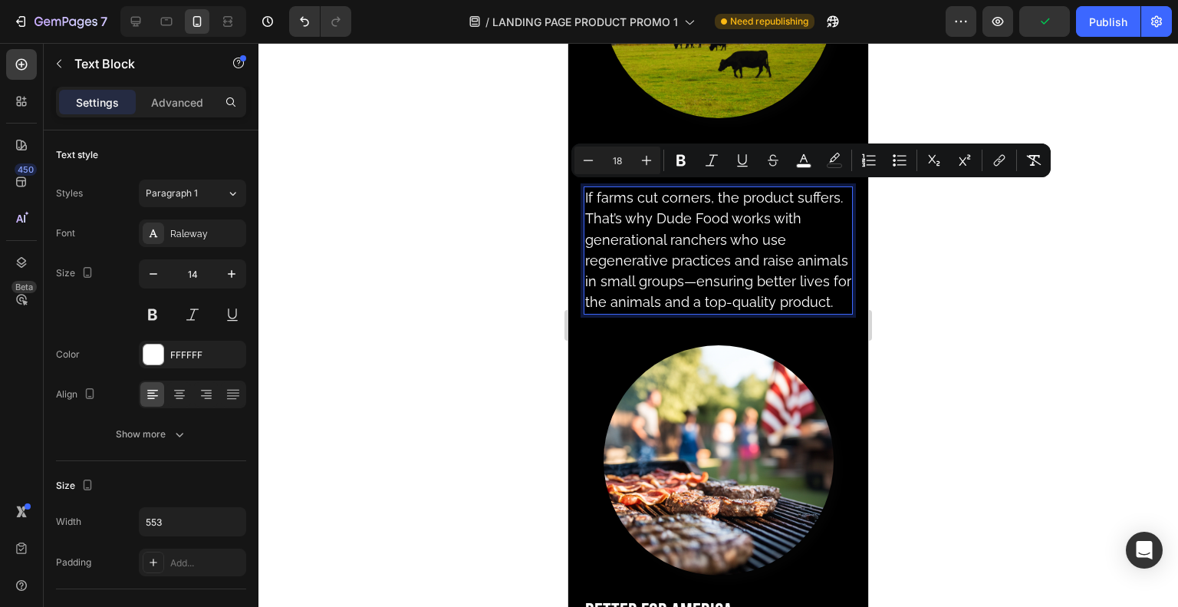
click at [596, 166] on button "Minus" at bounding box center [588, 160] width 28 height 28
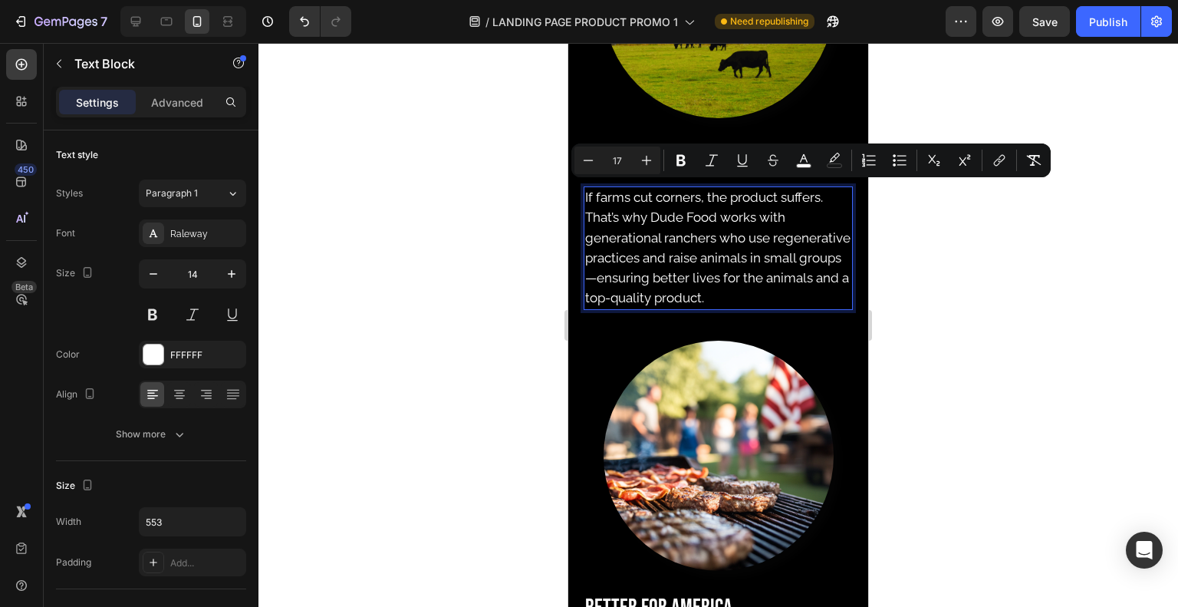
click at [596, 166] on button "Minus" at bounding box center [588, 160] width 28 height 28
type input "16"
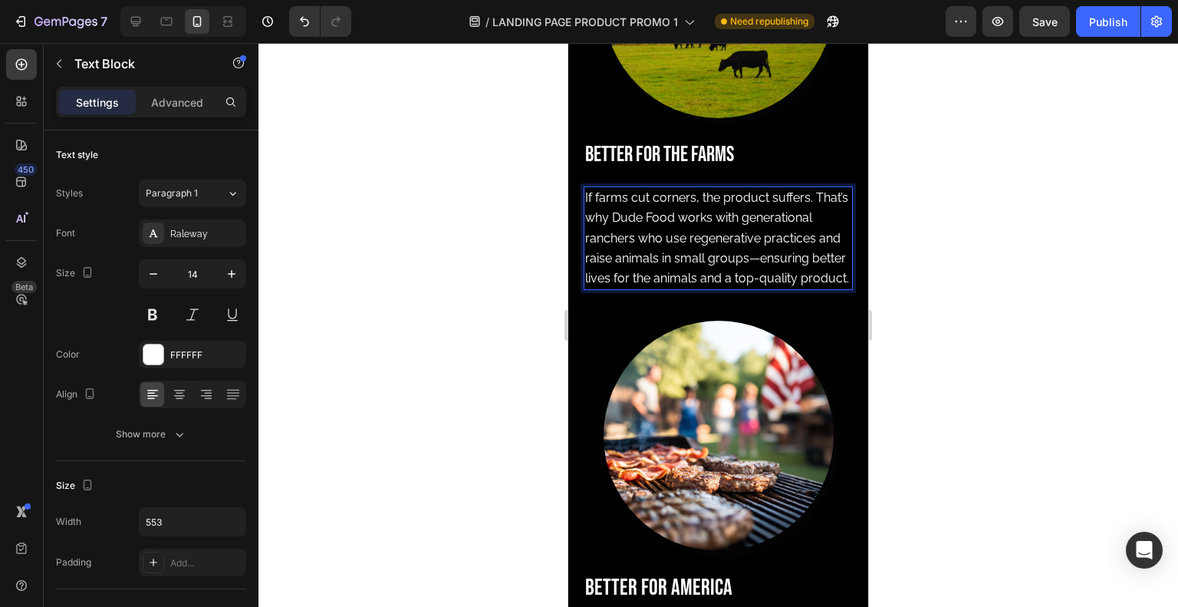
scroll to position [1887, 0]
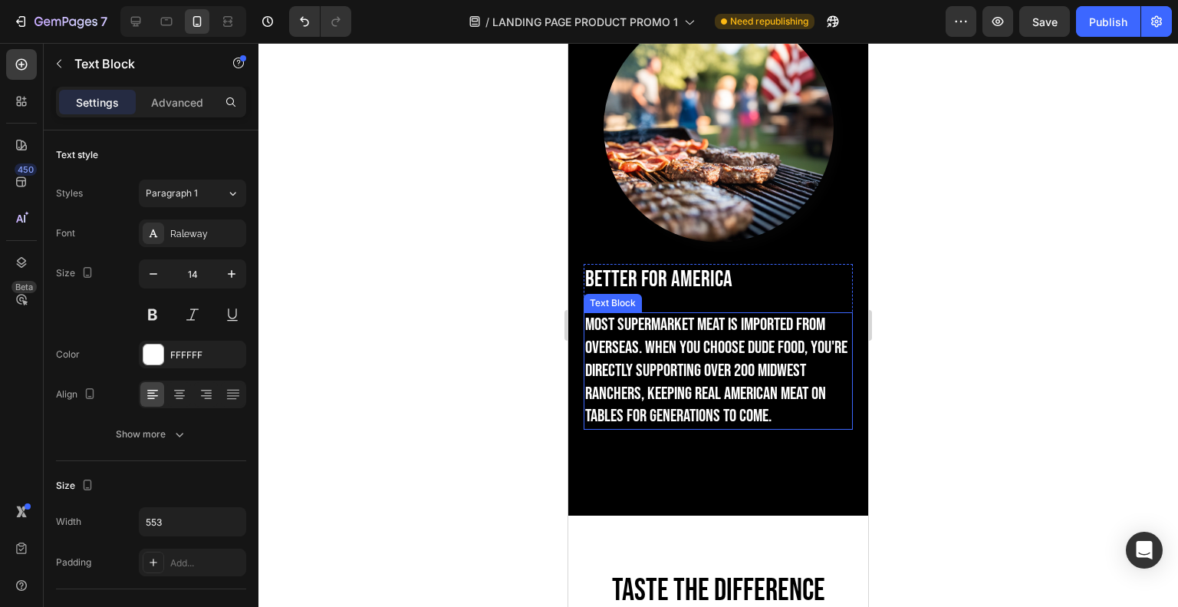
click at [675, 337] on span "Most supermarket meat is imported from Overseas. When you choose Dude Food, you…" at bounding box center [716, 370] width 262 height 113
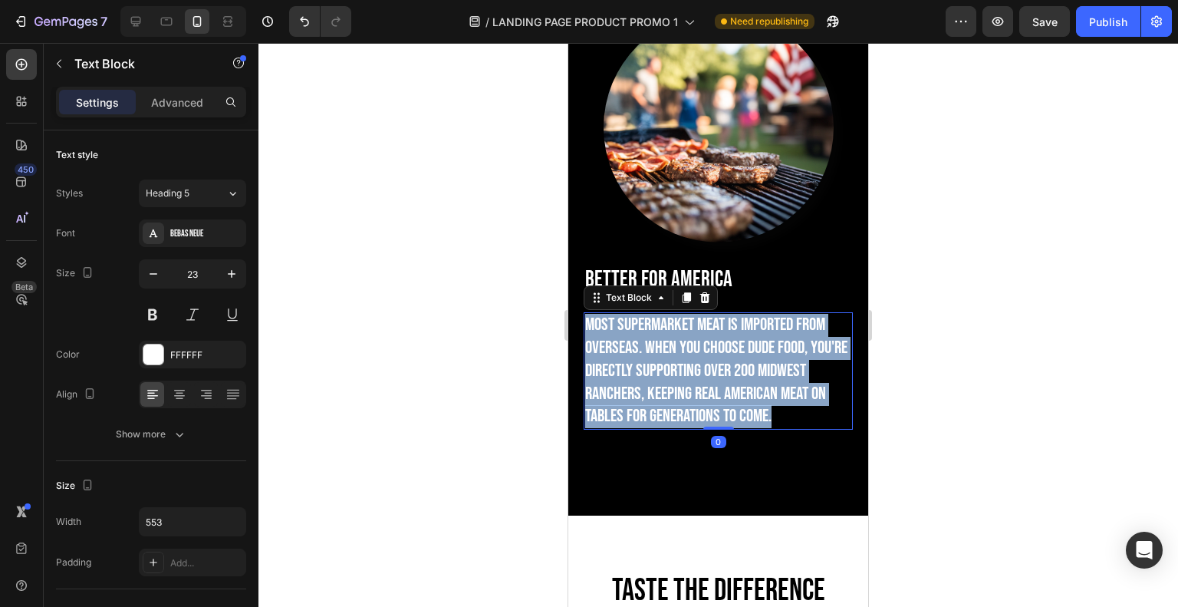
click at [675, 337] on span "Most supermarket meat is imported from Overseas. When you choose Dude Food, you…" at bounding box center [716, 370] width 262 height 113
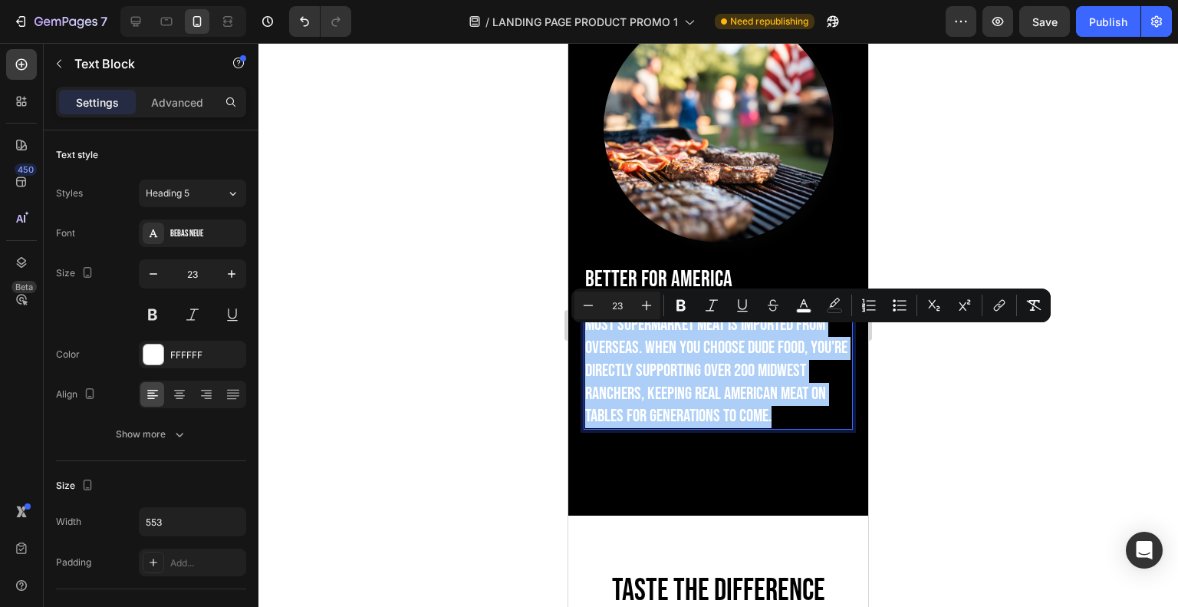
click at [213, 196] on div "Heading 5" at bounding box center [186, 193] width 81 height 14
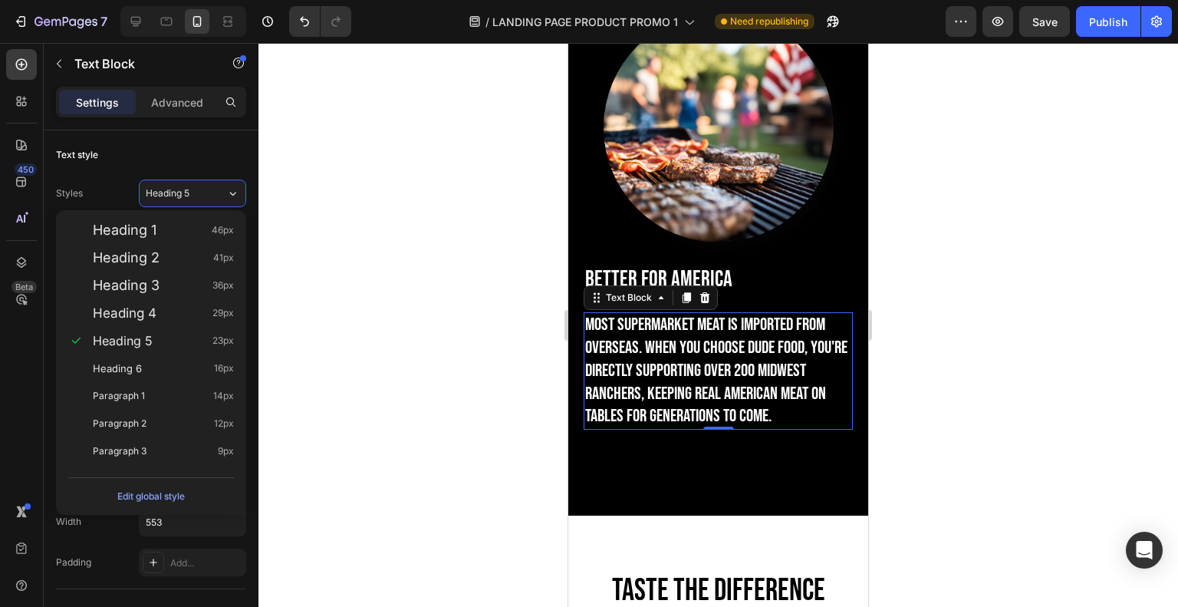
click at [201, 382] on div "Paragraph 1 14px" at bounding box center [151, 396] width 178 height 28
type input "14"
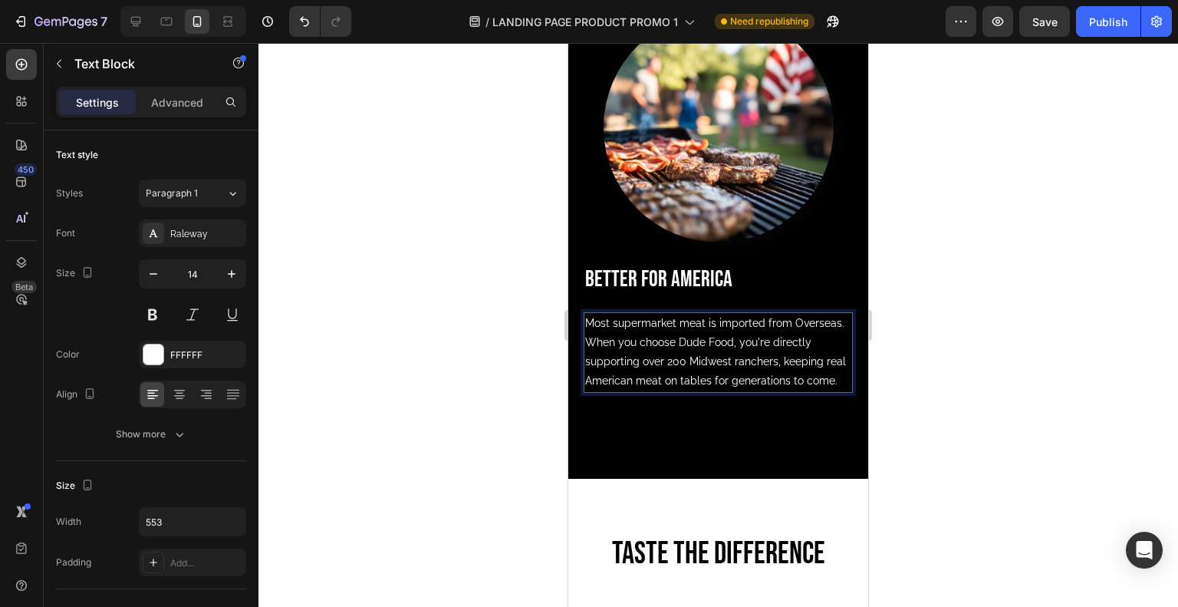
click at [662, 391] on p "Most supermarket meat is imported from Overseas. When you choose Dude Food, you…" at bounding box center [718, 352] width 266 height 77
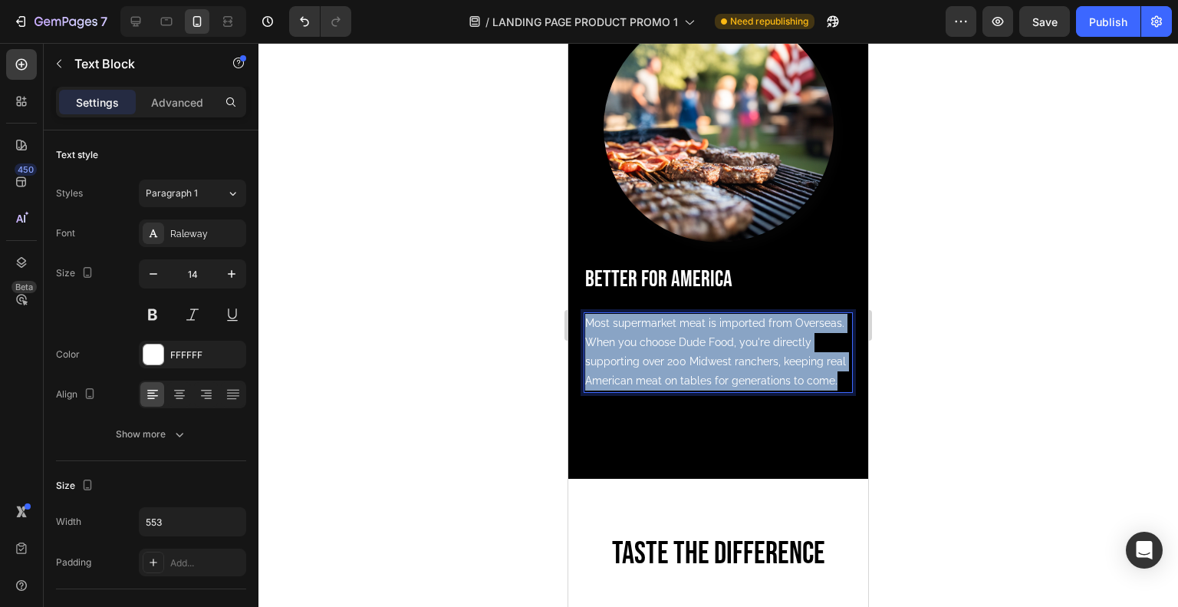
click at [662, 391] on p "Most supermarket meat is imported from Overseas. When you choose Dude Food, you…" at bounding box center [718, 352] width 266 height 77
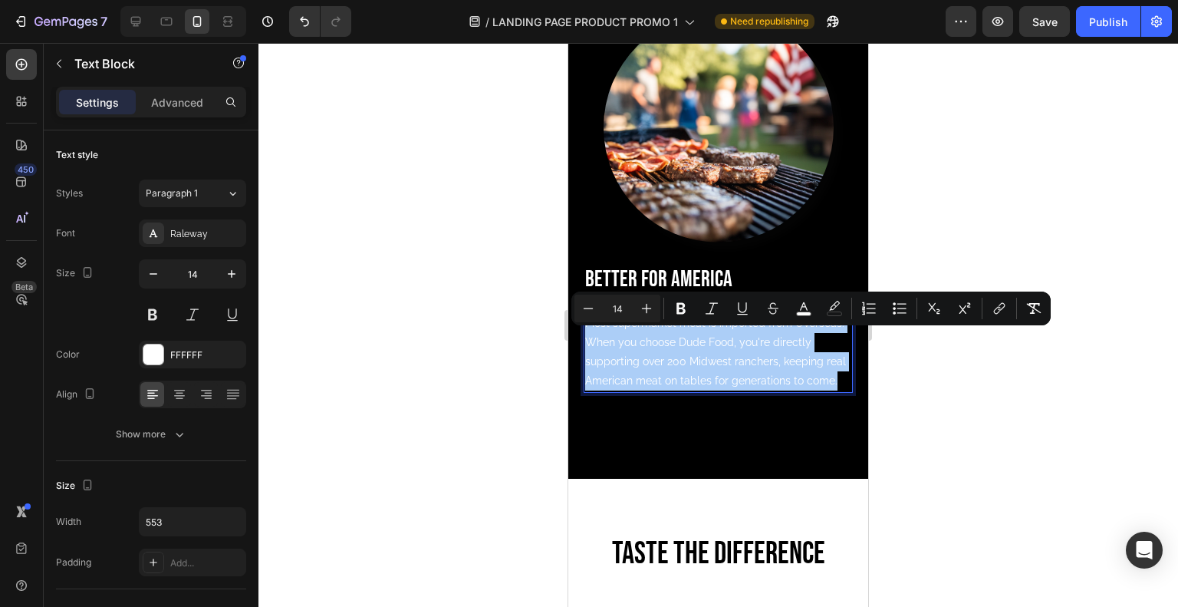
click at [647, 313] on icon "Editor contextual toolbar" at bounding box center [646, 308] width 15 height 15
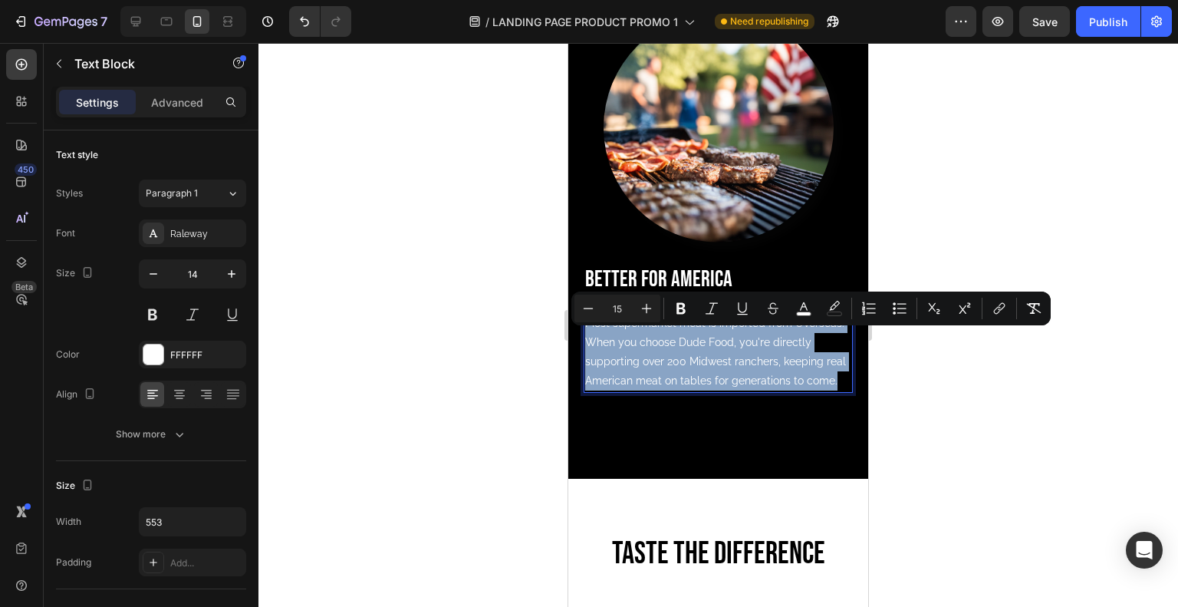
type input "16"
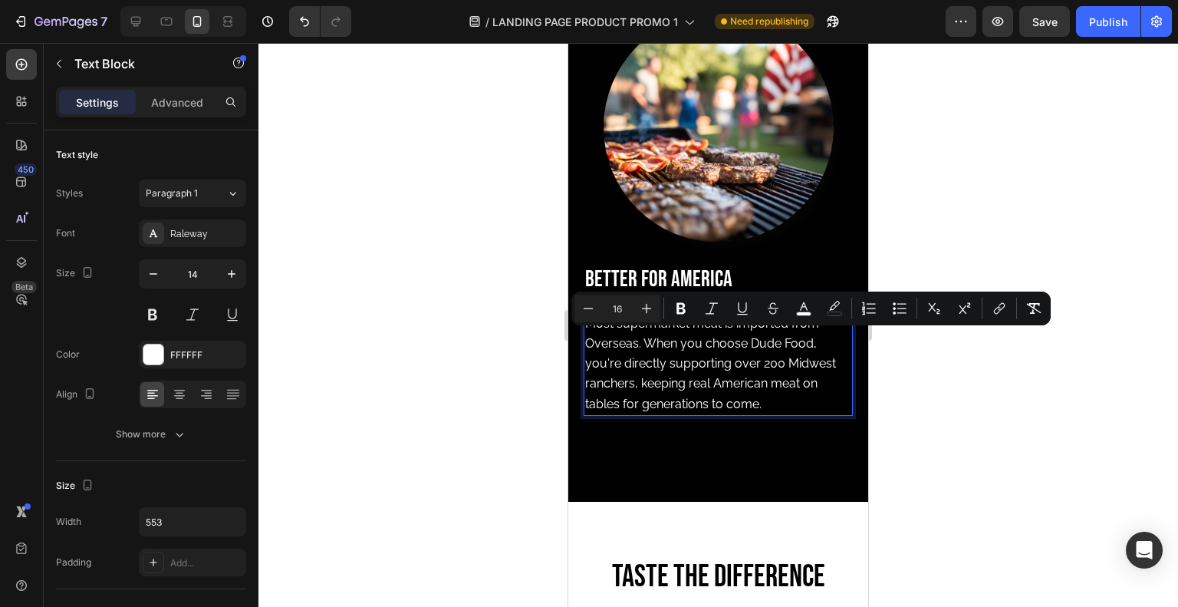
click at [466, 271] on div at bounding box center [717, 325] width 919 height 564
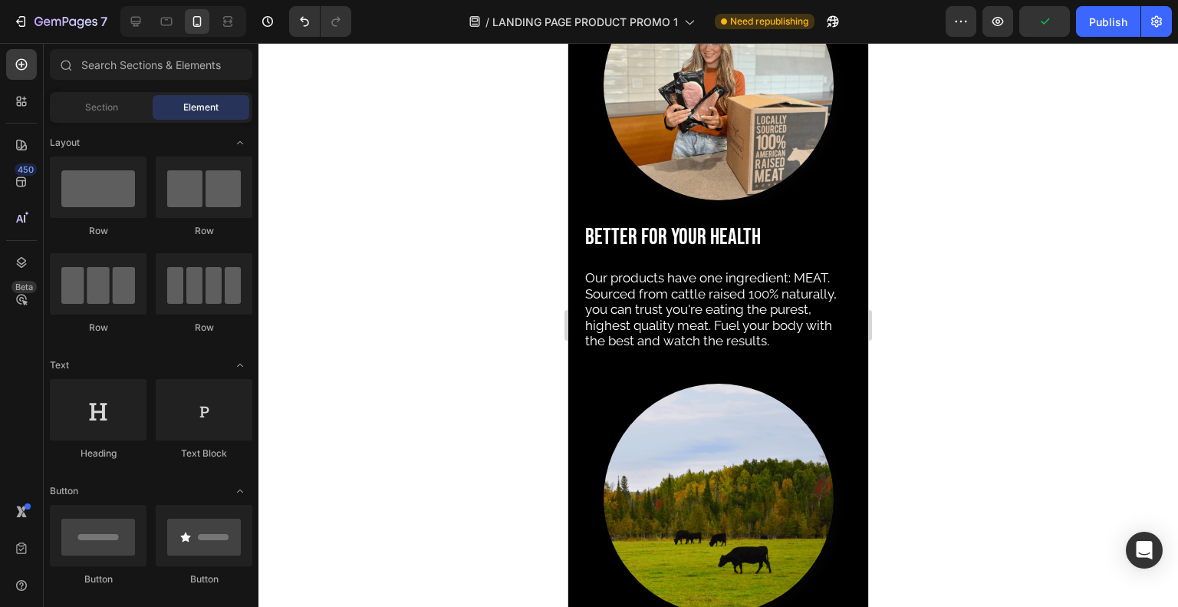
scroll to position [1080, 0]
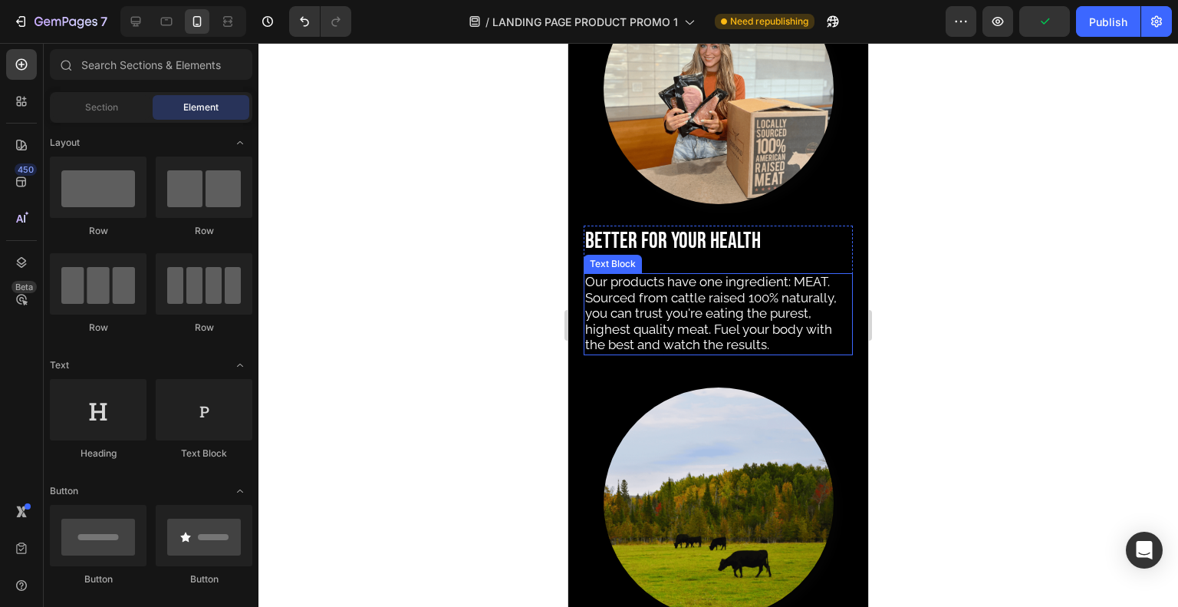
click at [661, 338] on span "Our products have one ingredient: MEAT. Sourced from cattle raised 100% natural…" at bounding box center [711, 313] width 252 height 78
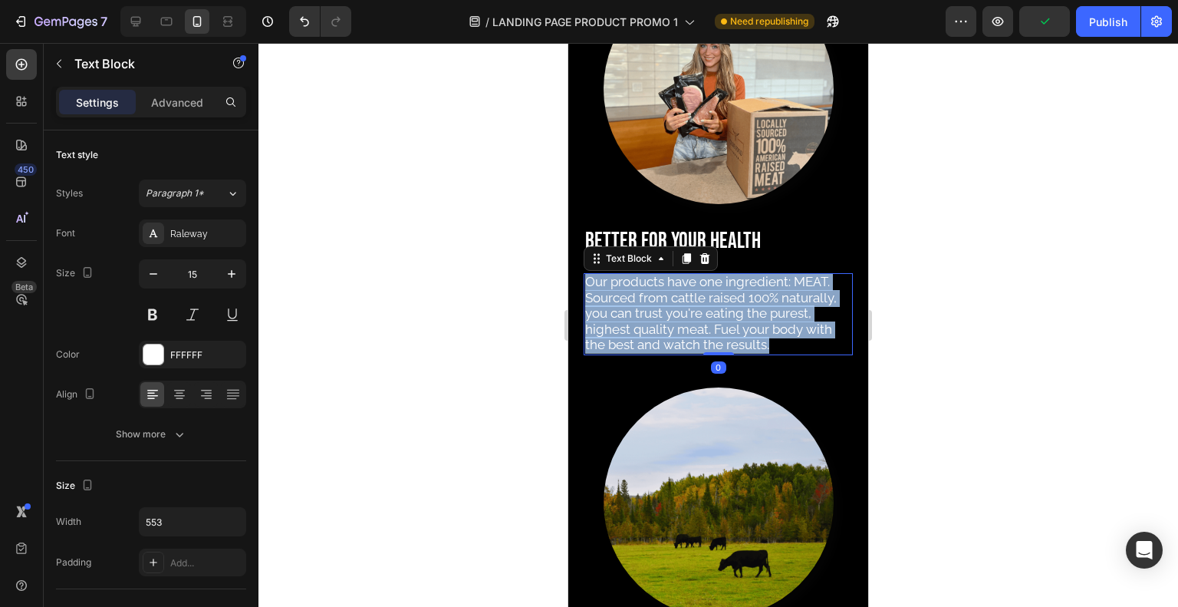
click at [661, 338] on span "Our products have one ingredient: MEAT. Sourced from cattle raised 100% natural…" at bounding box center [711, 313] width 252 height 78
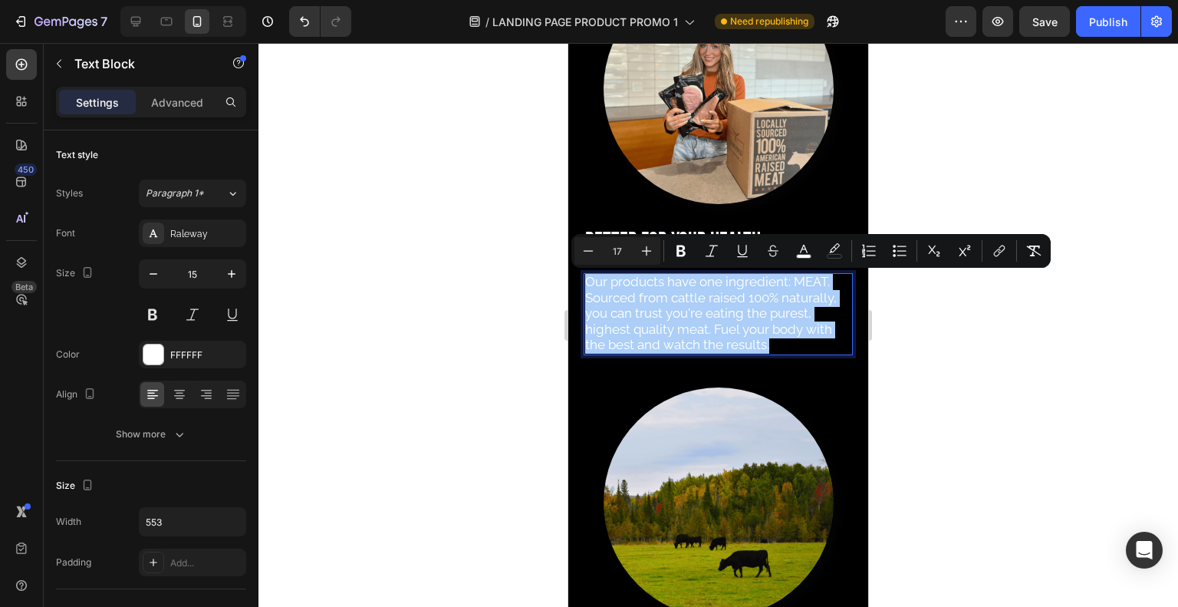
click at [596, 251] on button "Minus" at bounding box center [588, 251] width 28 height 28
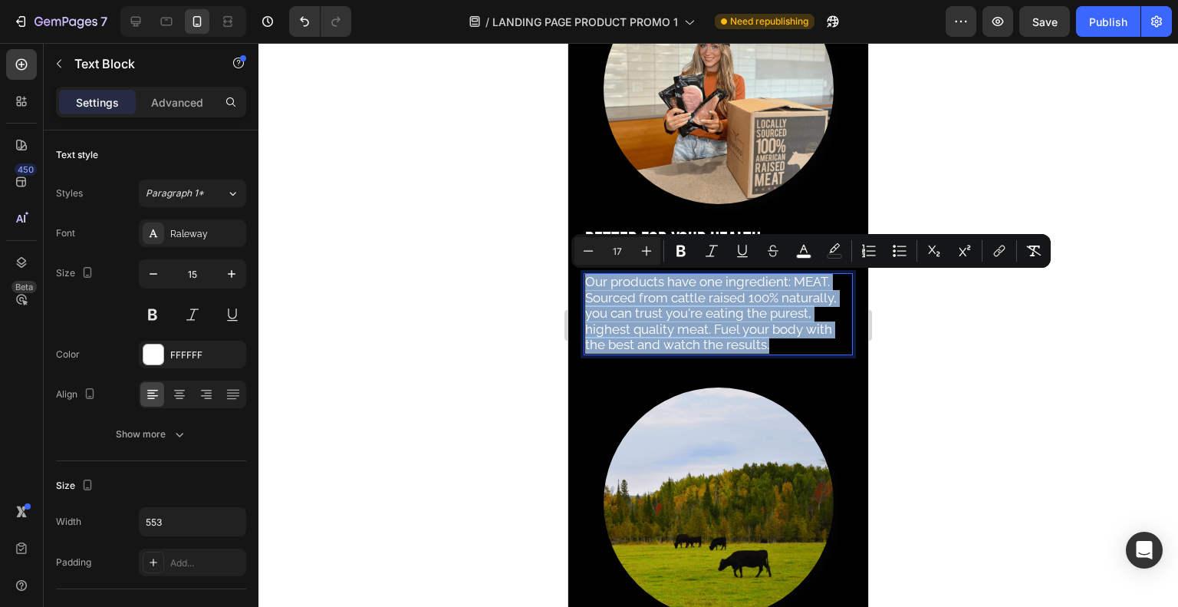
type input "16"
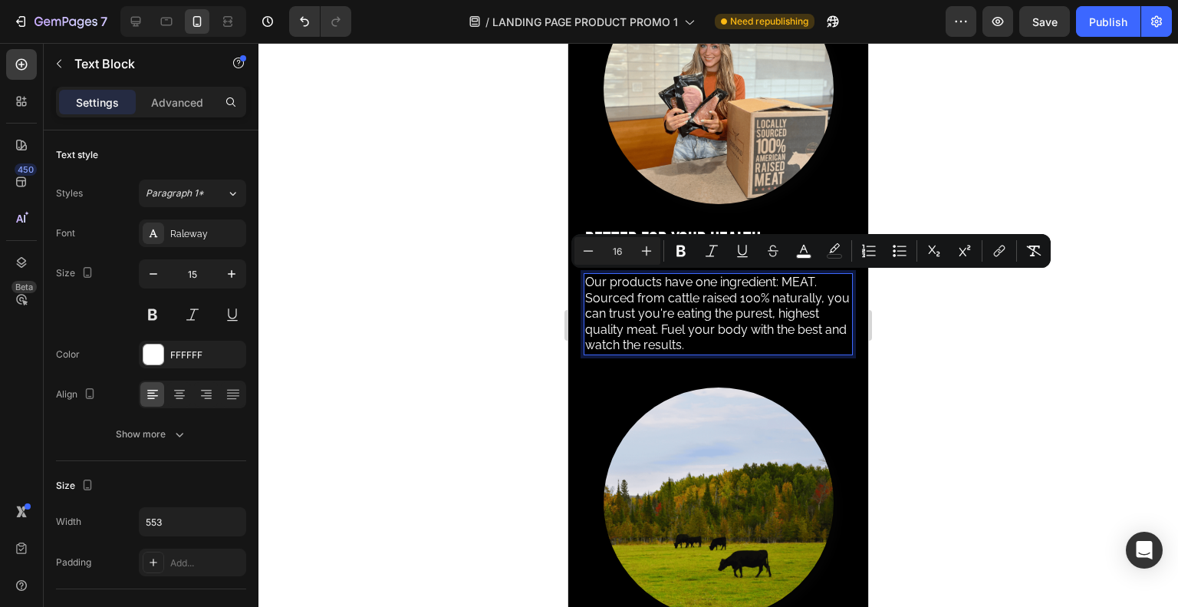
click at [492, 265] on div at bounding box center [717, 325] width 919 height 564
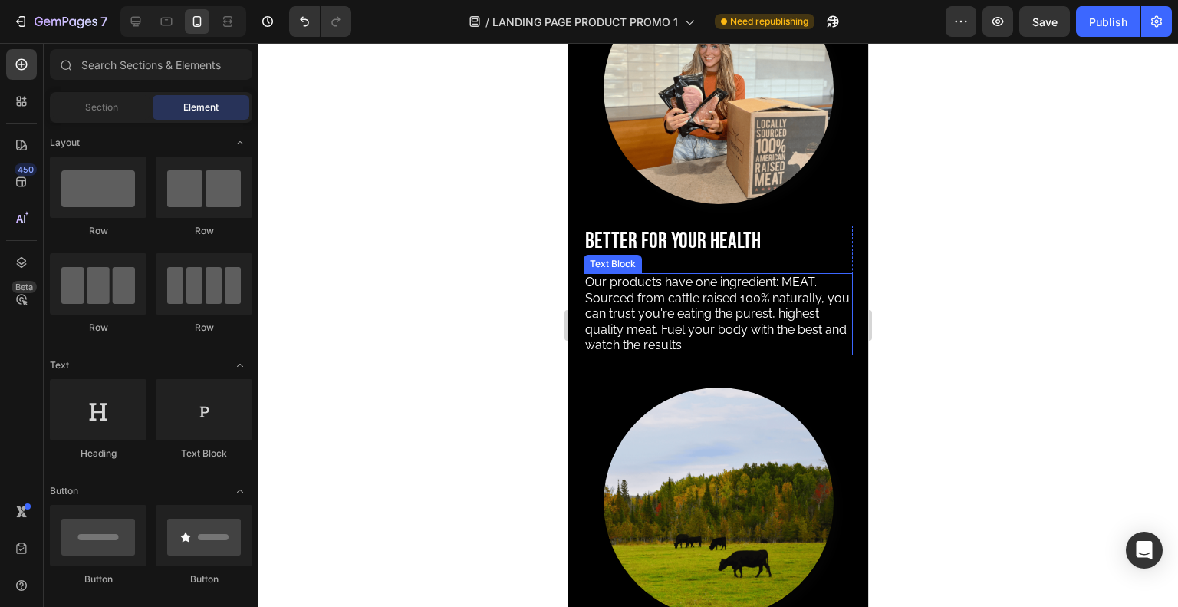
click at [629, 311] on span "Our products have one ingredient: MEAT. Sourced from cattle raised 100% natural…" at bounding box center [717, 313] width 265 height 77
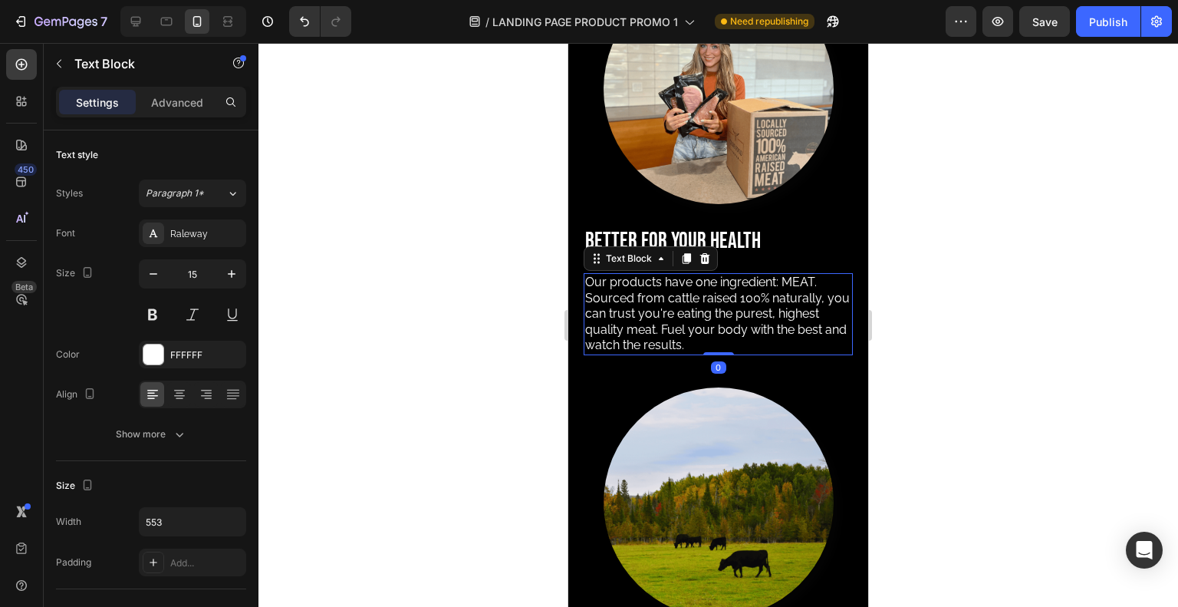
click at [629, 311] on span "Our products have one ingredient: MEAT. Sourced from cattle raised 100% natural…" at bounding box center [717, 313] width 265 height 77
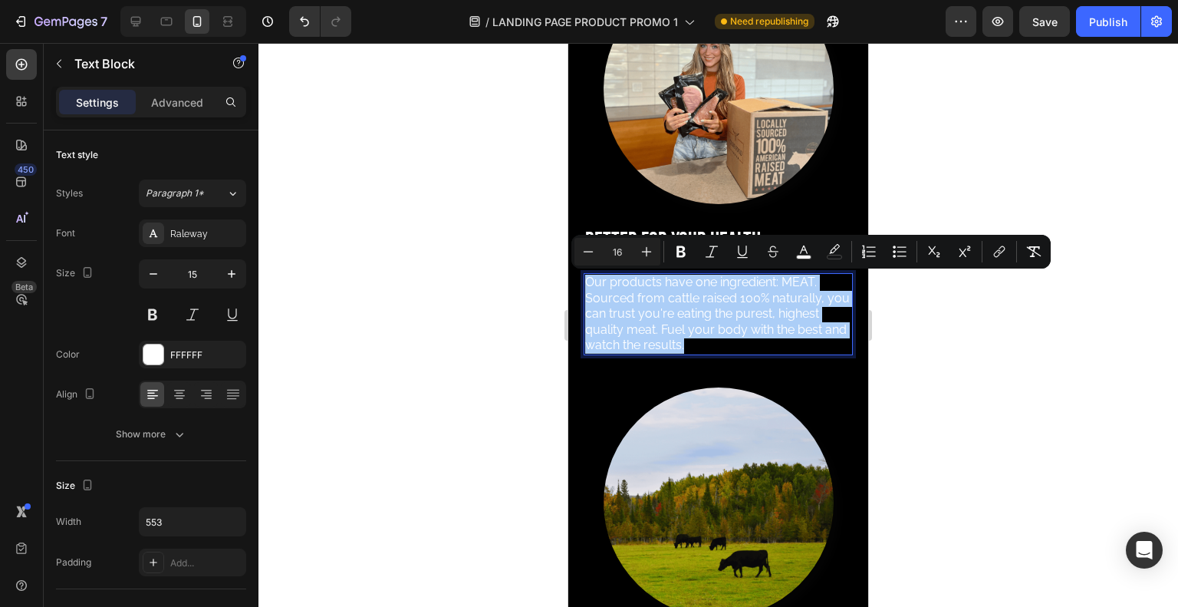
click at [411, 240] on div at bounding box center [717, 325] width 919 height 564
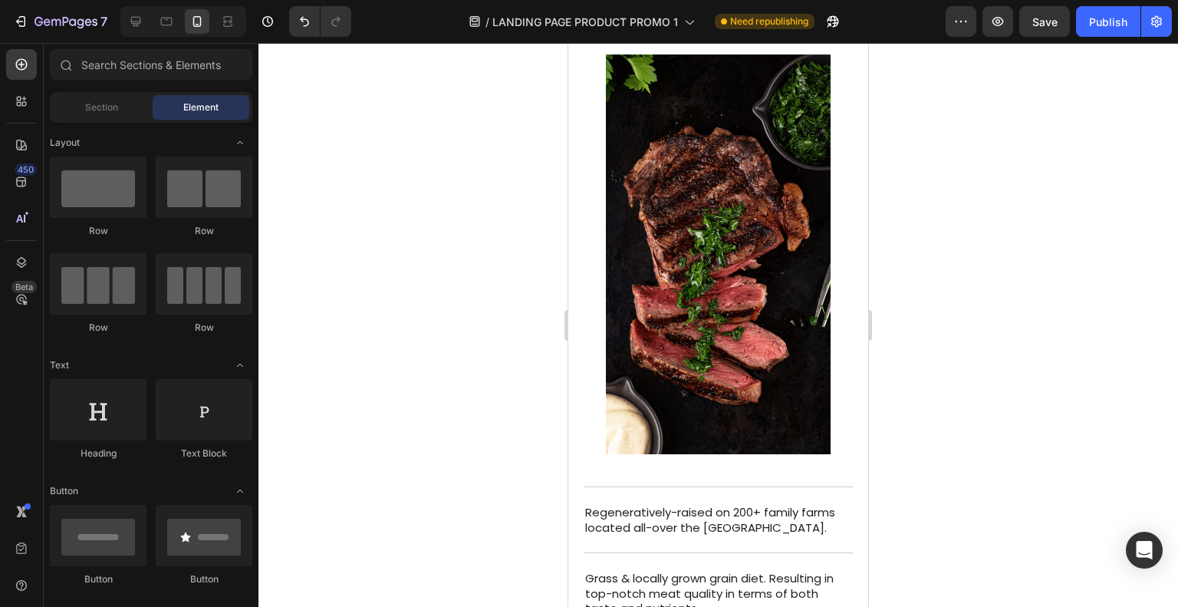
scroll to position [2494, 0]
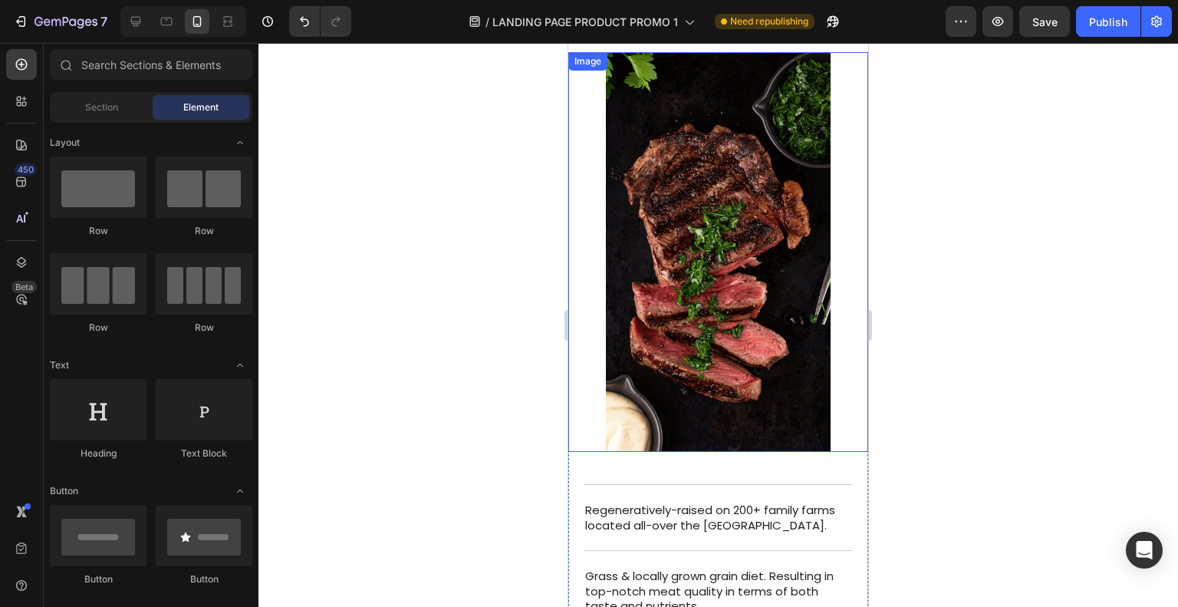
click at [690, 286] on img at bounding box center [718, 251] width 300 height 399
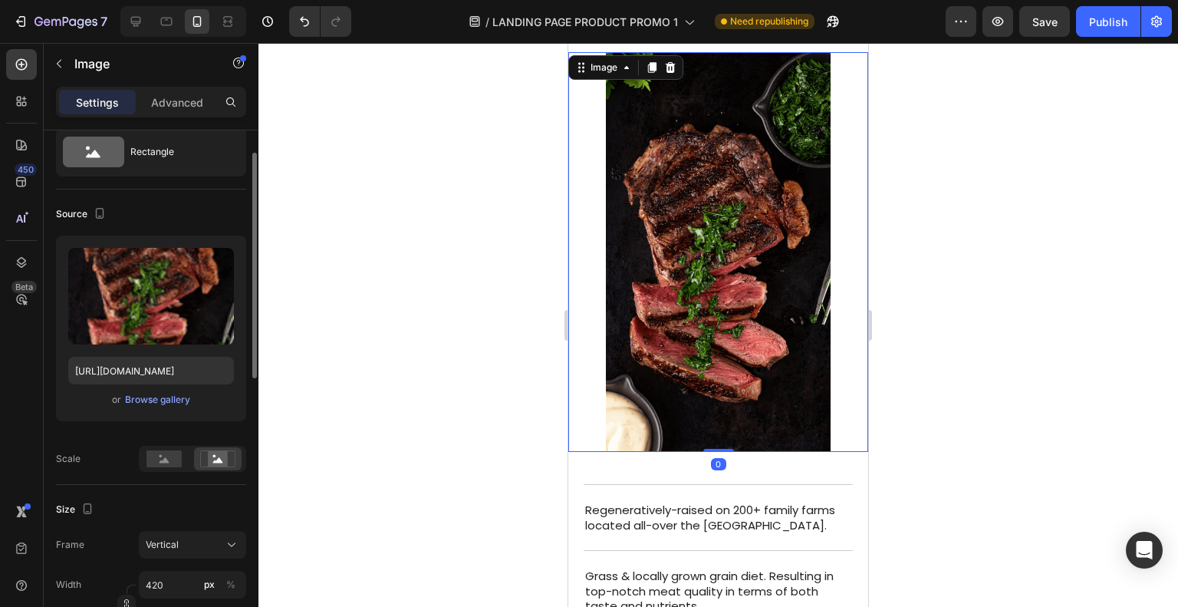
scroll to position [50, 0]
click at [143, 398] on div "Browse gallery" at bounding box center [157, 399] width 65 height 14
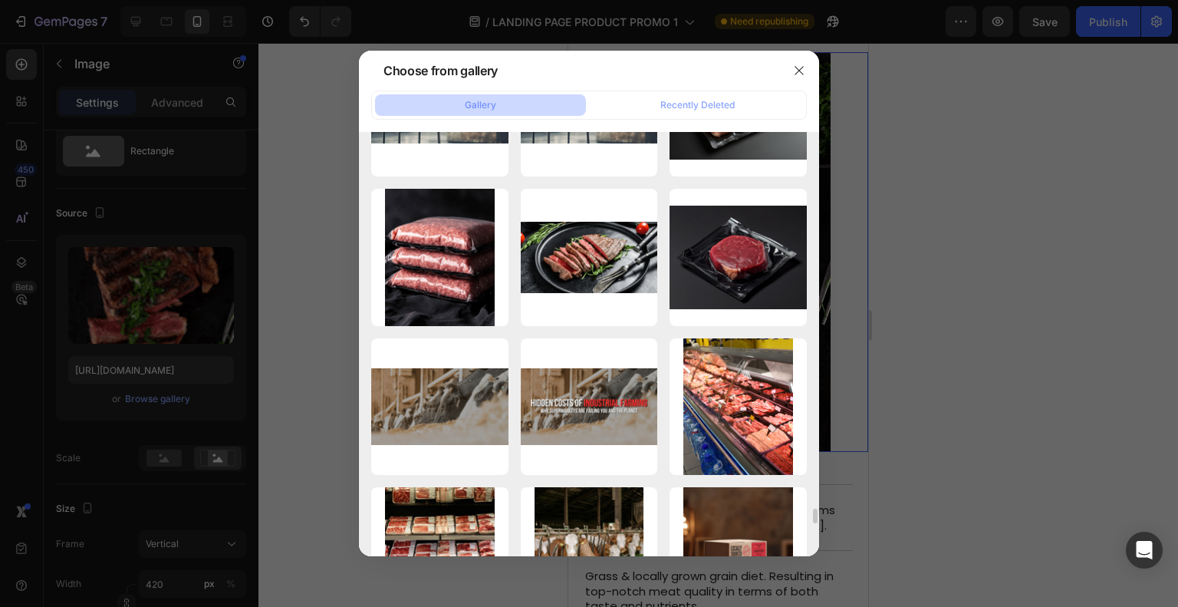
scroll to position [10703, 0]
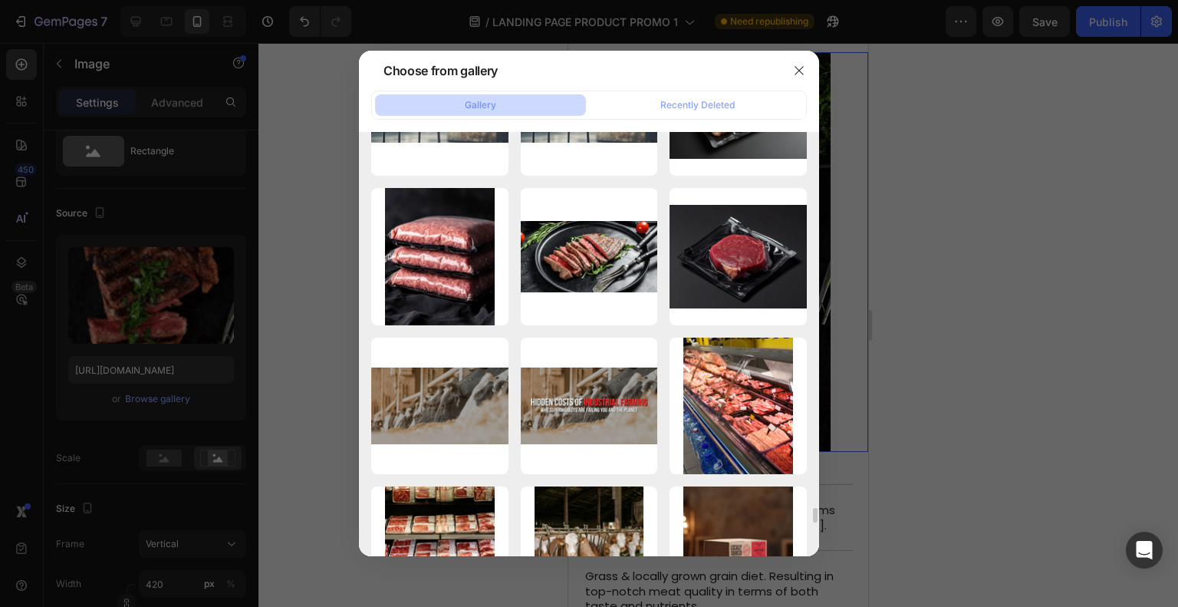
click at [0, 0] on button "button" at bounding box center [0, 0] width 0 height 0
click at [0, 0] on div "Delete Image? 530.35 kb Cancel Delete" at bounding box center [0, 0] width 0 height 0
click at [0, 0] on div "Cancel" at bounding box center [0, 0] width 0 height 0
click at [0, 0] on div "4.png 530.35 kb" at bounding box center [0, 0] width 0 height 0
type input "https://cdn.shopify.com/s/files/1/0628/0632/7543/files/gempages_526597693120709…"
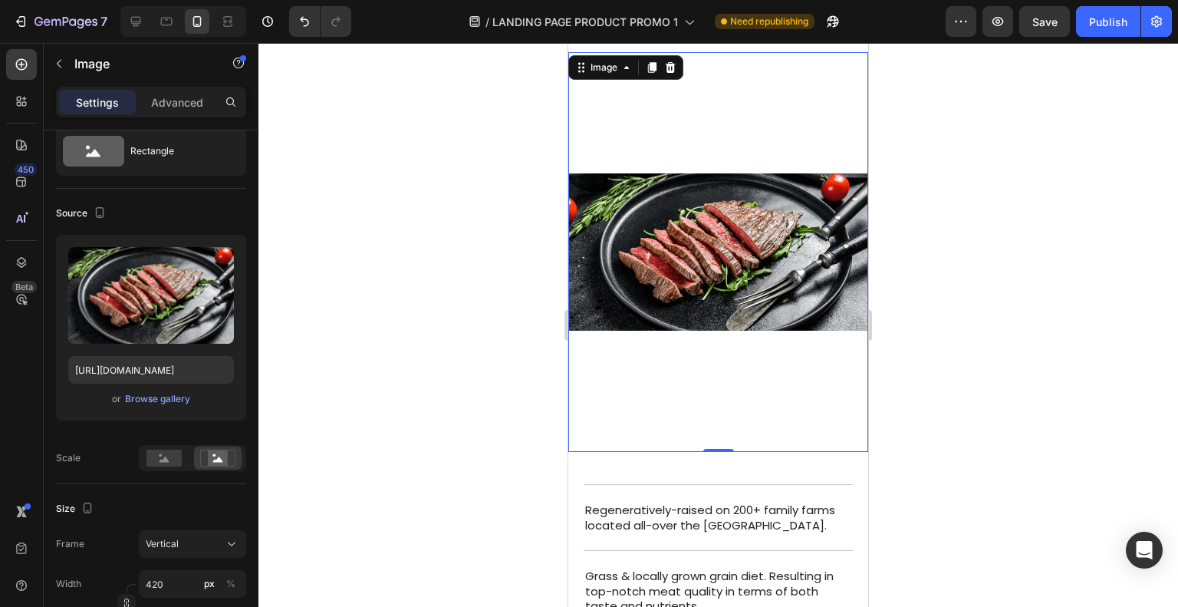
click at [354, 337] on div at bounding box center [717, 325] width 919 height 564
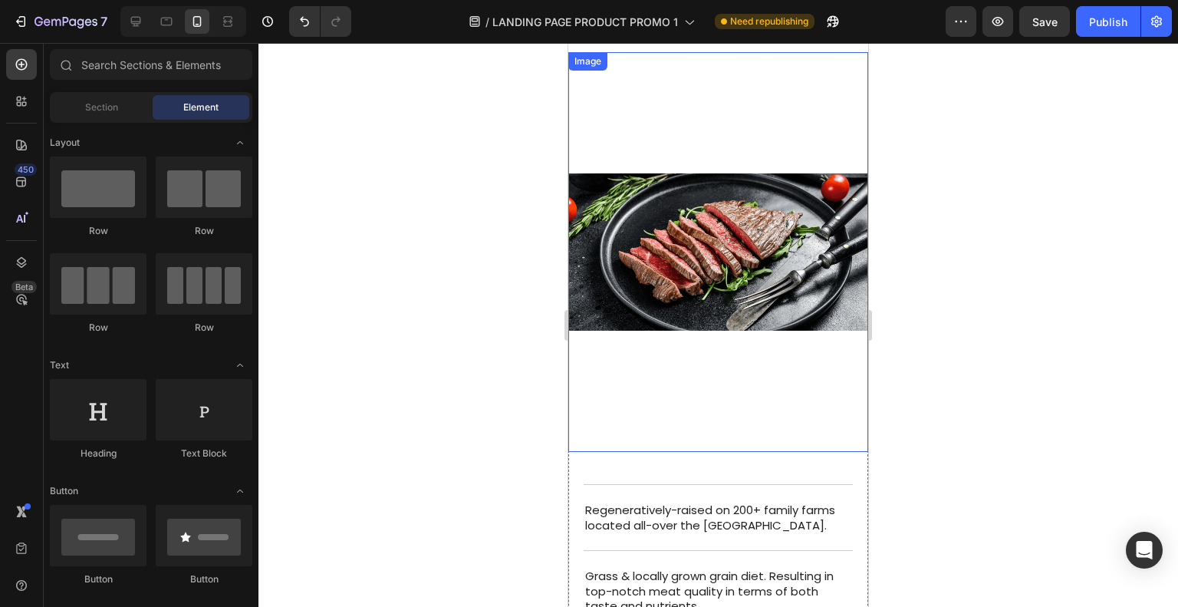
click at [632, 384] on img at bounding box center [718, 251] width 300 height 399
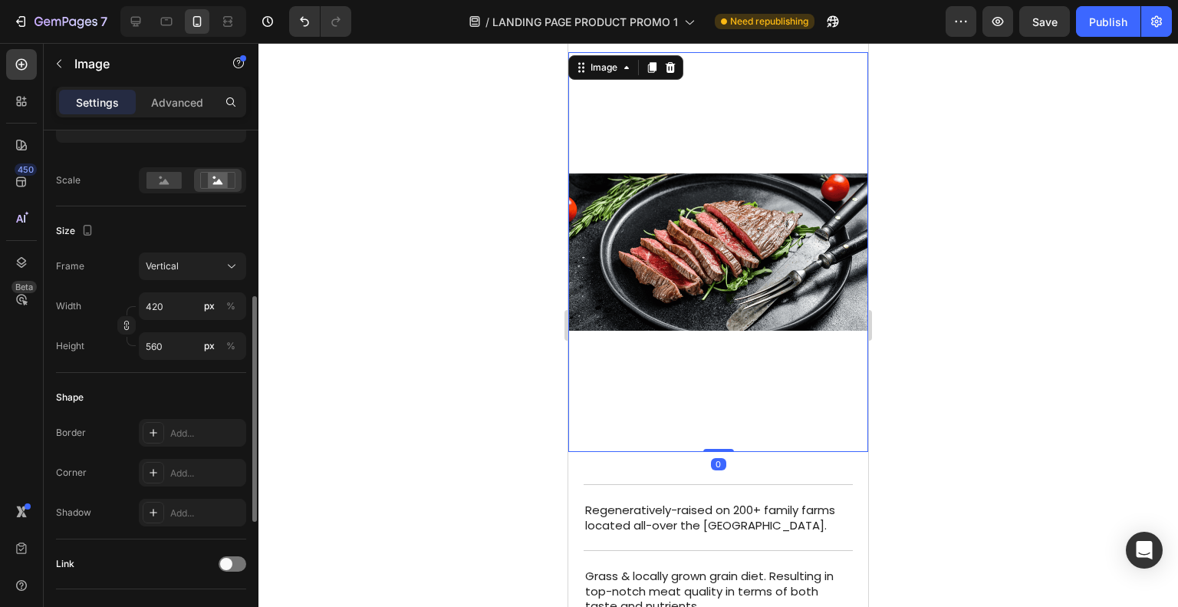
scroll to position [345, 0]
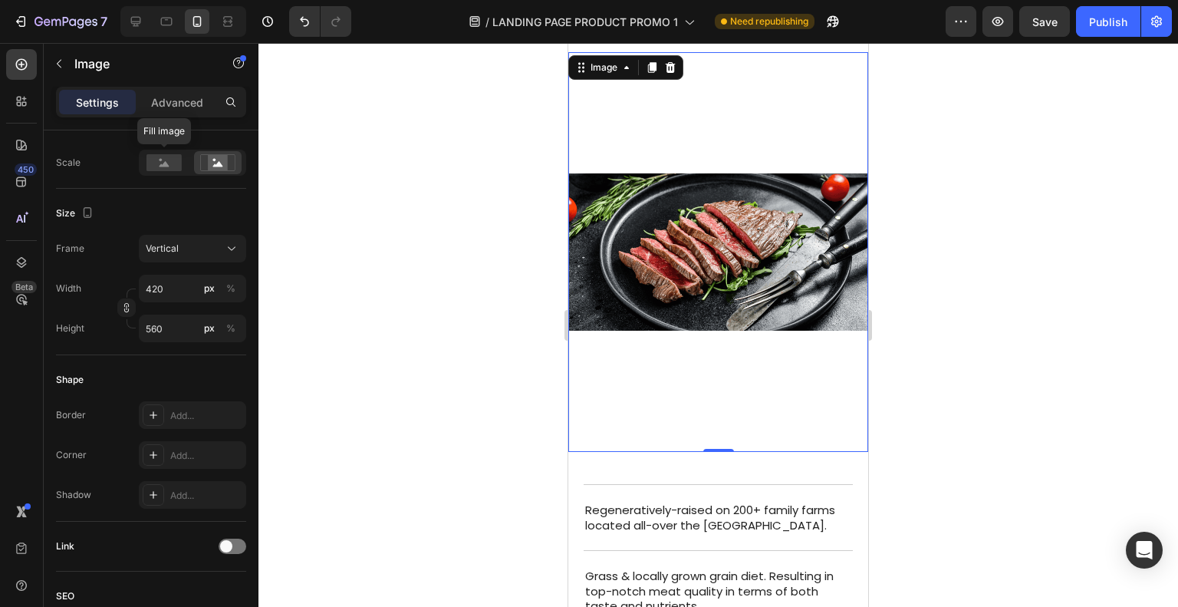
click at [166, 159] on rect at bounding box center [163, 162] width 35 height 17
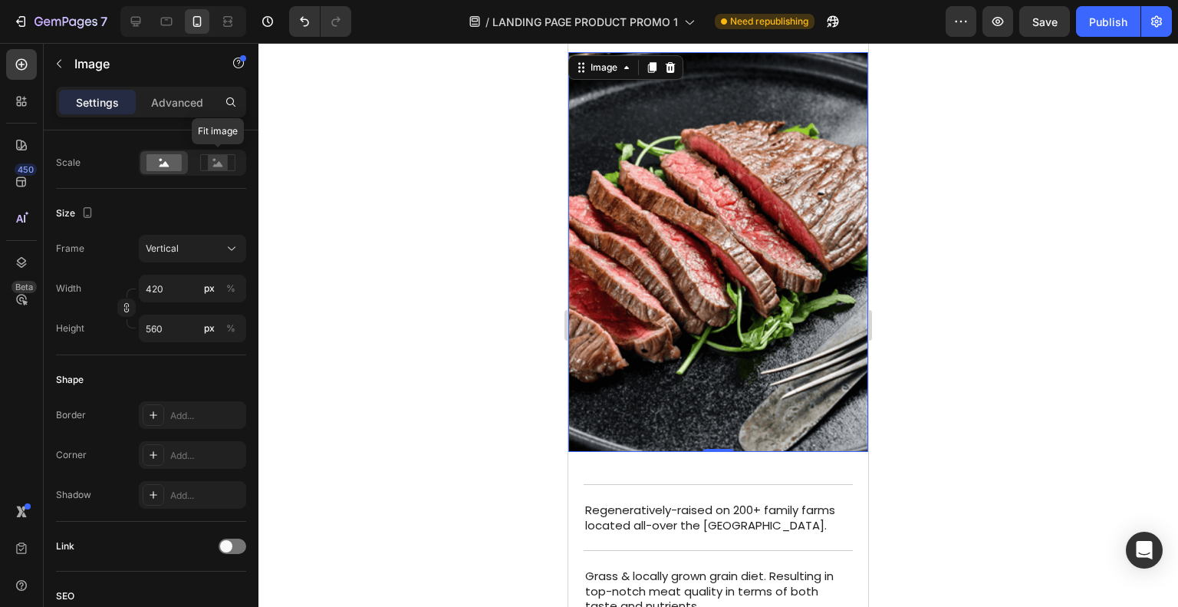
click at [218, 167] on rect at bounding box center [218, 162] width 20 height 15
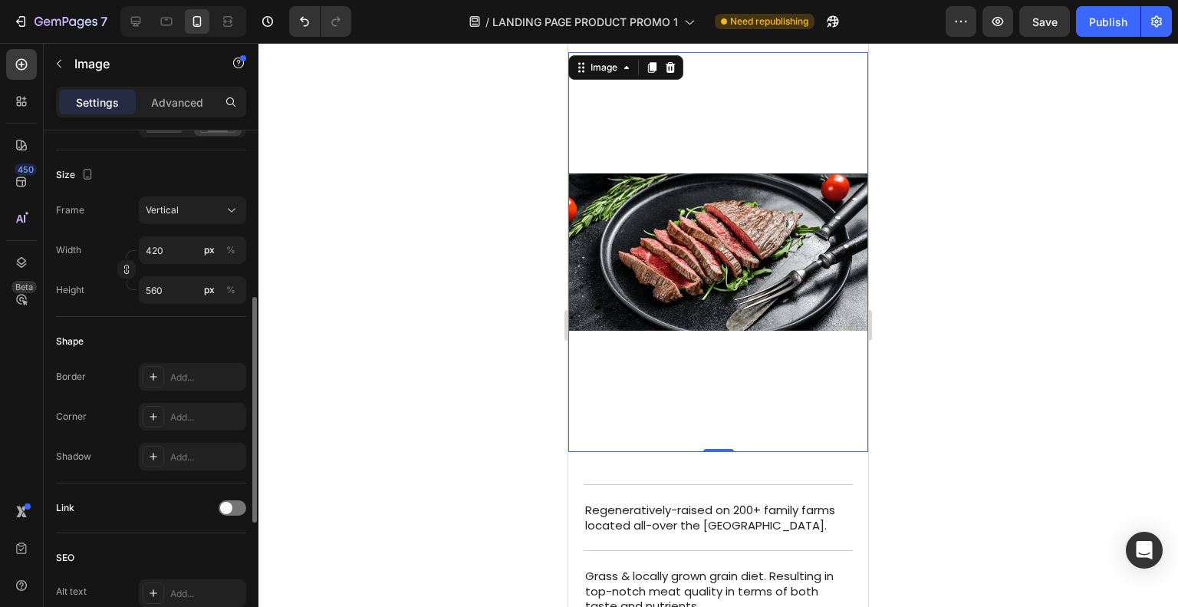
scroll to position [385, 0]
click at [199, 205] on div "Vertical" at bounding box center [183, 209] width 75 height 14
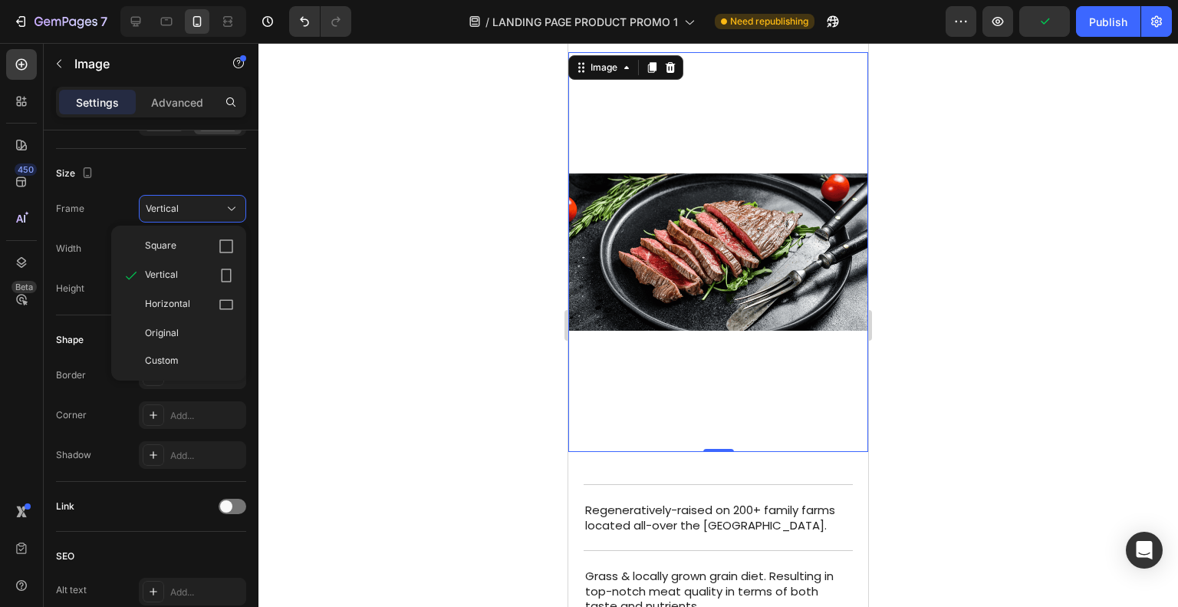
click at [202, 299] on div "Horizontal" at bounding box center [189, 304] width 89 height 15
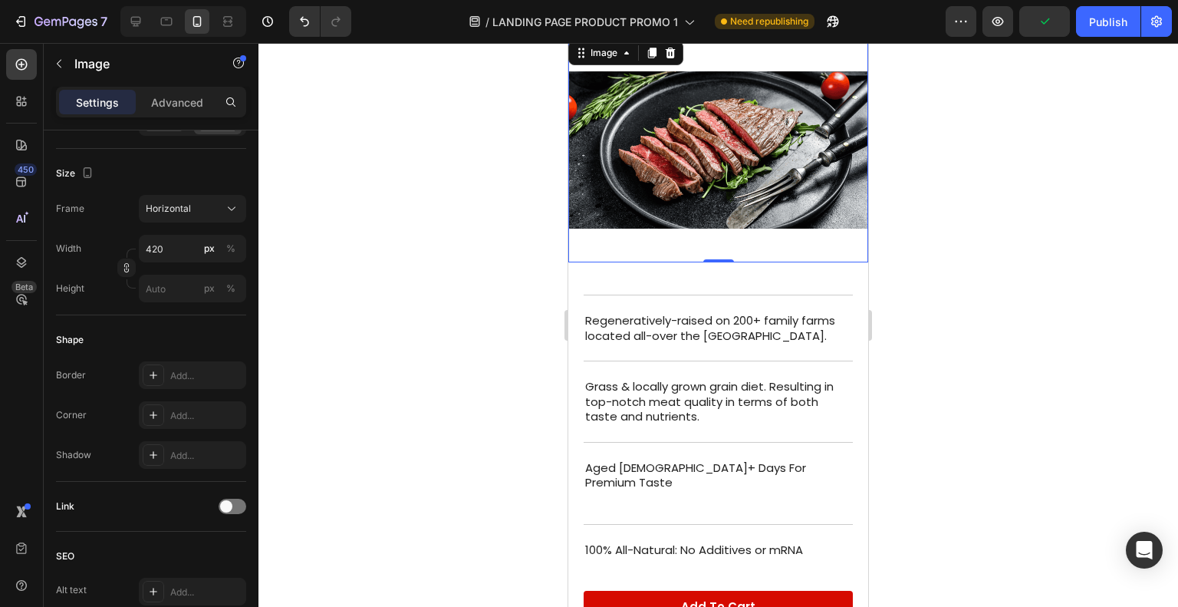
scroll to position [2325, 0]
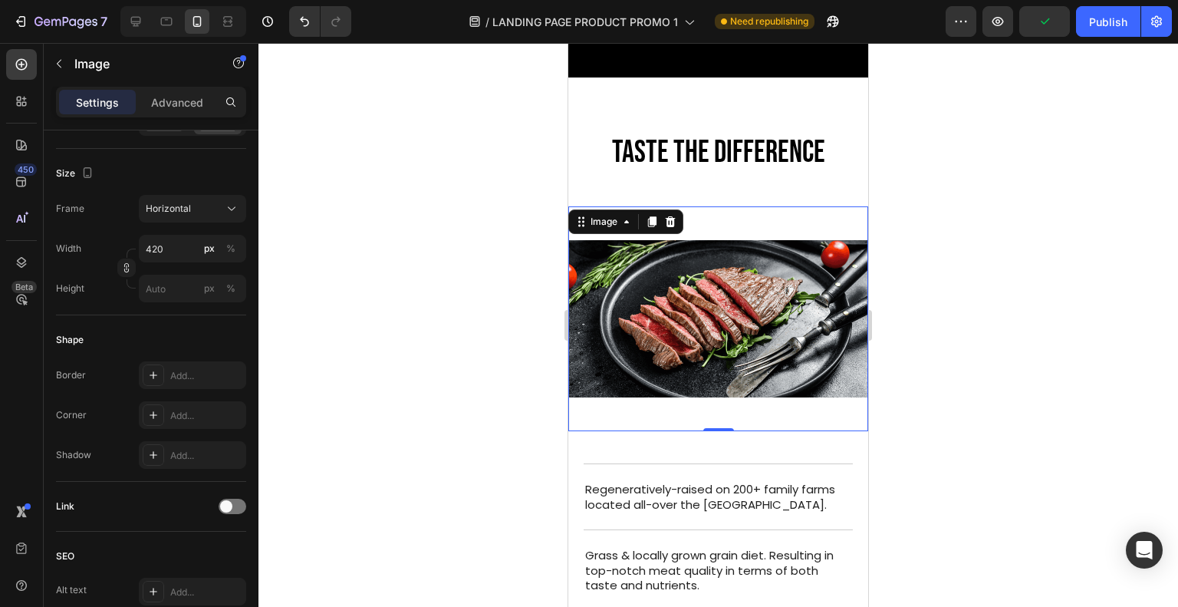
click at [356, 314] on div at bounding box center [717, 325] width 919 height 564
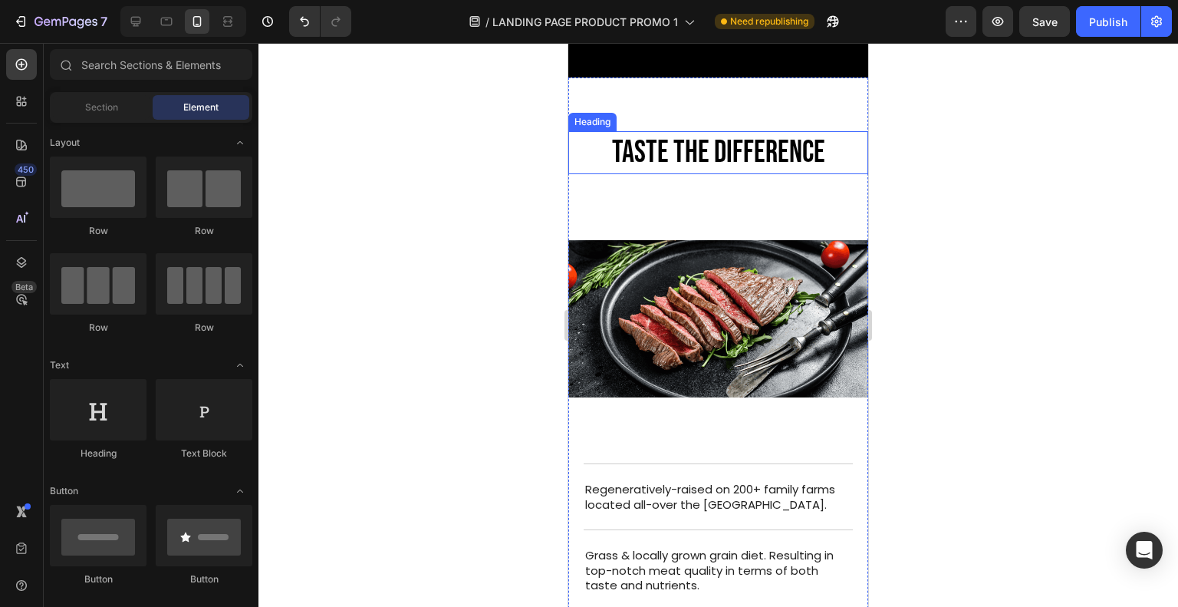
click at [597, 162] on h2 "Taste The Difference" at bounding box center [718, 152] width 269 height 43
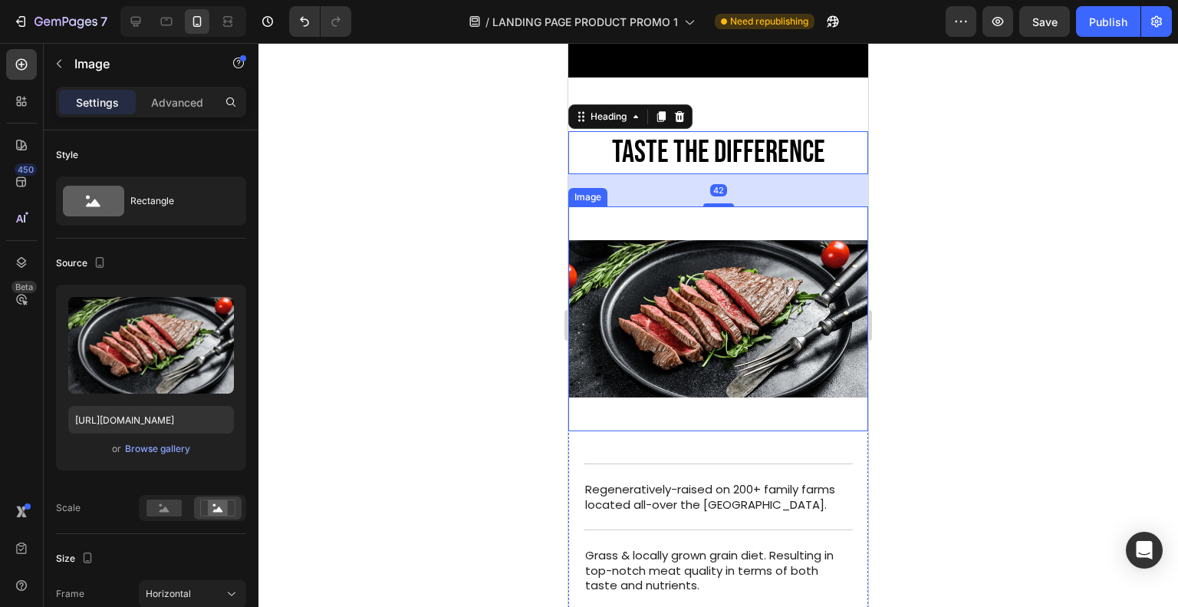
click at [701, 220] on img at bounding box center [718, 318] width 300 height 225
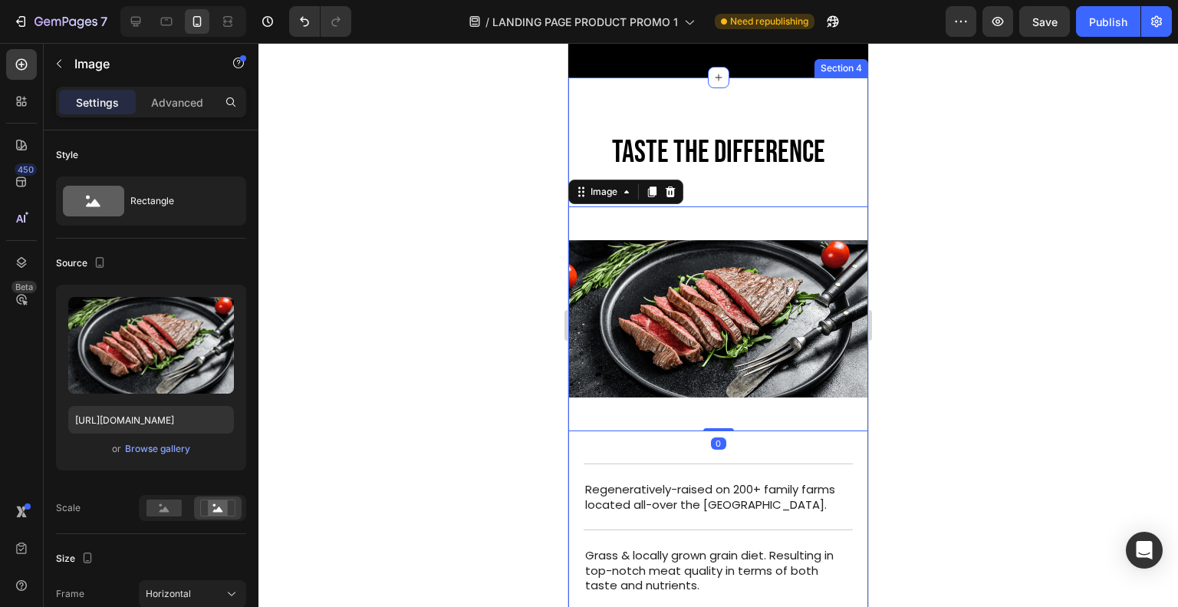
click at [699, 173] on h2 "Taste The Difference" at bounding box center [718, 152] width 269 height 43
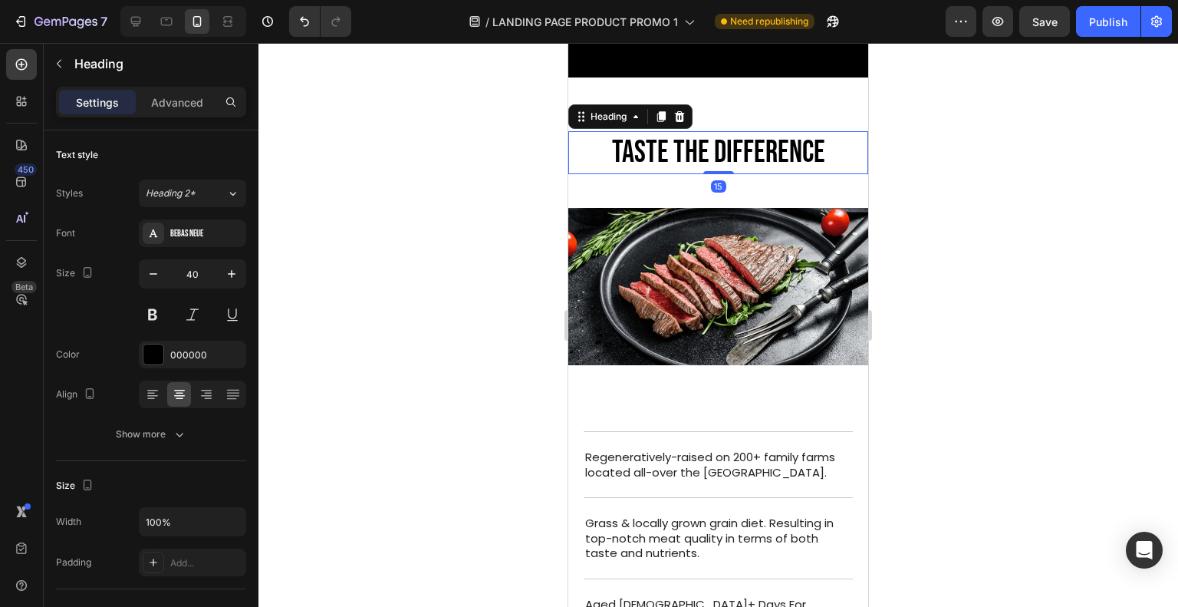
scroll to position [2293, 0]
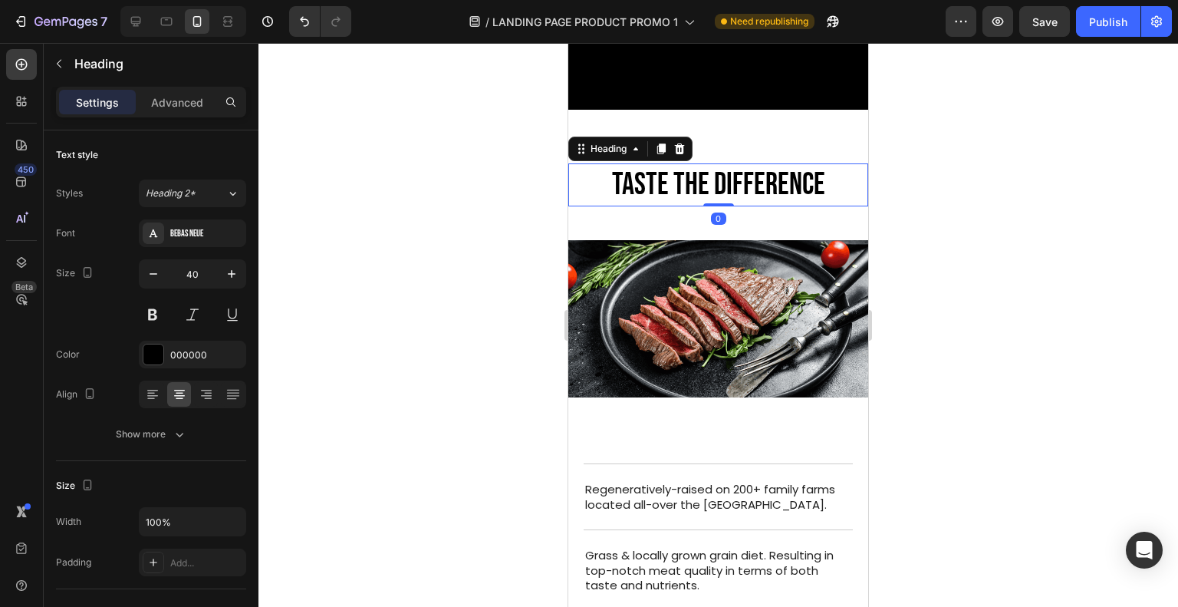
drag, startPoint x: 715, startPoint y: 216, endPoint x: 712, endPoint y: 135, distance: 81.3
click at [712, 135] on div "Taste The Difference Heading 0 Taste The Difference Heading Regeneratively-rais…" at bounding box center [718, 477] width 300 height 735
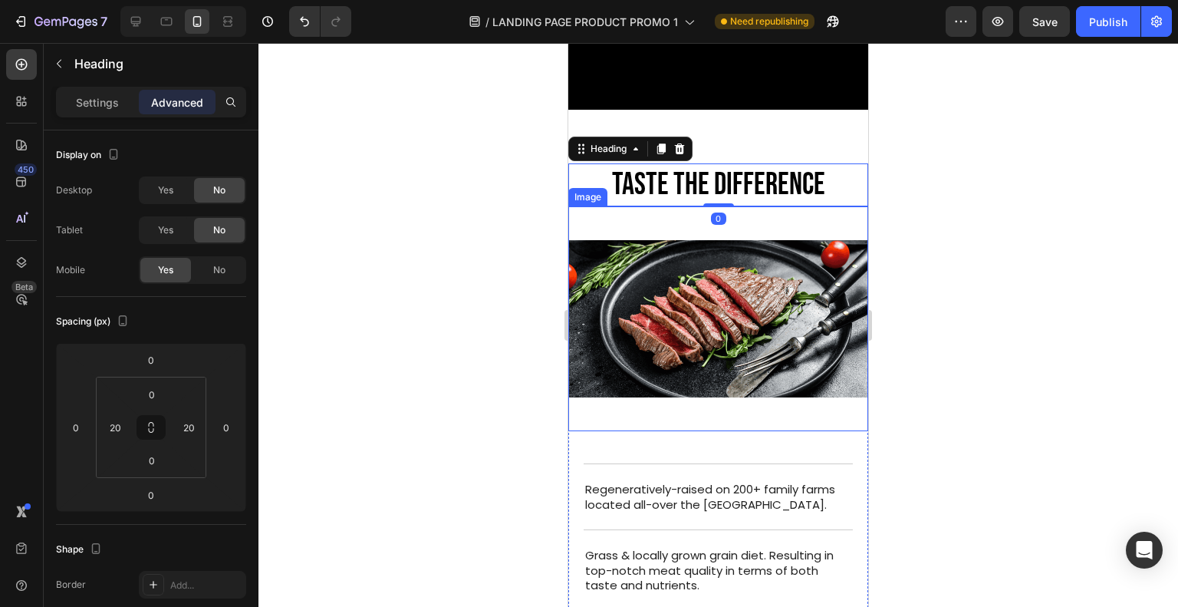
click at [730, 249] on img at bounding box center [718, 318] width 300 height 225
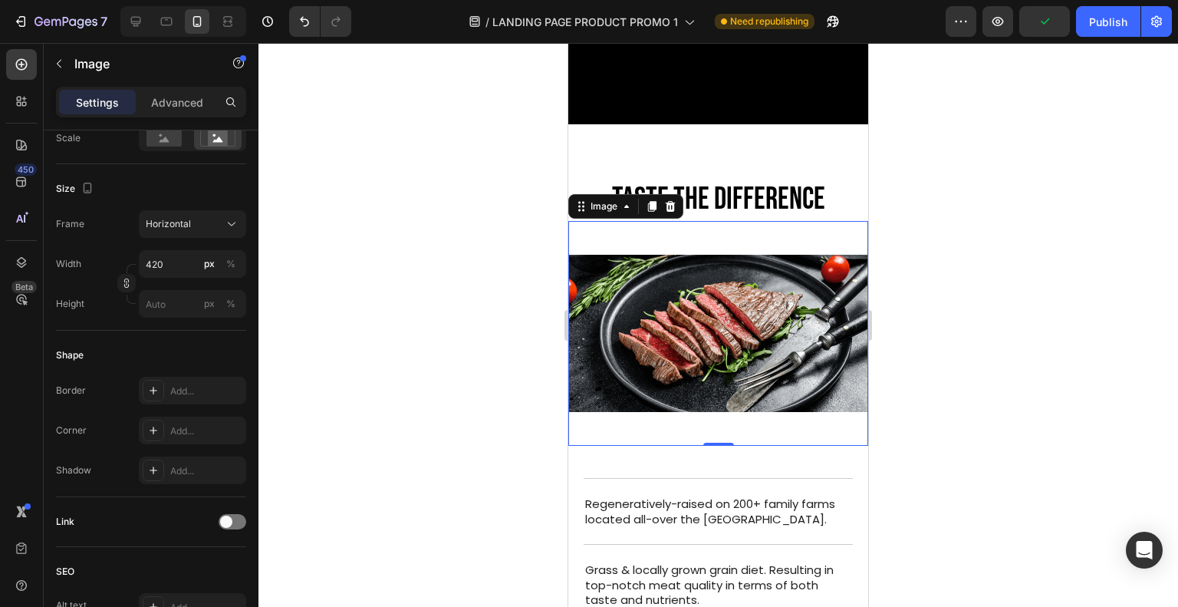
scroll to position [2413, 0]
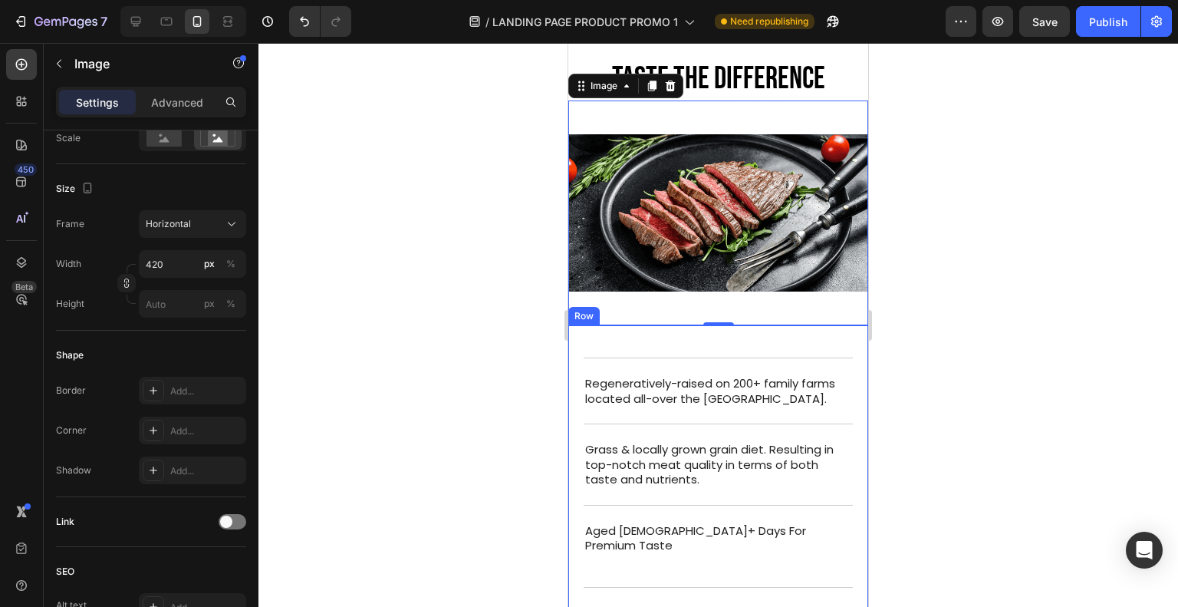
click at [681, 346] on div "Taste The Difference Heading Regeneratively-raised on 200+ family farms located…" at bounding box center [718, 505] width 269 height 360
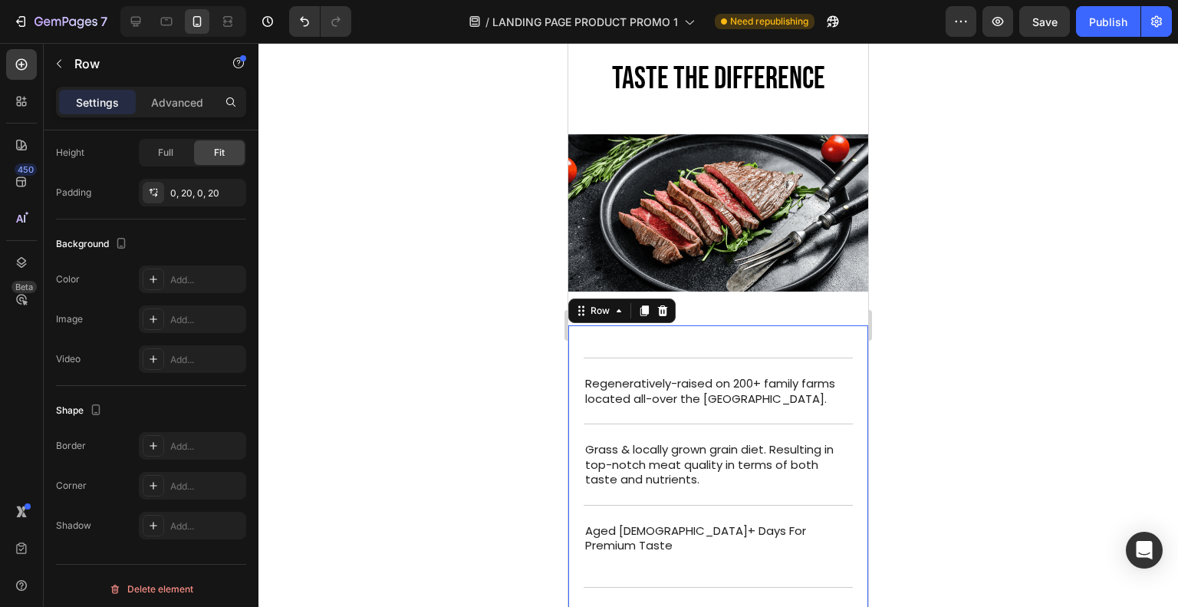
scroll to position [0, 0]
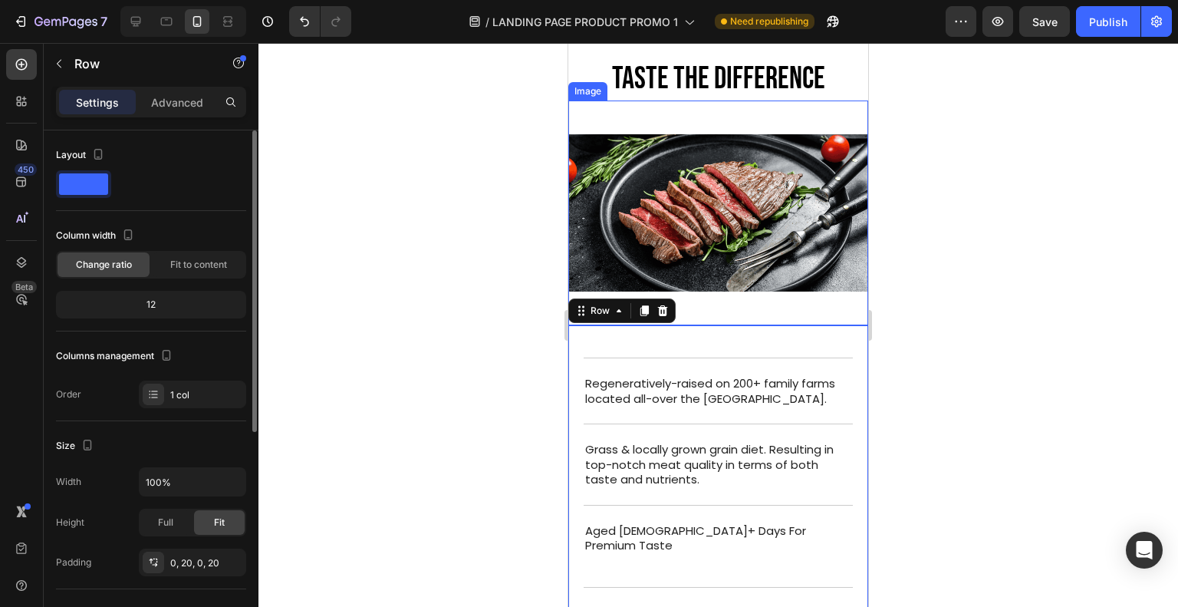
click at [715, 295] on img at bounding box center [718, 212] width 300 height 225
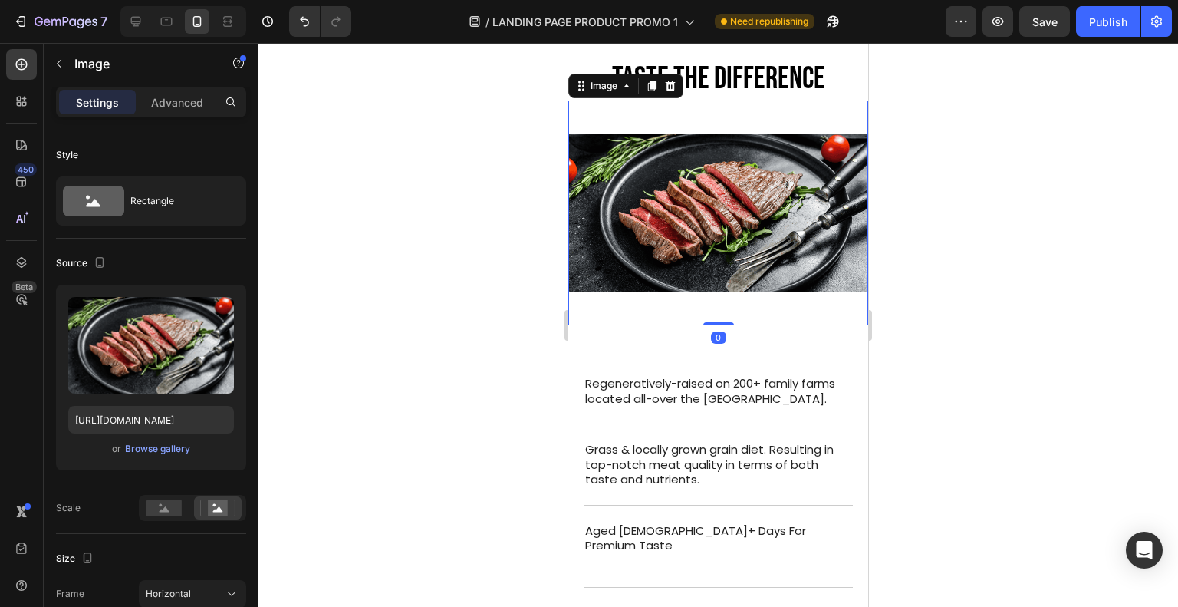
click at [176, 100] on p "Advanced" at bounding box center [177, 102] width 52 height 16
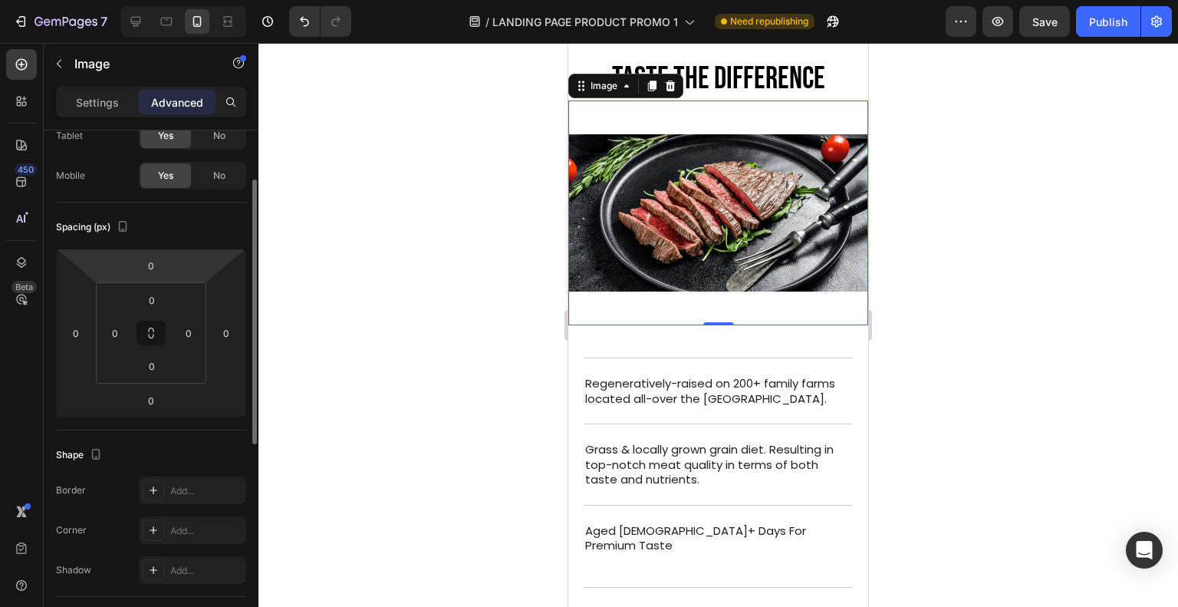
scroll to position [95, 0]
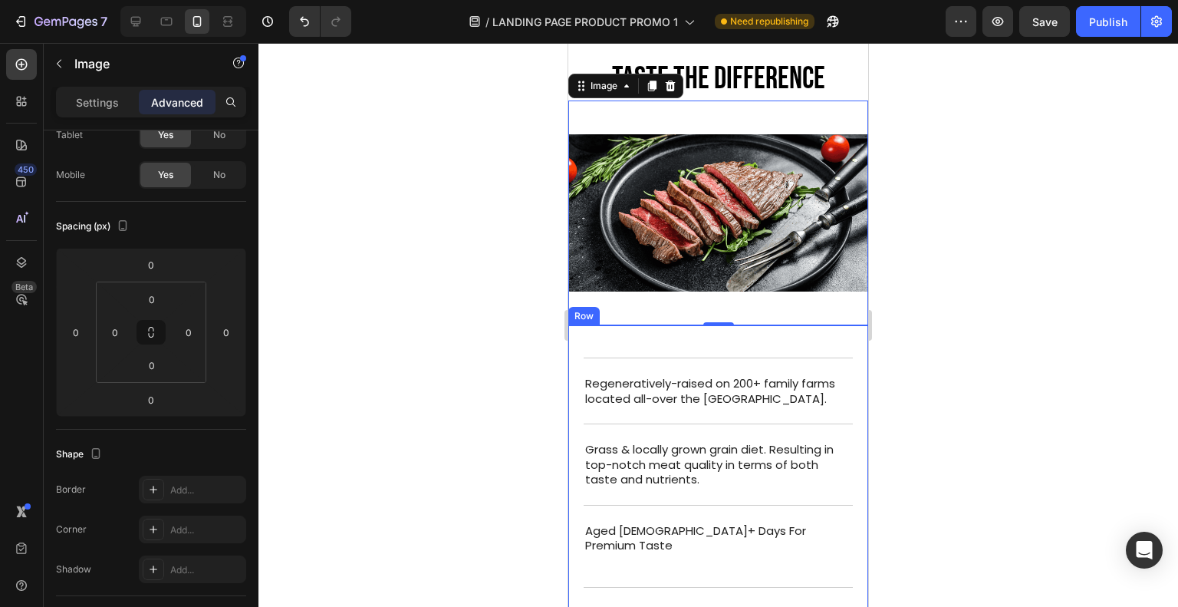
click at [633, 341] on div "Taste The Difference Heading Regeneratively-raised on 200+ family farms located…" at bounding box center [718, 505] width 269 height 360
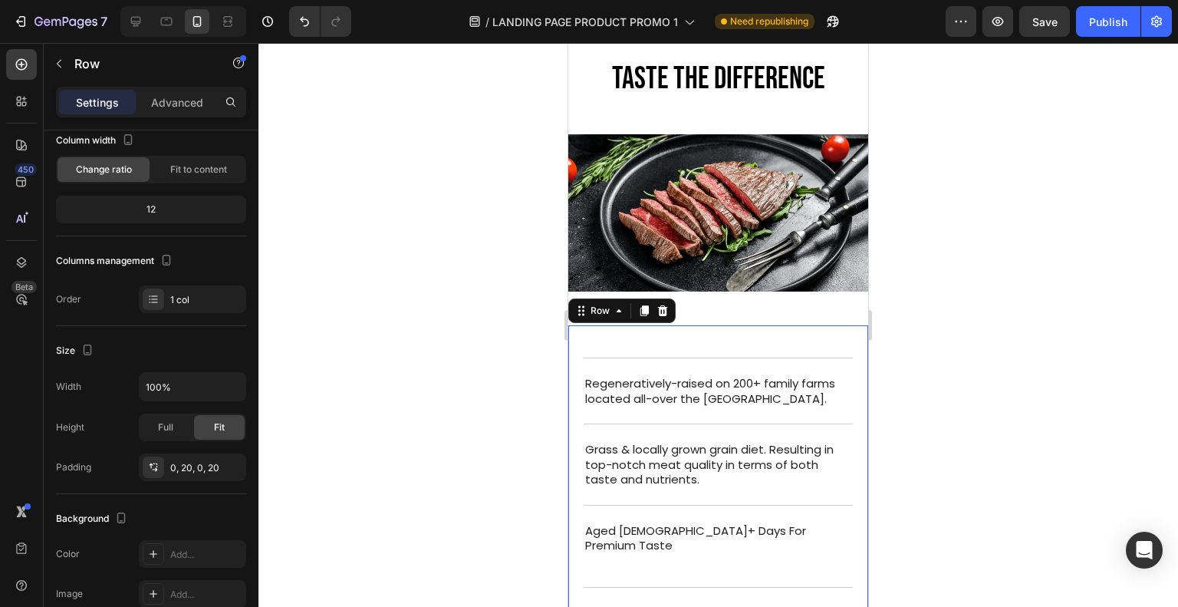
scroll to position [0, 0]
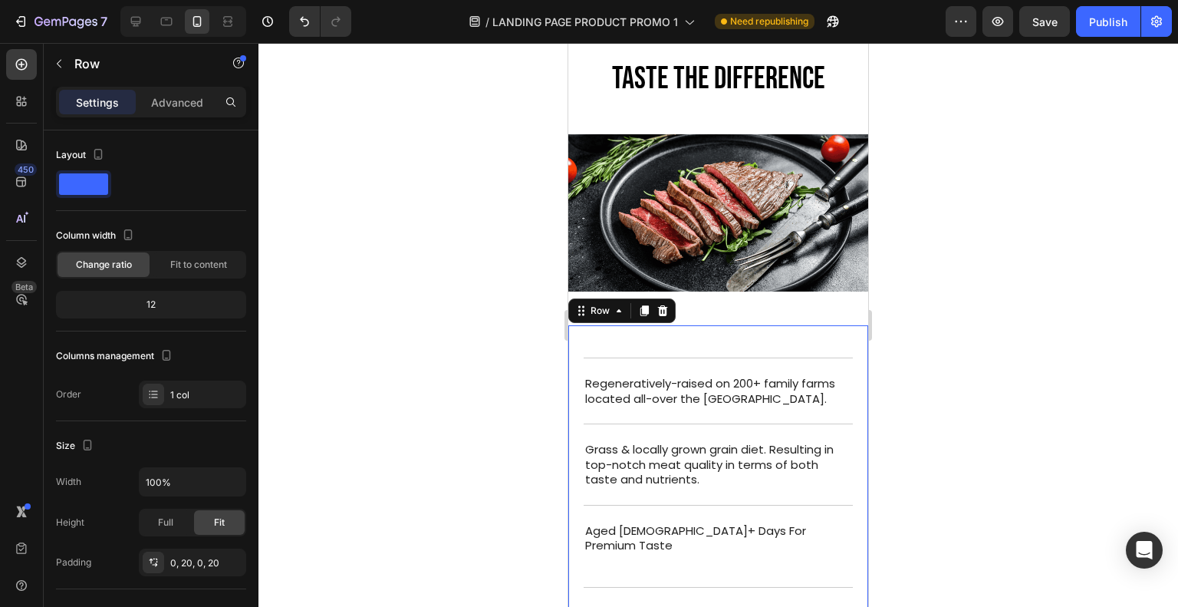
click at [184, 94] on p "Advanced" at bounding box center [177, 102] width 52 height 16
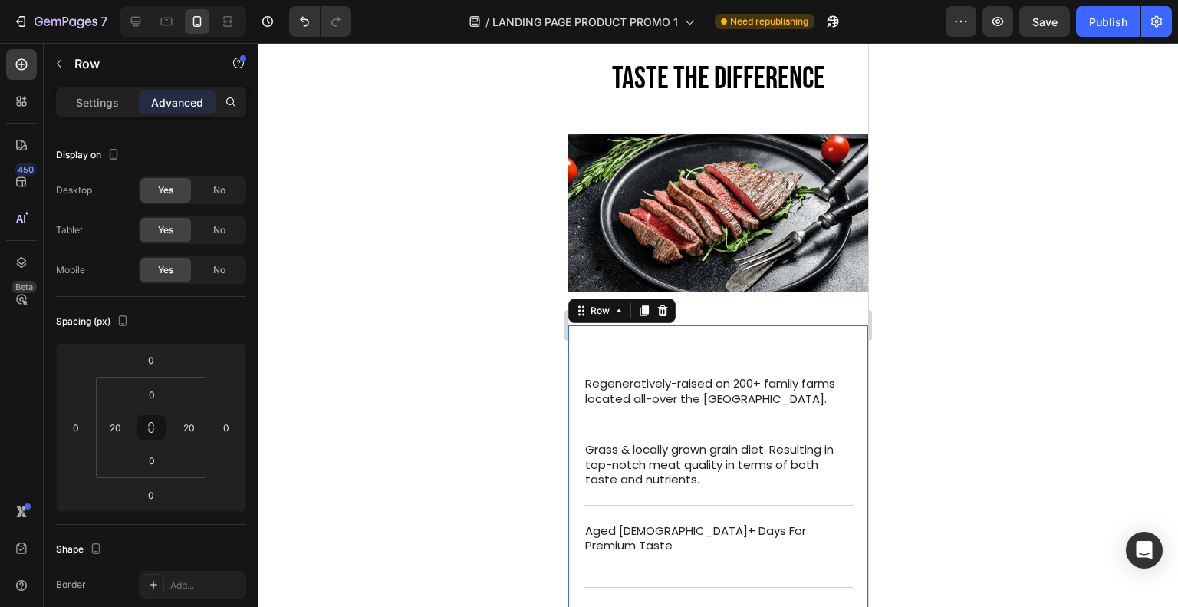
click at [419, 204] on div at bounding box center [717, 325] width 919 height 564
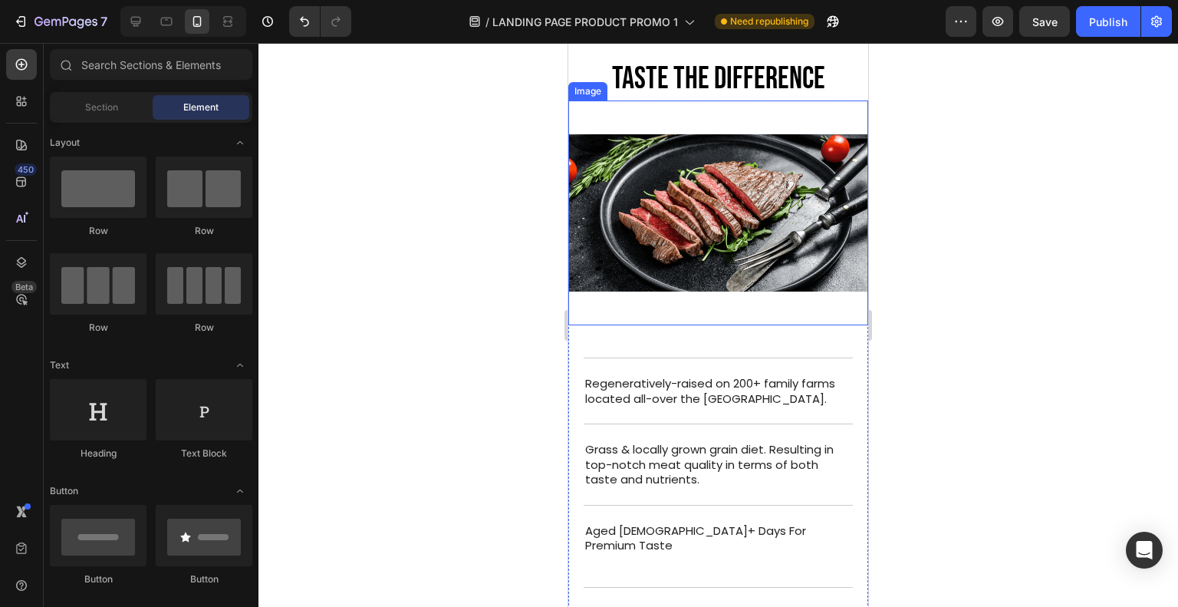
scroll to position [2250, 0]
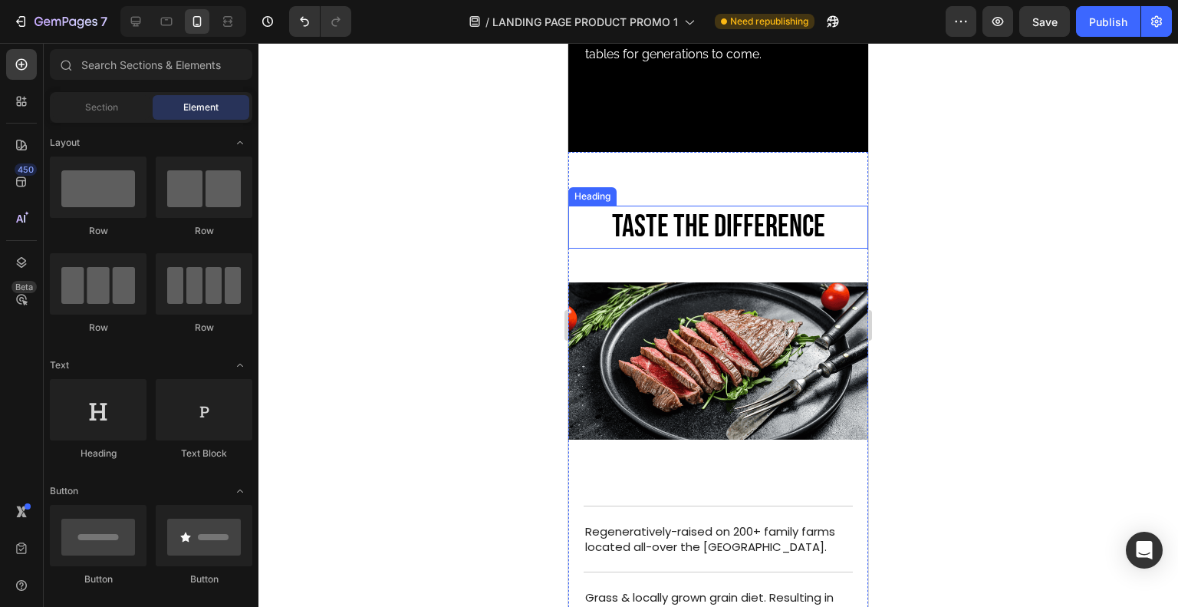
click at [715, 225] on h2 "Taste The Difference" at bounding box center [718, 226] width 269 height 43
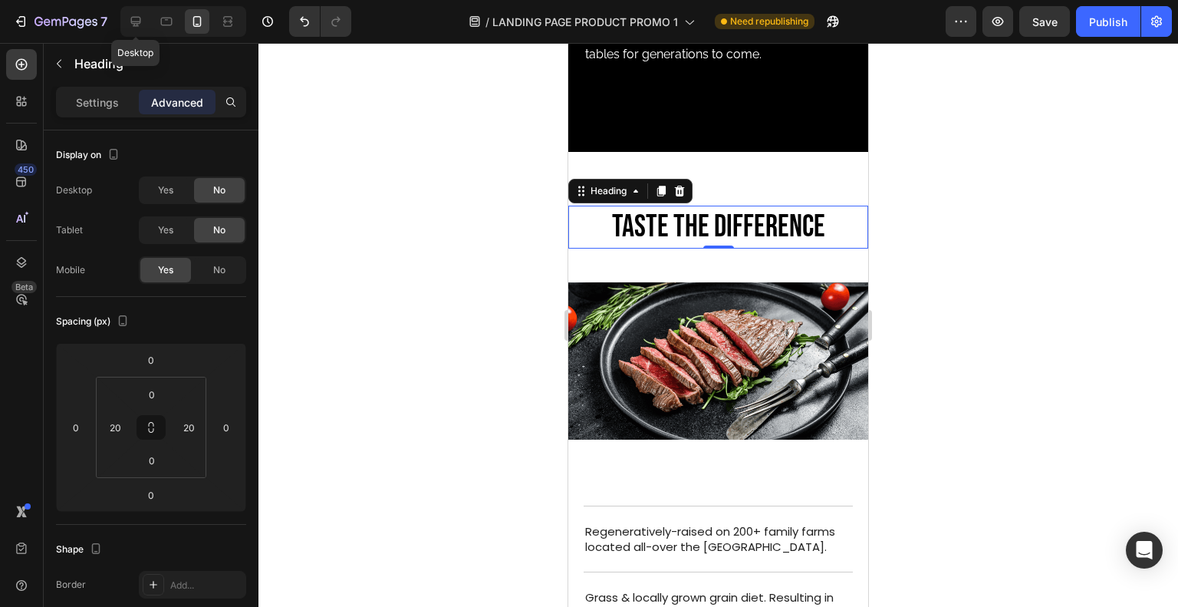
click at [135, 27] on icon at bounding box center [135, 21] width 15 height 15
type input "48"
type input "0"
type input "32"
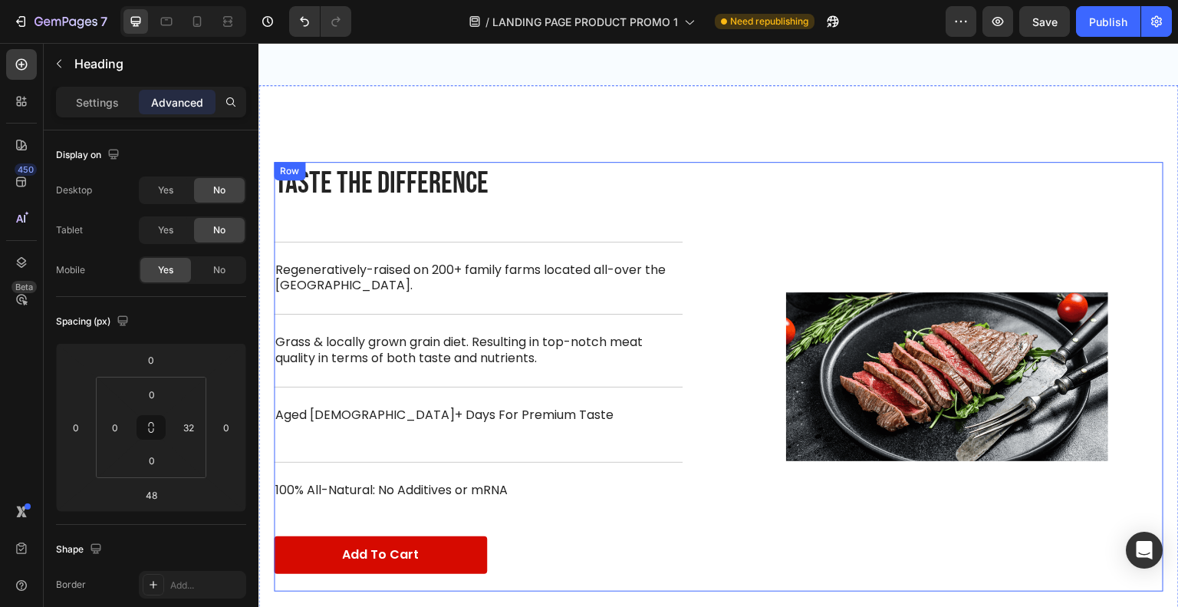
scroll to position [1914, 0]
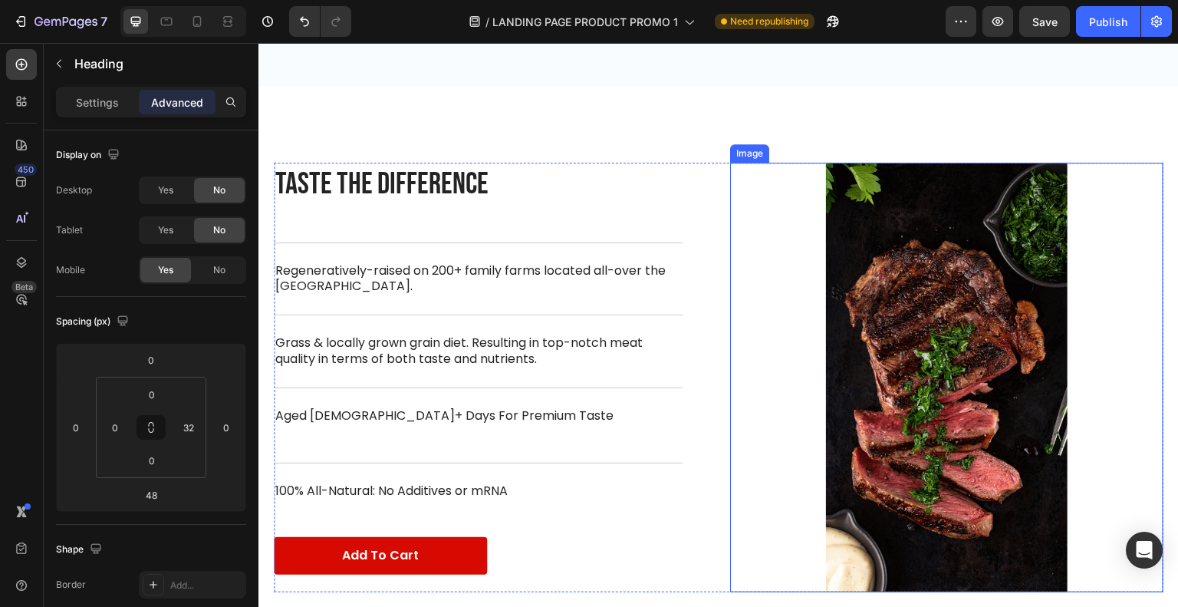
click at [984, 358] on img at bounding box center [947, 377] width 322 height 429
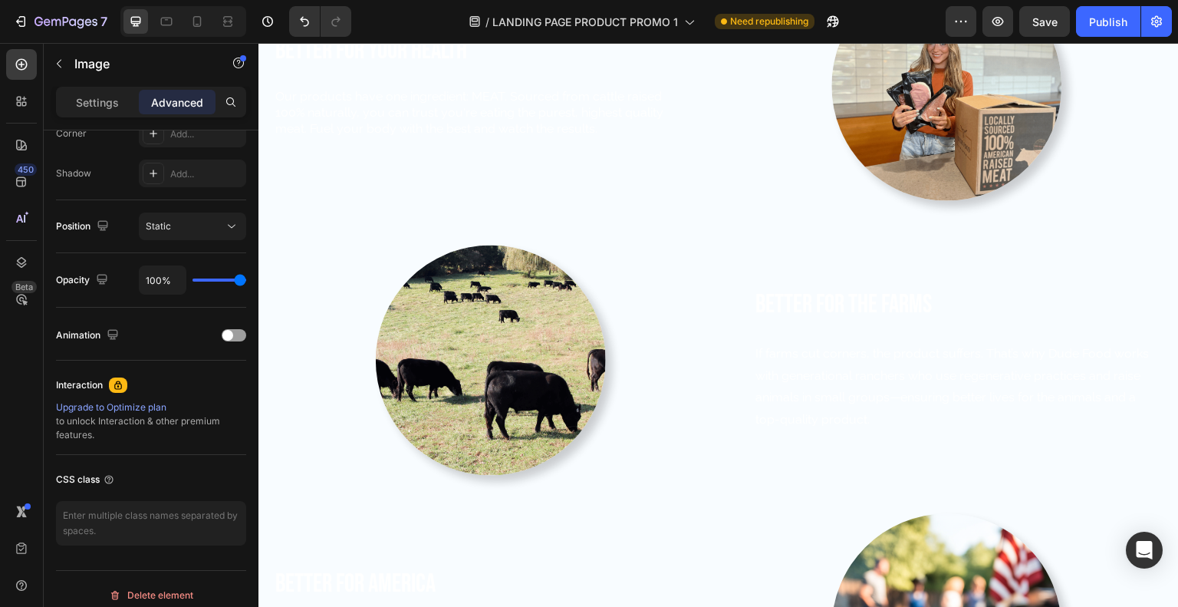
scroll to position [768, 0]
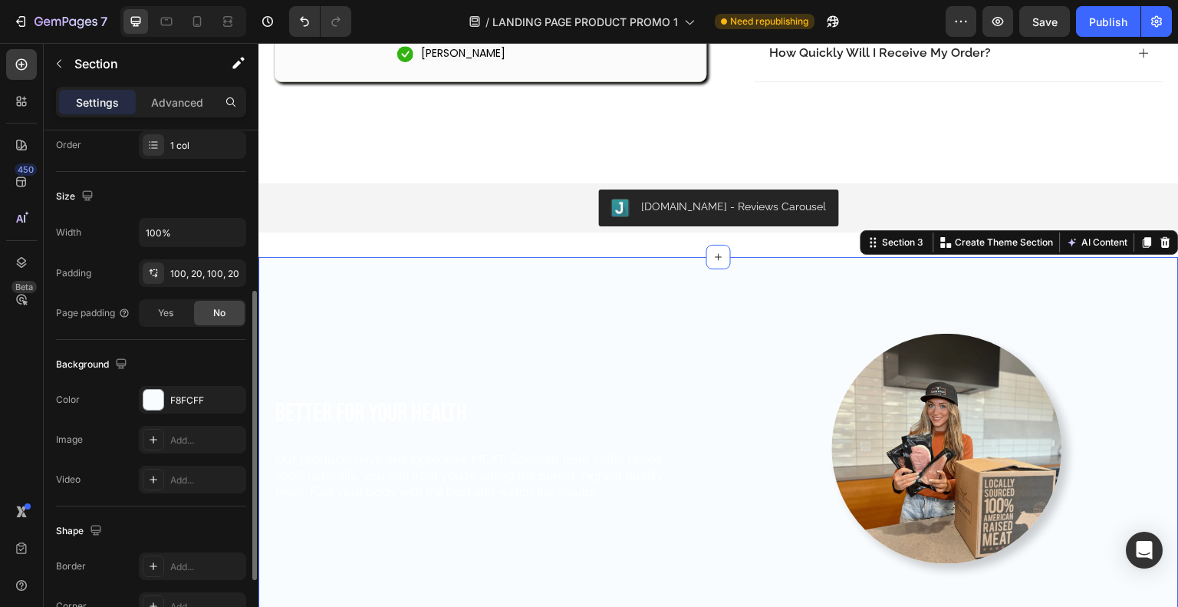
scroll to position [290, 0]
click at [151, 401] on div at bounding box center [153, 399] width 20 height 20
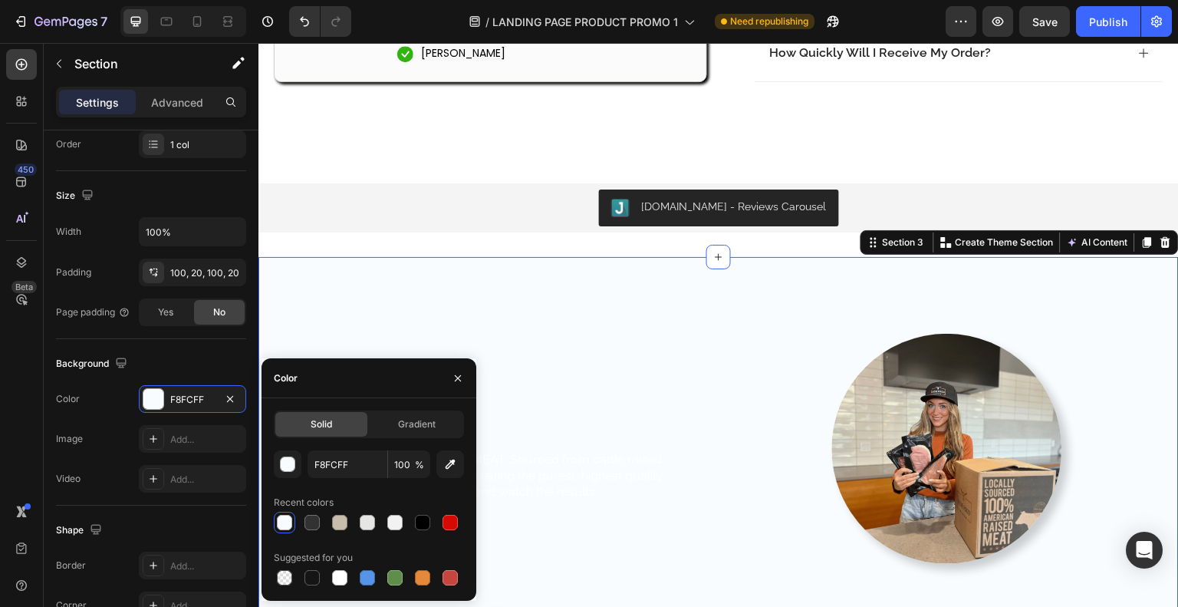
click at [412, 520] on div at bounding box center [422, 521] width 21 height 21
type input "000000"
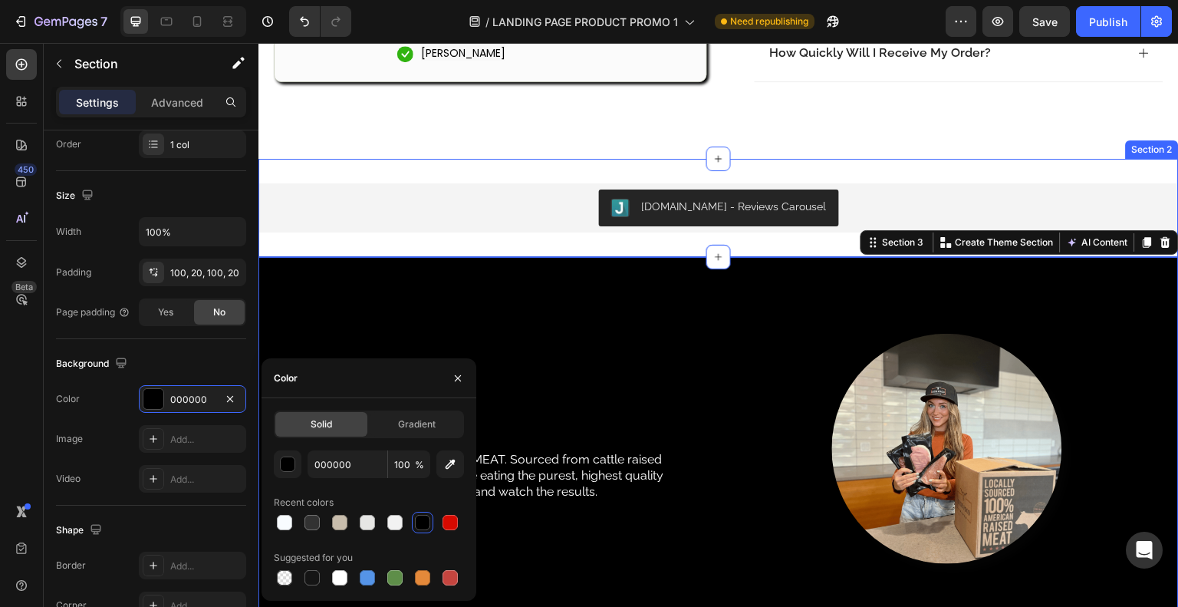
click at [452, 243] on div "Judge.me - Reviews Carousel Judge.me Section 2" at bounding box center [718, 208] width 920 height 98
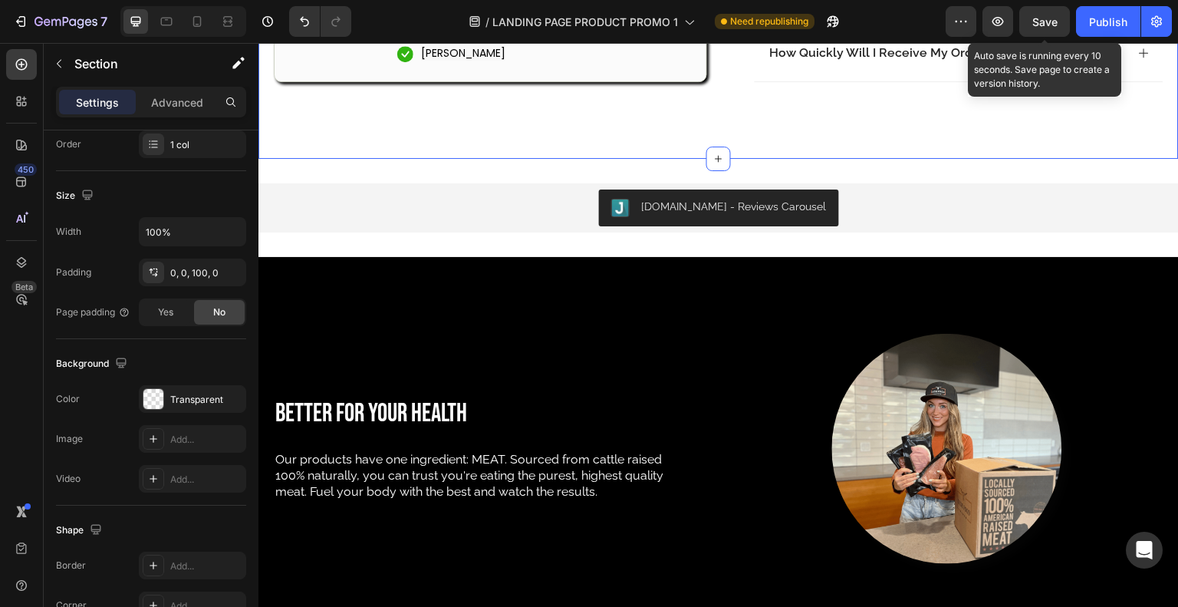
click at [1055, 22] on span "Save" at bounding box center [1044, 21] width 25 height 13
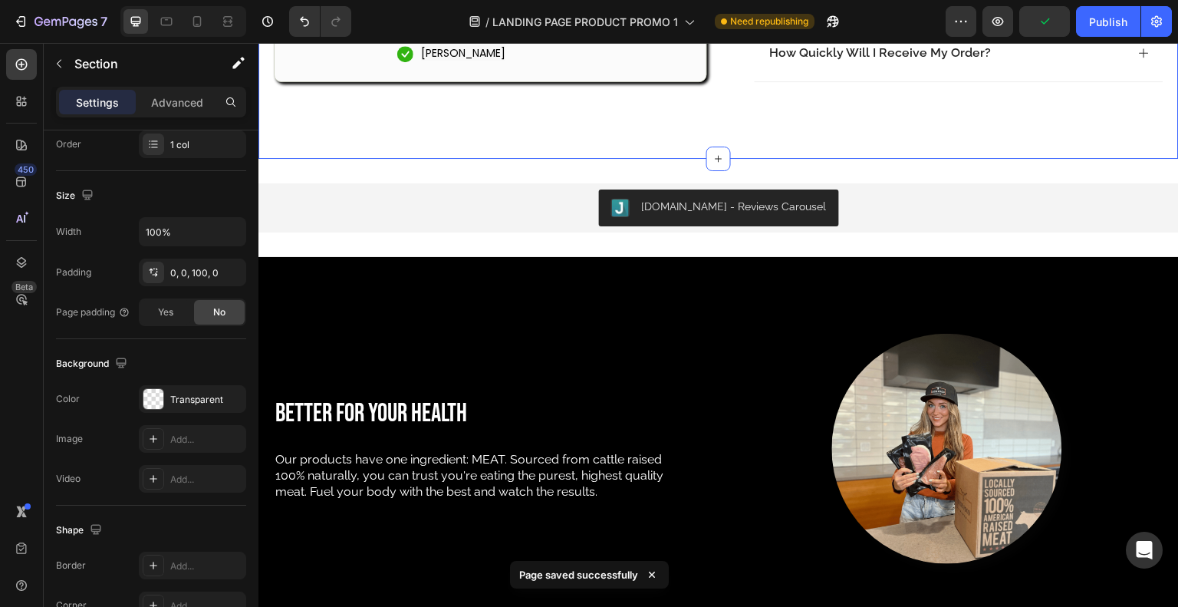
click at [1100, 27] on div "Publish" at bounding box center [1108, 22] width 38 height 16
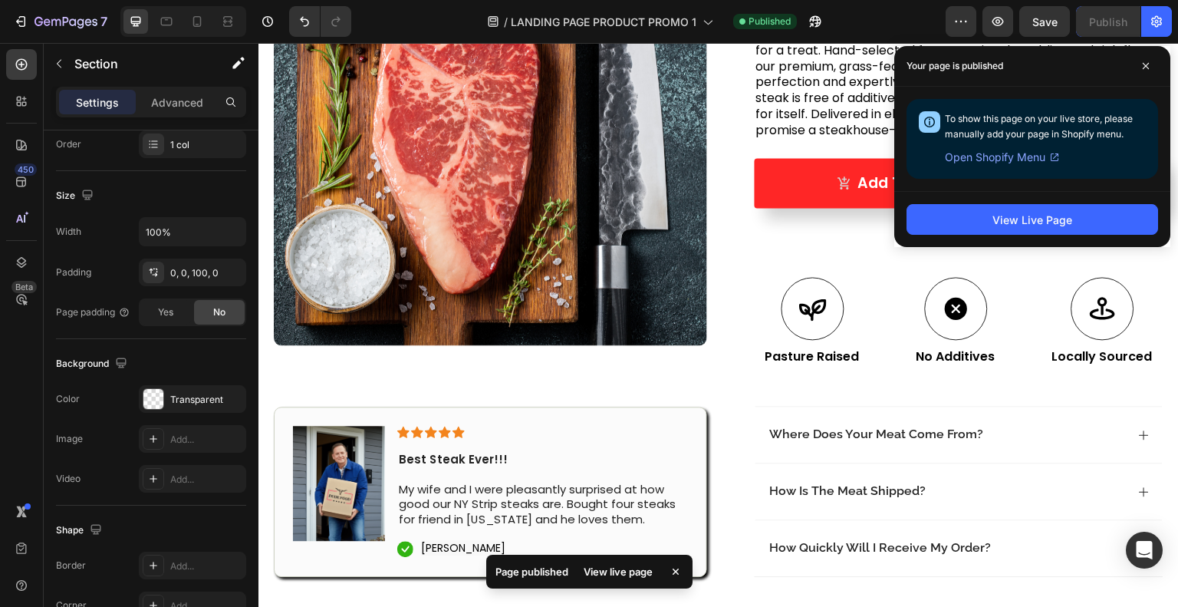
scroll to position [284, 0]
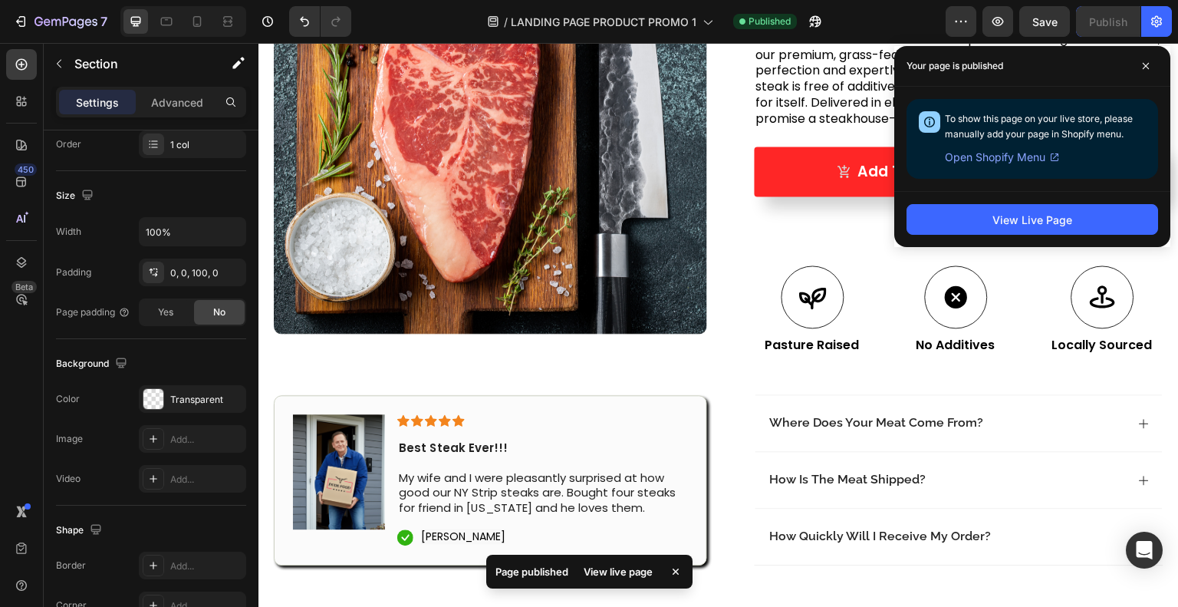
click at [966, 216] on button "View Live Page" at bounding box center [1032, 219] width 252 height 31
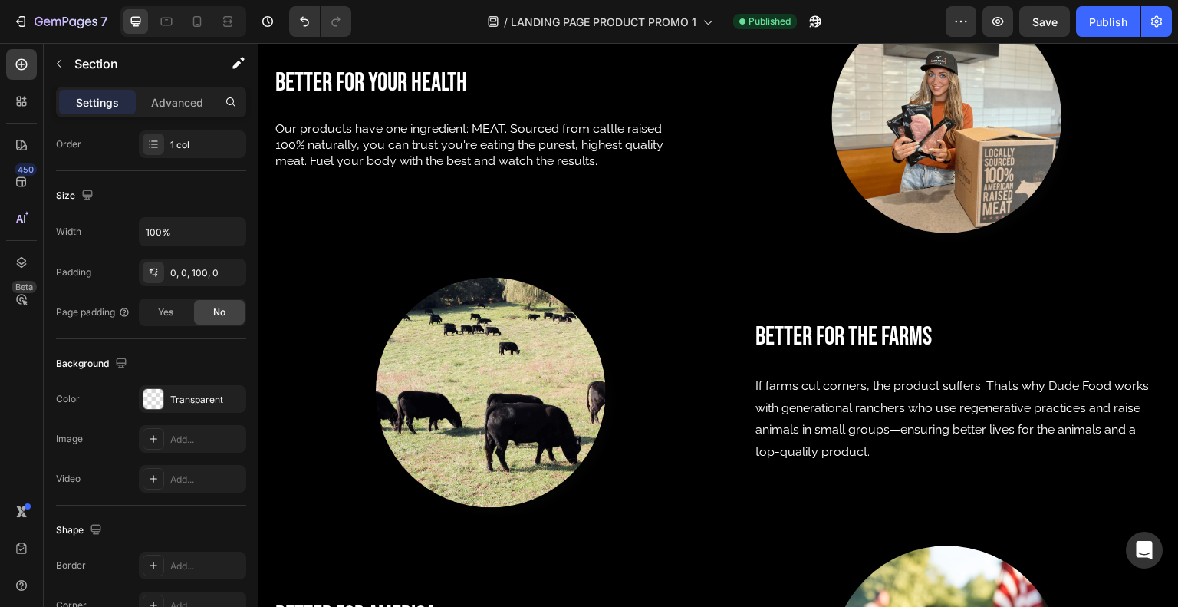
scroll to position [0, 0]
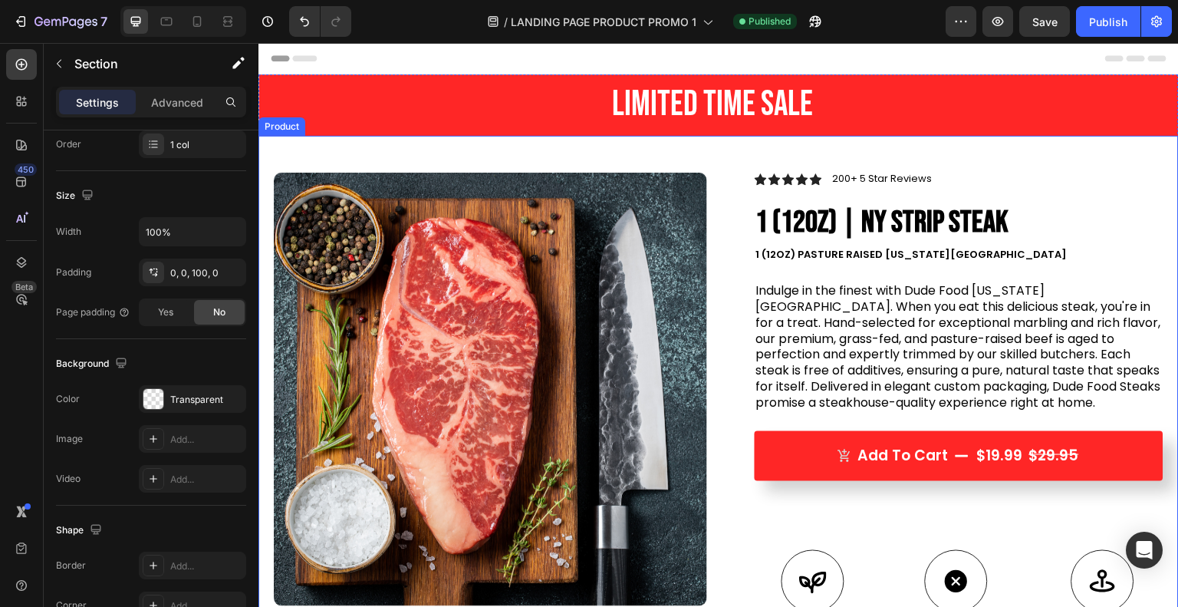
click at [704, 157] on div "Product Images Image Icon Icon Icon Icon Icon Icon List Best Steak Ever!!! My w…" at bounding box center [718, 493] width 920 height 714
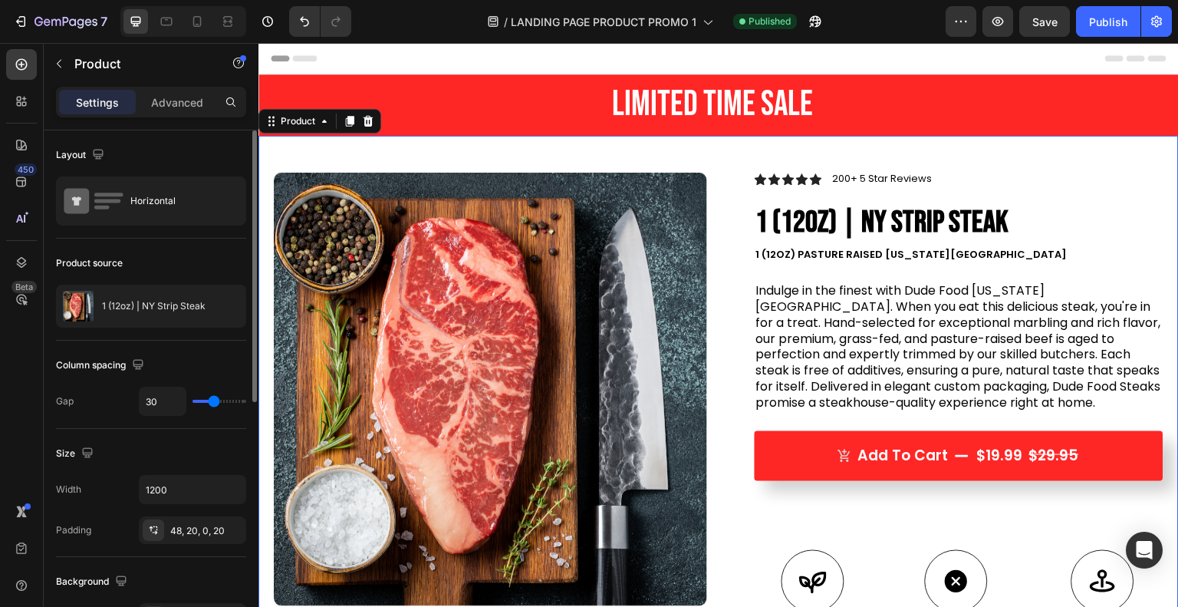
click at [301, 126] on div "Product" at bounding box center [298, 121] width 41 height 14
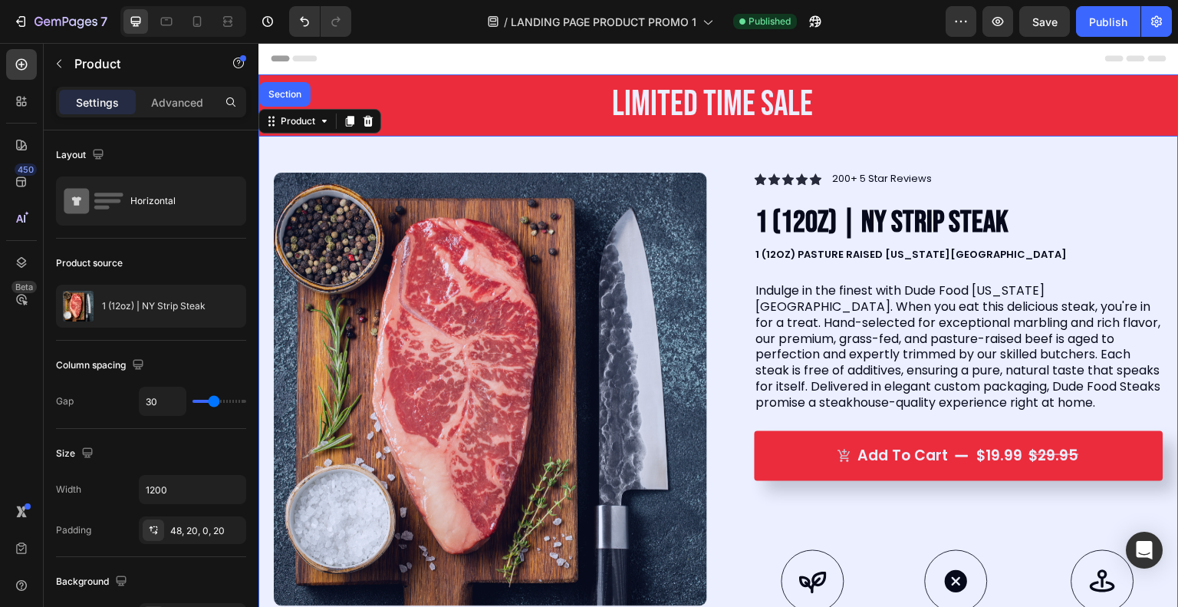
click at [294, 96] on div "Section" at bounding box center [284, 94] width 39 height 9
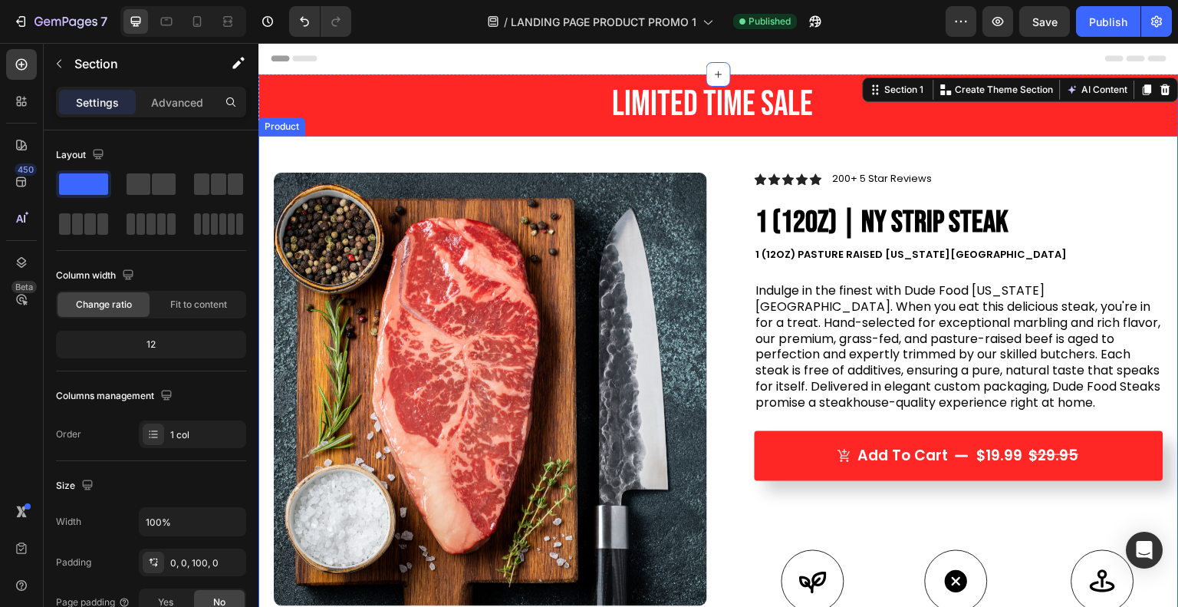
click at [386, 151] on div "Product Images Image Icon Icon Icon Icon Icon Icon List Best Steak Ever!!! My w…" at bounding box center [718, 493] width 920 height 714
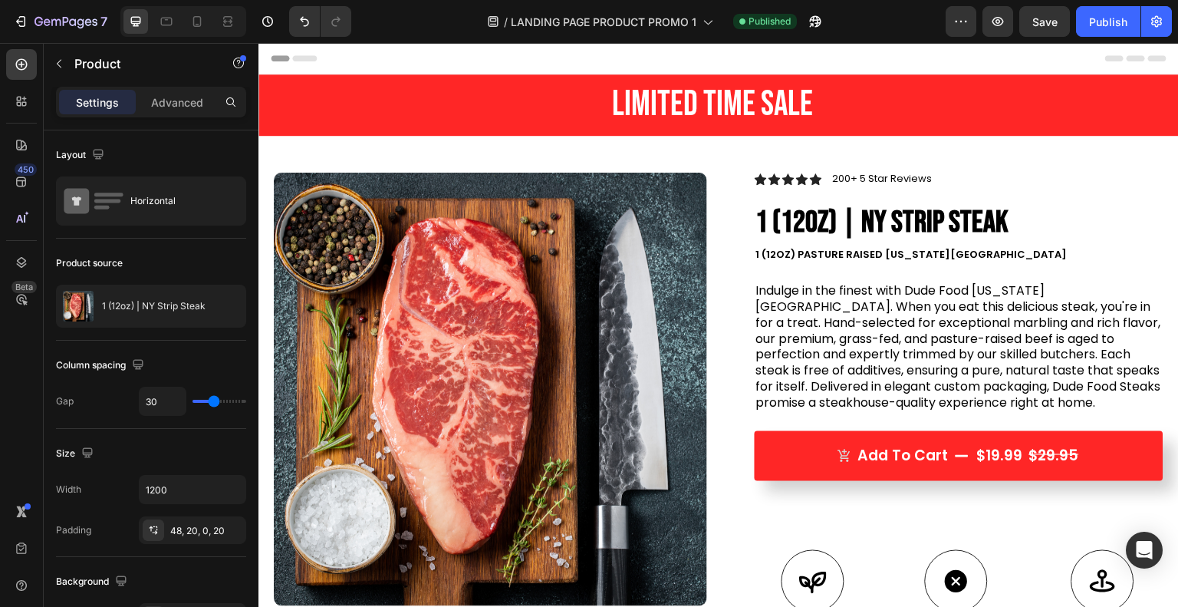
click at [359, 73] on div "Header" at bounding box center [719, 58] width 896 height 31
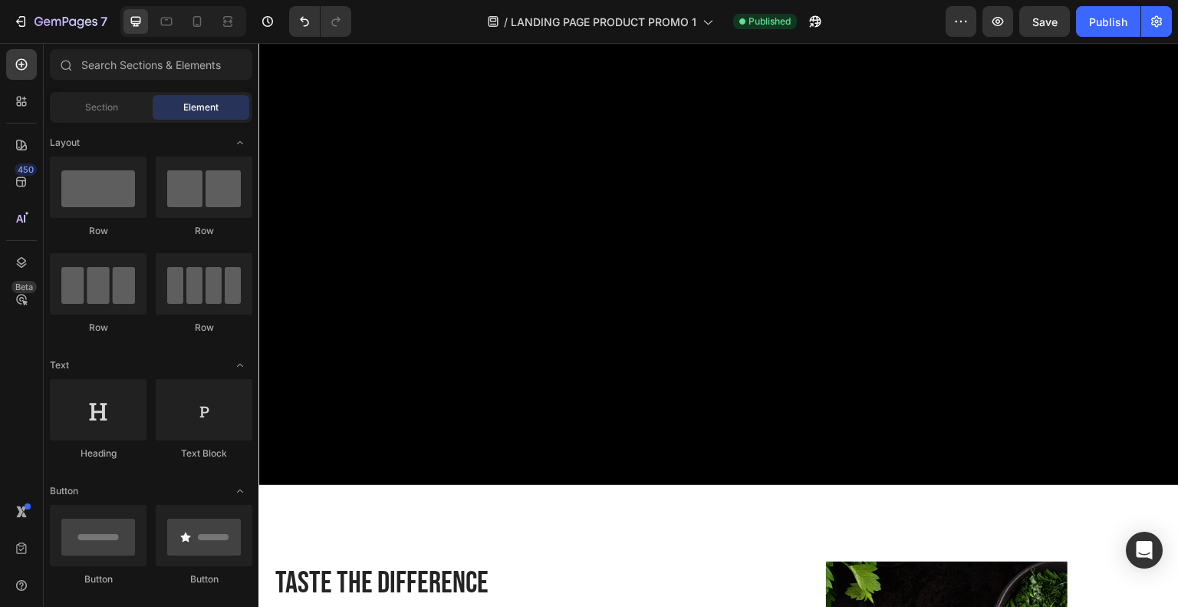
scroll to position [2181, 0]
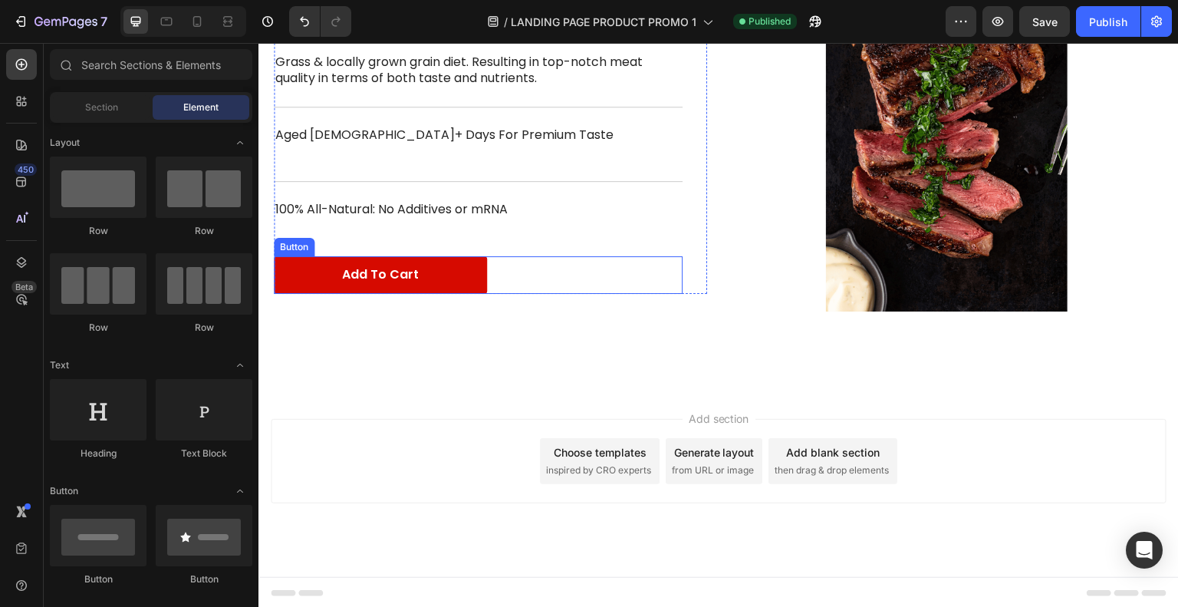
drag, startPoint x: 452, startPoint y: 280, endPoint x: 433, endPoint y: 284, distance: 19.0
click at [451, 280] on link "Add to Cart" at bounding box center [380, 275] width 213 height 38
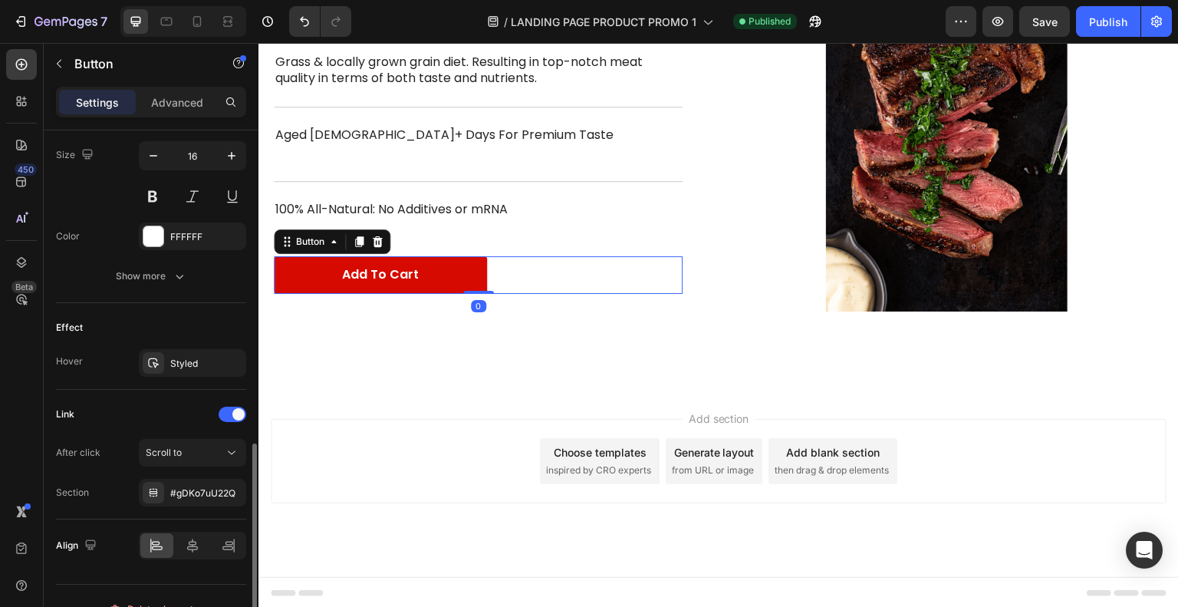
scroll to position [656, 0]
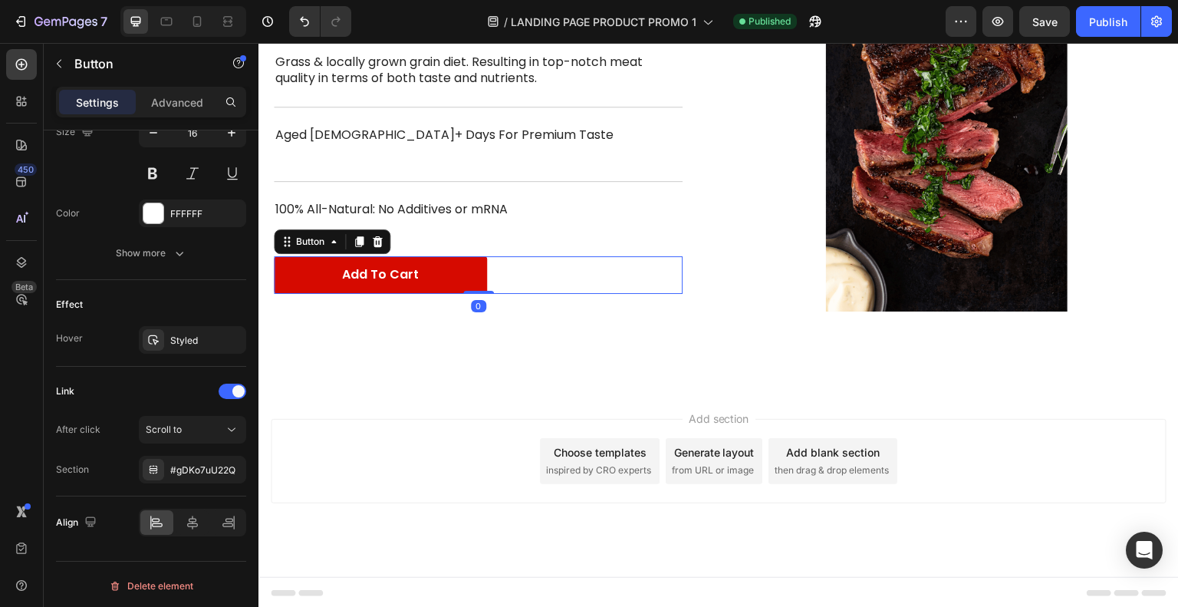
click at [201, 429] on div "Scroll to" at bounding box center [185, 429] width 78 height 14
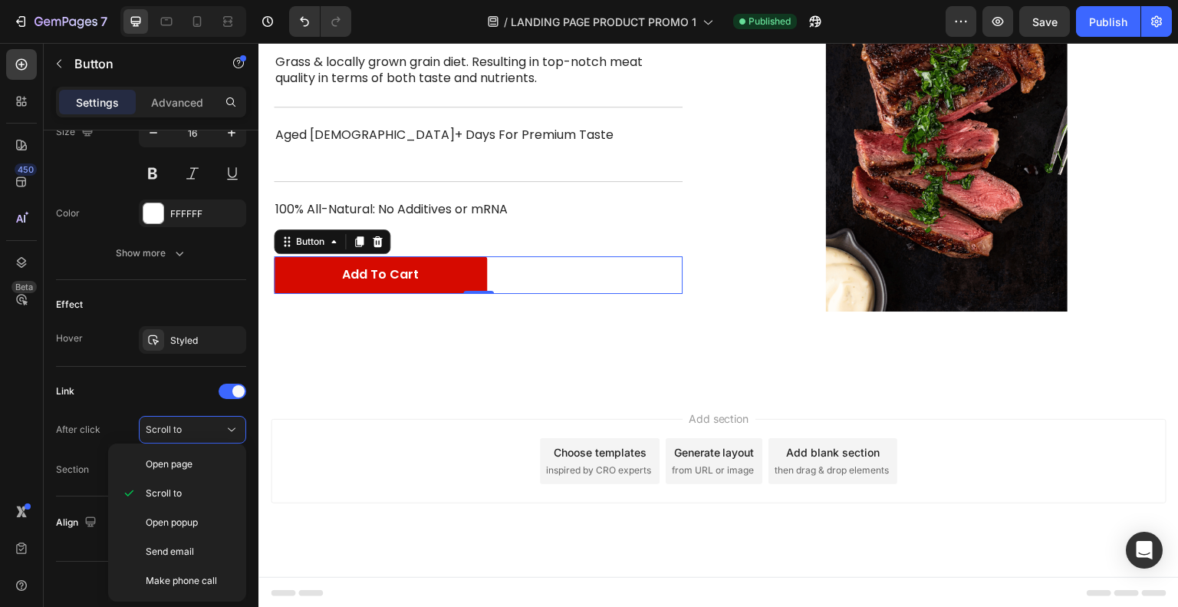
click at [188, 487] on p "Scroll to" at bounding box center [189, 493] width 87 height 14
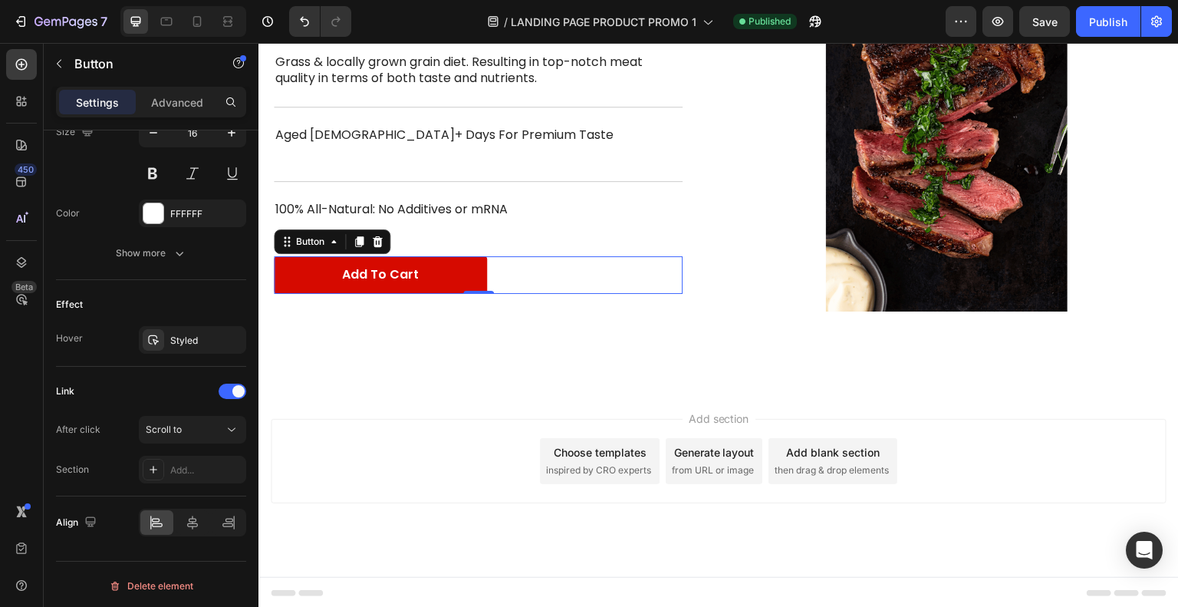
click at [211, 472] on div "Add..." at bounding box center [206, 470] width 72 height 14
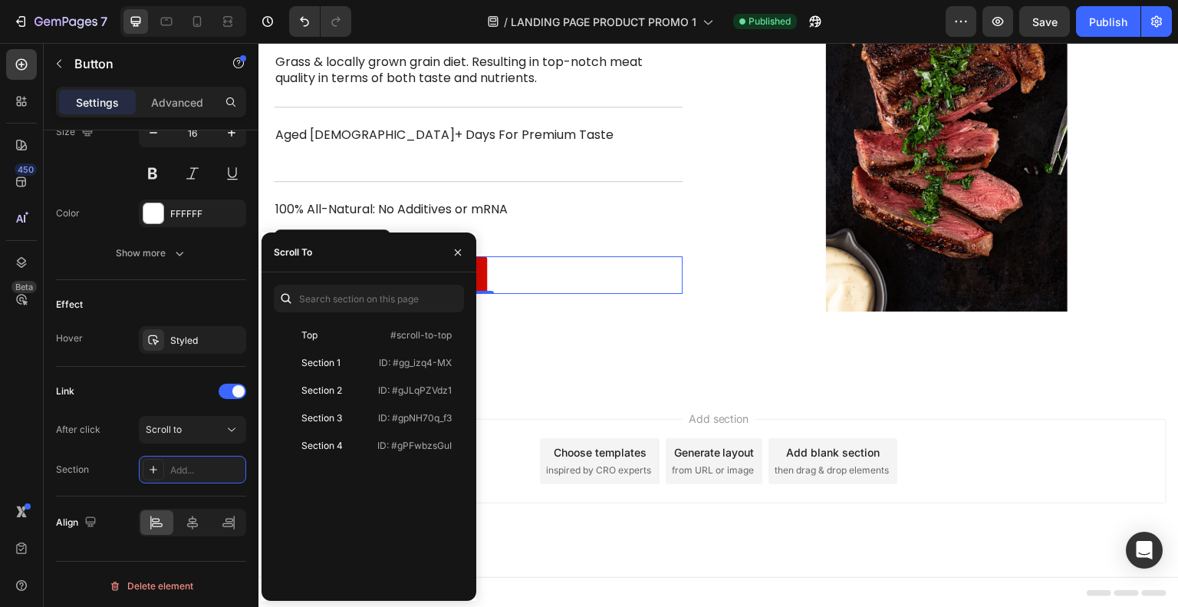
click at [350, 360] on div "Section 1" at bounding box center [324, 363] width 89 height 14
click at [541, 416] on div "Add section Choose templates inspired by CRO experts Generate layout from URL o…" at bounding box center [718, 482] width 920 height 189
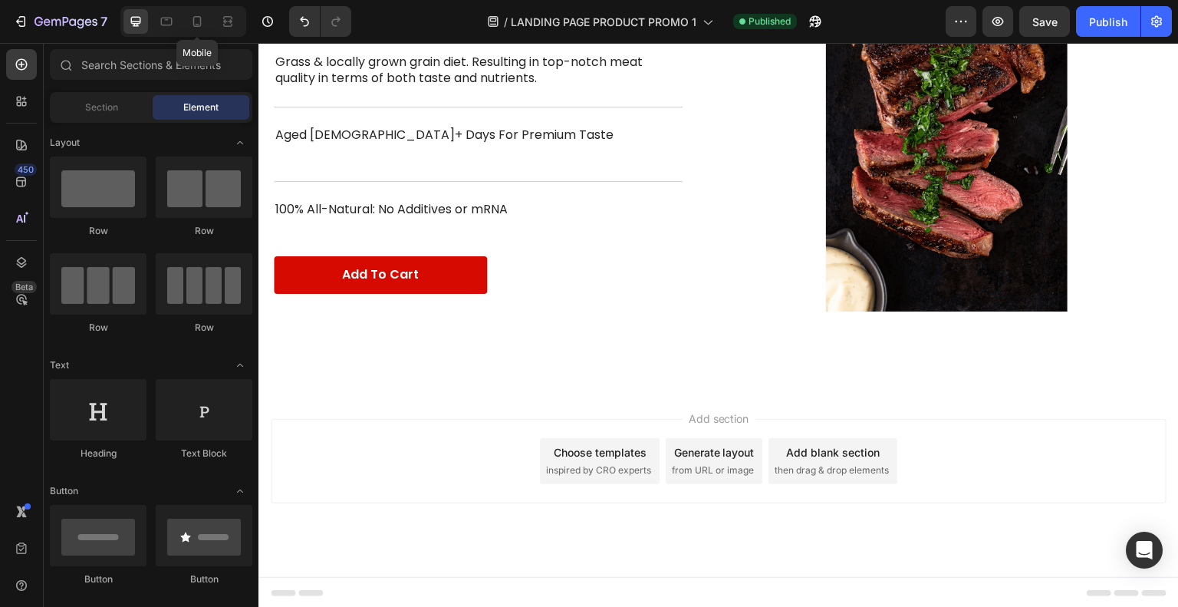
click at [192, 24] on icon at bounding box center [196, 21] width 15 height 15
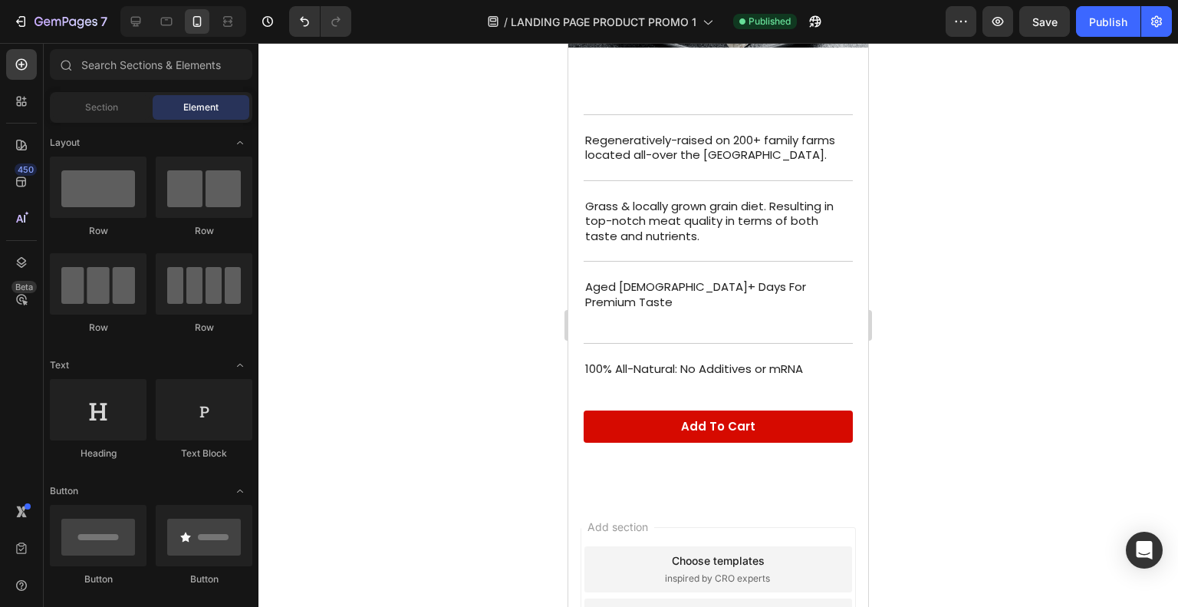
scroll to position [2154, 0]
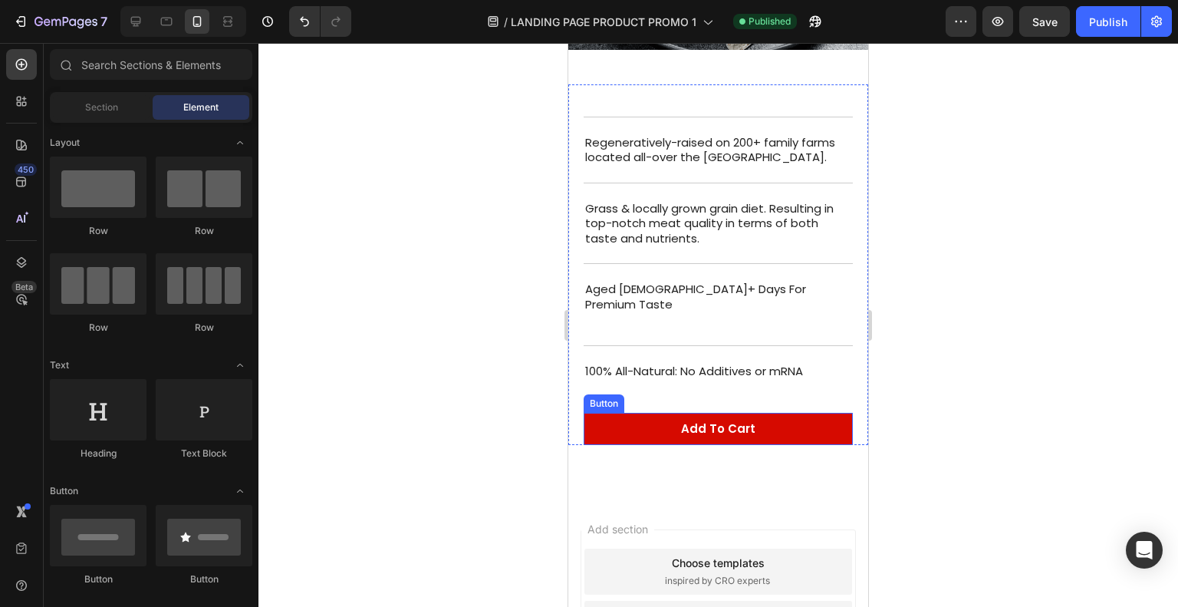
click at [601, 413] on link "Add to Cart" at bounding box center [718, 429] width 269 height 32
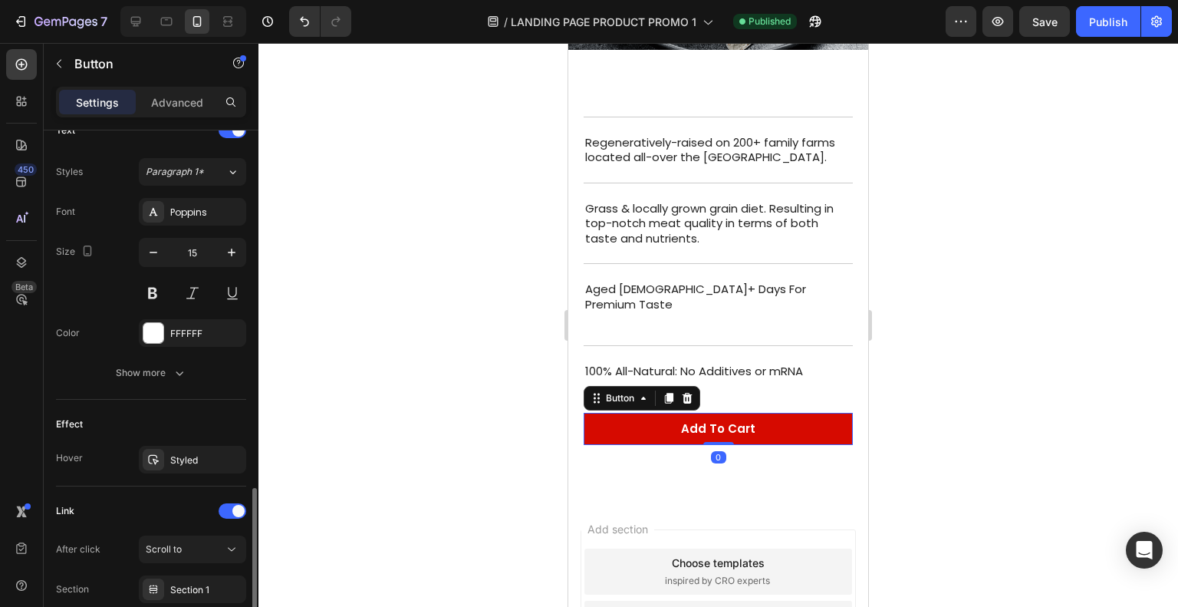
scroll to position [656, 0]
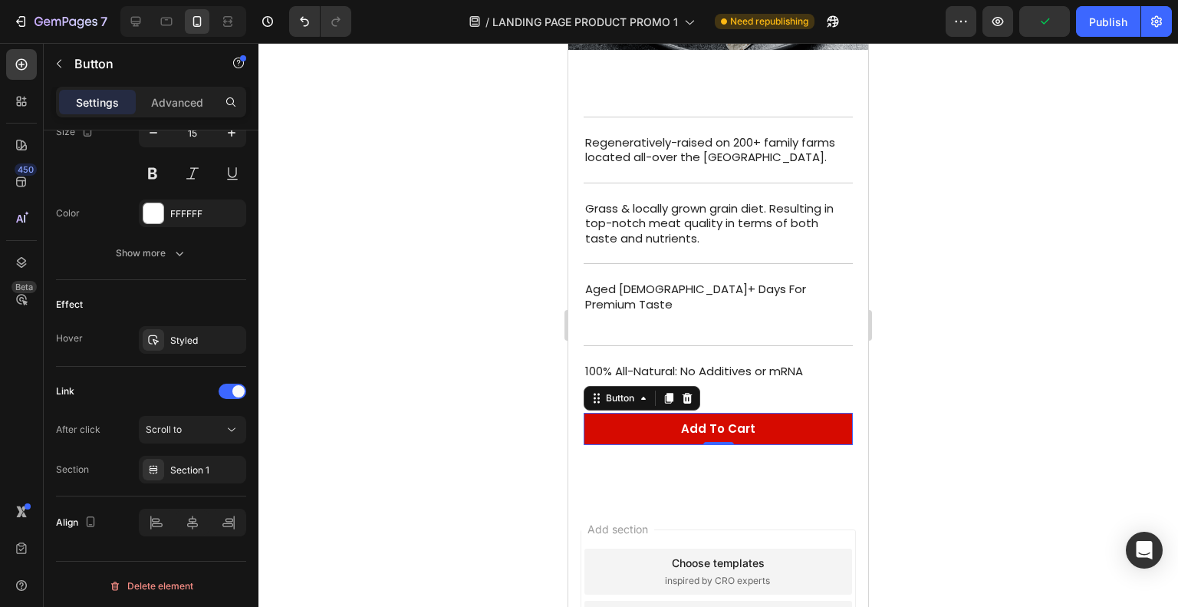
click at [384, 404] on div at bounding box center [717, 325] width 919 height 564
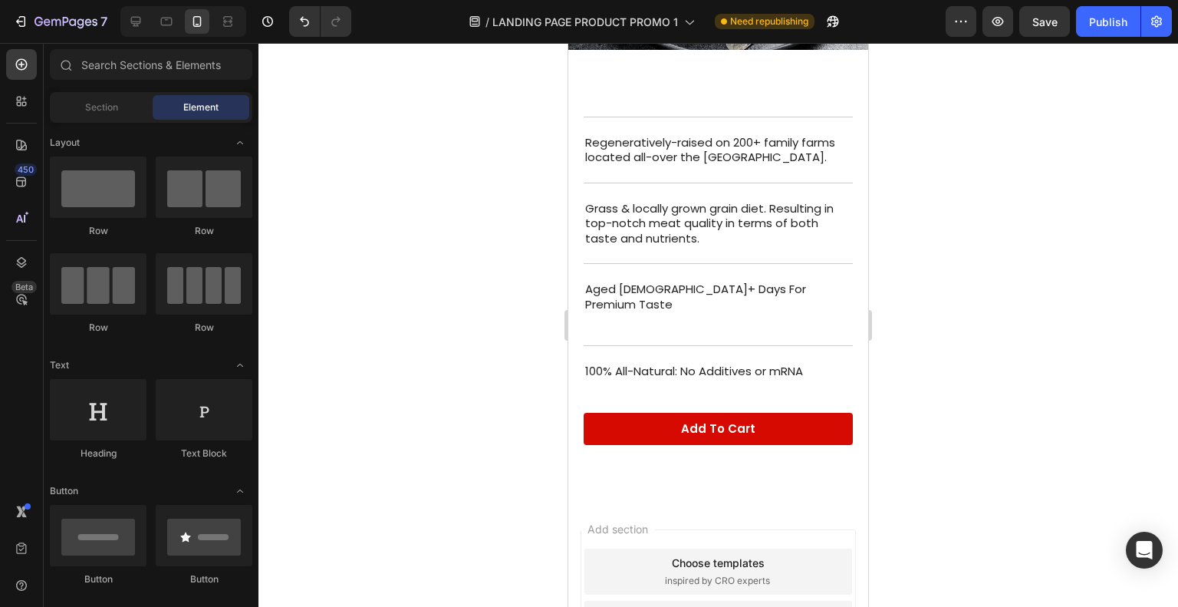
click at [387, 403] on div at bounding box center [717, 325] width 919 height 564
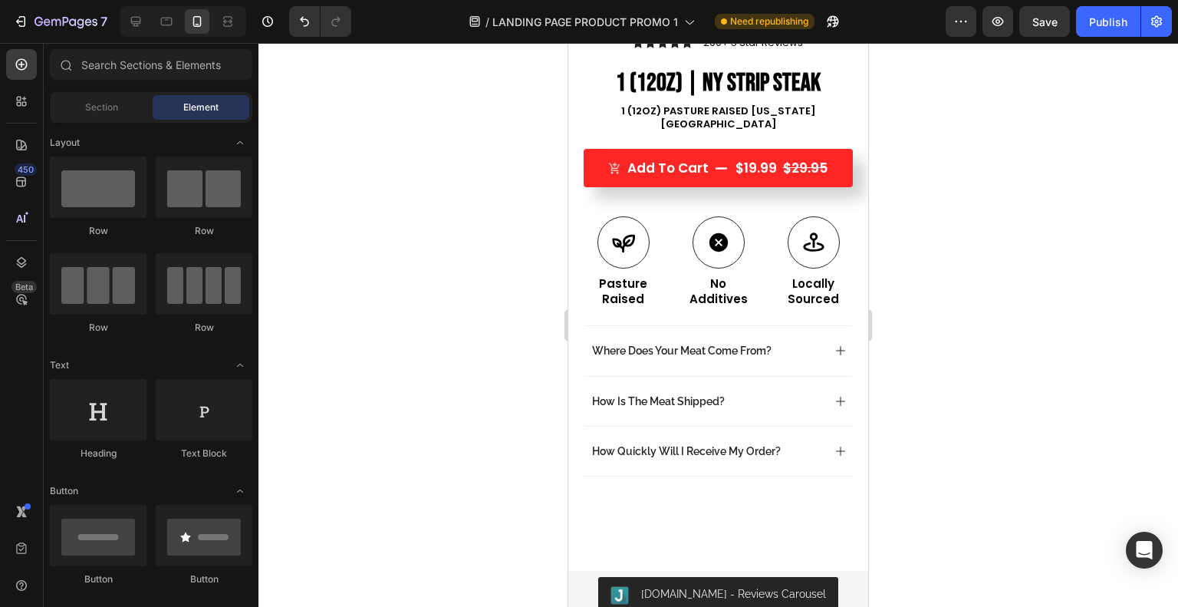
scroll to position [706, 0]
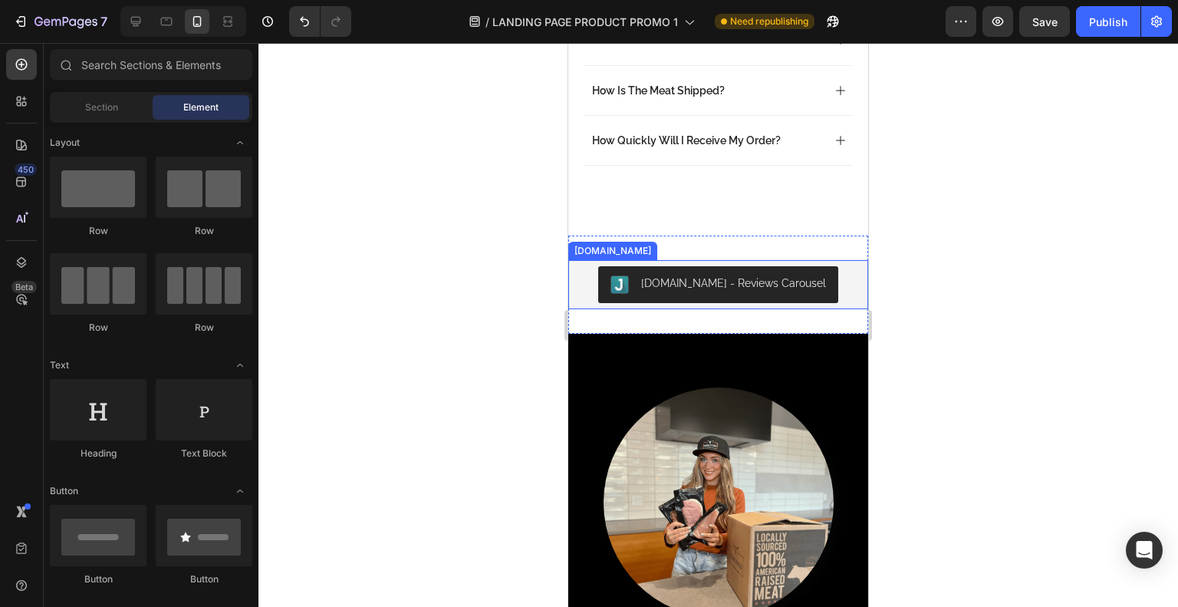
click at [818, 266] on div "[DOMAIN_NAME] - Reviews Carousel" at bounding box center [718, 284] width 288 height 37
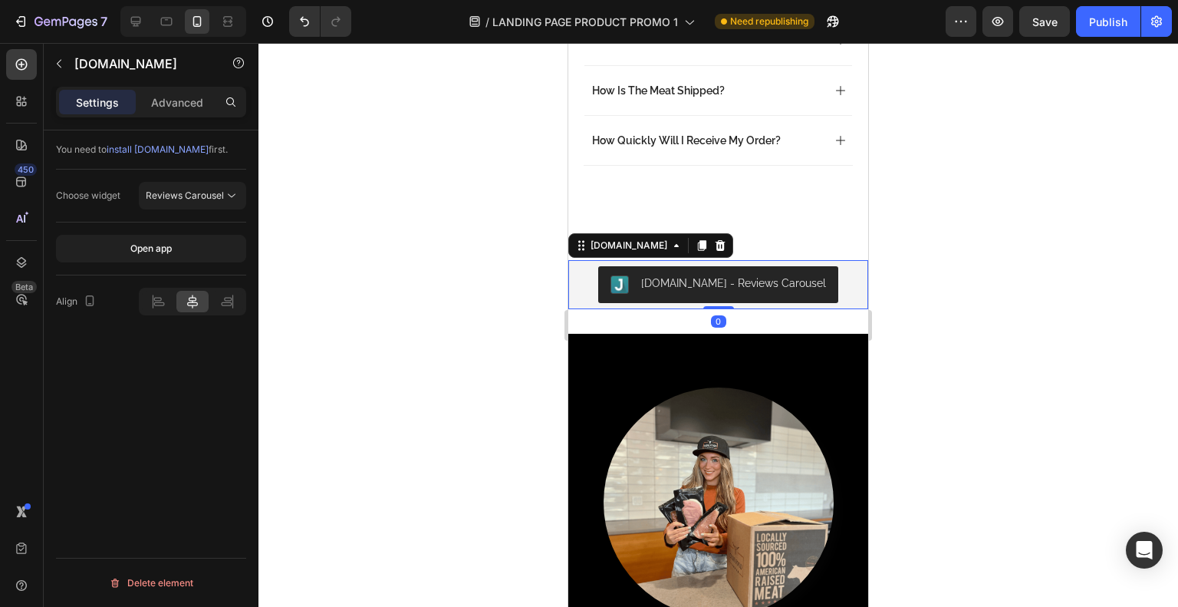
click at [181, 190] on span "Reviews Carousel" at bounding box center [185, 195] width 78 height 12
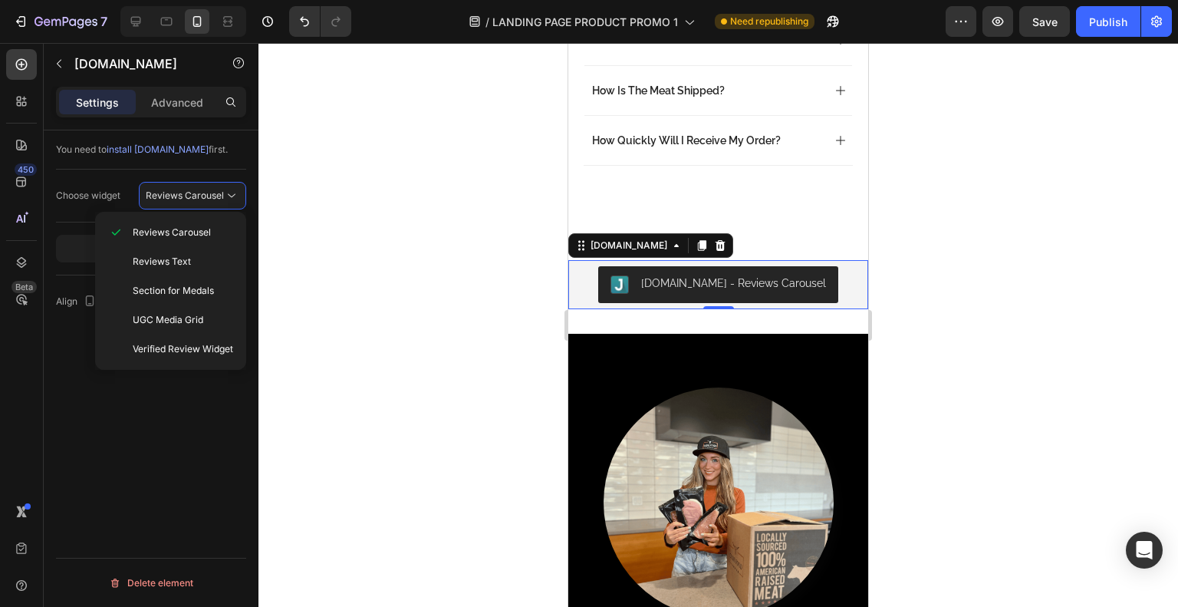
click at [325, 242] on div at bounding box center [717, 325] width 919 height 564
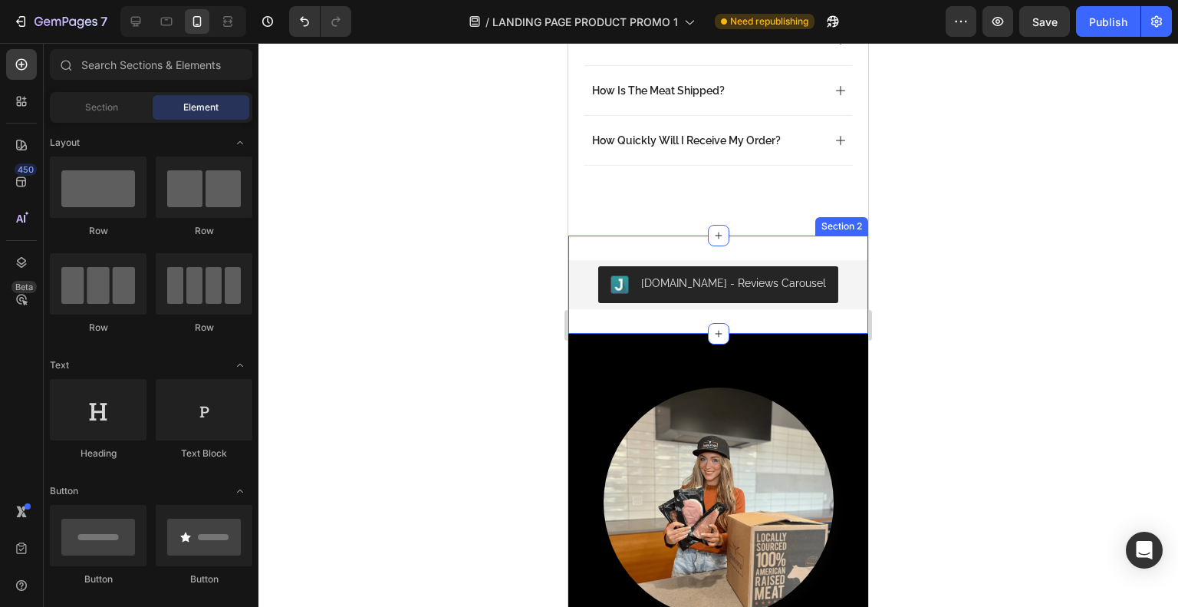
click at [623, 235] on div "Judge.me - Reviews Carousel Judge.me Section 2" at bounding box center [718, 284] width 300 height 98
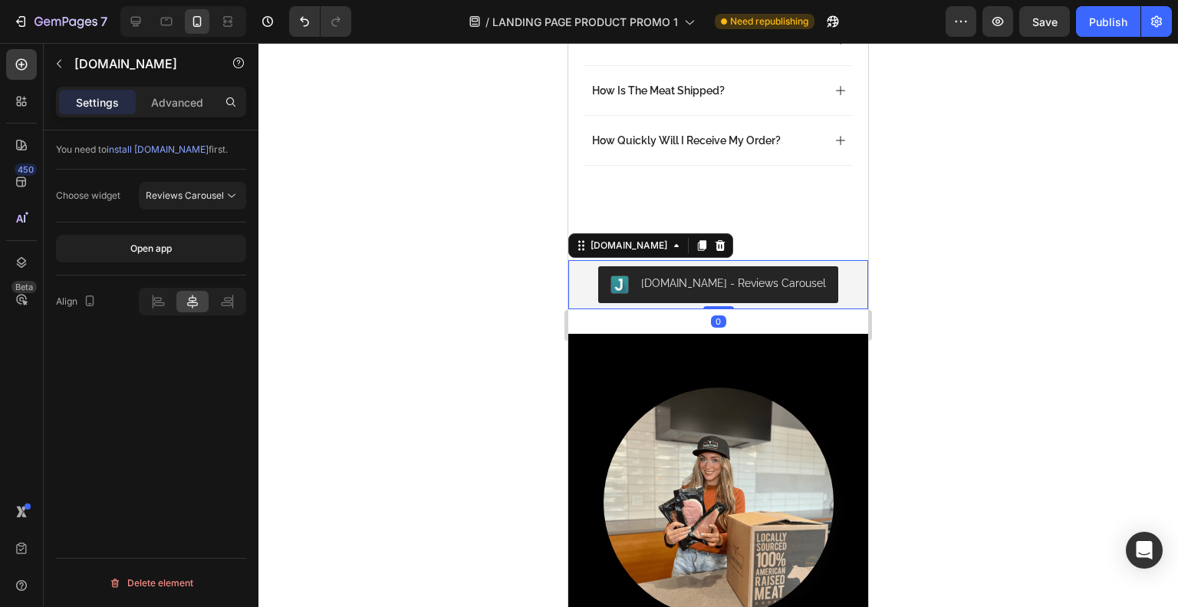
click at [595, 266] on div "[DOMAIN_NAME] - Reviews Carousel" at bounding box center [718, 284] width 288 height 37
click at [192, 102] on p "Advanced" at bounding box center [177, 102] width 52 height 16
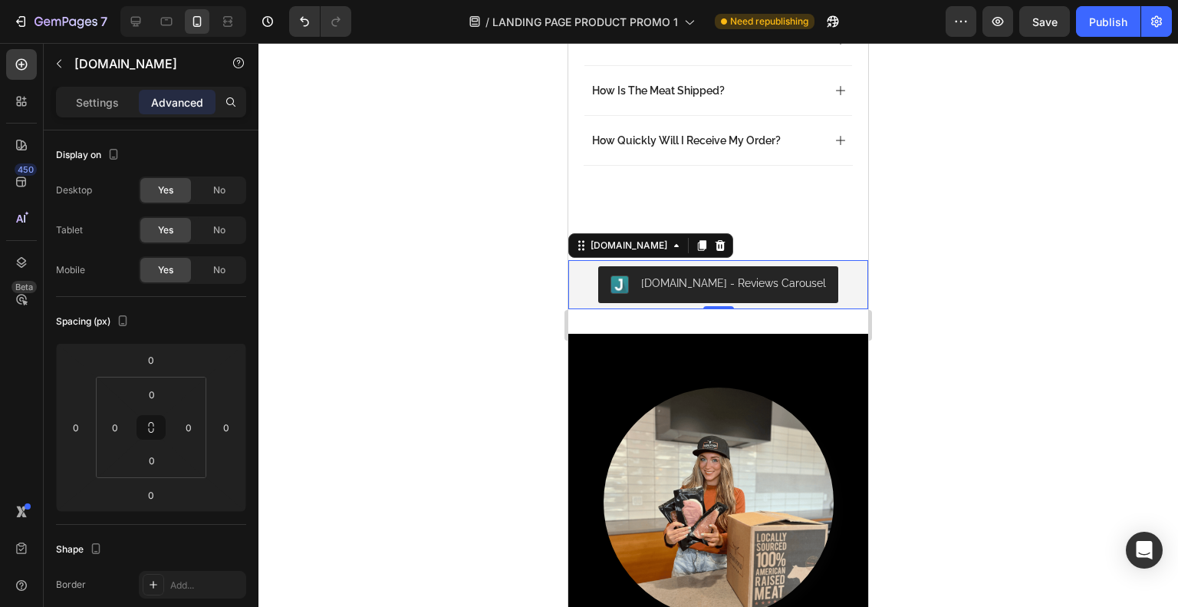
click at [104, 99] on p "Settings" at bounding box center [97, 102] width 43 height 16
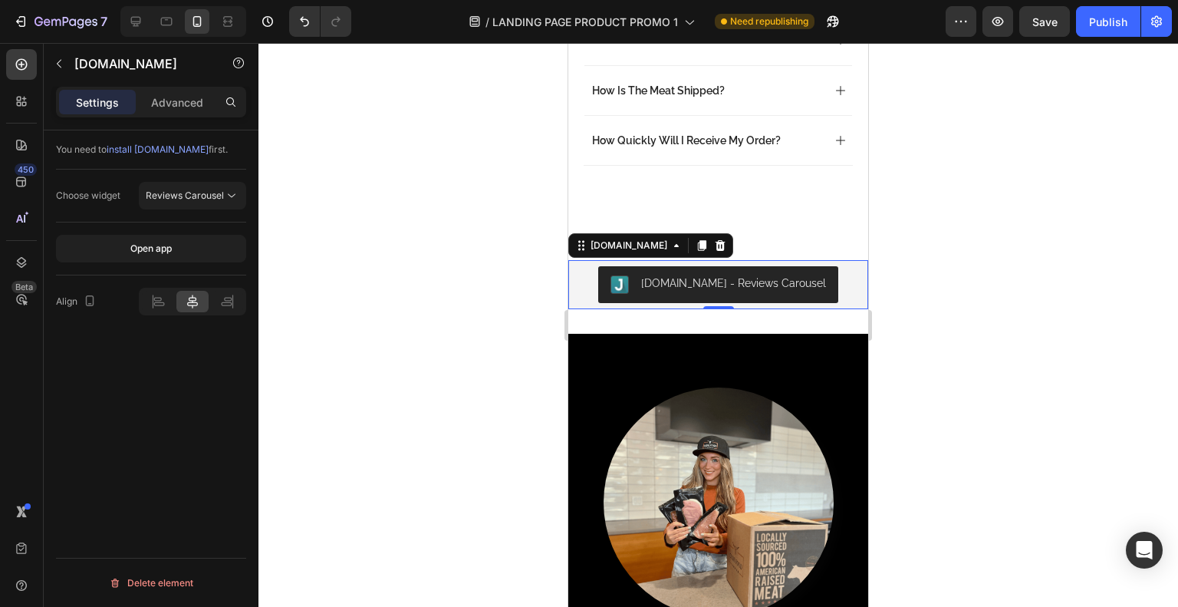
click at [194, 202] on div "Reviews Carousel" at bounding box center [193, 195] width 94 height 15
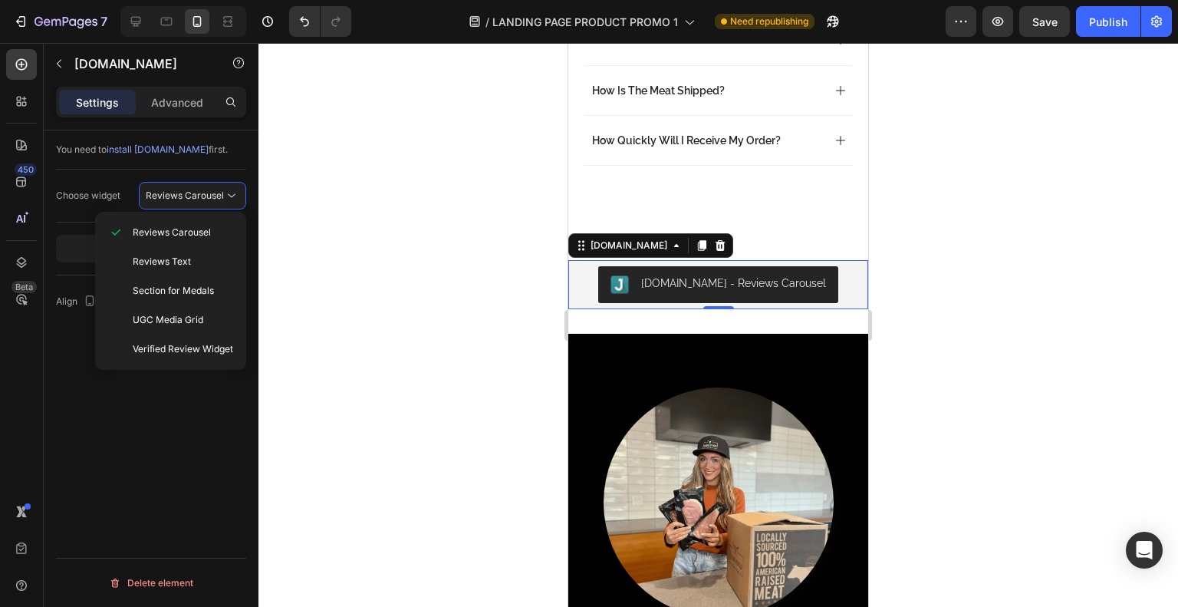
click at [182, 343] on span "Verified Review Widget" at bounding box center [183, 349] width 100 height 14
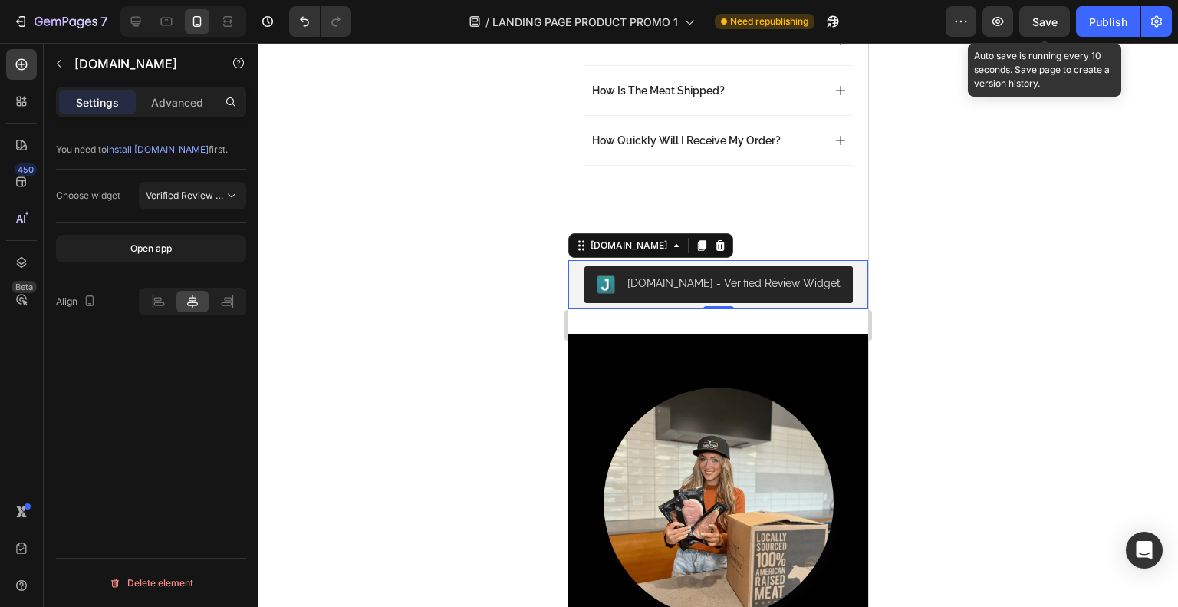
click at [1036, 27] on span "Save" at bounding box center [1044, 21] width 25 height 13
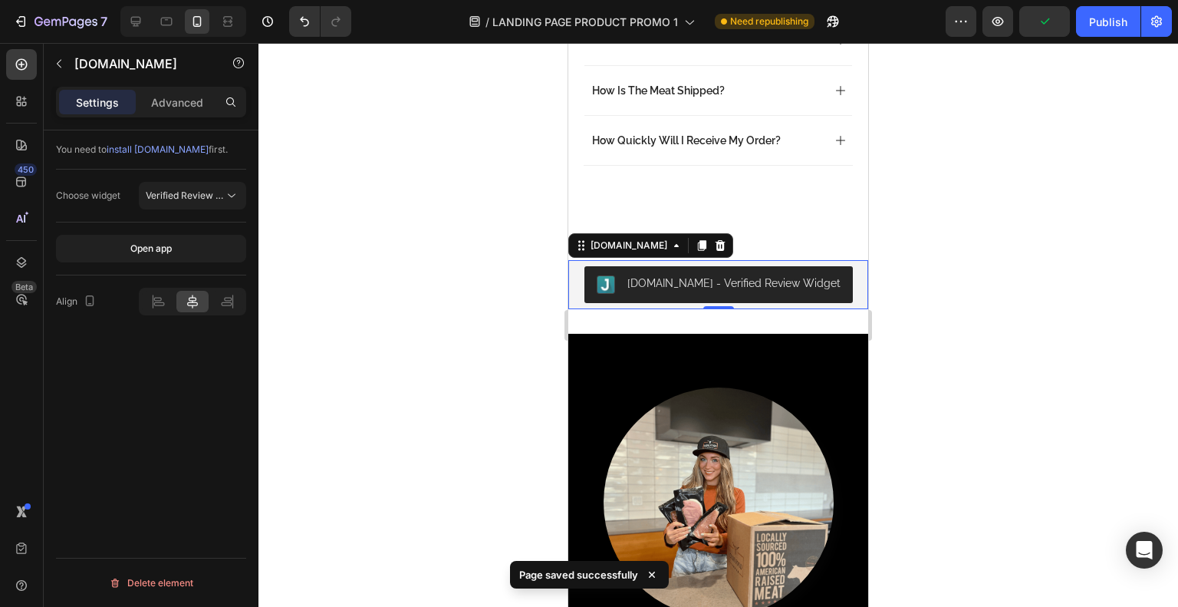
click at [1094, 27] on div "Publish" at bounding box center [1108, 22] width 38 height 16
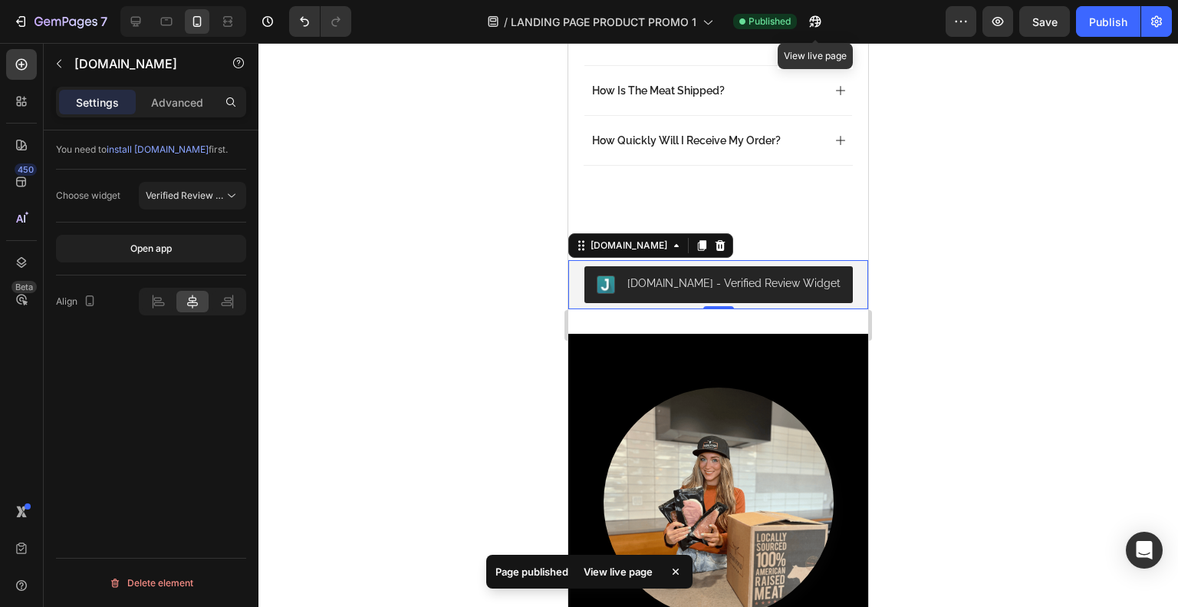
click at [812, 28] on icon "button" at bounding box center [814, 21] width 15 height 15
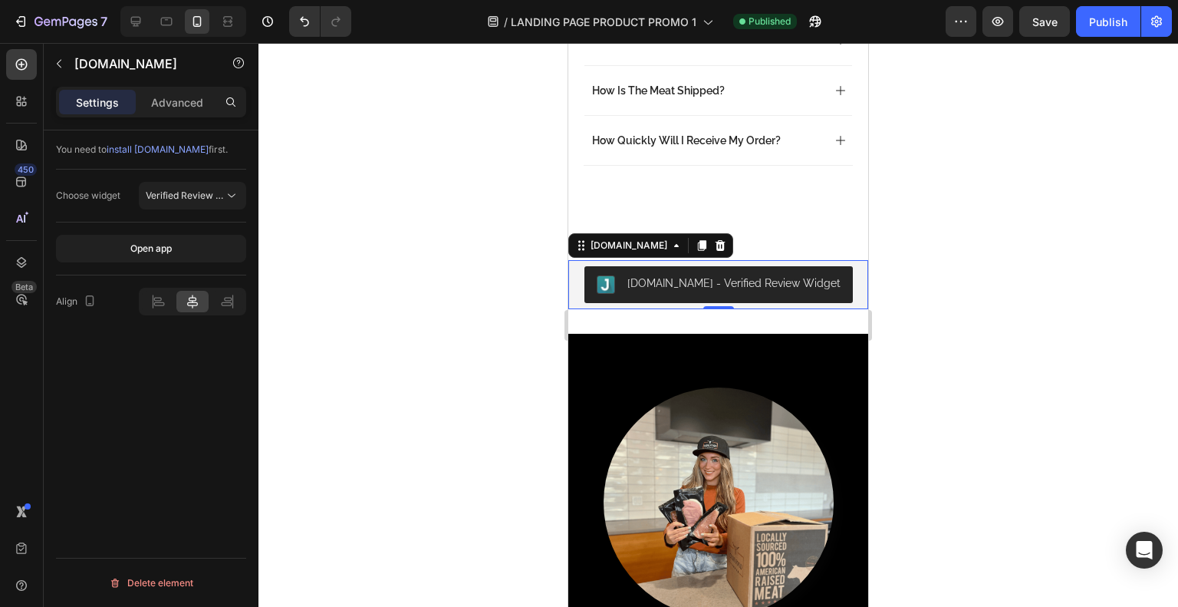
click at [212, 196] on span "Verified Review Widget" at bounding box center [196, 195] width 100 height 12
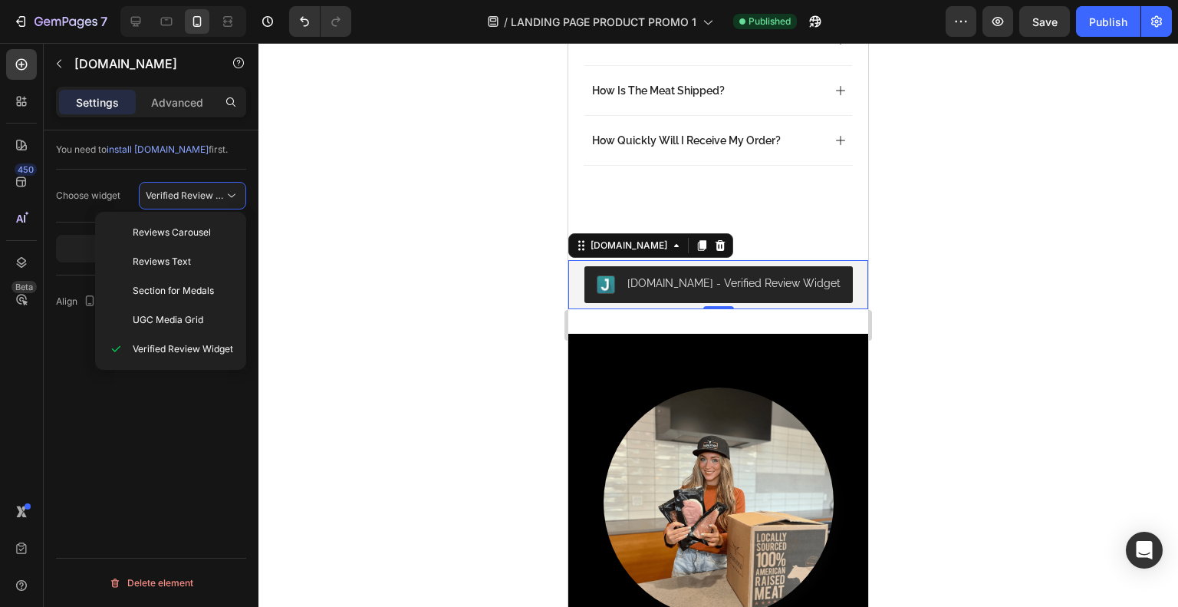
click at [202, 294] on span "Section for Medals" at bounding box center [173, 291] width 81 height 14
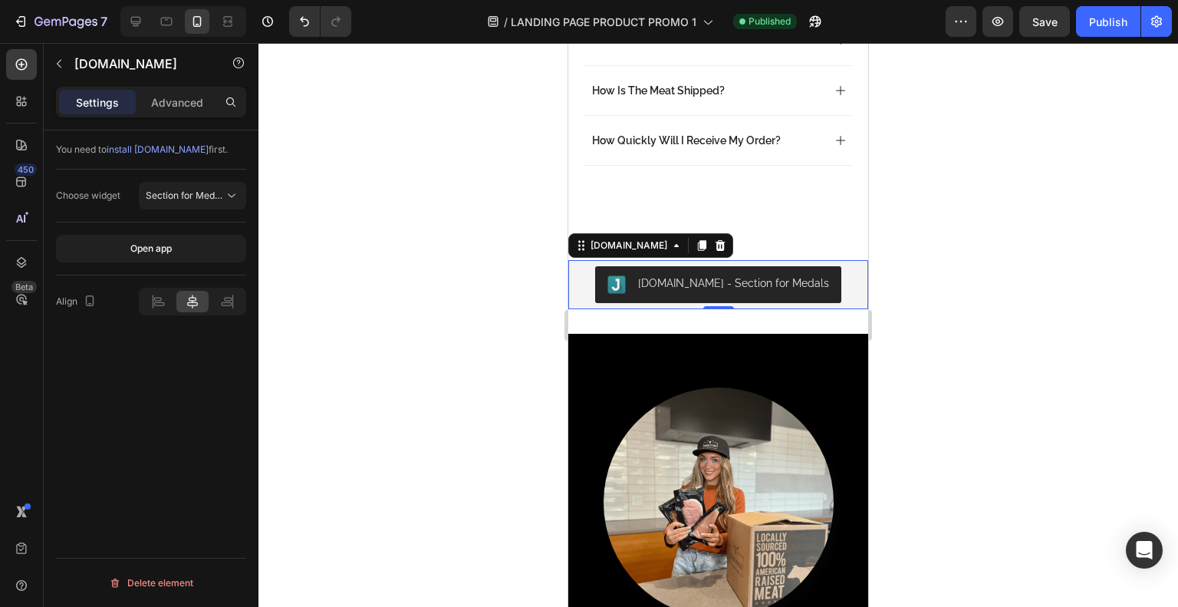
click at [193, 196] on span "Section for Medals" at bounding box center [186, 195] width 81 height 12
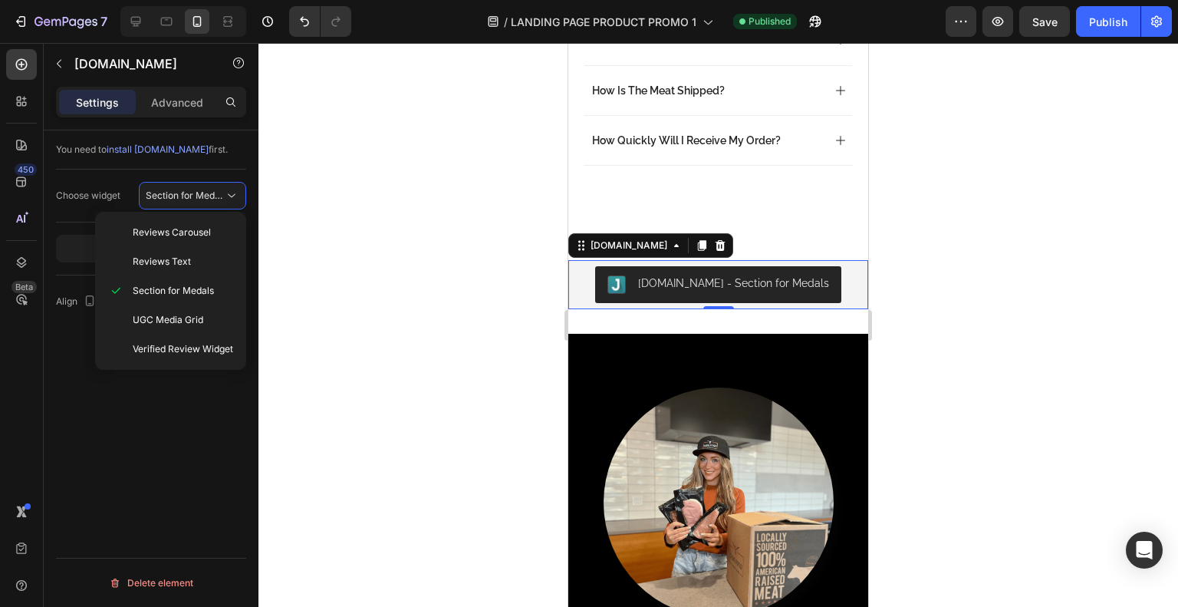
click at [193, 252] on div "Reviews Text" at bounding box center [170, 261] width 139 height 29
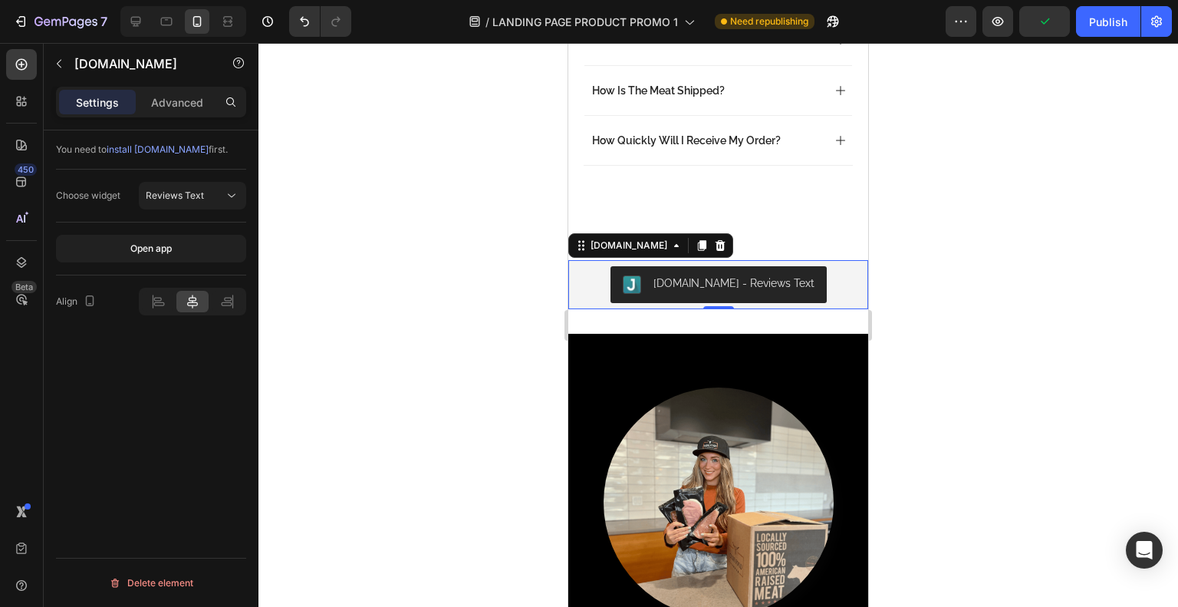
click at [199, 196] on span "Reviews Text" at bounding box center [175, 195] width 58 height 12
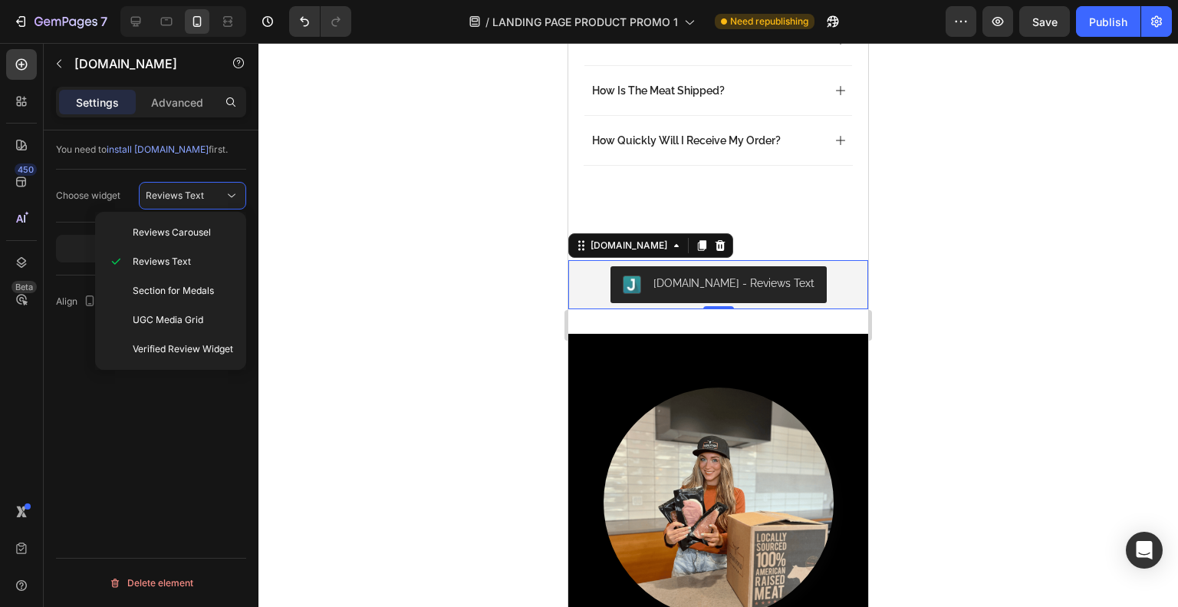
click at [196, 284] on span "Section for Medals" at bounding box center [173, 291] width 81 height 14
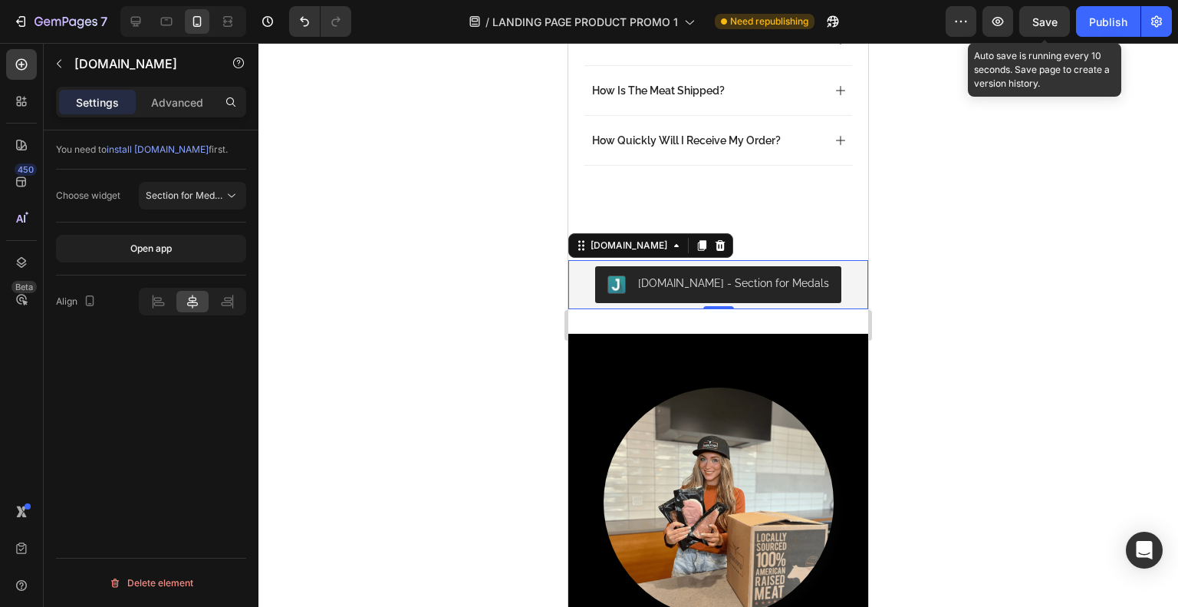
click at [1034, 35] on button "Save" at bounding box center [1044, 21] width 51 height 31
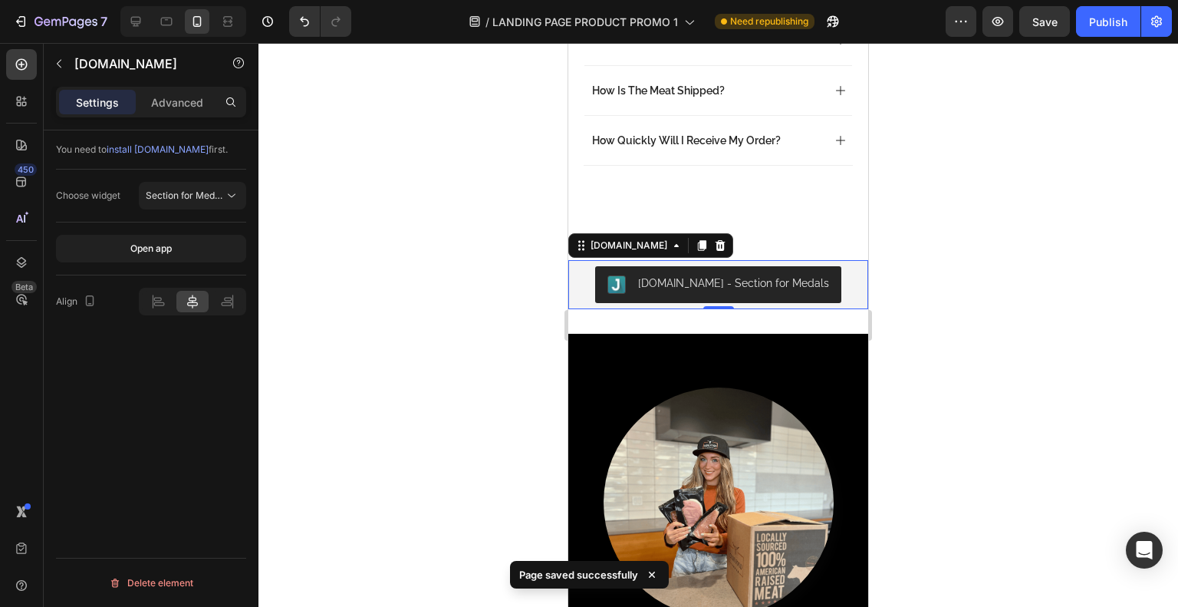
click at [1110, 25] on div "Publish" at bounding box center [1108, 22] width 38 height 16
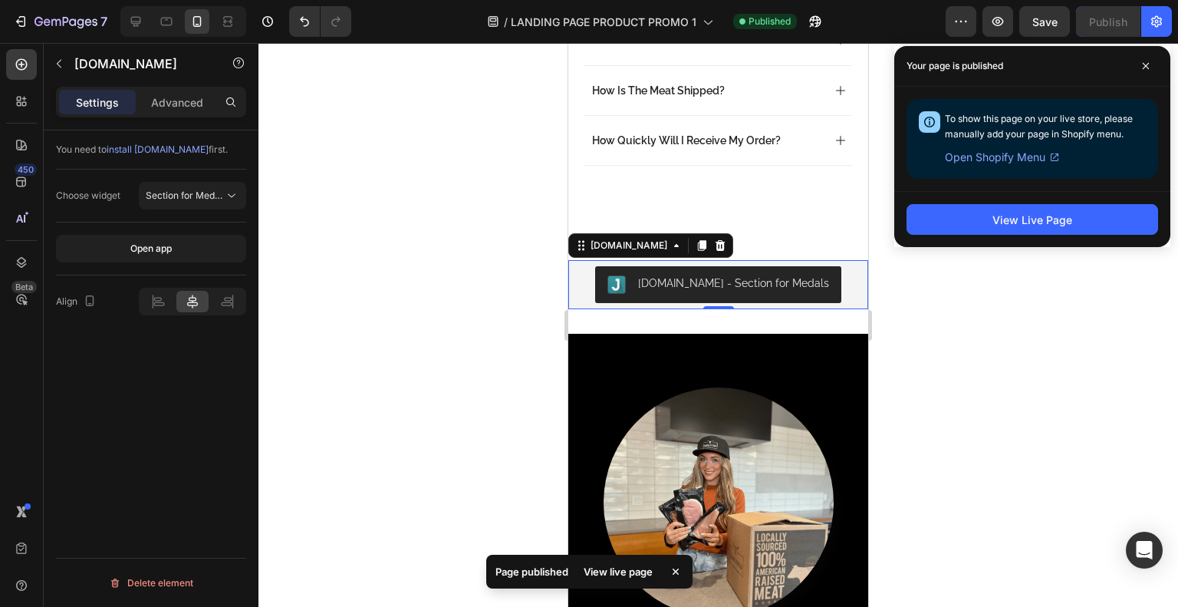
click at [834, 23] on div "/ LANDING PAGE PRODUCT PROMO 1 Published" at bounding box center [654, 21] width 582 height 31
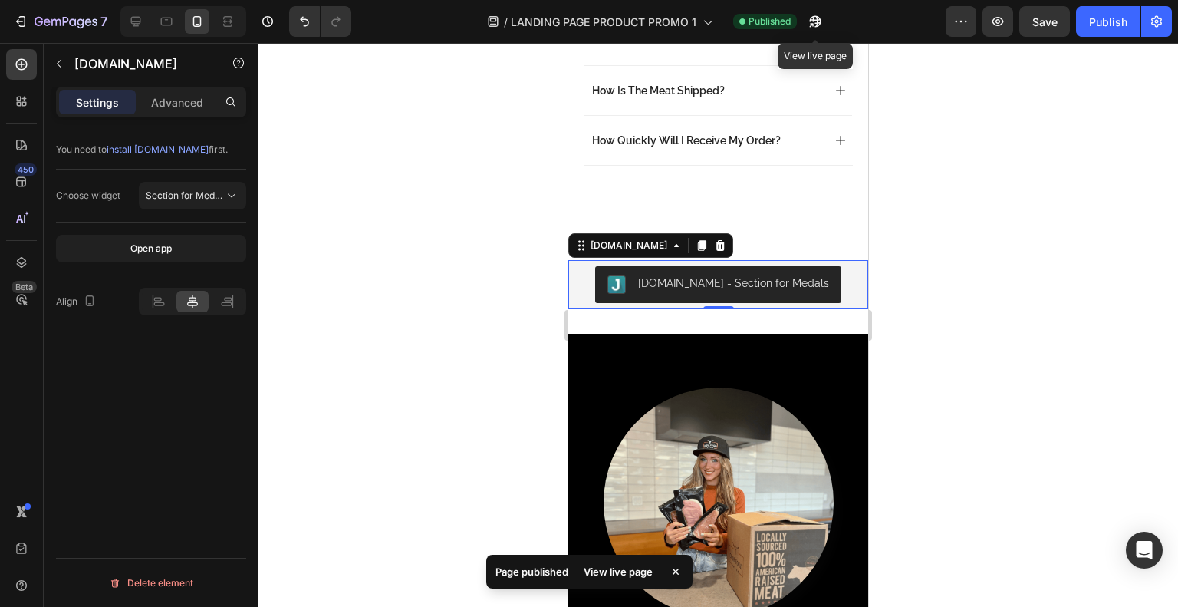
click at [813, 23] on icon "button" at bounding box center [811, 25] width 4 height 4
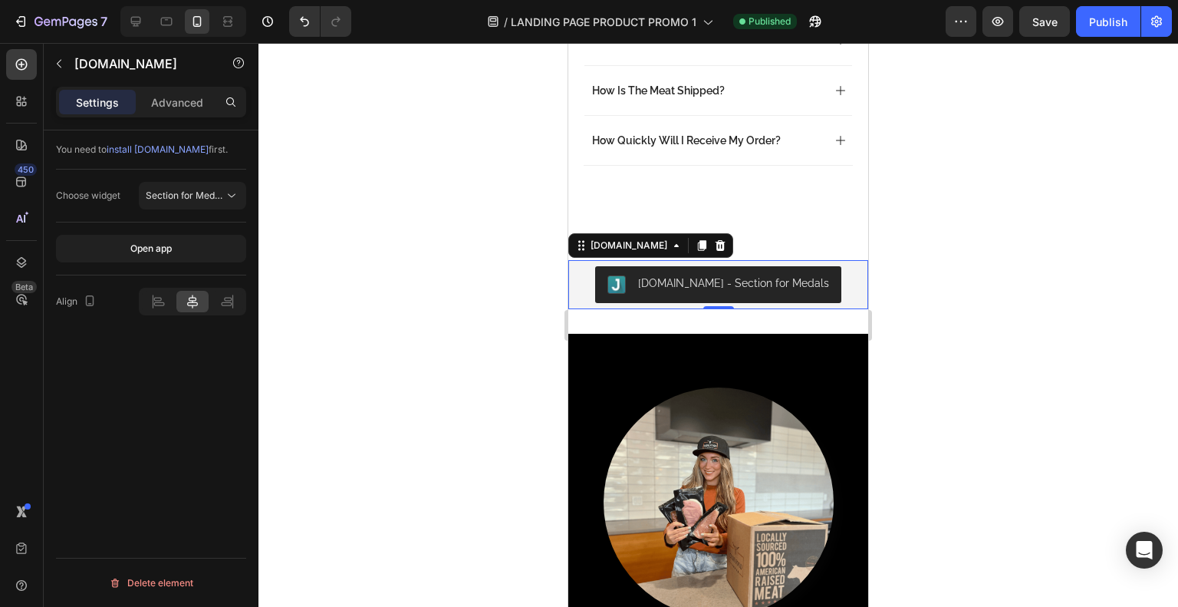
click at [202, 196] on span "Section for Medals" at bounding box center [186, 195] width 81 height 12
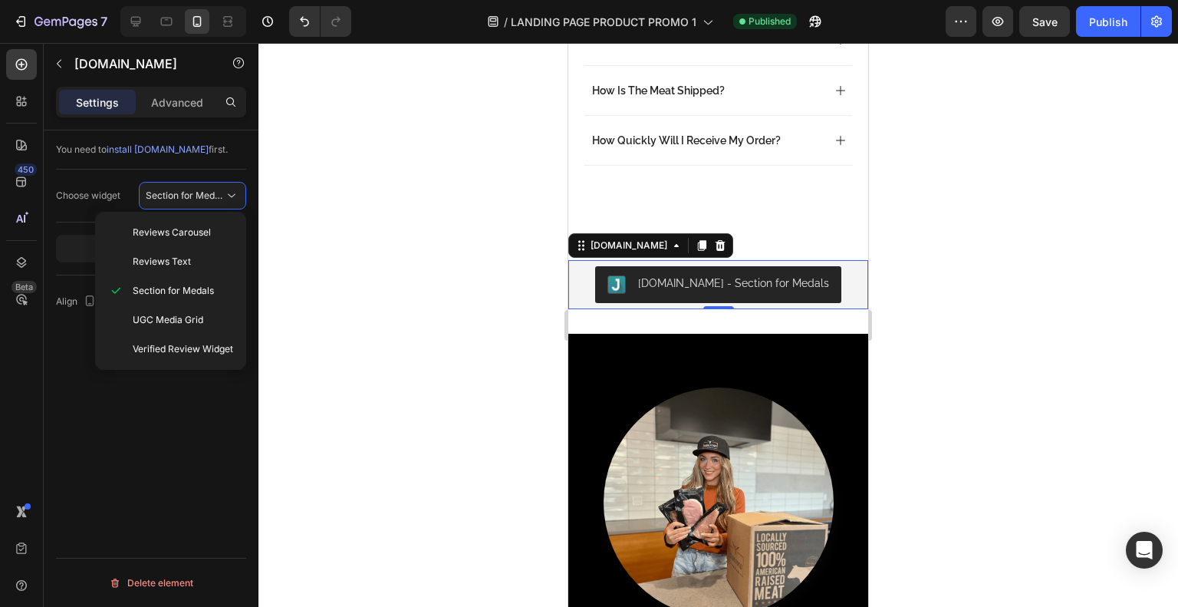
click at [202, 251] on div "Reviews Text" at bounding box center [170, 261] width 139 height 29
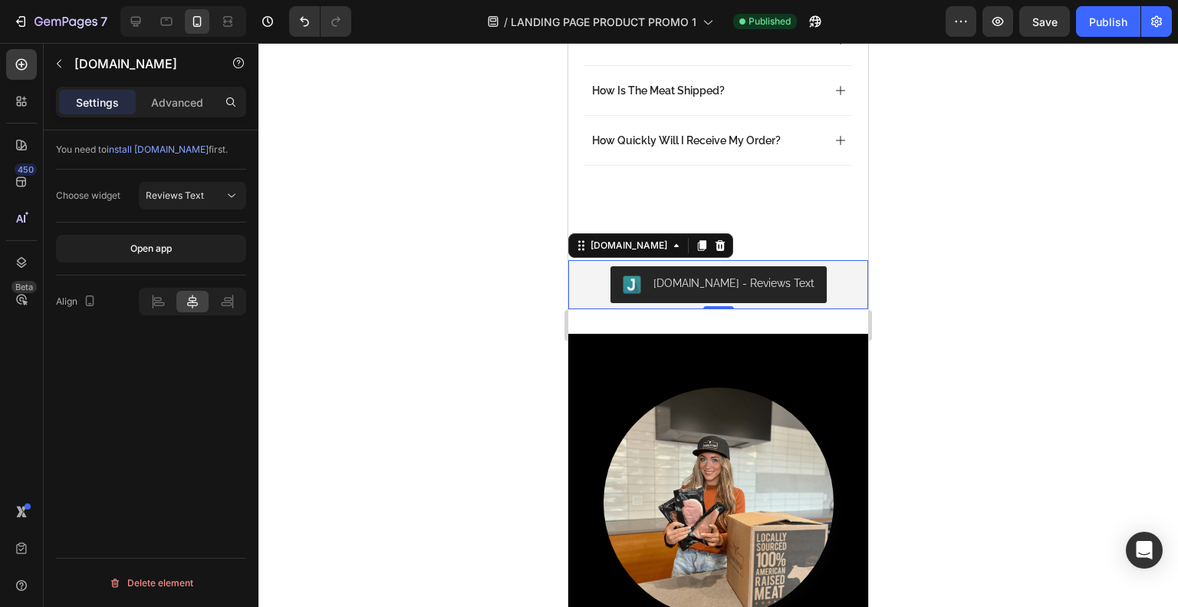
click at [1095, 21] on div "Publish" at bounding box center [1108, 22] width 38 height 16
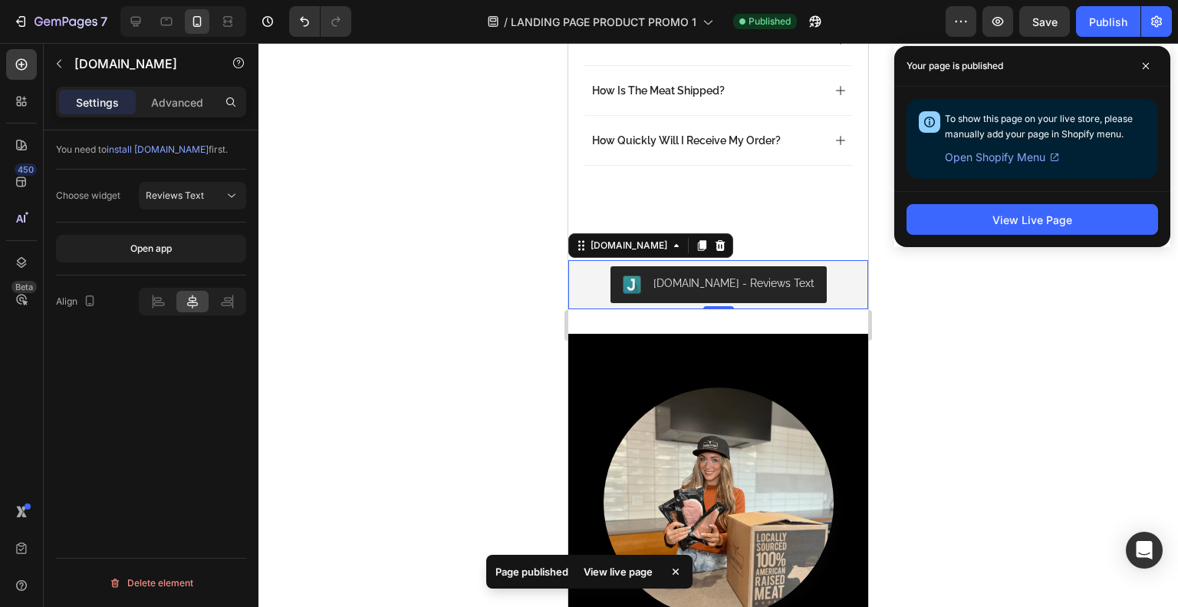
click at [834, 22] on div "/ LANDING PAGE PRODUCT PROMO 1 Published" at bounding box center [654, 21] width 582 height 31
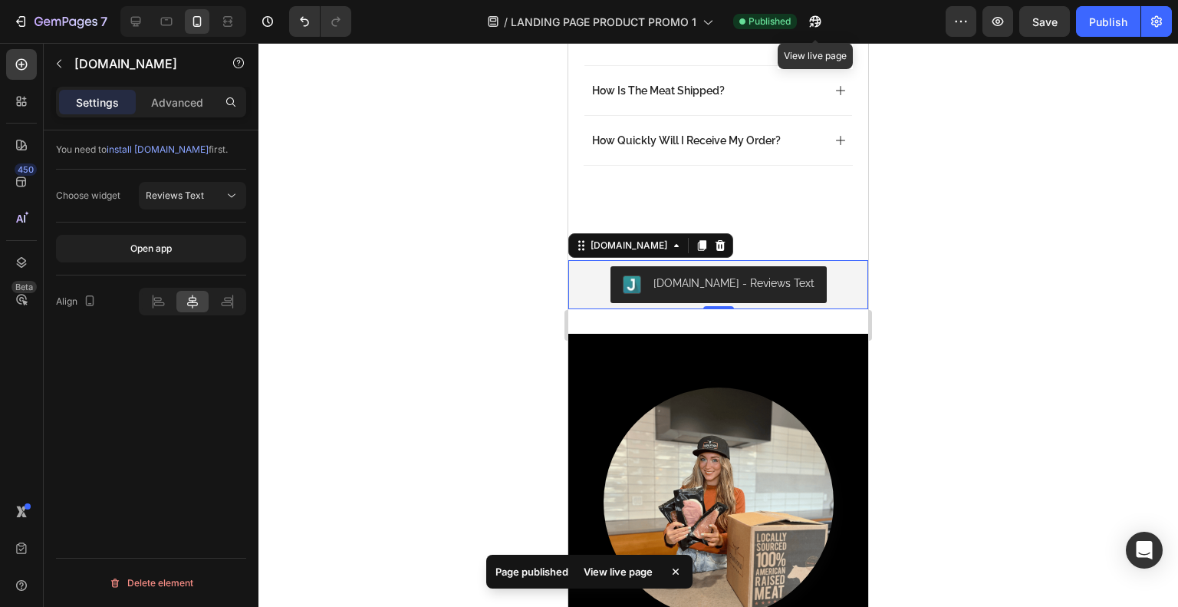
click at [812, 21] on icon "button" at bounding box center [814, 21] width 15 height 15
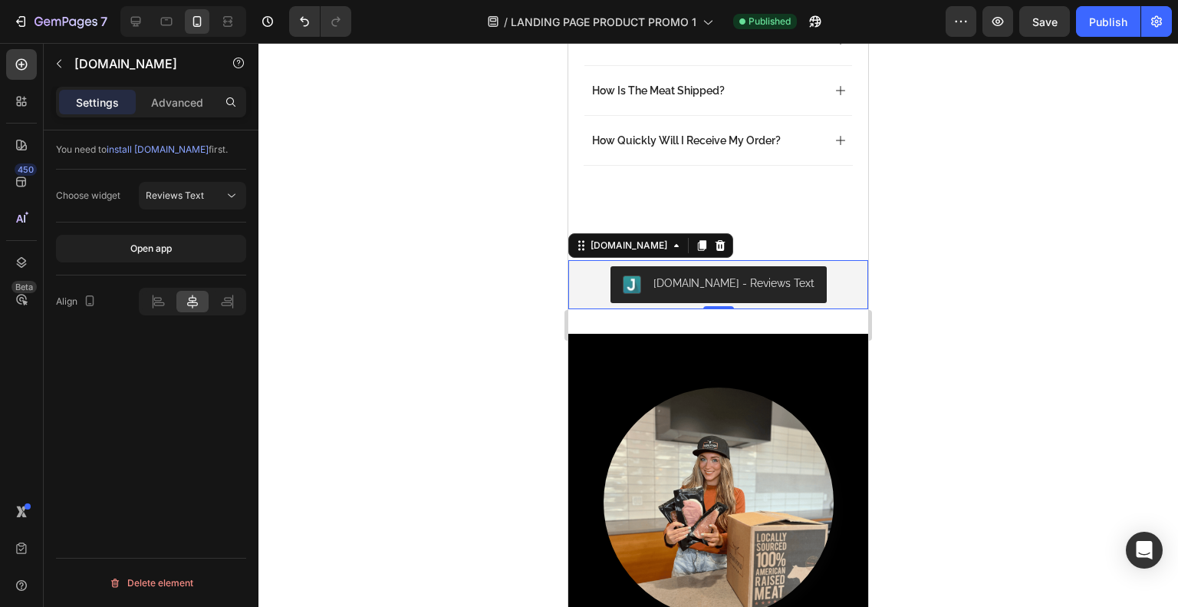
click at [195, 195] on span "Reviews Text" at bounding box center [175, 195] width 58 height 12
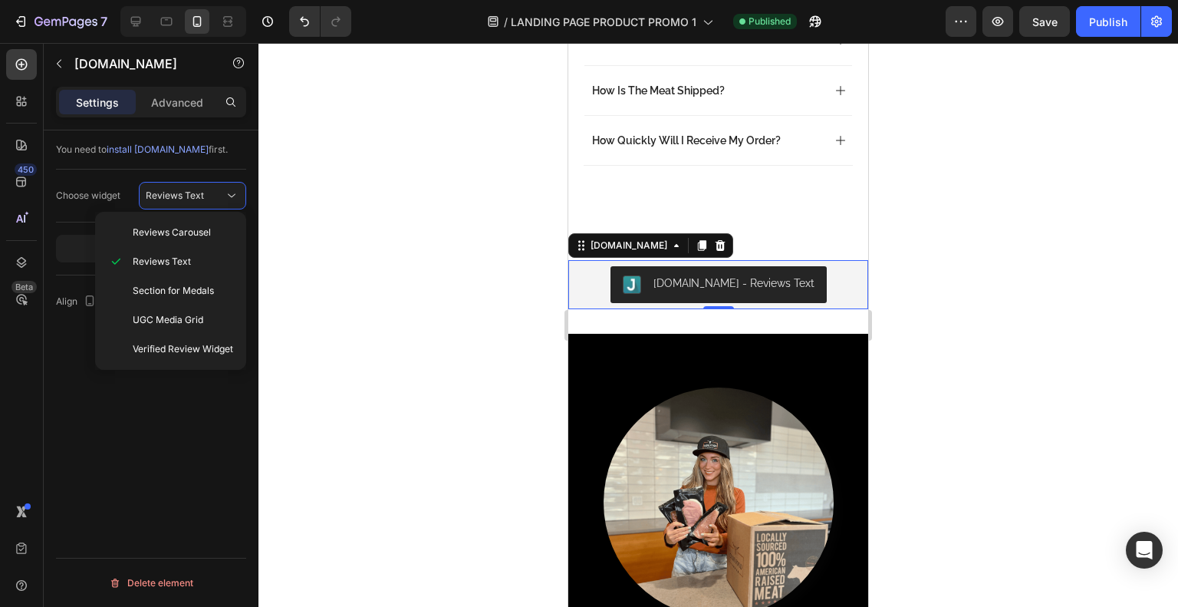
click at [196, 225] on div "Reviews Carousel" at bounding box center [170, 232] width 139 height 29
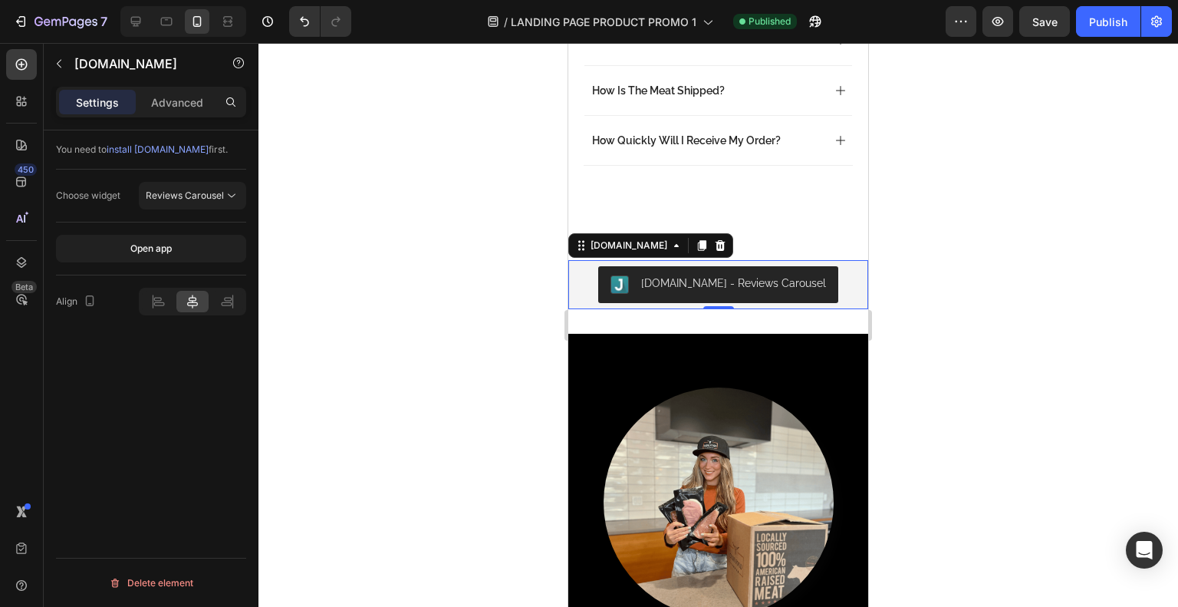
click at [395, 263] on div at bounding box center [717, 325] width 919 height 564
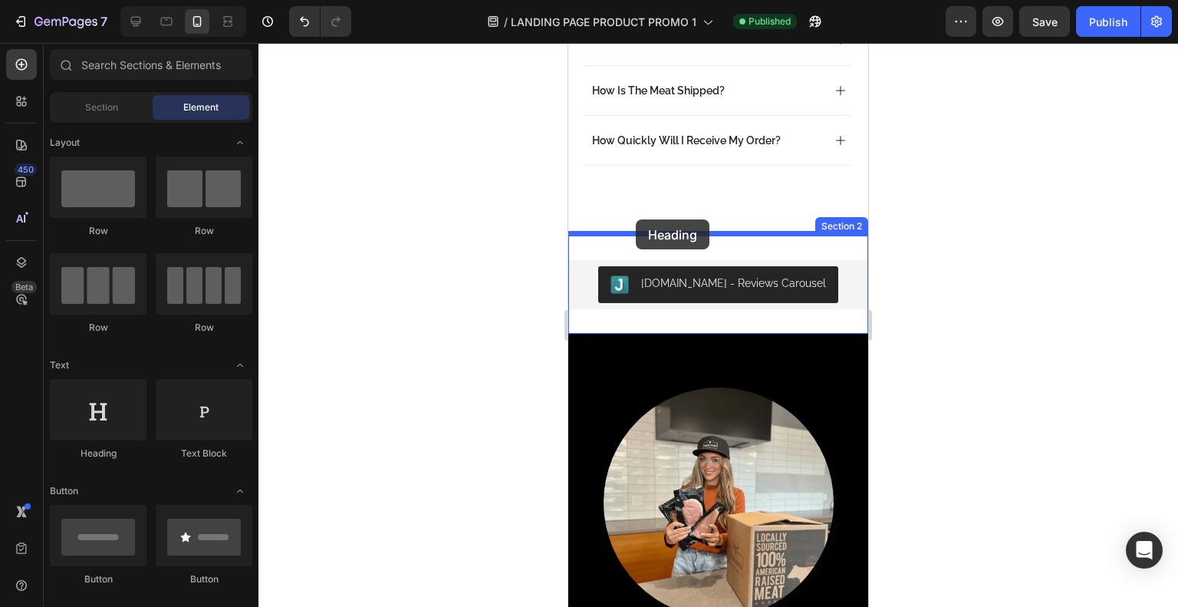
drag, startPoint x: 685, startPoint y: 438, endPoint x: 636, endPoint y: 219, distance: 224.0
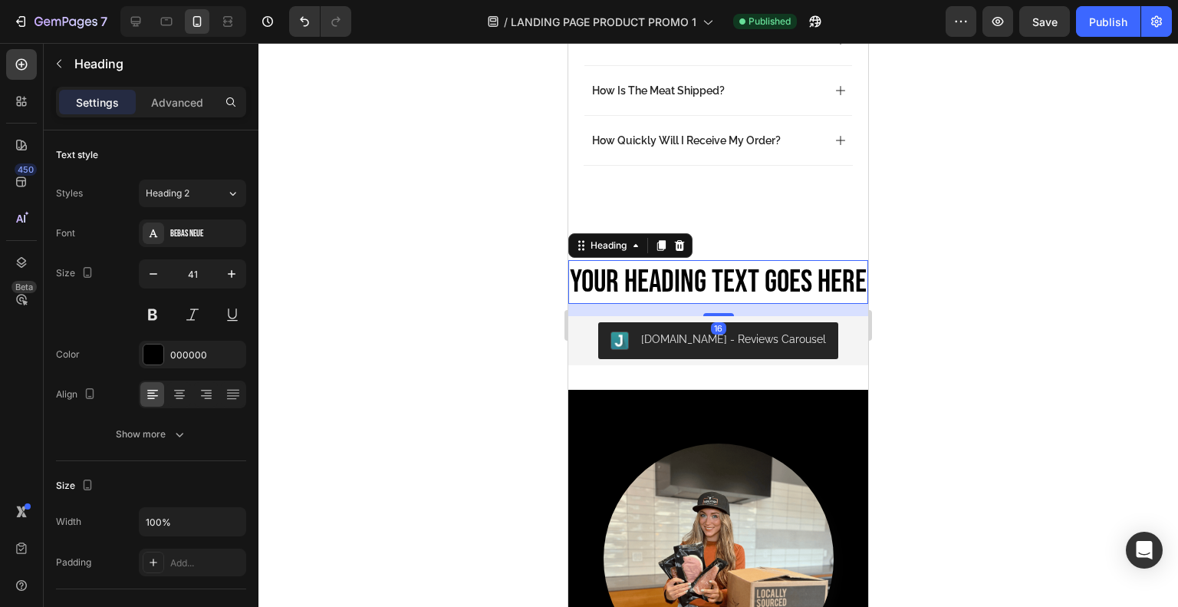
click at [659, 263] on h2 "Your heading text goes here" at bounding box center [718, 282] width 300 height 44
click at [659, 263] on p "Your heading text goes here" at bounding box center [718, 281] width 297 height 41
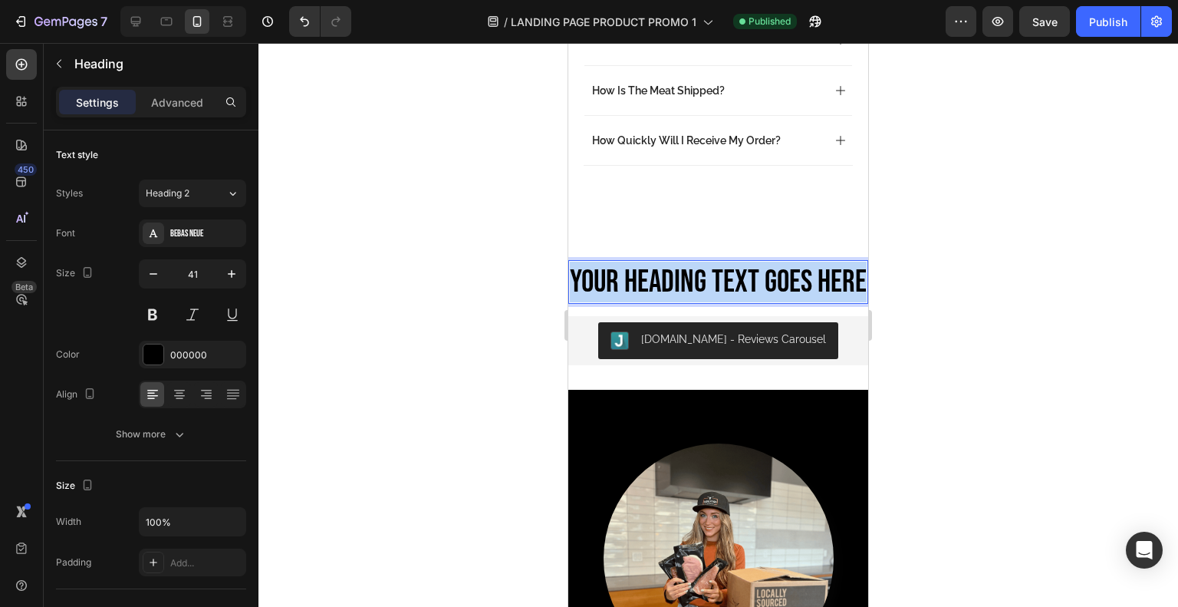
click at [659, 263] on p "Your heading text goes here" at bounding box center [718, 281] width 297 height 41
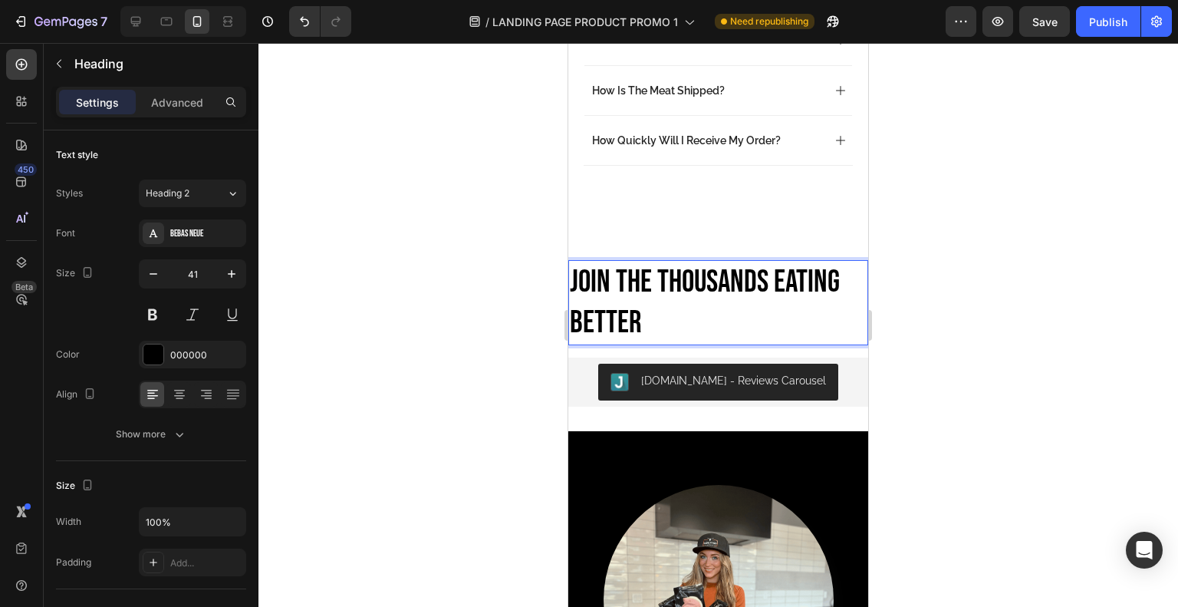
click at [692, 261] on p "Join The Thousands Eating Better" at bounding box center [718, 302] width 297 height 82
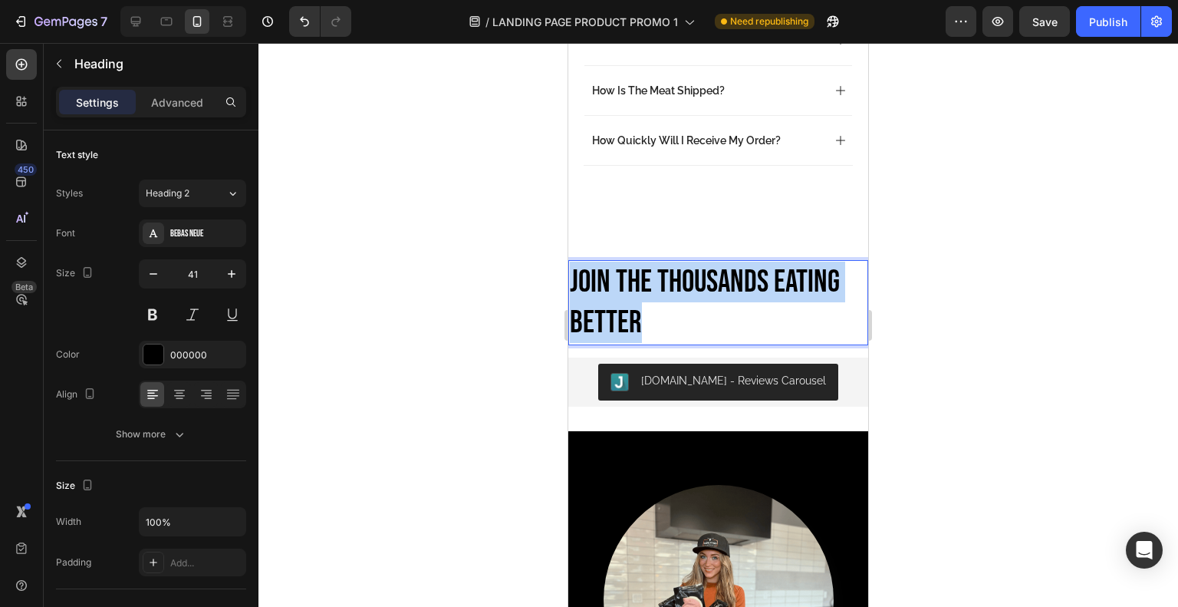
click at [692, 261] on p "Join The Thousands Eating Better" at bounding box center [718, 302] width 297 height 82
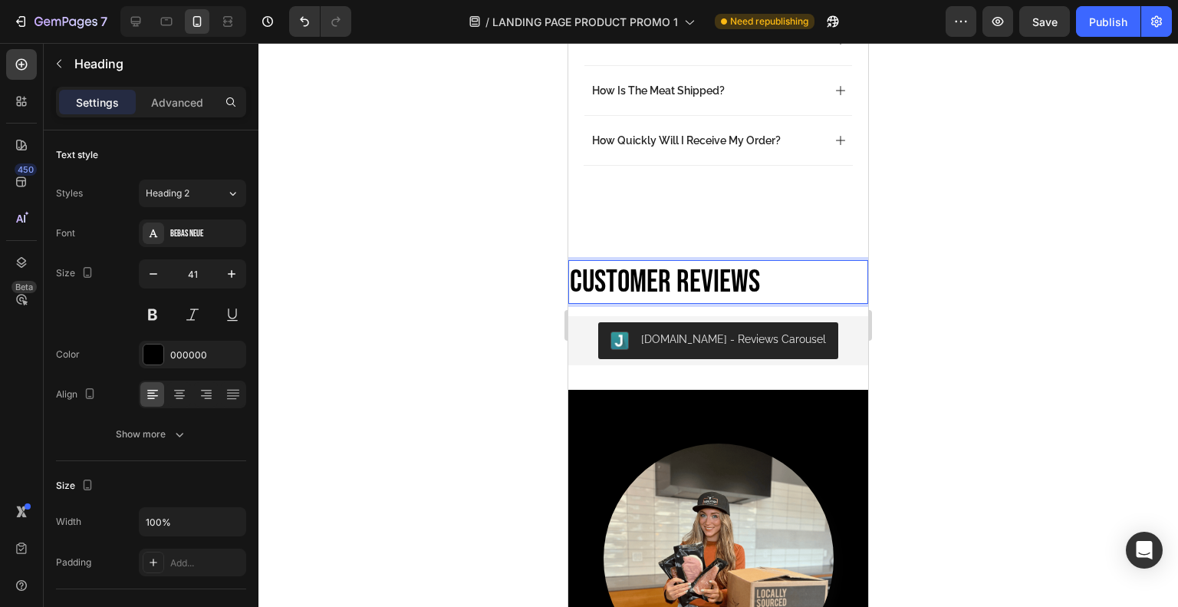
click at [463, 219] on div at bounding box center [717, 325] width 919 height 564
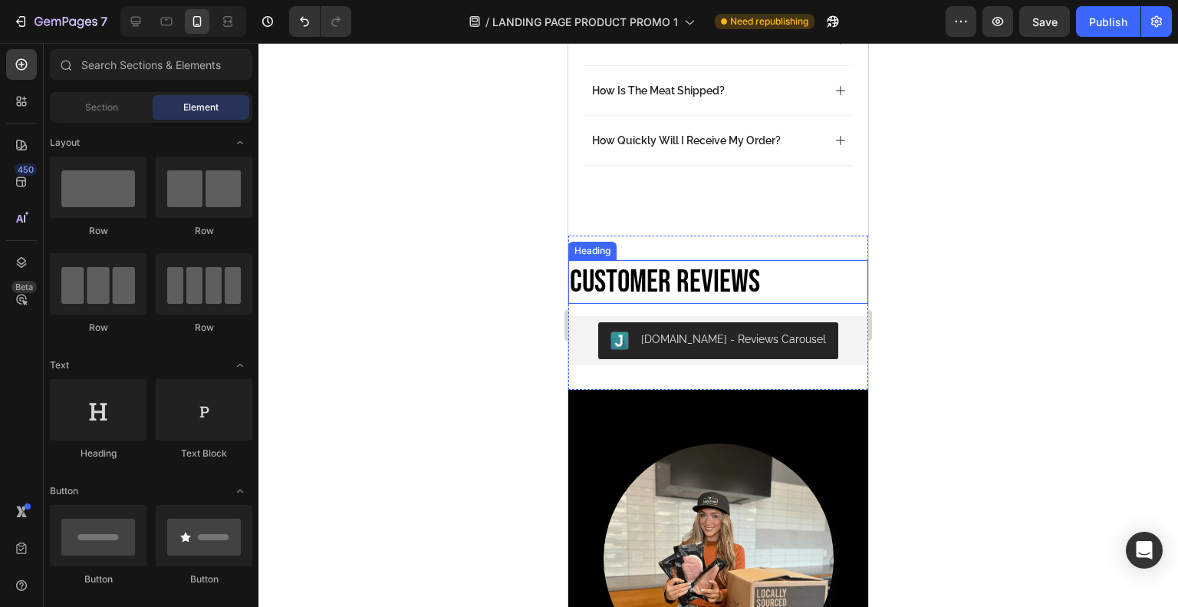
click at [614, 261] on p "Customer REviews" at bounding box center [718, 281] width 297 height 41
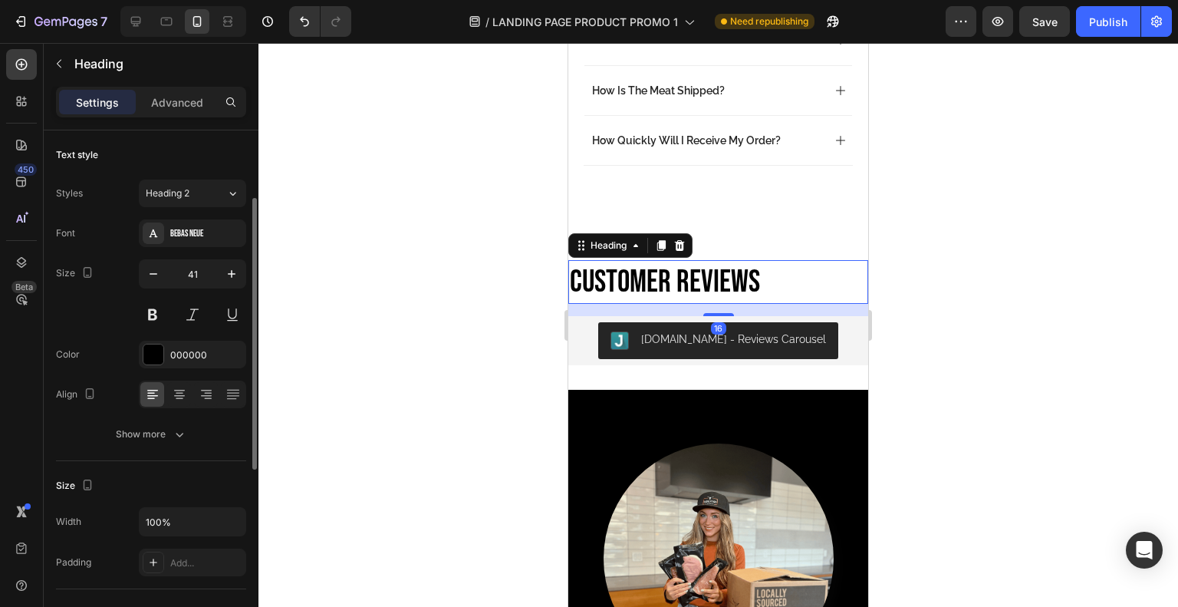
scroll to position [179, 0]
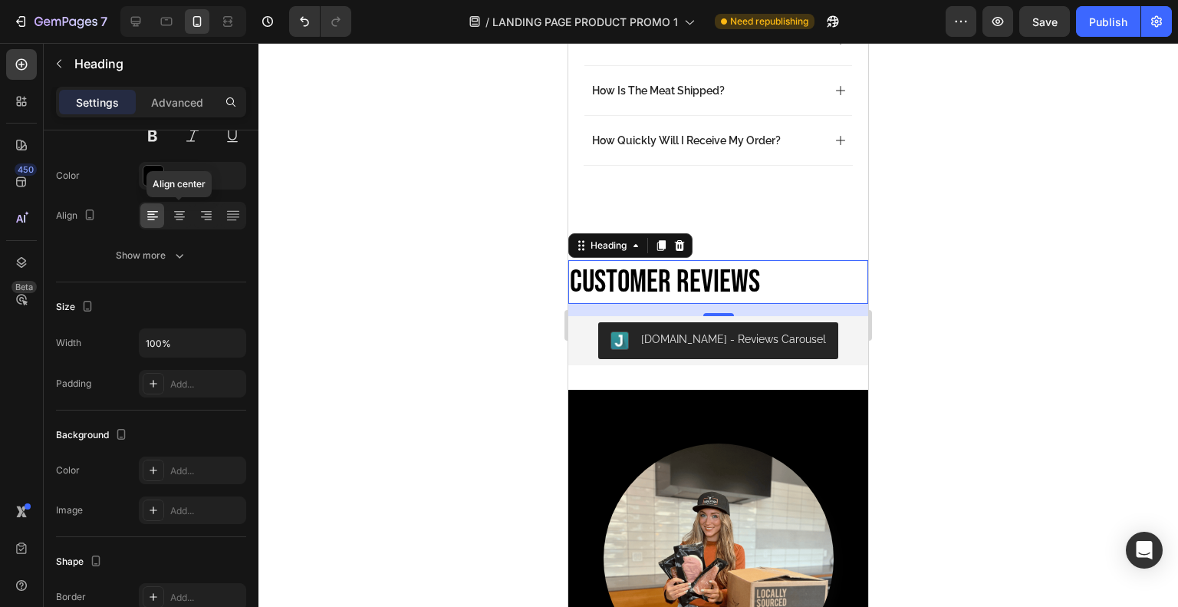
click at [187, 209] on div at bounding box center [179, 215] width 24 height 25
click at [465, 294] on div at bounding box center [717, 325] width 919 height 564
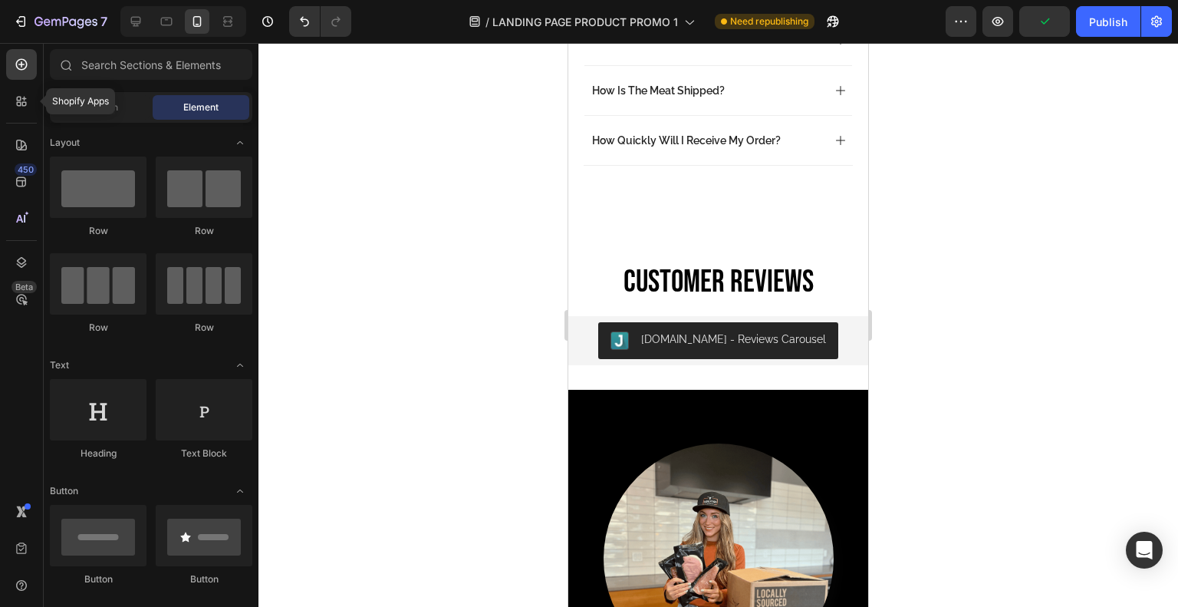
click at [23, 102] on icon at bounding box center [24, 104] width 5 height 5
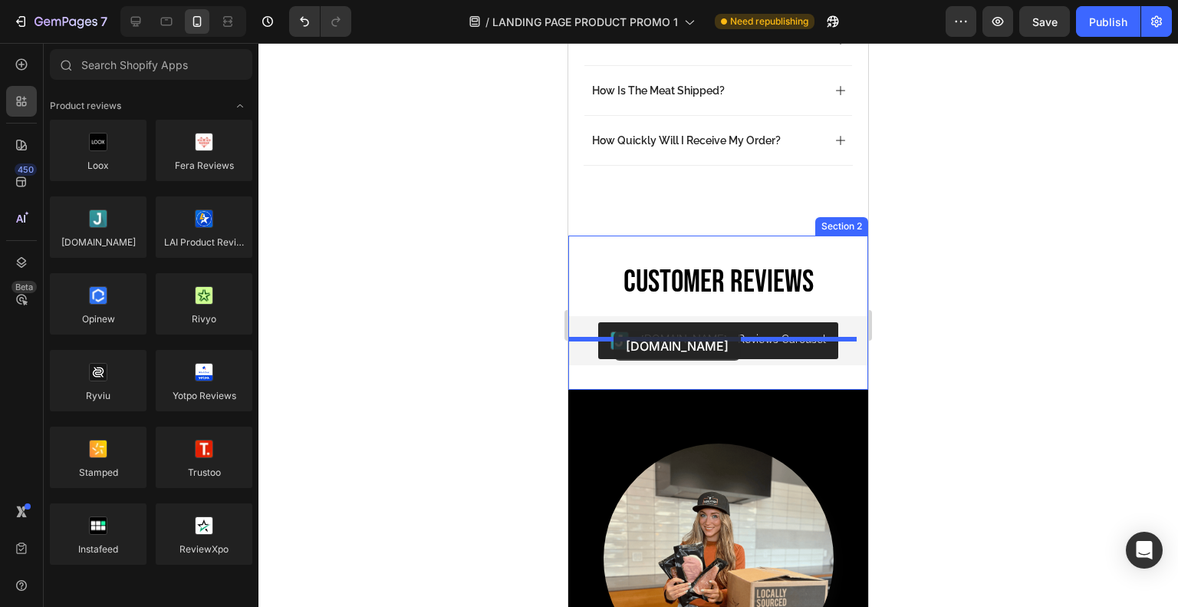
drag, startPoint x: 672, startPoint y: 284, endPoint x: 616, endPoint y: 330, distance: 72.5
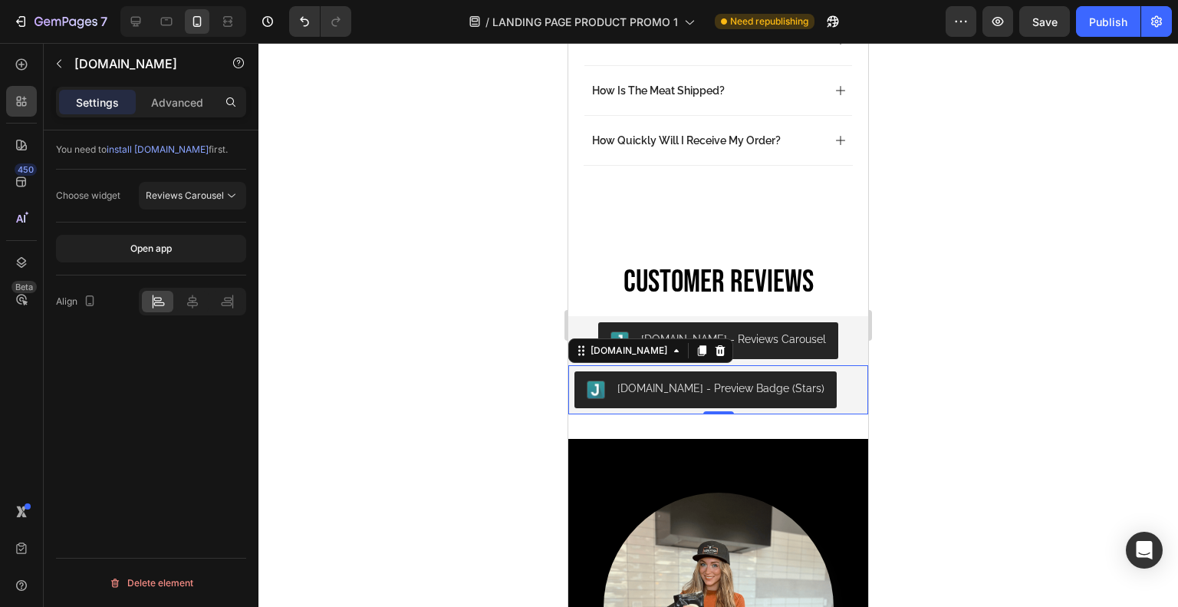
click at [185, 302] on icon at bounding box center [192, 301] width 15 height 15
click at [189, 188] on div "Reviews Carousel" at bounding box center [193, 195] width 94 height 15
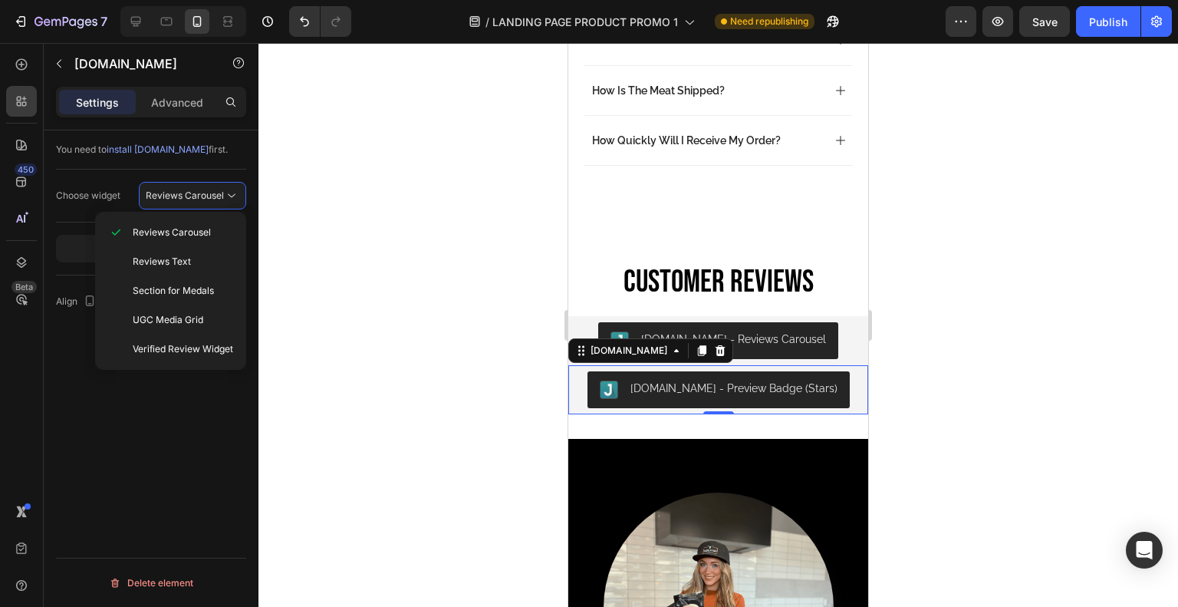
click at [180, 343] on span "Verified Review Widget" at bounding box center [183, 349] width 100 height 14
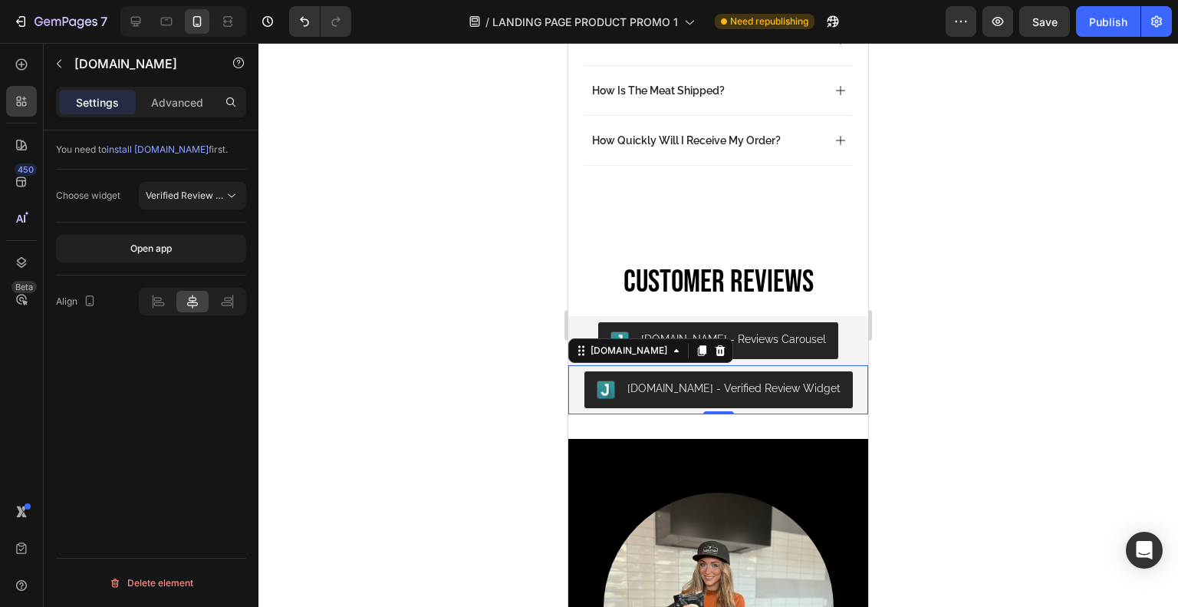
click at [433, 331] on div at bounding box center [717, 325] width 919 height 564
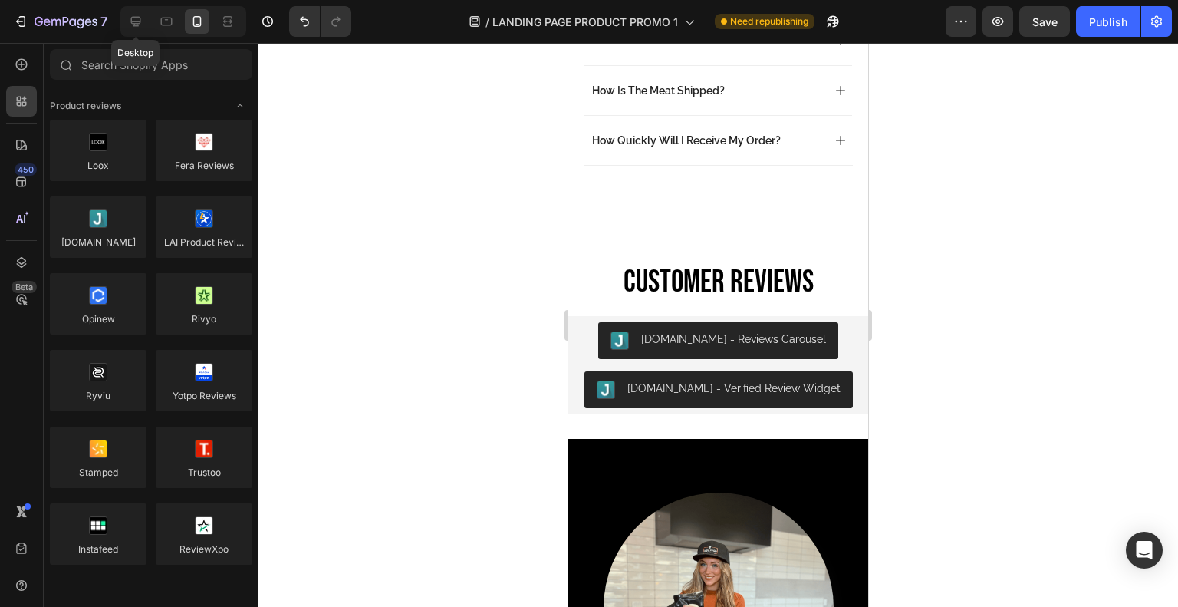
drag, startPoint x: 156, startPoint y: 23, endPoint x: 143, endPoint y: 25, distance: 13.9
click at [143, 25] on div "Desktop" at bounding box center [183, 21] width 126 height 31
click at [143, 25] on icon at bounding box center [135, 21] width 15 height 15
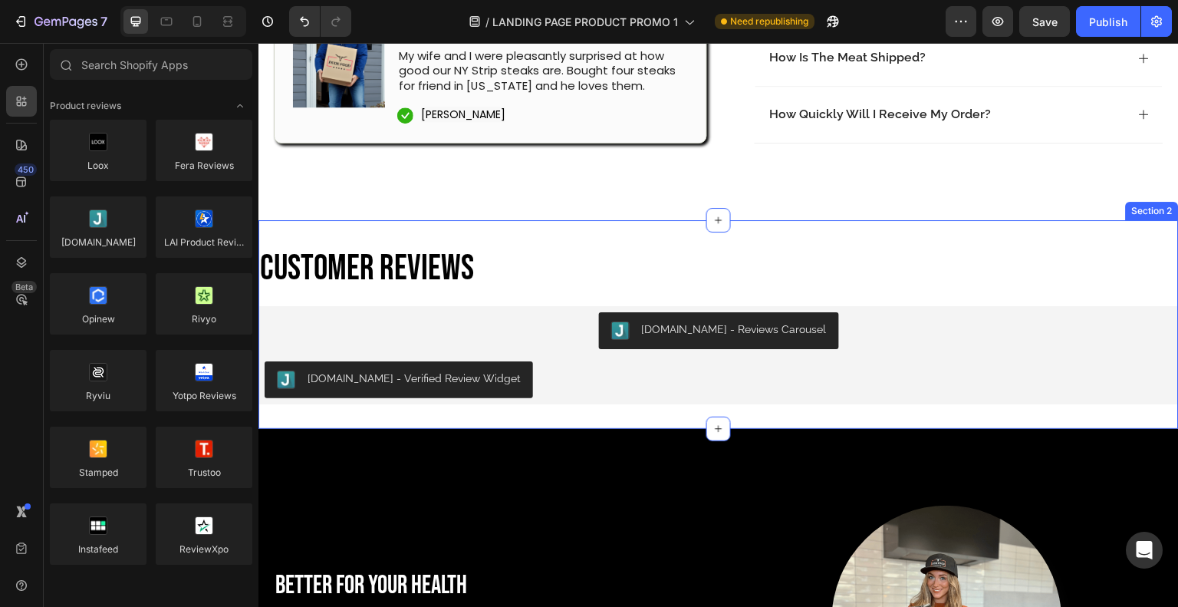
scroll to position [751, 0]
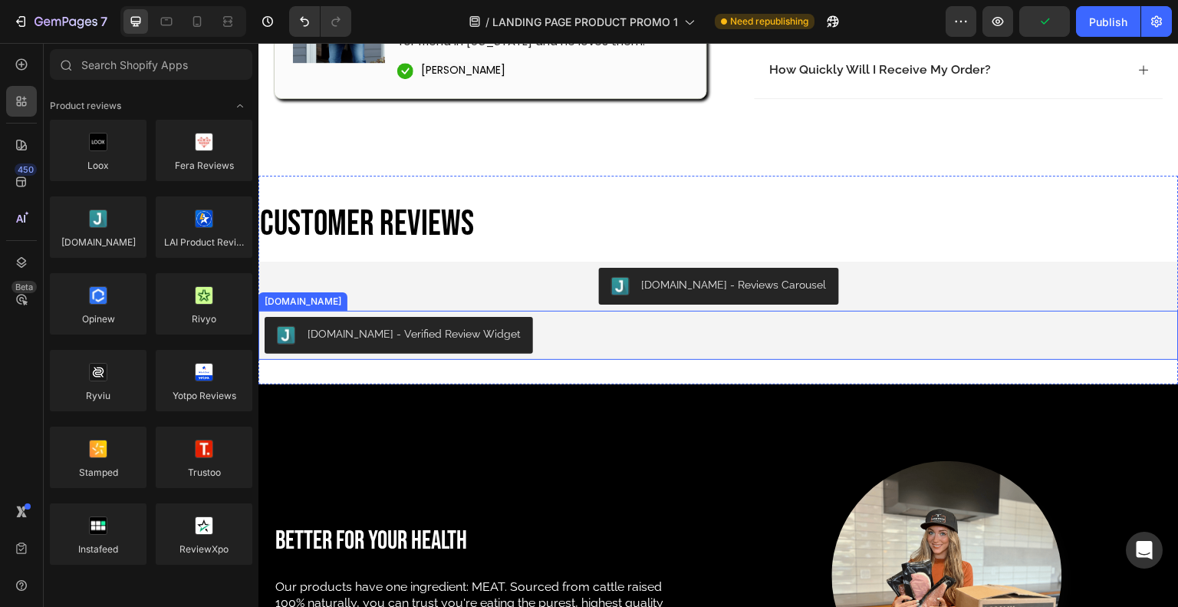
click at [544, 327] on div "Judge.me - Verified Review Widget" at bounding box center [719, 335] width 908 height 37
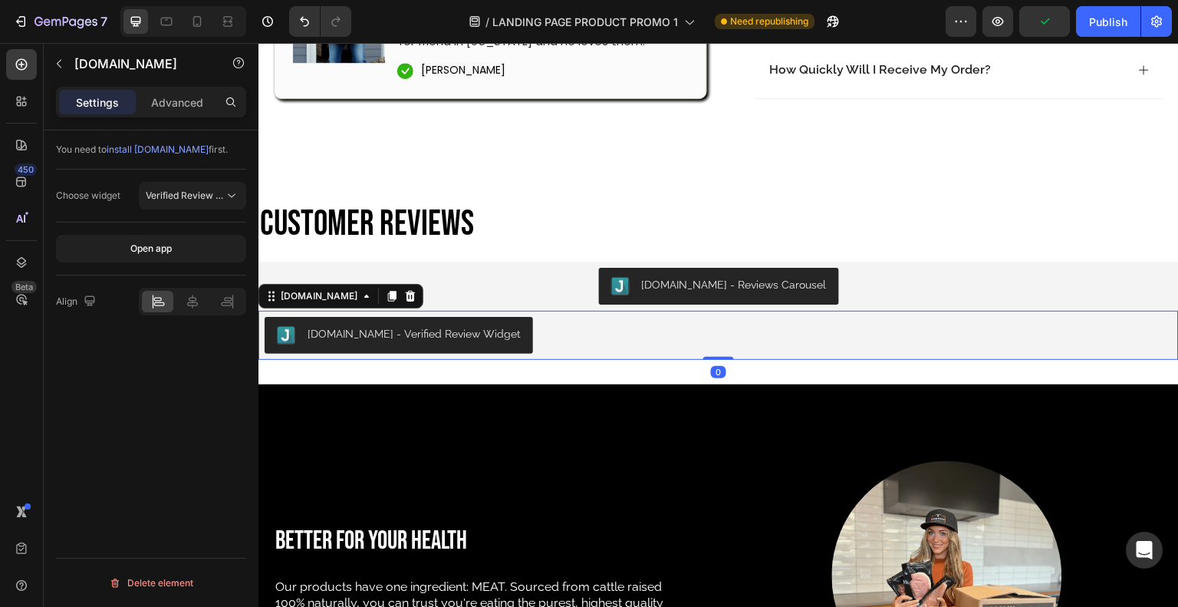
click at [188, 298] on icon at bounding box center [192, 301] width 15 height 15
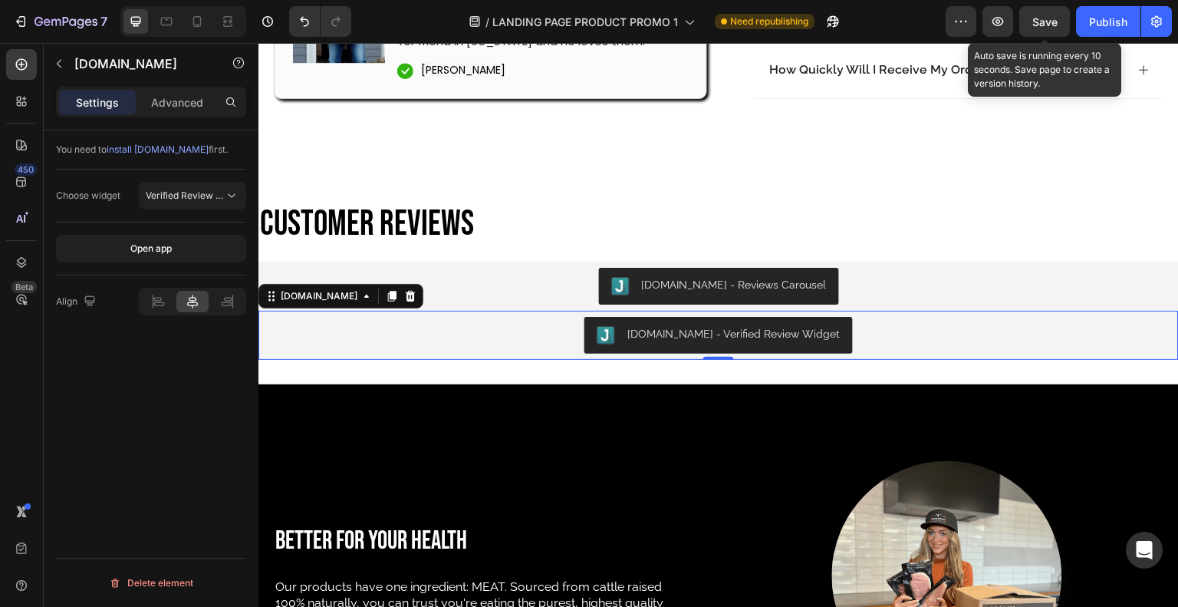
click at [1057, 25] on span "Save" at bounding box center [1044, 21] width 25 height 13
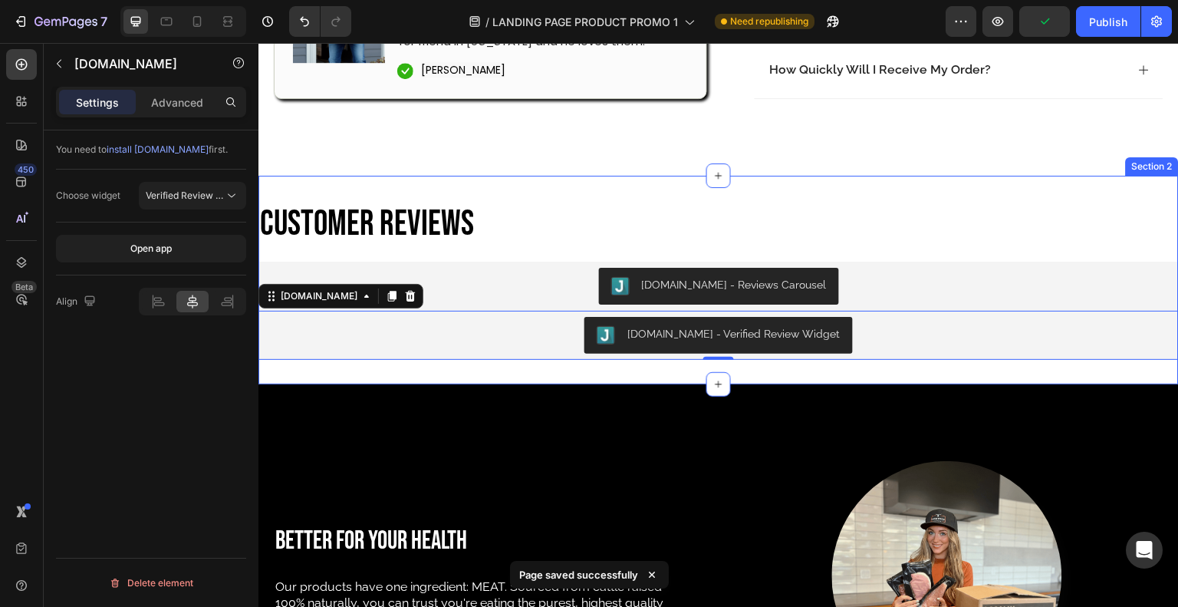
click at [885, 192] on div "Customer REviews Heading Judge.me - Reviews Carousel Judge.me Judge.me - Verifi…" at bounding box center [718, 280] width 920 height 209
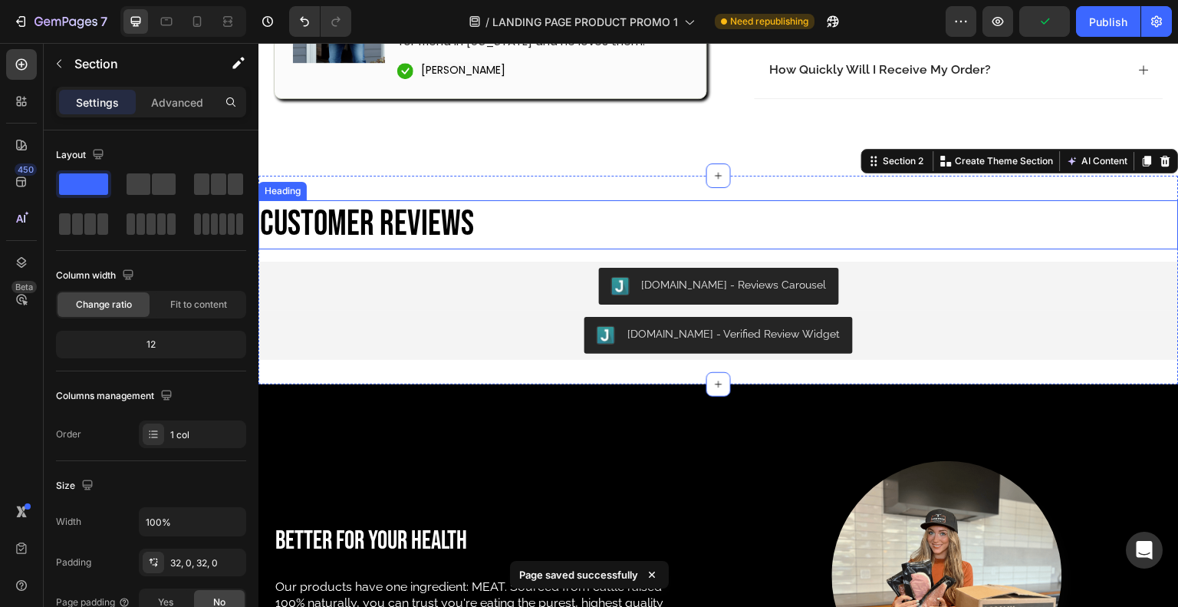
click at [821, 226] on p "Customer REviews" at bounding box center [718, 225] width 917 height 46
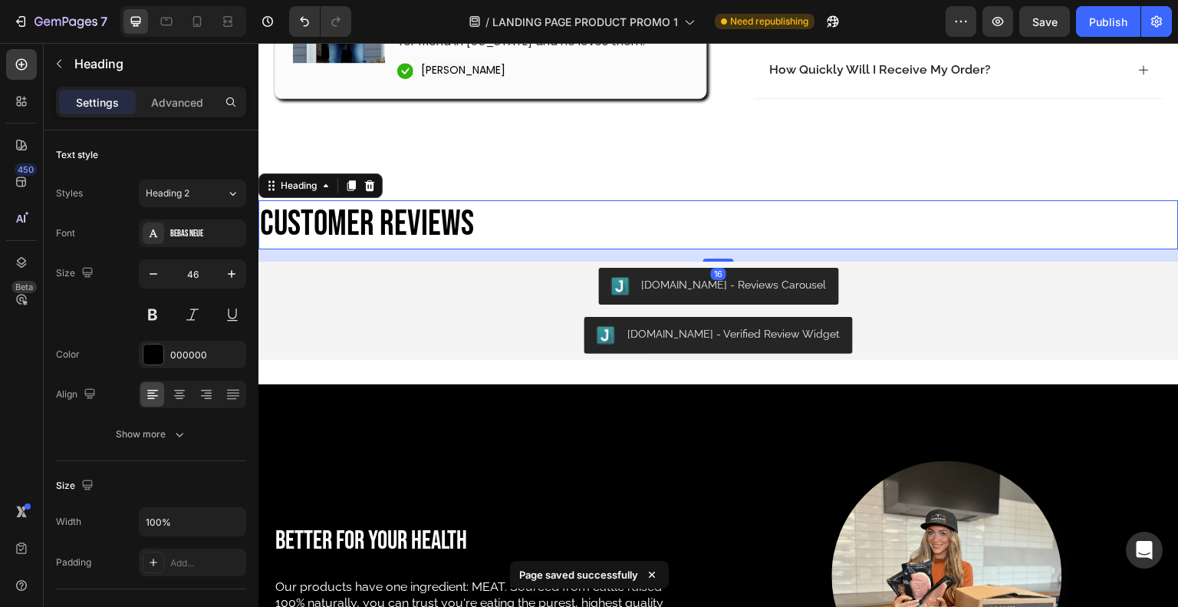
click at [206, 200] on button "Heading 2" at bounding box center [192, 193] width 107 height 28
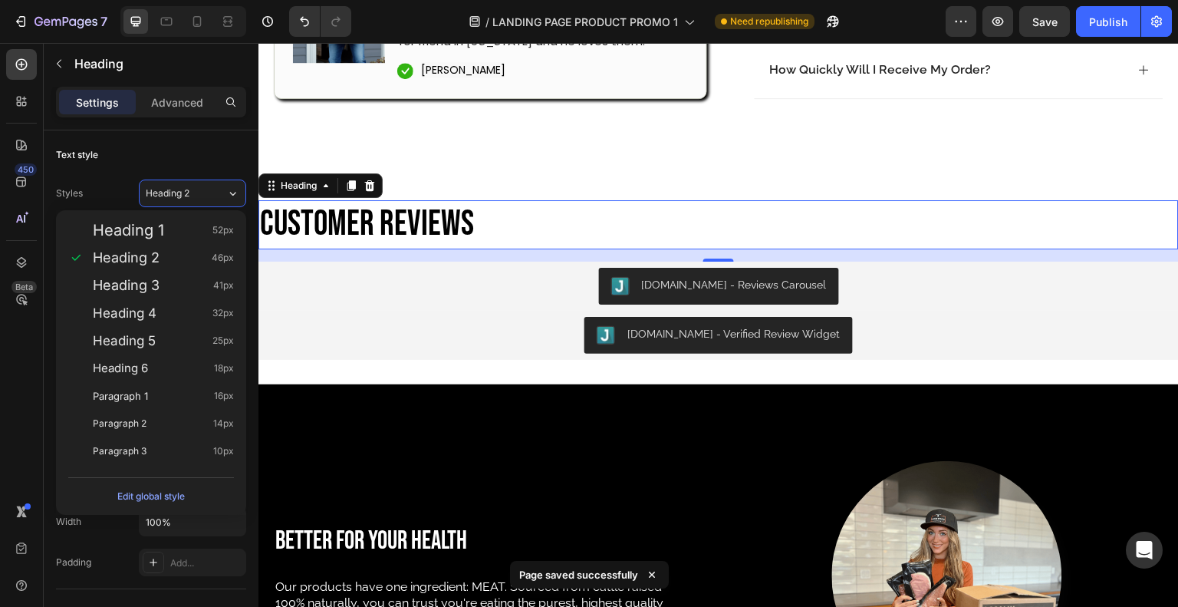
click at [206, 200] on button "Heading 2" at bounding box center [192, 193] width 107 height 28
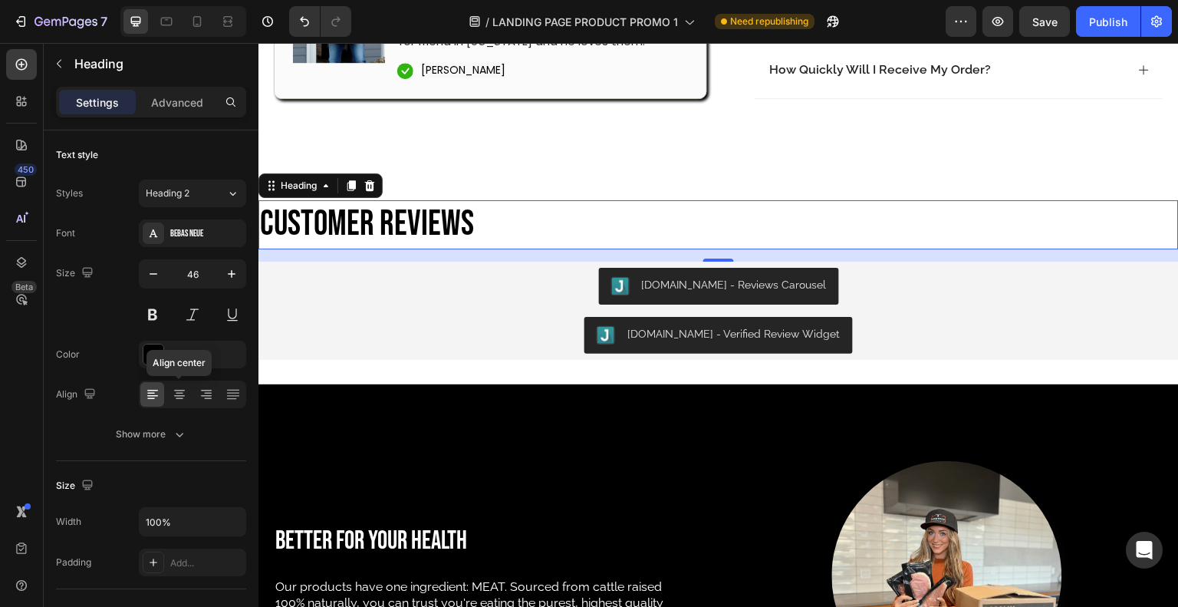
click at [179, 393] on icon at bounding box center [180, 394] width 8 height 2
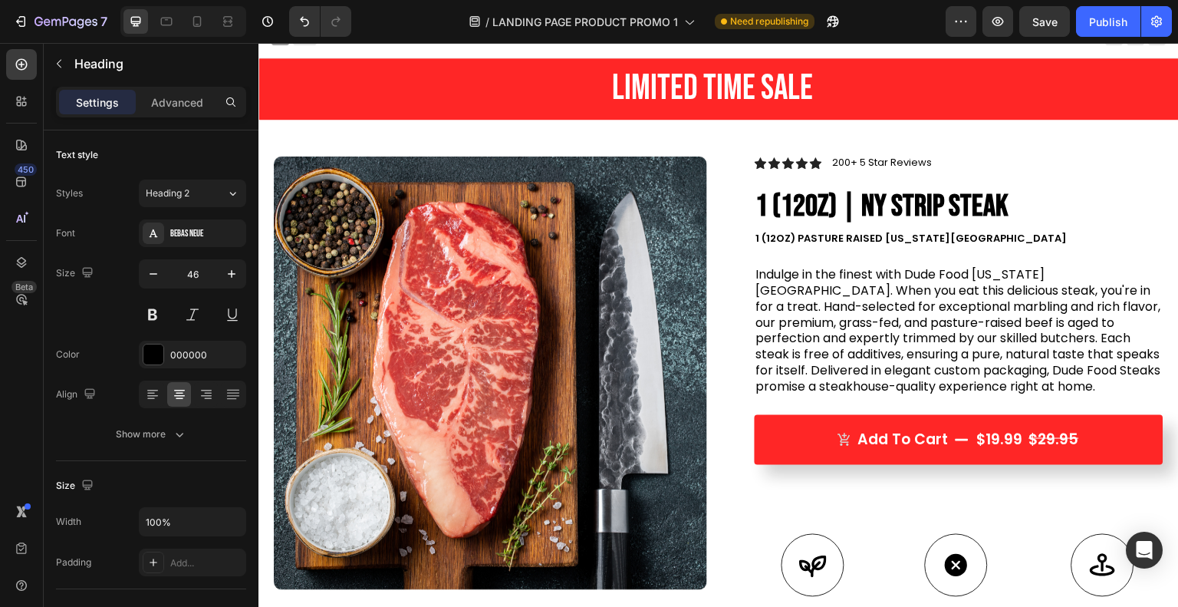
scroll to position [0, 0]
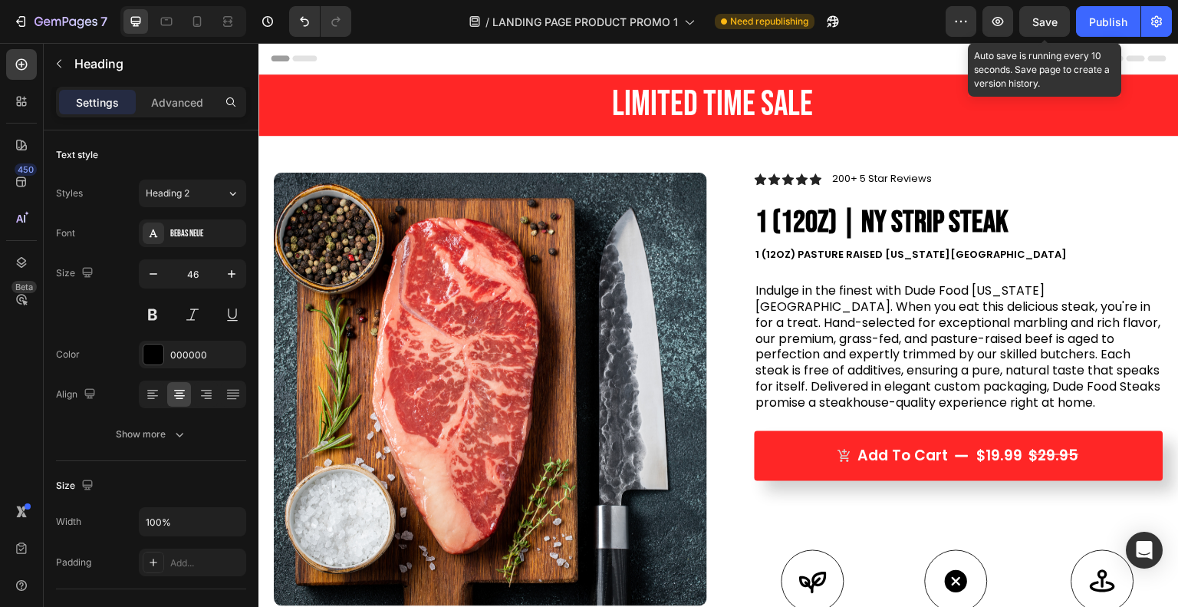
click at [1051, 18] on span "Save" at bounding box center [1044, 21] width 25 height 13
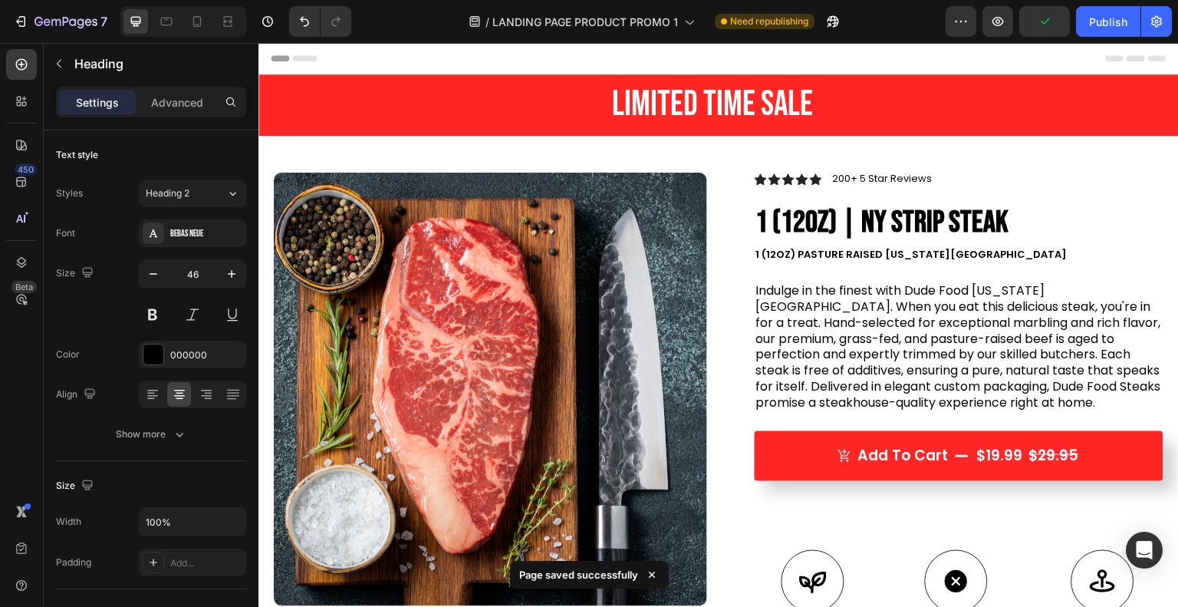
click at [1092, 16] on div "Publish" at bounding box center [1108, 22] width 38 height 16
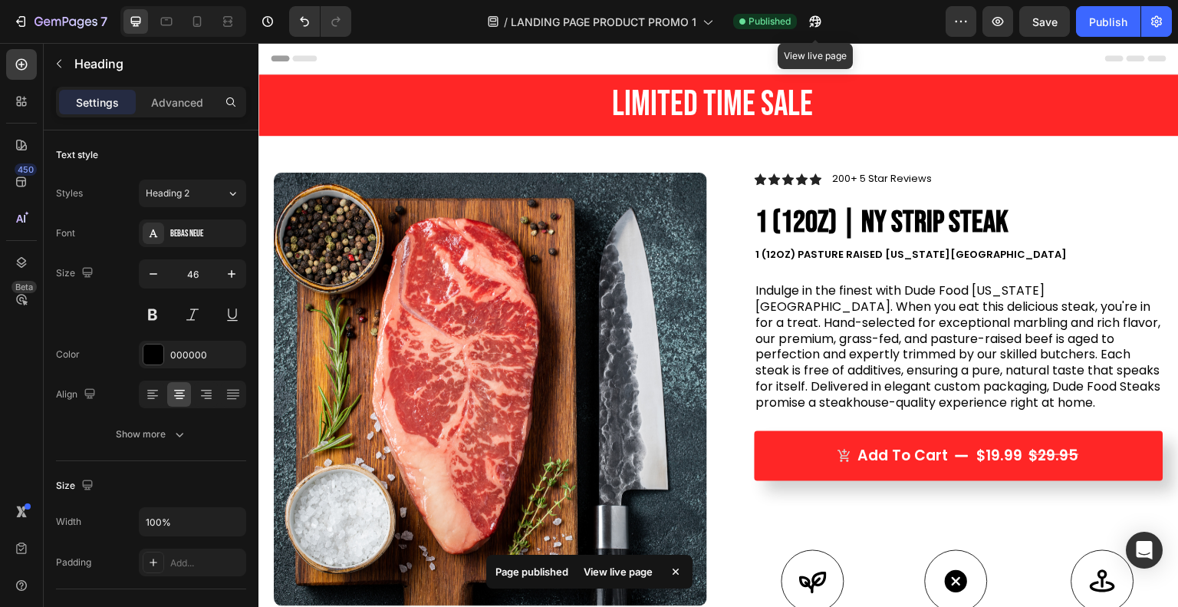
click at [803, 24] on button "button" at bounding box center [815, 21] width 31 height 31
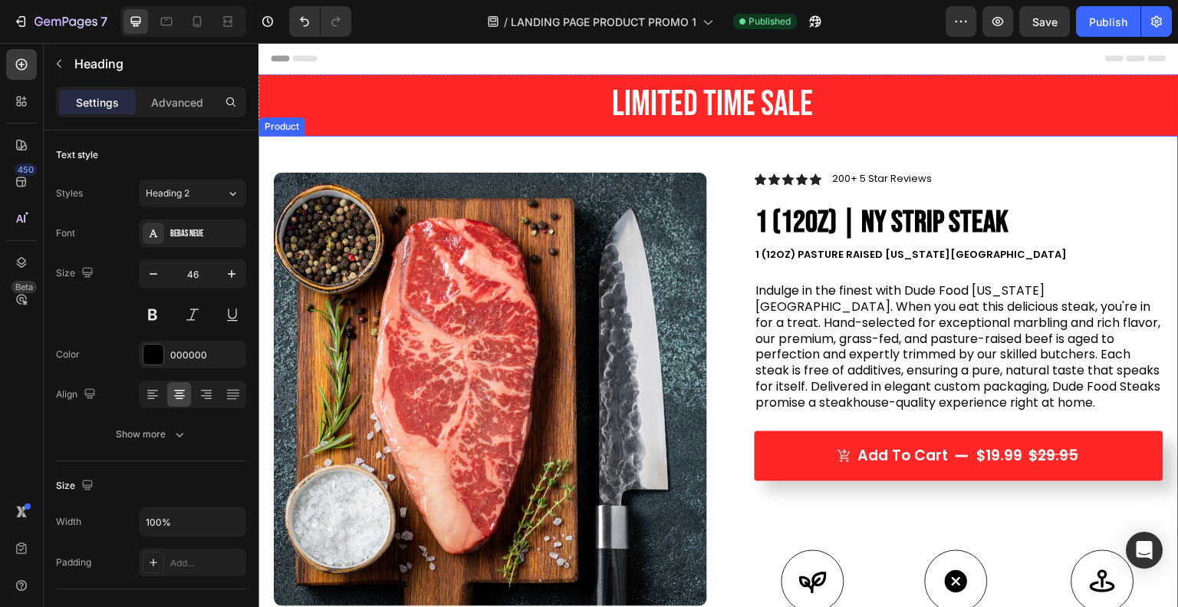
click at [619, 150] on div "Product Images Image Icon Icon Icon Icon Icon Icon List Best Steak Ever!!! My w…" at bounding box center [718, 493] width 920 height 714
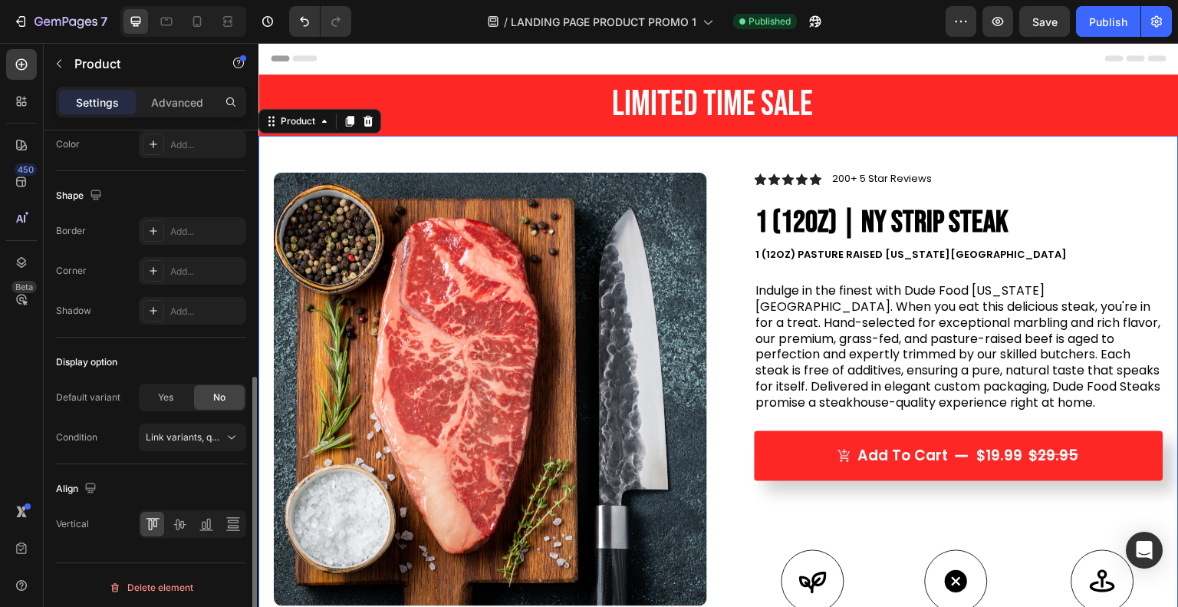
scroll to position [475, 0]
click at [178, 518] on icon at bounding box center [179, 522] width 12 height 11
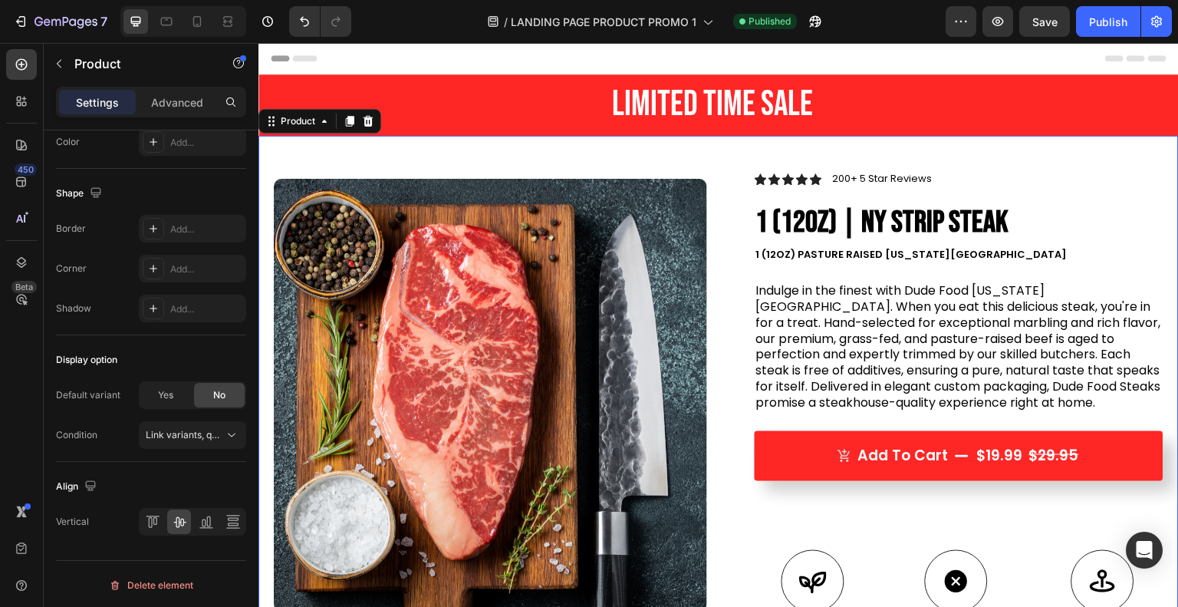
click at [310, 122] on div "Product" at bounding box center [298, 121] width 41 height 14
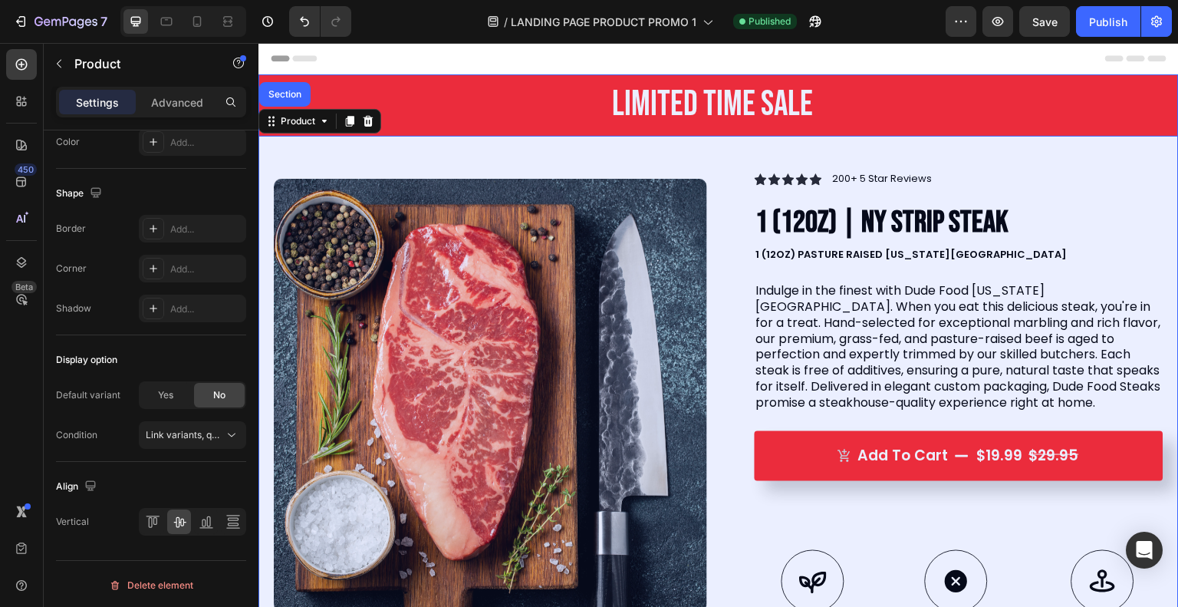
click at [291, 91] on div "Section" at bounding box center [284, 94] width 39 height 9
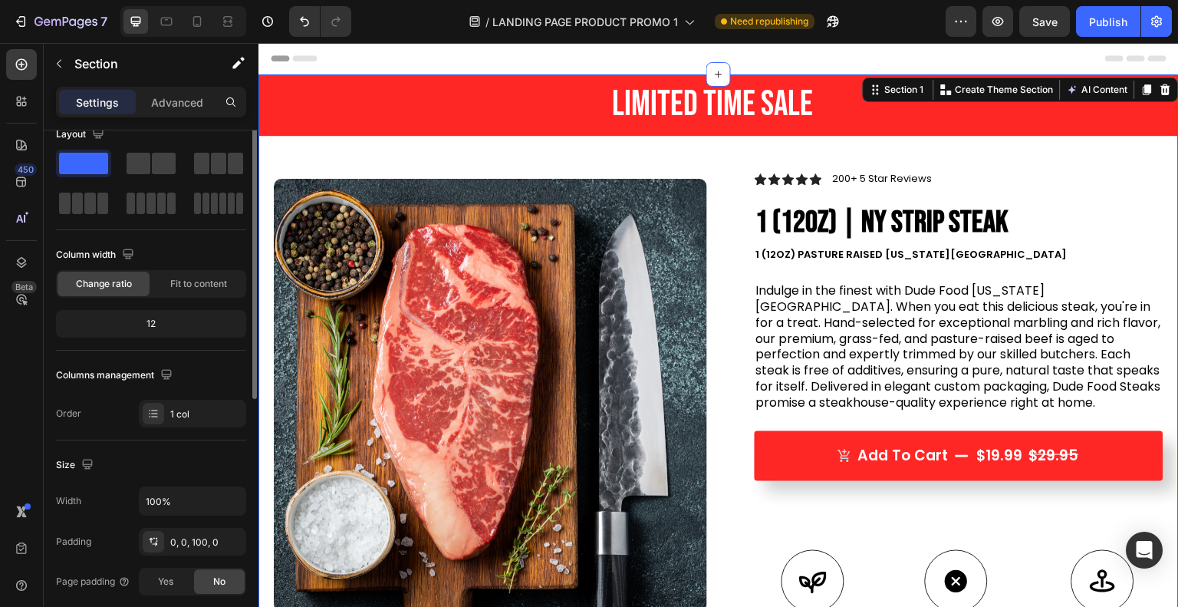
scroll to position [0, 0]
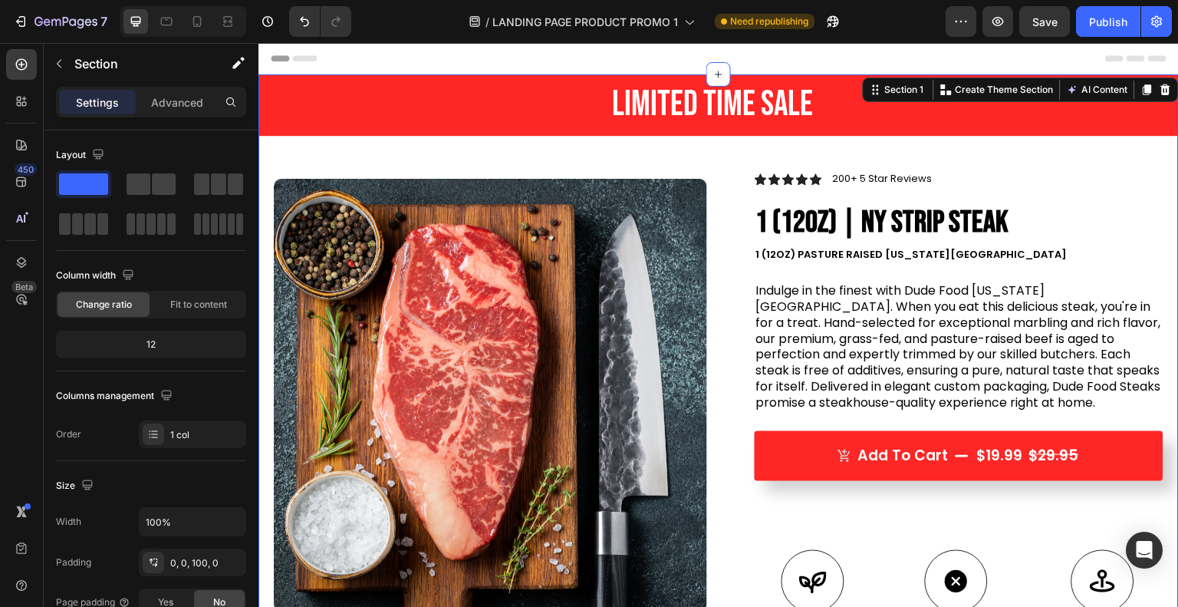
click at [187, 100] on p "Advanced" at bounding box center [177, 102] width 52 height 16
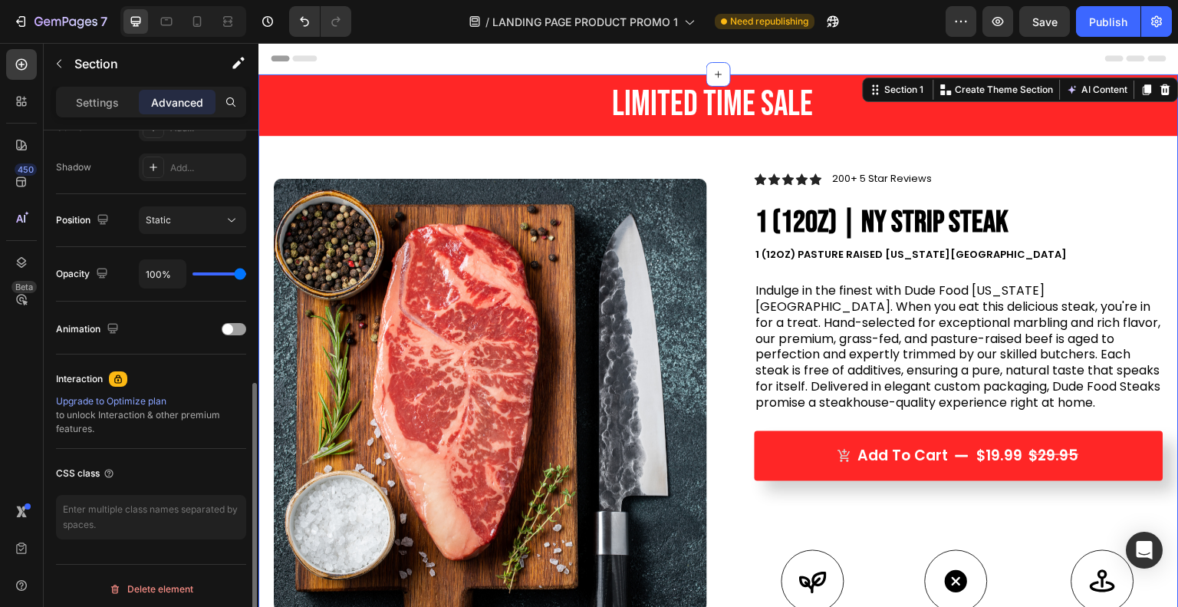
scroll to position [501, 0]
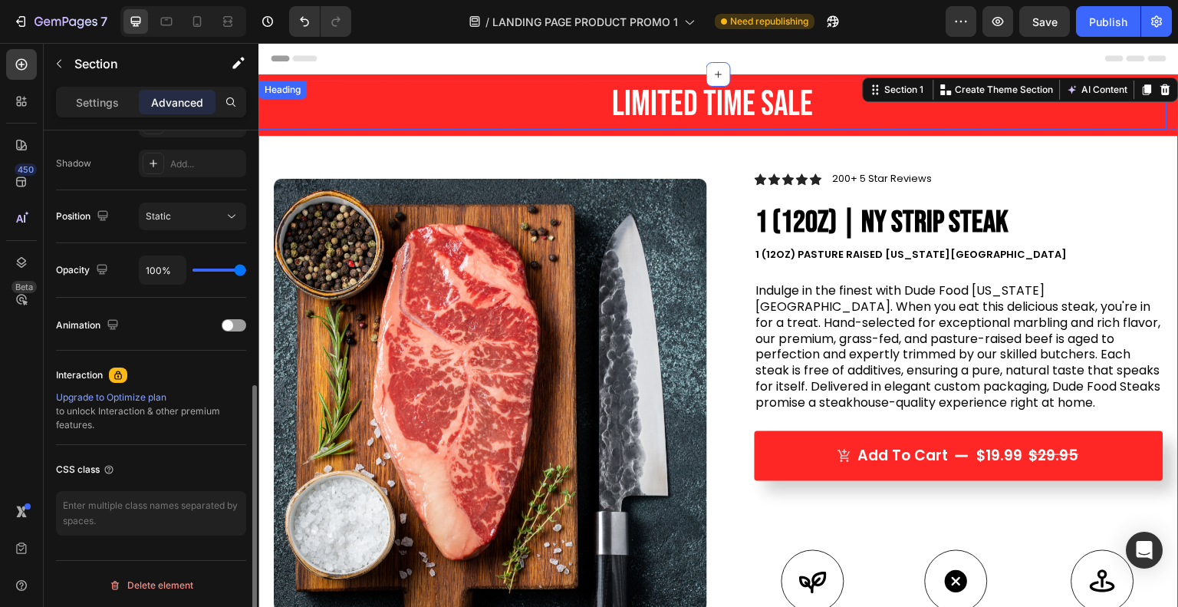
click at [367, 111] on h2 "Limited Time Sale" at bounding box center [712, 105] width 909 height 49
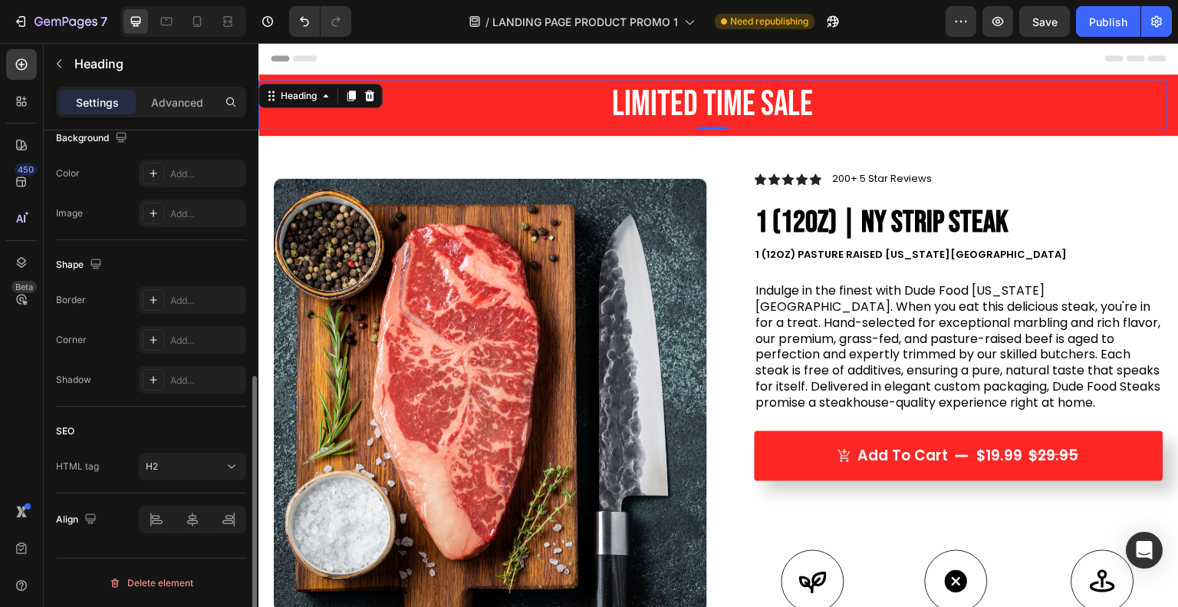
scroll to position [0, 0]
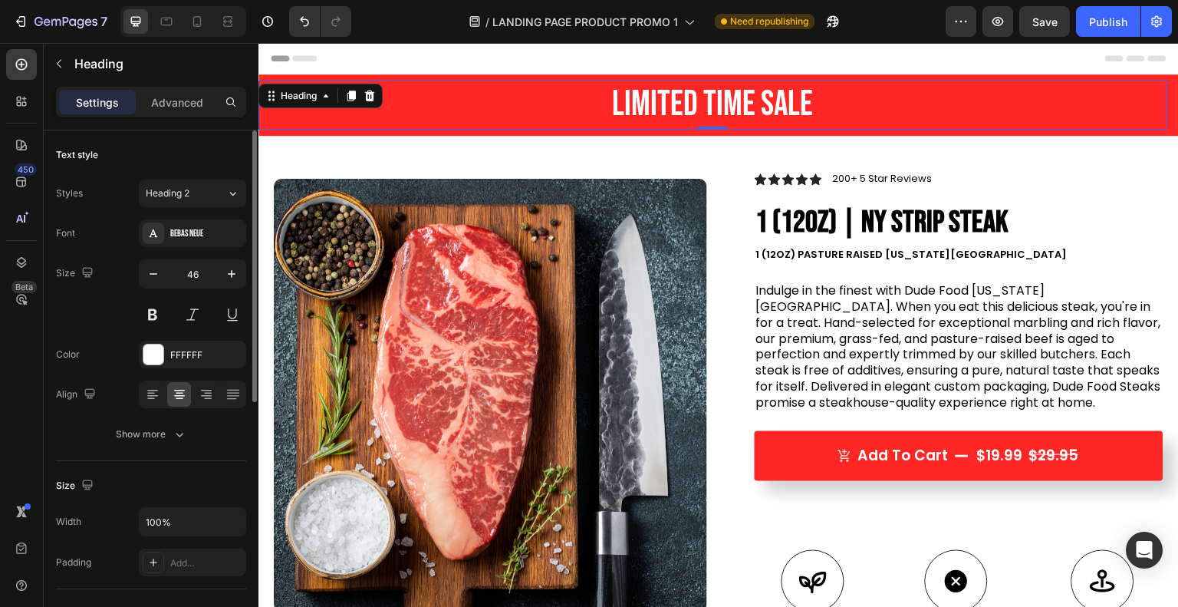
click at [305, 98] on div "Heading" at bounding box center [299, 96] width 42 height 14
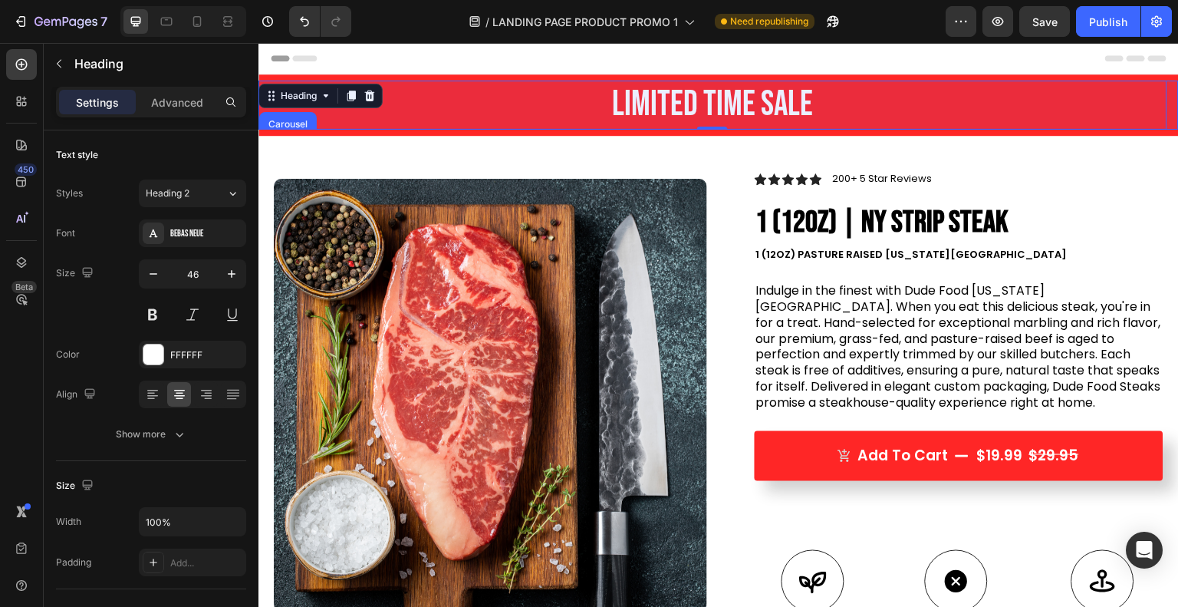
click at [301, 117] on div "Carousel" at bounding box center [288, 124] width 58 height 25
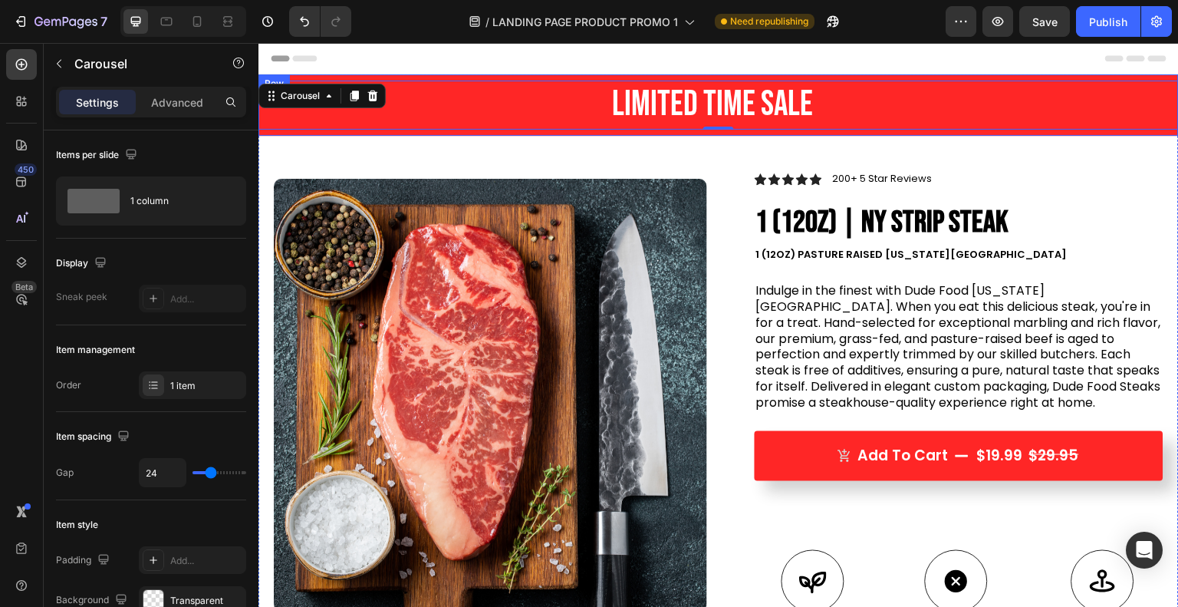
click at [322, 129] on div "Limited Time Sale Heading Carousel 0 Row" at bounding box center [718, 104] width 920 height 61
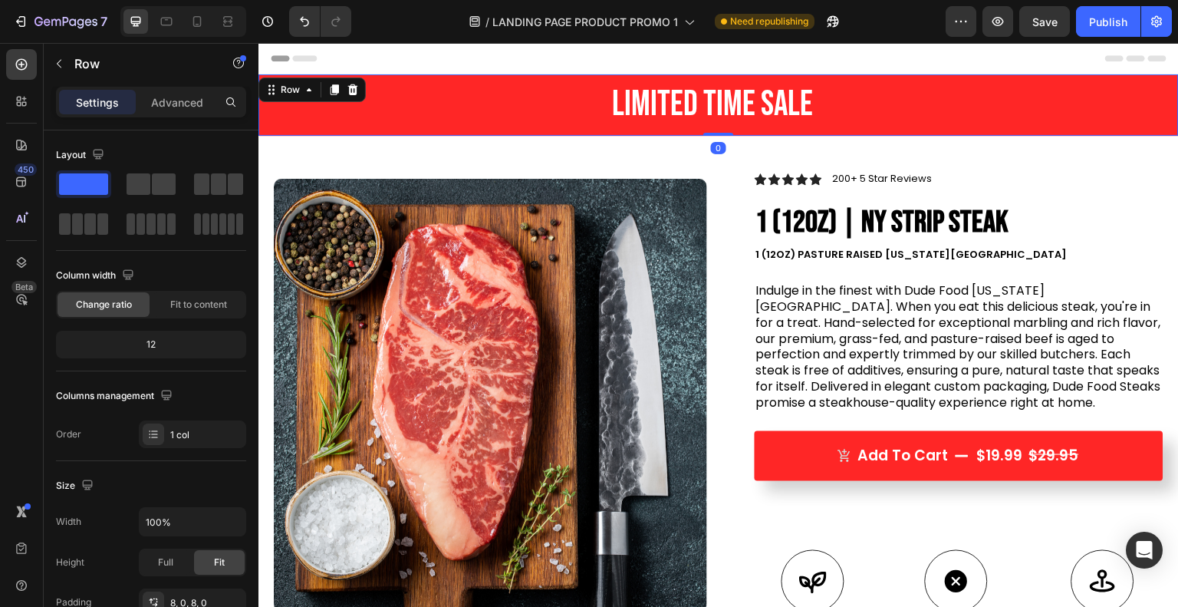
click at [301, 89] on div "Row" at bounding box center [290, 90] width 25 height 14
click at [297, 89] on div "Row" at bounding box center [290, 90] width 25 height 14
click at [177, 101] on p "Advanced" at bounding box center [177, 102] width 52 height 16
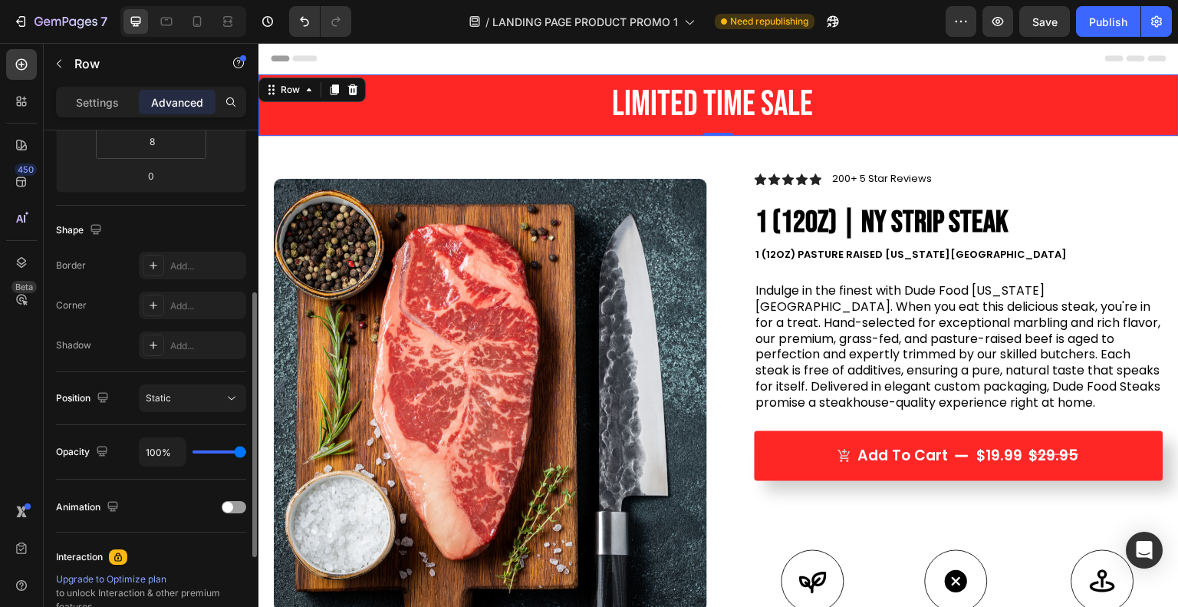
scroll to position [320, 0]
click at [182, 404] on button "Static" at bounding box center [192, 397] width 107 height 28
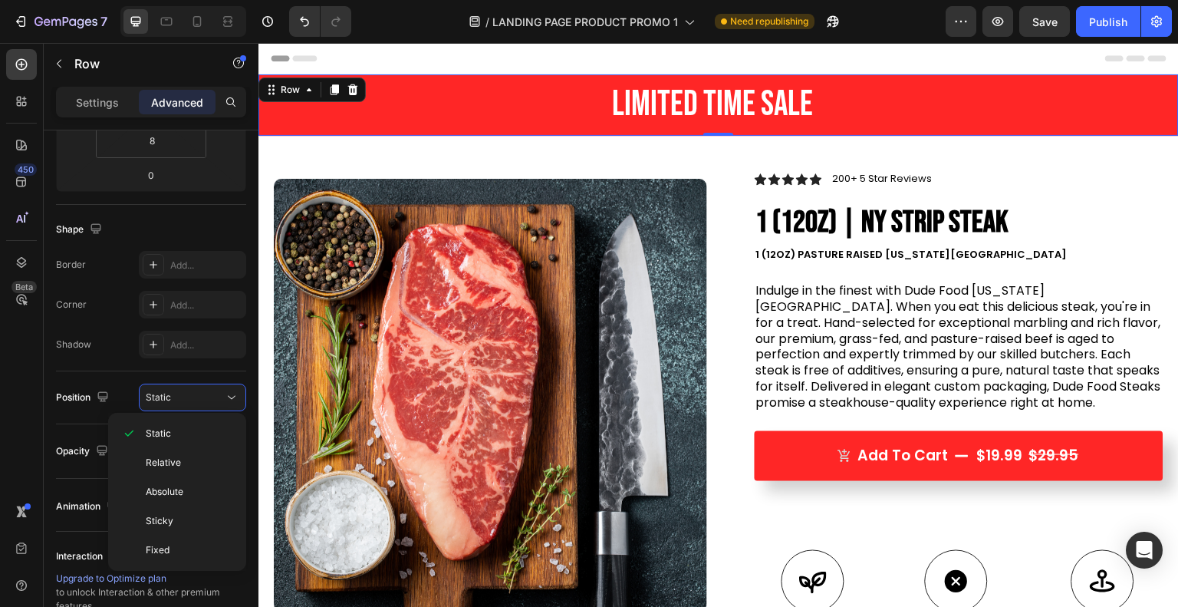
click at [176, 535] on div "Sticky" at bounding box center [177, 549] width 126 height 29
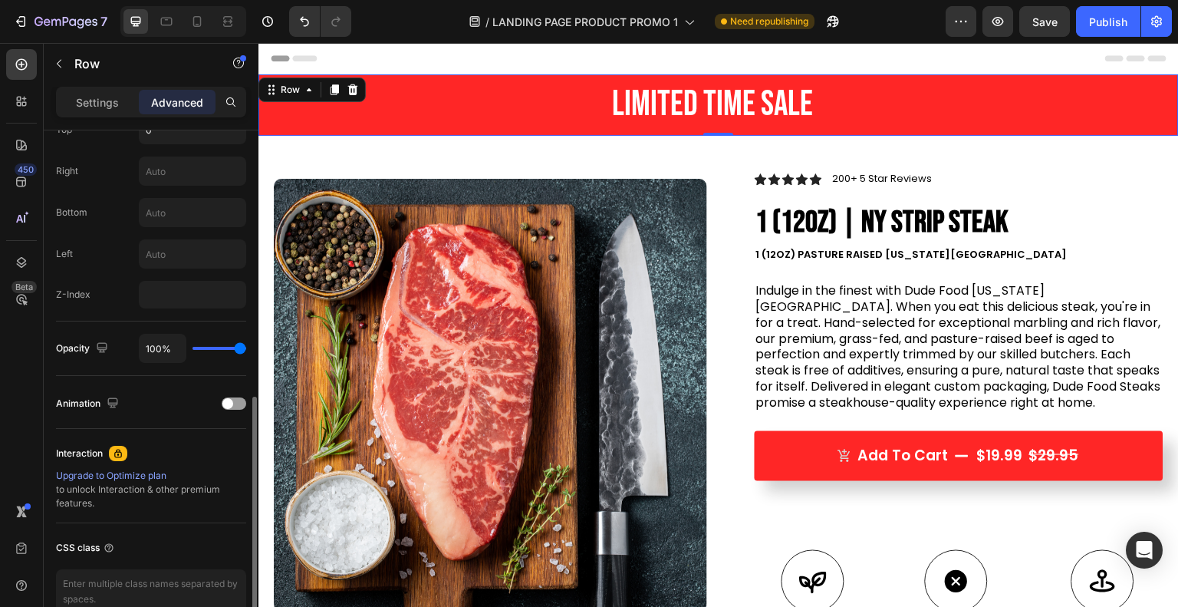
scroll to position [630, 0]
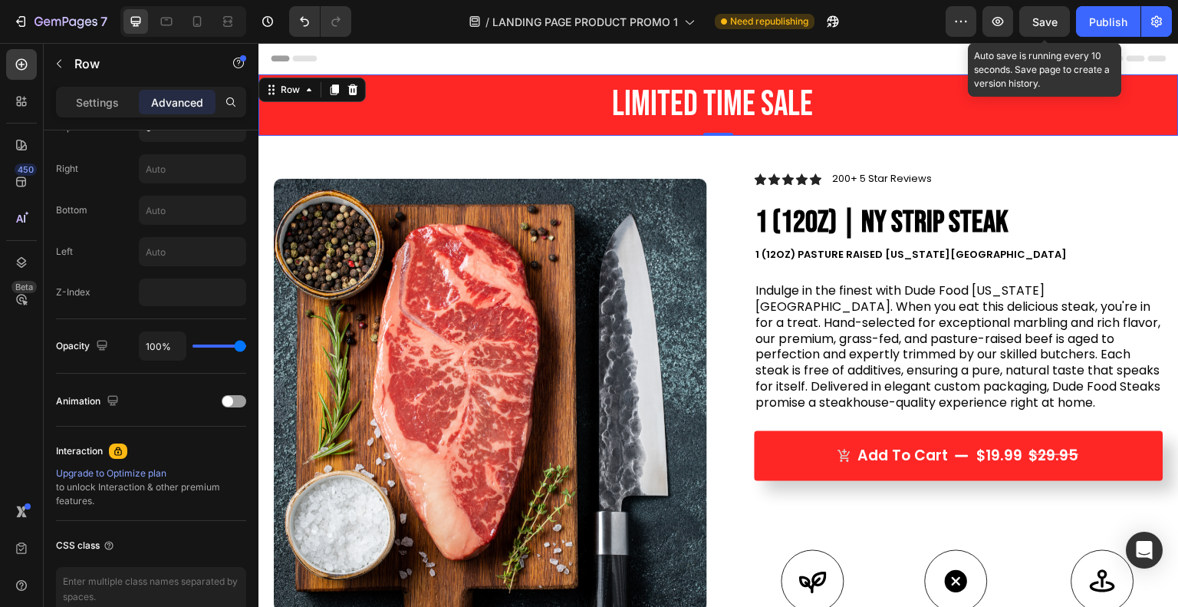
click at [1042, 25] on span "Save" at bounding box center [1044, 21] width 25 height 13
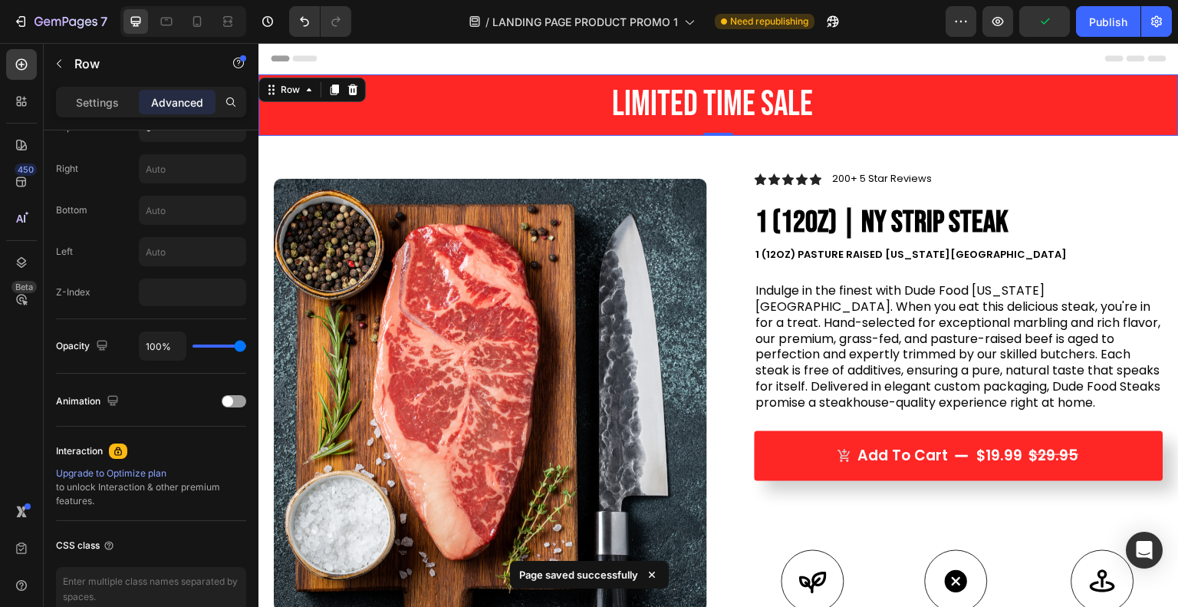
click at [1096, 14] on div "Publish" at bounding box center [1108, 22] width 38 height 16
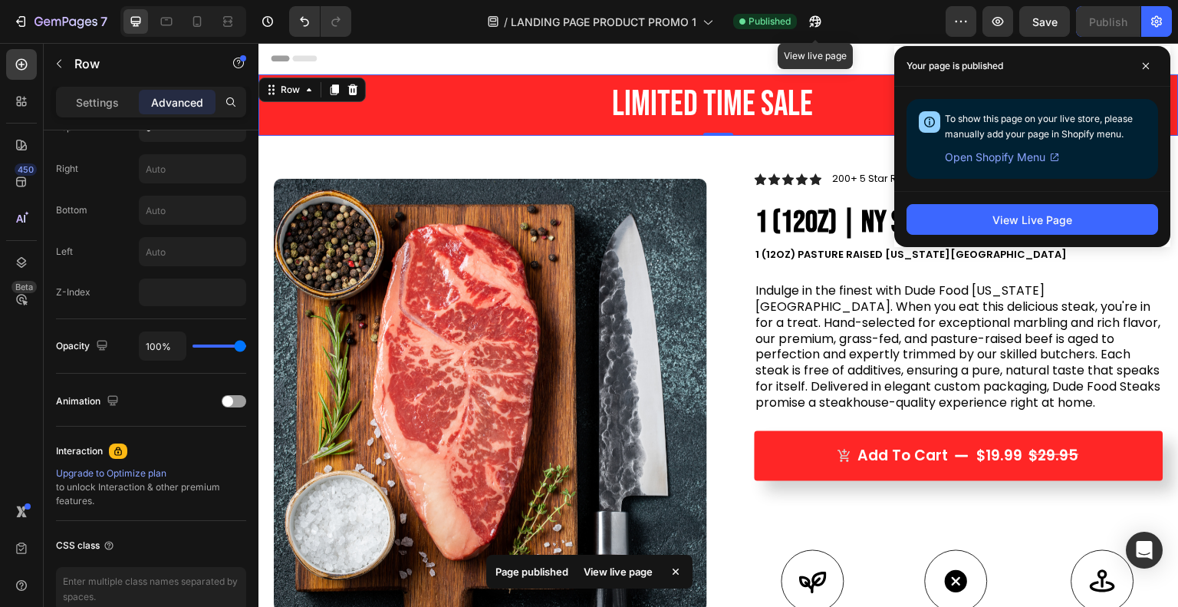
click at [820, 25] on icon "button" at bounding box center [814, 21] width 15 height 15
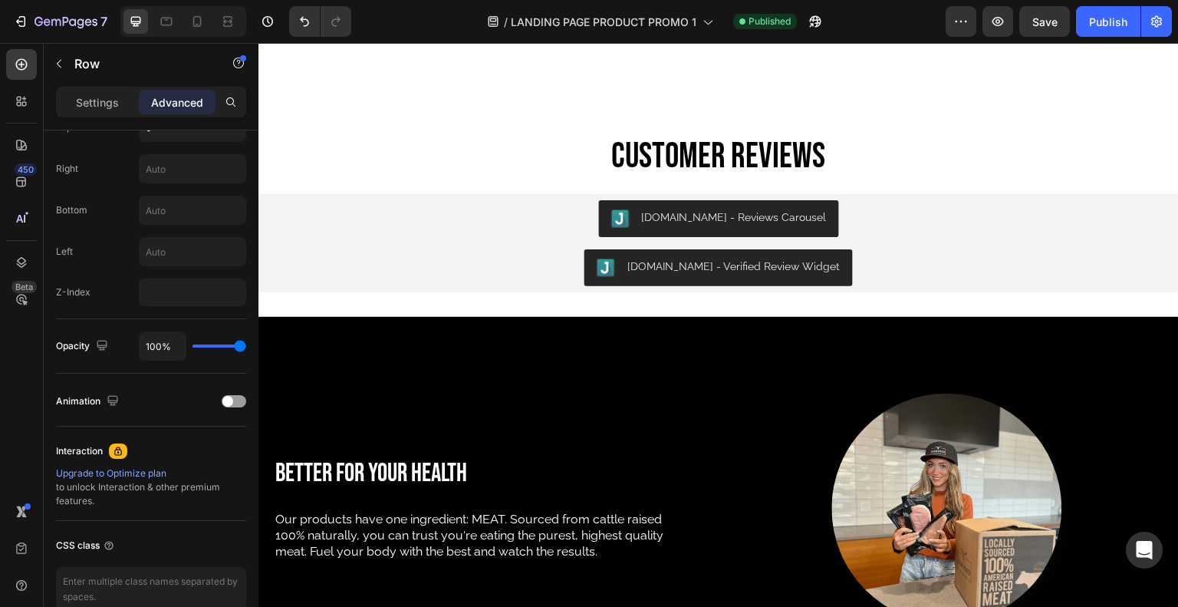
scroll to position [836, 0]
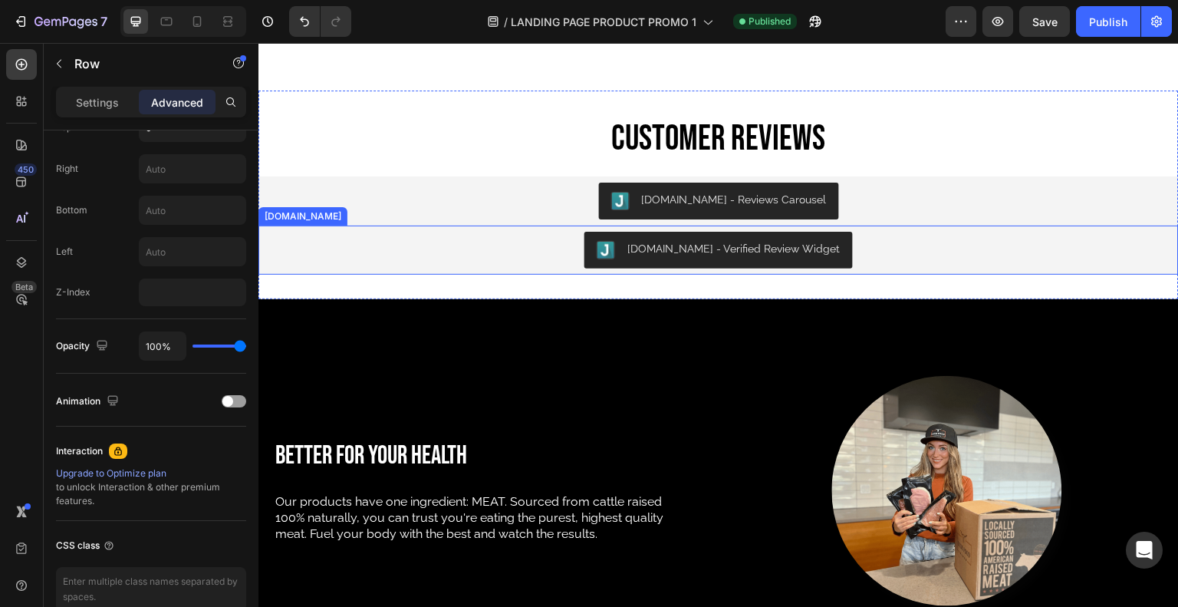
click at [585, 243] on div "Judge.me - Verified Review Widget" at bounding box center [719, 250] width 908 height 37
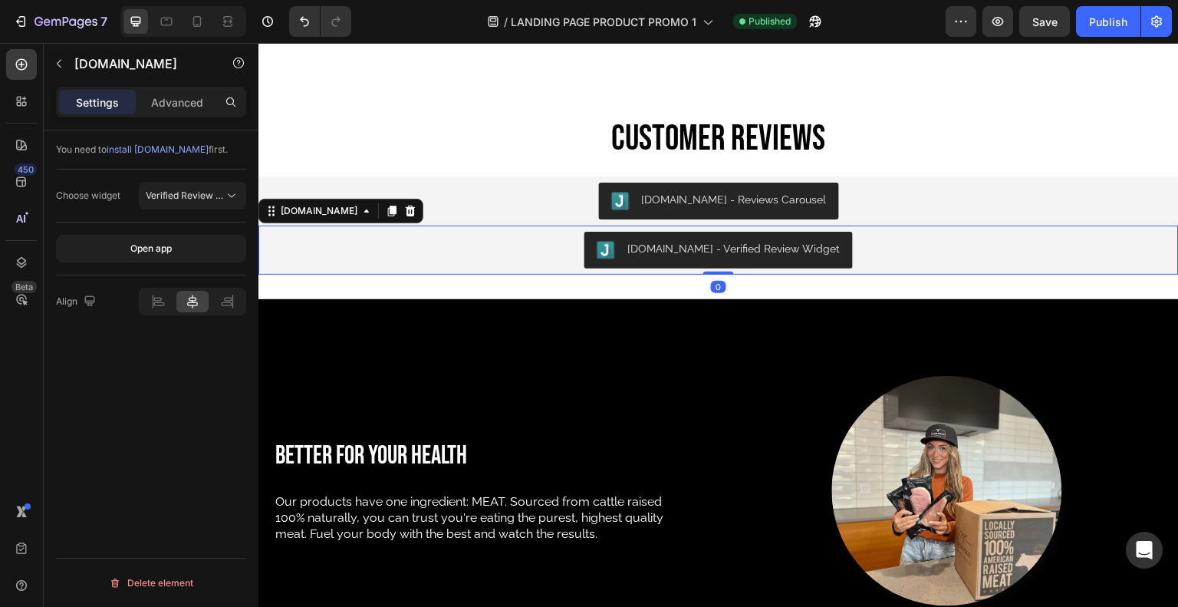
scroll to position [0, 0]
click at [166, 199] on span "Verified Review Widget" at bounding box center [196, 195] width 100 height 12
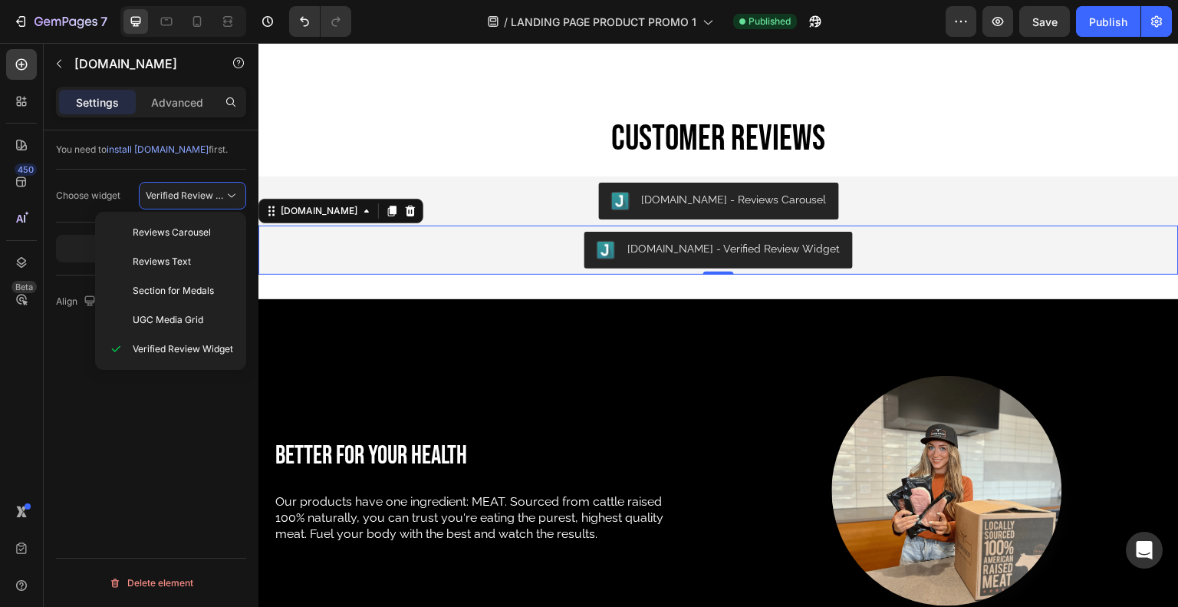
click at [176, 305] on div "Section for Medals" at bounding box center [170, 319] width 139 height 29
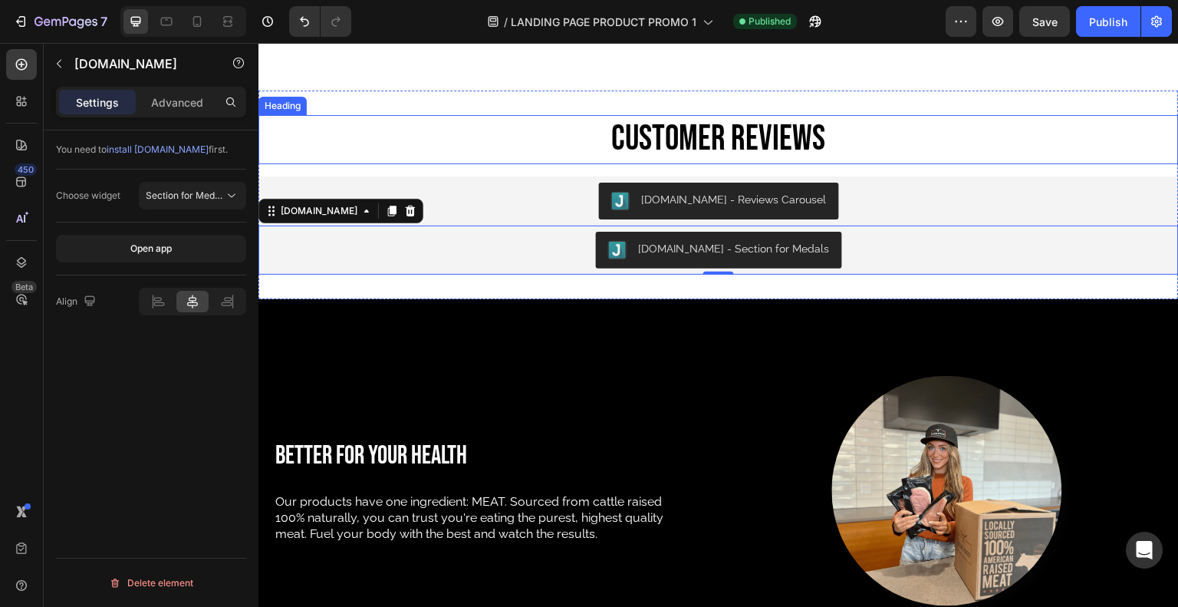
click at [553, 140] on h2 "Customer REviews" at bounding box center [718, 139] width 920 height 49
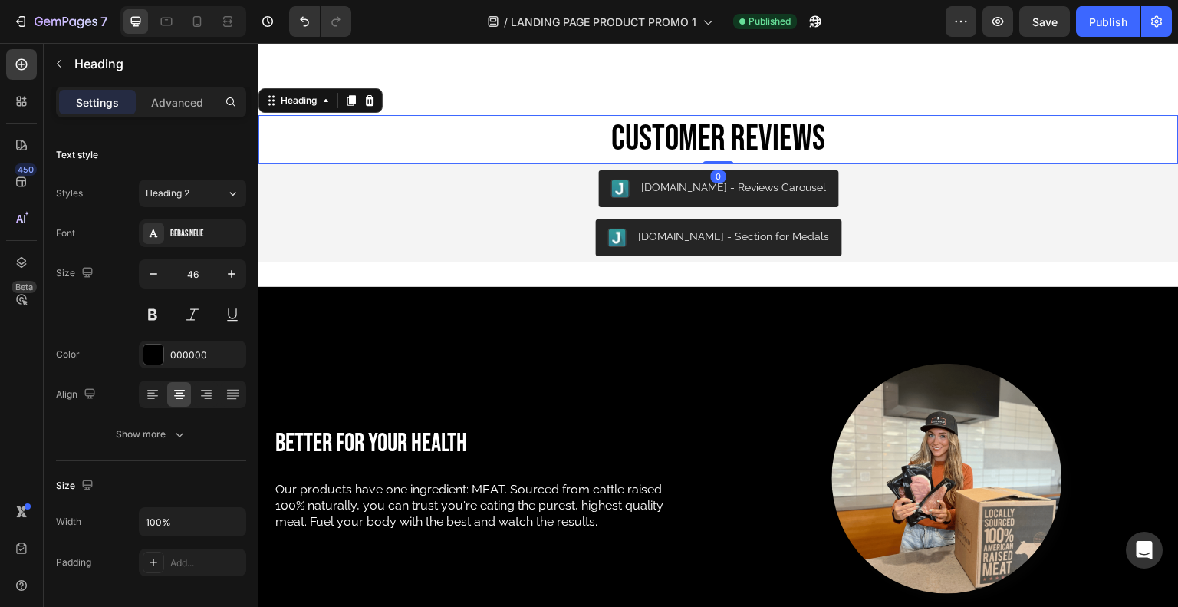
drag, startPoint x: 713, startPoint y: 172, endPoint x: 610, endPoint y: 84, distance: 136.0
click at [713, 97] on div "Customer REviews Heading 0 Judge.me - Reviews Carousel Judge.me Judge.me - Sect…" at bounding box center [718, 188] width 920 height 196
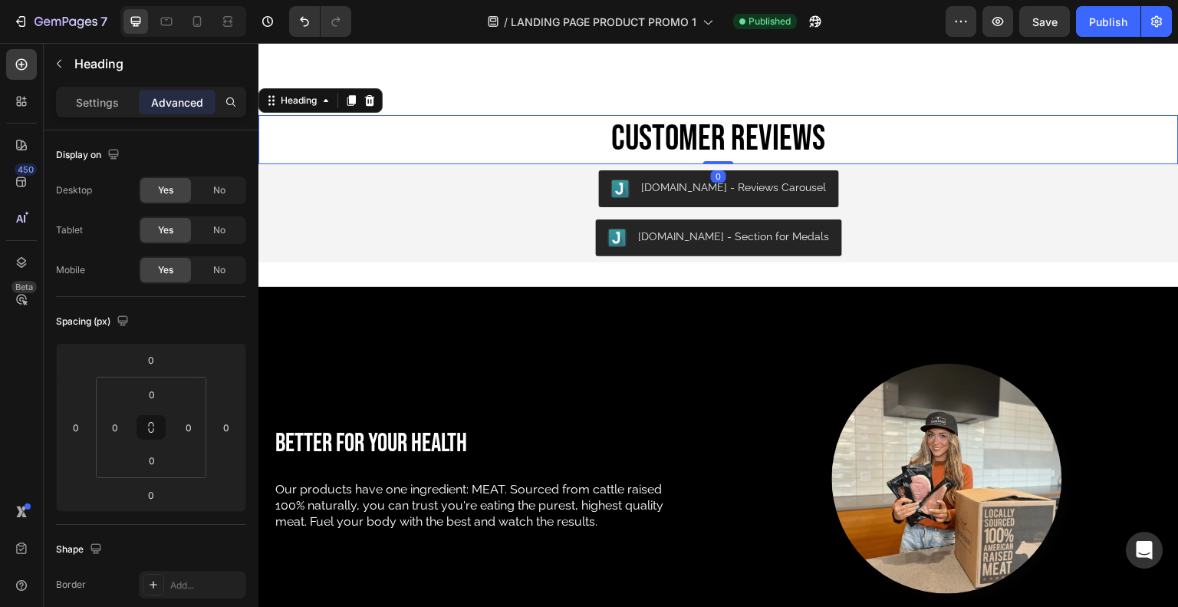
click at [171, 107] on p "Advanced" at bounding box center [177, 102] width 52 height 16
click at [196, 25] on icon at bounding box center [196, 21] width 15 height 15
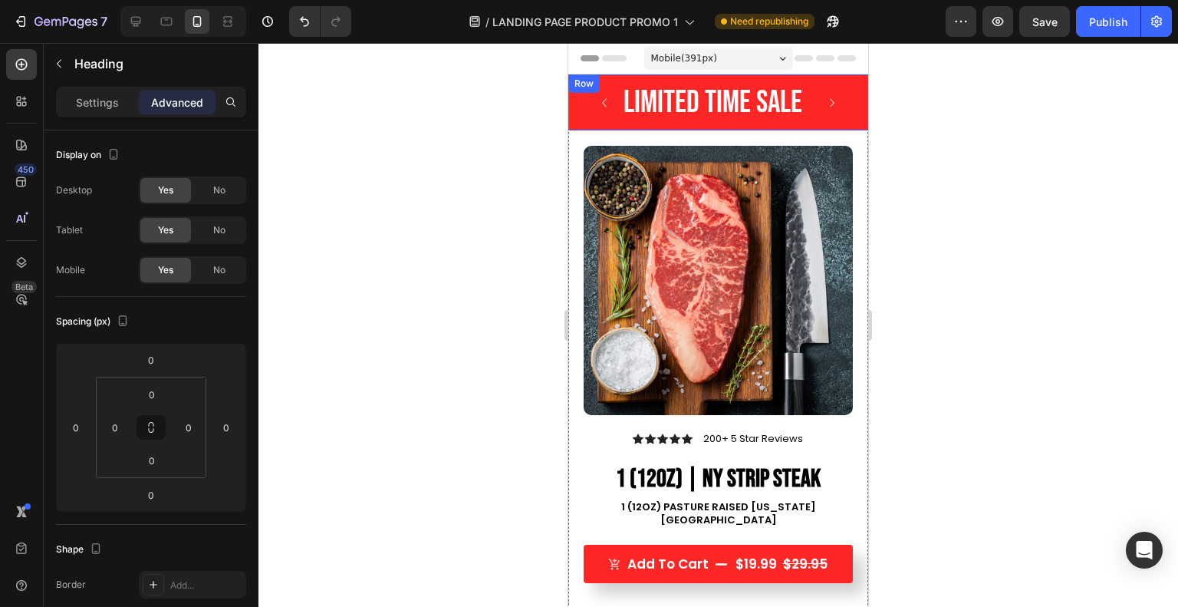
click at [574, 101] on div "Limited Time Sale Heading Carousel Row" at bounding box center [718, 102] width 300 height 56
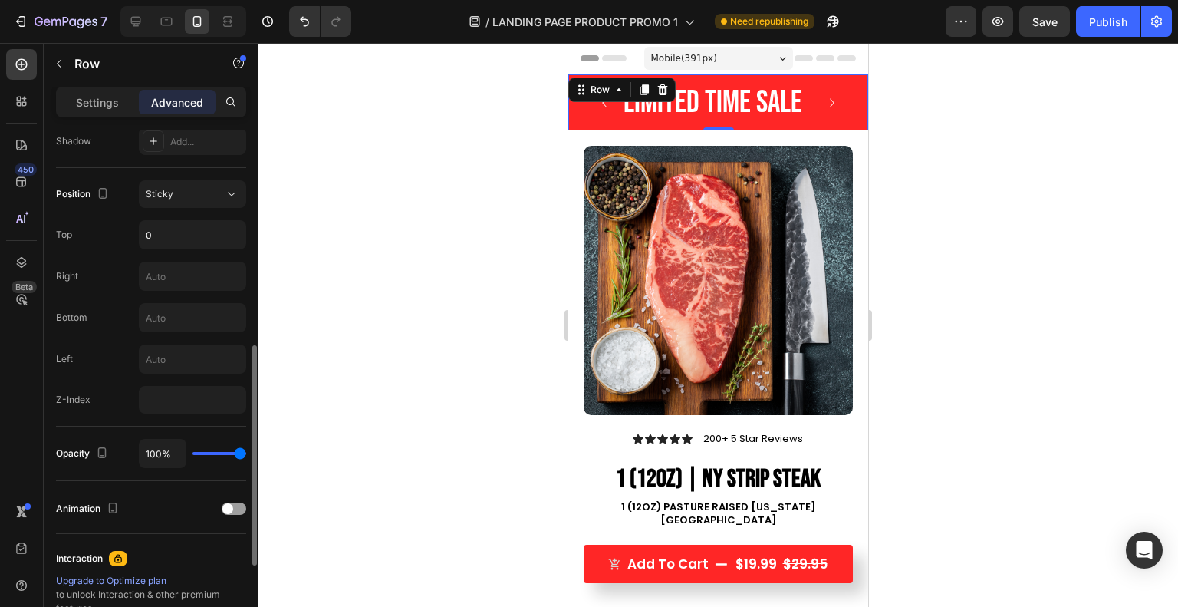
scroll to position [524, 0]
type input "64%"
type input "64"
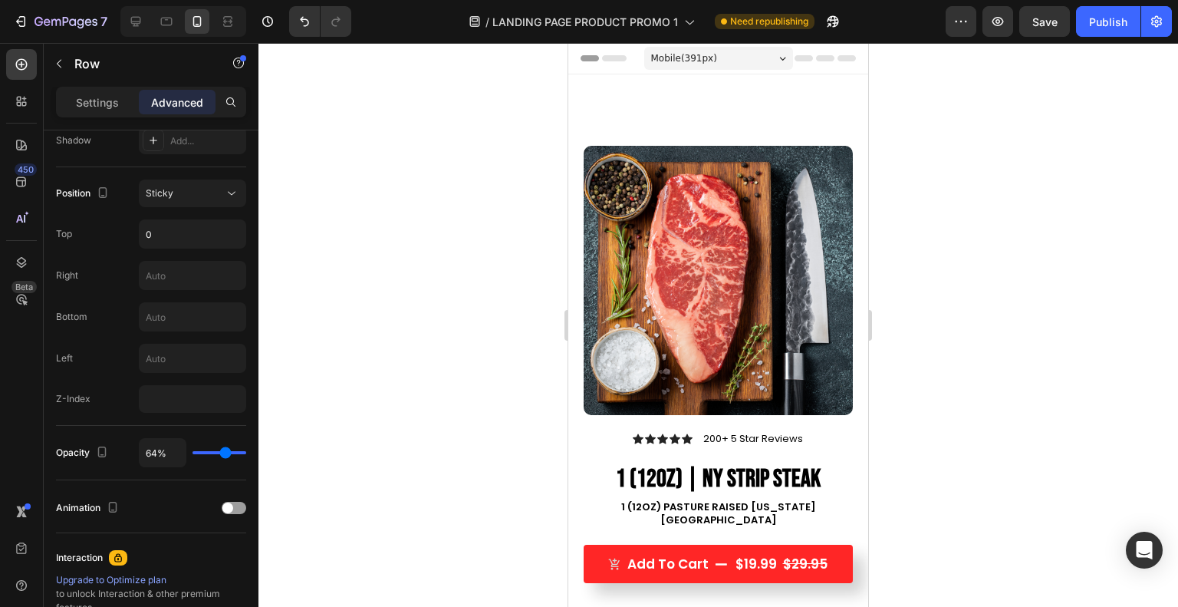
type input "0%"
type input "0"
type input "2%"
type input "2"
type input "100%"
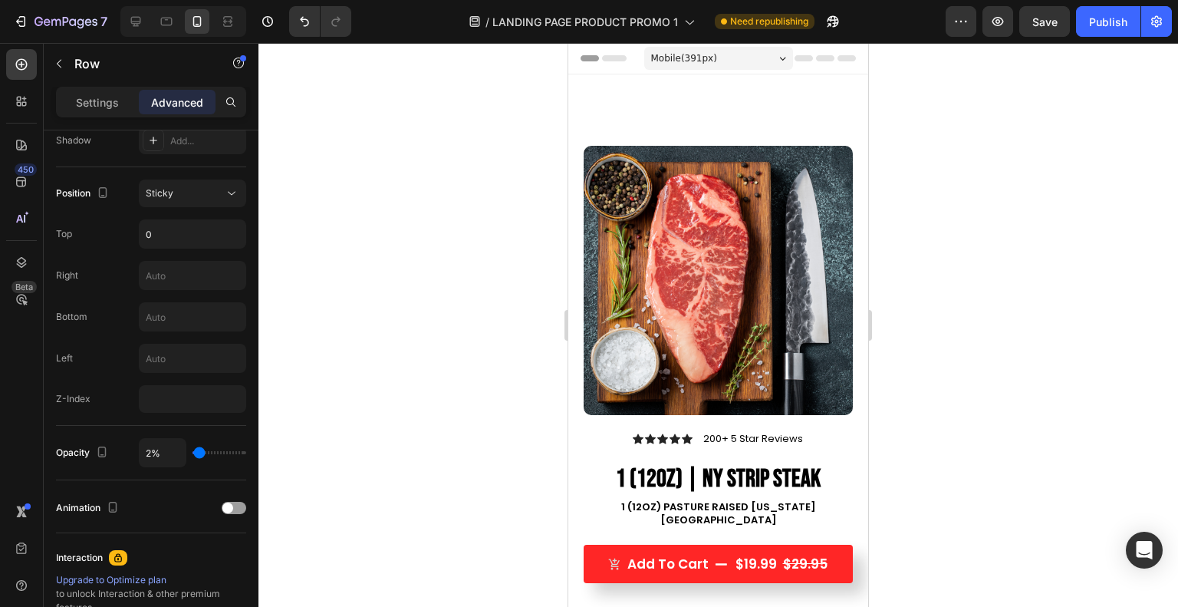
type input "100"
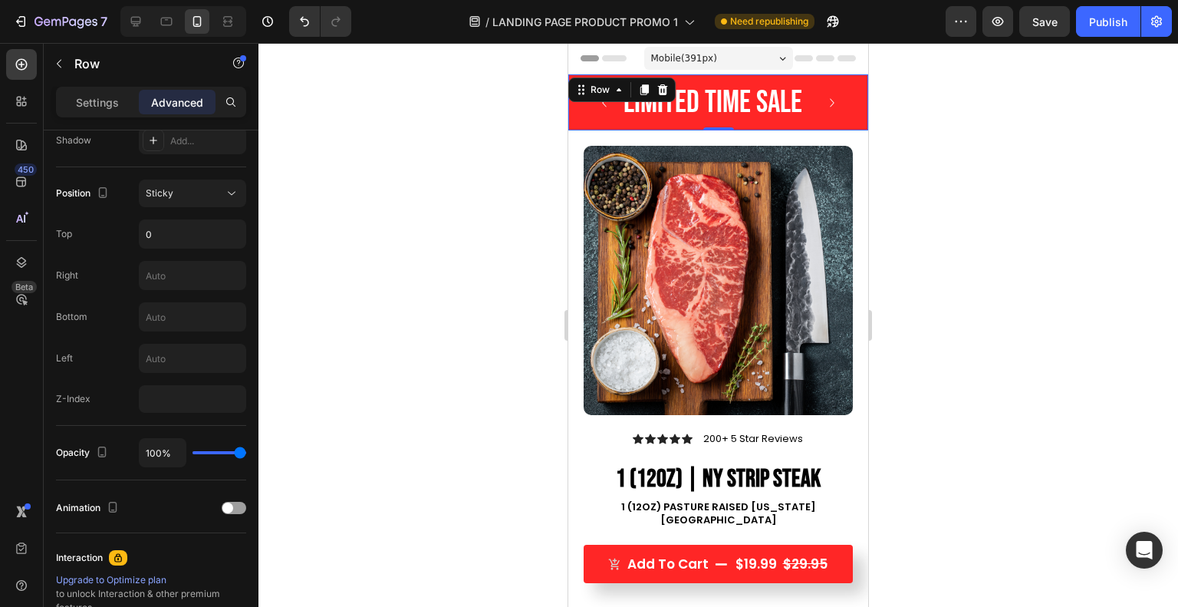
drag, startPoint x: 239, startPoint y: 449, endPoint x: 301, endPoint y: 465, distance: 64.0
click at [246, 454] on input "range" at bounding box center [219, 452] width 54 height 3
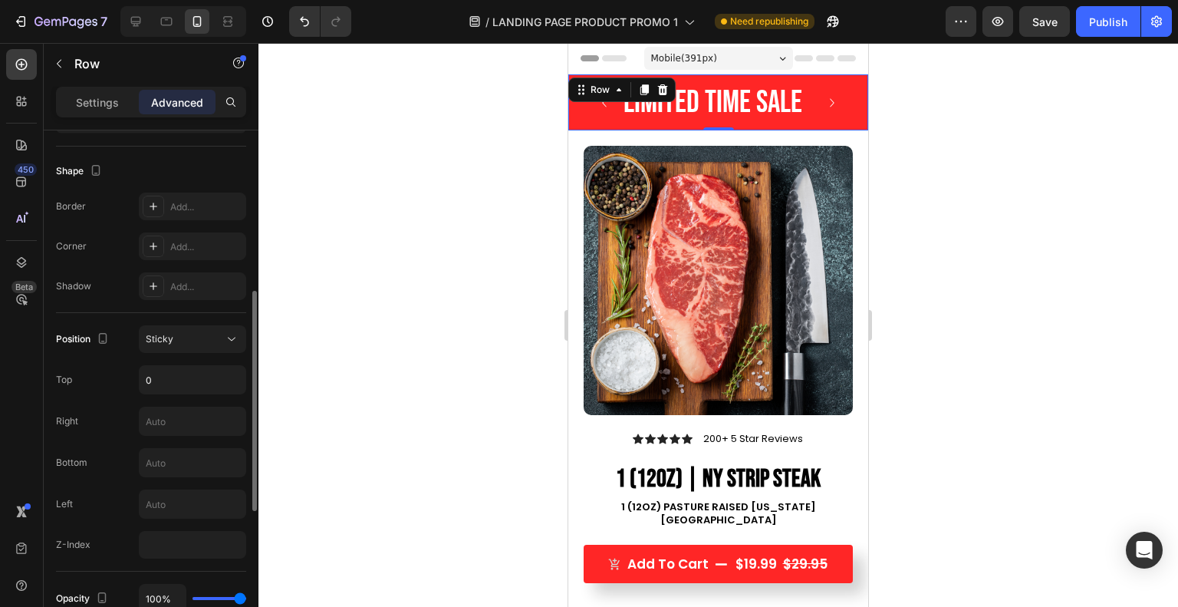
scroll to position [377, 0]
click at [192, 373] on input "0" at bounding box center [193, 381] width 106 height 28
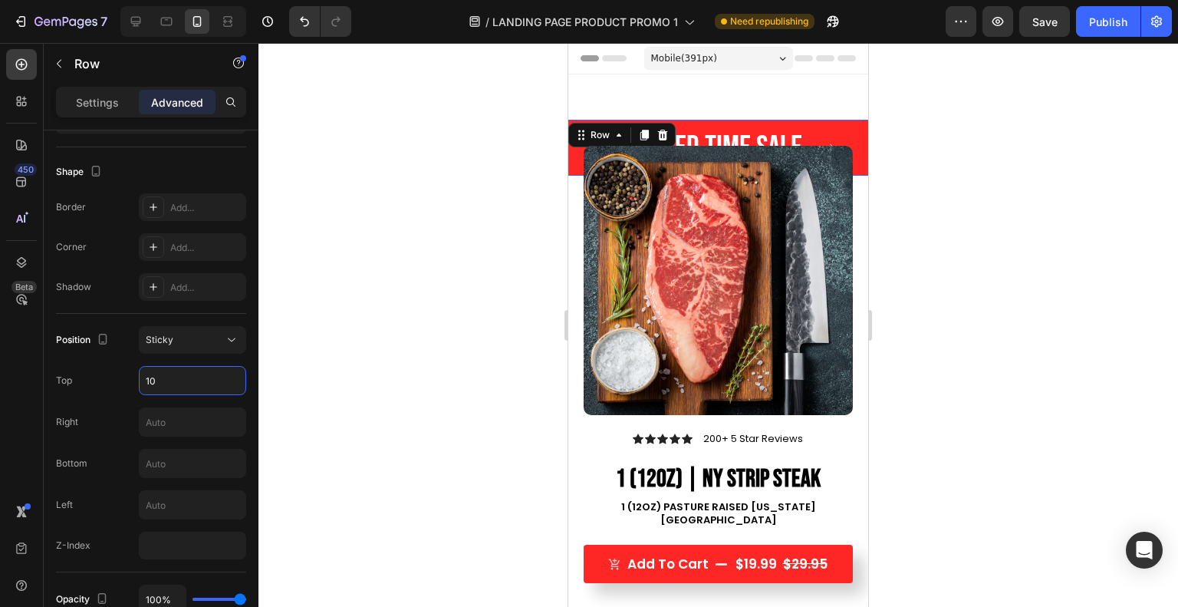
type input "1"
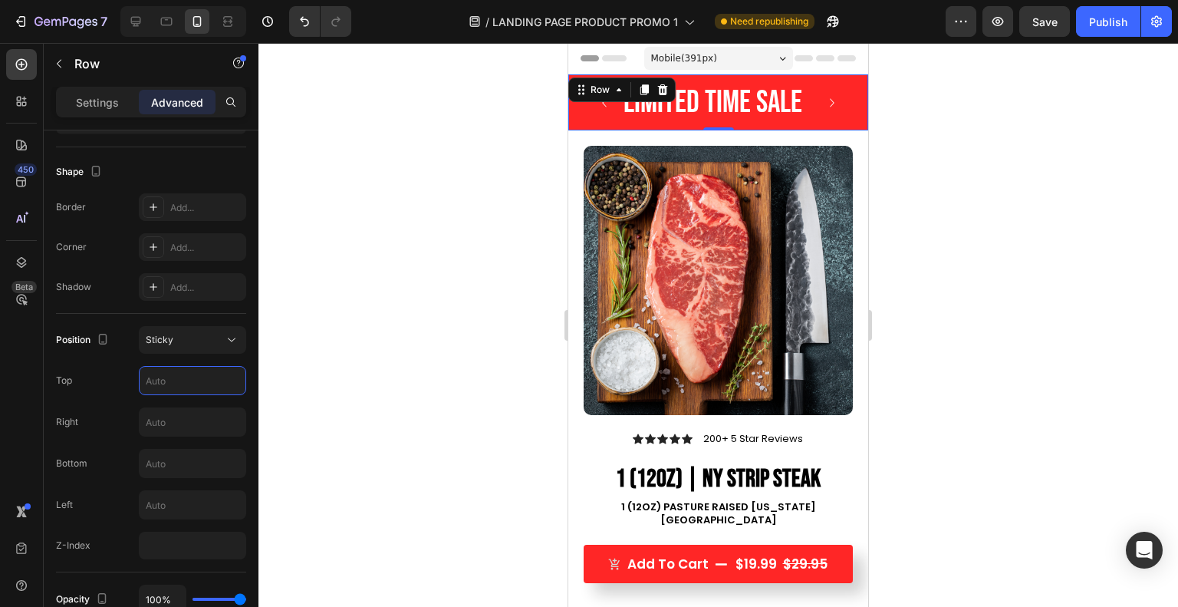
click at [280, 359] on div at bounding box center [717, 325] width 919 height 564
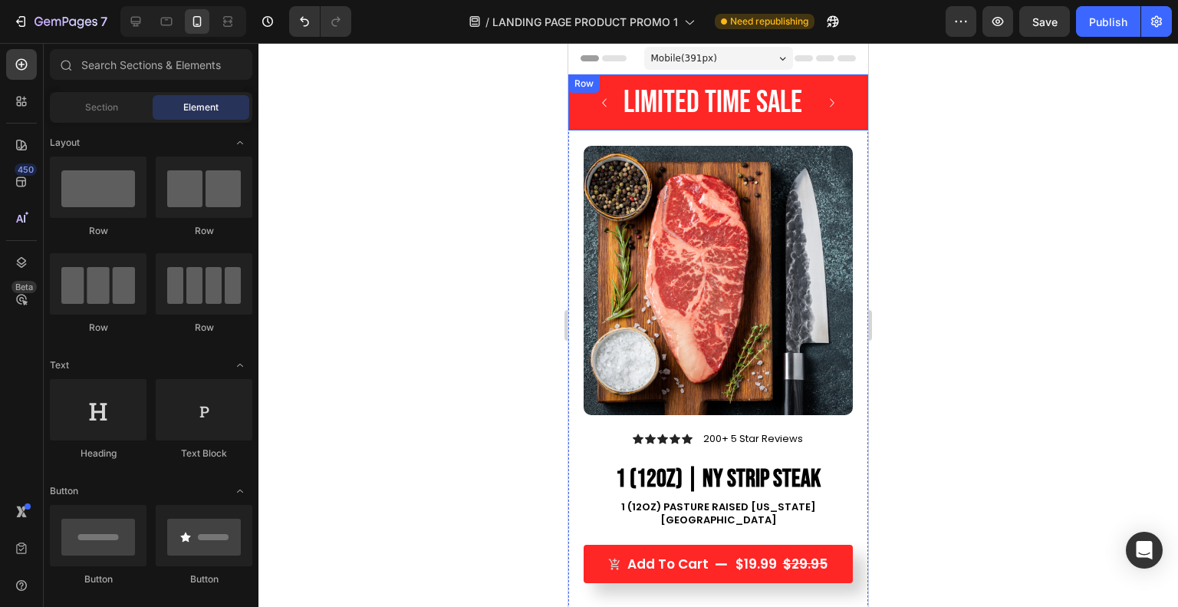
click at [577, 109] on div "Limited Time Sale Heading Carousel Row" at bounding box center [718, 102] width 300 height 56
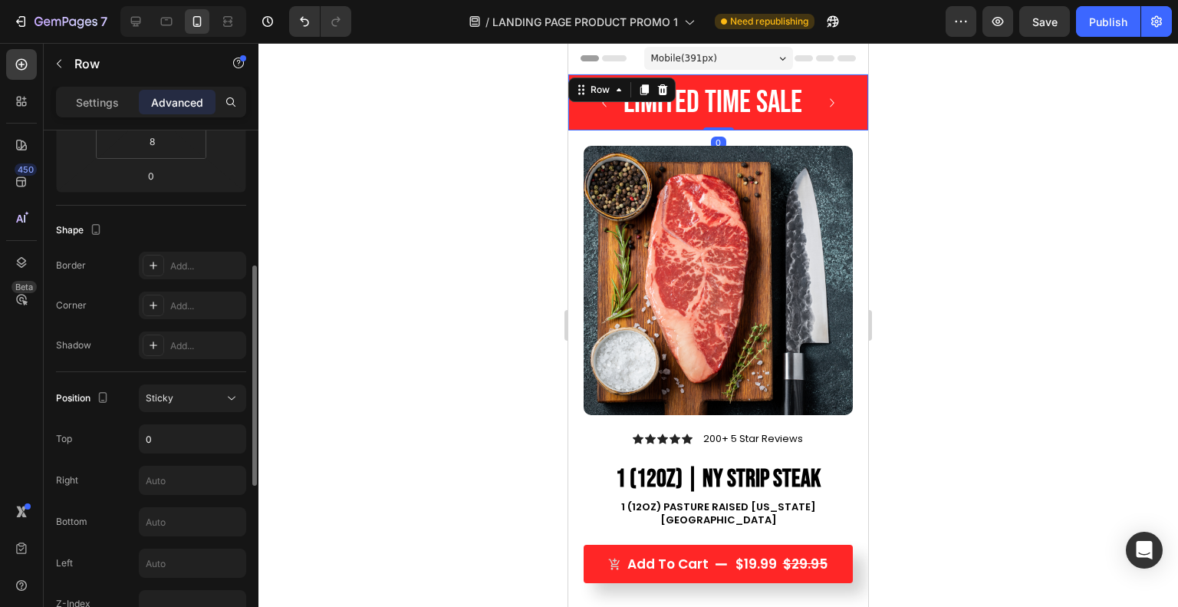
scroll to position [319, 0]
click at [186, 397] on div "Sticky" at bounding box center [185, 398] width 78 height 14
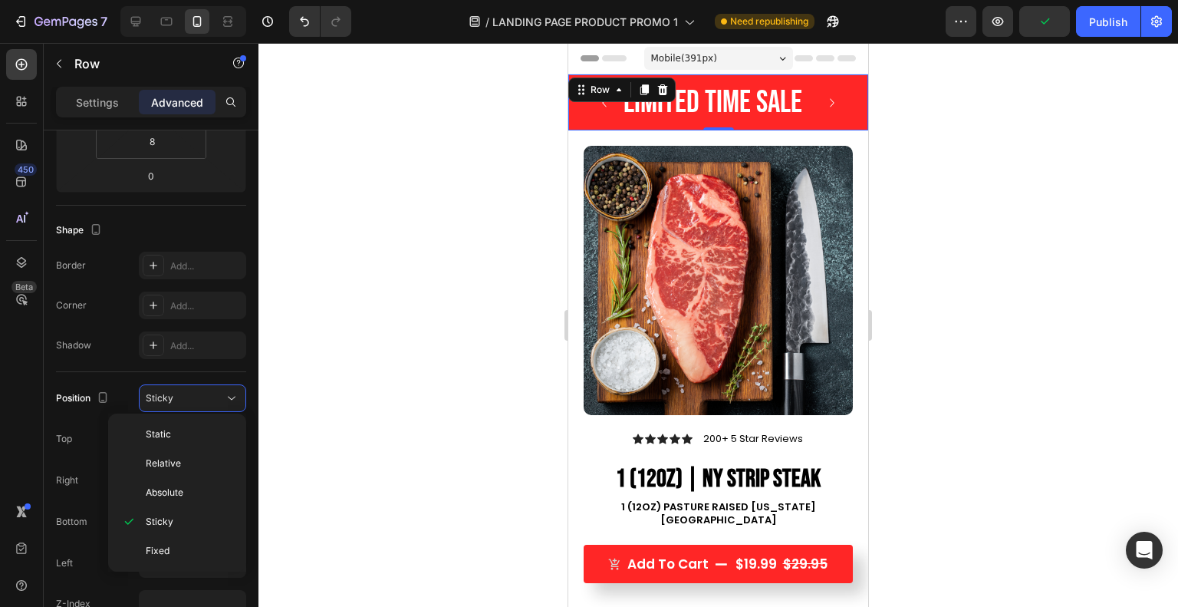
click at [184, 449] on div "Static" at bounding box center [177, 463] width 126 height 29
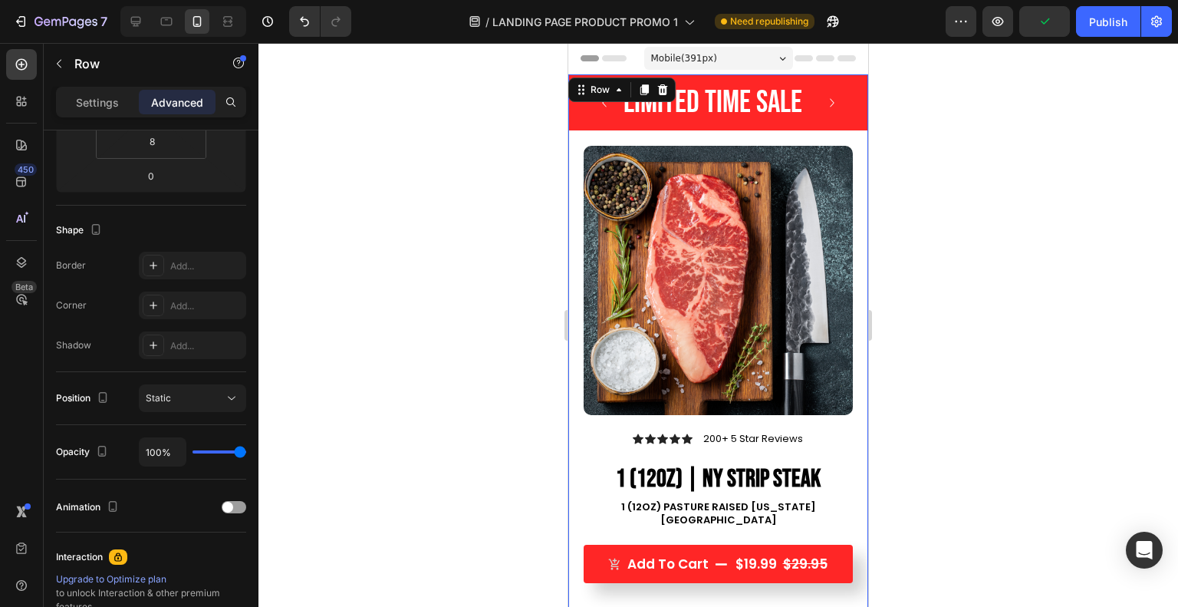
click at [344, 370] on div at bounding box center [717, 325] width 919 height 564
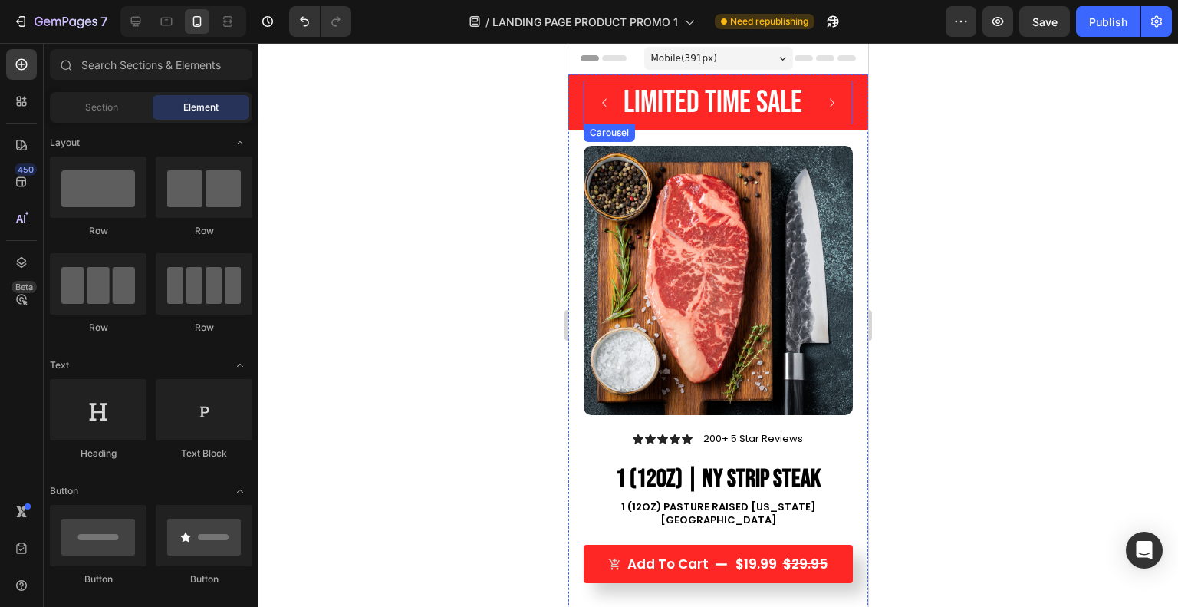
click at [1101, 25] on div "Publish" at bounding box center [1108, 22] width 38 height 16
